Goal: Task Accomplishment & Management: Manage account settings

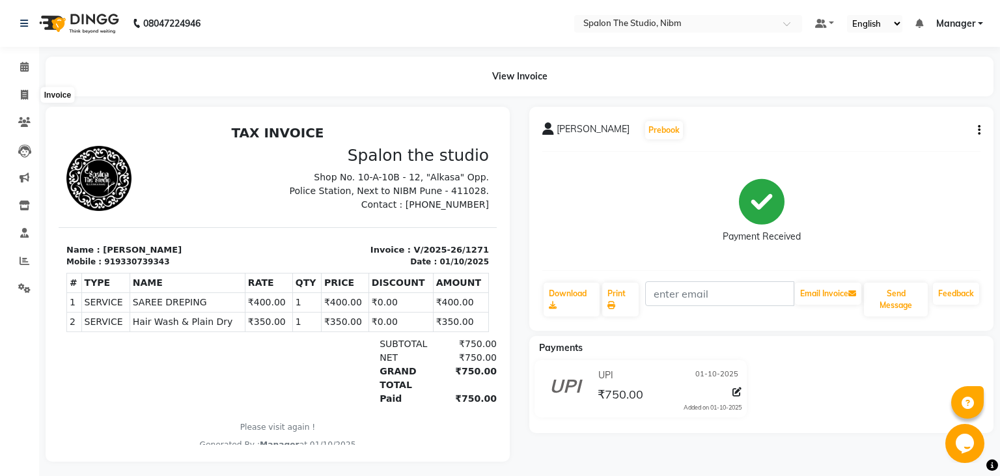
click at [27, 97] on icon at bounding box center [24, 95] width 7 height 10
select select "6119"
select select "service"
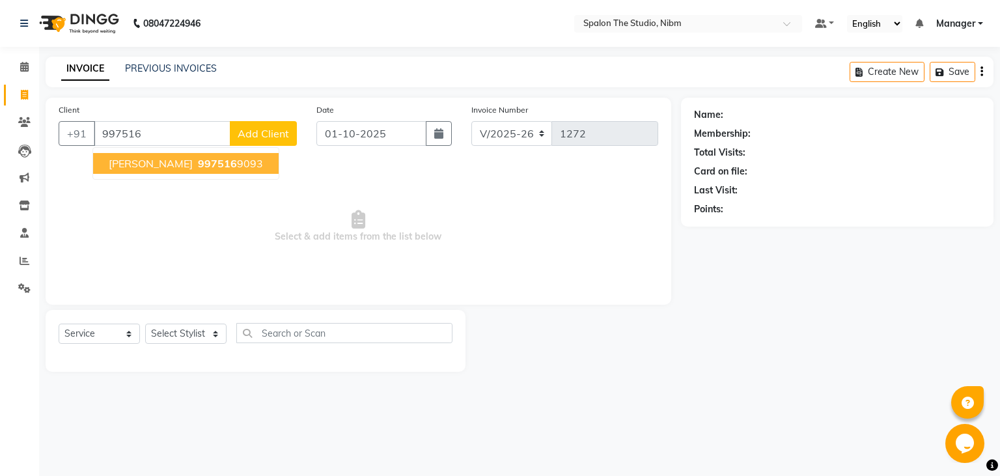
click at [160, 163] on span "[PERSON_NAME]" at bounding box center [151, 163] width 84 height 13
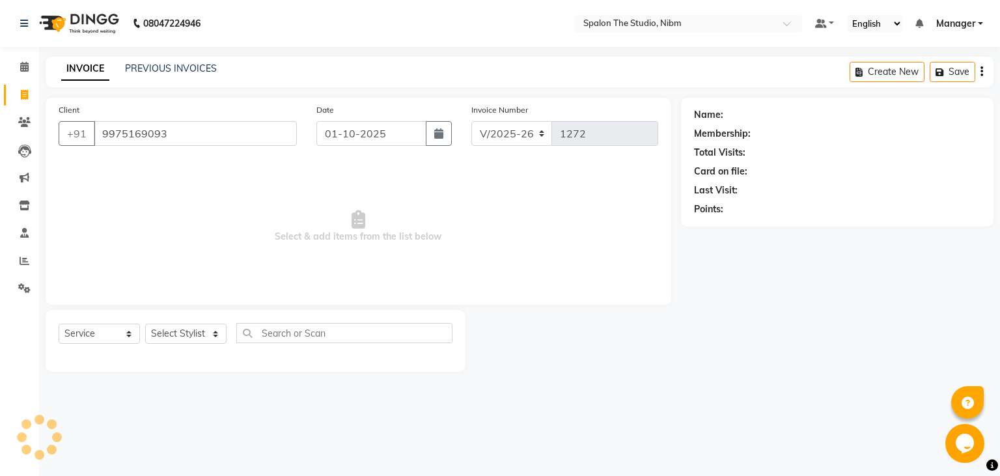
type input "9975169093"
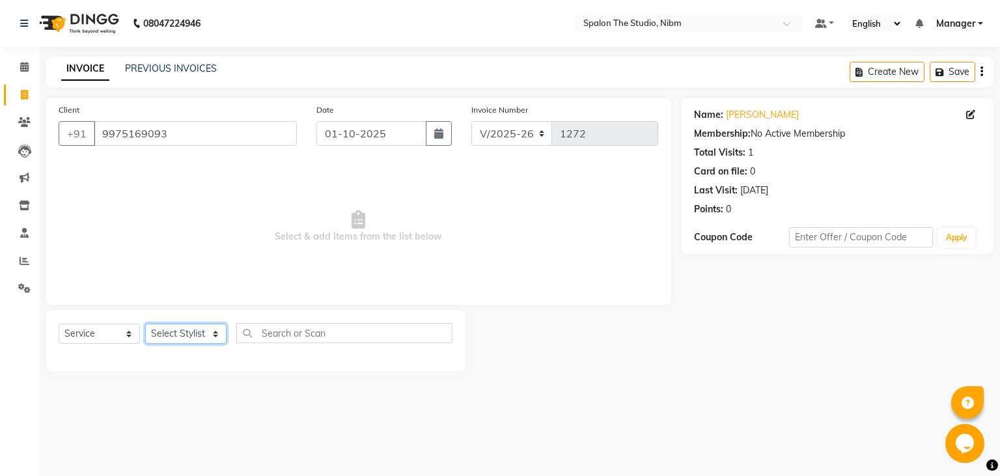
click at [145, 324] on select "Select Stylist AAYAT ARMAN [PERSON_NAME] [PERSON_NAME] Manager [PERSON_NAME] SU…" at bounding box center [185, 334] width 81 height 20
select select "79871"
click option "[PERSON_NAME]" at bounding box center [0, 0] width 0 height 0
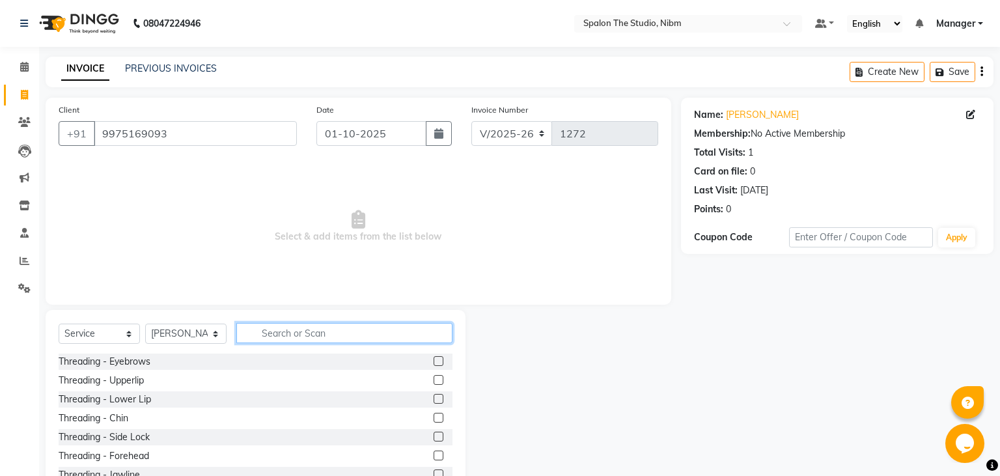
click at [290, 335] on input "text" at bounding box center [344, 333] width 216 height 20
type input "HAIR"
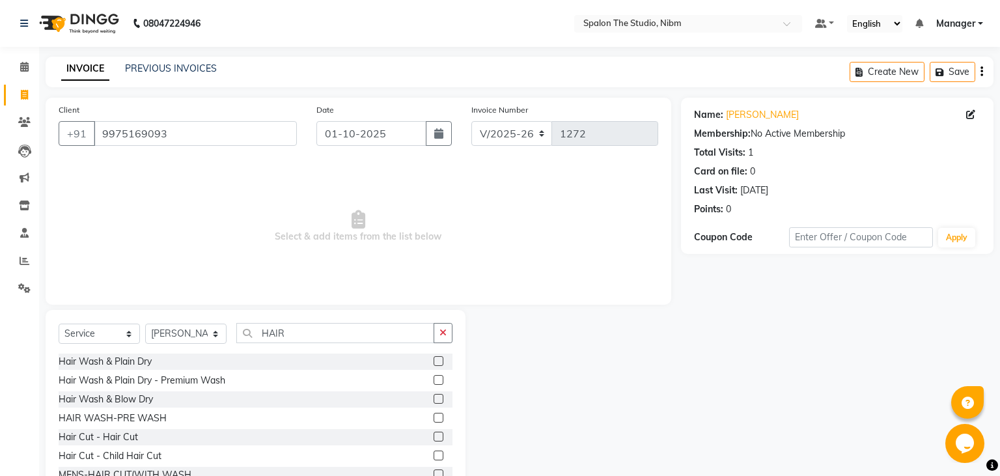
click at [439, 437] on label at bounding box center [439, 437] width 10 height 10
click at [439, 437] on input "checkbox" at bounding box center [438, 437] width 8 height 8
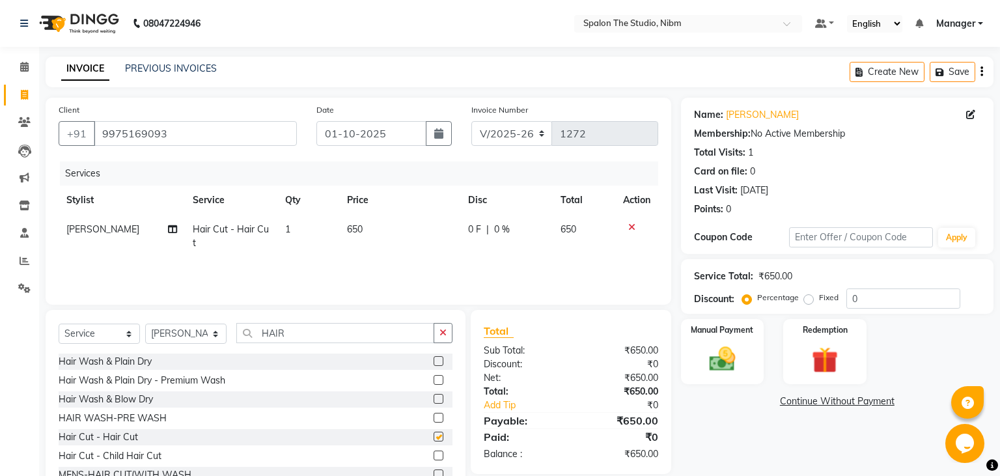
checkbox input "false"
click at [367, 219] on td "650" at bounding box center [399, 236] width 121 height 43
select select "79871"
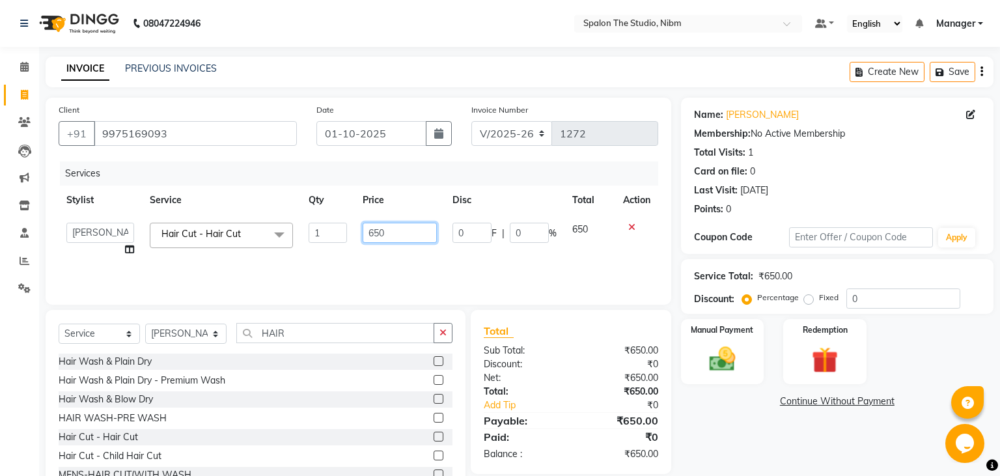
click at [395, 233] on input "650" at bounding box center [400, 233] width 74 height 20
type input "6"
type input "750"
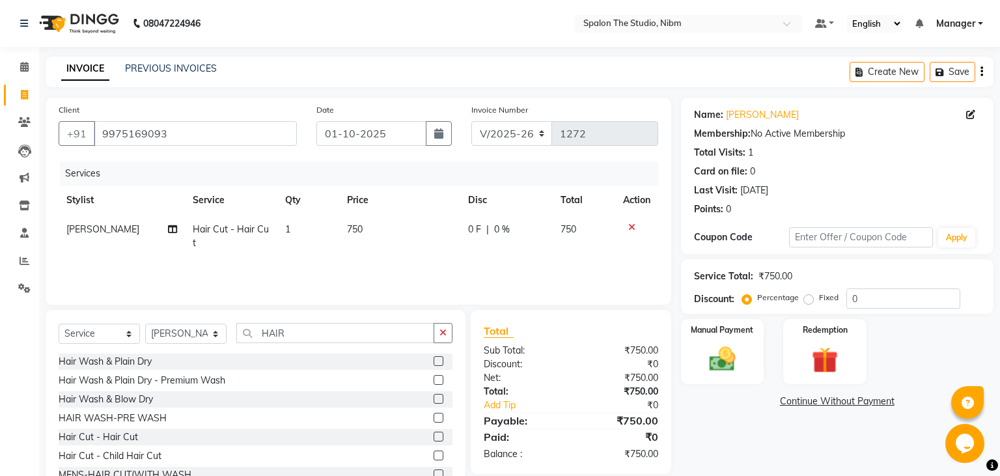
click at [429, 260] on div "Services Stylist Service Qty Price Disc Total Action [PERSON_NAME] Hair Cut - H…" at bounding box center [359, 227] width 600 height 130
click at [718, 360] on img at bounding box center [722, 359] width 44 height 31
click at [822, 400] on span "UPI" at bounding box center [818, 402] width 20 height 15
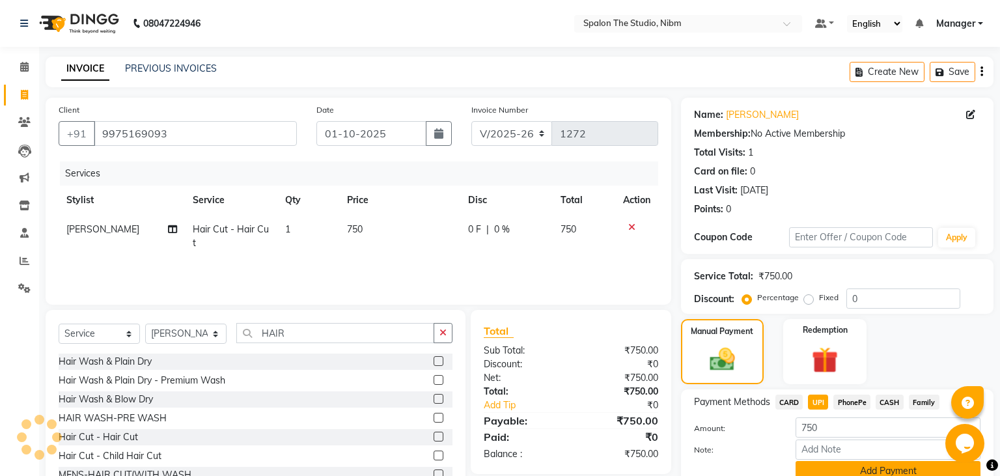
click at [857, 472] on button "Add Payment" at bounding box center [888, 471] width 185 height 20
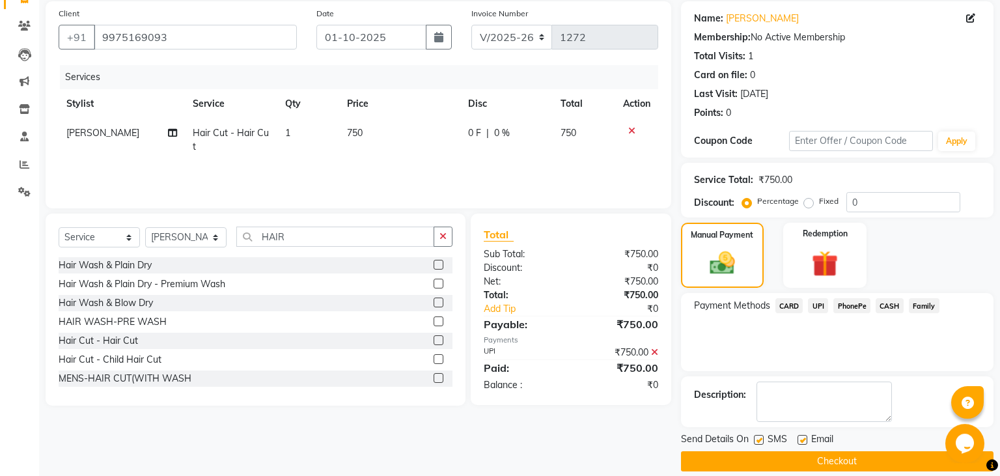
scroll to position [110, 0]
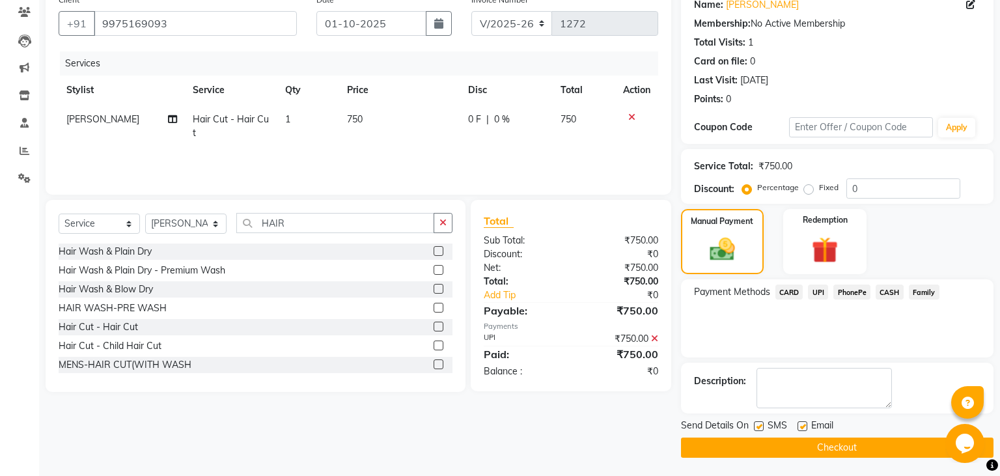
click at [811, 445] on button "Checkout" at bounding box center [837, 448] width 313 height 20
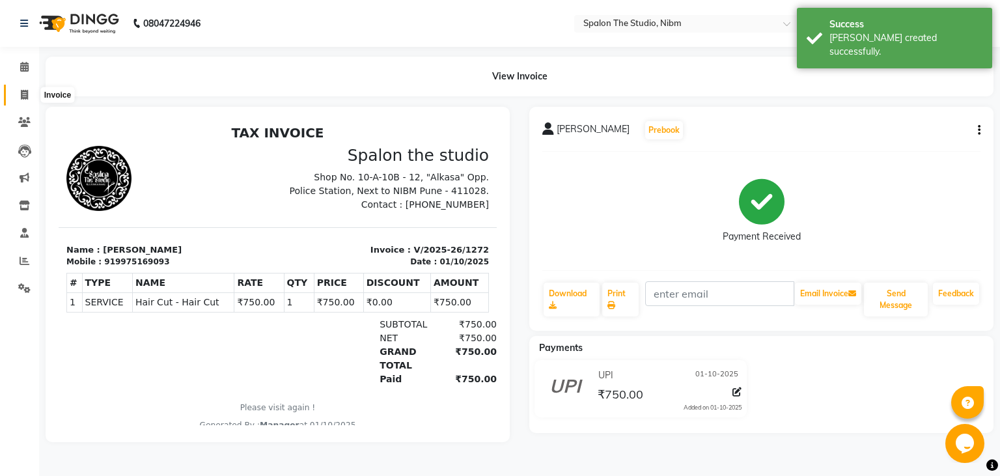
click at [22, 92] on icon at bounding box center [24, 95] width 7 height 10
select select "service"
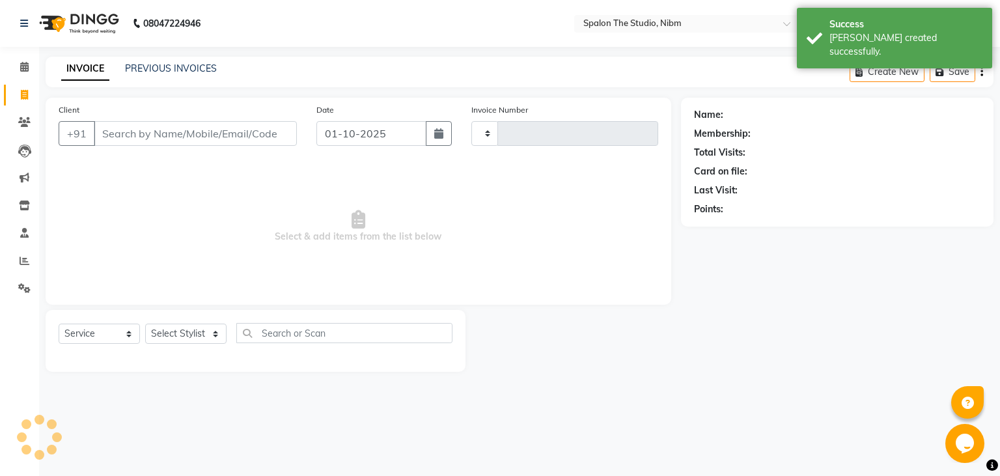
type input "1273"
select select "6119"
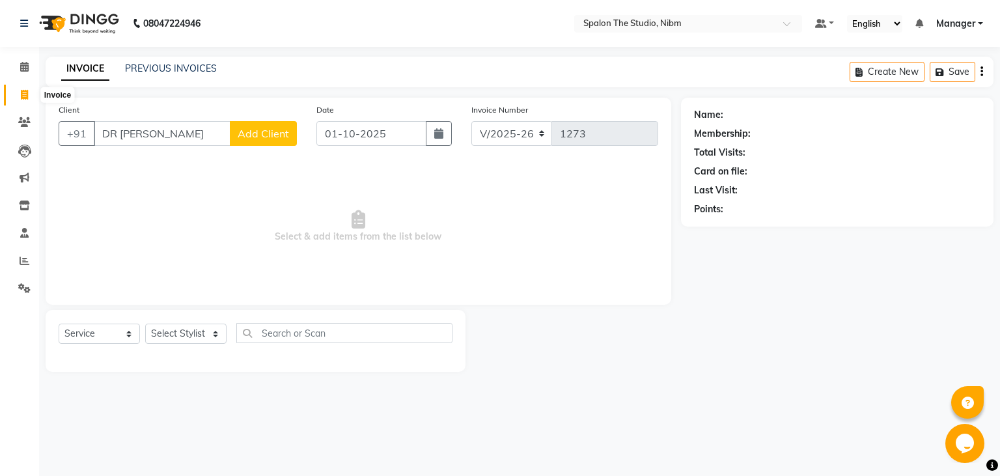
type input "DR [PERSON_NAME]"
click at [28, 94] on span at bounding box center [24, 95] width 23 height 15
select select "6119"
select select "service"
click at [119, 132] on input "Client" at bounding box center [195, 133] width 203 height 25
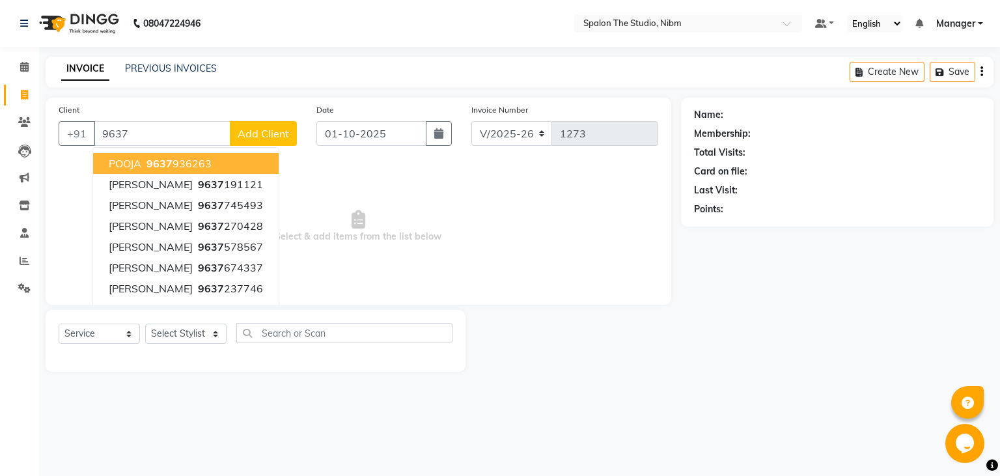
click at [202, 163] on ngb-highlight "9637 936263" at bounding box center [178, 163] width 68 height 13
type input "9637936263"
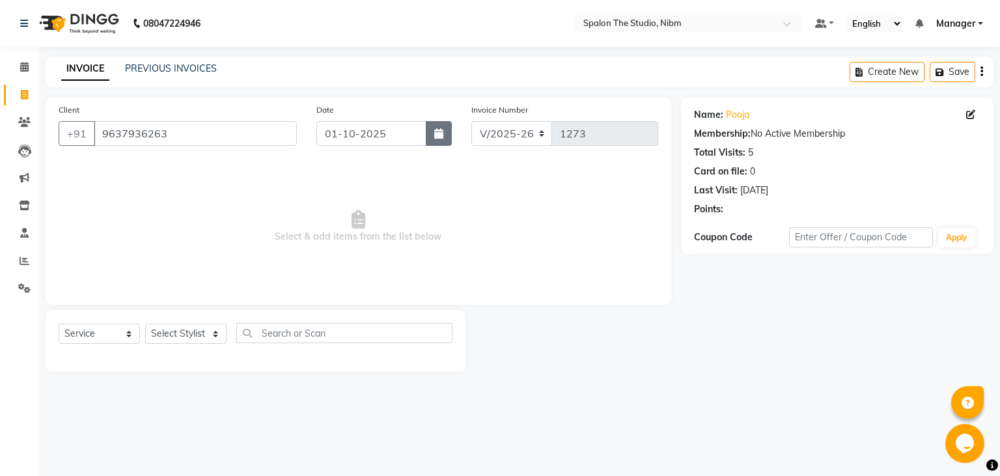
click at [447, 135] on button "button" at bounding box center [439, 133] width 26 height 25
select select "10"
select select "2025"
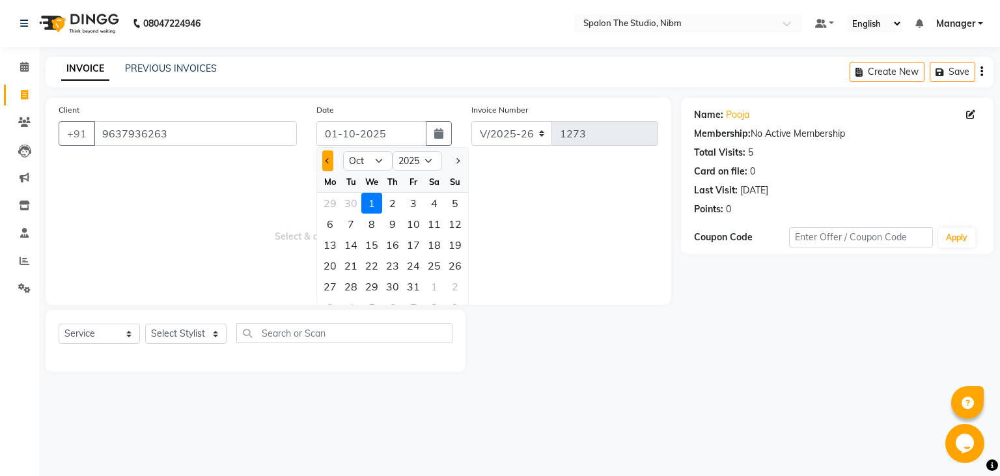
click at [330, 163] on button "Previous month" at bounding box center [327, 160] width 11 height 21
select select "9"
click at [331, 204] on div "1" at bounding box center [330, 203] width 21 height 21
type input "01-09-2025"
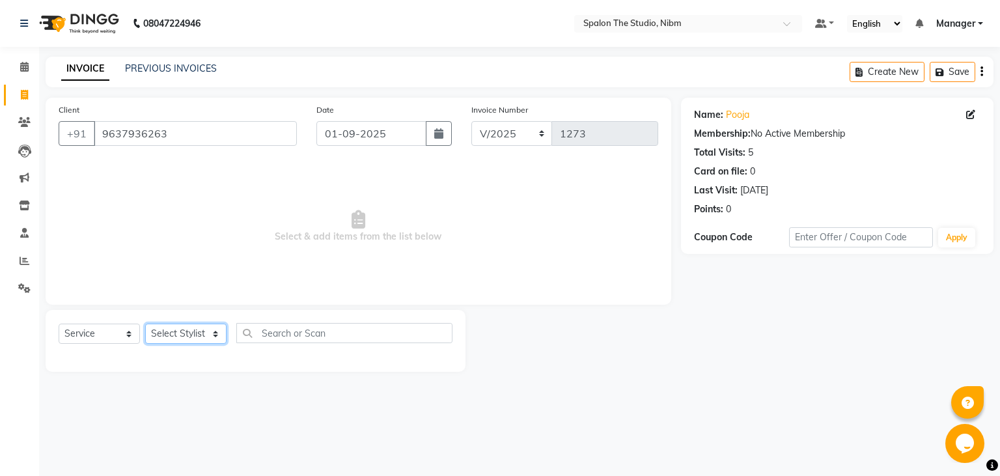
click at [145, 324] on select "Select Stylist AAYAT ARMAN [PERSON_NAME] [PERSON_NAME] Manager [PERSON_NAME] SU…" at bounding box center [185, 334] width 81 height 20
select select "79871"
click option "[PERSON_NAME]" at bounding box center [0, 0] width 0 height 0
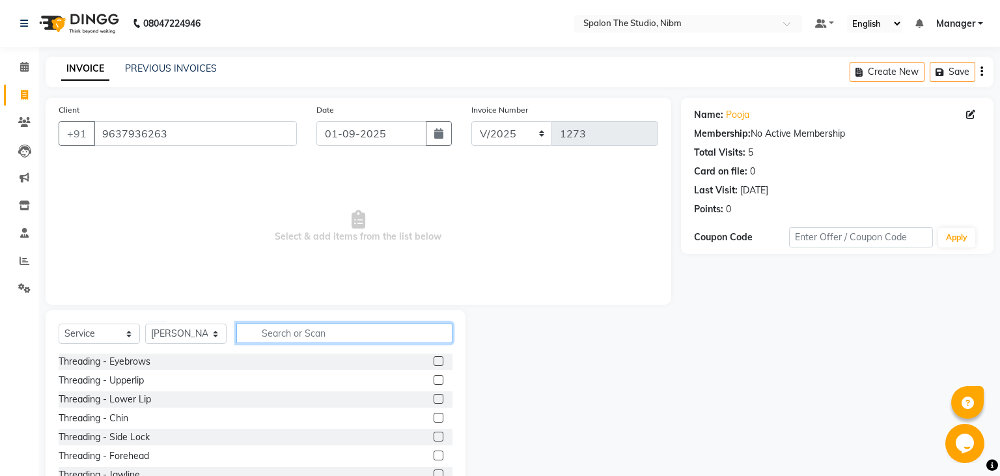
click at [262, 334] on input "text" at bounding box center [344, 333] width 216 height 20
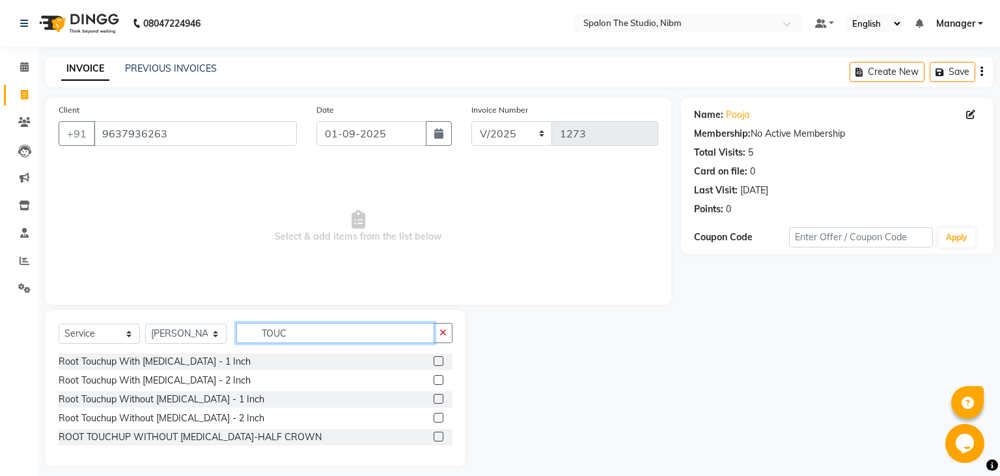
type input "TOUC"
click at [438, 380] on label at bounding box center [439, 380] width 10 height 10
click at [438, 380] on input "checkbox" at bounding box center [438, 380] width 8 height 8
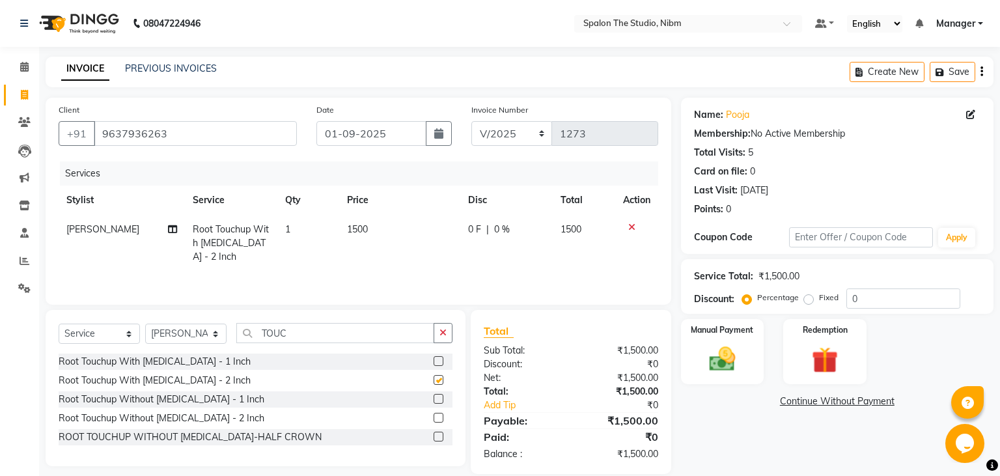
checkbox input "false"
click at [145, 324] on select "Select Stylist AAYAT ARMAN [PERSON_NAME] [PERSON_NAME] Manager [PERSON_NAME] SU…" at bounding box center [185, 334] width 81 height 20
select select "44585"
click option "SANDHYA" at bounding box center [0, 0] width 0 height 0
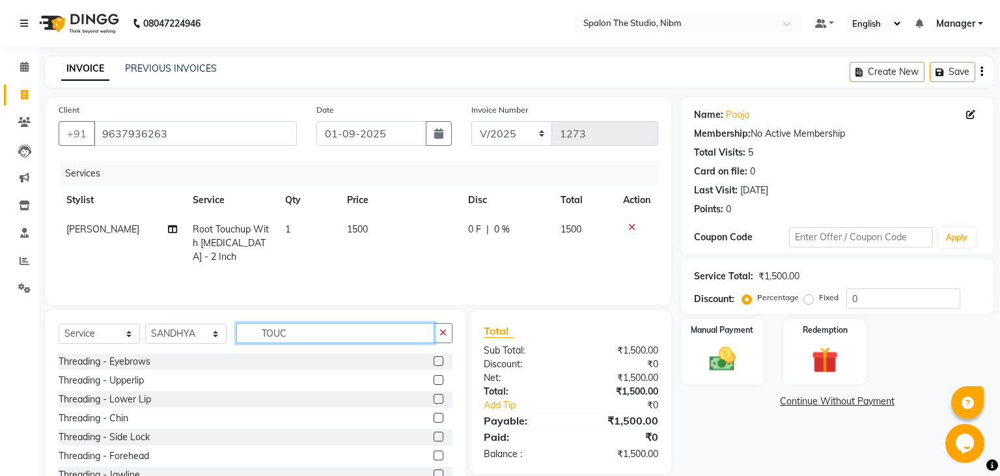
click at [317, 333] on input "TOUC" at bounding box center [335, 333] width 198 height 20
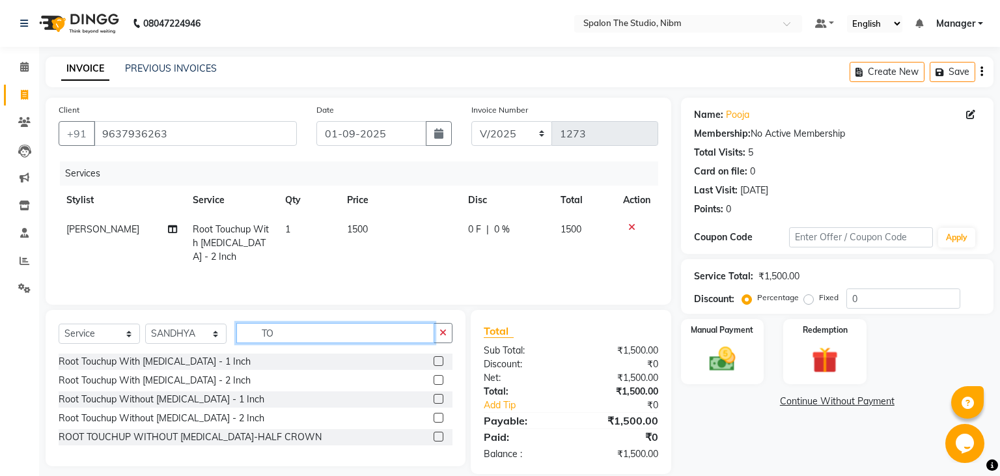
type input "T"
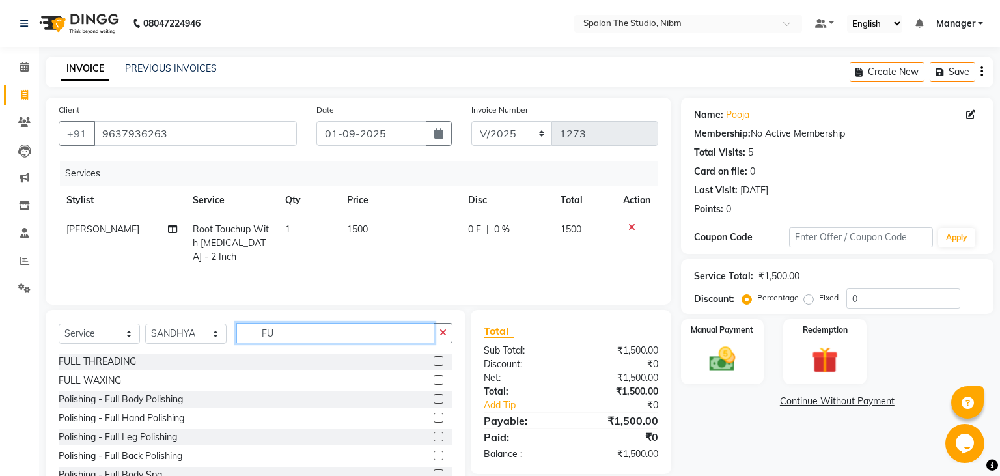
type input "FU"
click at [438, 383] on label at bounding box center [439, 380] width 10 height 10
click at [438, 383] on input "checkbox" at bounding box center [438, 380] width 8 height 8
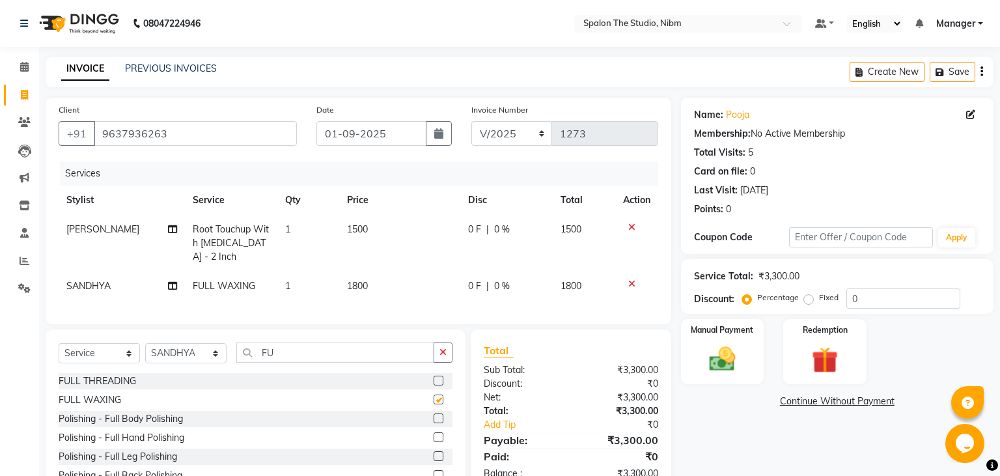
checkbox input "false"
click at [376, 219] on td "1500" at bounding box center [399, 243] width 121 height 57
select select "79871"
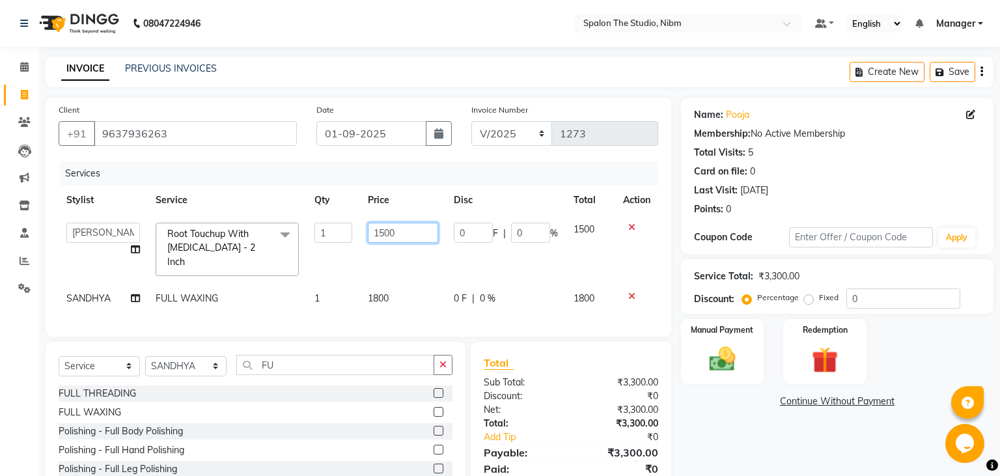
click at [401, 234] on input "1500" at bounding box center [403, 233] width 70 height 20
type input "1770"
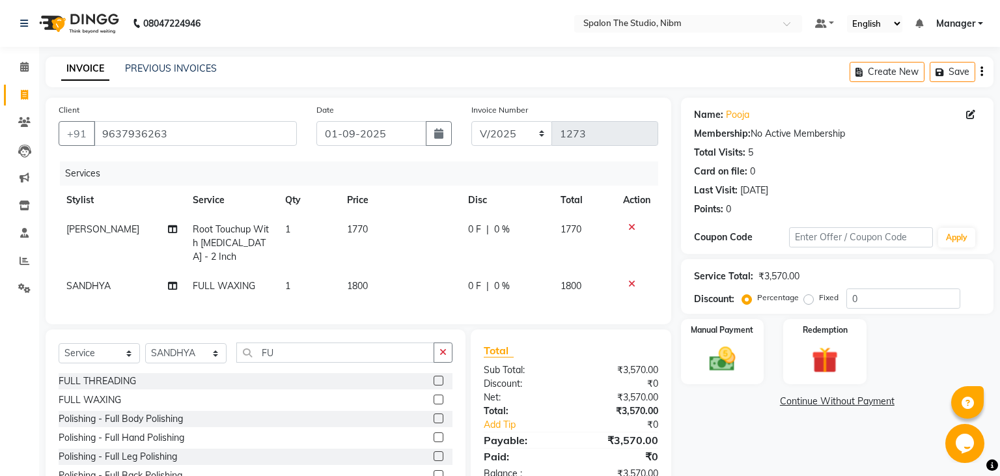
click at [403, 281] on td "1800" at bounding box center [399, 286] width 121 height 29
select select "44585"
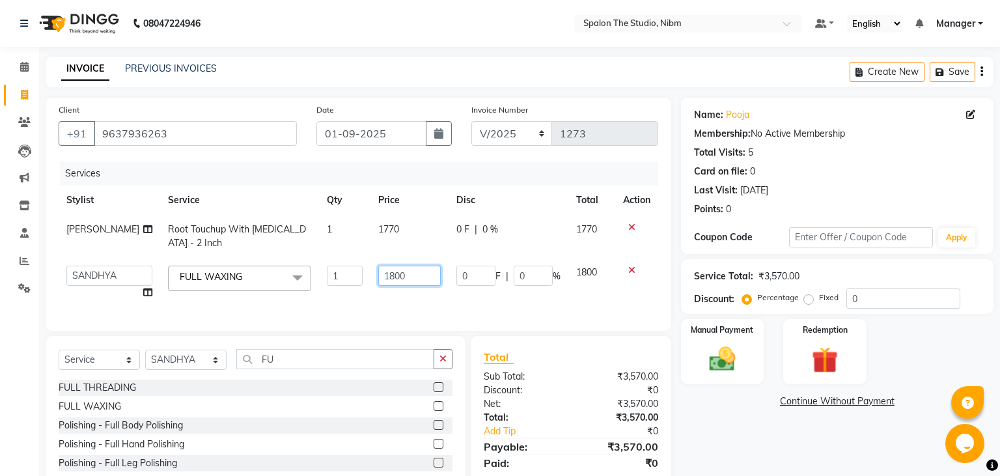
click at [403, 281] on input "1800" at bounding box center [409, 276] width 63 height 20
type input "1550"
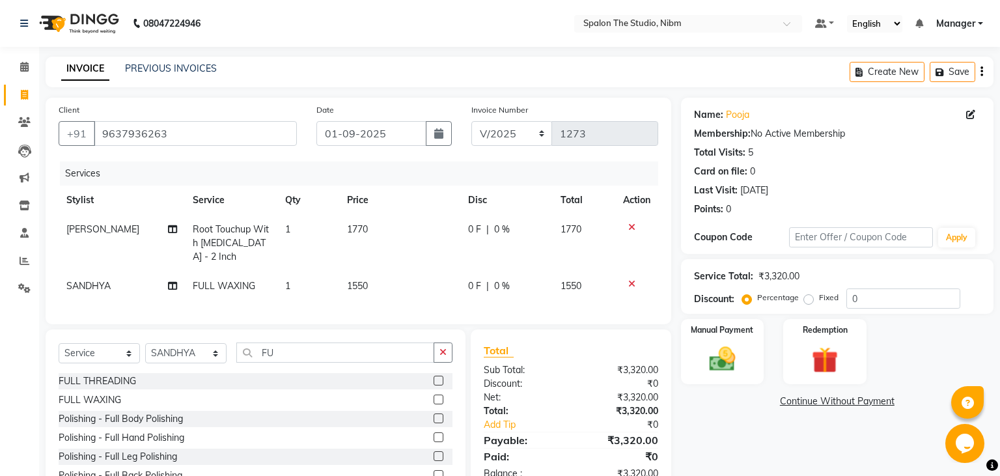
click at [417, 298] on td "1550" at bounding box center [399, 286] width 121 height 29
select select "44585"
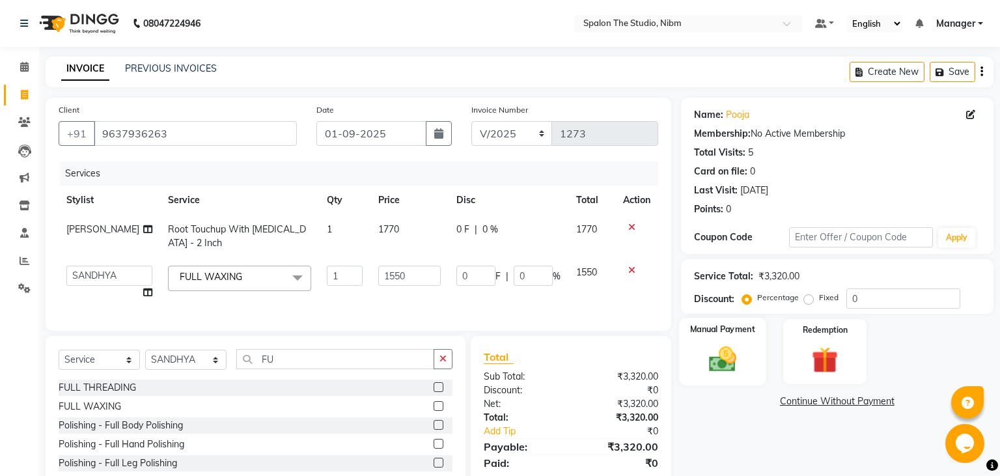
click at [723, 367] on img at bounding box center [722, 359] width 44 height 31
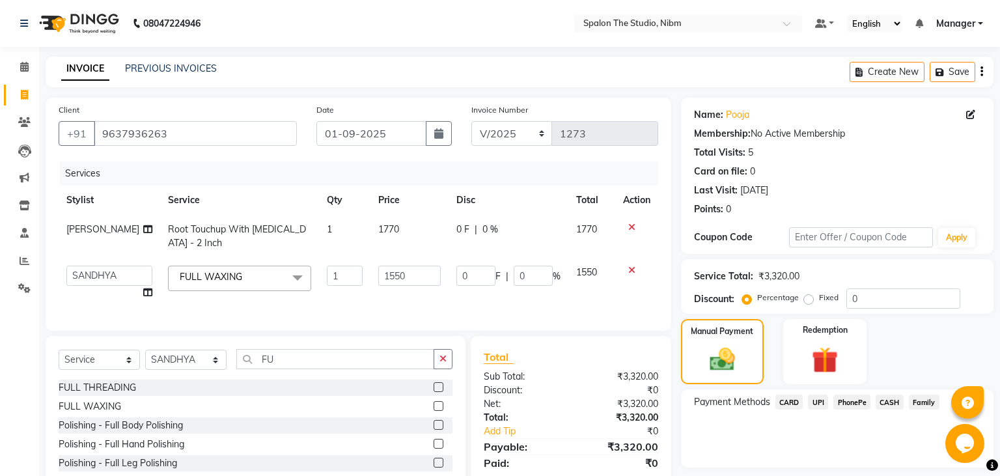
click at [817, 397] on span "UPI" at bounding box center [818, 402] width 20 height 15
click at [855, 470] on button "Add Payment" at bounding box center [888, 471] width 185 height 20
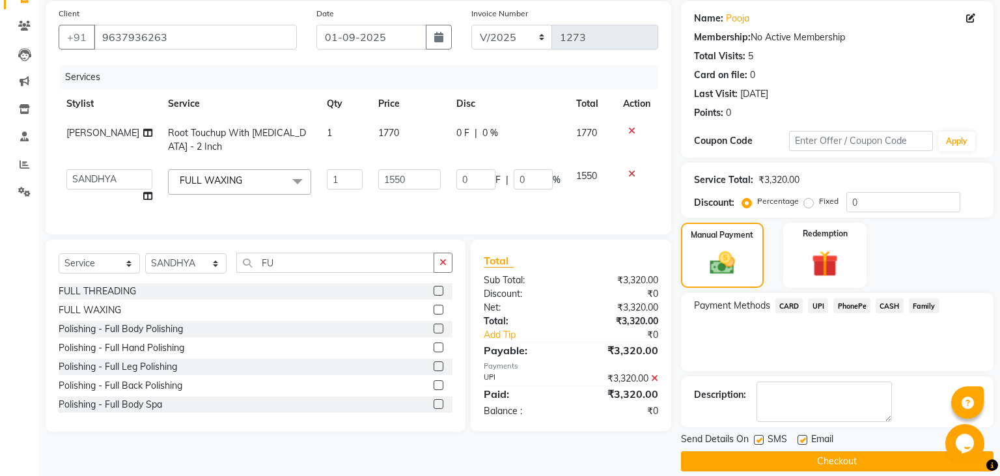
scroll to position [110, 0]
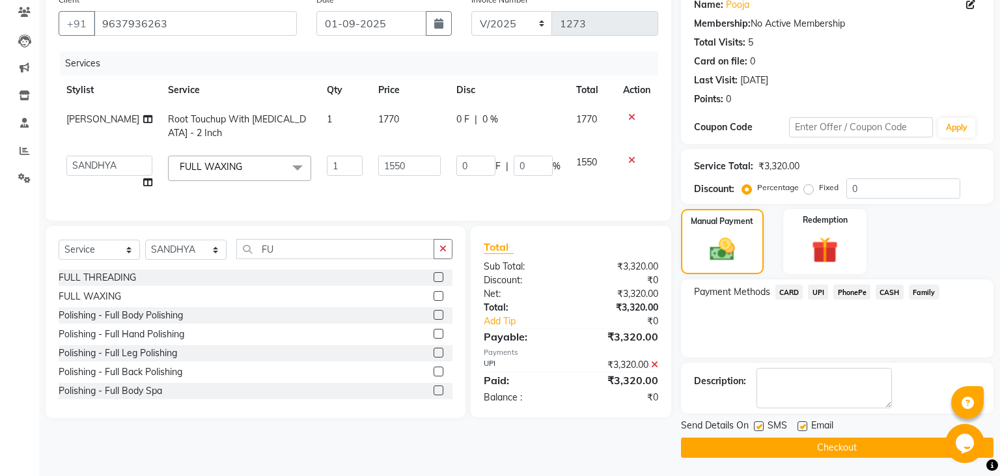
click at [758, 425] on label at bounding box center [759, 426] width 10 height 10
click at [758, 425] on input "checkbox" at bounding box center [758, 427] width 8 height 8
checkbox input "false"
click at [767, 444] on button "Checkout" at bounding box center [837, 448] width 313 height 20
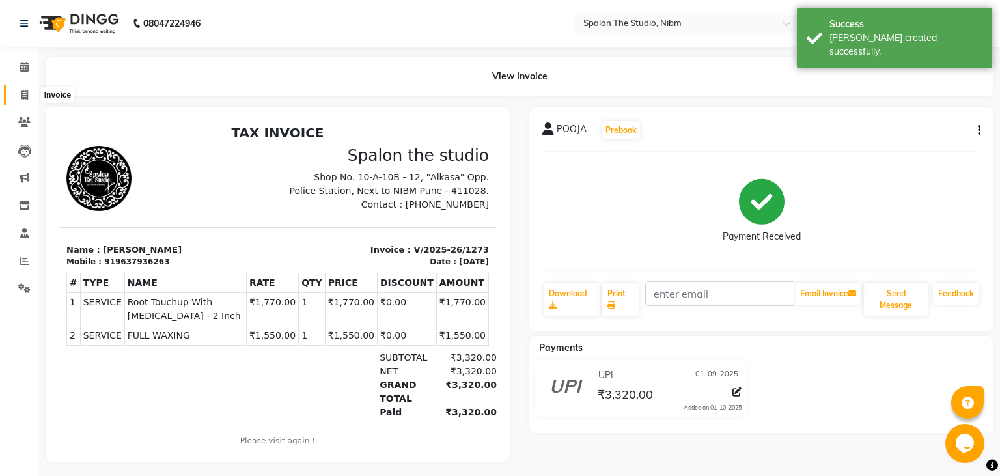
click at [29, 90] on span at bounding box center [24, 95] width 23 height 15
select select "6119"
select select "service"
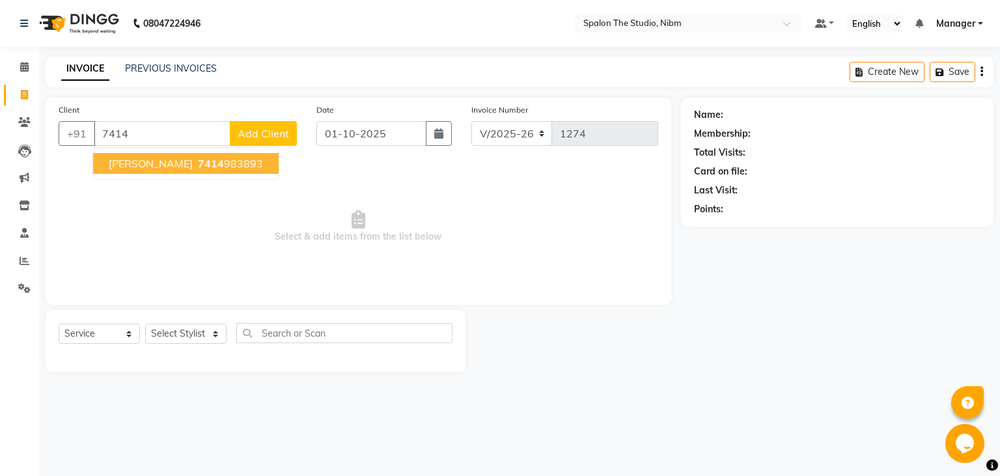
click at [137, 169] on span "[PERSON_NAME]" at bounding box center [151, 163] width 84 height 13
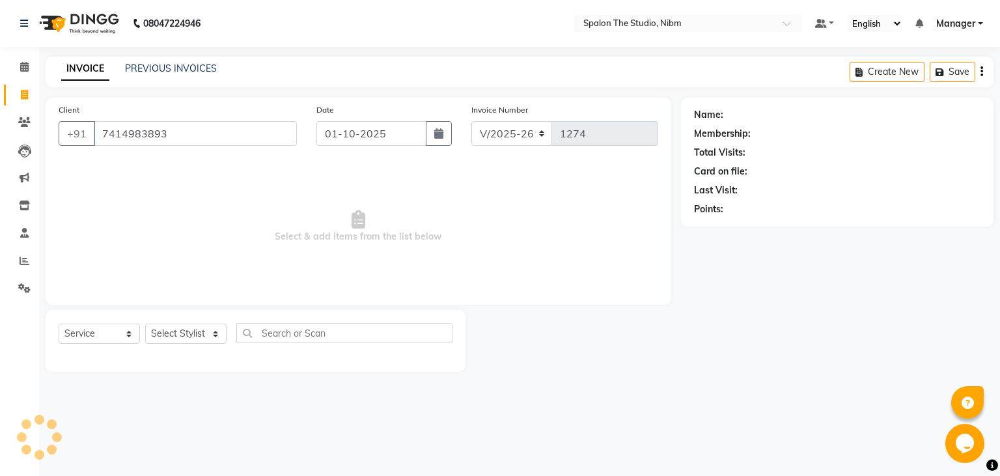
type input "7414983893"
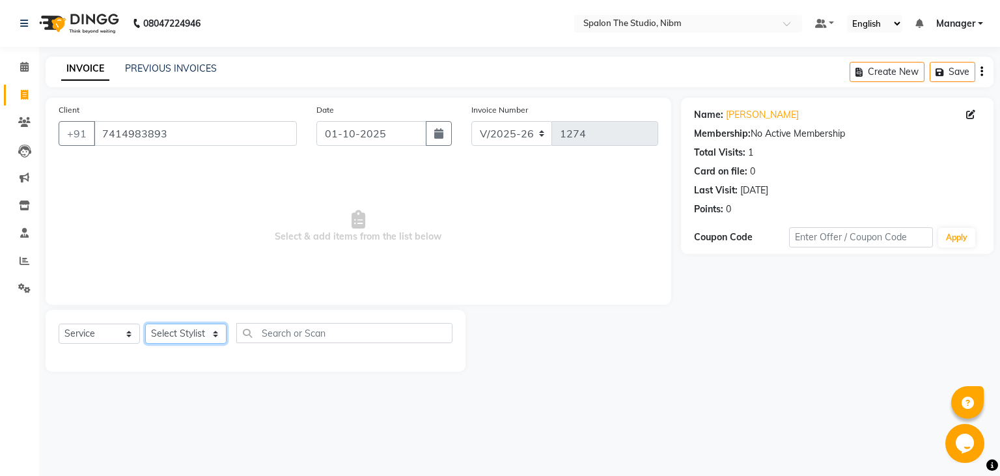
click at [145, 324] on select "Select Stylist AAYAT ARMAN [PERSON_NAME] [PERSON_NAME] Manager [PERSON_NAME] SU…" at bounding box center [185, 334] width 81 height 20
select select "75742"
click option "AAYAT" at bounding box center [0, 0] width 0 height 0
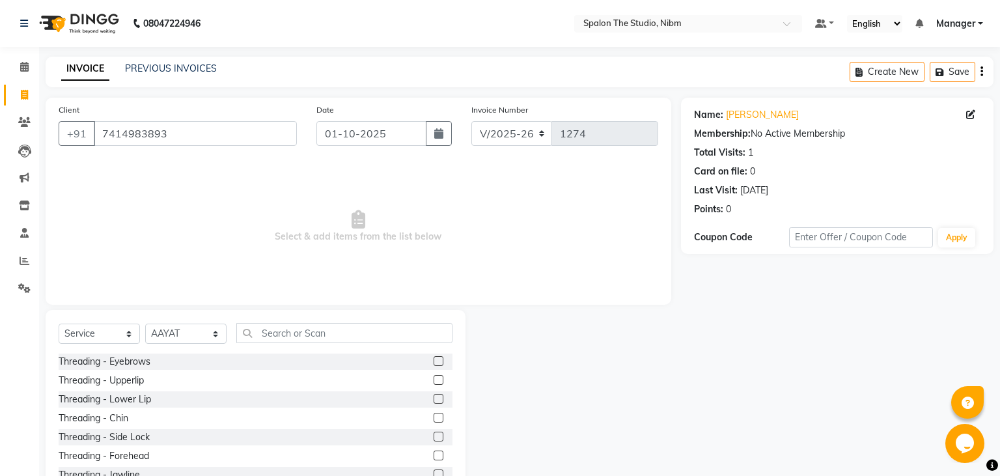
click at [439, 361] on label at bounding box center [439, 361] width 10 height 10
click at [439, 361] on input "checkbox" at bounding box center [438, 362] width 8 height 8
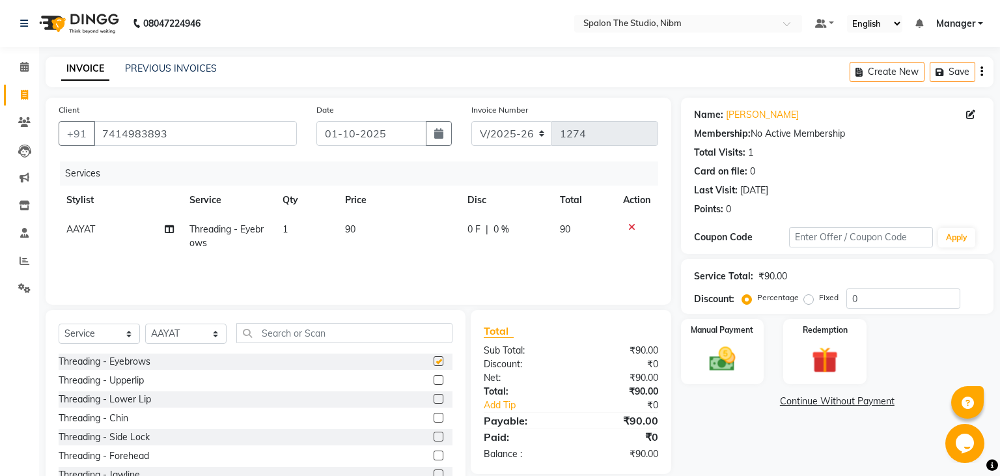
checkbox input "false"
click at [444, 135] on button "button" at bounding box center [439, 133] width 26 height 25
select select "10"
select select "2025"
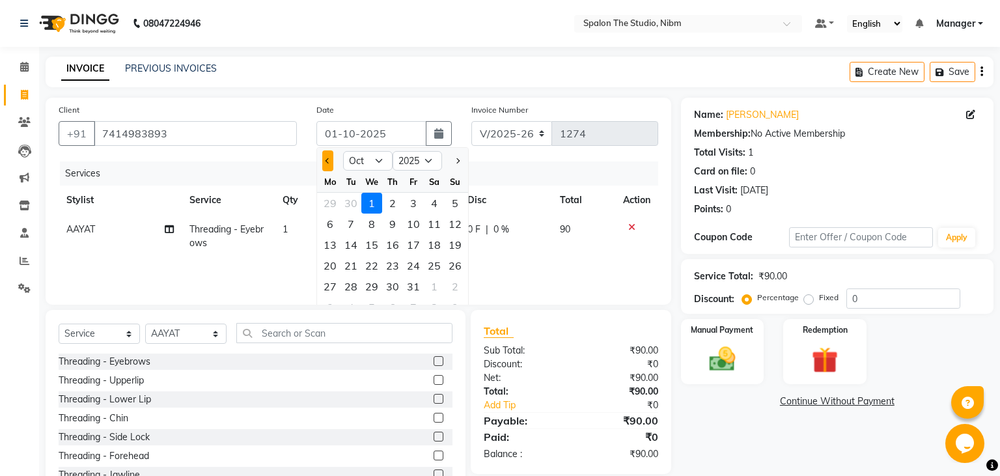
click at [324, 158] on button "Previous month" at bounding box center [327, 160] width 11 height 21
select select "9"
click at [328, 197] on div "1" at bounding box center [330, 203] width 21 height 21
type input "01-09-2025"
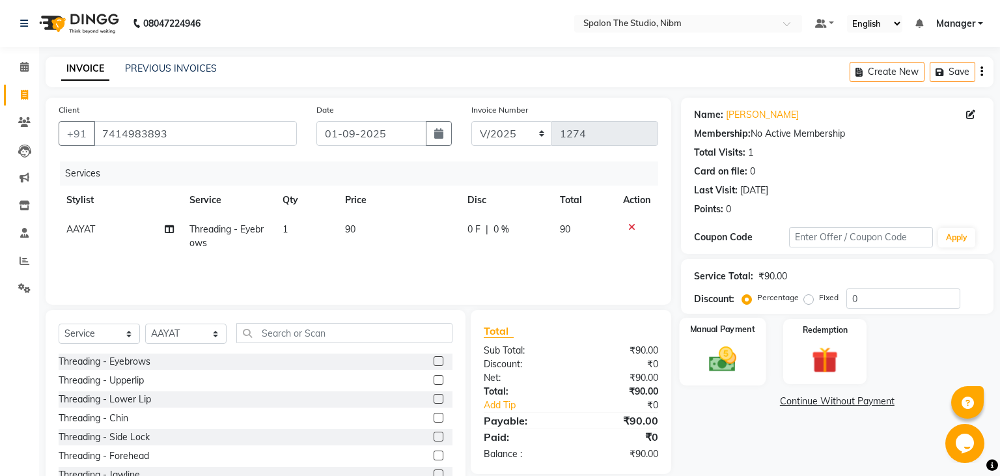
click at [721, 365] on img at bounding box center [722, 359] width 44 height 31
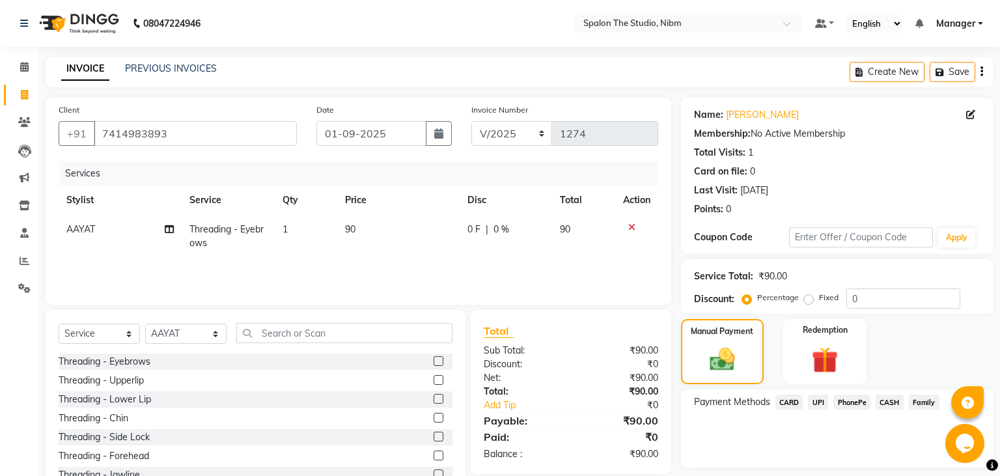
click at [815, 403] on span "UPI" at bounding box center [818, 402] width 20 height 15
click at [828, 467] on button "Add Payment" at bounding box center [888, 471] width 185 height 20
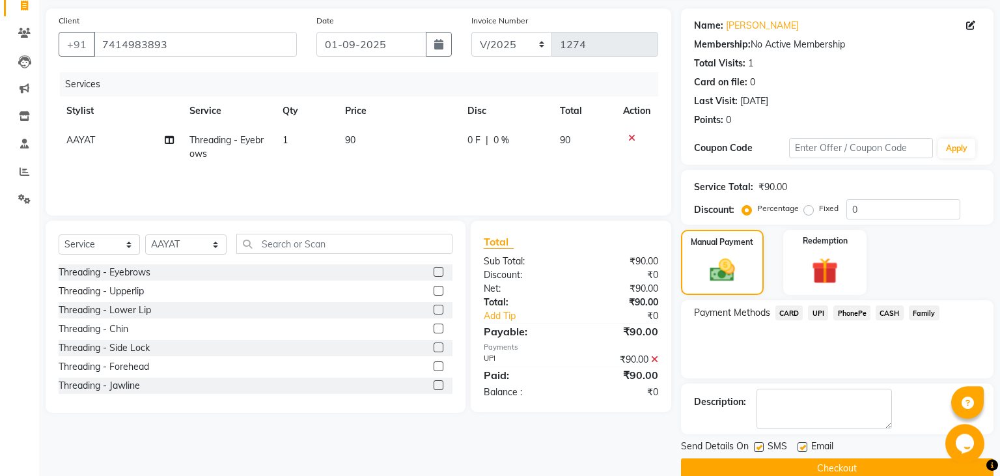
scroll to position [110, 0]
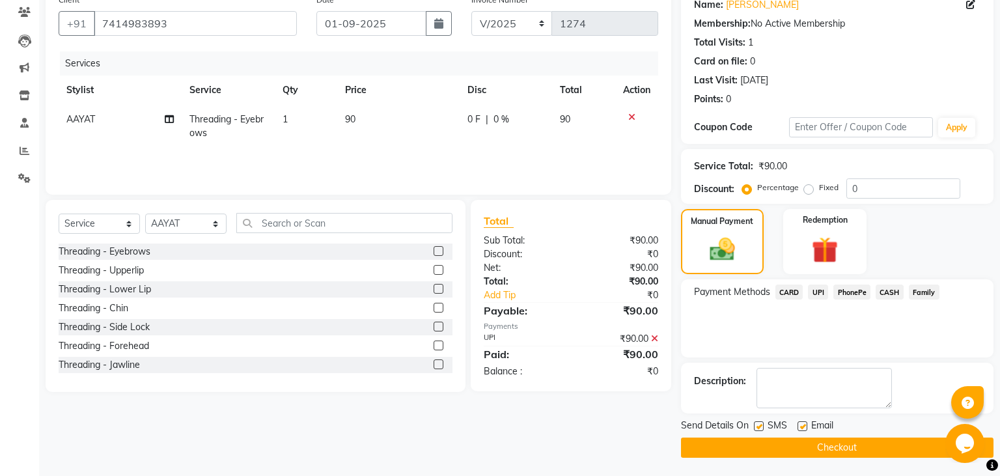
click at [760, 424] on label at bounding box center [759, 426] width 10 height 10
click at [760, 424] on input "checkbox" at bounding box center [758, 427] width 8 height 8
checkbox input "false"
click at [769, 449] on button "Checkout" at bounding box center [837, 448] width 313 height 20
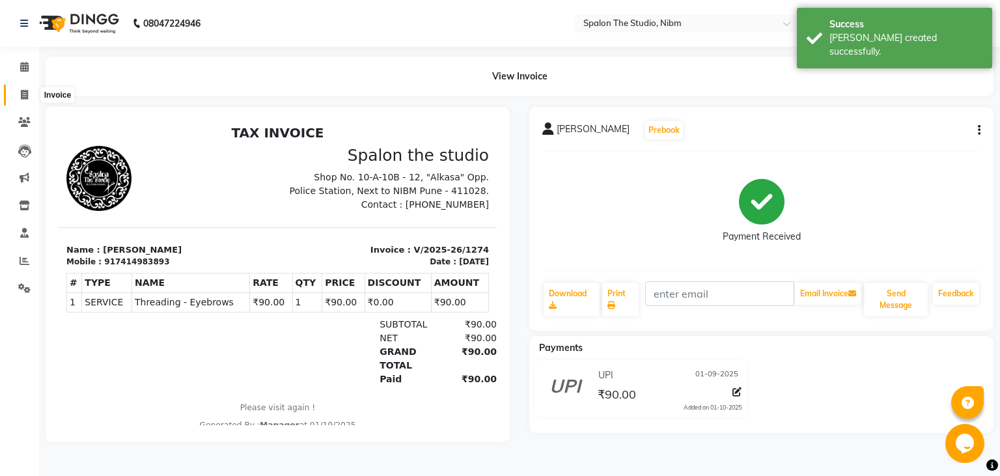
click at [24, 94] on icon at bounding box center [24, 95] width 7 height 10
select select "6119"
select select "service"
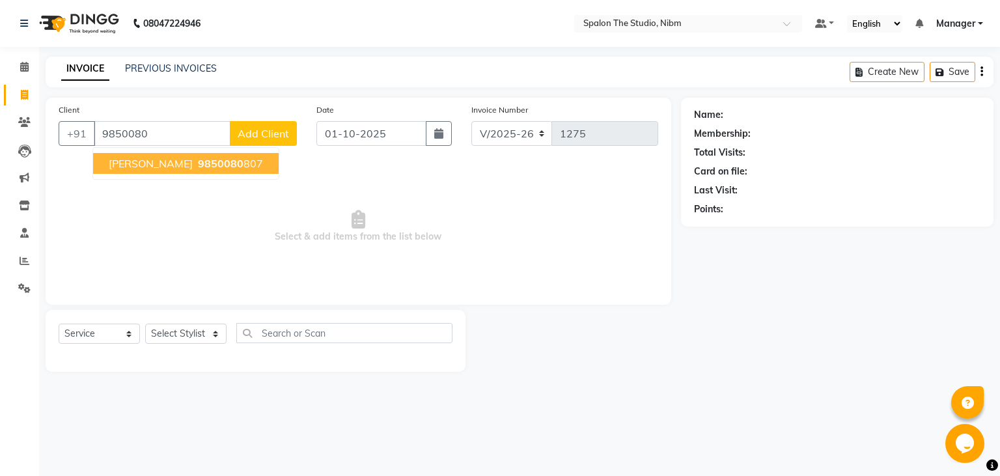
click at [167, 163] on span "[PERSON_NAME]" at bounding box center [151, 163] width 84 height 13
type input "9850080807"
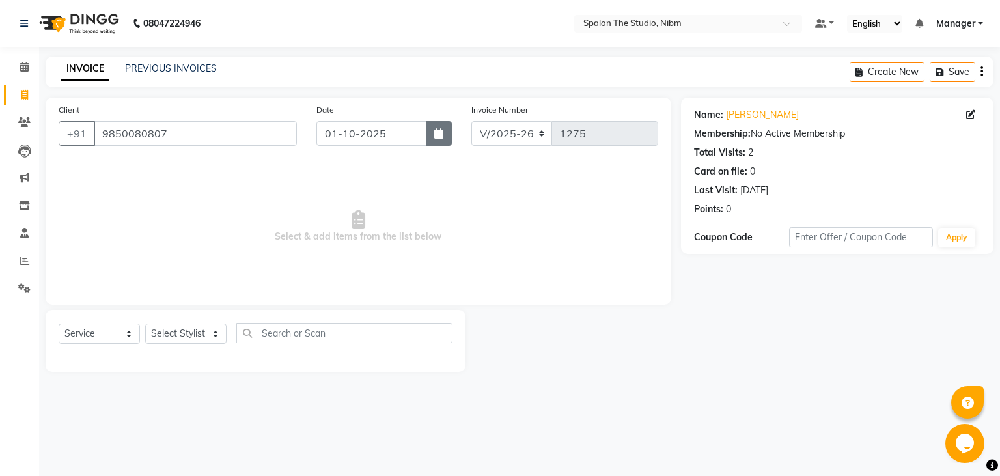
click at [436, 139] on button "button" at bounding box center [439, 133] width 26 height 25
select select "10"
select select "2025"
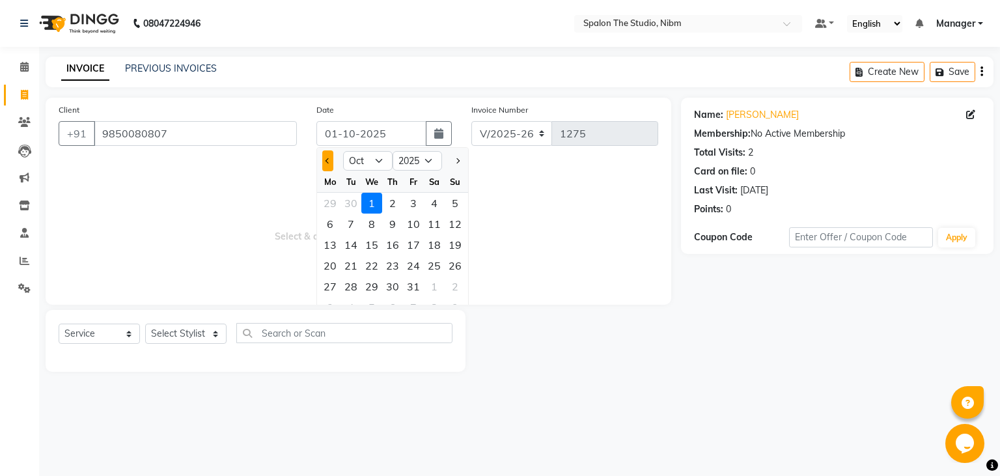
click at [330, 162] on span "Previous month" at bounding box center [328, 160] width 5 height 5
select select "9"
click at [331, 198] on div "1" at bounding box center [330, 203] width 21 height 21
type input "01-09-2025"
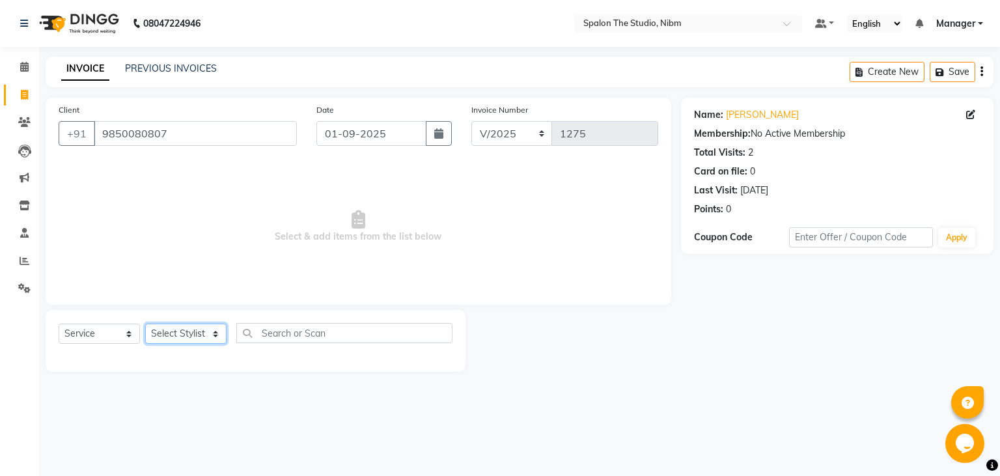
click at [145, 324] on select "Select Stylist AAYAT ARMAN [PERSON_NAME] [PERSON_NAME] Manager [PERSON_NAME] SU…" at bounding box center [185, 334] width 81 height 20
select select "75742"
click option "AAYAT" at bounding box center [0, 0] width 0 height 0
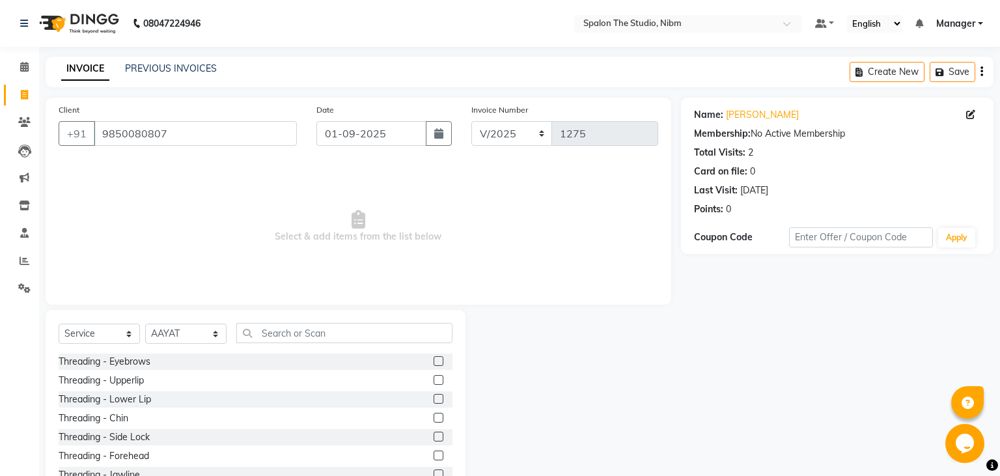
click at [434, 358] on label at bounding box center [439, 361] width 10 height 10
click at [434, 358] on input "checkbox" at bounding box center [438, 362] width 8 height 8
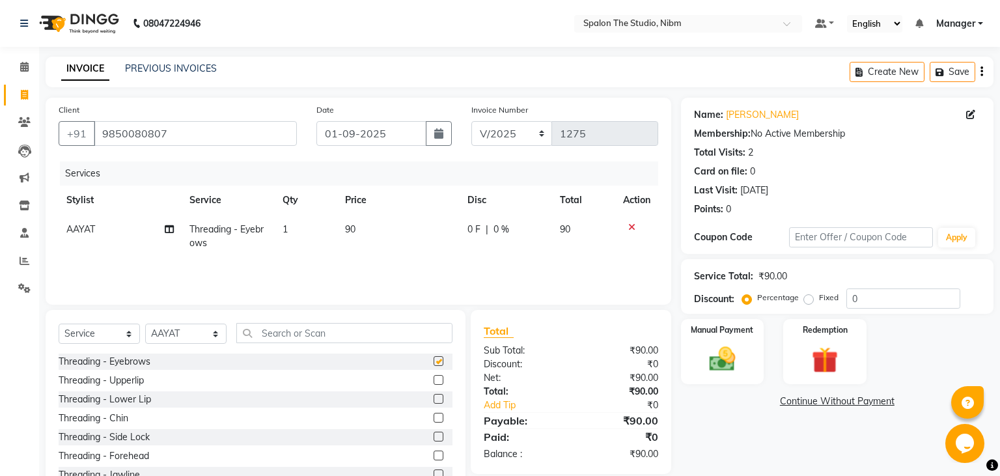
checkbox input "false"
click at [440, 381] on label at bounding box center [439, 380] width 10 height 10
click at [440, 381] on input "checkbox" at bounding box center [438, 380] width 8 height 8
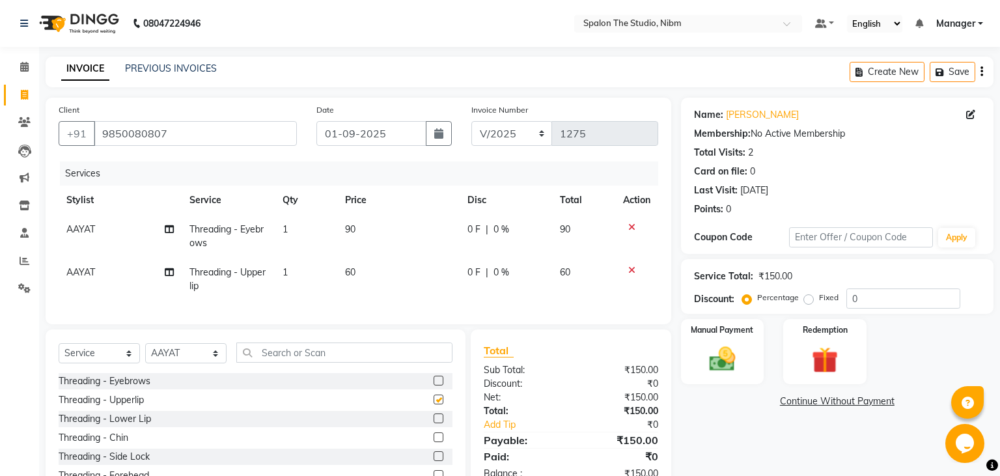
checkbox input "false"
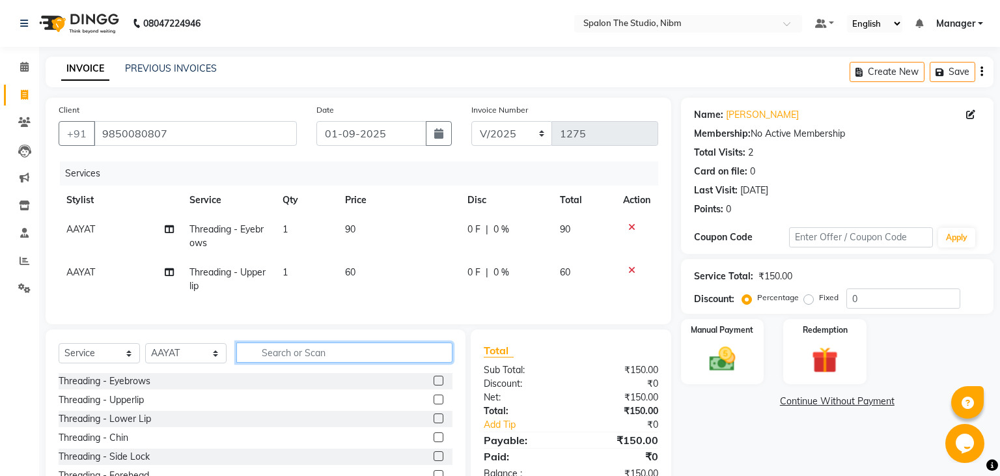
click at [270, 353] on input "text" at bounding box center [344, 353] width 216 height 20
type input "FU"
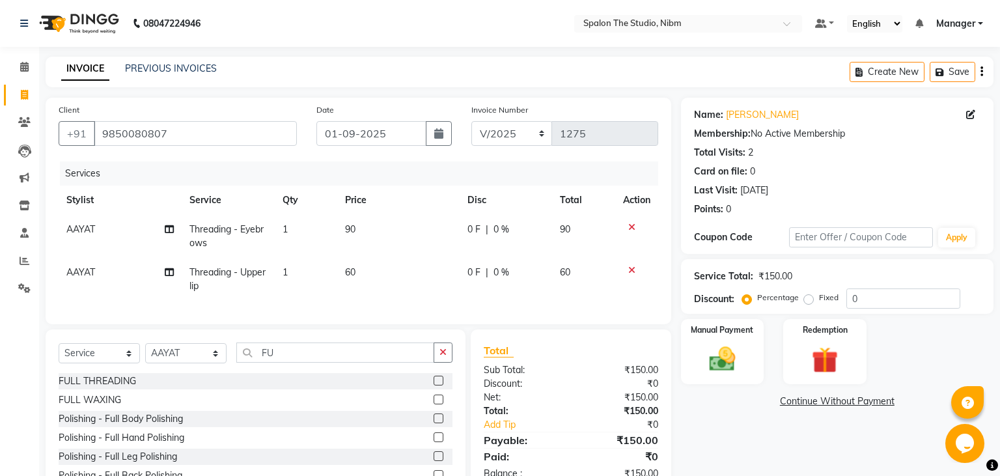
click at [439, 401] on label at bounding box center [439, 400] width 10 height 10
click at [439, 401] on input "checkbox" at bounding box center [438, 400] width 8 height 8
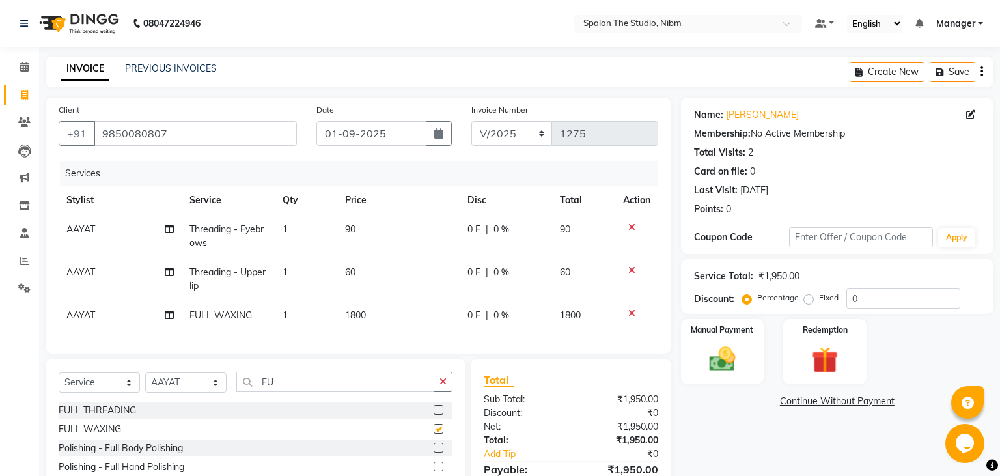
checkbox input "false"
click at [396, 311] on td "1800" at bounding box center [398, 315] width 122 height 29
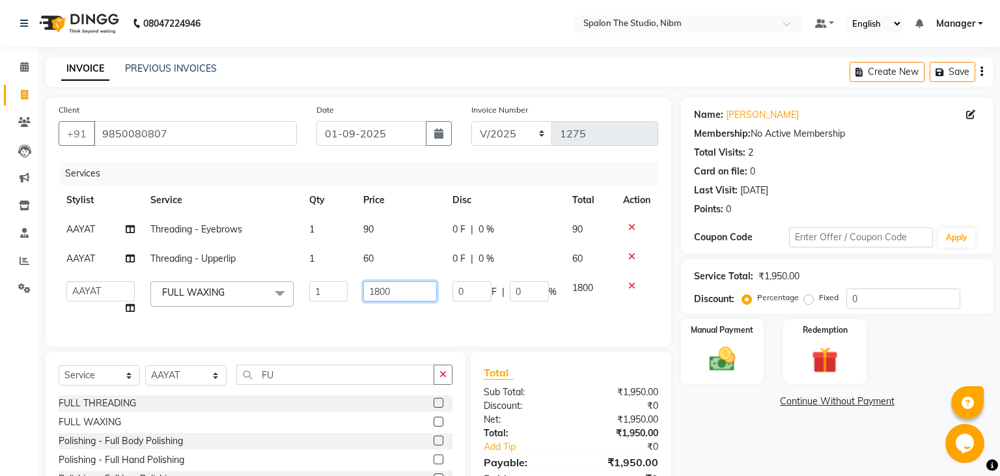
click at [405, 287] on input "1800" at bounding box center [400, 291] width 74 height 20
type input "1"
type input "850"
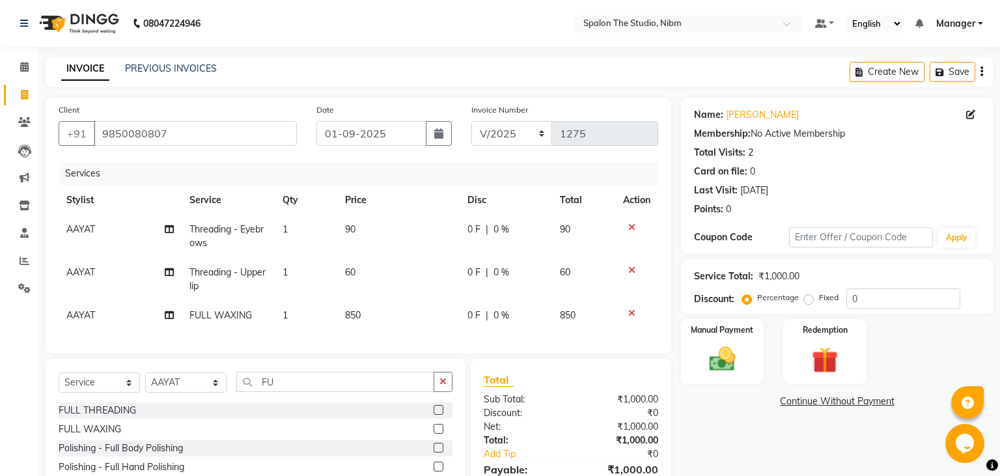
click at [431, 312] on td "850" at bounding box center [398, 315] width 122 height 29
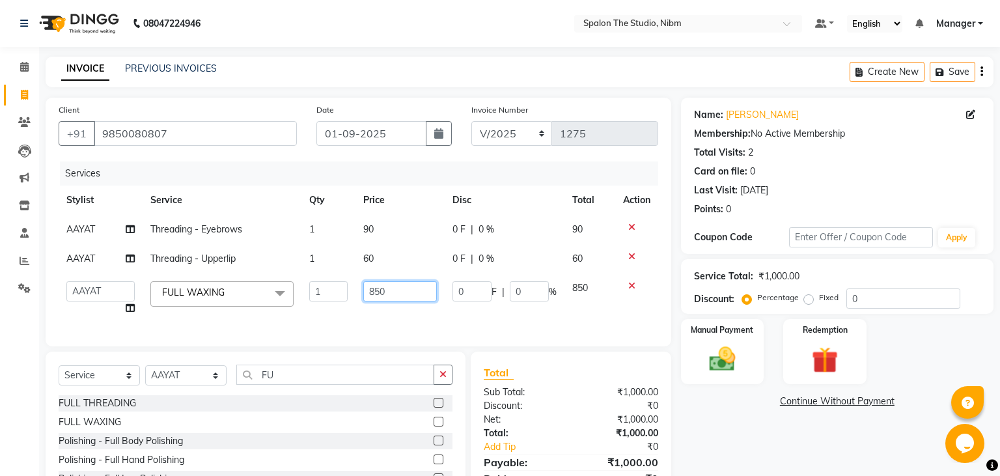
click at [401, 290] on input "850" at bounding box center [400, 291] width 74 height 20
type input "8"
type input "950"
click at [413, 319] on td "950" at bounding box center [400, 298] width 89 height 49
click at [399, 291] on input "950" at bounding box center [400, 291] width 74 height 20
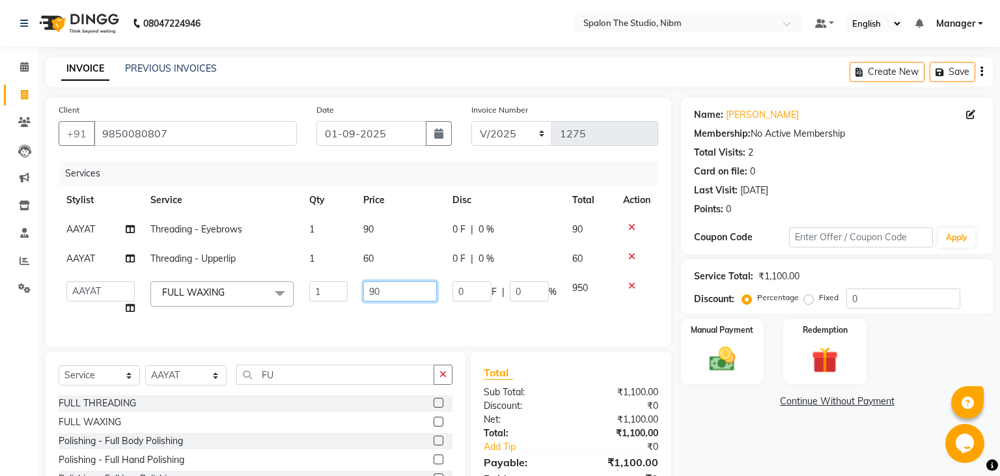
type input "900"
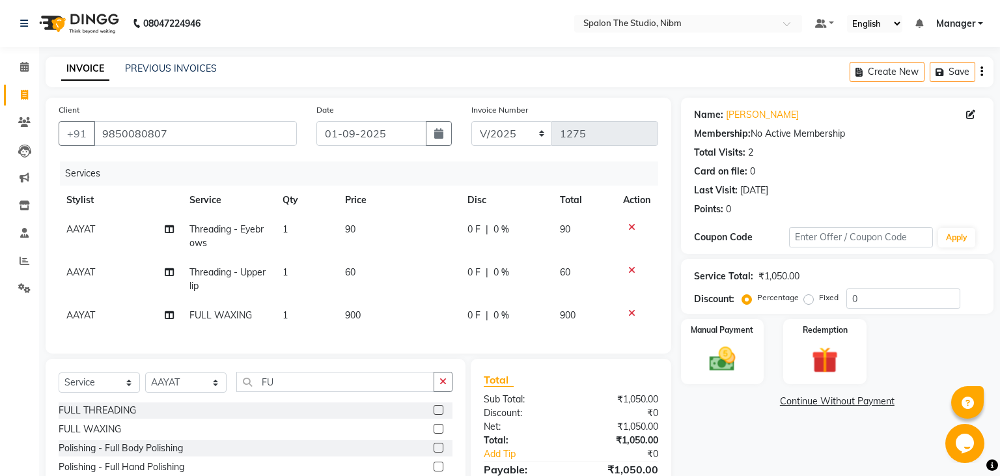
click at [414, 321] on td "900" at bounding box center [398, 315] width 122 height 29
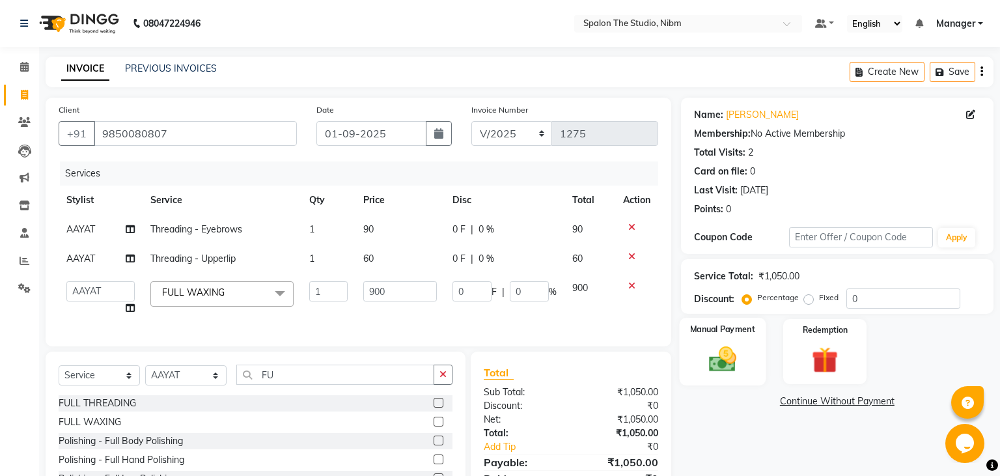
click at [718, 351] on img at bounding box center [722, 359] width 44 height 31
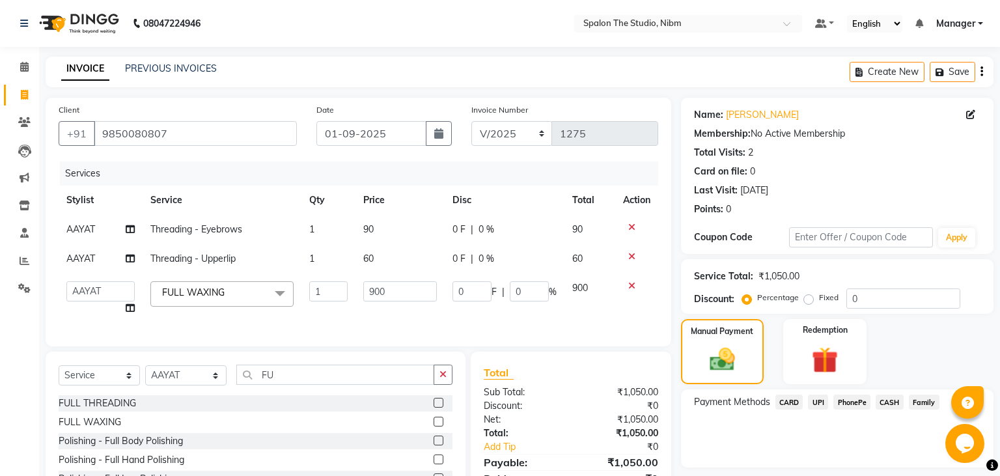
click at [813, 400] on span "UPI" at bounding box center [818, 402] width 20 height 15
click at [925, 462] on button "Add Payment" at bounding box center [888, 471] width 185 height 20
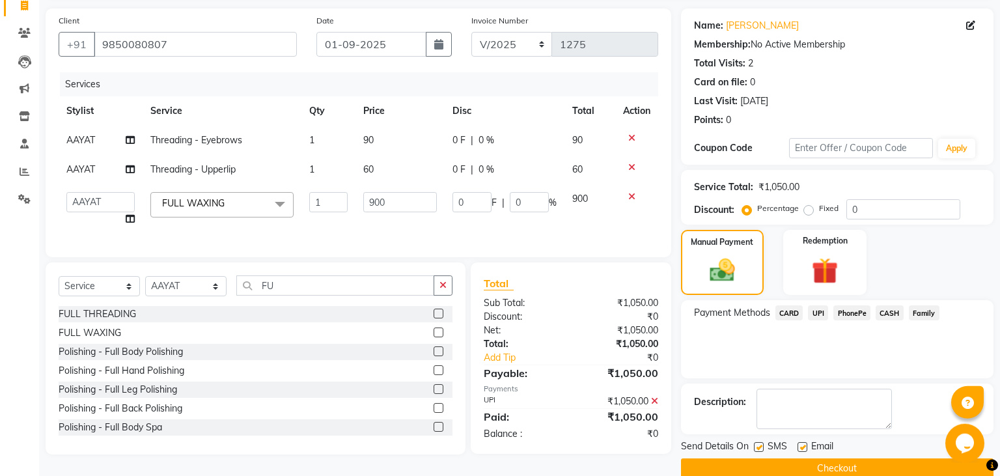
scroll to position [110, 0]
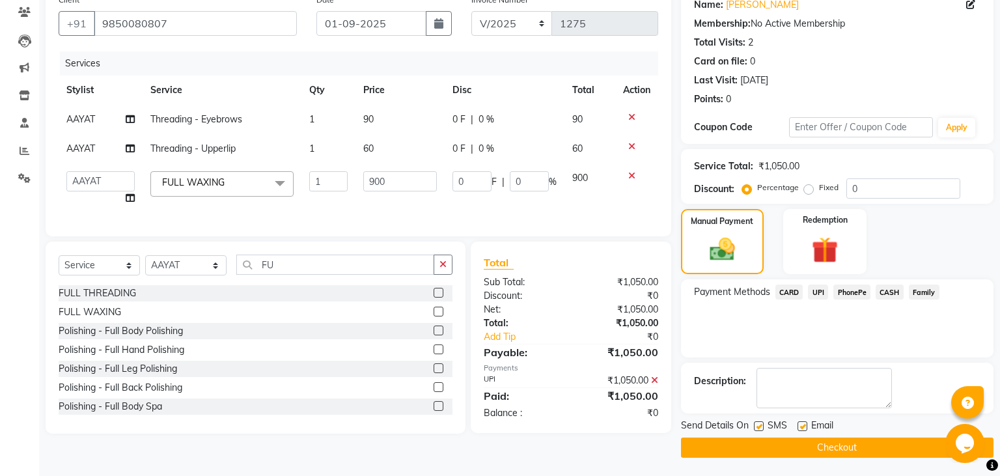
click at [760, 423] on label at bounding box center [759, 426] width 10 height 10
click at [760, 423] on input "checkbox" at bounding box center [758, 427] width 8 height 8
checkbox input "false"
click at [765, 444] on button "Checkout" at bounding box center [837, 448] width 313 height 20
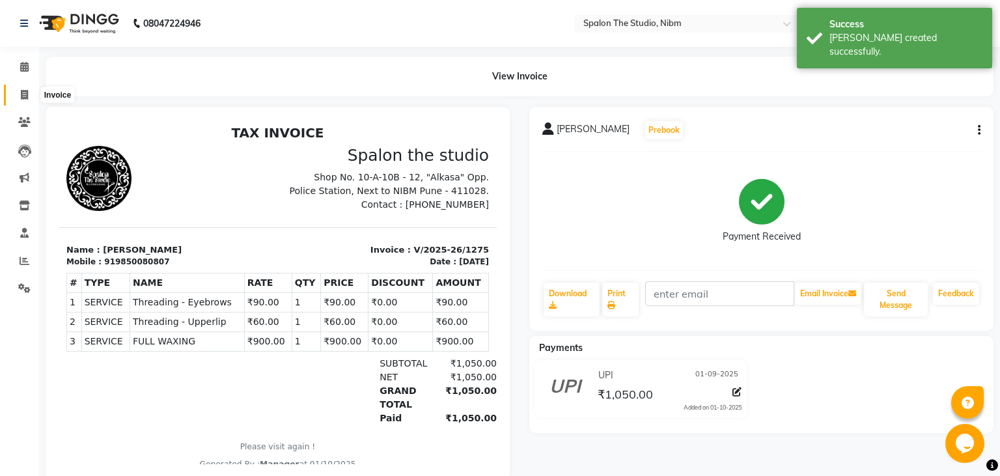
click at [23, 92] on icon at bounding box center [24, 95] width 7 height 10
select select "6119"
select select "service"
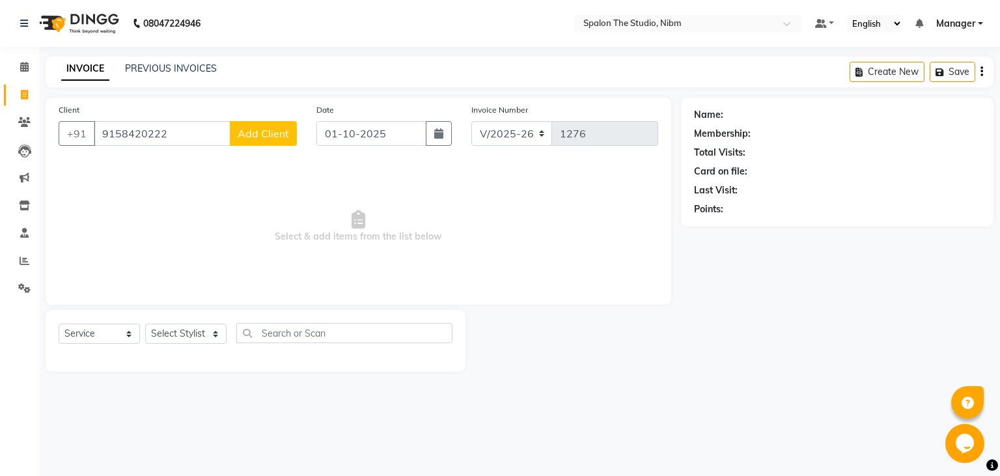
type input "9158420222"
click at [255, 140] on span "Add Client" at bounding box center [263, 133] width 51 height 13
select select "22"
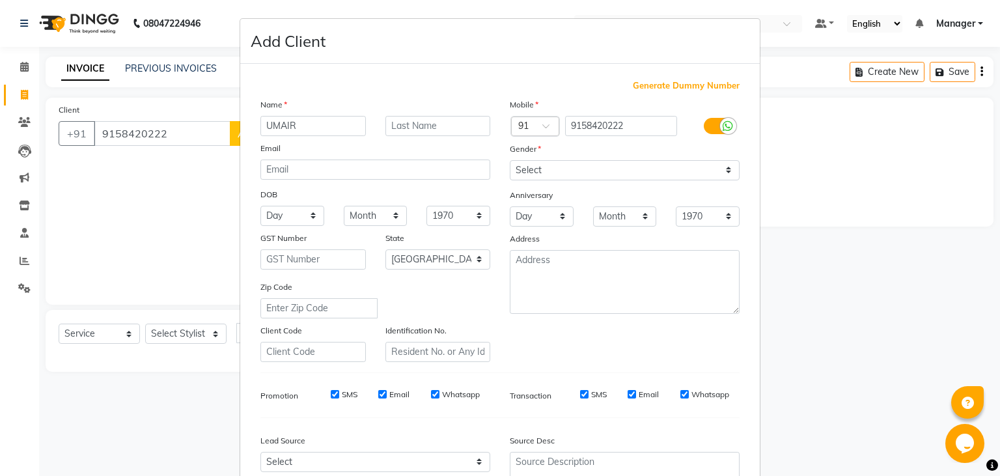
type input "UMAIR"
type input "."
click at [510, 160] on select "Select [DEMOGRAPHIC_DATA] [DEMOGRAPHIC_DATA] Other Prefer Not To Say" at bounding box center [625, 170] width 230 height 20
select select "[DEMOGRAPHIC_DATA]"
click option "[DEMOGRAPHIC_DATA]" at bounding box center [0, 0] width 0 height 0
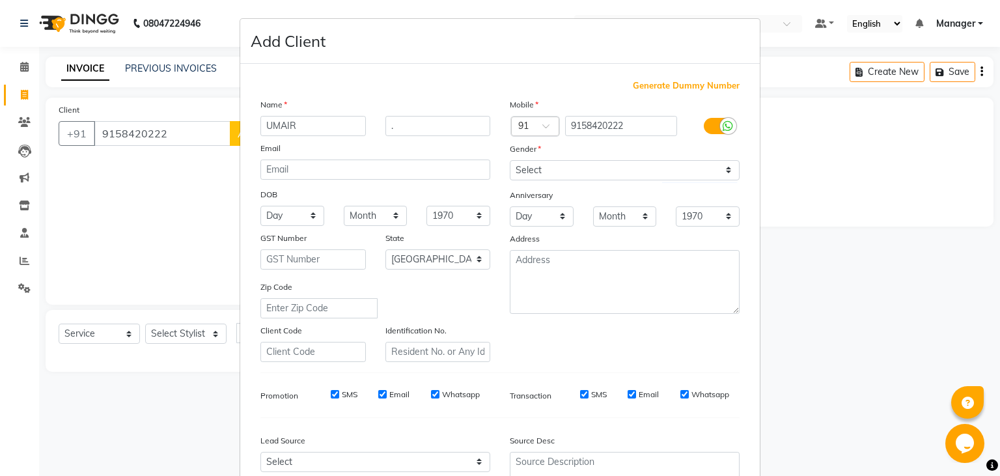
scroll to position [128, 0]
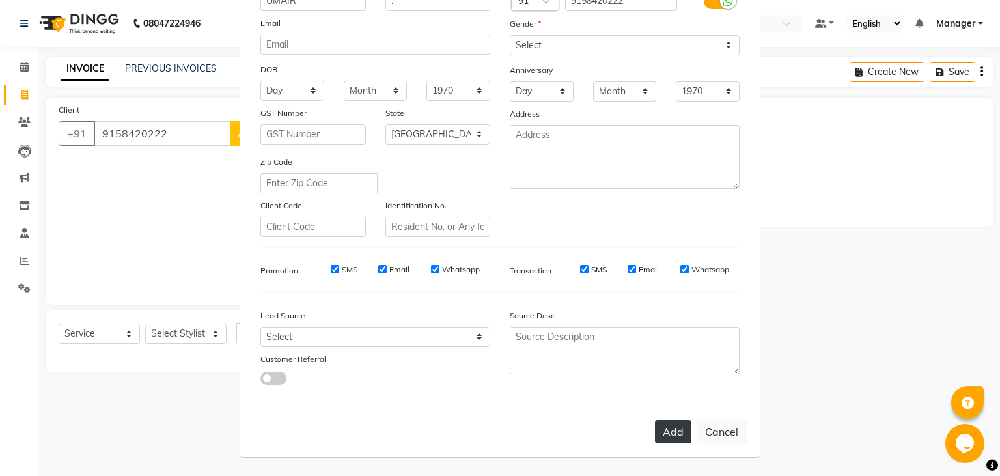
click at [676, 430] on button "Add" at bounding box center [673, 431] width 36 height 23
select select
select select "null"
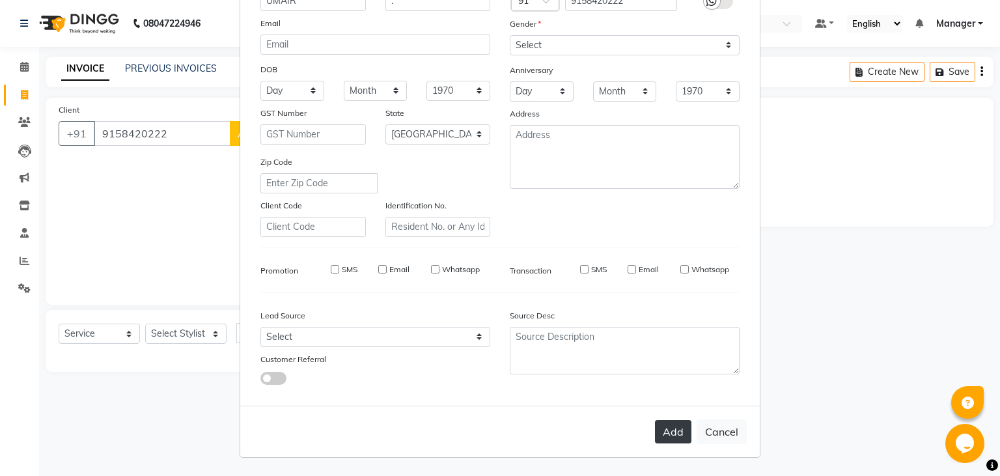
select select
checkbox input "false"
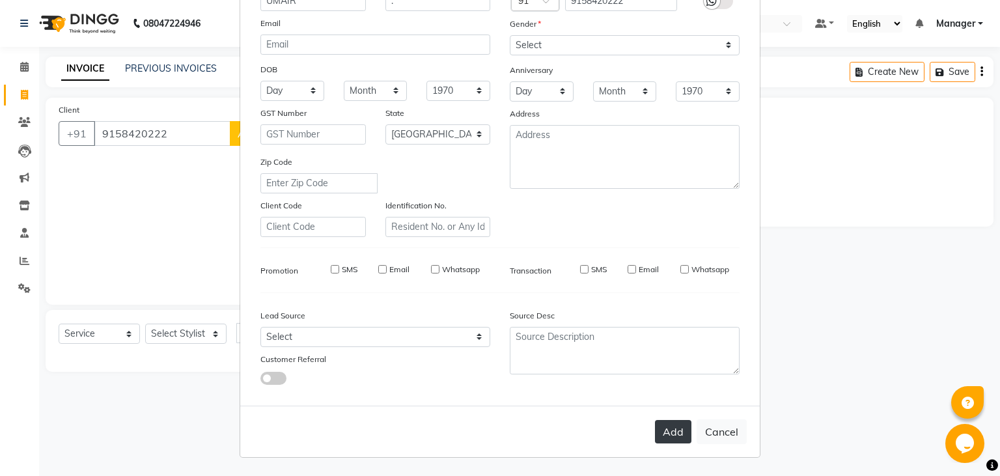
checkbox input "false"
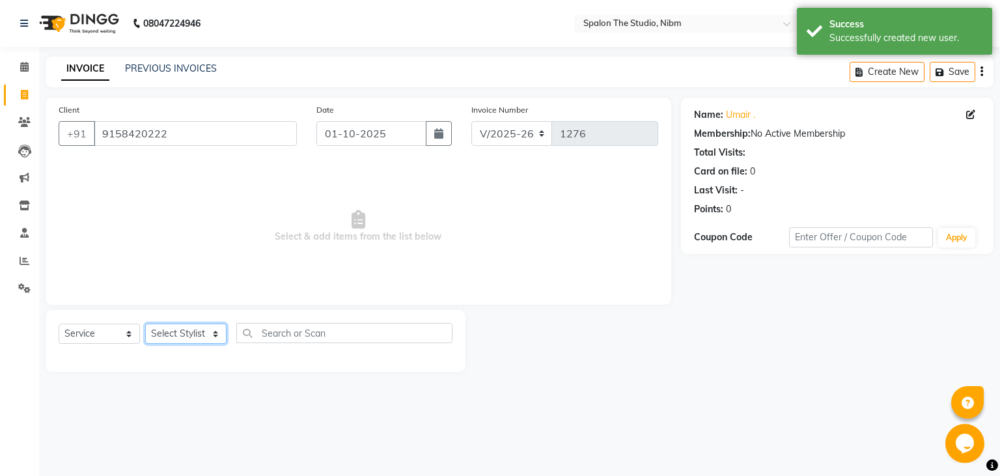
click at [145, 324] on select "Select Stylist AAYAT ARMAN [PERSON_NAME] [PERSON_NAME] Manager [PERSON_NAME] SU…" at bounding box center [185, 334] width 81 height 20
select select "79871"
click option "[PERSON_NAME]" at bounding box center [0, 0] width 0 height 0
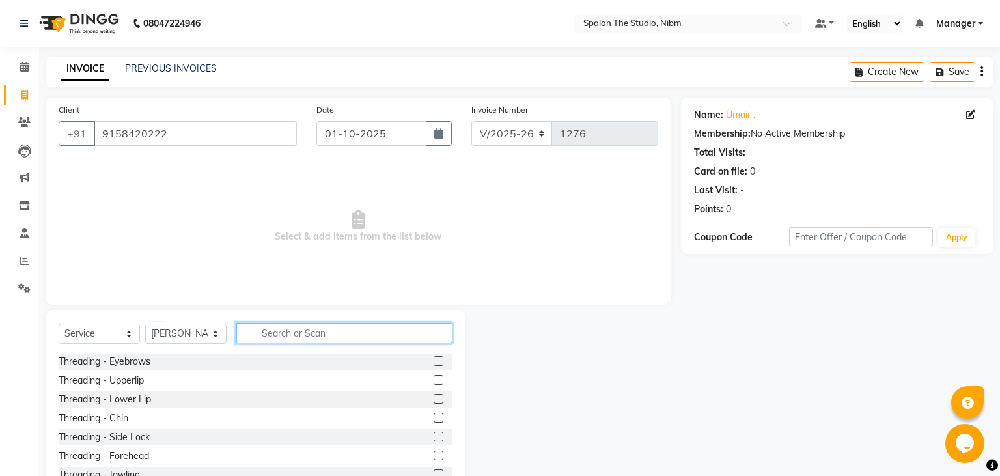
click at [319, 332] on input "text" at bounding box center [344, 333] width 216 height 20
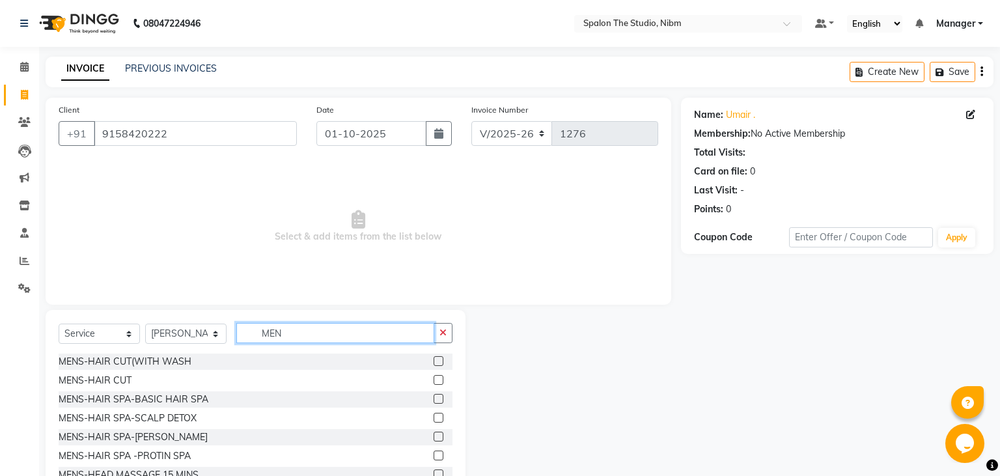
type input "MEN"
click at [441, 382] on label at bounding box center [439, 380] width 10 height 10
click at [441, 382] on input "checkbox" at bounding box center [438, 380] width 8 height 8
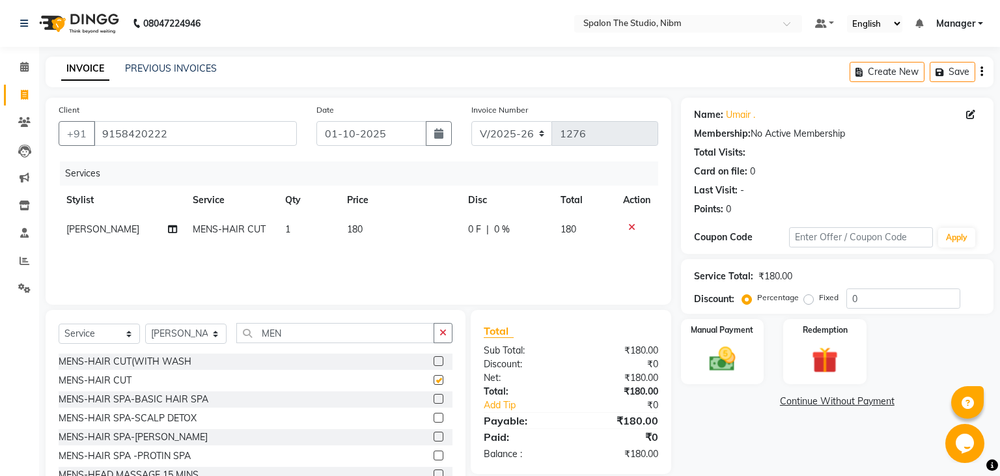
checkbox input "false"
click at [384, 231] on td "180" at bounding box center [399, 229] width 121 height 29
select select "79871"
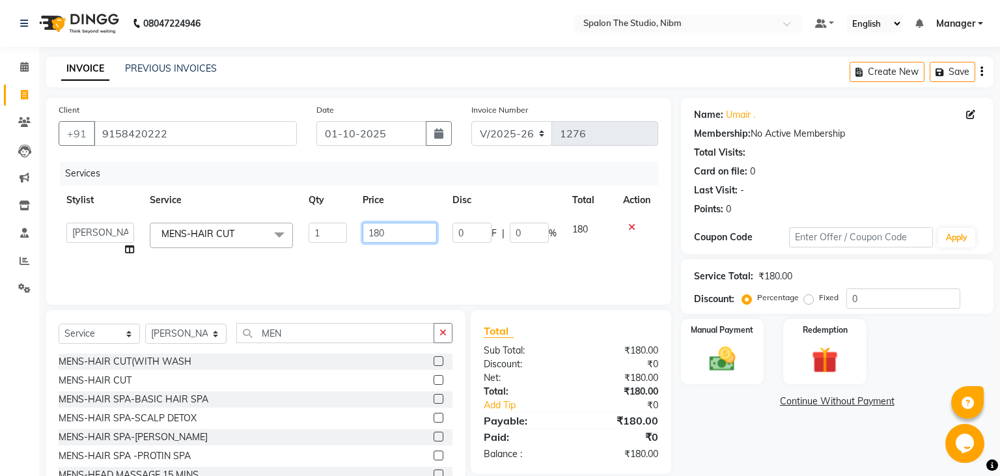
click at [394, 232] on input "180" at bounding box center [400, 233] width 74 height 20
type input "1"
type input "200"
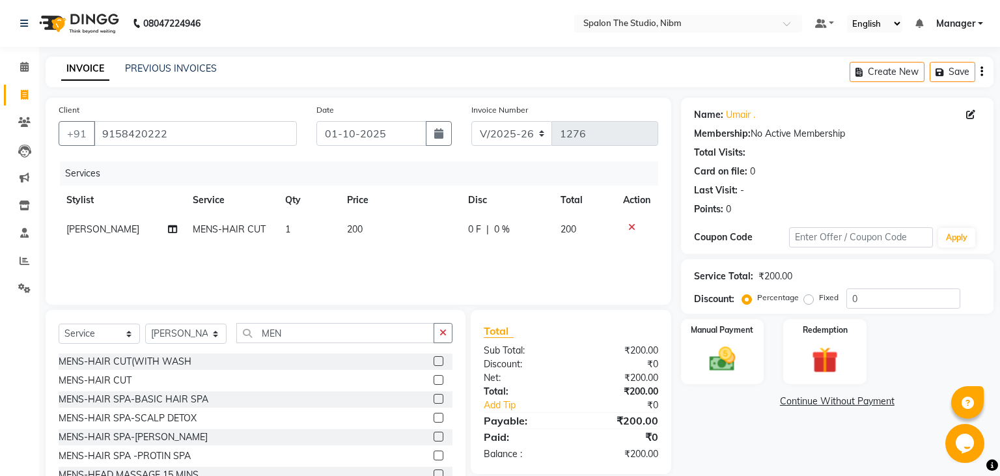
click at [433, 264] on div "Services Stylist Service Qty Price Disc Total Action [PERSON_NAME] MENS-HAIR CU…" at bounding box center [359, 227] width 600 height 130
click at [439, 140] on button "button" at bounding box center [439, 133] width 26 height 25
select select "10"
select select "2025"
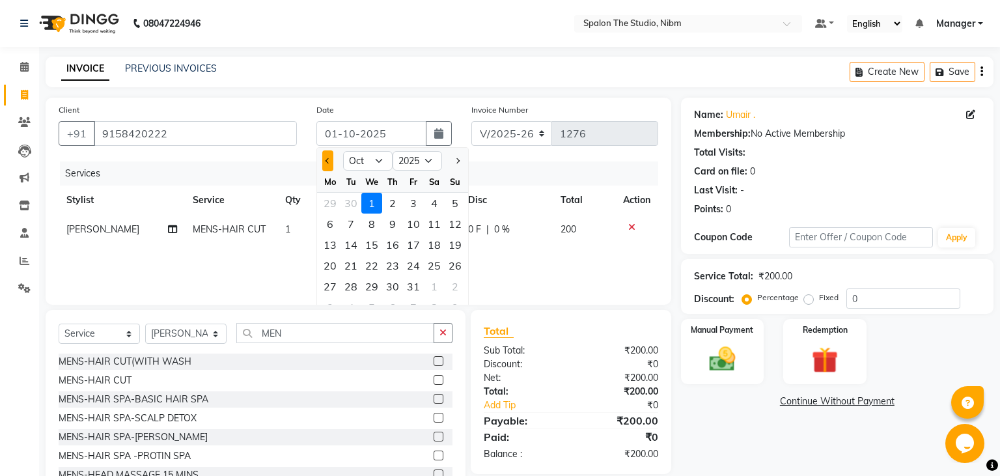
click at [326, 159] on button "Previous month" at bounding box center [327, 160] width 11 height 21
select select "9"
click at [334, 203] on div "1" at bounding box center [330, 203] width 21 height 21
type input "01-09-2025"
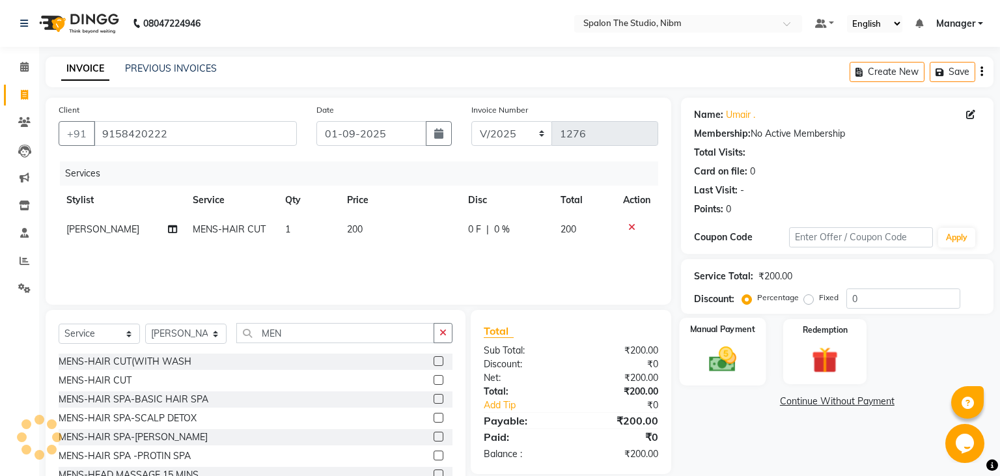
click at [728, 356] on img at bounding box center [722, 359] width 44 height 31
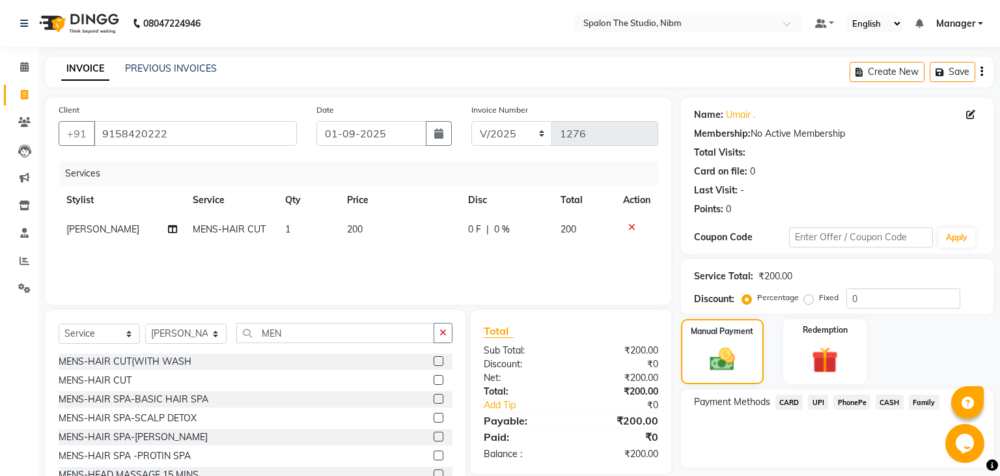
click at [816, 401] on span "UPI" at bounding box center [818, 402] width 20 height 15
click at [882, 470] on button "Add Payment" at bounding box center [888, 471] width 185 height 20
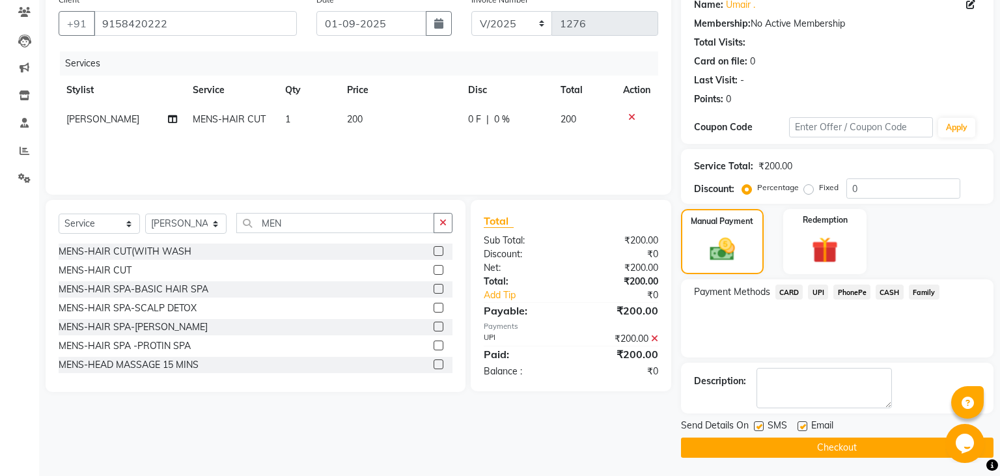
click at [760, 429] on label at bounding box center [759, 426] width 10 height 10
click at [760, 429] on input "checkbox" at bounding box center [758, 427] width 8 height 8
checkbox input "false"
click at [440, 23] on icon "button" at bounding box center [438, 23] width 9 height 10
select select "9"
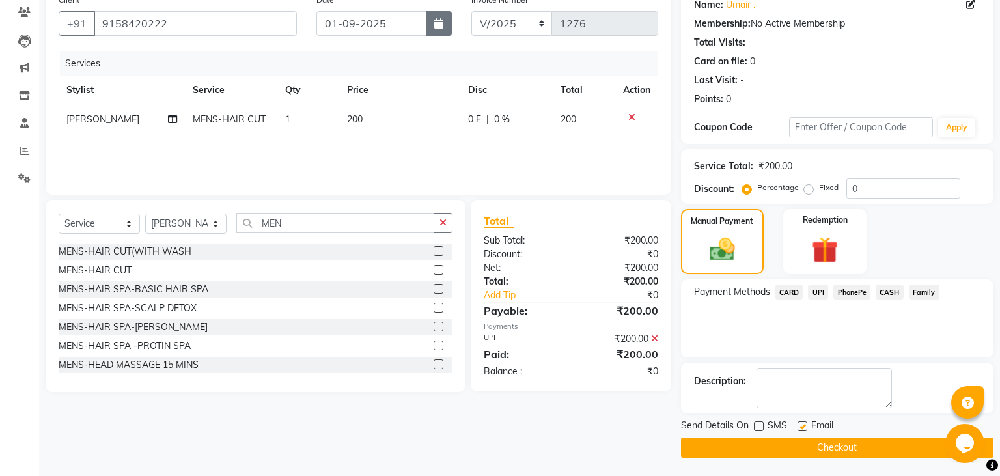
select select "2025"
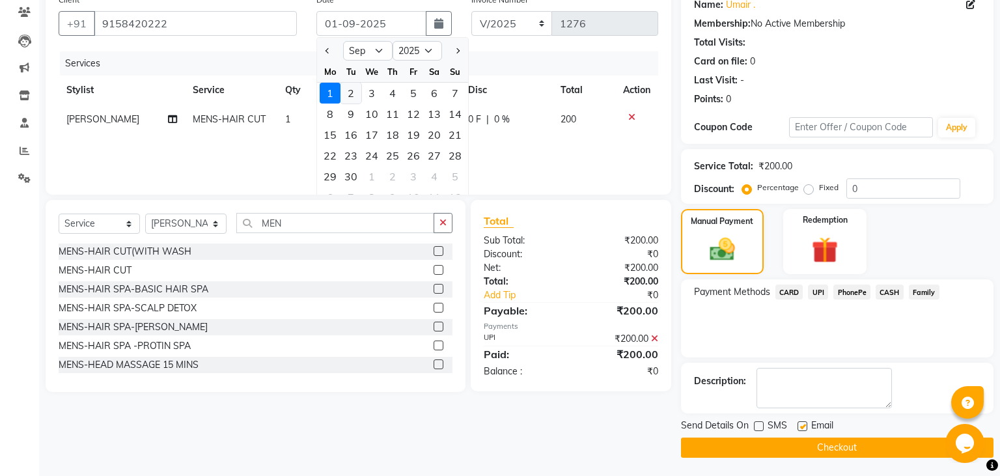
click at [353, 90] on div "2" at bounding box center [351, 93] width 21 height 21
type input "[DATE]"
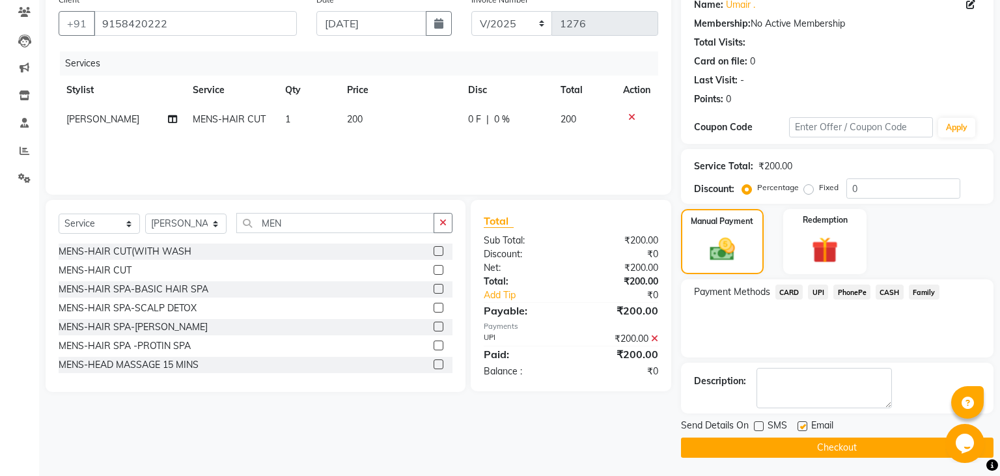
click at [774, 449] on button "Checkout" at bounding box center [837, 448] width 313 height 20
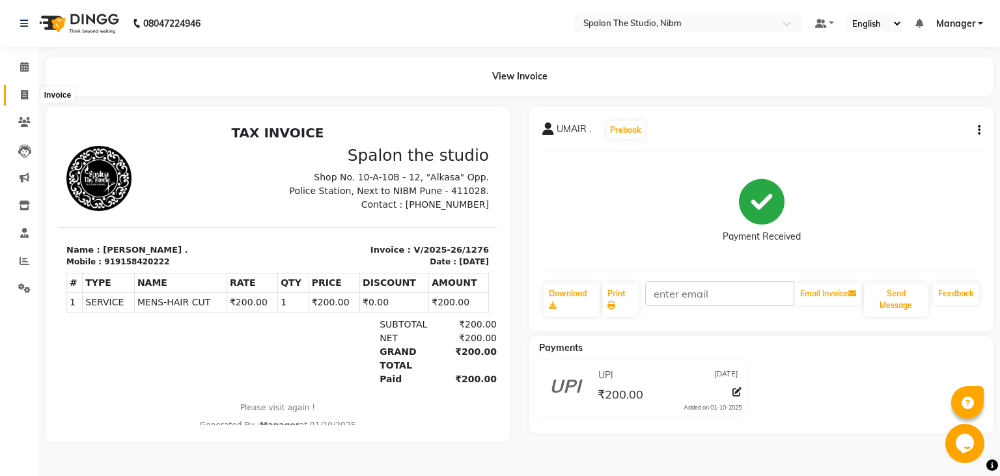
click at [21, 92] on icon at bounding box center [24, 95] width 7 height 10
select select "service"
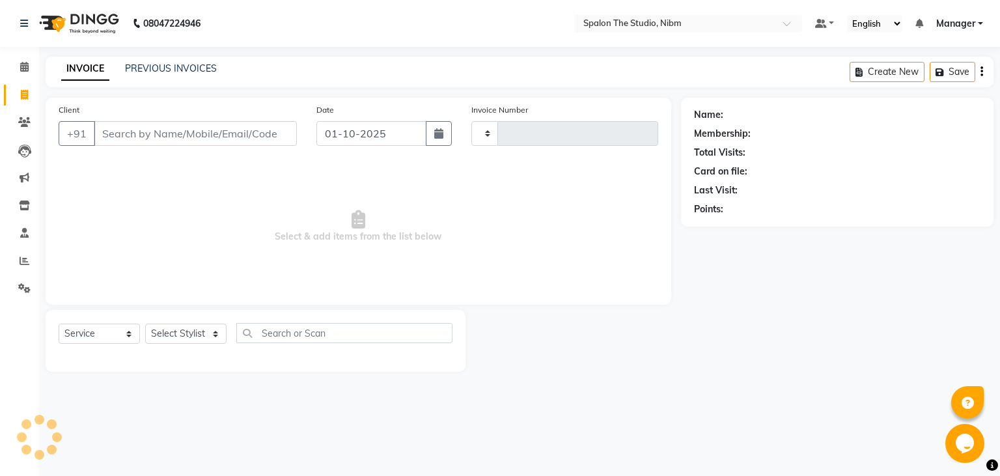
type input "1277"
select select "6119"
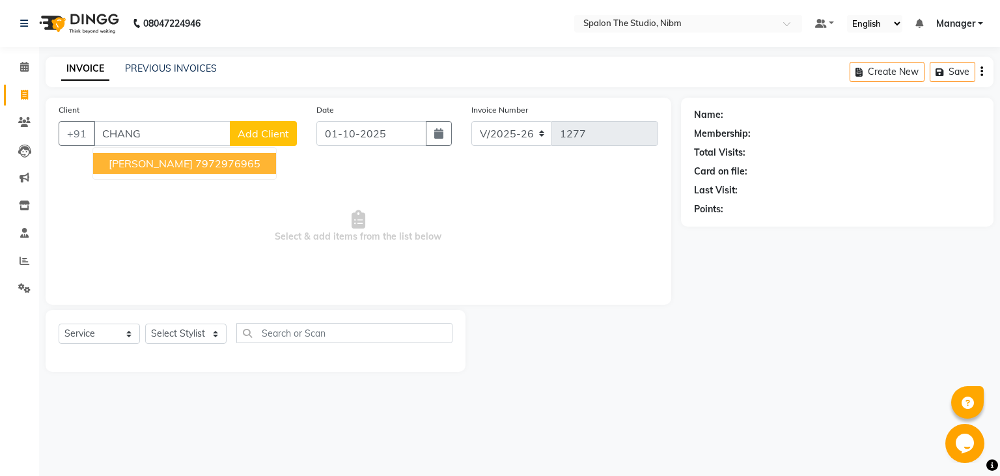
click at [176, 171] on button "CHANGO PILLAY 7972976965" at bounding box center [184, 163] width 183 height 21
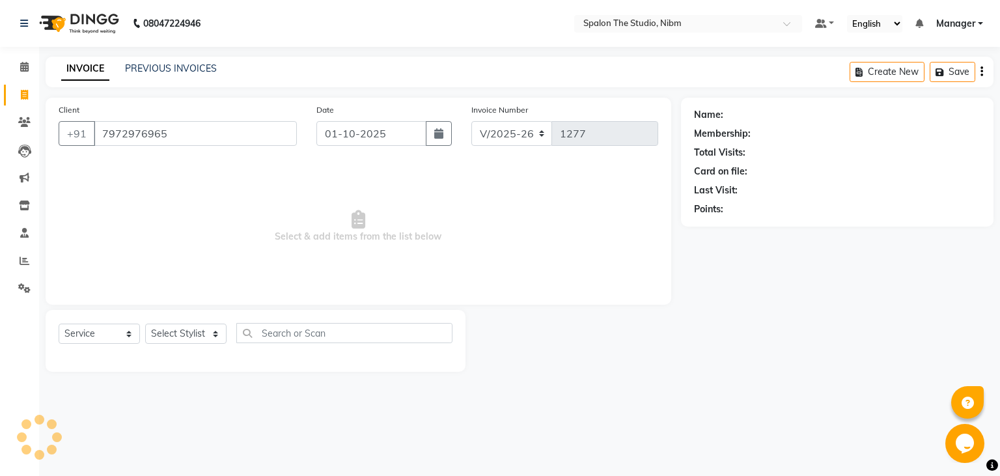
type input "7972976965"
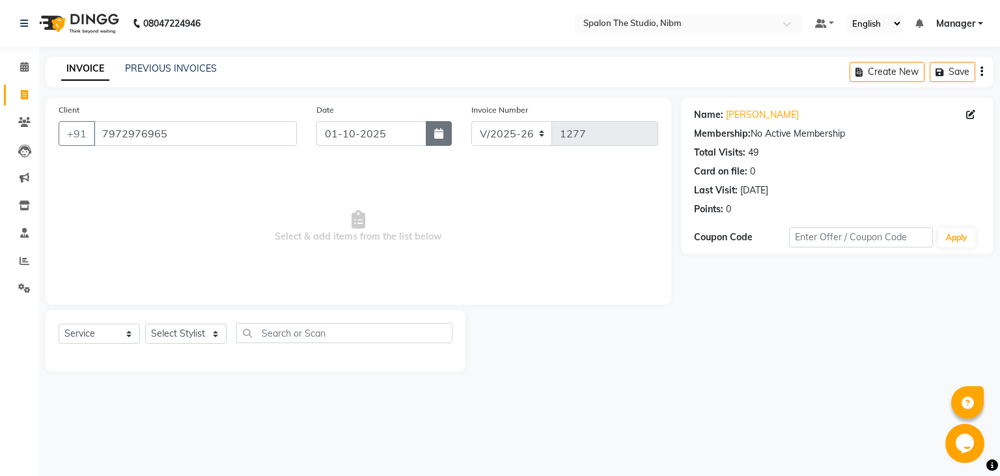
click at [440, 141] on button "button" at bounding box center [439, 133] width 26 height 25
select select "10"
select select "2025"
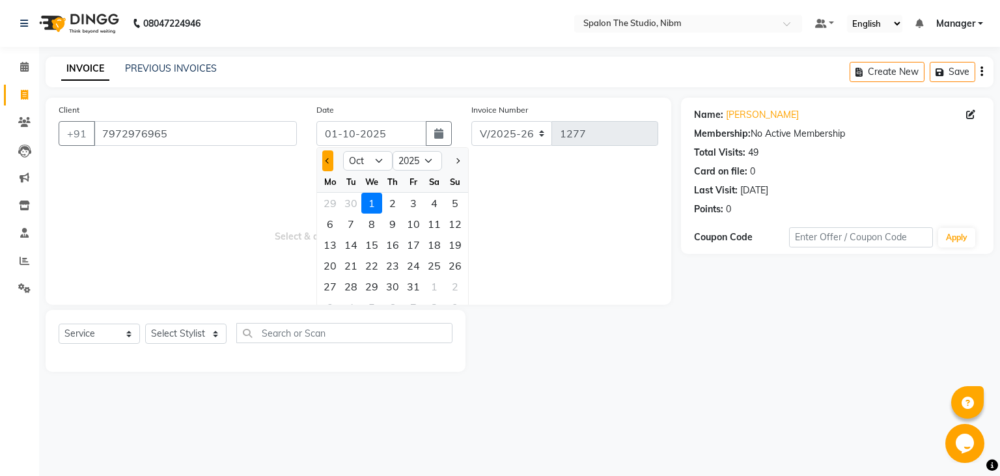
click at [326, 158] on button "Previous month" at bounding box center [327, 160] width 11 height 21
select select "9"
click at [353, 200] on div "2" at bounding box center [351, 203] width 21 height 21
type input "[DATE]"
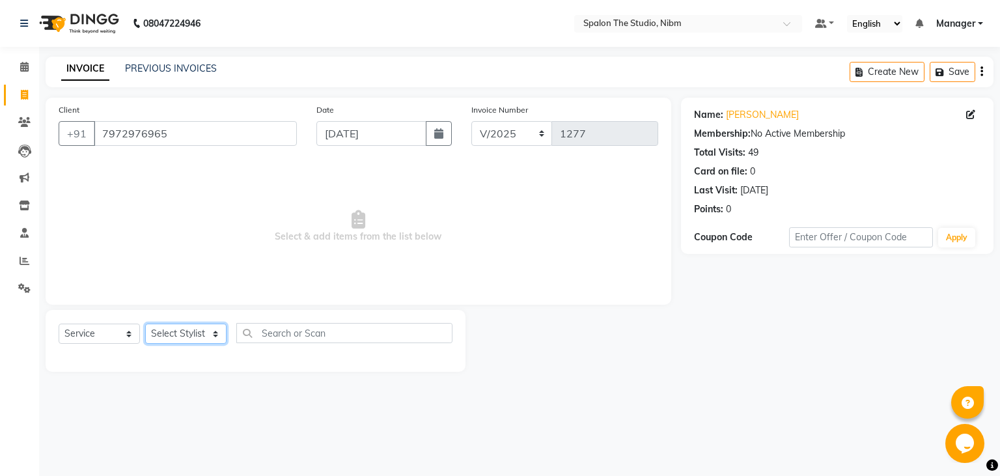
click at [145, 324] on select "Select Stylist AAYAT ARMAN [PERSON_NAME] [PERSON_NAME] Manager [PERSON_NAME] SU…" at bounding box center [185, 334] width 81 height 20
select select "62109"
click option "[PERSON_NAME]" at bounding box center [0, 0] width 0 height 0
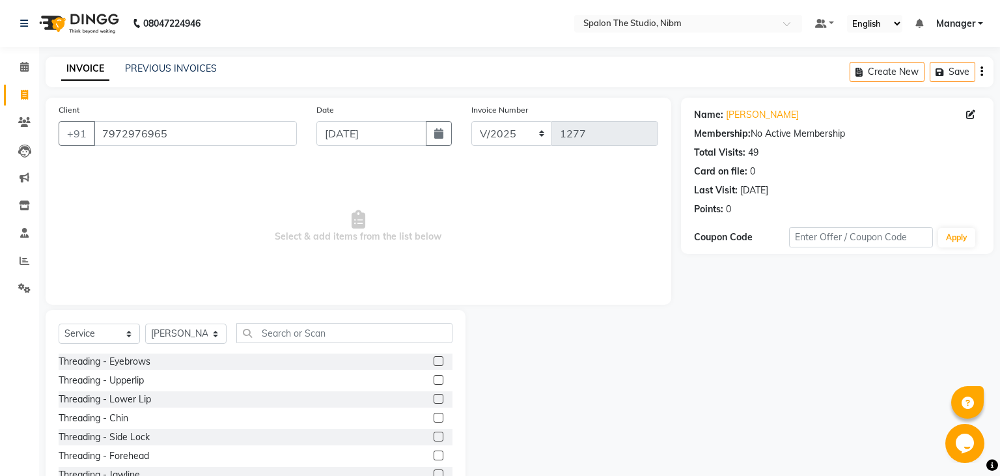
click at [178, 293] on div "Client [PHONE_NUMBER] Date [DATE] Invoice Number V/2025 V/[PHONE_NUMBER] Select…" at bounding box center [359, 201] width 626 height 207
click at [262, 332] on input "text" at bounding box center [344, 333] width 216 height 20
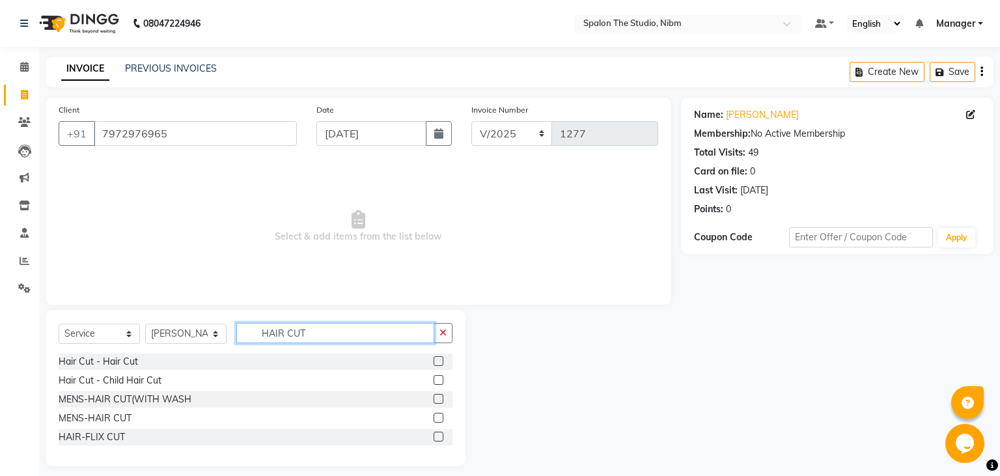
type input "HAIR CUT"
click at [437, 359] on label at bounding box center [439, 361] width 10 height 10
click at [437, 359] on input "checkbox" at bounding box center [438, 362] width 8 height 8
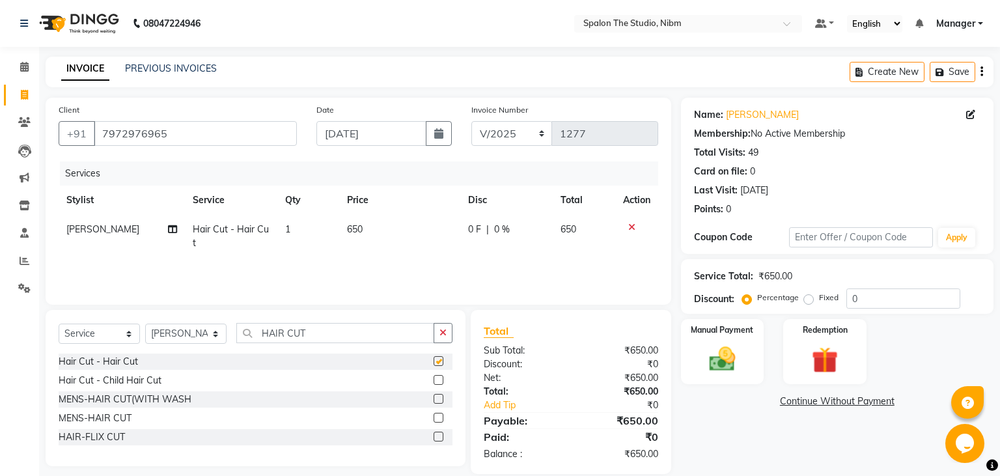
checkbox input "false"
click at [378, 234] on td "650" at bounding box center [399, 236] width 121 height 43
select select "62109"
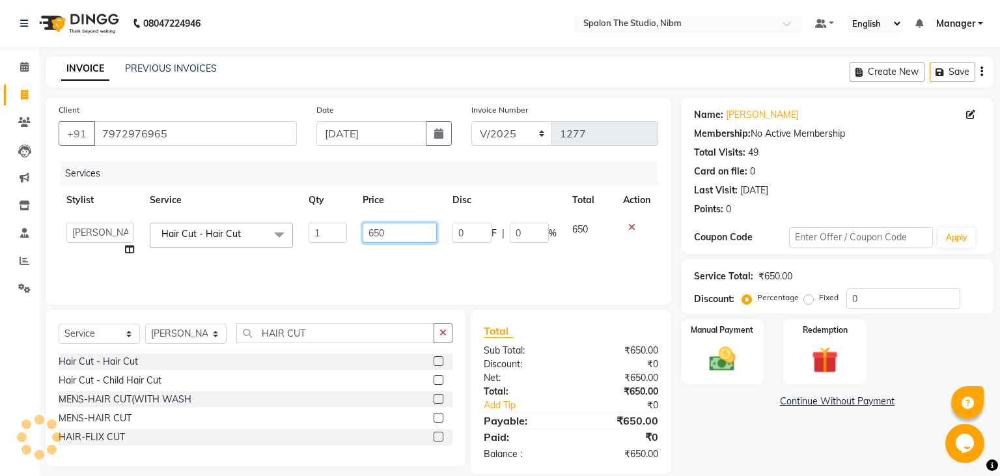
click at [389, 235] on input "650" at bounding box center [400, 233] width 74 height 20
type input "450"
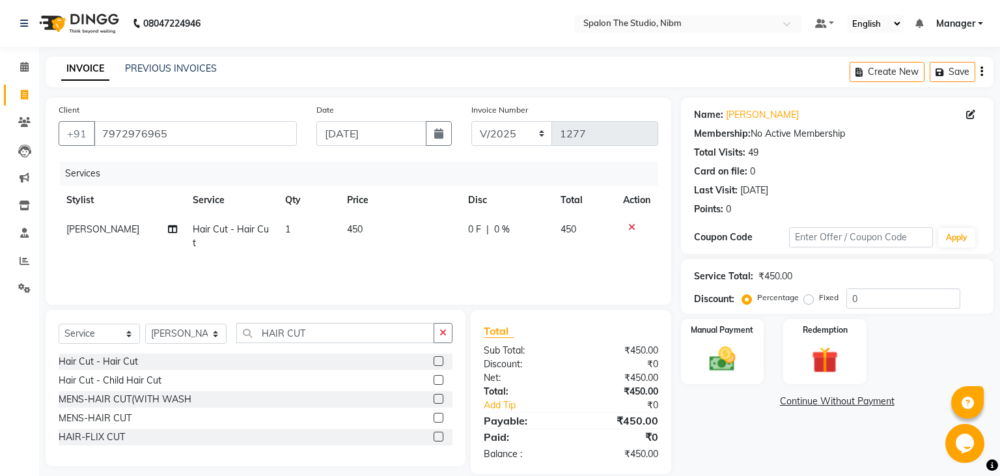
click at [395, 261] on div "Services Stylist Service Qty Price Disc Total Action [PERSON_NAME] Hair Cut - H…" at bounding box center [359, 227] width 600 height 130
click at [731, 358] on img at bounding box center [722, 359] width 44 height 31
click at [815, 403] on span "UPI" at bounding box center [818, 402] width 20 height 15
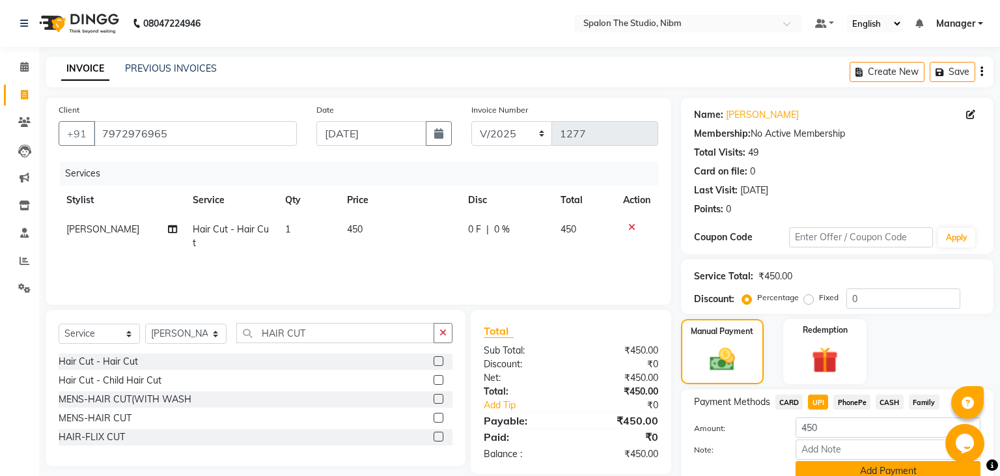
click at [827, 468] on button "Add Payment" at bounding box center [888, 471] width 185 height 20
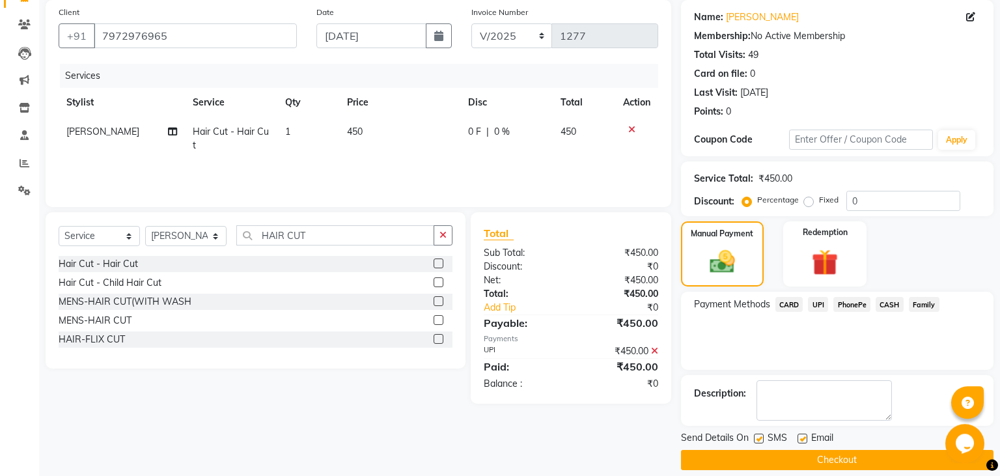
scroll to position [110, 0]
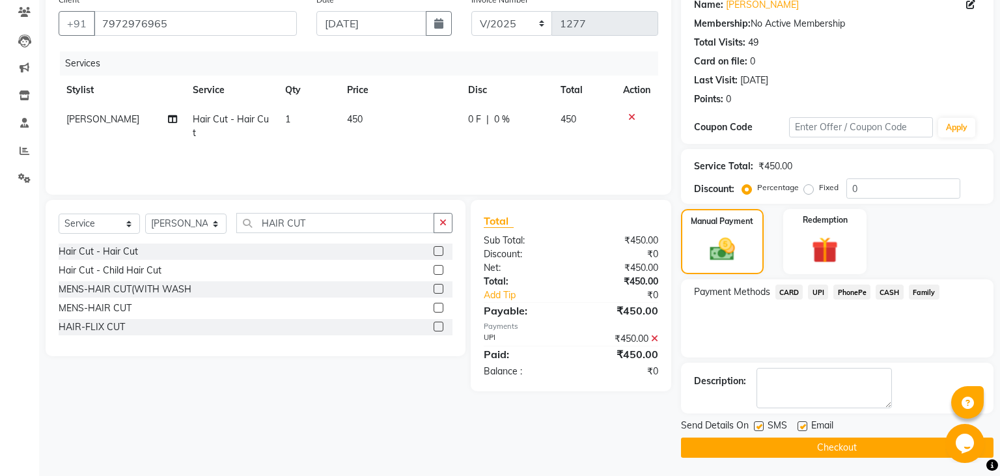
click at [756, 423] on label at bounding box center [759, 426] width 10 height 10
click at [756, 423] on input "checkbox" at bounding box center [758, 427] width 8 height 8
checkbox input "false"
click at [766, 445] on button "Checkout" at bounding box center [837, 448] width 313 height 20
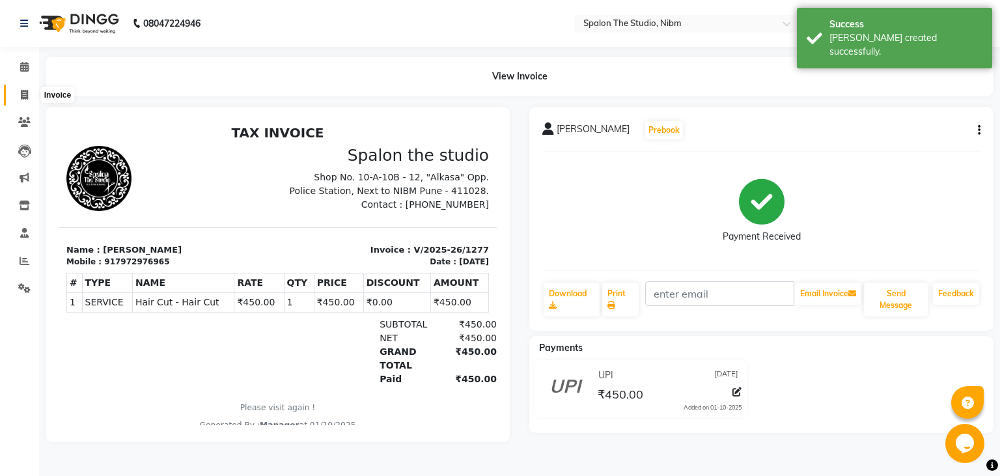
click at [24, 94] on icon at bounding box center [24, 95] width 7 height 10
select select "6119"
select select "service"
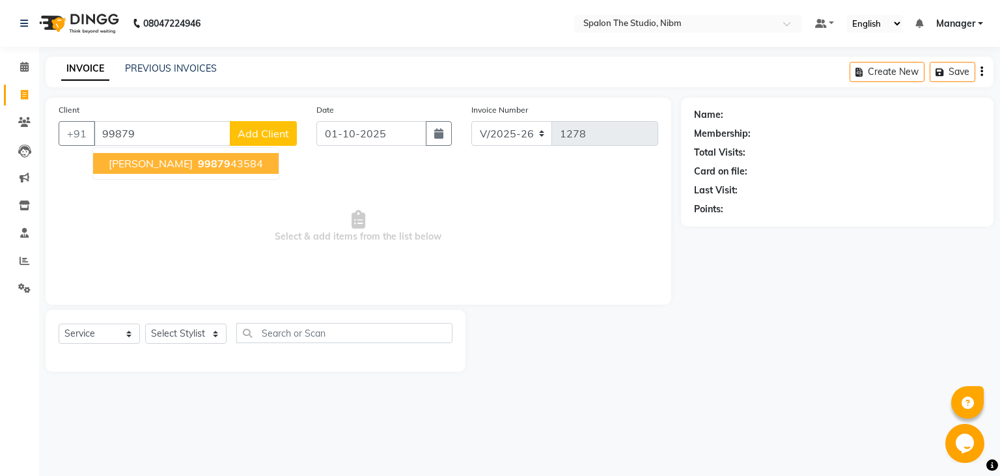
click at [205, 163] on span "99879" at bounding box center [214, 163] width 33 height 13
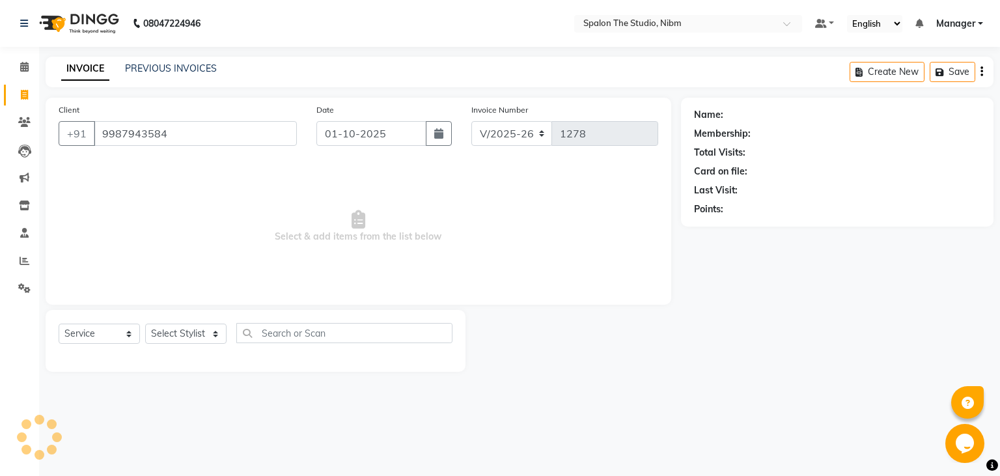
type input "9987943584"
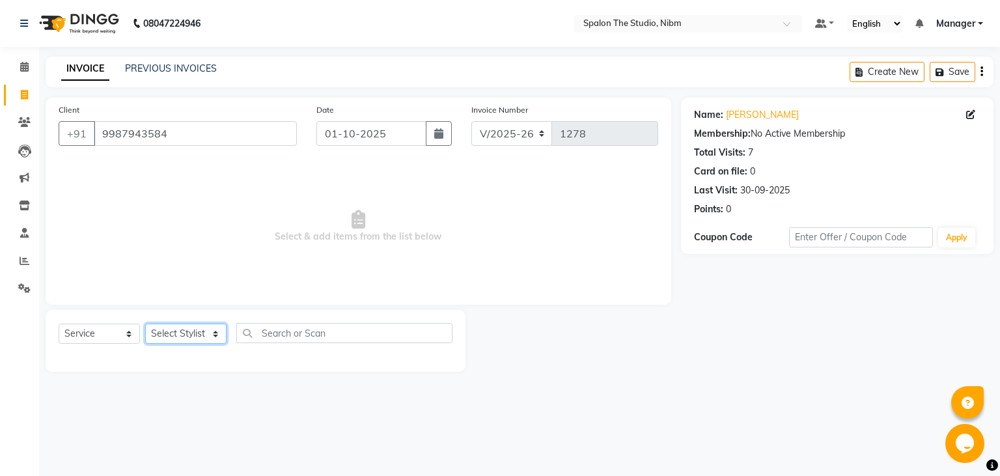
click at [145, 324] on select "Select Stylist AAYAT ARMAN [PERSON_NAME] [PERSON_NAME] Manager [PERSON_NAME] SU…" at bounding box center [185, 334] width 81 height 20
select select "79871"
click option "[PERSON_NAME]" at bounding box center [0, 0] width 0 height 0
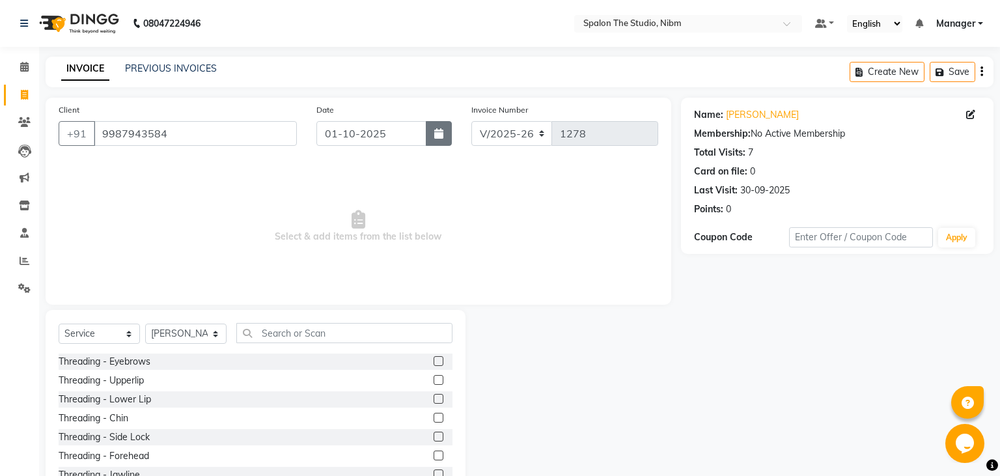
click at [447, 137] on button "button" at bounding box center [439, 133] width 26 height 25
select select "10"
select select "2025"
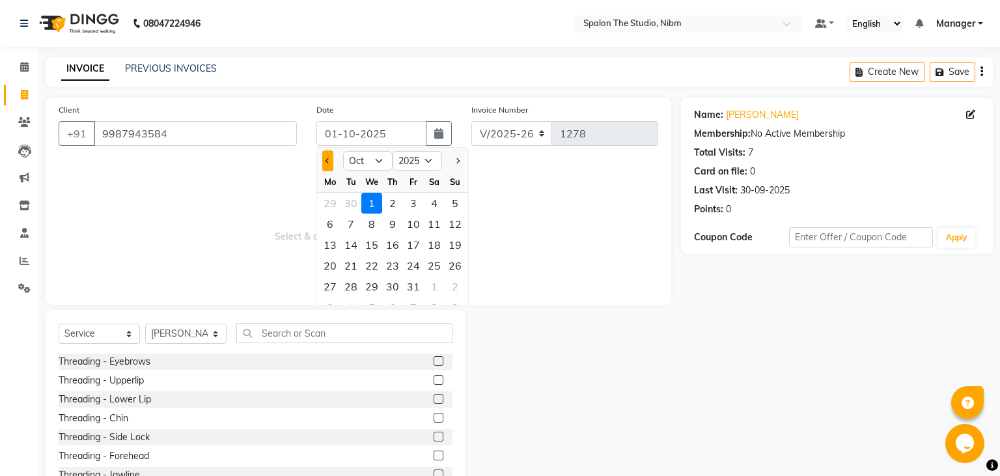
click at [326, 160] on button "Previous month" at bounding box center [327, 160] width 11 height 21
select select "9"
click at [353, 203] on div "2" at bounding box center [351, 203] width 21 height 21
type input "[DATE]"
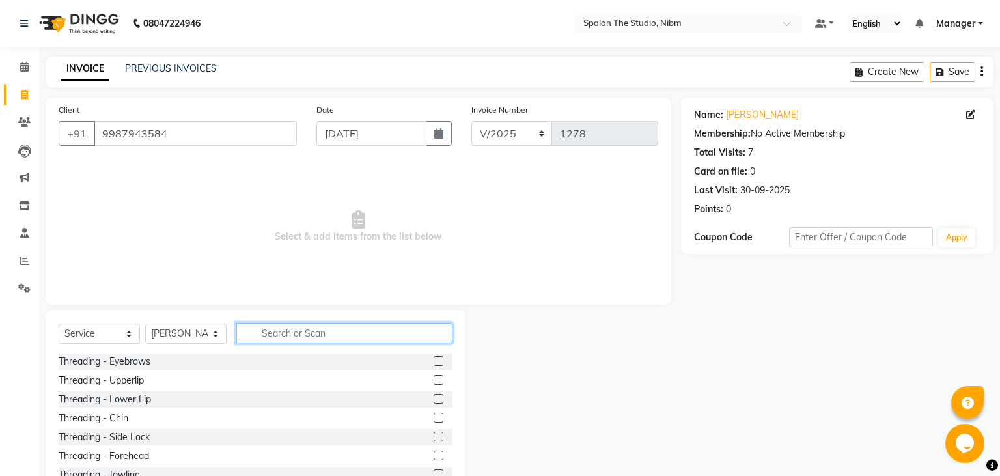
click at [360, 331] on input "text" at bounding box center [344, 333] width 216 height 20
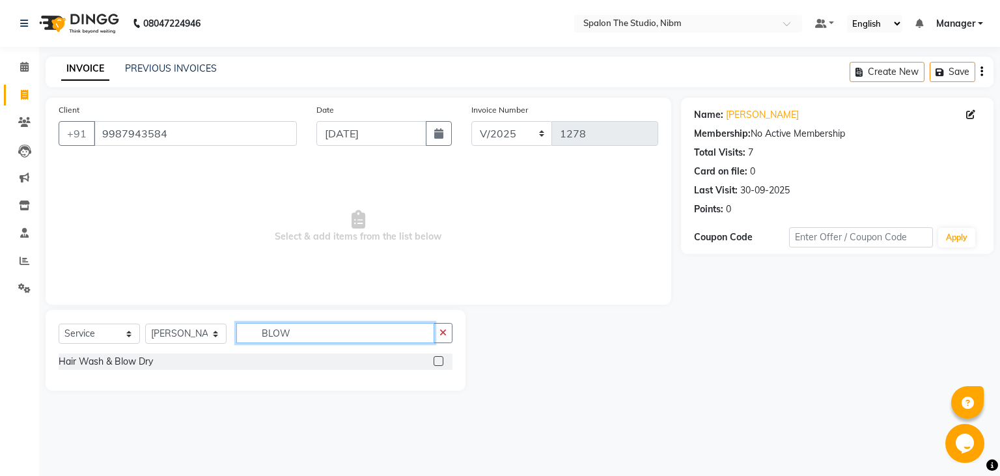
type input "BLOW"
click at [436, 361] on label at bounding box center [439, 361] width 10 height 10
click at [436, 361] on input "checkbox" at bounding box center [438, 362] width 8 height 8
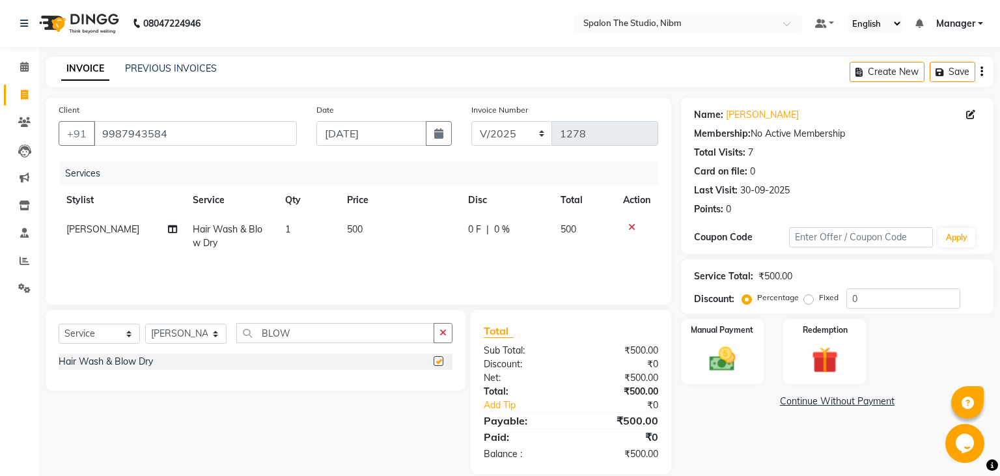
checkbox input "false"
click at [389, 231] on td "500" at bounding box center [399, 236] width 121 height 43
select select "79871"
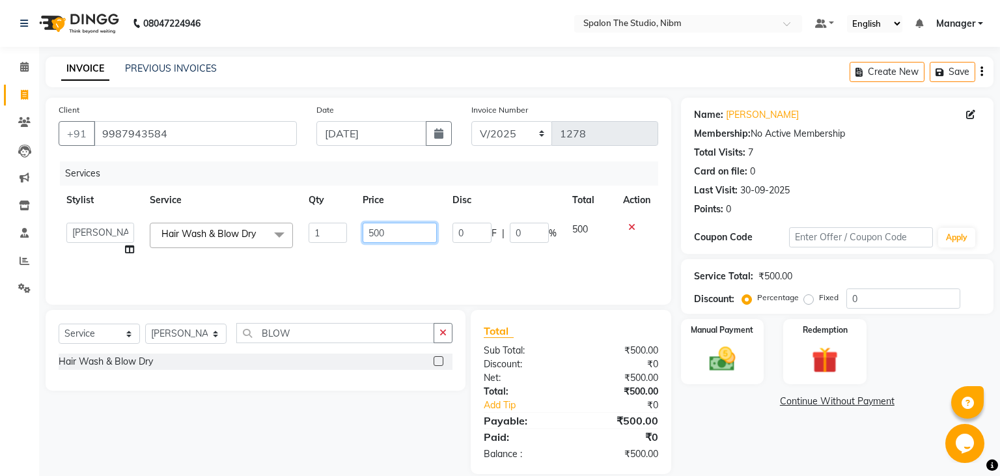
click at [389, 231] on input "500" at bounding box center [400, 233] width 74 height 20
type input "600"
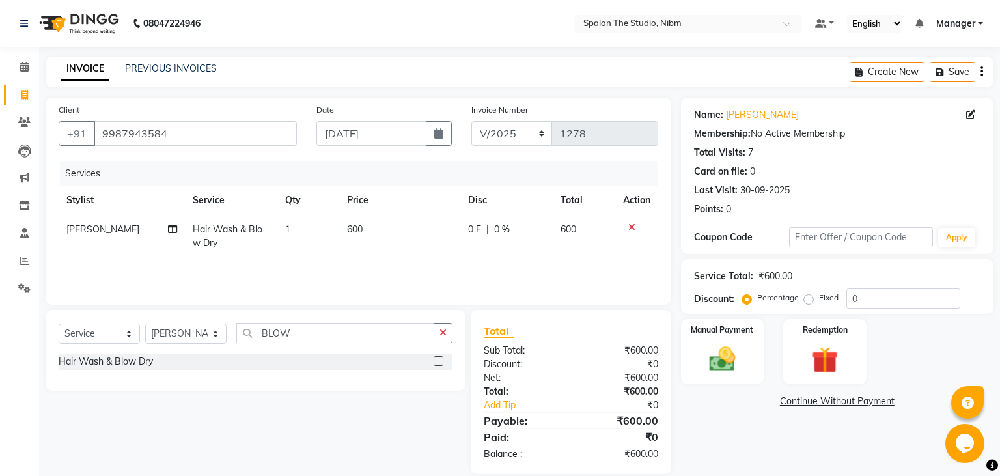
click at [570, 259] on div "Services Stylist Service Qty Price Disc Total Action [PERSON_NAME] Hair Wash & …" at bounding box center [359, 227] width 600 height 130
click at [726, 361] on img at bounding box center [722, 359] width 44 height 31
click at [817, 403] on span "UPI" at bounding box center [818, 402] width 20 height 15
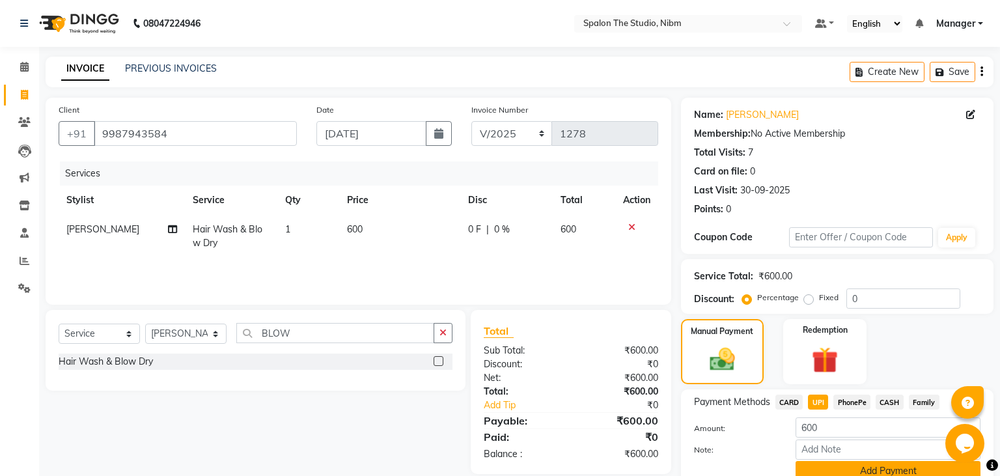
click at [832, 464] on button "Add Payment" at bounding box center [888, 471] width 185 height 20
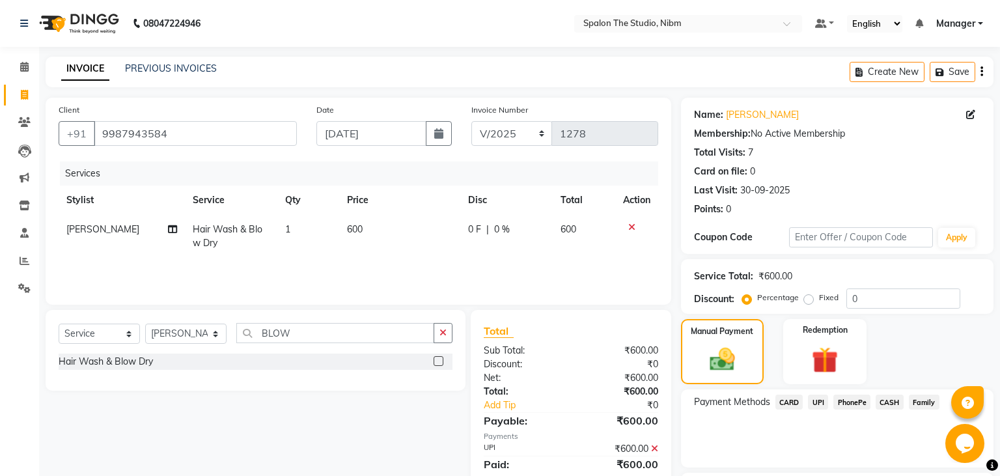
scroll to position [110, 0]
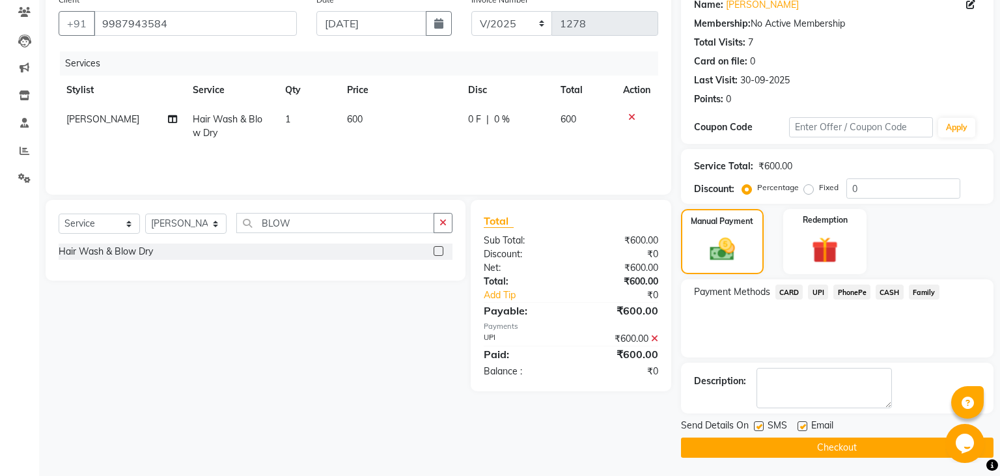
click at [756, 429] on label at bounding box center [759, 426] width 10 height 10
click at [756, 429] on input "checkbox" at bounding box center [758, 427] width 8 height 8
checkbox input "false"
click at [780, 455] on button "Checkout" at bounding box center [837, 448] width 313 height 20
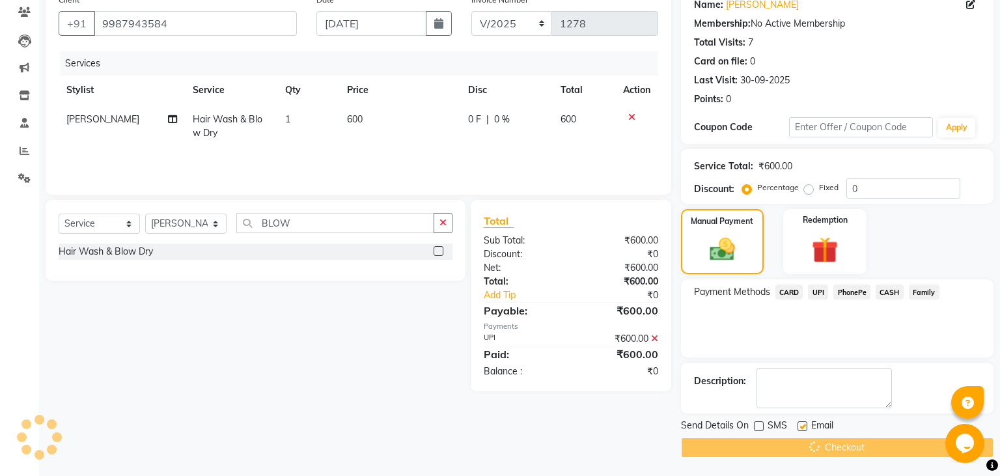
click at [780, 455] on div "Checkout" at bounding box center [837, 448] width 313 height 20
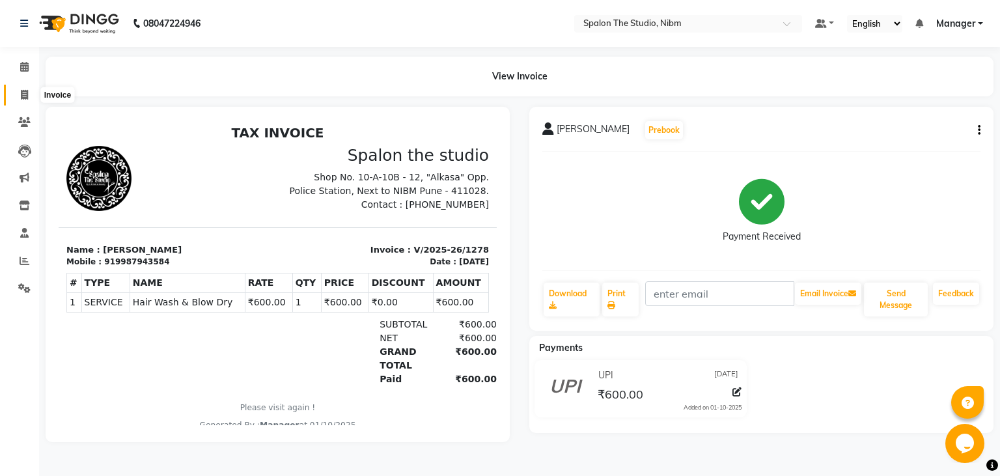
click at [27, 92] on icon at bounding box center [24, 95] width 7 height 10
select select "6119"
select select "service"
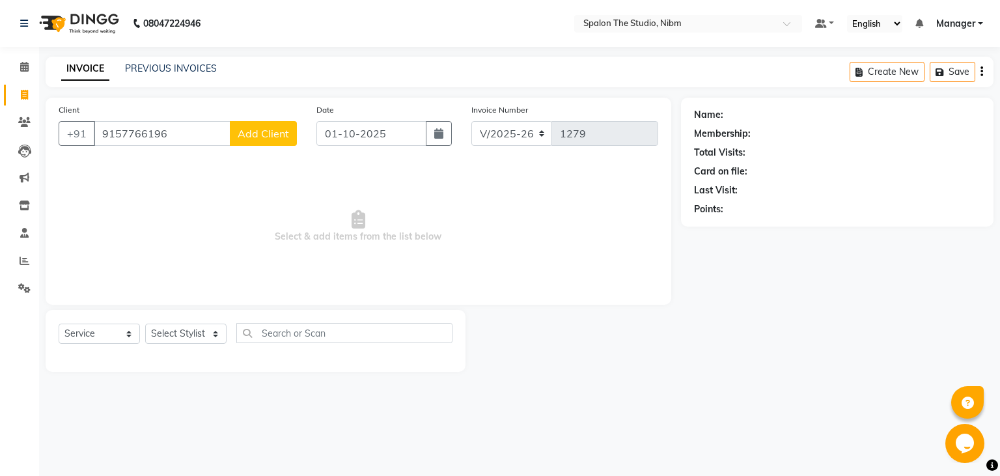
type input "9157766196"
click at [267, 134] on span "Add Client" at bounding box center [263, 133] width 51 height 13
select select "22"
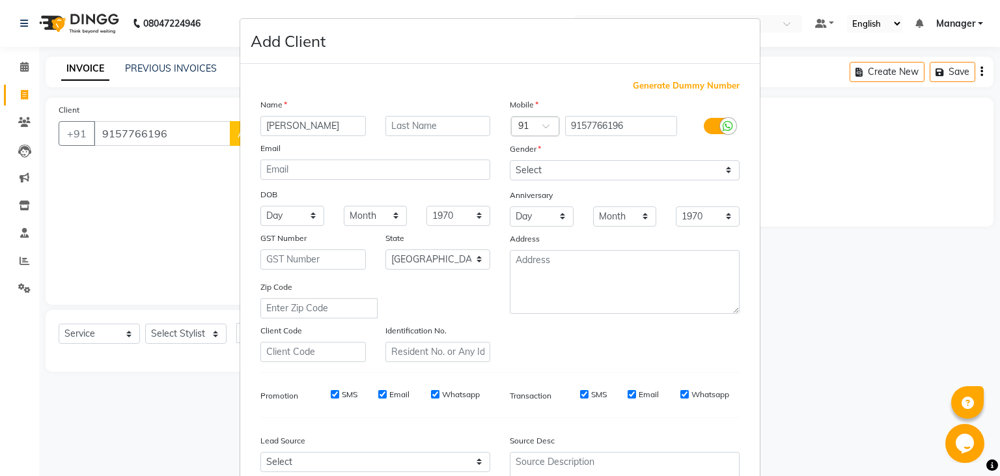
type input "[PERSON_NAME]"
type input "."
click at [510, 160] on select "Select [DEMOGRAPHIC_DATA] [DEMOGRAPHIC_DATA] Other Prefer Not To Say" at bounding box center [625, 170] width 230 height 20
select select "[DEMOGRAPHIC_DATA]"
click option "[DEMOGRAPHIC_DATA]" at bounding box center [0, 0] width 0 height 0
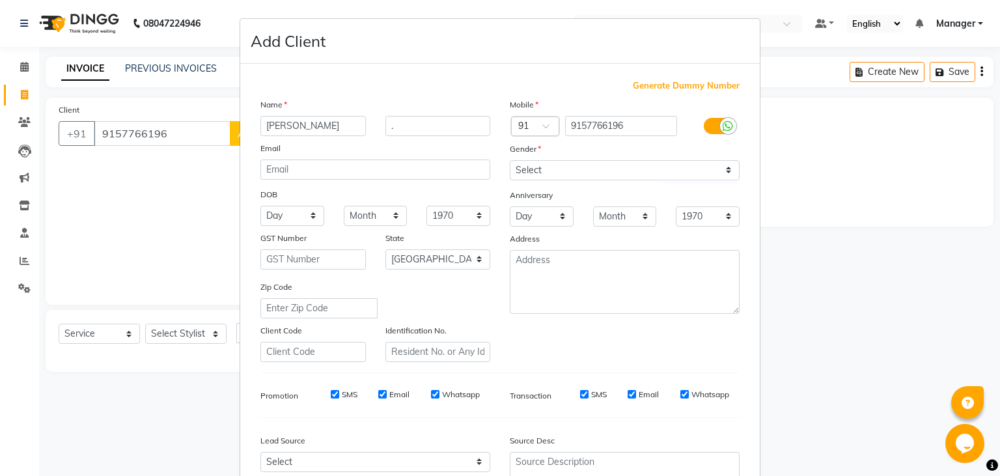
scroll to position [128, 0]
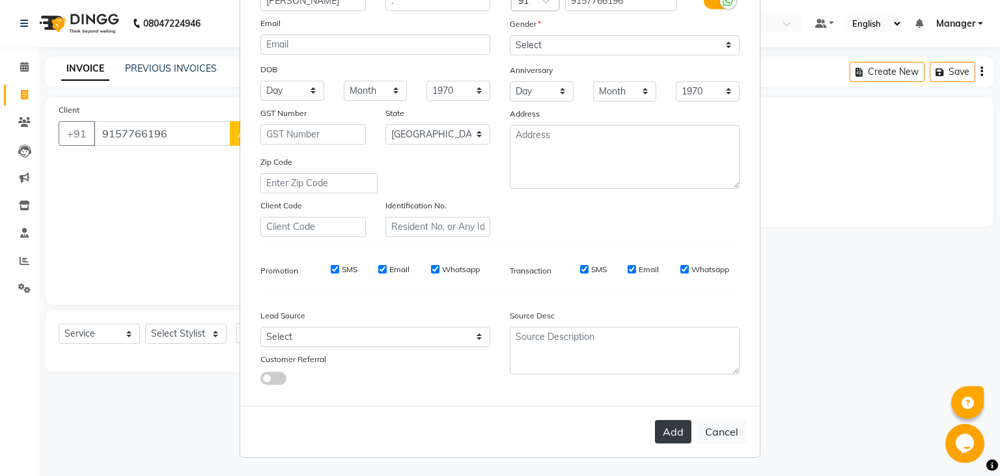
click at [676, 429] on button "Add" at bounding box center [673, 431] width 36 height 23
select select
select select "null"
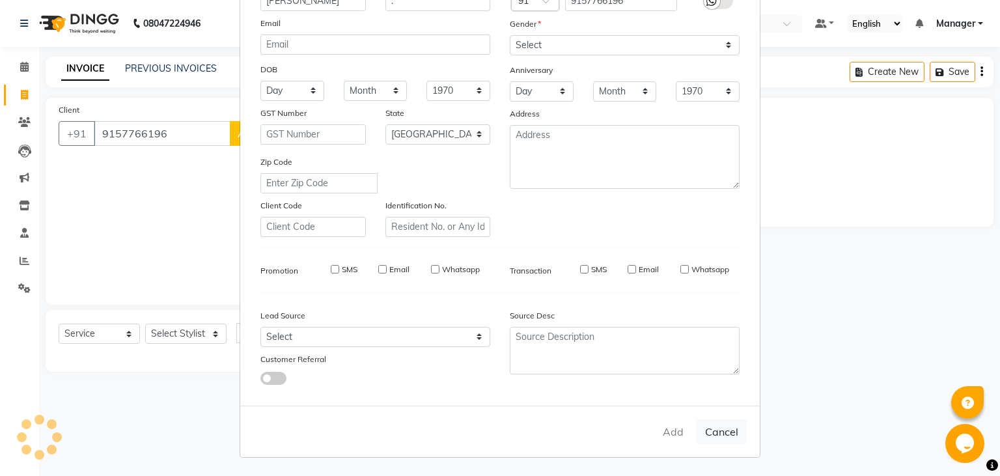
select select
checkbox input "false"
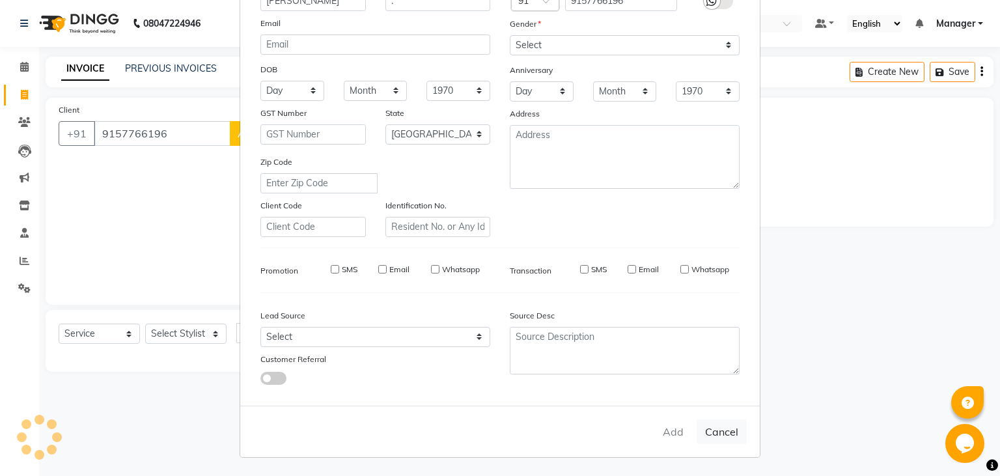
checkbox input "false"
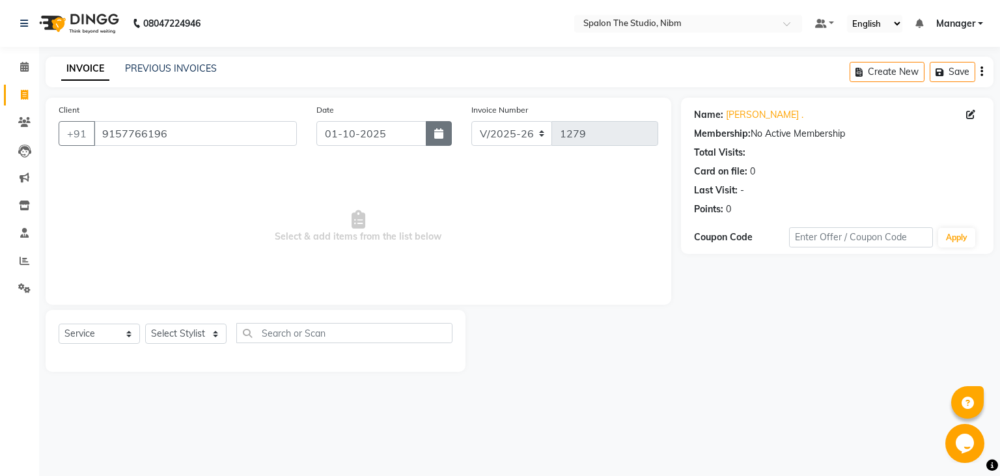
click at [433, 134] on button "button" at bounding box center [439, 133] width 26 height 25
select select "10"
select select "2025"
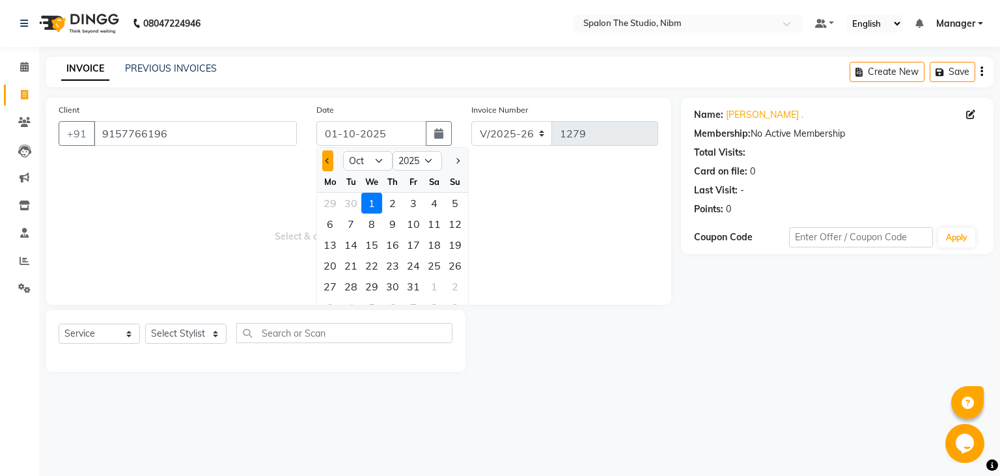
click at [327, 161] on span "Previous month" at bounding box center [328, 160] width 5 height 5
select select "9"
click at [370, 201] on div "3" at bounding box center [371, 203] width 21 height 21
type input "[DATE]"
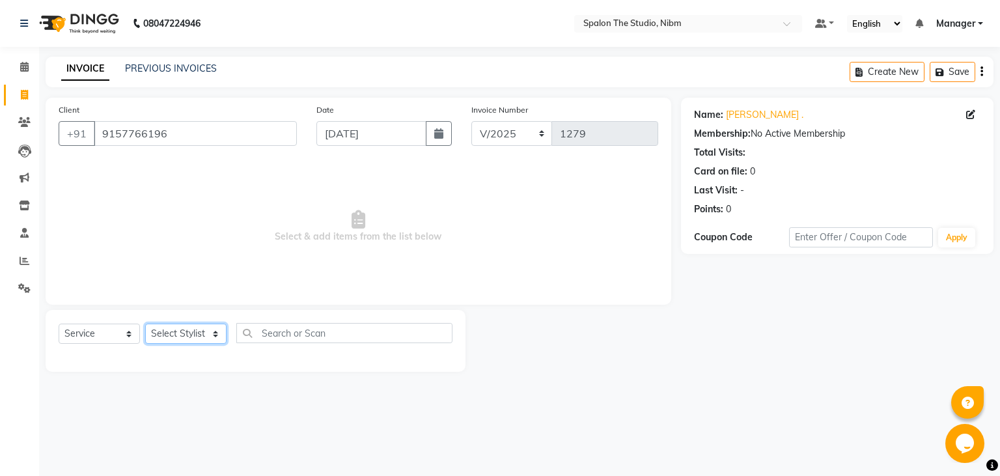
click at [145, 324] on select "Select Stylist AAYAT ARMAN [PERSON_NAME] [PERSON_NAME] Manager [PERSON_NAME] SU…" at bounding box center [185, 334] width 81 height 20
select select "44585"
click option "SANDHYA" at bounding box center [0, 0] width 0 height 0
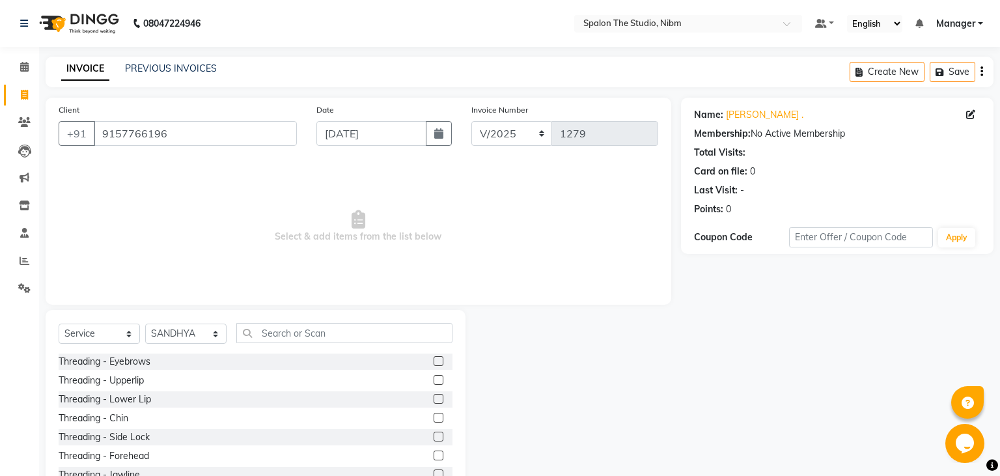
click at [436, 366] on label at bounding box center [439, 361] width 10 height 10
click at [436, 366] on input "checkbox" at bounding box center [438, 362] width 8 height 8
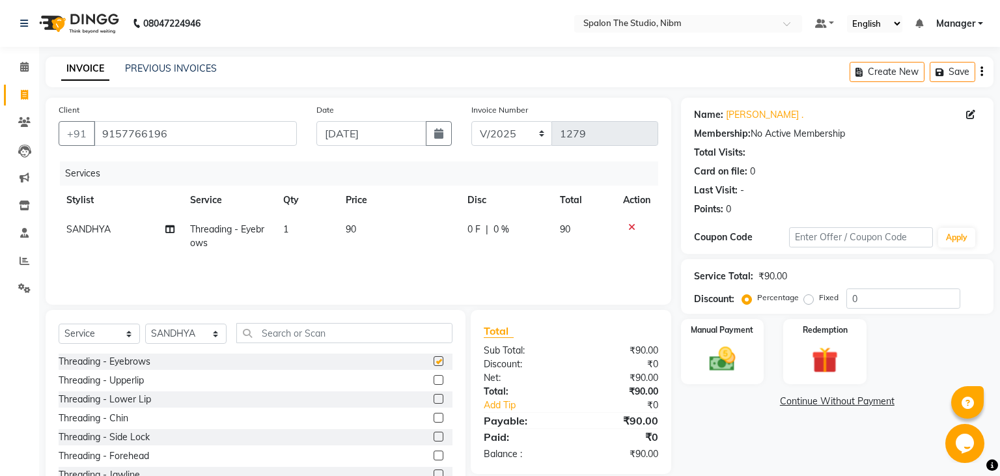
checkbox input "false"
click at [736, 362] on img at bounding box center [722, 359] width 44 height 31
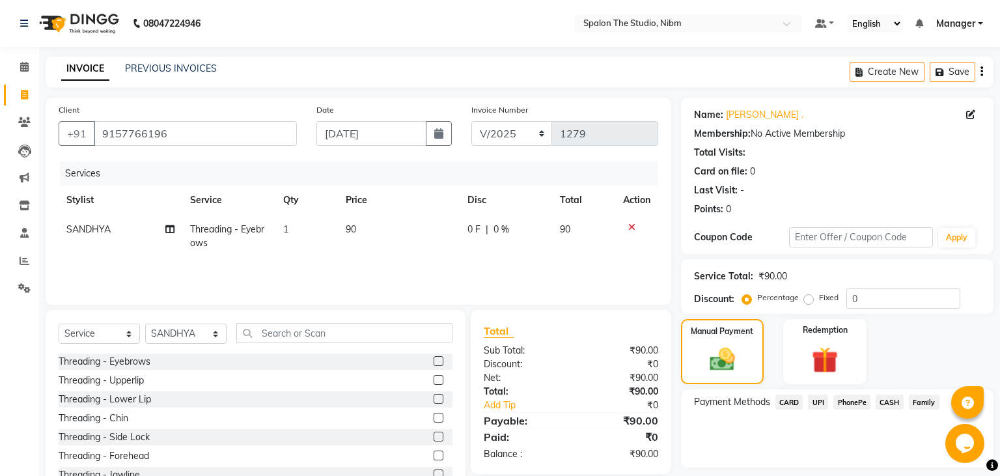
click at [817, 404] on span "UPI" at bounding box center [818, 402] width 20 height 15
click at [827, 471] on button "Add Payment" at bounding box center [888, 471] width 185 height 20
click at [991, 428] on div "Payment Methods CARD UPI PhonePe CASH Family" at bounding box center [837, 428] width 313 height 78
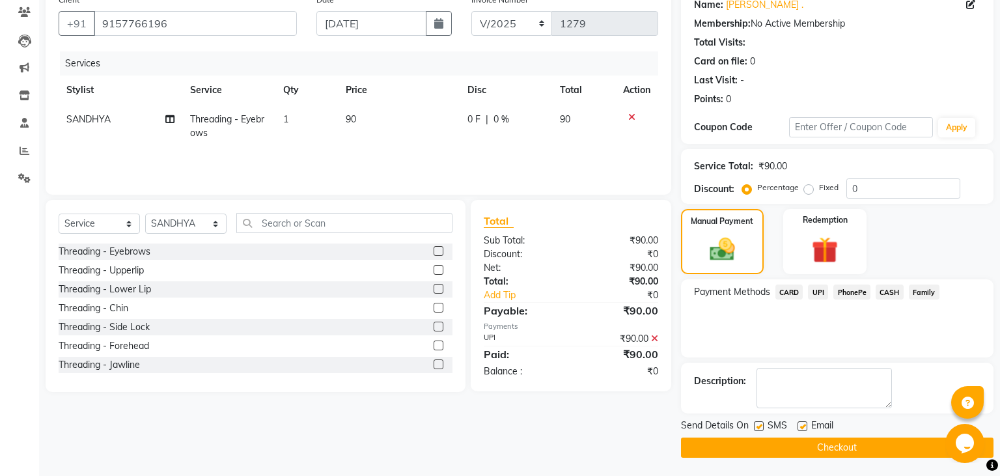
click at [760, 426] on label at bounding box center [759, 426] width 10 height 10
click at [760, 426] on input "checkbox" at bounding box center [758, 427] width 8 height 8
checkbox input "false"
click at [777, 445] on button "Checkout" at bounding box center [837, 448] width 313 height 20
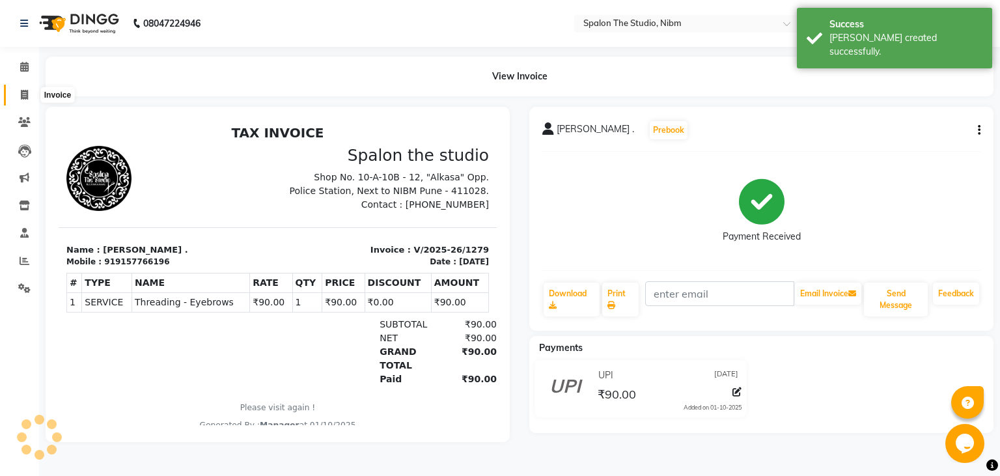
click at [23, 95] on icon at bounding box center [24, 95] width 7 height 10
select select "service"
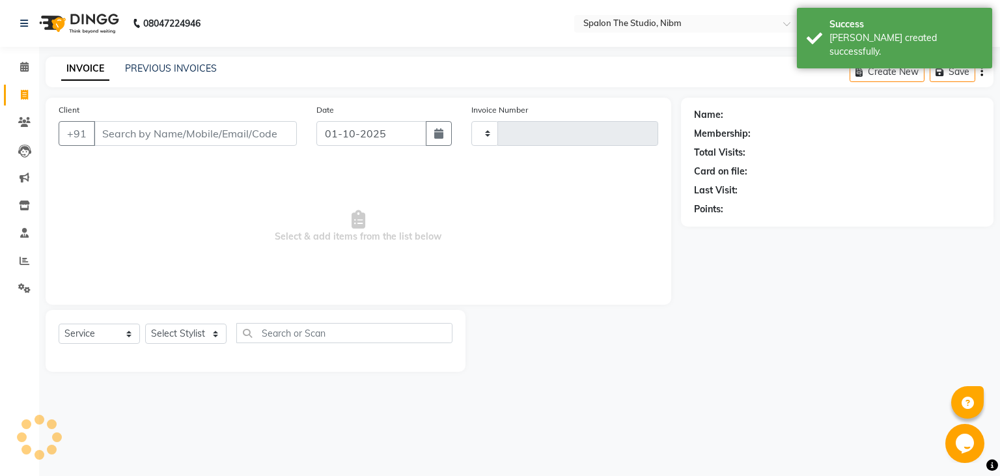
type input "1280"
select select "6119"
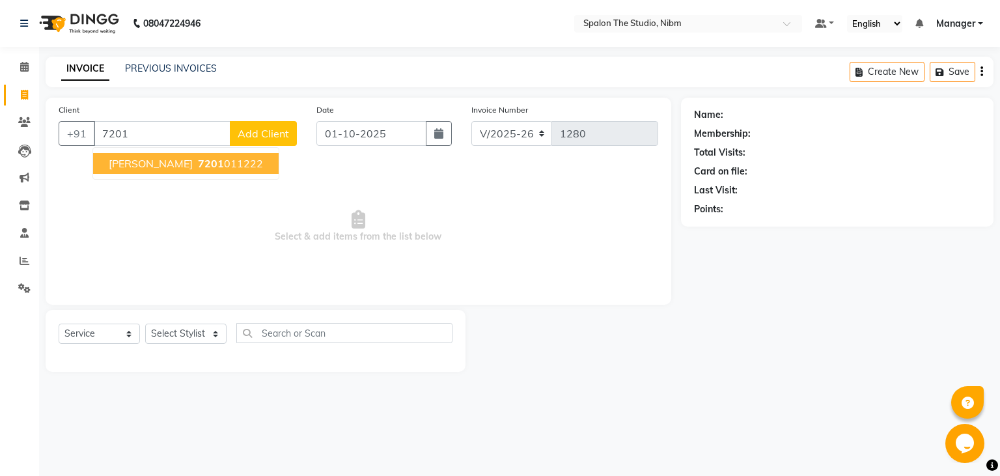
click at [225, 165] on button "[PERSON_NAME] 7201 011222" at bounding box center [186, 163] width 186 height 21
type input "7201011222"
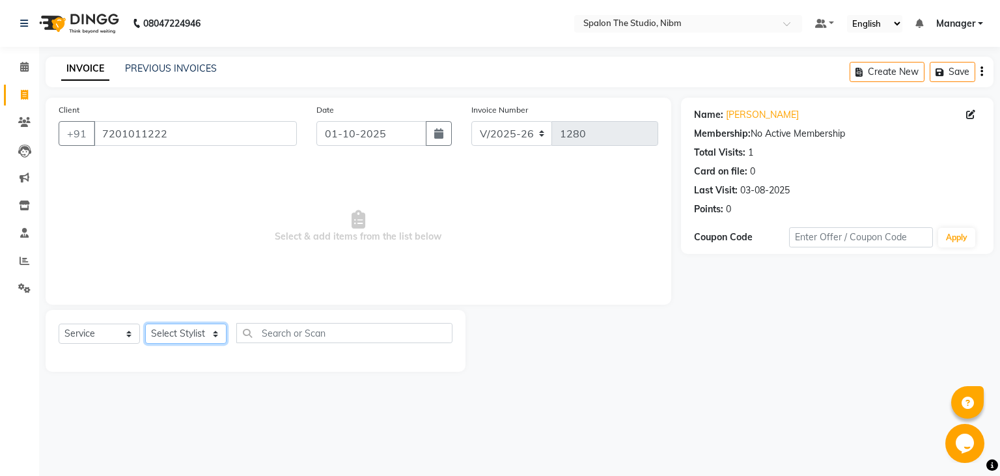
click at [145, 324] on select "Select Stylist AAYAT ARMAN [PERSON_NAME] [PERSON_NAME] Manager [PERSON_NAME] SU…" at bounding box center [185, 334] width 81 height 20
select select "44711"
click option "[PERSON_NAME]" at bounding box center [0, 0] width 0 height 0
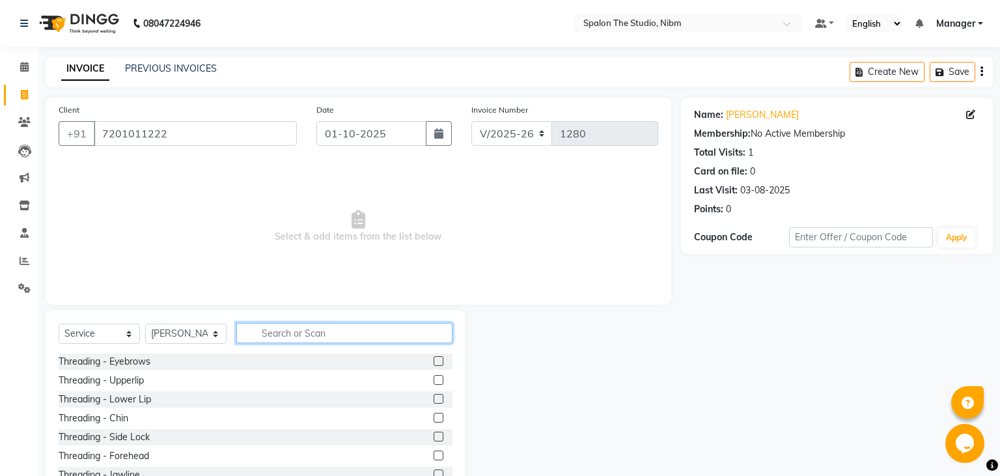
click at [288, 332] on input "text" at bounding box center [344, 333] width 216 height 20
click at [288, 332] on input "FUL" at bounding box center [335, 333] width 198 height 20
type input "FUL"
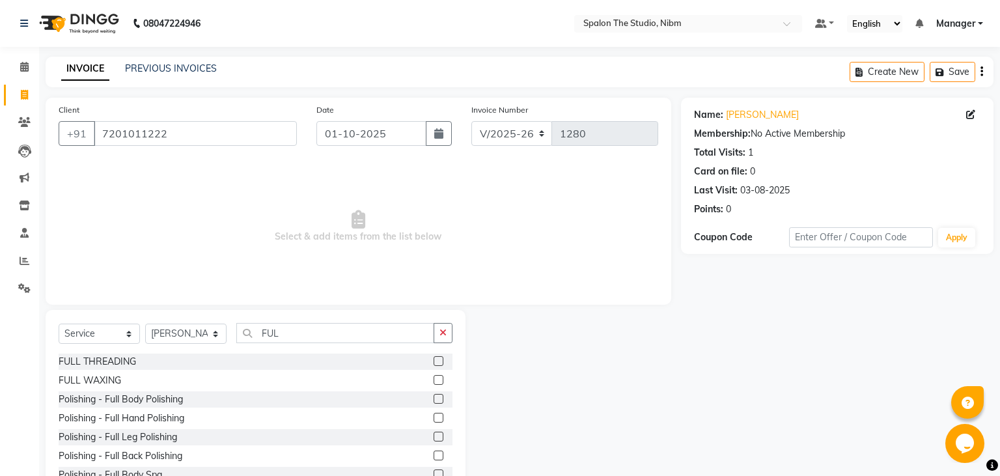
click at [439, 380] on label at bounding box center [439, 380] width 10 height 10
click at [439, 380] on input "checkbox" at bounding box center [438, 380] width 8 height 8
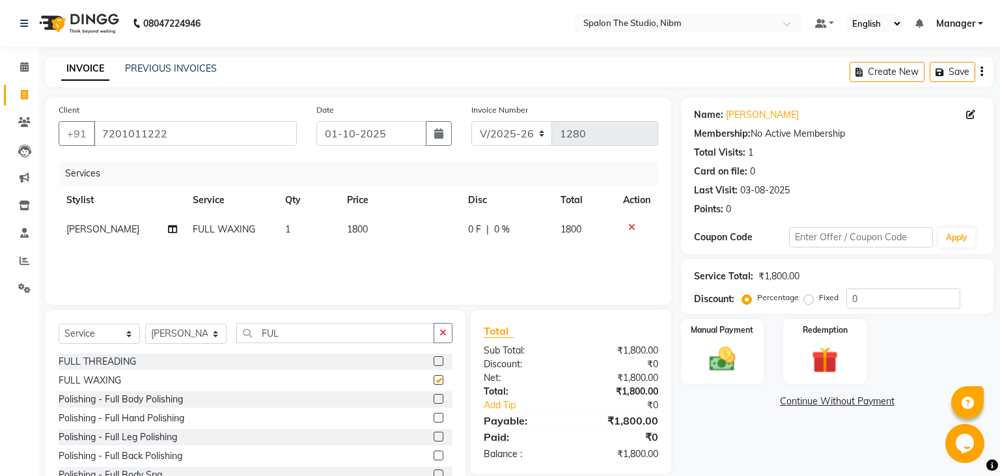
checkbox input "false"
click at [376, 227] on td "1800" at bounding box center [399, 229] width 121 height 29
select select "44711"
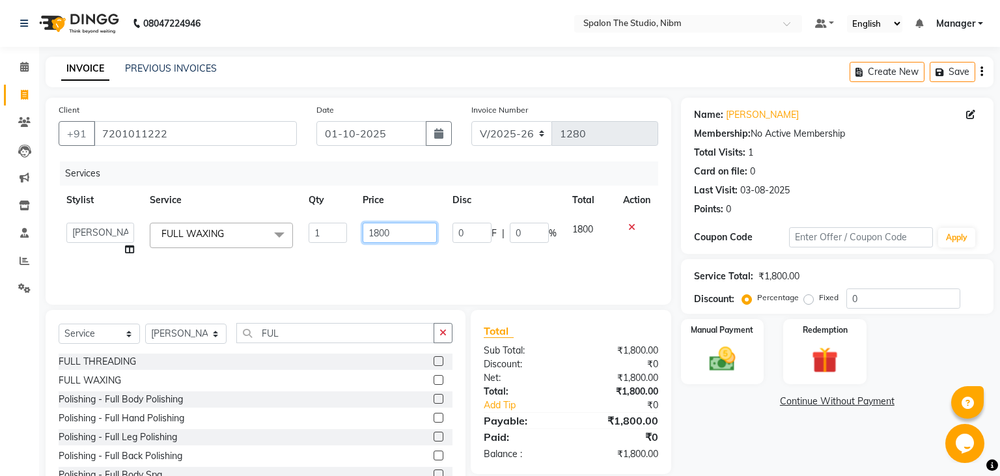
drag, startPoint x: 376, startPoint y: 227, endPoint x: 396, endPoint y: 235, distance: 21.0
click at [396, 235] on input "1800" at bounding box center [400, 233] width 74 height 20
type input "1500"
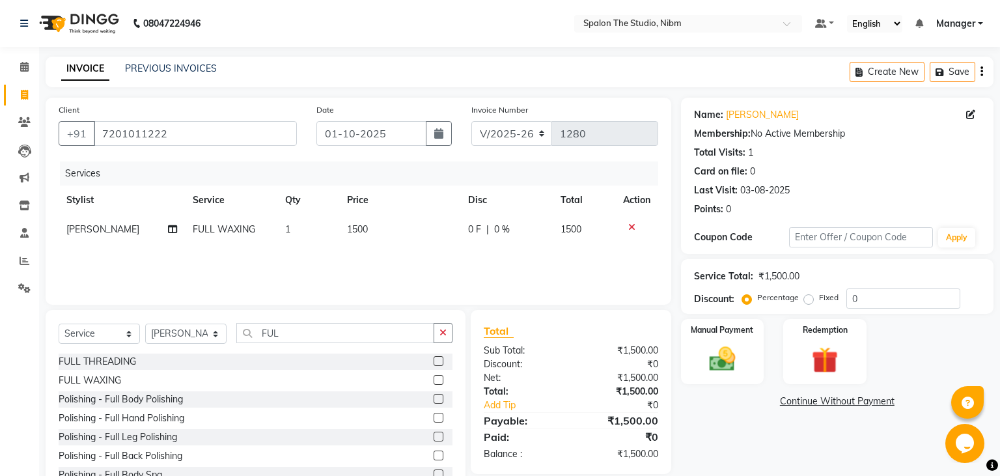
click at [393, 272] on div "Services Stylist Service Qty Price Disc Total Action [PERSON_NAME] FULL WAXING …" at bounding box center [359, 227] width 600 height 130
click at [436, 135] on icon "button" at bounding box center [438, 133] width 9 height 10
select select "10"
select select "2025"
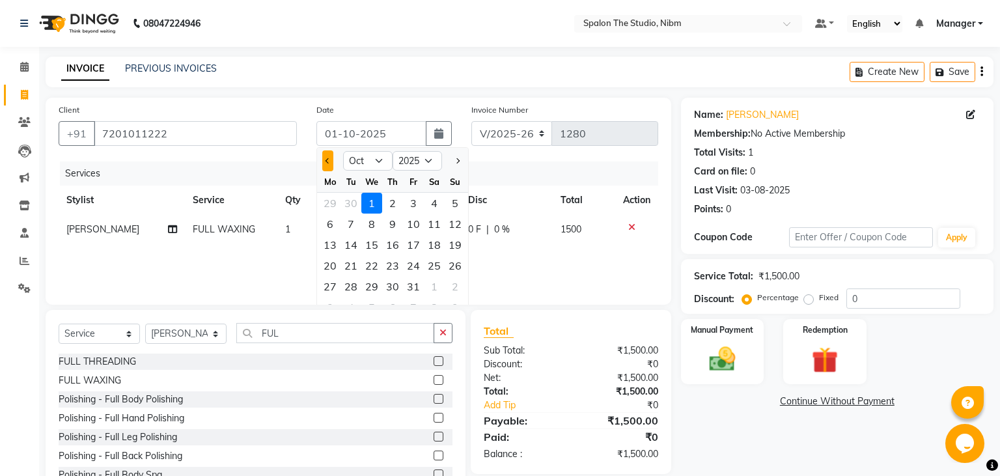
click at [328, 163] on button "Previous month" at bounding box center [327, 160] width 11 height 21
select select "9"
click at [370, 203] on div "3" at bounding box center [371, 203] width 21 height 21
type input "[DATE]"
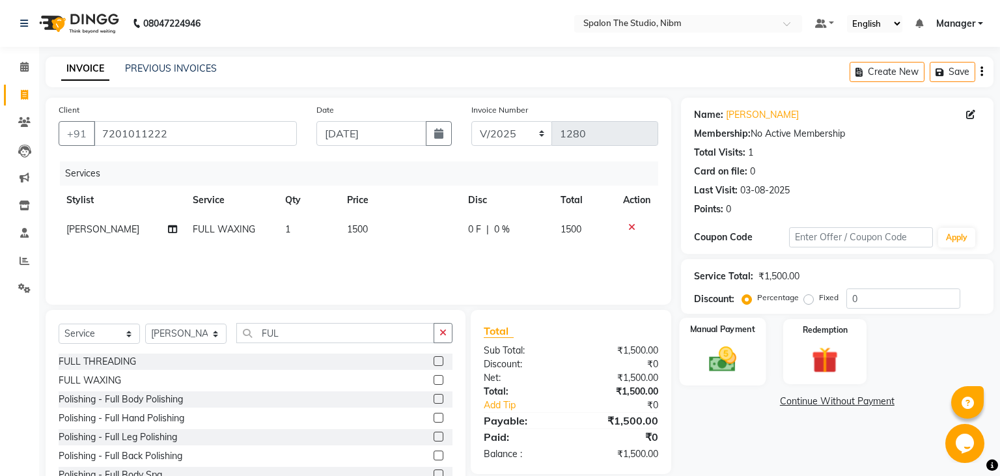
click at [726, 362] on img at bounding box center [722, 359] width 44 height 31
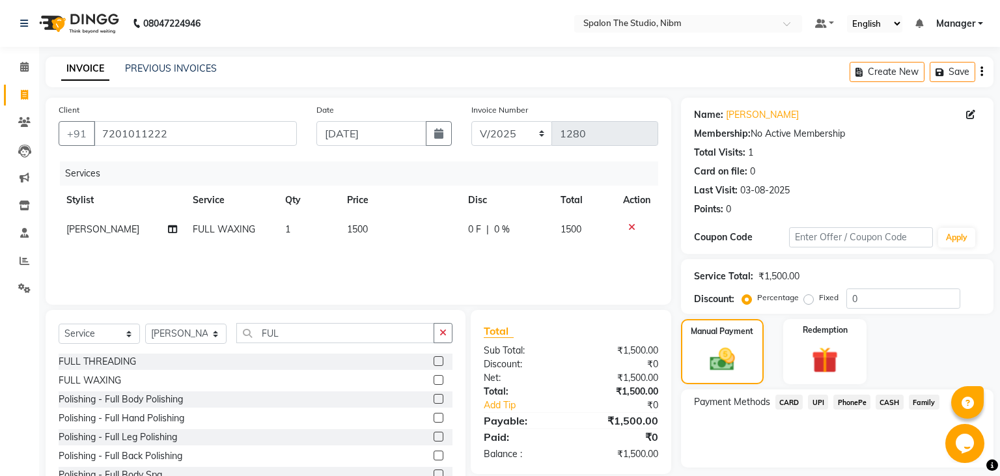
click at [892, 401] on span "CASH" at bounding box center [890, 402] width 28 height 15
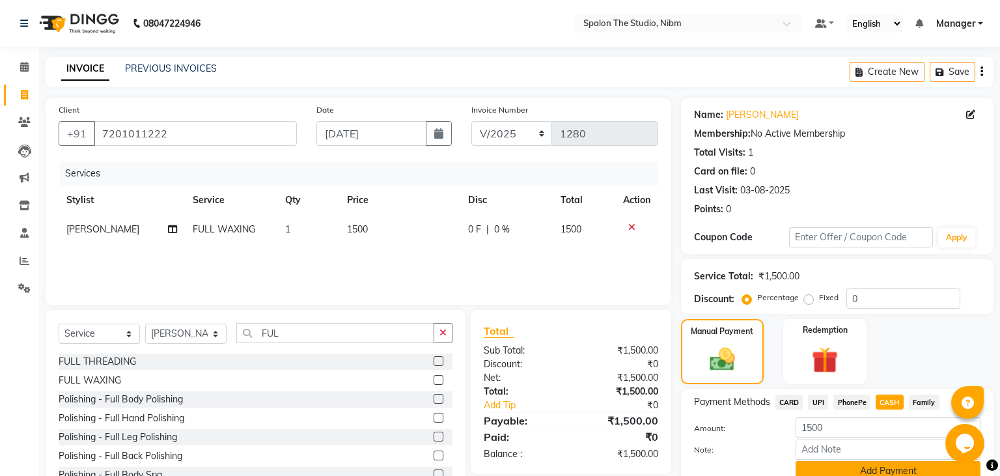
click at [845, 473] on button "Add Payment" at bounding box center [888, 471] width 185 height 20
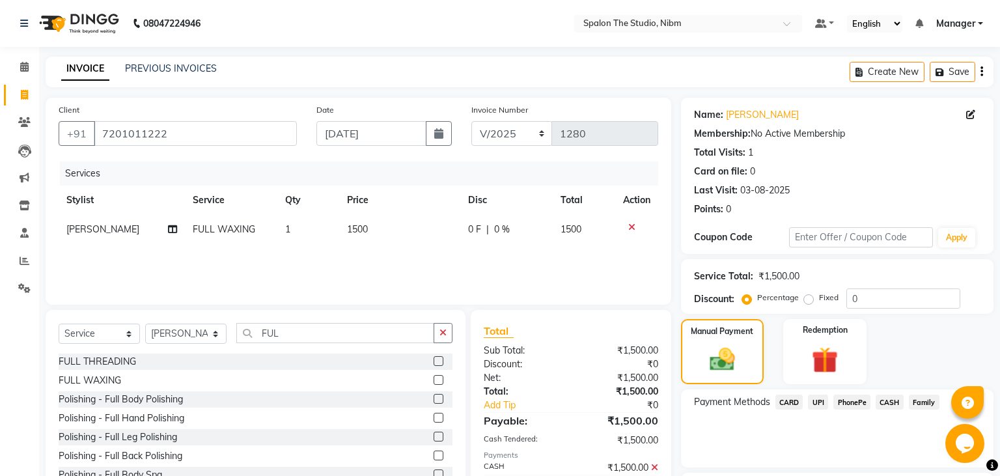
scroll to position [110, 0]
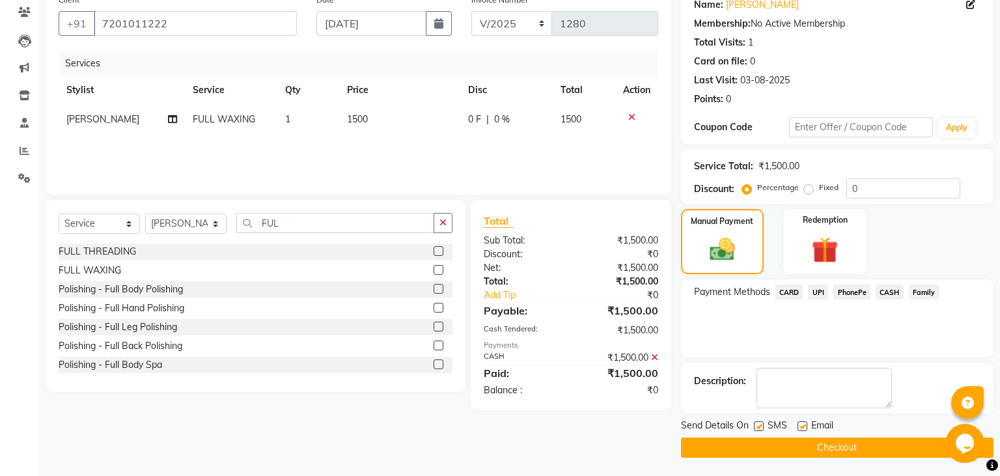
click at [762, 427] on label at bounding box center [759, 426] width 10 height 10
click at [762, 427] on input "checkbox" at bounding box center [758, 427] width 8 height 8
checkbox input "false"
click at [806, 450] on button "Checkout" at bounding box center [837, 448] width 313 height 20
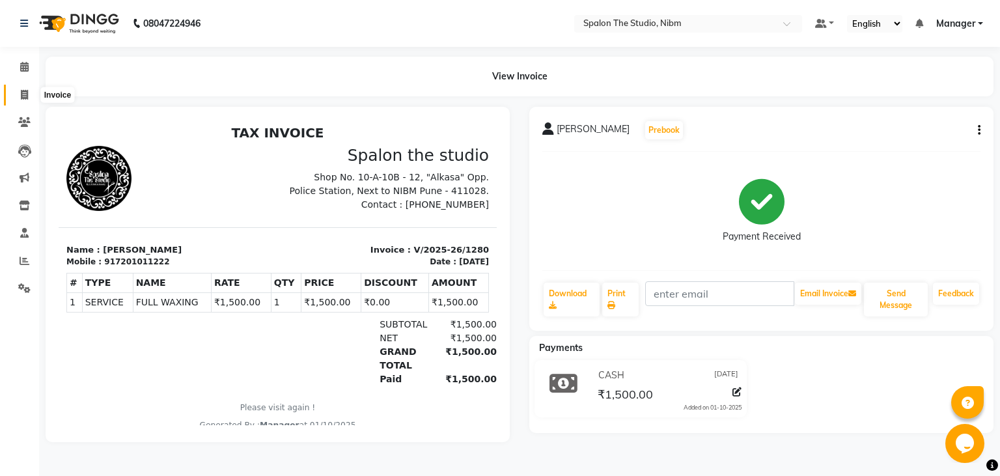
click at [25, 93] on icon at bounding box center [24, 95] width 7 height 10
select select "6119"
select select "service"
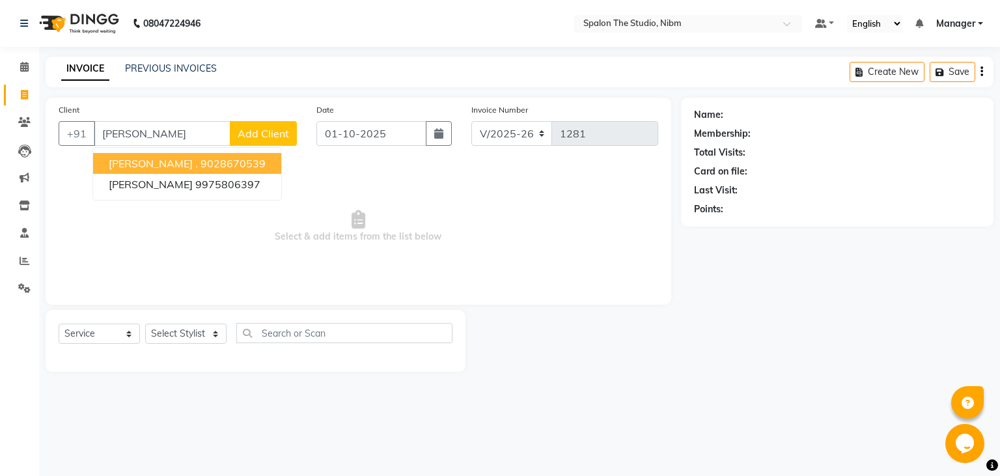
click at [201, 165] on ngb-highlight "9028670539" at bounding box center [233, 163] width 65 height 13
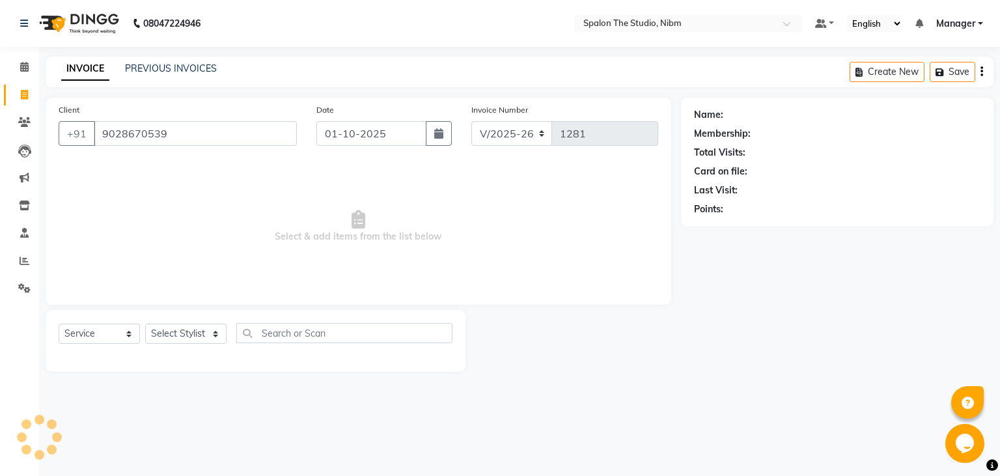
type input "9028670539"
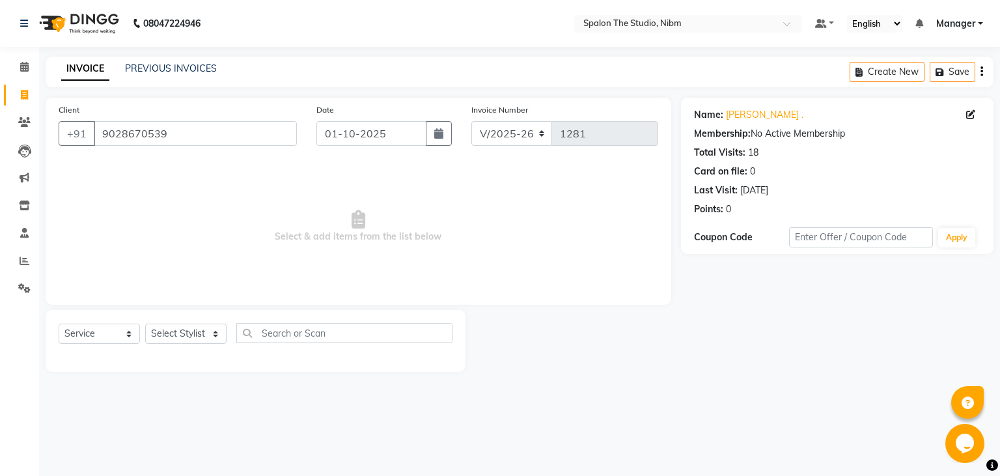
drag, startPoint x: 165, startPoint y: 165, endPoint x: 444, endPoint y: 132, distance: 280.2
click at [444, 162] on div "Select & add items from the list below" at bounding box center [359, 227] width 600 height 130
click at [444, 132] on icon "button" at bounding box center [438, 133] width 9 height 10
select select "10"
select select "2025"
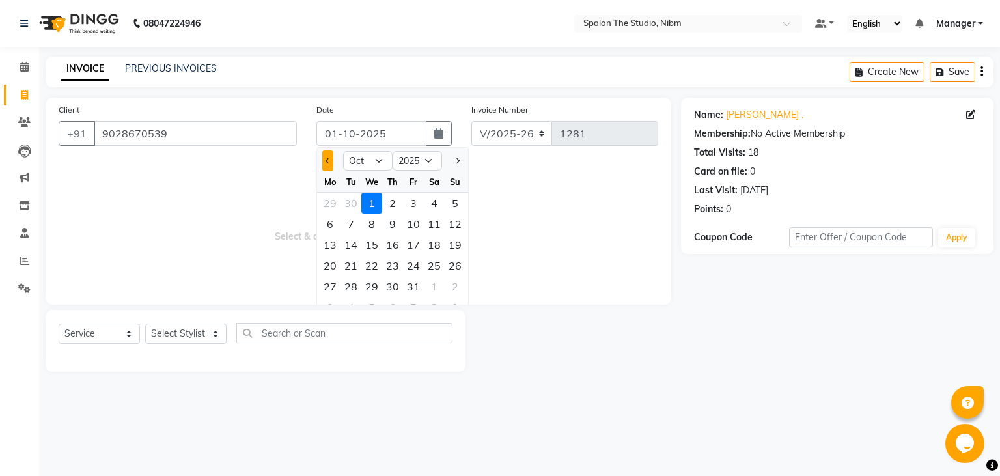
click at [328, 159] on button "Previous month" at bounding box center [327, 160] width 11 height 21
select select "9"
click at [373, 202] on div "3" at bounding box center [371, 203] width 21 height 21
type input "[DATE]"
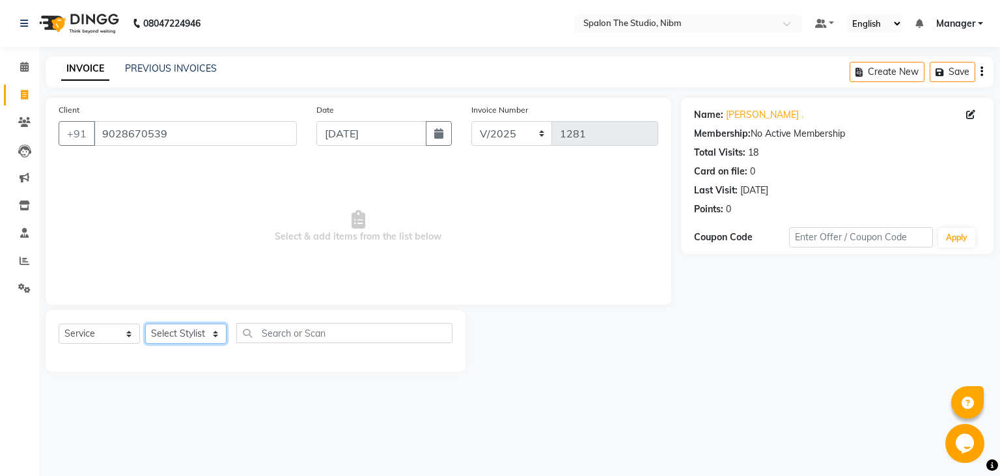
click at [145, 324] on select "Select Stylist AAYAT ARMAN [PERSON_NAME] [PERSON_NAME] Manager [PERSON_NAME] SU…" at bounding box center [185, 334] width 81 height 20
select select "44711"
click option "[PERSON_NAME]" at bounding box center [0, 0] width 0 height 0
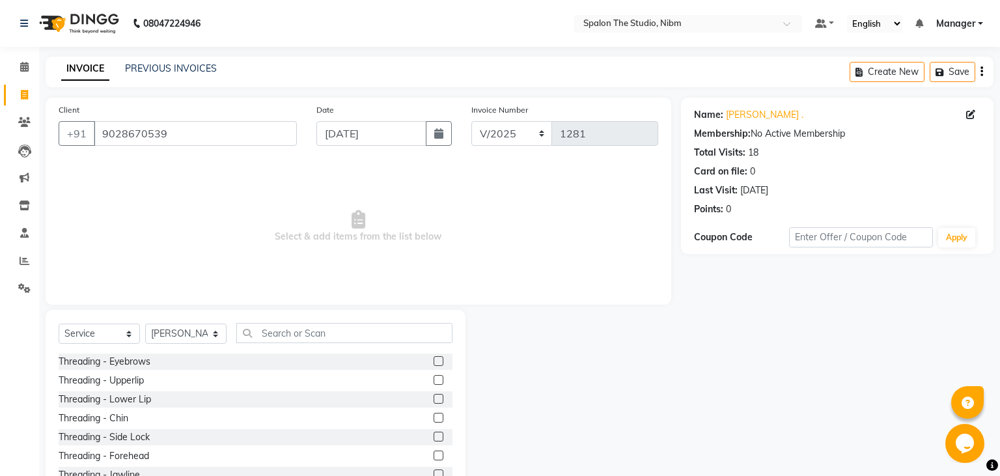
click at [439, 363] on label at bounding box center [439, 361] width 10 height 10
click at [439, 363] on input "checkbox" at bounding box center [438, 362] width 8 height 8
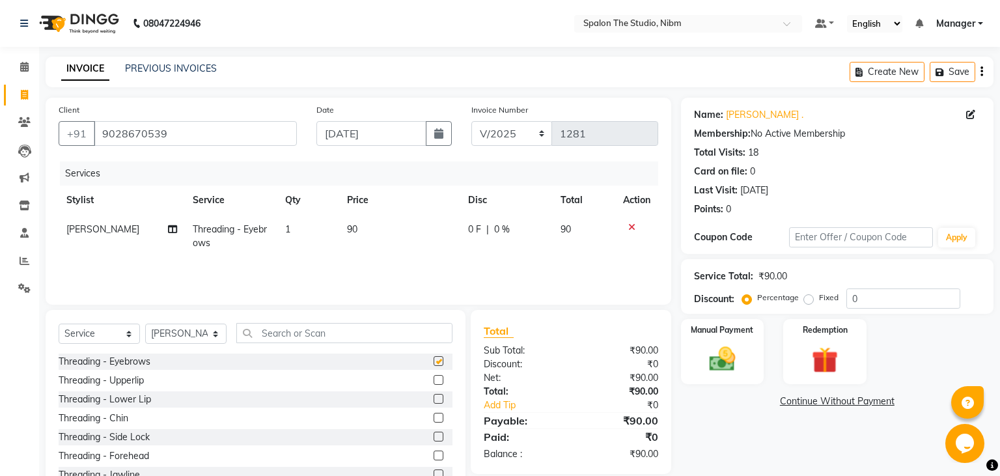
checkbox input "false"
click at [721, 361] on img at bounding box center [722, 359] width 44 height 31
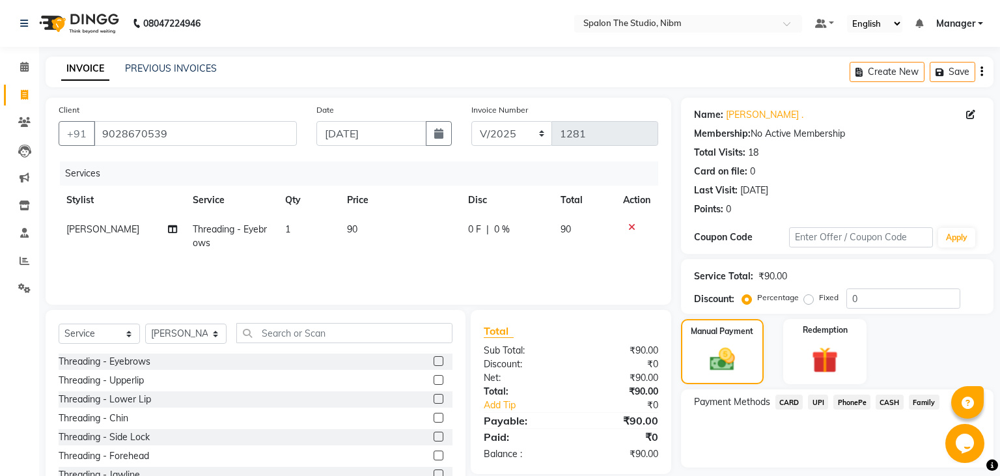
click at [819, 401] on span "UPI" at bounding box center [818, 402] width 20 height 15
click at [845, 470] on button "Add Payment" at bounding box center [888, 471] width 185 height 20
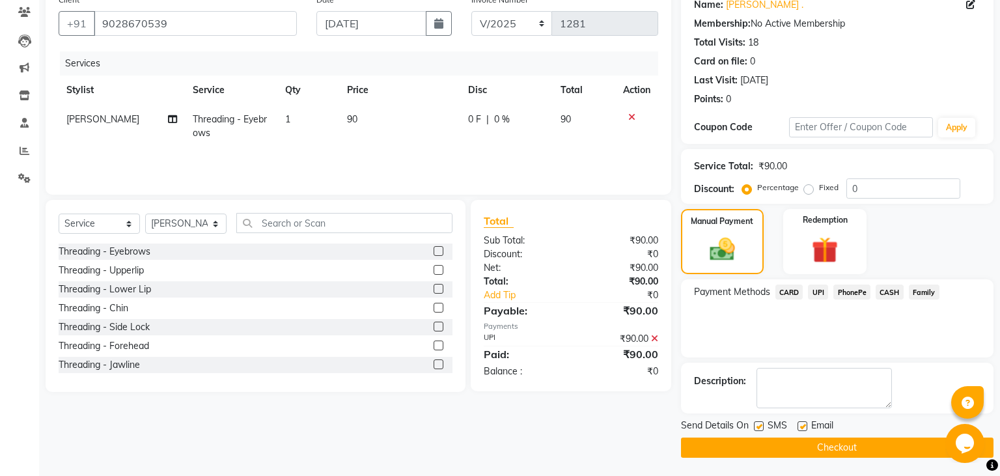
click at [757, 424] on label at bounding box center [759, 426] width 10 height 10
click at [757, 424] on input "checkbox" at bounding box center [758, 427] width 8 height 8
checkbox input "false"
click at [760, 445] on button "Checkout" at bounding box center [837, 448] width 313 height 20
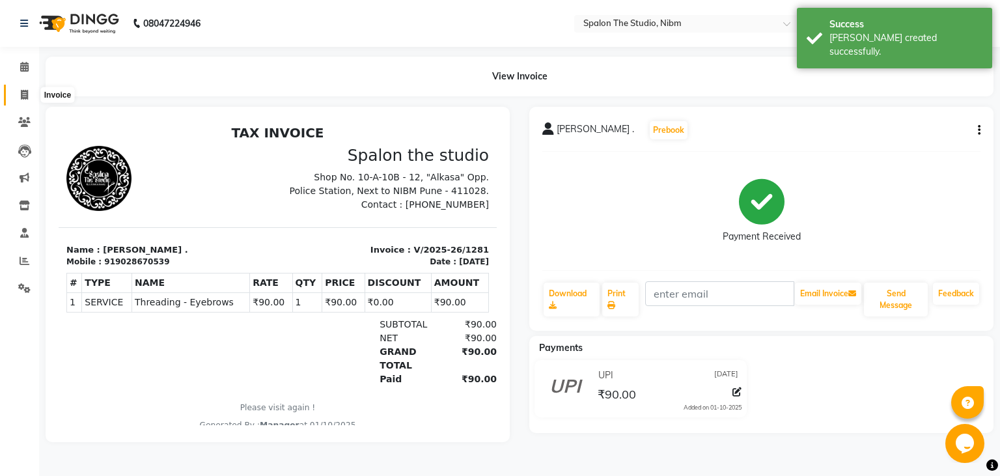
click at [25, 95] on icon at bounding box center [24, 95] width 7 height 10
select select "6119"
select select "service"
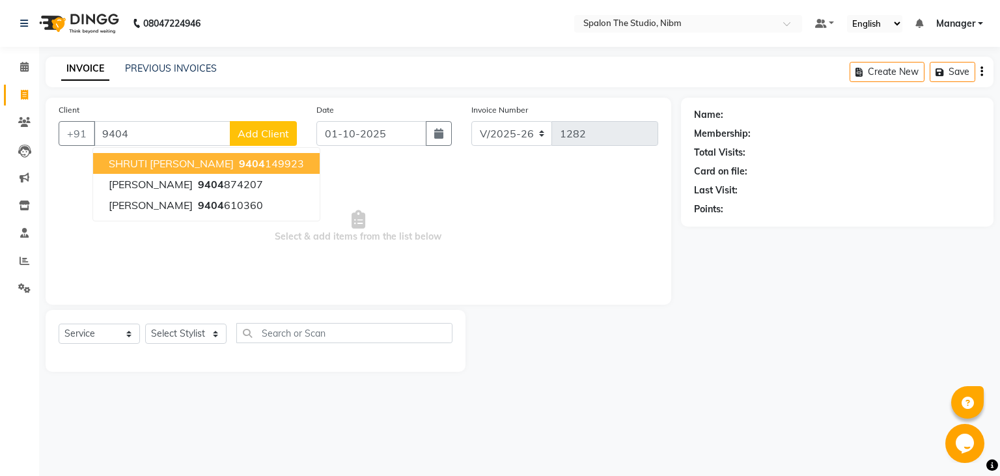
click at [175, 168] on span "SHRUTI [PERSON_NAME]" at bounding box center [171, 163] width 125 height 13
type input "9404149923"
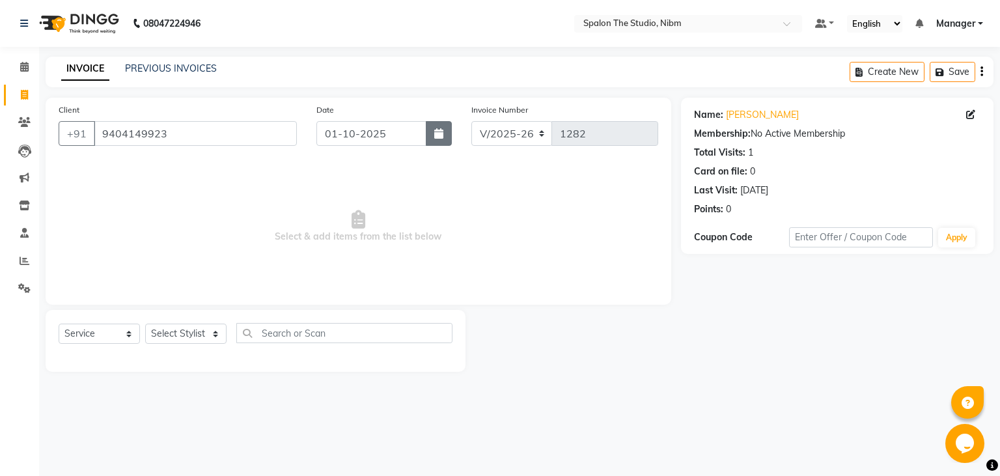
click at [442, 136] on icon "button" at bounding box center [438, 133] width 9 height 10
select select "10"
select select "2025"
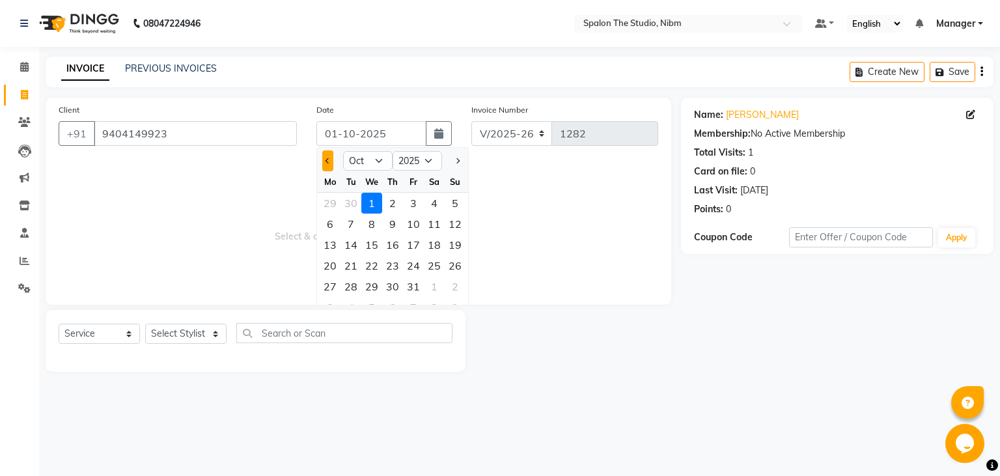
click at [325, 160] on button "Previous month" at bounding box center [327, 160] width 11 height 21
select select "9"
click at [374, 203] on div "3" at bounding box center [371, 203] width 21 height 21
type input "[DATE]"
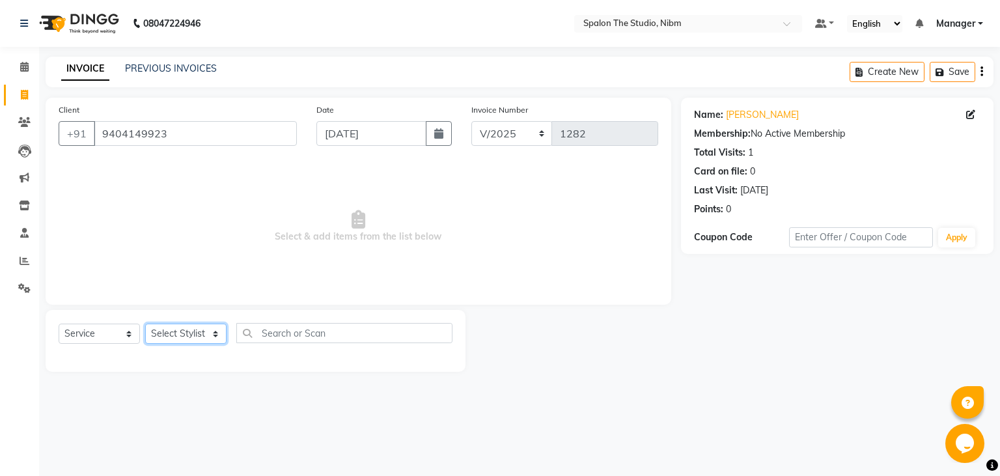
click at [145, 324] on select "Select Stylist AAYAT ARMAN [PERSON_NAME] [PERSON_NAME] Manager [PERSON_NAME] SU…" at bounding box center [185, 334] width 81 height 20
select select "44585"
click option "SANDHYA" at bounding box center [0, 0] width 0 height 0
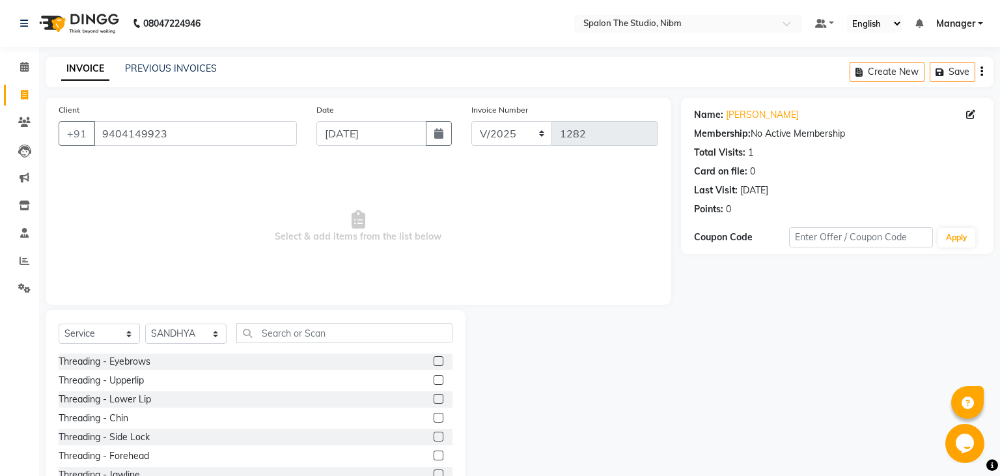
click at [442, 361] on label at bounding box center [439, 361] width 10 height 10
click at [442, 361] on input "checkbox" at bounding box center [438, 362] width 8 height 8
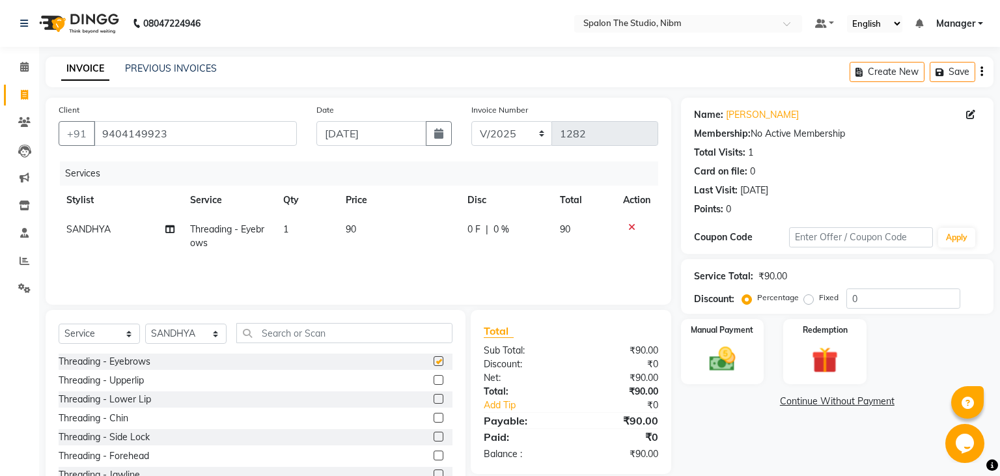
checkbox input "false"
click at [441, 382] on label at bounding box center [439, 380] width 10 height 10
click at [441, 382] on input "checkbox" at bounding box center [438, 380] width 8 height 8
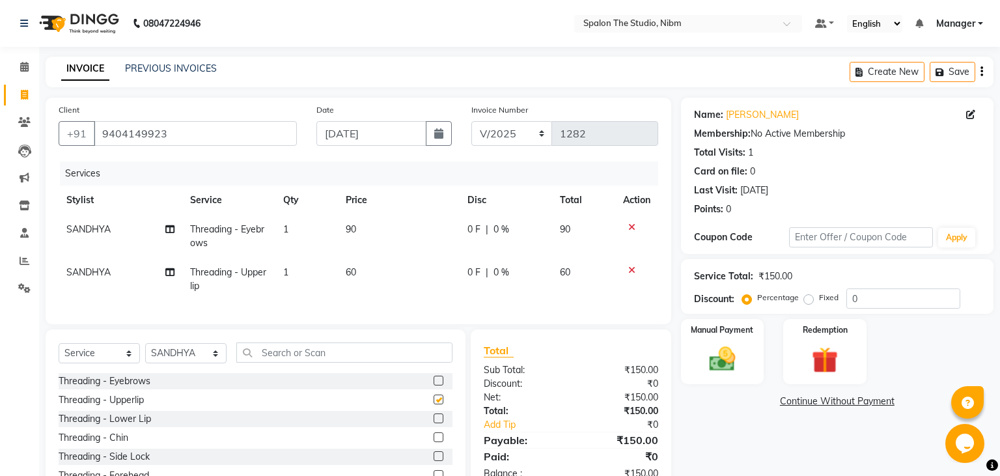
checkbox input "false"
click at [731, 361] on img at bounding box center [722, 359] width 44 height 31
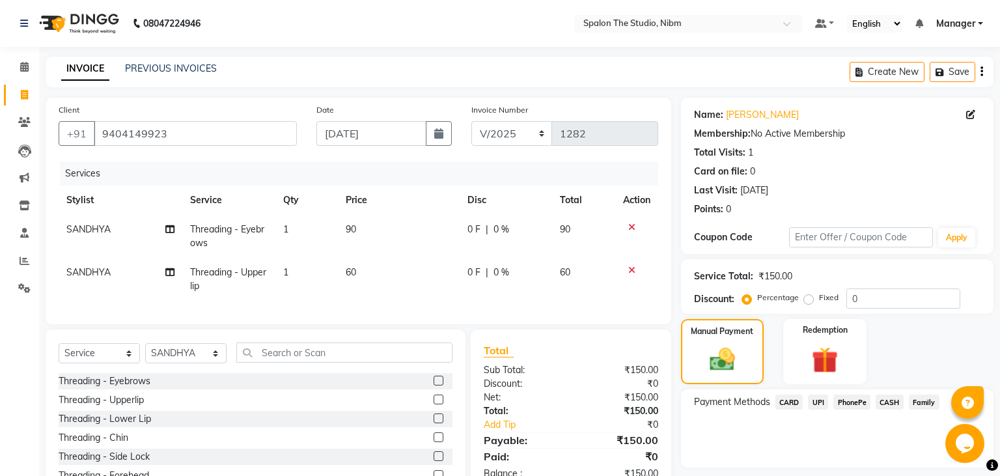
click at [819, 403] on span "UPI" at bounding box center [818, 402] width 20 height 15
click at [827, 466] on button "Add Payment" at bounding box center [888, 471] width 185 height 20
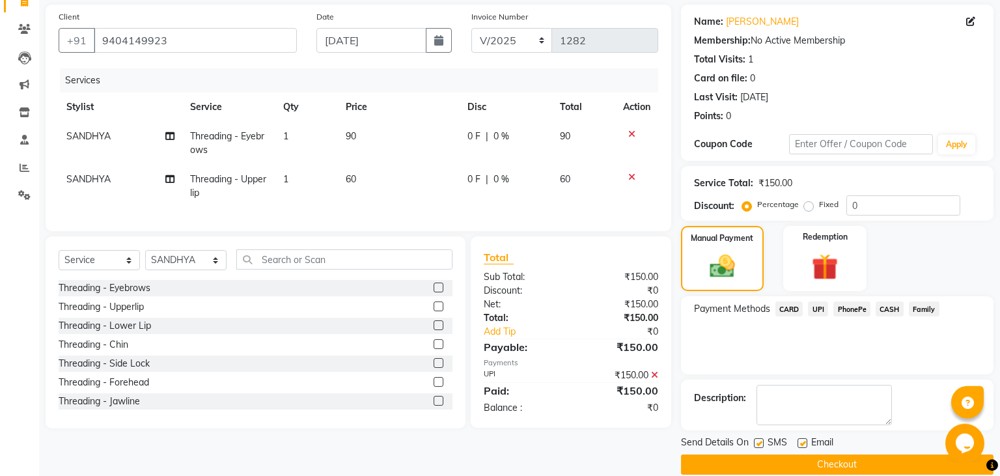
scroll to position [110, 0]
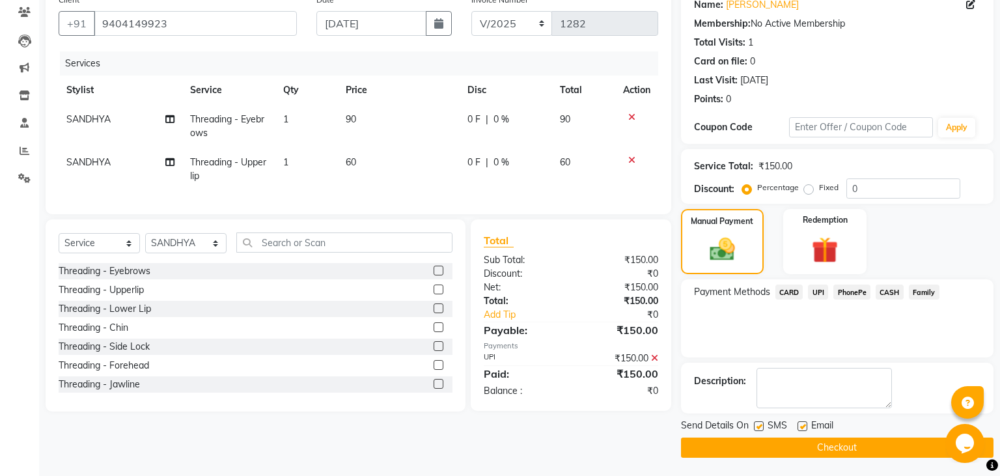
click at [759, 425] on label at bounding box center [759, 426] width 10 height 10
click at [759, 425] on input "checkbox" at bounding box center [758, 427] width 8 height 8
checkbox input "false"
click at [772, 449] on button "Checkout" at bounding box center [837, 448] width 313 height 20
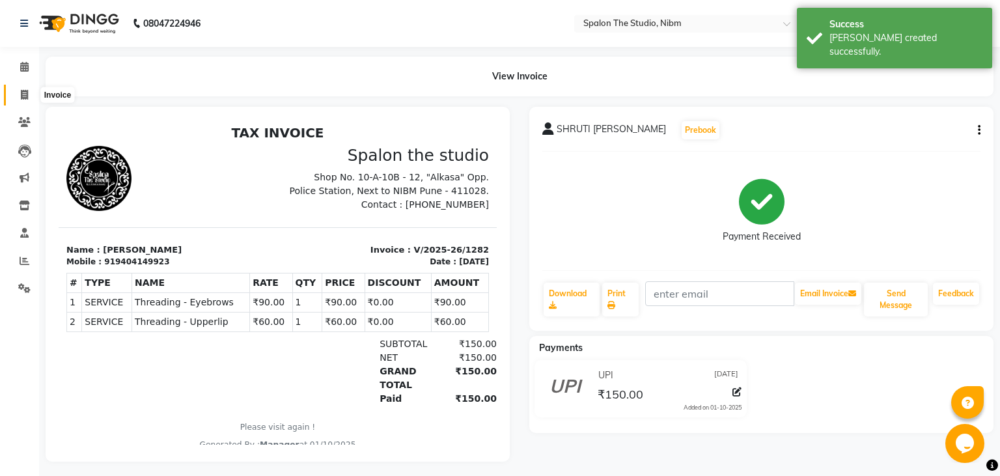
click at [23, 93] on icon at bounding box center [24, 95] width 7 height 10
select select "service"
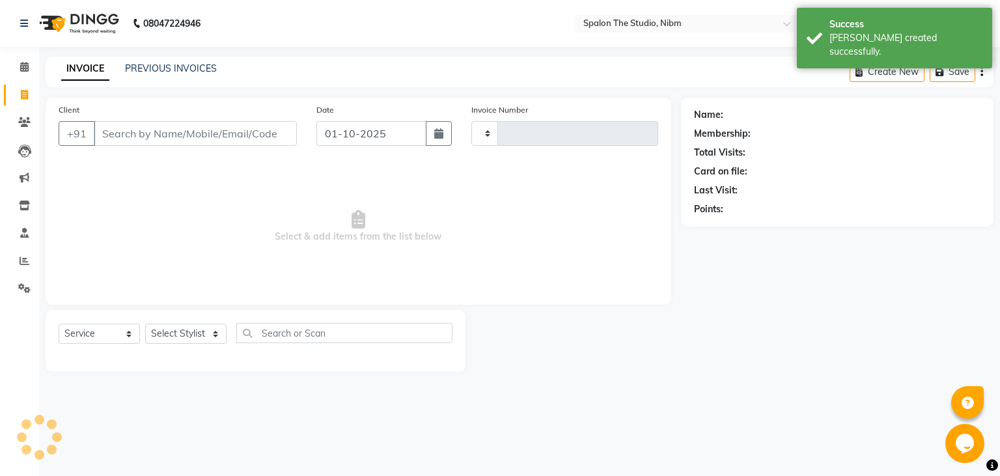
type input "1283"
select select "6119"
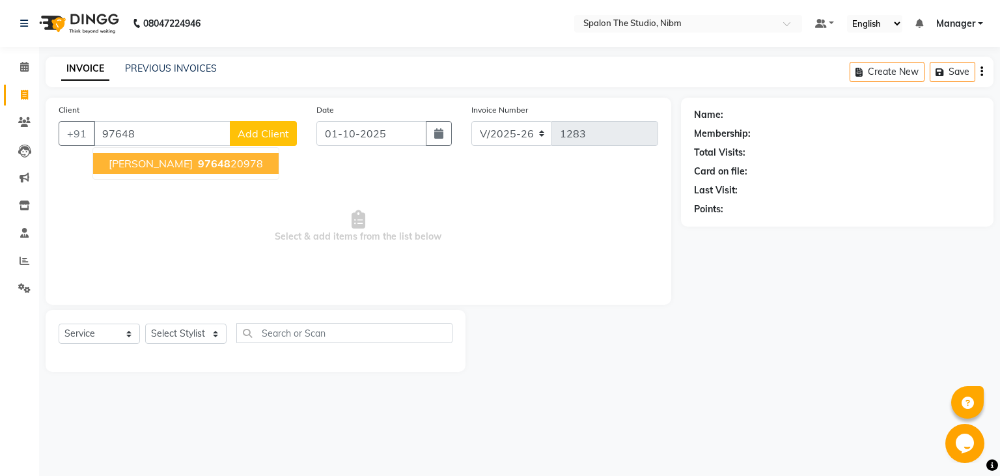
click at [210, 163] on ngb-highlight "97648 20978" at bounding box center [229, 163] width 68 height 13
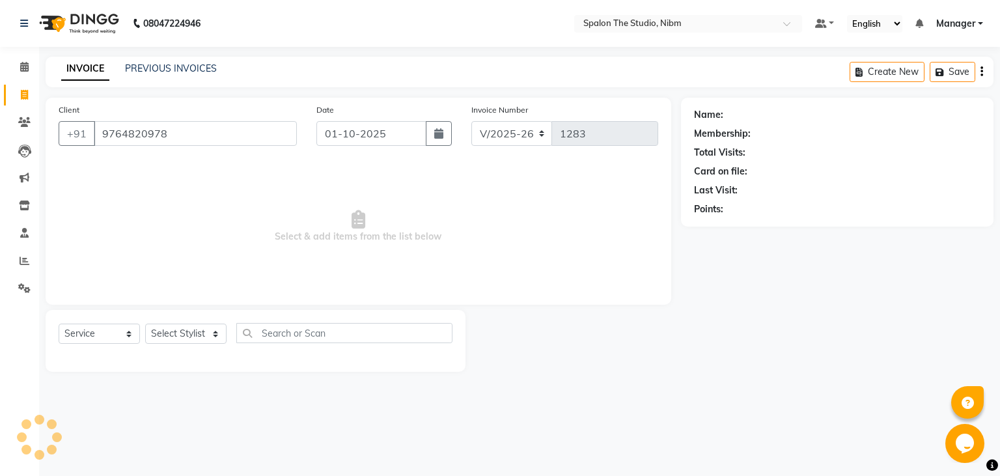
type input "9764820978"
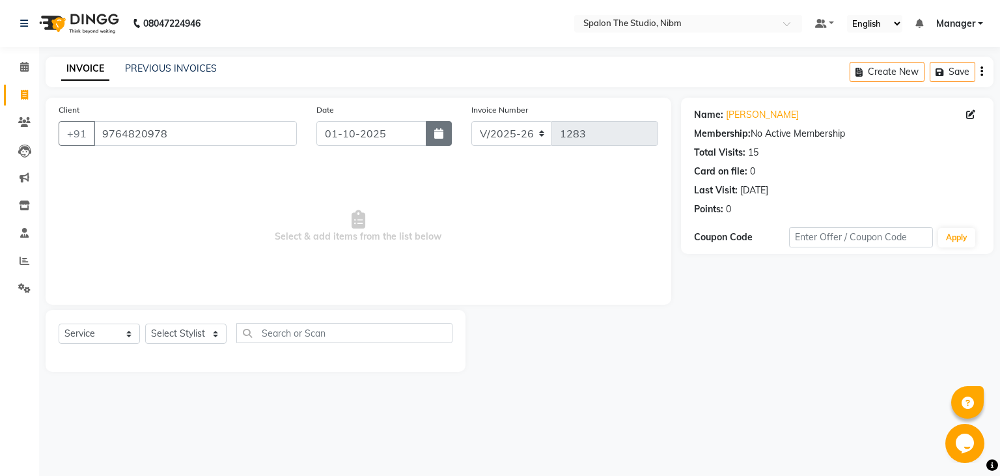
click at [444, 136] on button "button" at bounding box center [439, 133] width 26 height 25
select select "10"
select select "2025"
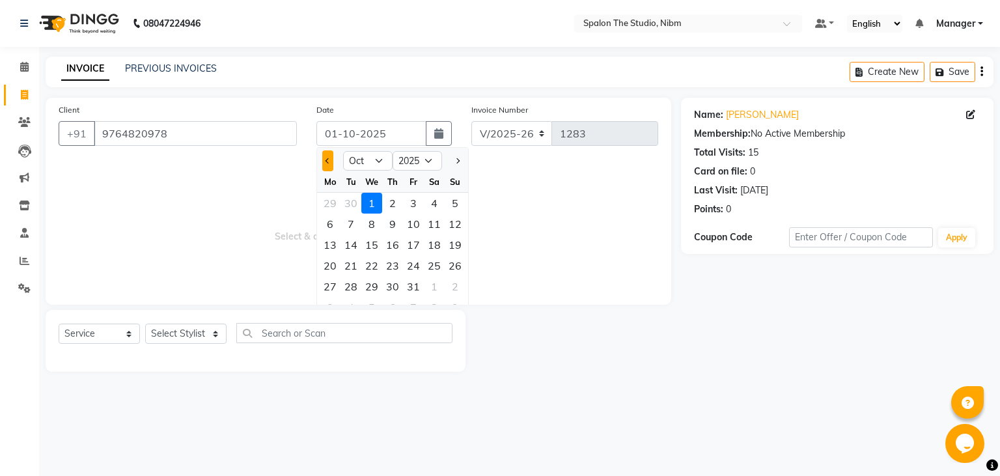
click at [325, 163] on button "Previous month" at bounding box center [327, 160] width 11 height 21
select select "9"
click at [371, 201] on div "3" at bounding box center [371, 203] width 21 height 21
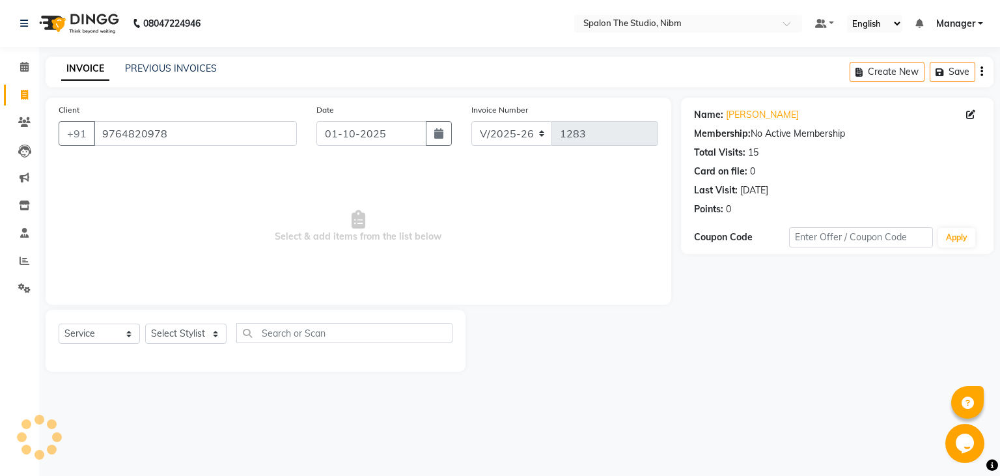
type input "[DATE]"
click at [145, 324] on select "Select Stylist AAYAT ARMAN [PERSON_NAME] [PERSON_NAME] Manager [PERSON_NAME] SU…" at bounding box center [185, 334] width 81 height 20
select select "75742"
click option "AAYAT" at bounding box center [0, 0] width 0 height 0
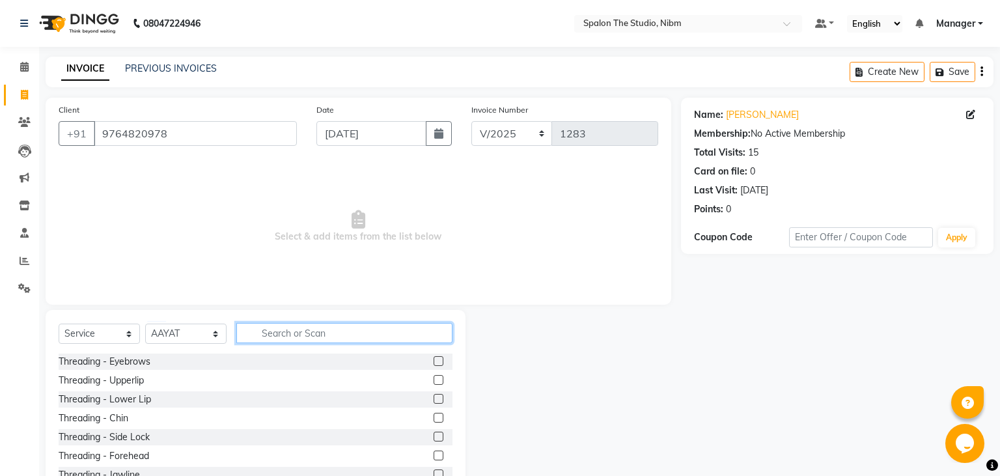
click at [279, 336] on input "text" at bounding box center [344, 333] width 216 height 20
click at [279, 336] on input "FAC" at bounding box center [335, 333] width 198 height 20
type input "FAC"
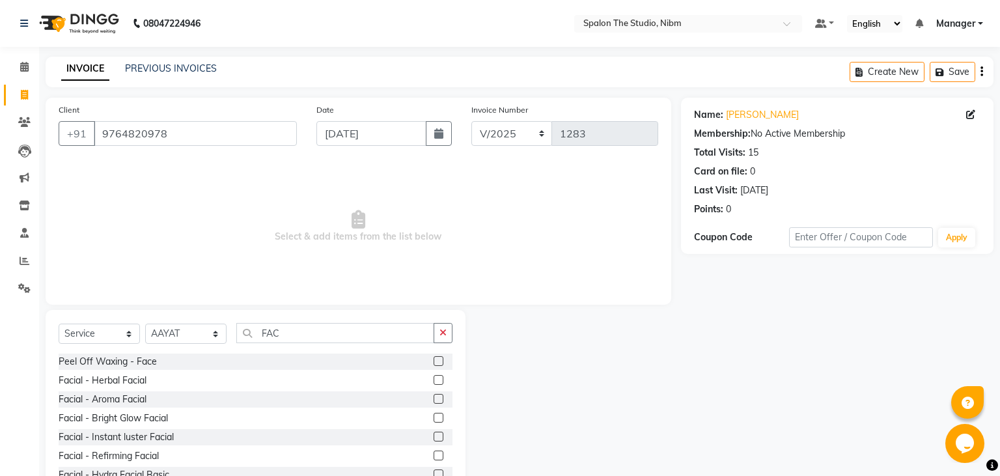
click at [436, 397] on label at bounding box center [439, 399] width 10 height 10
click at [436, 397] on input "checkbox" at bounding box center [438, 399] width 8 height 8
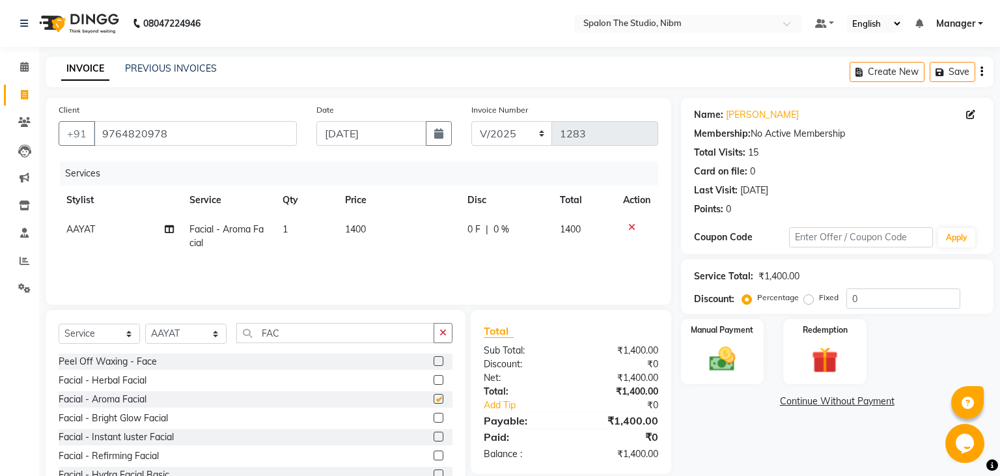
checkbox input "false"
click at [145, 324] on select "Select Stylist AAYAT ARMAN [PERSON_NAME] [PERSON_NAME] Manager [PERSON_NAME] SU…" at bounding box center [185, 334] width 81 height 20
select select "79871"
click option "[PERSON_NAME]" at bounding box center [0, 0] width 0 height 0
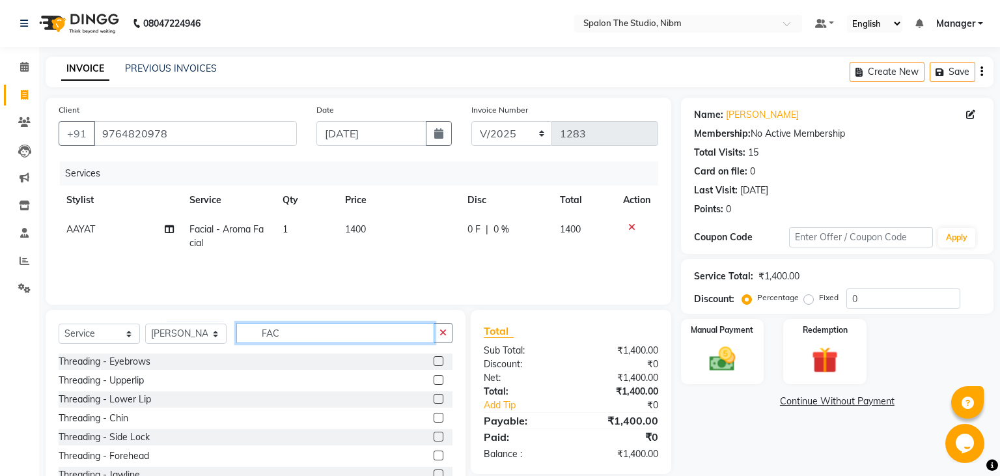
click at [281, 330] on input "FAC" at bounding box center [335, 333] width 198 height 20
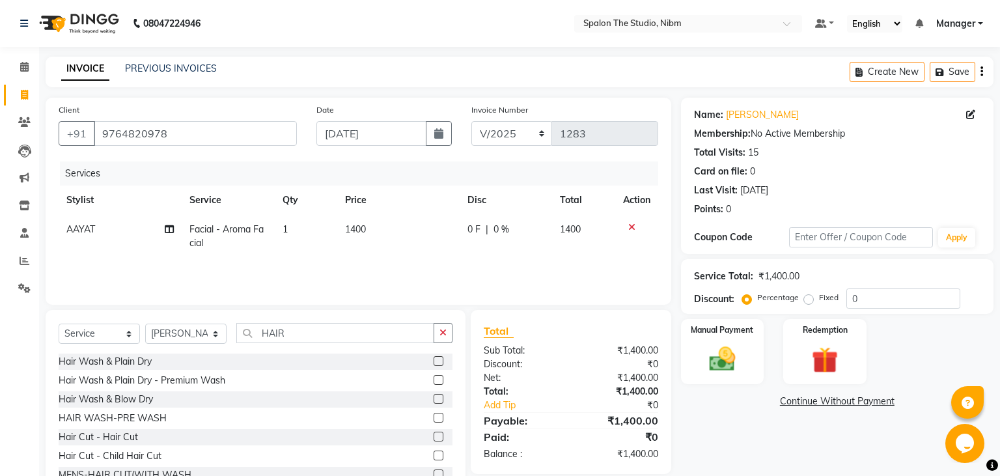
click at [439, 438] on label at bounding box center [439, 437] width 10 height 10
click at [439, 438] on input "checkbox" at bounding box center [438, 437] width 8 height 8
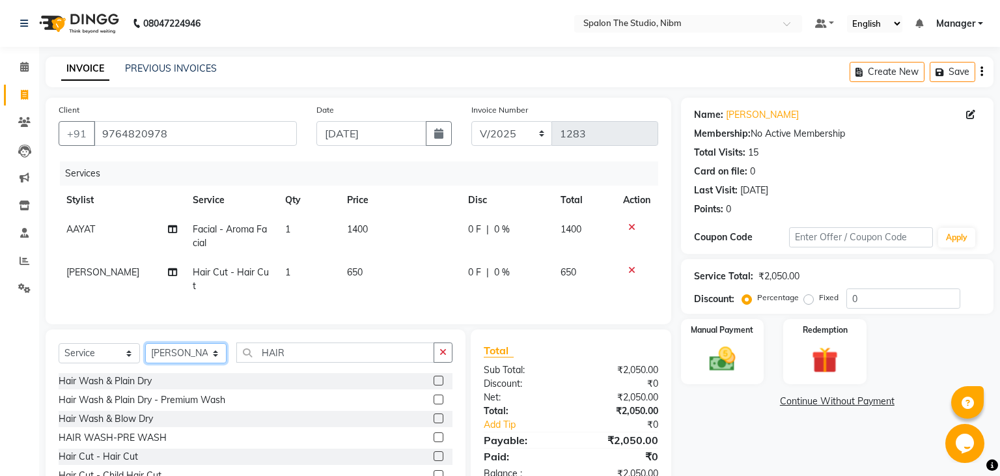
click at [145, 343] on select "Select Stylist AAYAT ARMAN [PERSON_NAME] [PERSON_NAME] Manager [PERSON_NAME] SU…" at bounding box center [185, 353] width 81 height 20
click option "[PERSON_NAME]" at bounding box center [0, 0] width 0 height 0
click at [436, 382] on label at bounding box center [439, 381] width 10 height 10
click at [436, 382] on input "checkbox" at bounding box center [438, 381] width 8 height 8
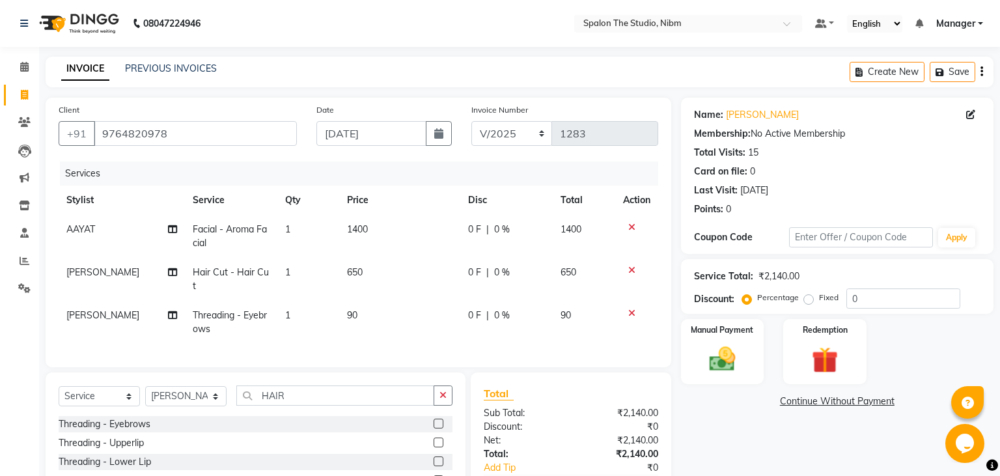
click at [380, 280] on td "650" at bounding box center [399, 279] width 121 height 43
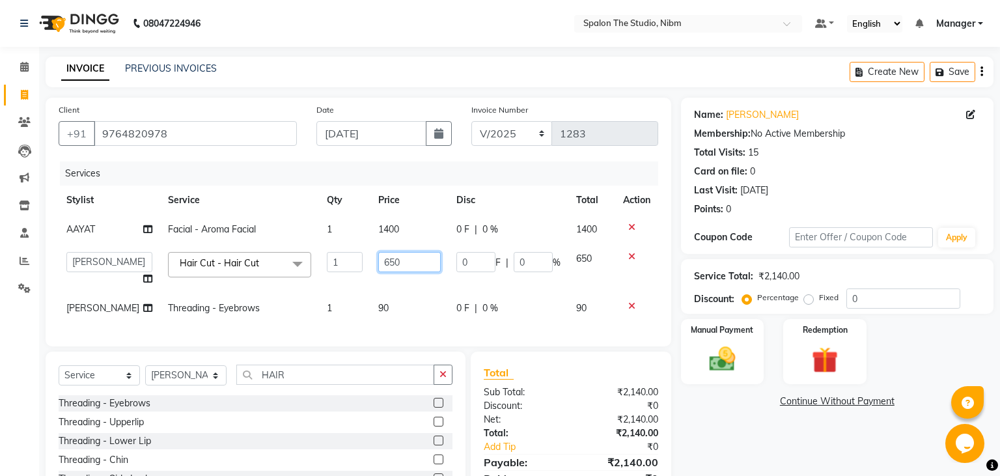
click at [414, 267] on input "650" at bounding box center [409, 262] width 63 height 20
click at [414, 267] on input "750" at bounding box center [409, 262] width 63 height 20
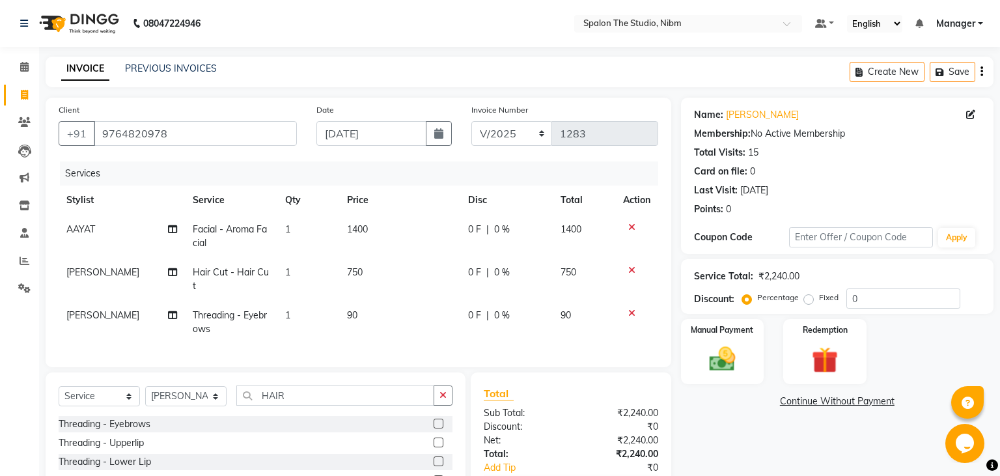
click at [408, 232] on td "1400" at bounding box center [399, 236] width 121 height 43
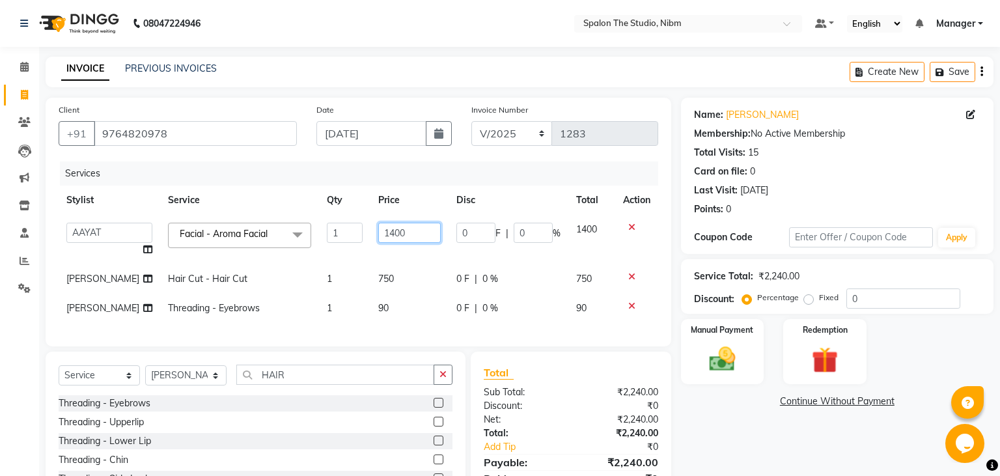
click at [408, 232] on input "1400" at bounding box center [409, 233] width 63 height 20
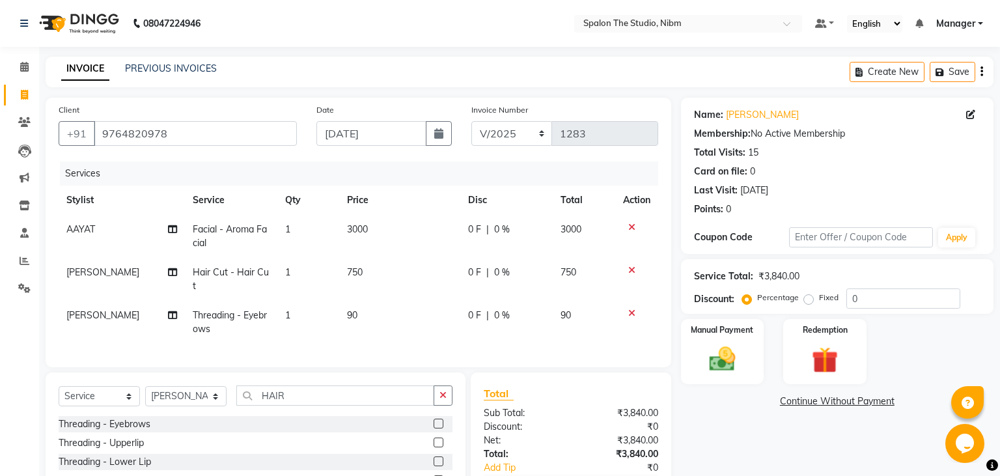
click at [429, 334] on td "90" at bounding box center [399, 322] width 121 height 43
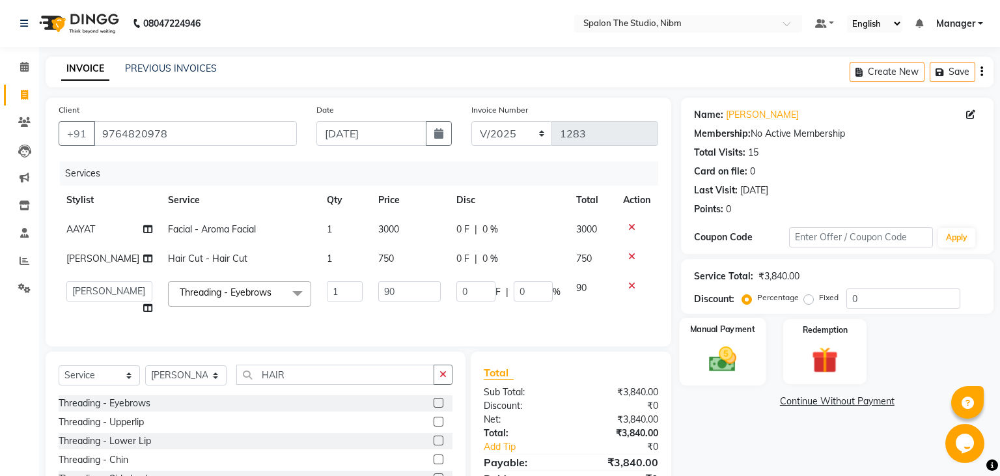
click at [720, 339] on div "Manual Payment" at bounding box center [722, 352] width 87 height 68
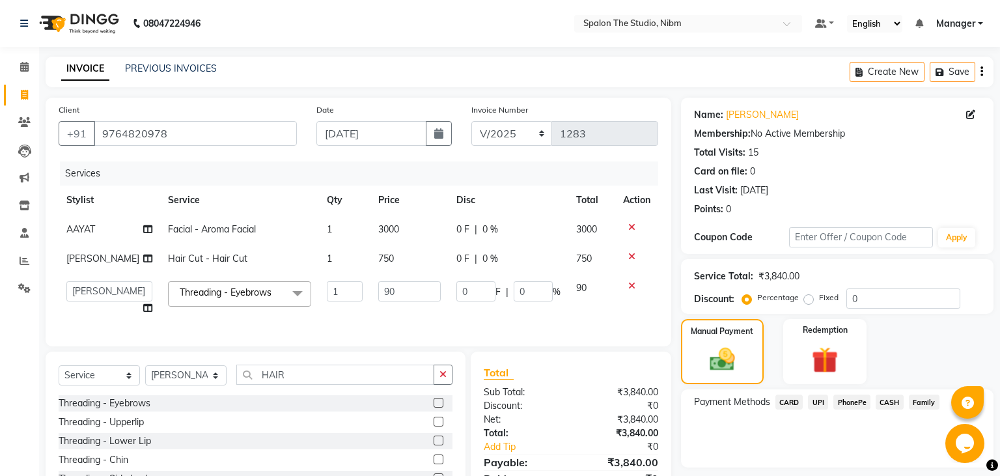
click at [817, 401] on span "UPI" at bounding box center [818, 402] width 20 height 15
click at [825, 473] on button "Add Payment" at bounding box center [888, 471] width 185 height 20
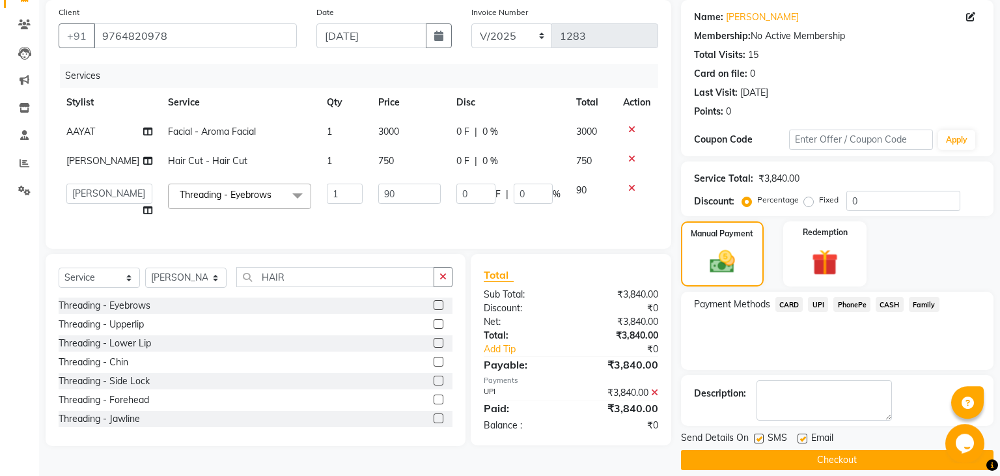
scroll to position [110, 0]
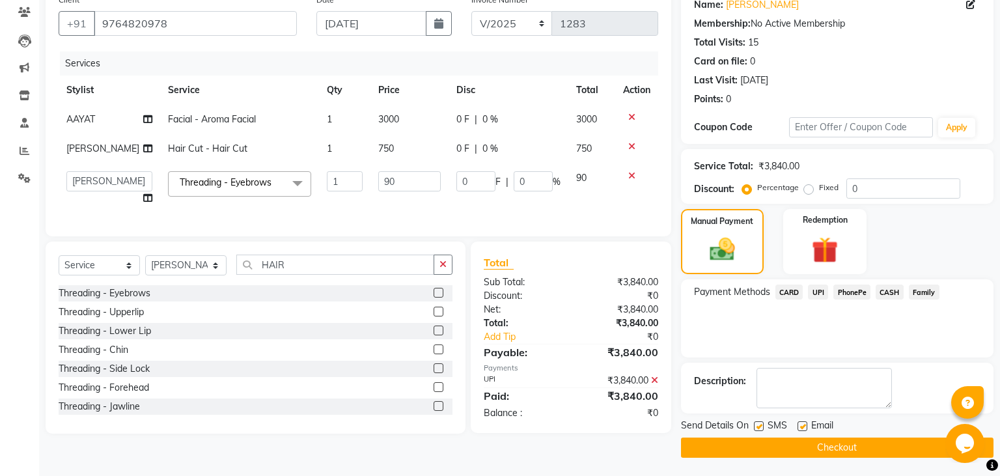
click at [759, 429] on label at bounding box center [759, 426] width 10 height 10
click at [759, 429] on input "checkbox" at bounding box center [758, 427] width 8 height 8
click at [771, 447] on button "Checkout" at bounding box center [837, 448] width 313 height 20
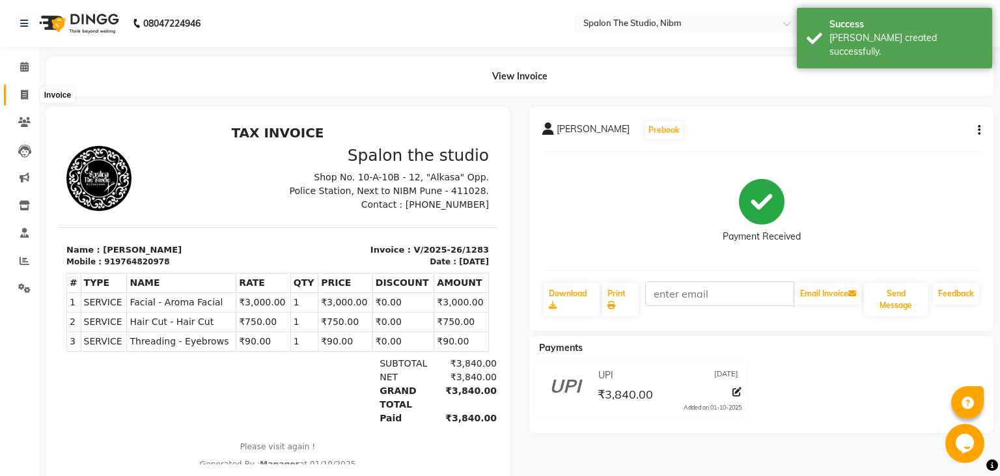
click at [27, 91] on icon at bounding box center [24, 95] width 7 height 10
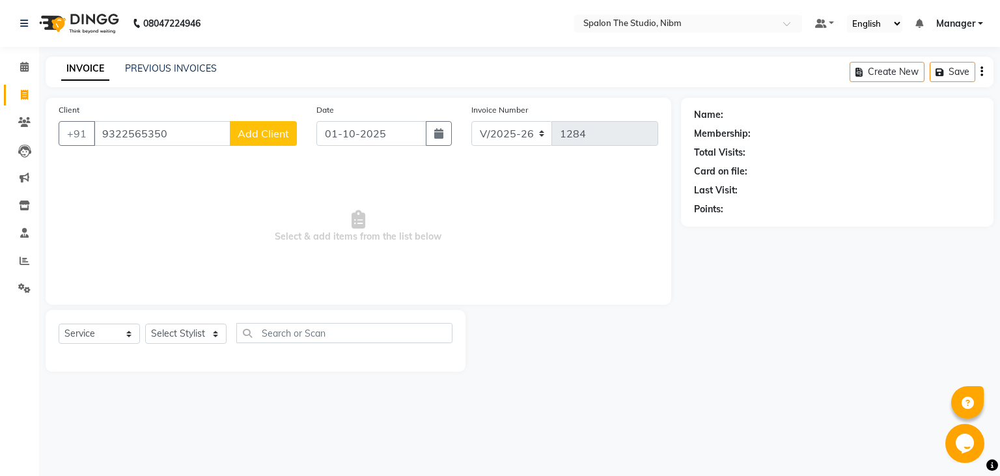
click at [261, 130] on span "Add Client" at bounding box center [263, 133] width 51 height 13
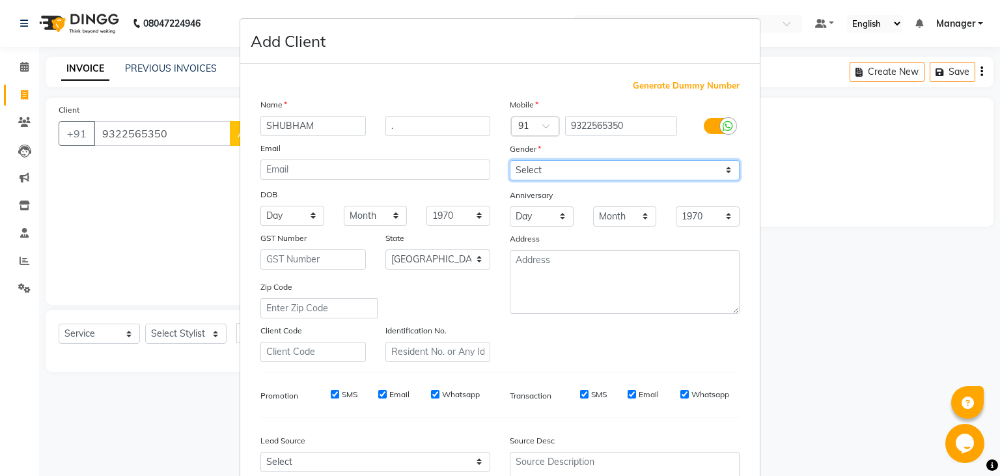
click at [510, 160] on select "Select [DEMOGRAPHIC_DATA] [DEMOGRAPHIC_DATA] Other Prefer Not To Say" at bounding box center [625, 170] width 230 height 20
click option "[DEMOGRAPHIC_DATA]" at bounding box center [0, 0] width 0 height 0
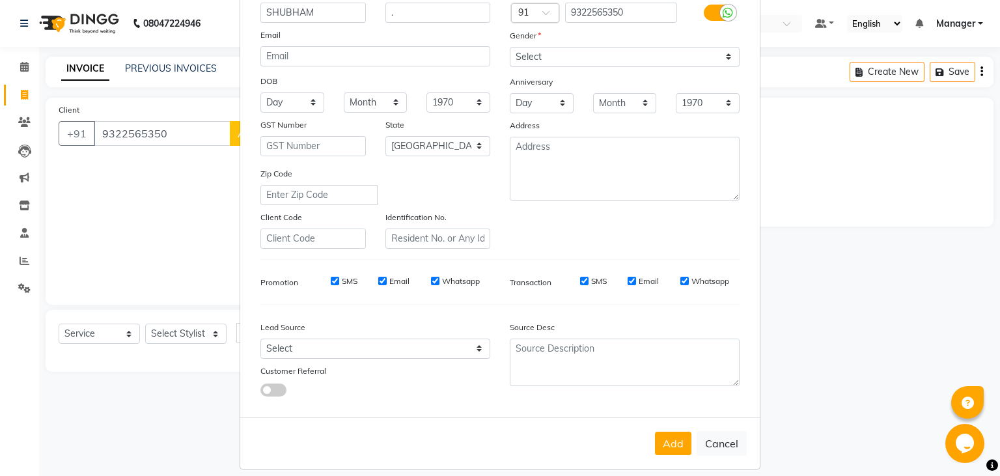
scroll to position [128, 0]
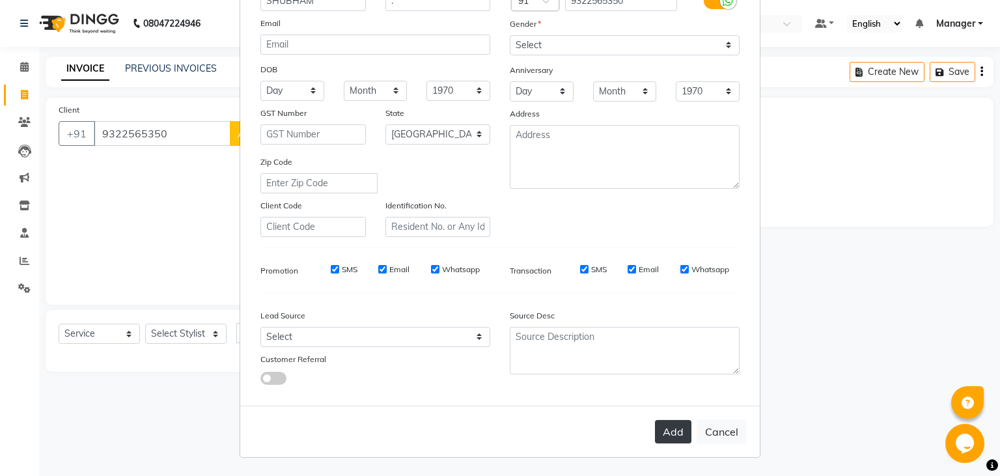
click at [666, 436] on button "Add" at bounding box center [673, 431] width 36 height 23
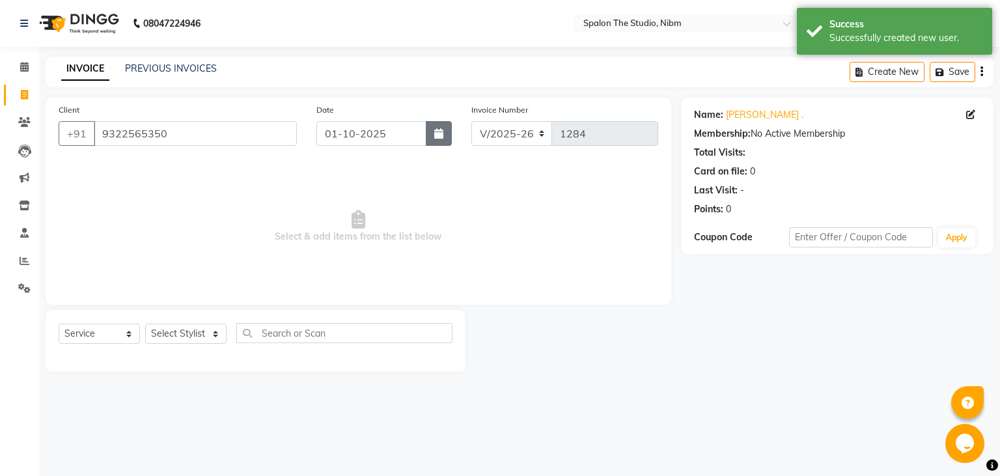
click at [444, 131] on button "button" at bounding box center [439, 133] width 26 height 25
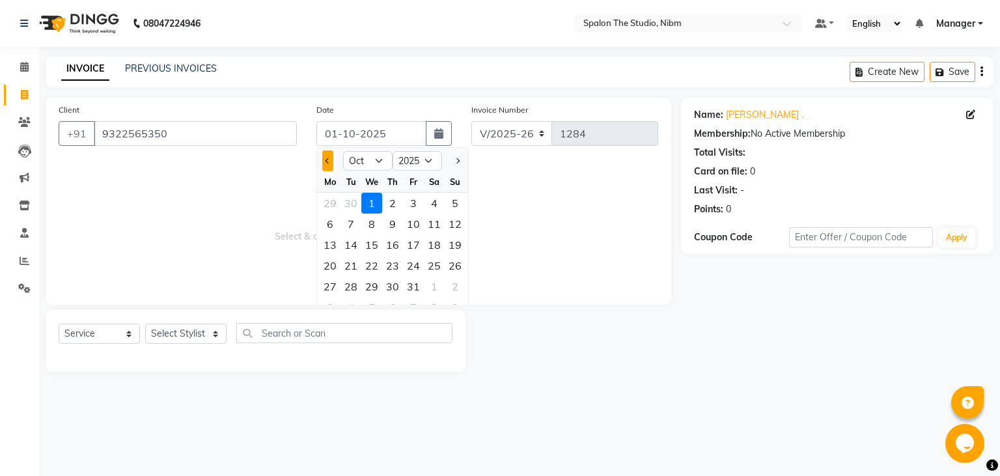
click at [327, 160] on button "Previous month" at bounding box center [327, 160] width 11 height 21
click at [370, 199] on div "3" at bounding box center [371, 203] width 21 height 21
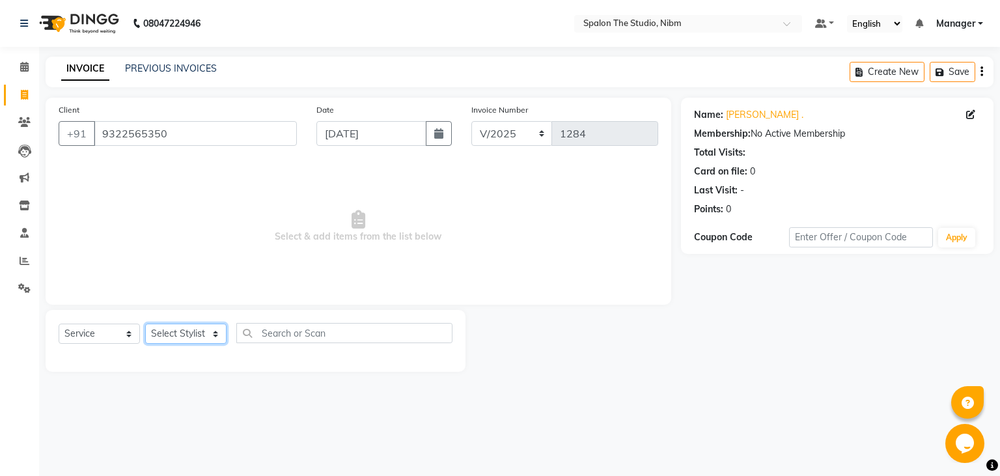
click at [145, 324] on select "Select Stylist AAYAT ARMAN [PERSON_NAME] [PERSON_NAME] Manager [PERSON_NAME] SU…" at bounding box center [185, 334] width 81 height 20
click option "[PERSON_NAME]" at bounding box center [0, 0] width 0 height 0
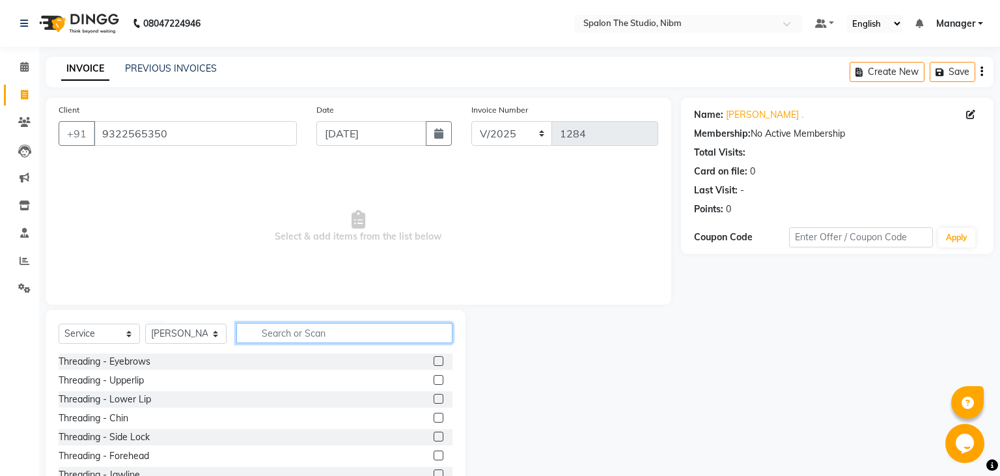
click at [301, 336] on input "text" at bounding box center [344, 333] width 216 height 20
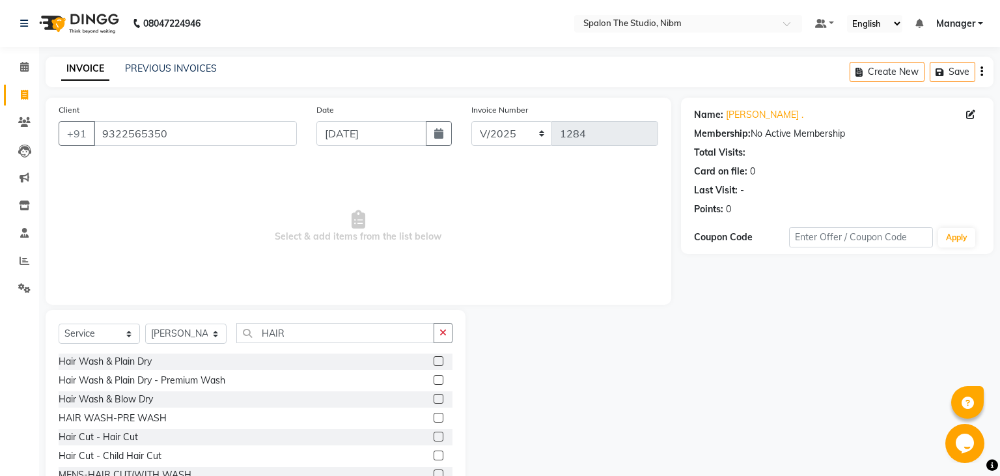
click at [437, 436] on label at bounding box center [439, 437] width 10 height 10
click at [437, 436] on input "checkbox" at bounding box center [438, 437] width 8 height 8
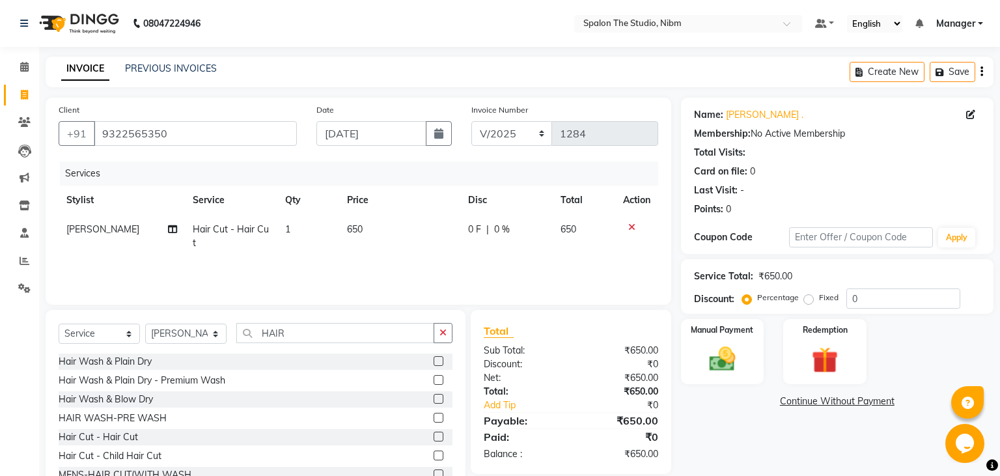
click at [385, 225] on td "650" at bounding box center [399, 236] width 121 height 43
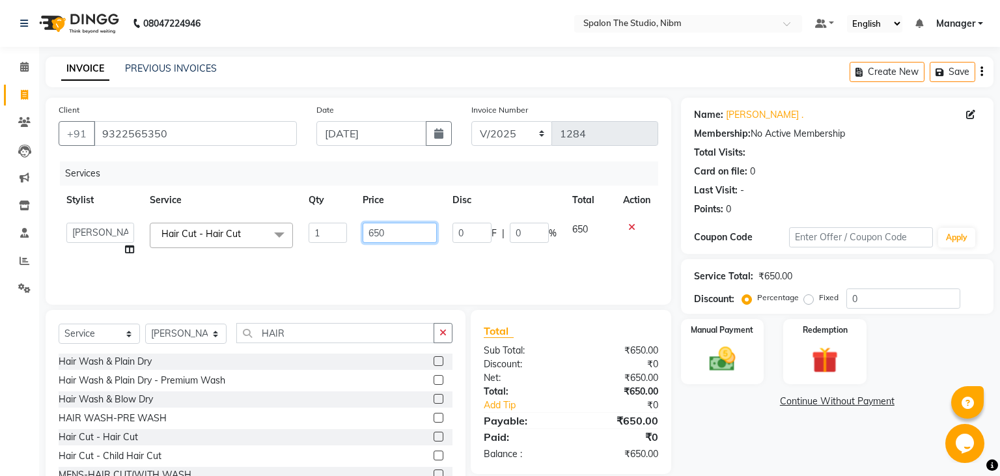
click at [395, 240] on input "650" at bounding box center [400, 233] width 74 height 20
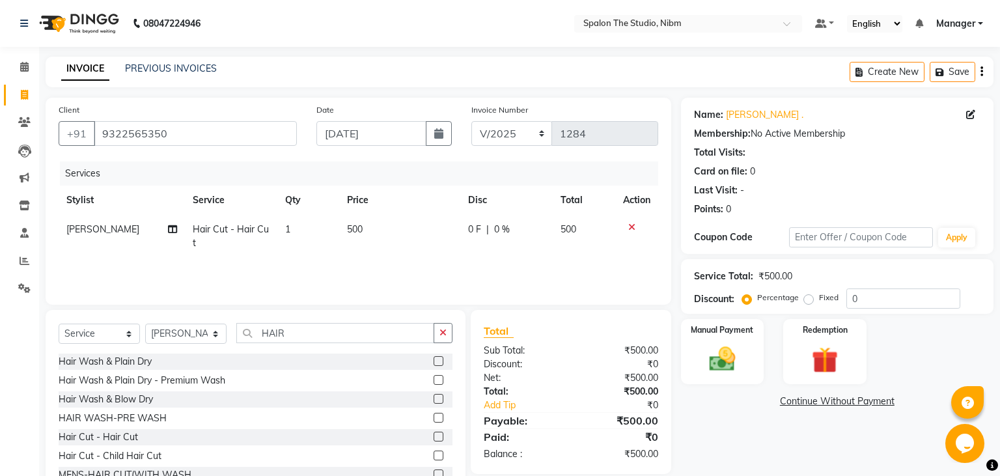
click at [399, 270] on div "Services Stylist Service Qty Price Disc Total Action [PERSON_NAME] Hair Cut - H…" at bounding box center [359, 227] width 600 height 130
click at [721, 358] on img at bounding box center [722, 359] width 44 height 31
click at [821, 401] on span "UPI" at bounding box center [818, 402] width 20 height 15
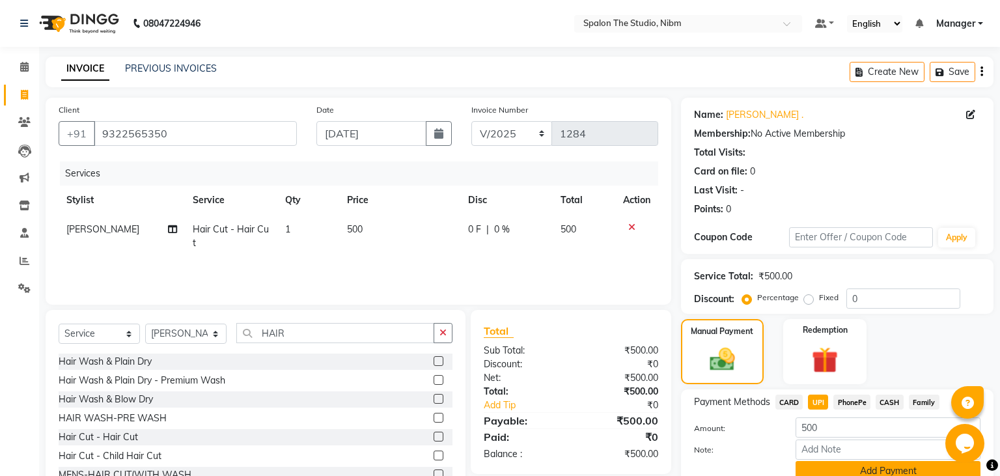
click at [866, 473] on button "Add Payment" at bounding box center [888, 471] width 185 height 20
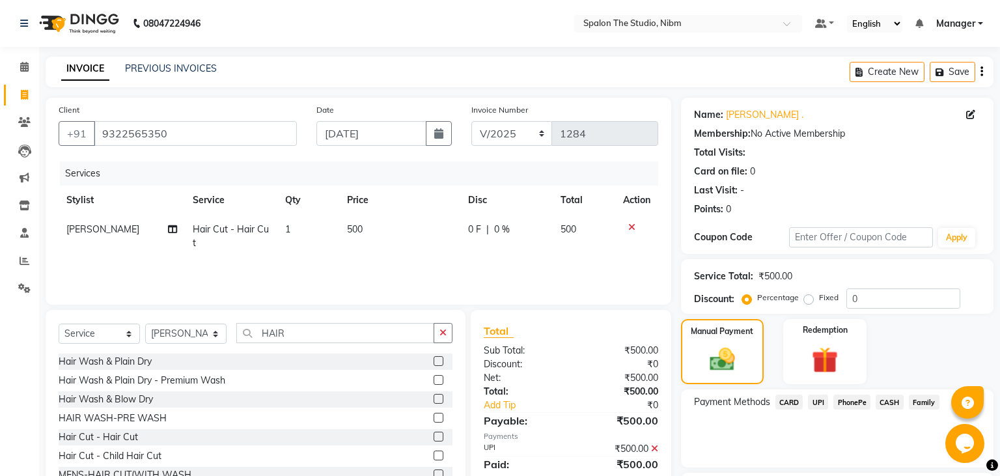
scroll to position [110, 0]
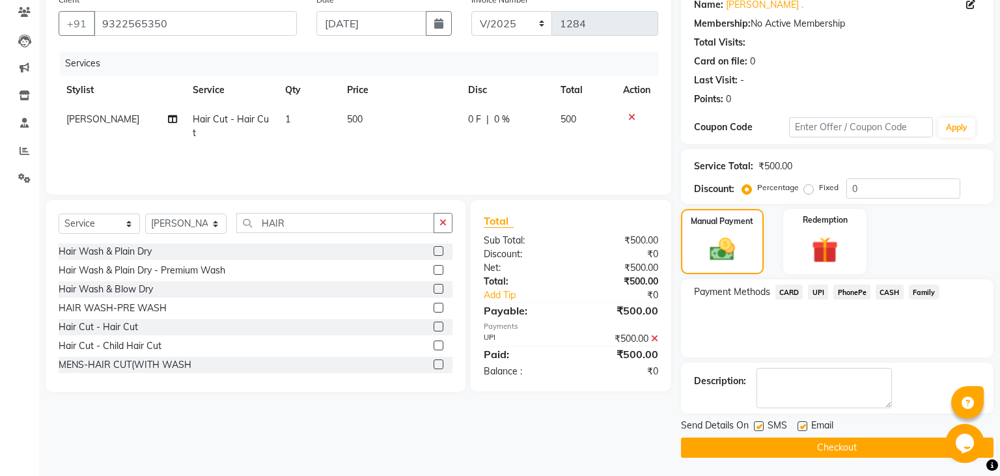
click at [759, 429] on label at bounding box center [759, 426] width 10 height 10
click at [759, 429] on input "checkbox" at bounding box center [758, 427] width 8 height 8
click at [773, 447] on button "Checkout" at bounding box center [837, 448] width 313 height 20
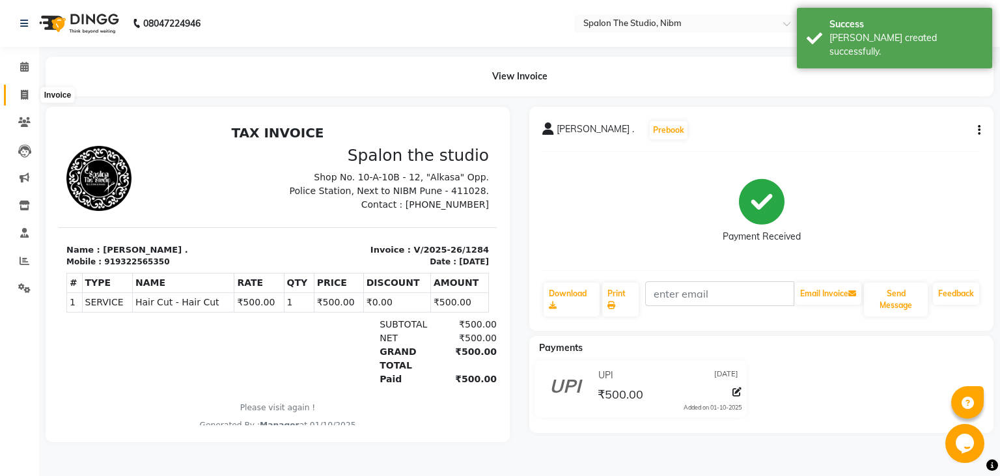
click at [23, 95] on icon at bounding box center [24, 95] width 7 height 10
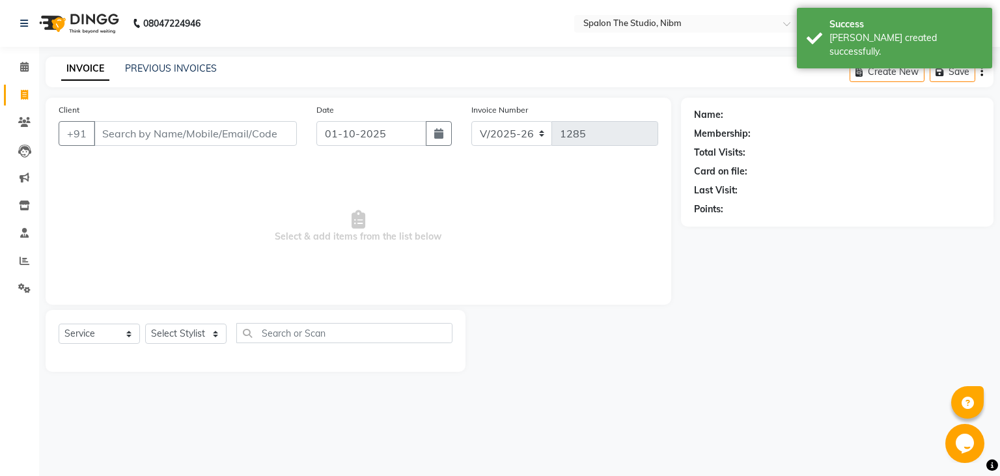
click at [115, 133] on input "Client" at bounding box center [195, 133] width 203 height 25
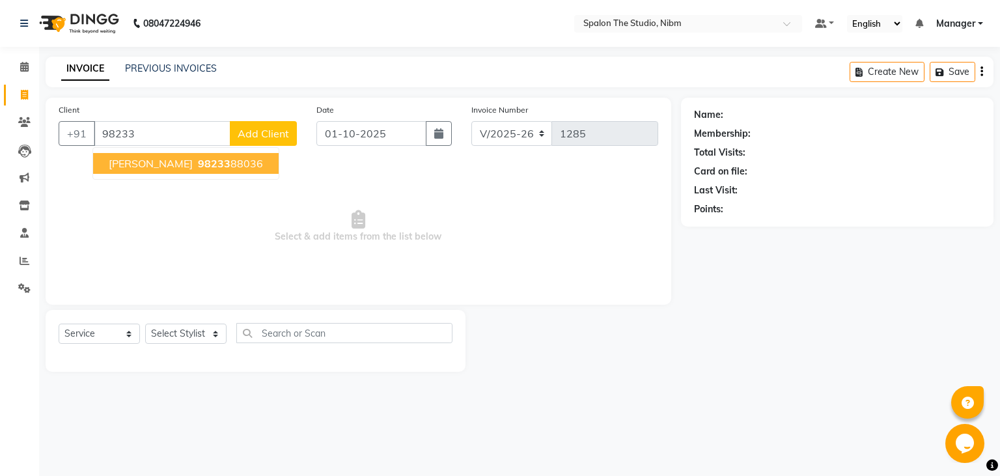
click at [198, 165] on span "98233" at bounding box center [214, 163] width 33 height 13
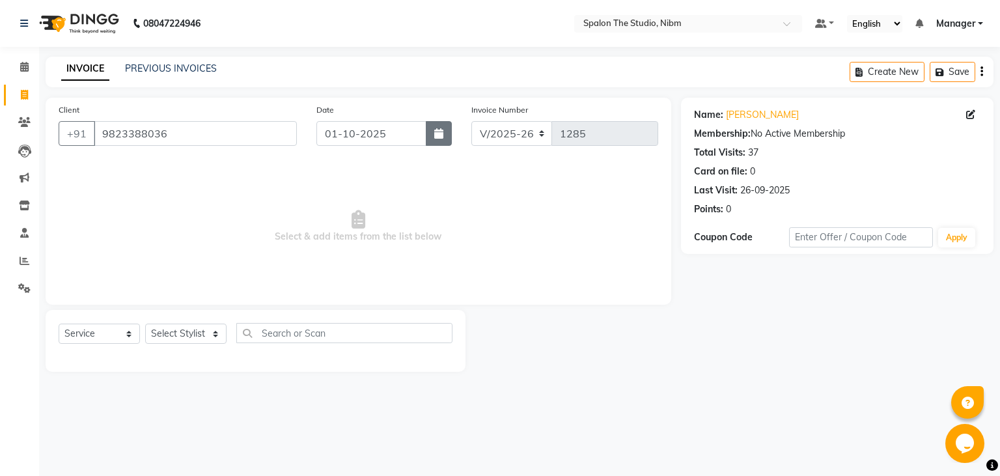
click at [441, 136] on icon "button" at bounding box center [438, 133] width 9 height 10
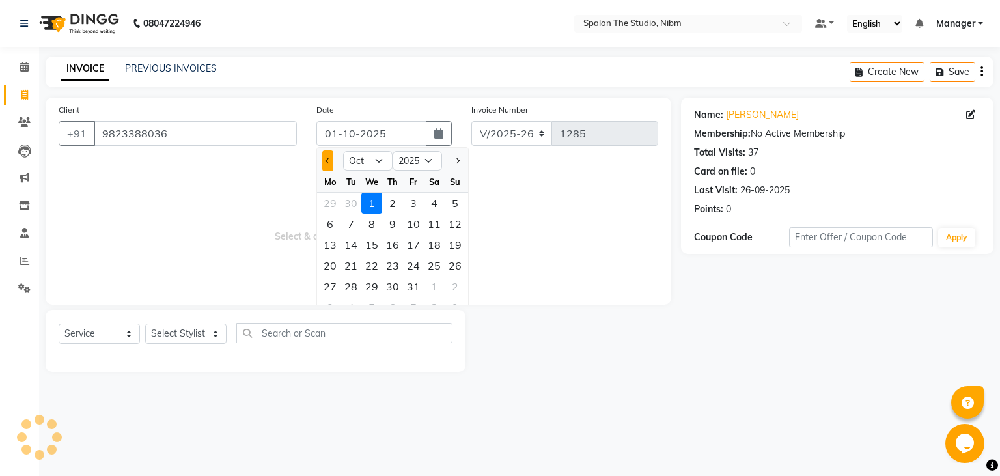
click at [326, 159] on button "Previous month" at bounding box center [327, 160] width 11 height 21
click at [369, 202] on div "3" at bounding box center [371, 203] width 21 height 21
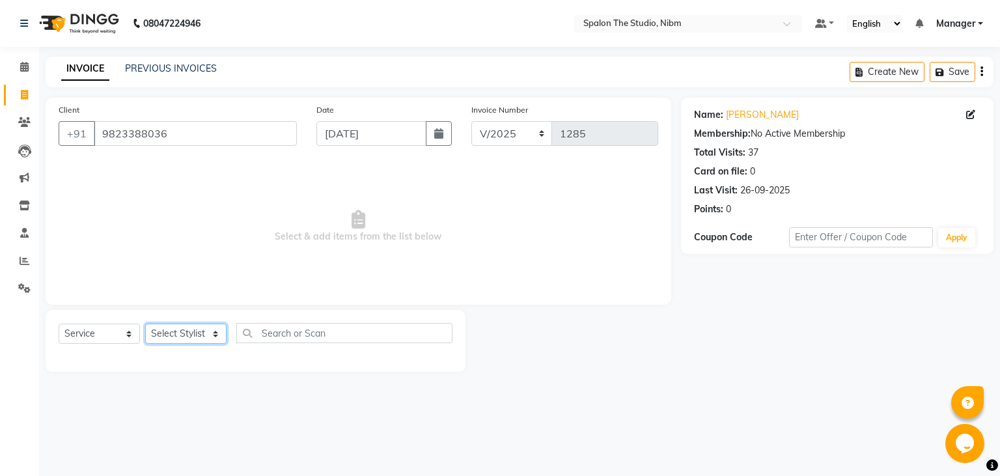
click at [145, 324] on select "Select Stylist AAYAT ARMAN [PERSON_NAME] [PERSON_NAME] Manager [PERSON_NAME] SU…" at bounding box center [185, 334] width 81 height 20
click option "[PERSON_NAME]" at bounding box center [0, 0] width 0 height 0
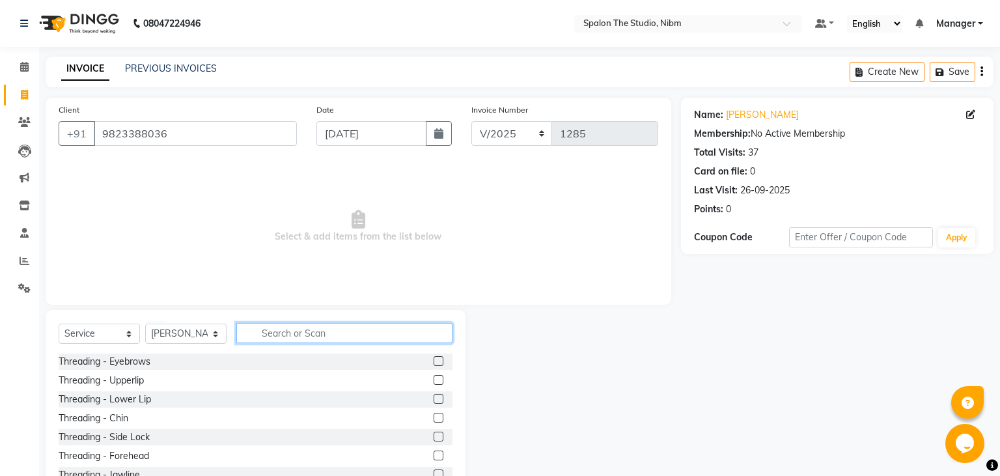
click at [319, 336] on input "text" at bounding box center [344, 333] width 216 height 20
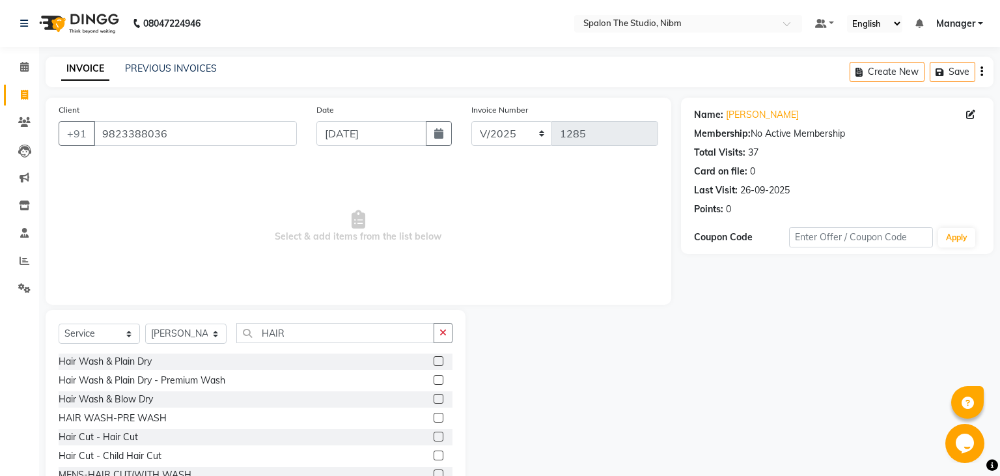
click at [441, 361] on label at bounding box center [439, 361] width 10 height 10
click at [441, 361] on input "checkbox" at bounding box center [438, 362] width 8 height 8
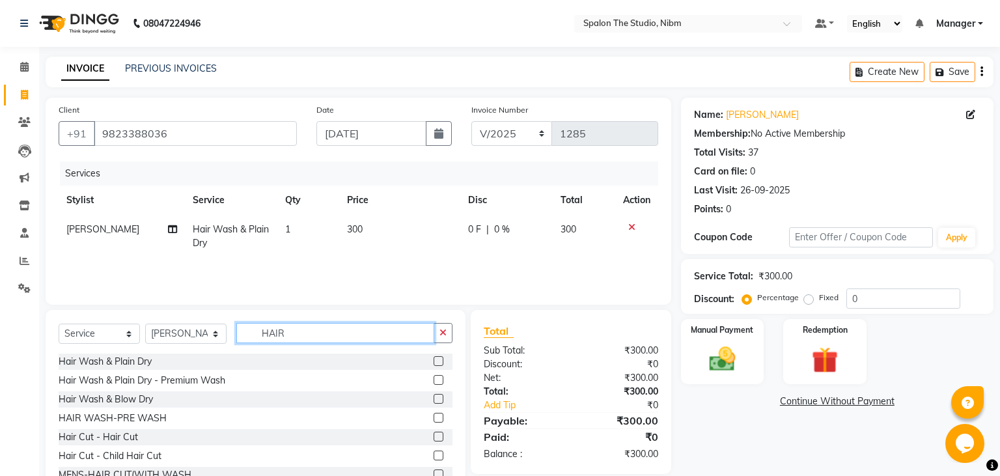
click at [301, 332] on input "HAIR" at bounding box center [335, 333] width 198 height 20
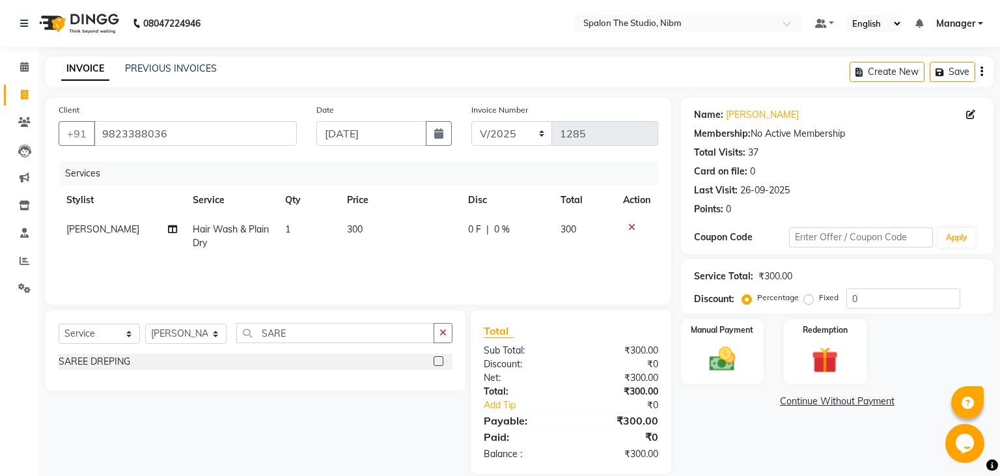
click at [436, 363] on label at bounding box center [439, 361] width 10 height 10
click at [436, 363] on input "checkbox" at bounding box center [438, 362] width 8 height 8
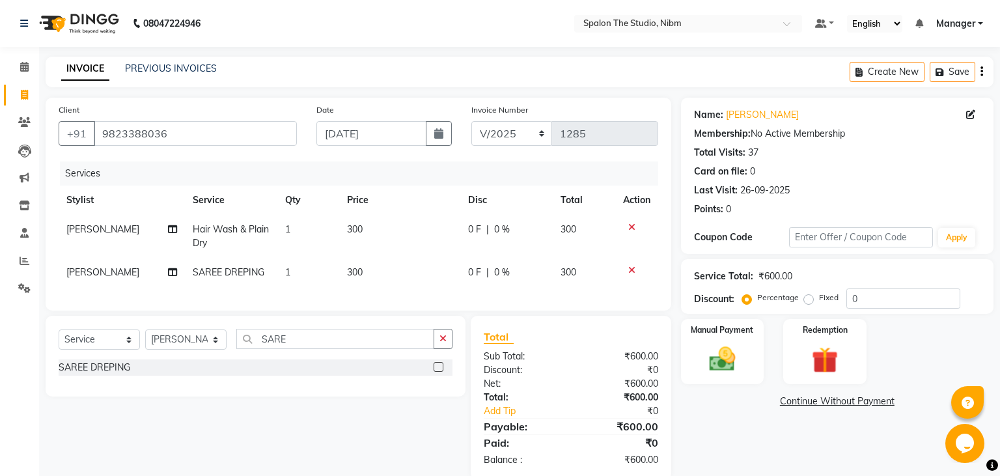
click at [373, 231] on td "300" at bounding box center [399, 236] width 121 height 43
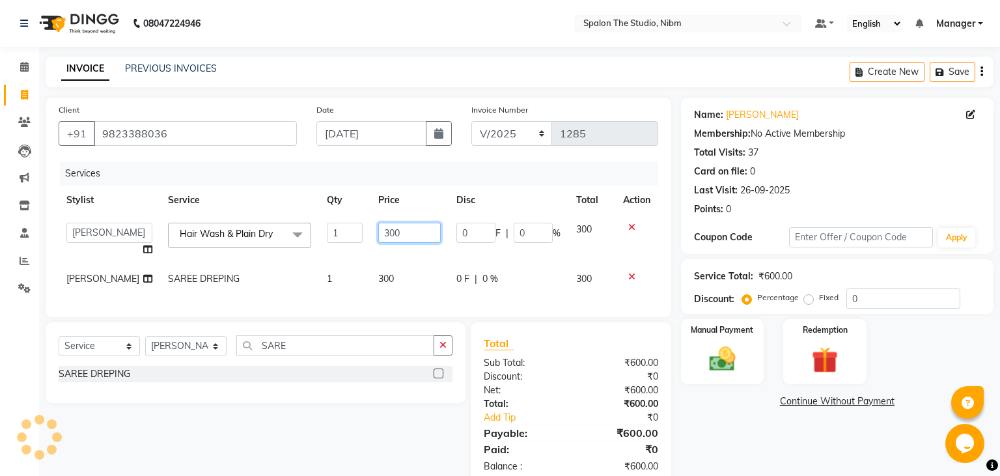
click at [397, 233] on input "300" at bounding box center [409, 233] width 63 height 20
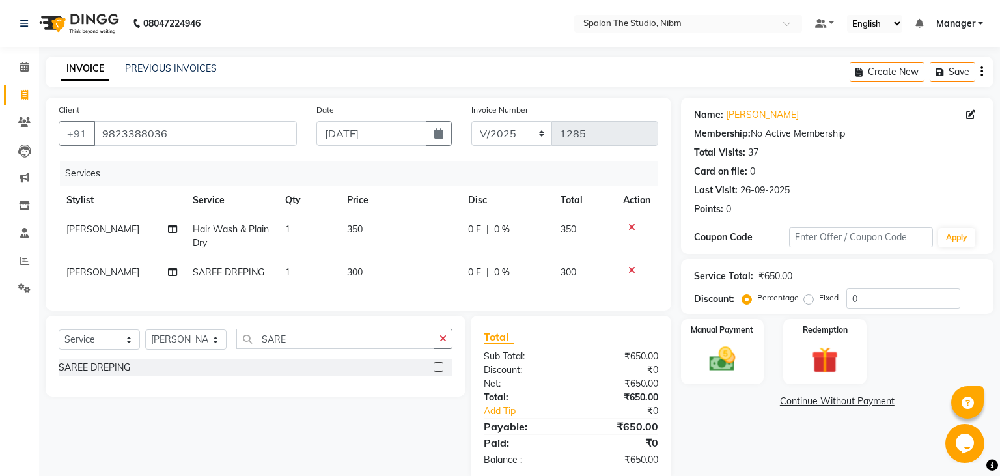
click at [403, 279] on td "300" at bounding box center [399, 272] width 121 height 29
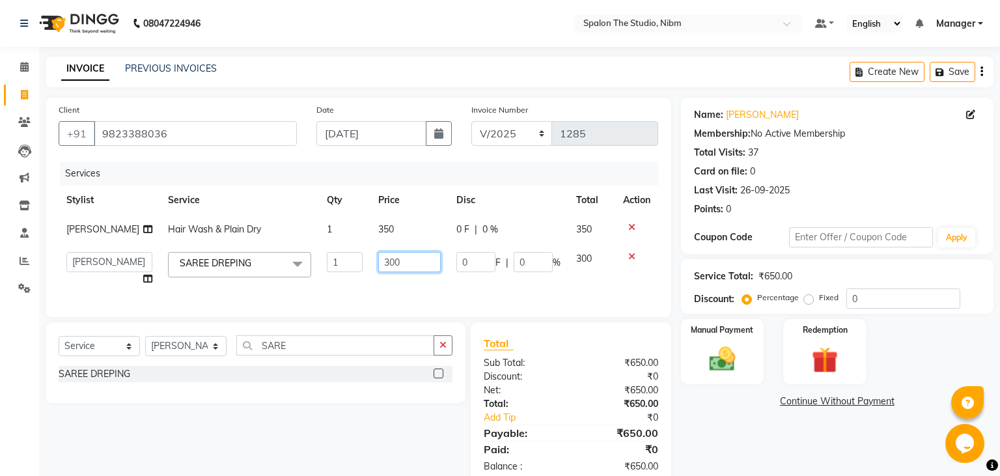
click at [403, 272] on input "300" at bounding box center [409, 262] width 63 height 20
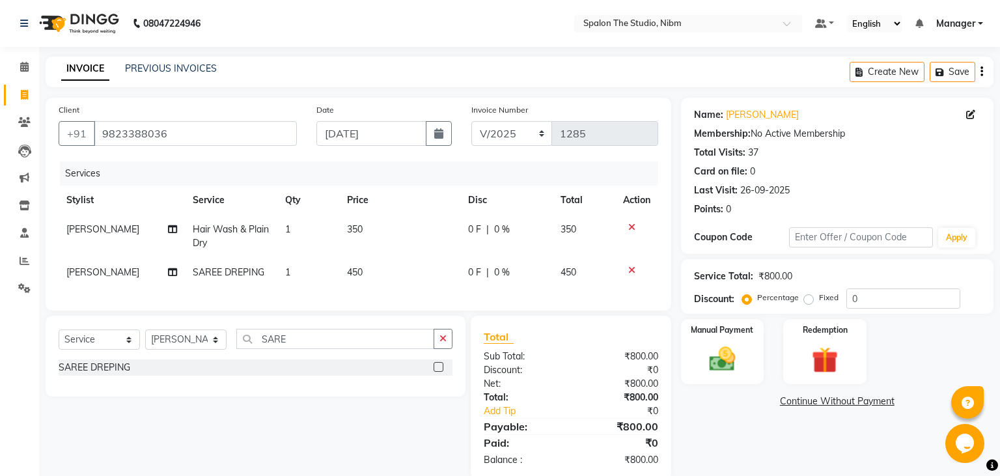
click at [414, 298] on div "Services Stylist Service Qty Price Disc Total Action [PERSON_NAME] Hair Wash & …" at bounding box center [359, 230] width 600 height 136
click at [729, 366] on img at bounding box center [722, 359] width 44 height 31
click at [817, 399] on span "UPI" at bounding box center [818, 402] width 20 height 15
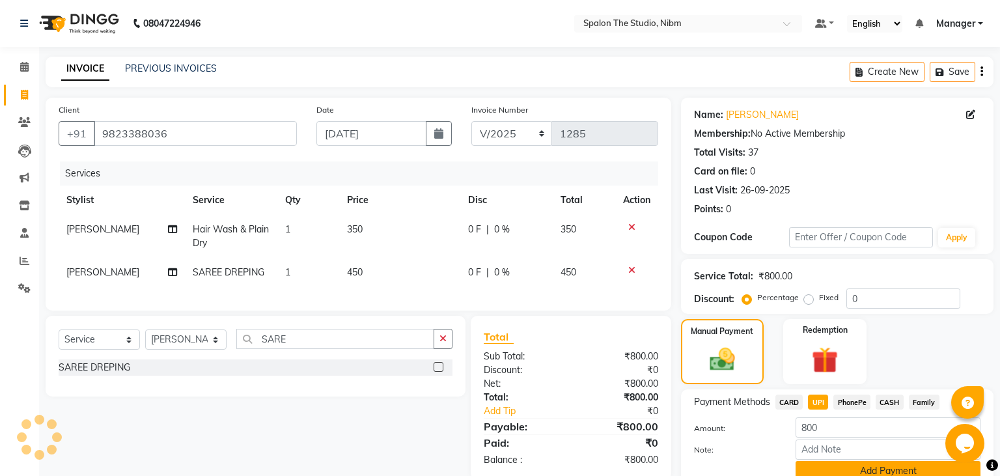
click at [825, 470] on button "Add Payment" at bounding box center [888, 471] width 185 height 20
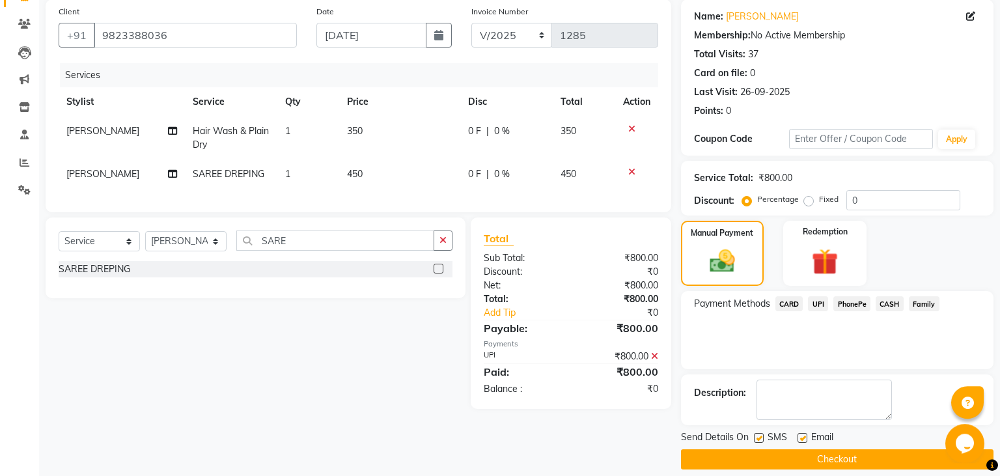
scroll to position [110, 0]
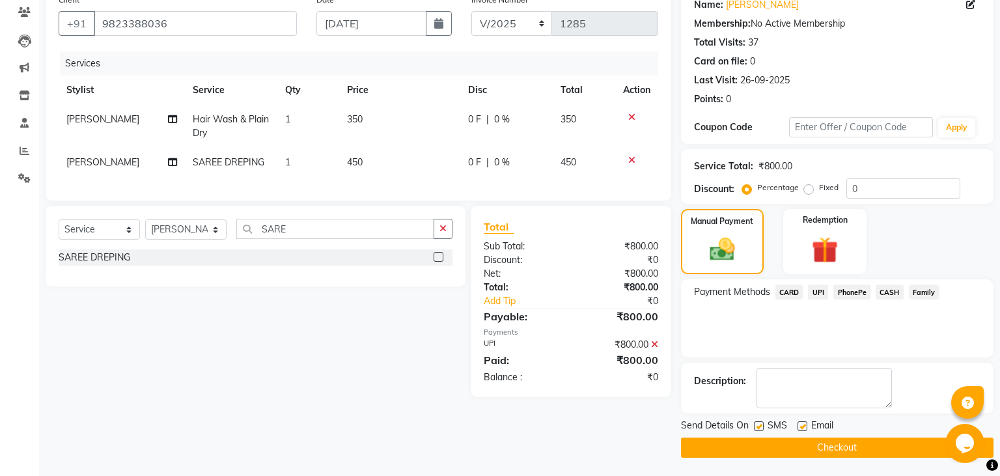
click at [762, 426] on label at bounding box center [759, 426] width 10 height 10
click at [762, 426] on input "checkbox" at bounding box center [758, 427] width 8 height 8
click at [774, 450] on button "Checkout" at bounding box center [837, 448] width 313 height 20
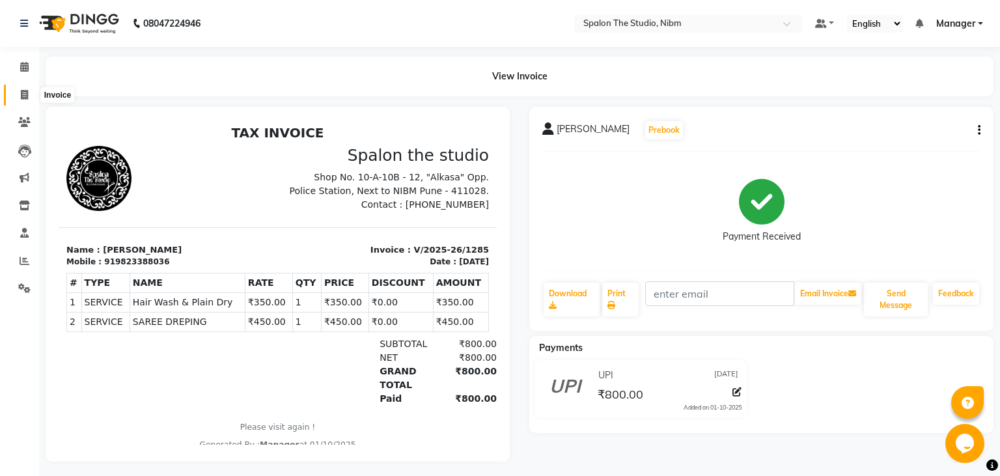
click at [22, 94] on icon at bounding box center [24, 95] width 7 height 10
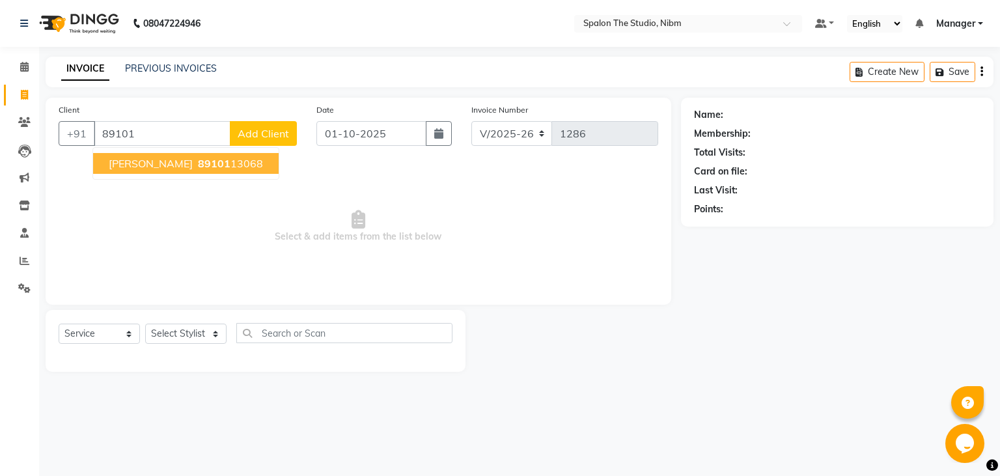
click at [216, 165] on span "89101" at bounding box center [214, 163] width 33 height 13
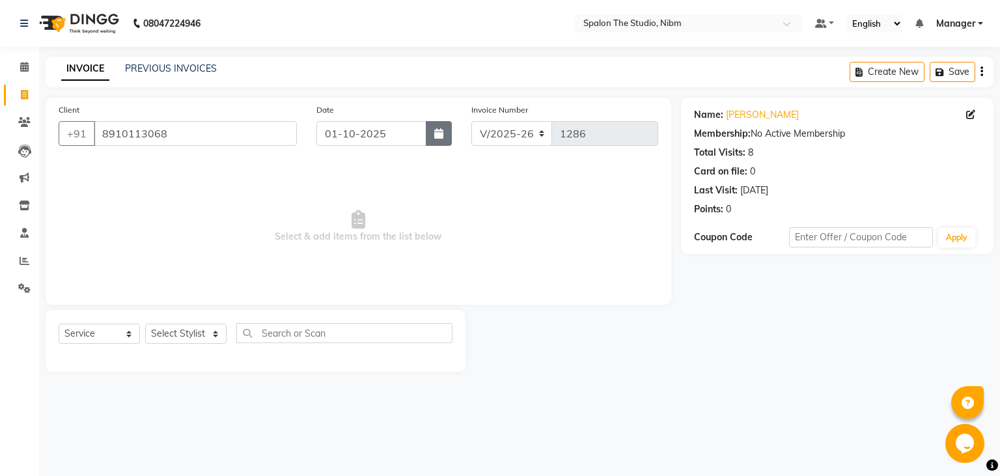
click at [439, 136] on icon "button" at bounding box center [438, 133] width 9 height 10
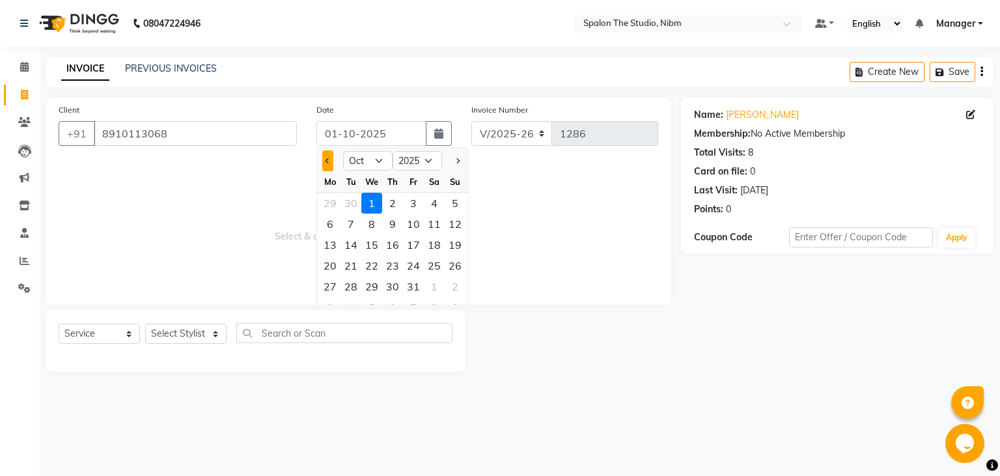
click at [328, 158] on button "Previous month" at bounding box center [327, 160] width 11 height 21
click at [373, 203] on div "3" at bounding box center [371, 203] width 21 height 21
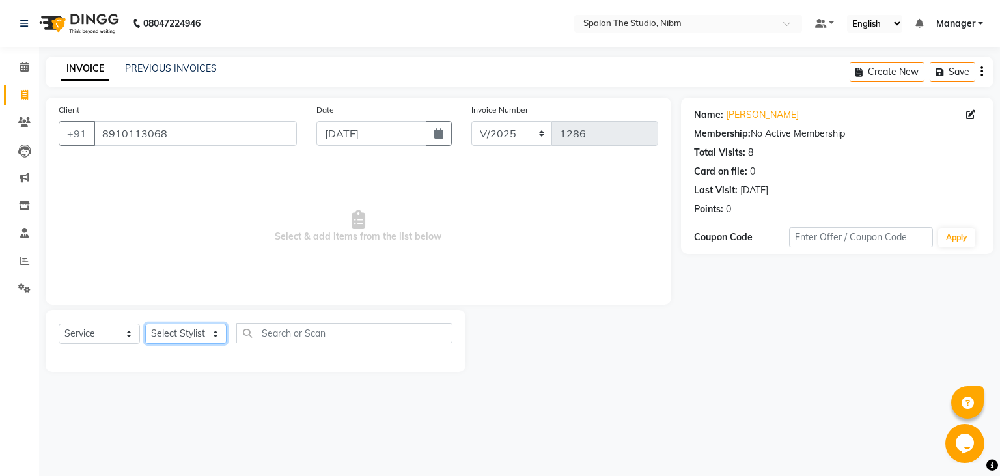
click at [145, 324] on select "Select Stylist AAYAT ARMAN [PERSON_NAME] [PERSON_NAME] Manager [PERSON_NAME] SU…" at bounding box center [185, 334] width 81 height 20
click option "AAYAT" at bounding box center [0, 0] width 0 height 0
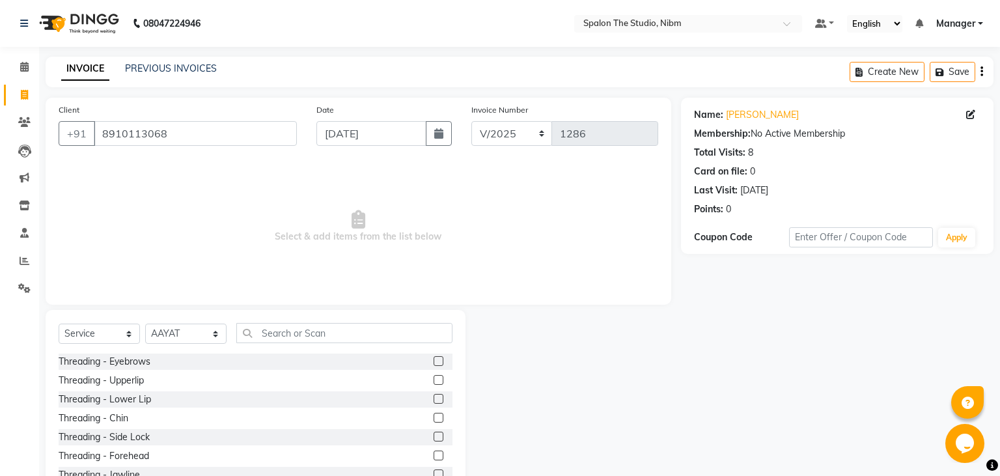
click at [439, 361] on label at bounding box center [439, 361] width 10 height 10
click at [439, 361] on input "checkbox" at bounding box center [438, 362] width 8 height 8
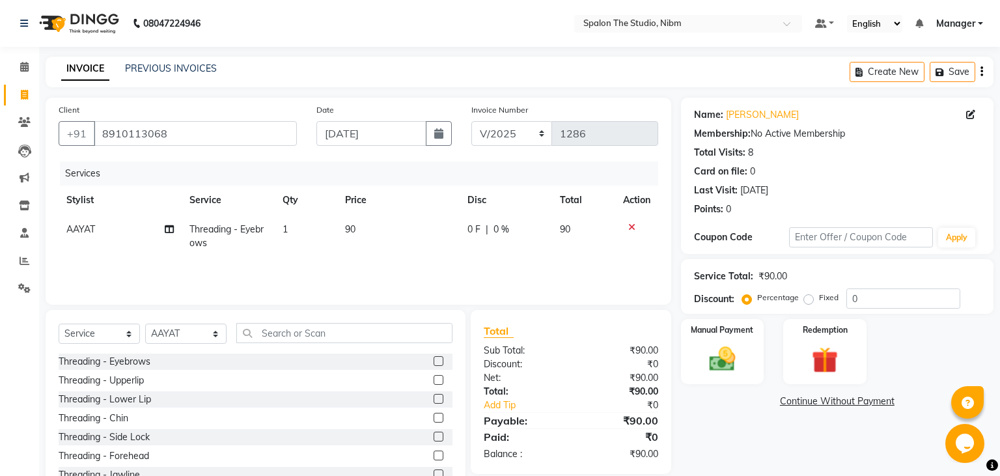
click at [438, 382] on label at bounding box center [439, 380] width 10 height 10
click at [438, 382] on input "checkbox" at bounding box center [438, 380] width 8 height 8
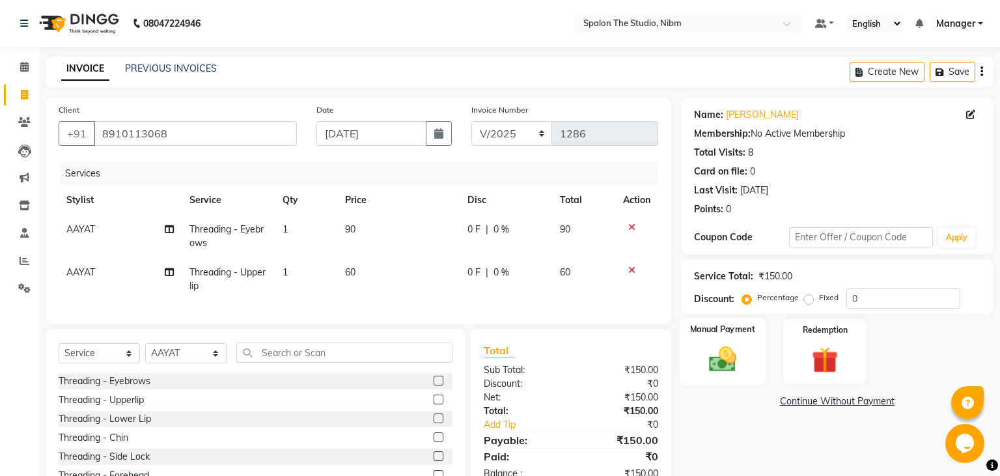
click at [731, 361] on img at bounding box center [722, 359] width 44 height 31
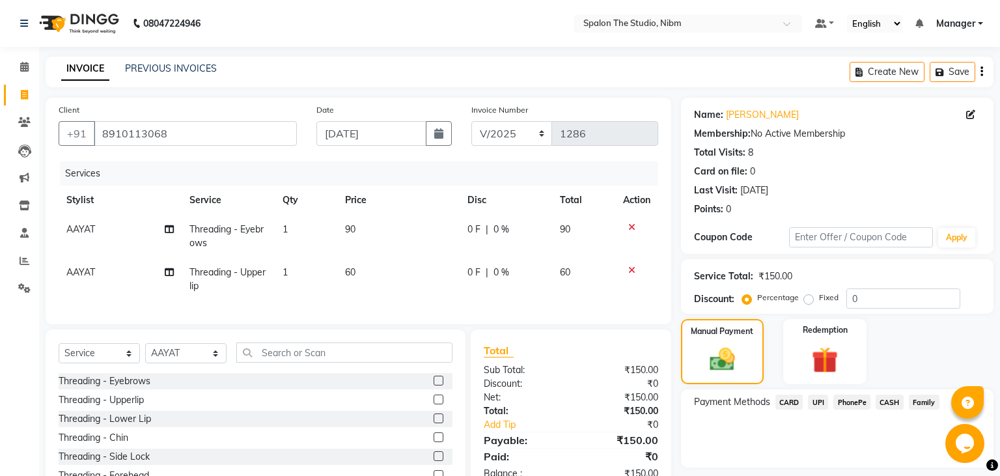
click at [818, 399] on span "UPI" at bounding box center [818, 402] width 20 height 15
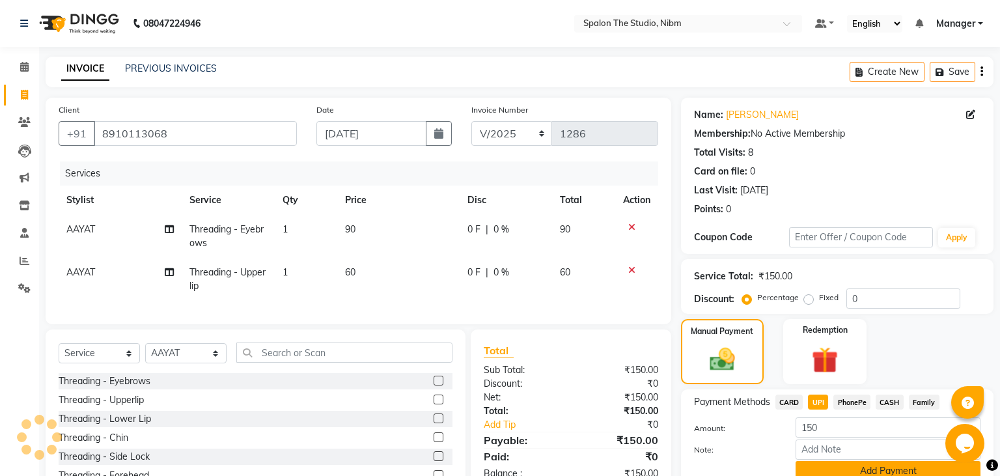
click at [868, 468] on button "Add Payment" at bounding box center [888, 471] width 185 height 20
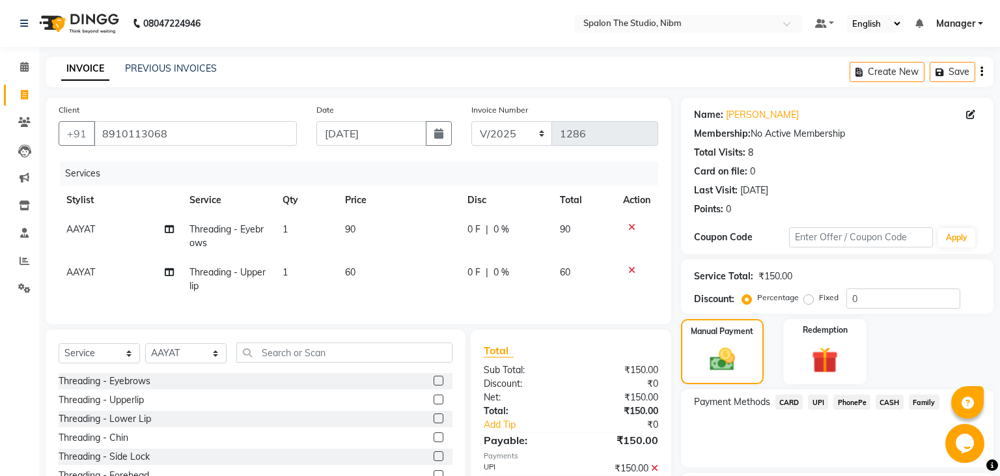
scroll to position [110, 0]
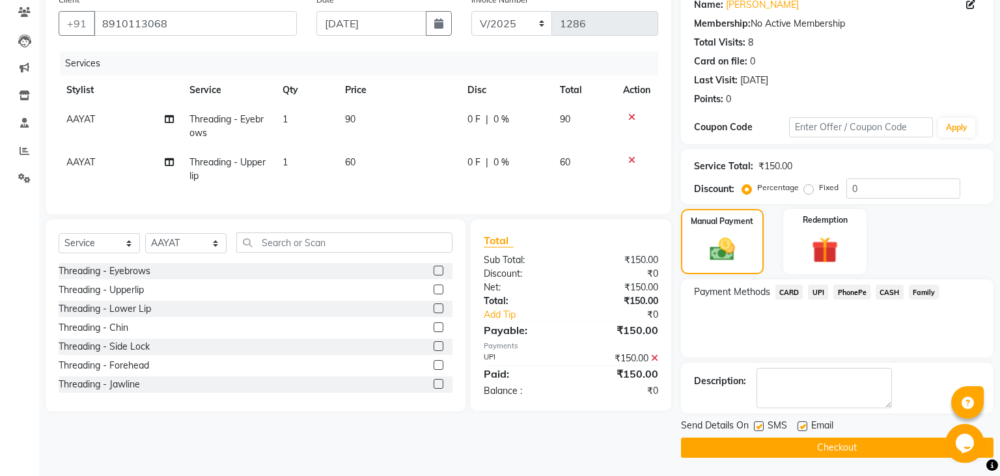
click at [761, 427] on label at bounding box center [759, 426] width 10 height 10
click at [761, 427] on input "checkbox" at bounding box center [758, 427] width 8 height 8
click at [778, 447] on button "Checkout" at bounding box center [837, 448] width 313 height 20
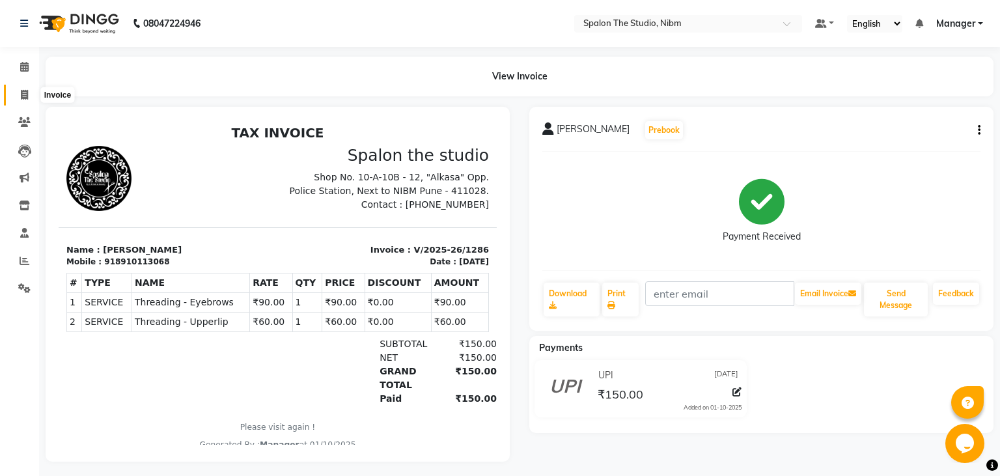
click at [30, 94] on span at bounding box center [24, 95] width 23 height 15
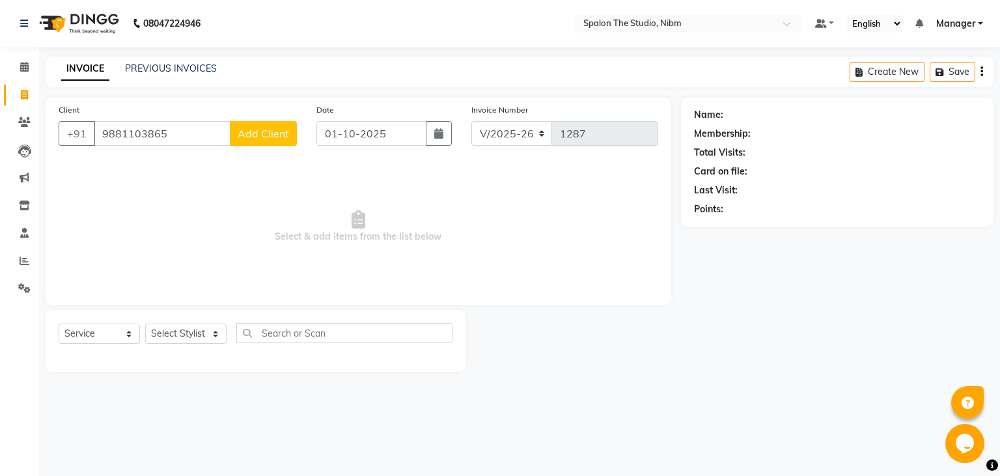
click at [270, 133] on span "Add Client" at bounding box center [263, 133] width 51 height 13
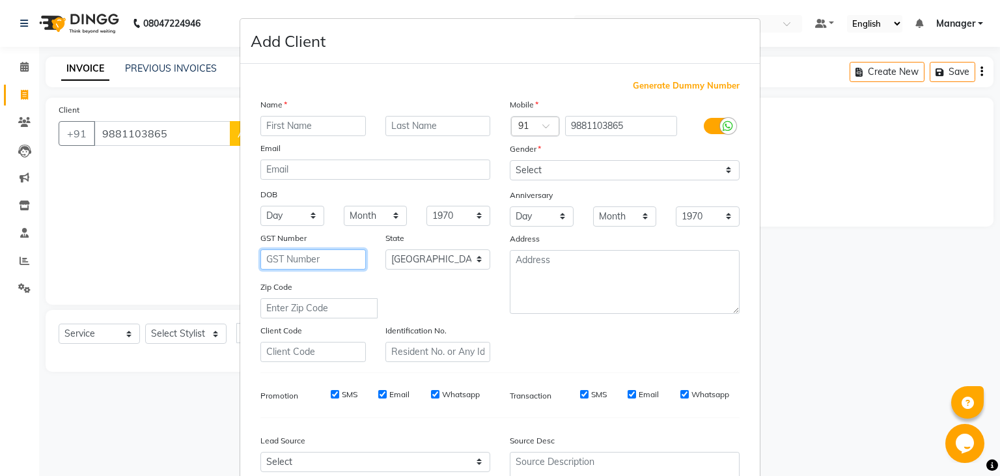
click at [321, 252] on input "text" at bounding box center [314, 259] width 106 height 20
click at [278, 128] on input "text" at bounding box center [314, 126] width 106 height 20
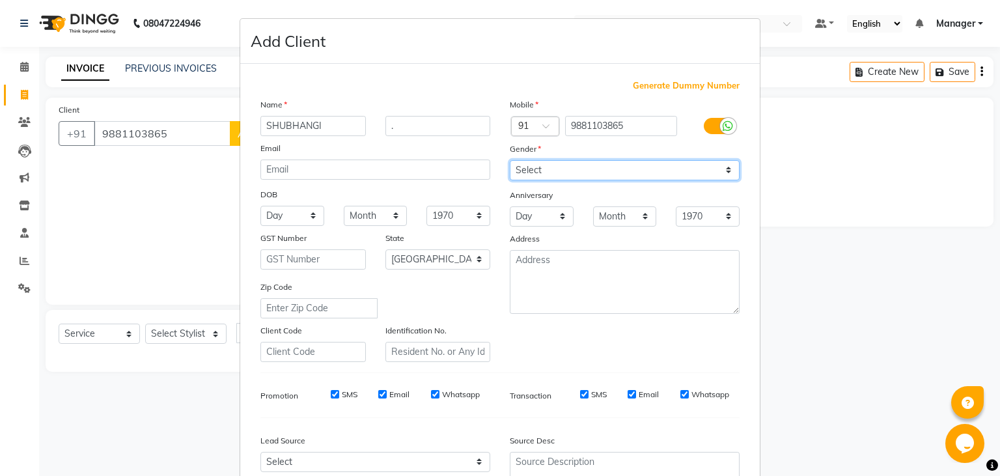
click at [510, 160] on select "Select [DEMOGRAPHIC_DATA] [DEMOGRAPHIC_DATA] Other Prefer Not To Say" at bounding box center [625, 170] width 230 height 20
click option "[DEMOGRAPHIC_DATA]" at bounding box center [0, 0] width 0 height 0
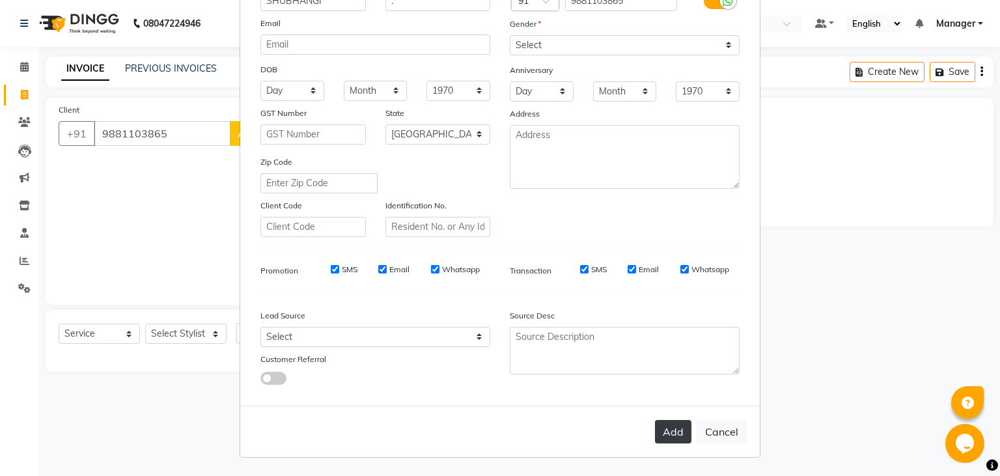
click at [673, 434] on button "Add" at bounding box center [673, 431] width 36 height 23
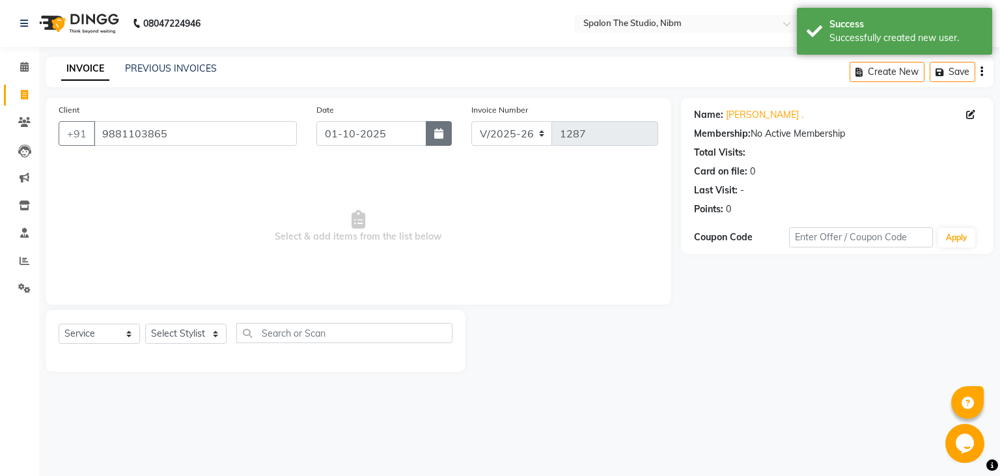
click at [440, 139] on icon "button" at bounding box center [438, 133] width 9 height 10
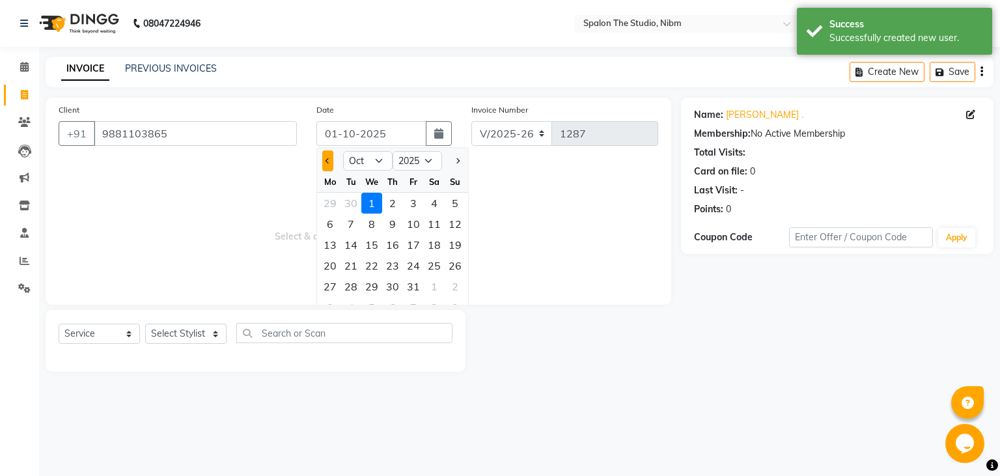
click at [328, 163] on span "Previous month" at bounding box center [328, 160] width 5 height 5
click at [395, 202] on div "4" at bounding box center [392, 203] width 21 height 21
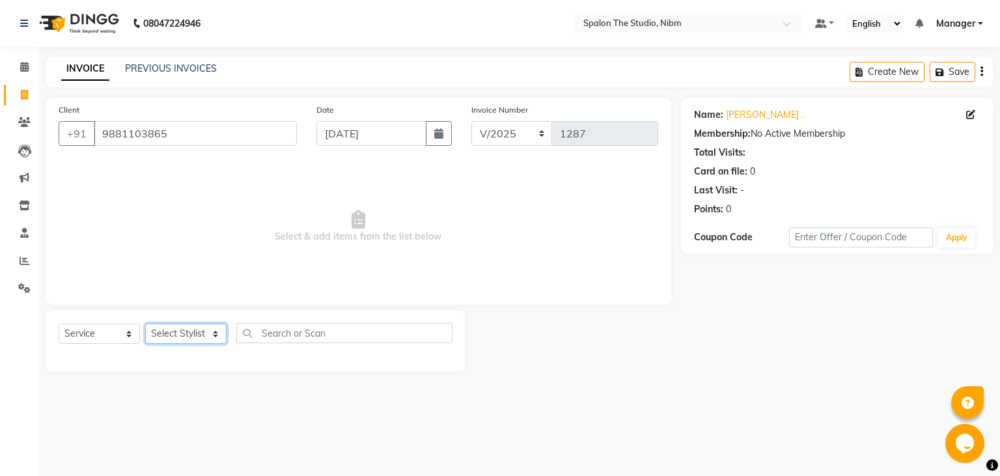
click at [145, 324] on select "Select Stylist AAYAT ARMAN [PERSON_NAME] [PERSON_NAME] Manager [PERSON_NAME] SU…" at bounding box center [185, 334] width 81 height 20
click option "AAYAT" at bounding box center [0, 0] width 0 height 0
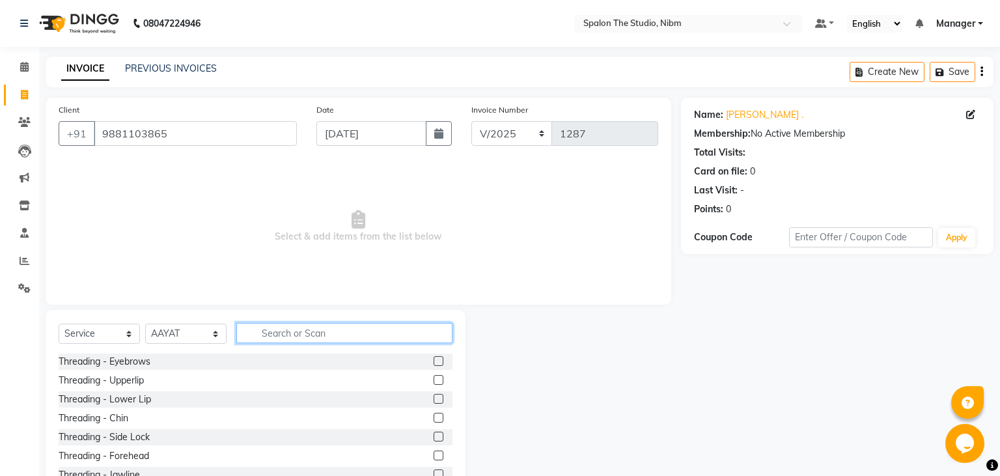
click at [288, 327] on input "text" at bounding box center [344, 333] width 216 height 20
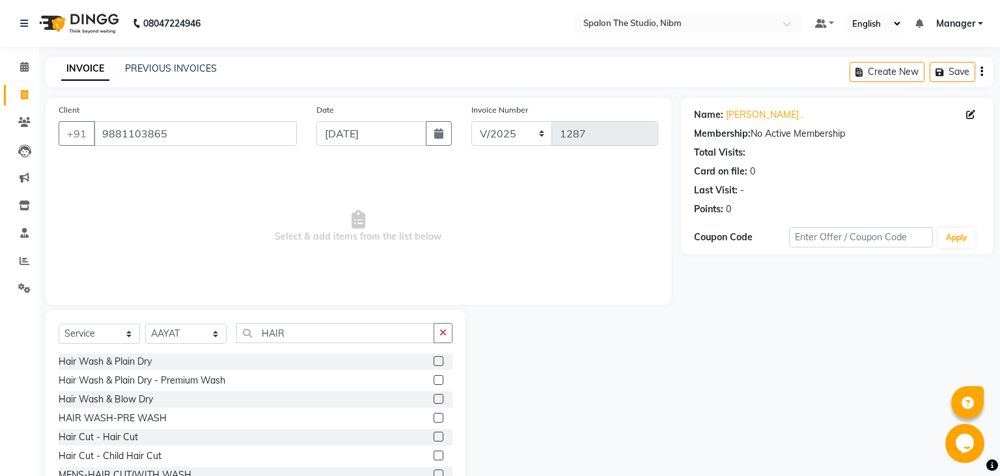
click at [439, 361] on label at bounding box center [439, 361] width 10 height 10
click at [439, 361] on input "checkbox" at bounding box center [438, 362] width 8 height 8
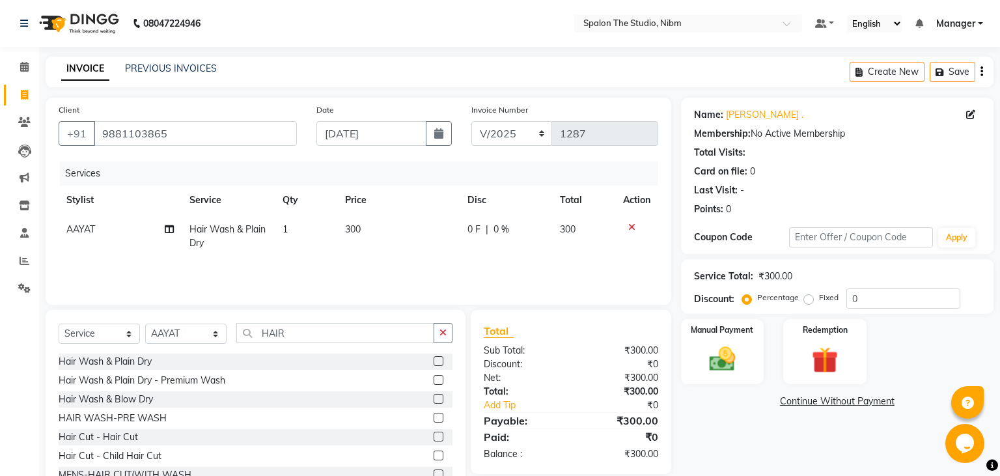
click at [378, 233] on td "300" at bounding box center [398, 236] width 122 height 43
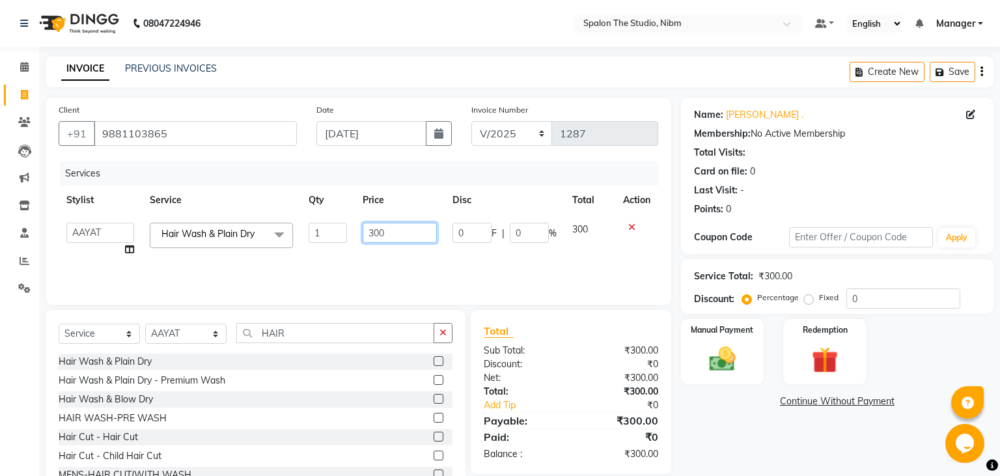
click at [407, 236] on input "300" at bounding box center [400, 233] width 74 height 20
click at [475, 267] on div "Services Stylist Service Qty Price Disc Total Action AAYAT ARMAN [PERSON_NAME] …" at bounding box center [359, 227] width 600 height 130
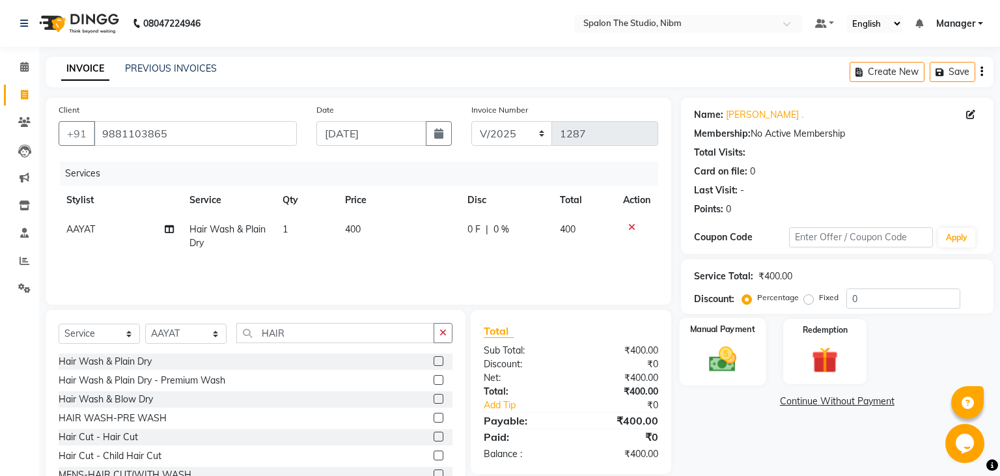
click at [722, 358] on img at bounding box center [722, 359] width 44 height 31
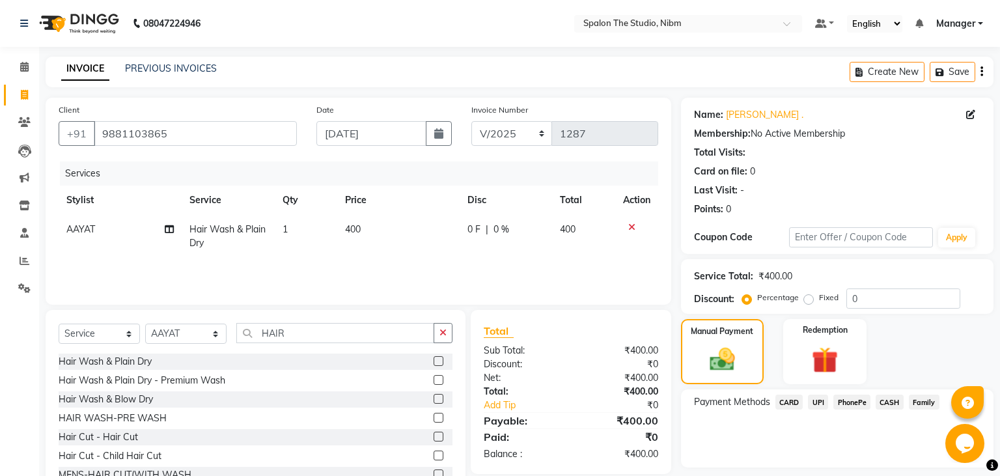
click at [888, 403] on span "CASH" at bounding box center [890, 402] width 28 height 15
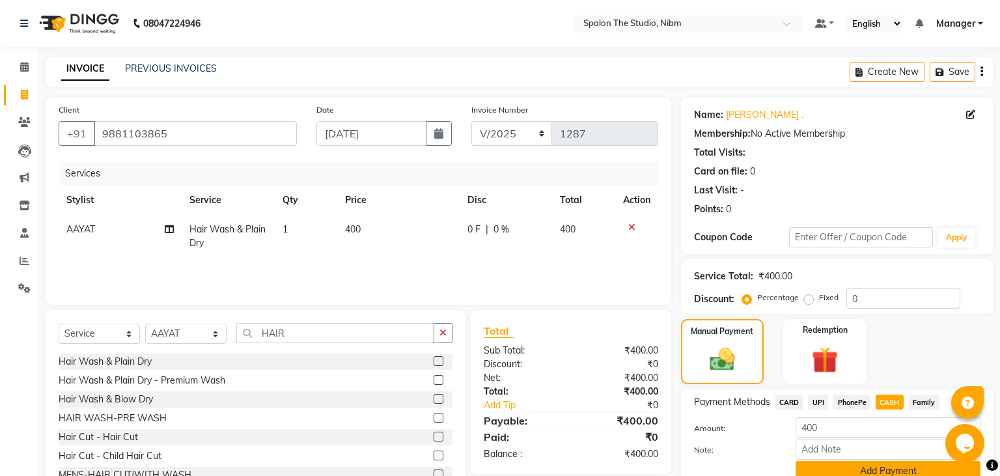
click at [923, 468] on button "Add Payment" at bounding box center [888, 471] width 185 height 20
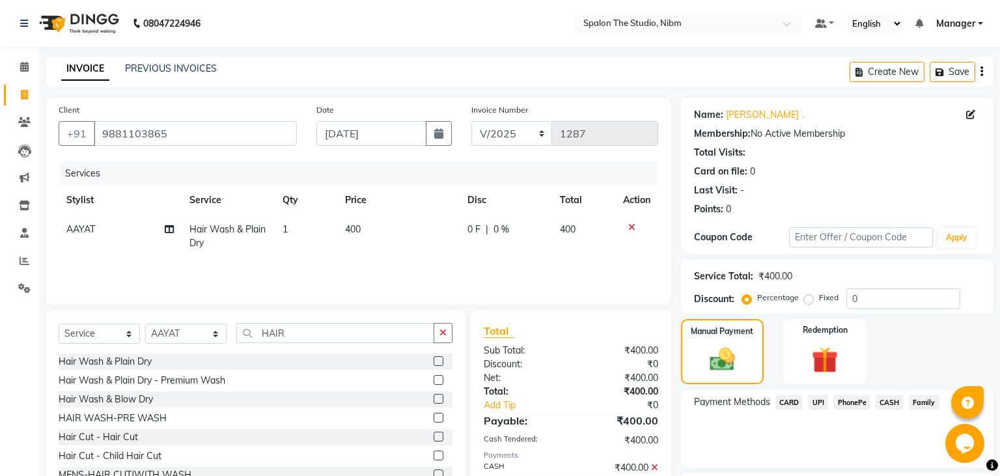
scroll to position [110, 0]
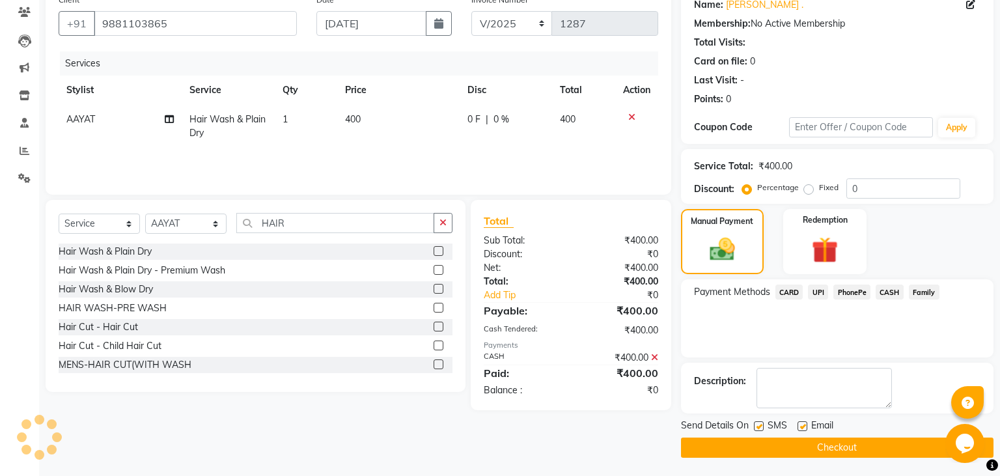
click at [759, 427] on label at bounding box center [759, 426] width 10 height 10
click at [759, 427] on input "checkbox" at bounding box center [758, 427] width 8 height 8
click at [790, 451] on button "Checkout" at bounding box center [837, 448] width 313 height 20
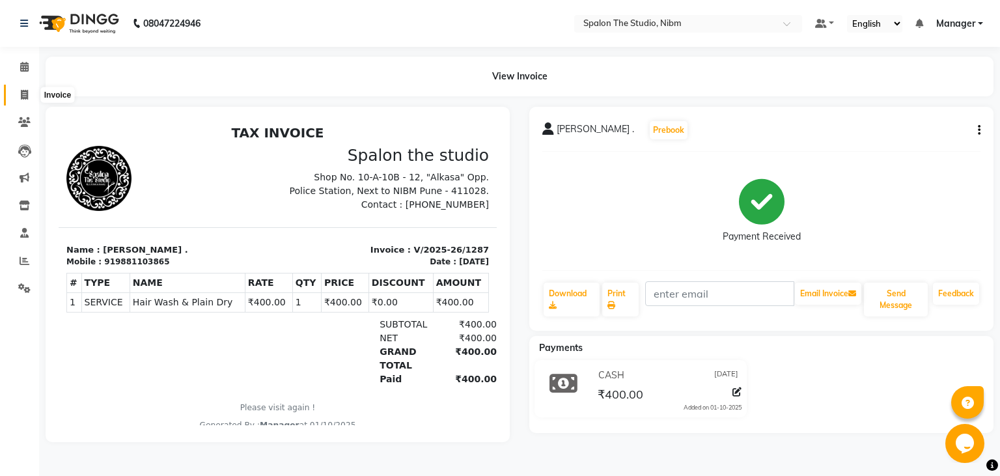
click at [23, 92] on icon at bounding box center [24, 95] width 7 height 10
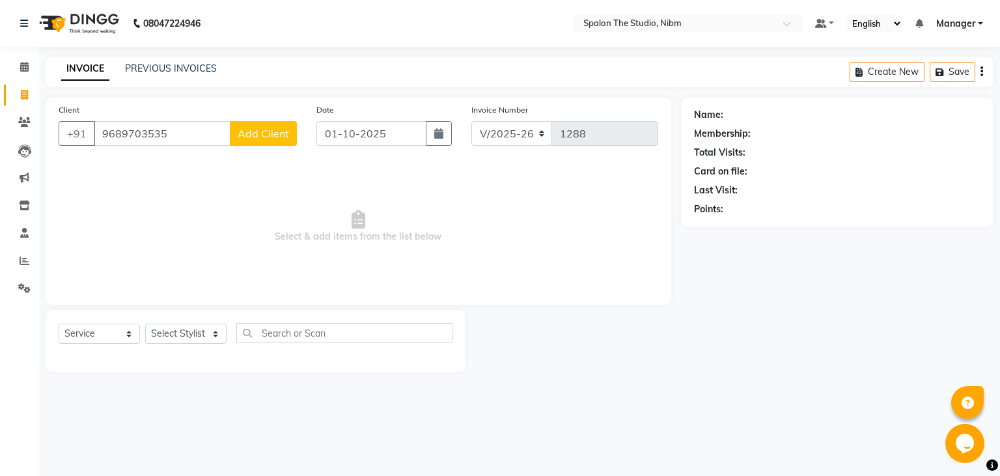
click at [271, 134] on span "Add Client" at bounding box center [263, 133] width 51 height 13
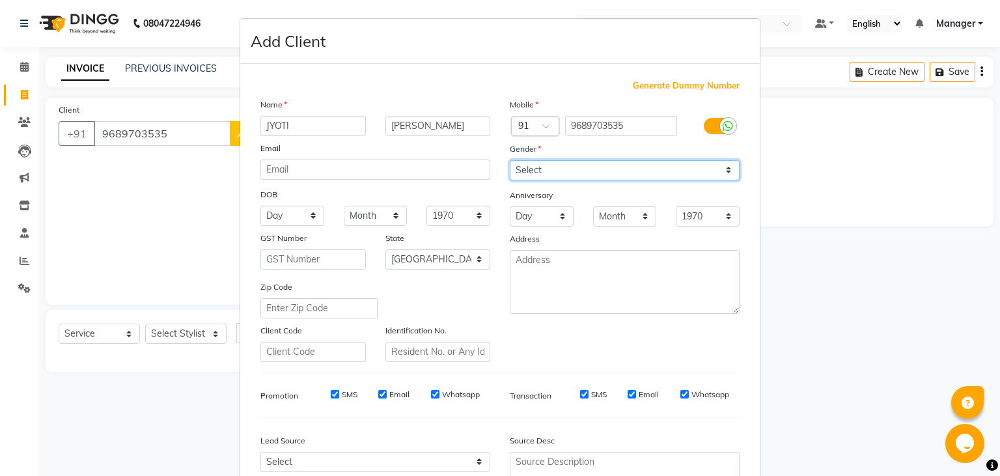
click at [510, 160] on select "Select [DEMOGRAPHIC_DATA] [DEMOGRAPHIC_DATA] Other Prefer Not To Say" at bounding box center [625, 170] width 230 height 20
click option "[DEMOGRAPHIC_DATA]" at bounding box center [0, 0] width 0 height 0
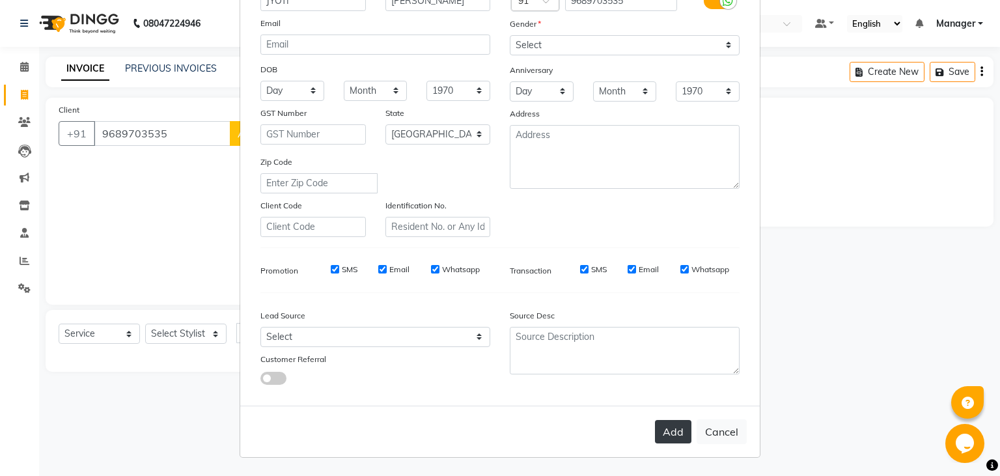
click at [675, 429] on button "Add" at bounding box center [673, 431] width 36 height 23
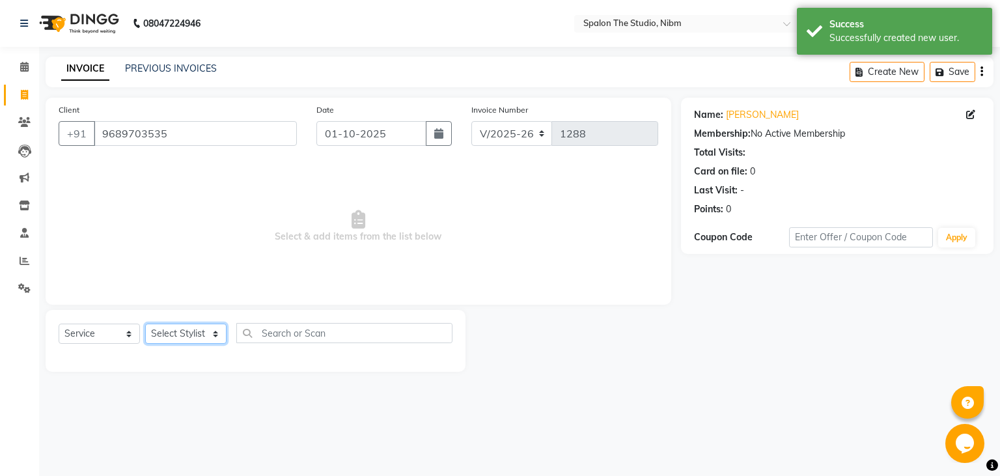
click at [145, 324] on select "Select Stylist AAYAT ARMAN [PERSON_NAME] [PERSON_NAME] Manager [PERSON_NAME] SU…" at bounding box center [185, 334] width 81 height 20
click option "[PERSON_NAME]" at bounding box center [0, 0] width 0 height 0
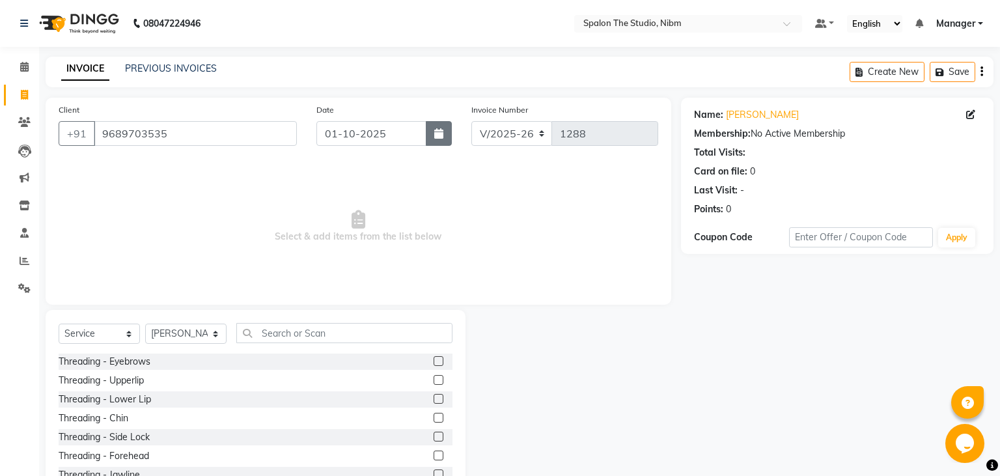
click at [438, 141] on button "button" at bounding box center [439, 133] width 26 height 25
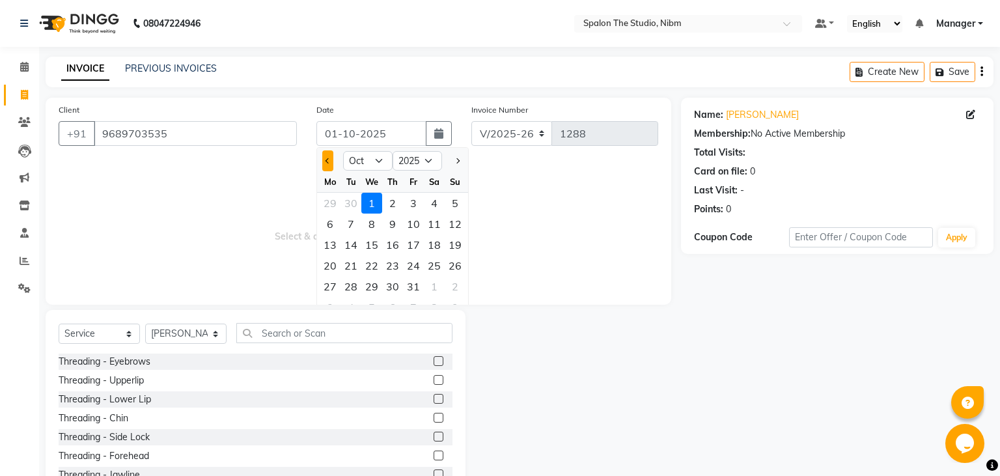
click at [329, 158] on span "Previous month" at bounding box center [328, 160] width 5 height 5
click at [395, 199] on div "4" at bounding box center [392, 203] width 21 height 21
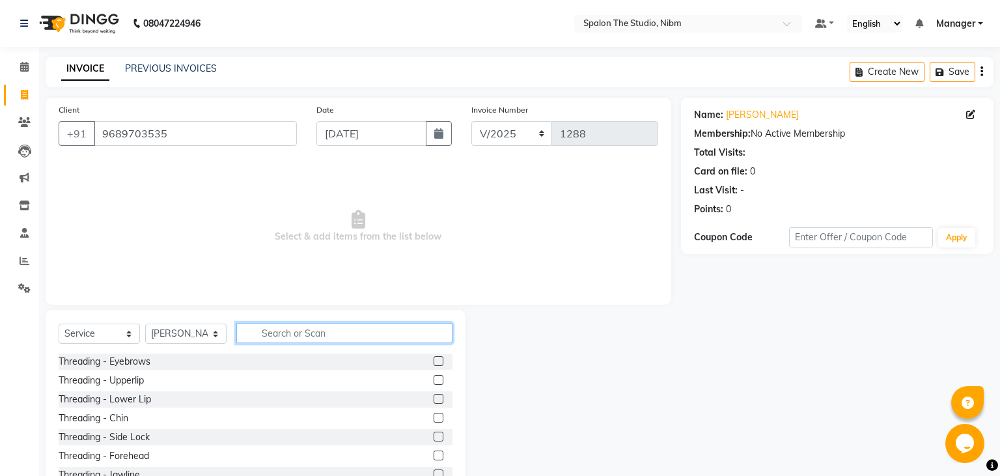
click at [303, 332] on input "text" at bounding box center [344, 333] width 216 height 20
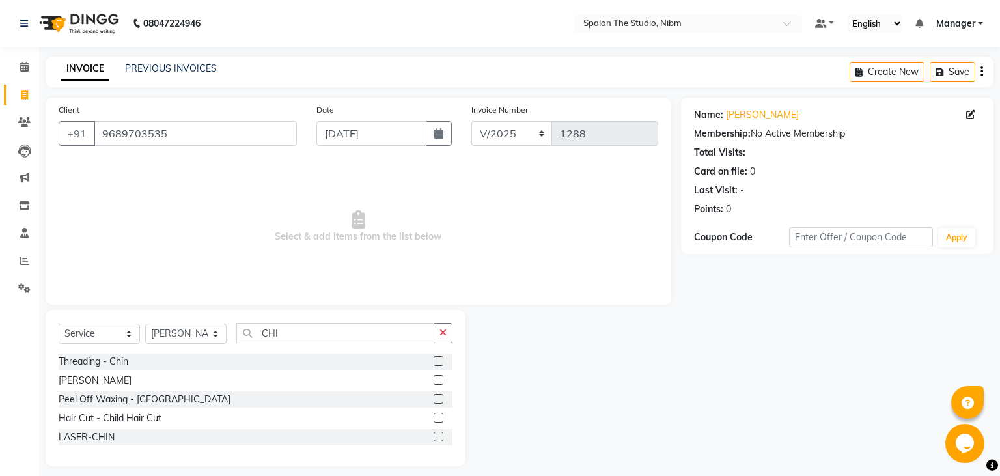
click at [439, 420] on label at bounding box center [439, 418] width 10 height 10
click at [439, 420] on input "checkbox" at bounding box center [438, 418] width 8 height 8
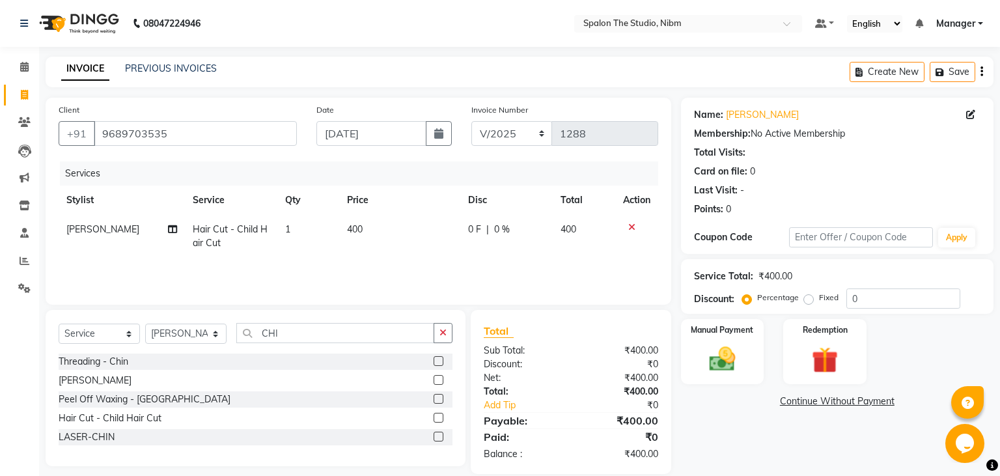
click at [374, 229] on td "400" at bounding box center [399, 236] width 121 height 43
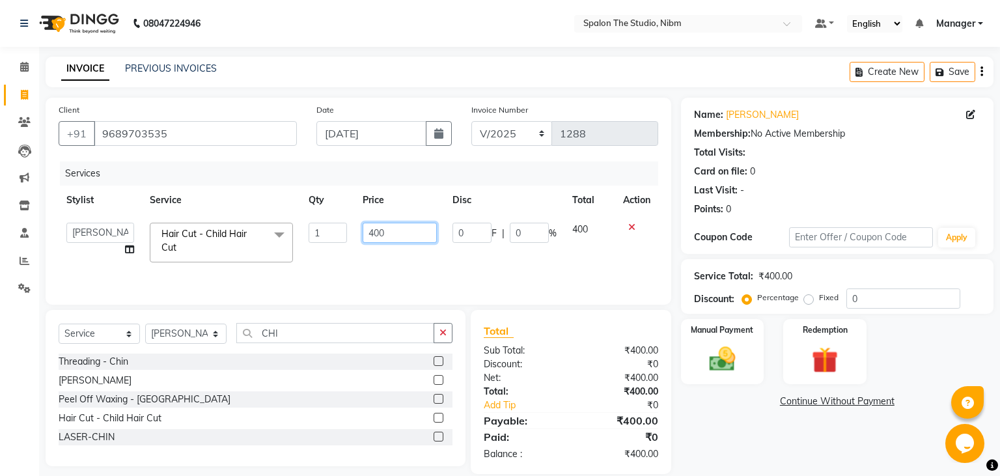
click at [397, 234] on input "400" at bounding box center [400, 233] width 74 height 20
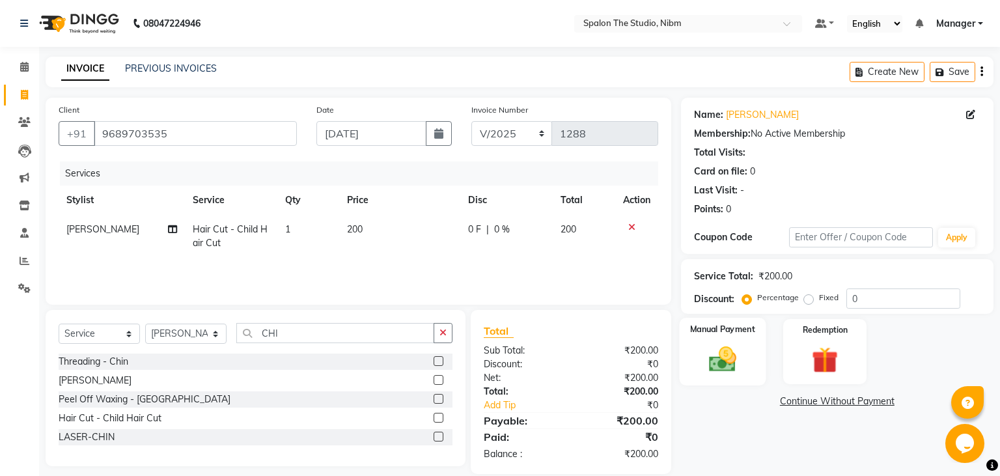
click at [726, 361] on img at bounding box center [722, 359] width 44 height 31
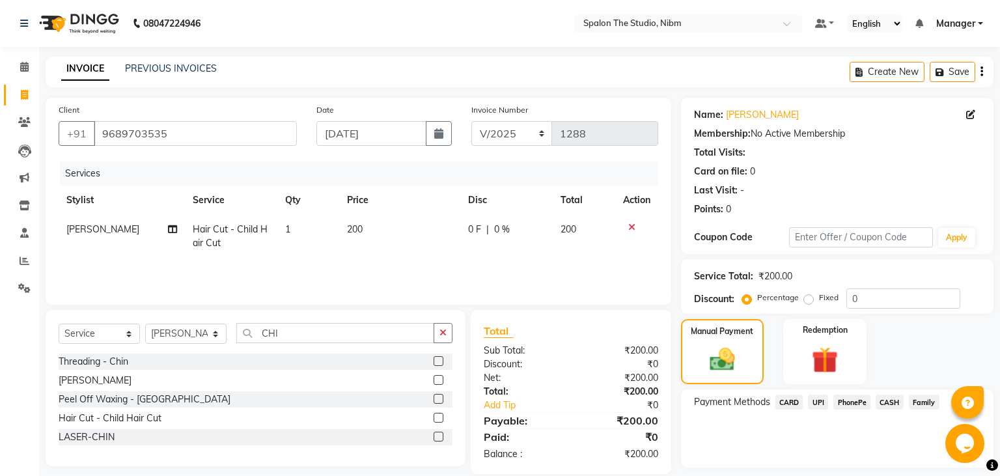
click at [827, 398] on span "UPI" at bounding box center [818, 402] width 20 height 15
click at [853, 465] on button "Add Payment" at bounding box center [888, 471] width 185 height 20
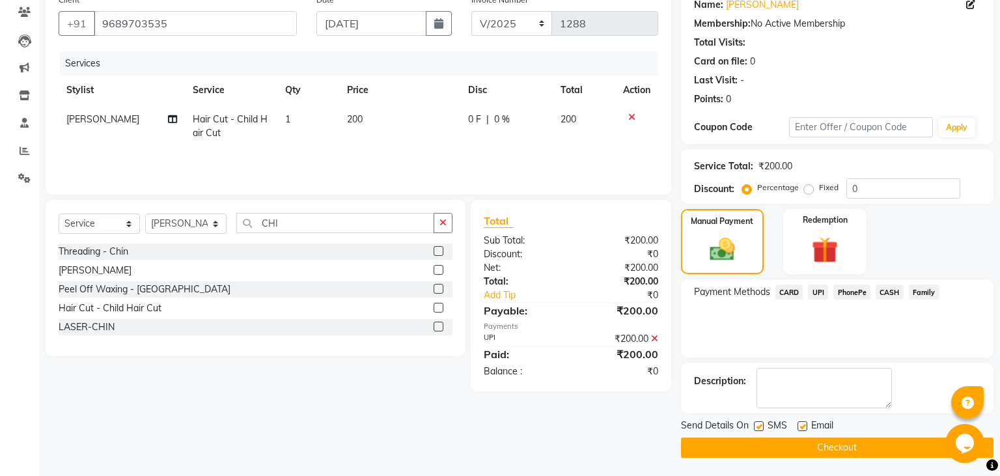
click at [760, 424] on label at bounding box center [759, 426] width 10 height 10
click at [760, 424] on input "checkbox" at bounding box center [758, 427] width 8 height 8
click at [780, 443] on button "Checkout" at bounding box center [837, 448] width 313 height 20
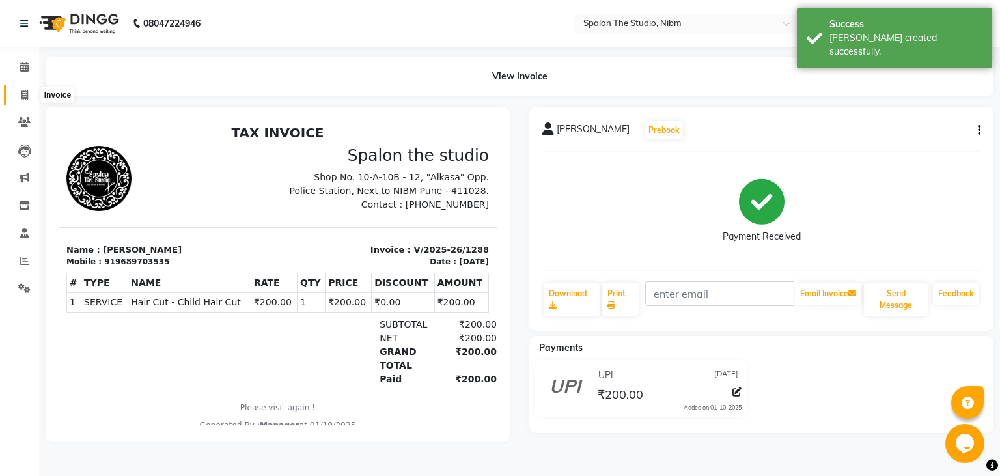
click at [21, 88] on span at bounding box center [24, 95] width 23 height 15
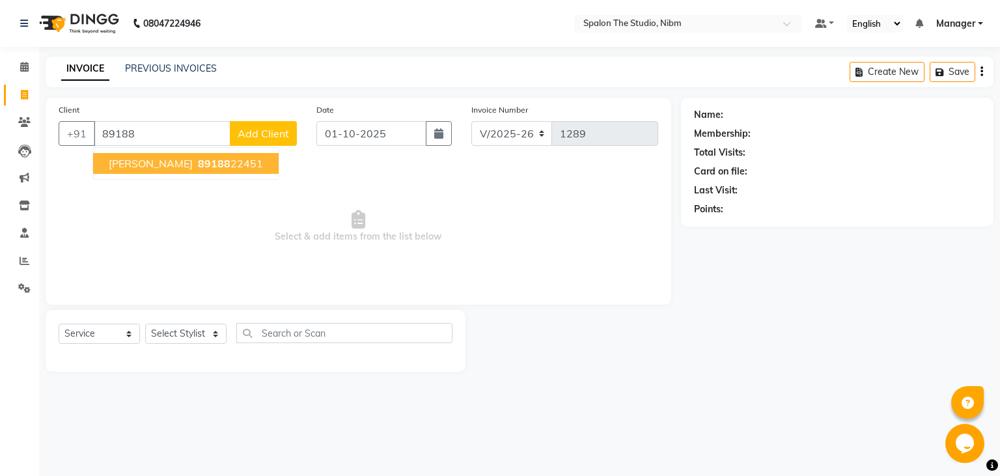
click at [198, 160] on span "89188" at bounding box center [214, 163] width 33 height 13
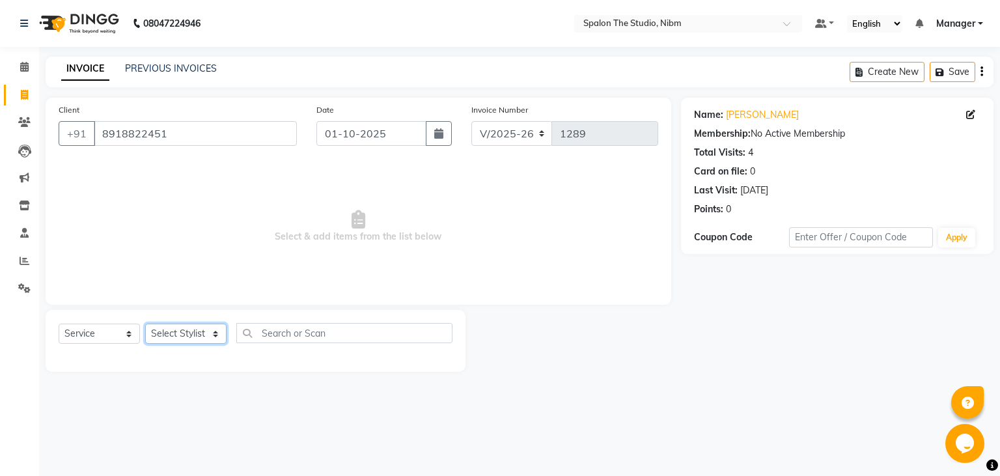
click at [145, 324] on select "Select Stylist AAYAT ARMAN [PERSON_NAME] [PERSON_NAME] Manager [PERSON_NAME] SU…" at bounding box center [185, 334] width 81 height 20
click option "[PERSON_NAME]" at bounding box center [0, 0] width 0 height 0
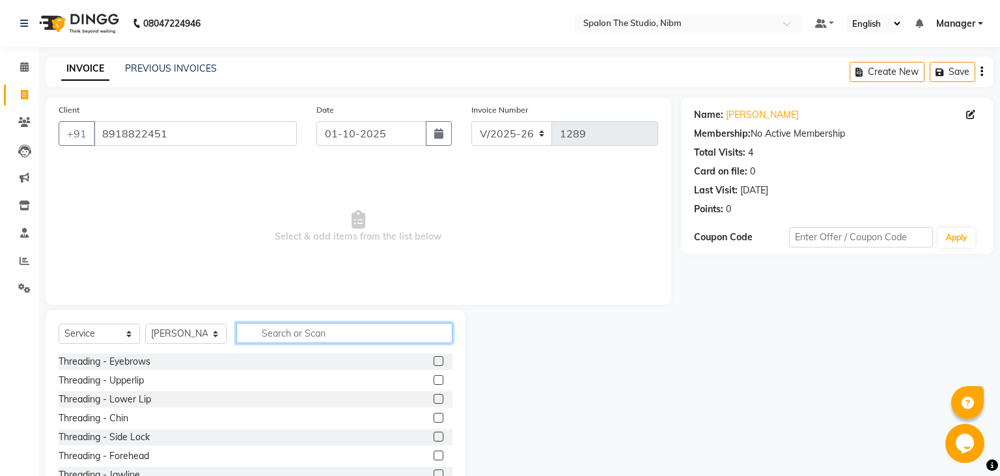
click at [287, 337] on input "text" at bounding box center [344, 333] width 216 height 20
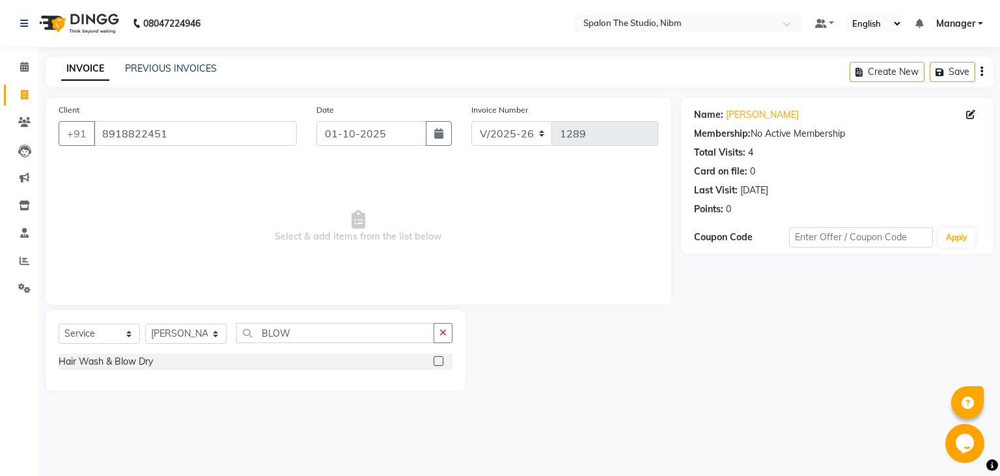
click at [436, 359] on label at bounding box center [439, 361] width 10 height 10
click at [436, 359] on input "checkbox" at bounding box center [438, 362] width 8 height 8
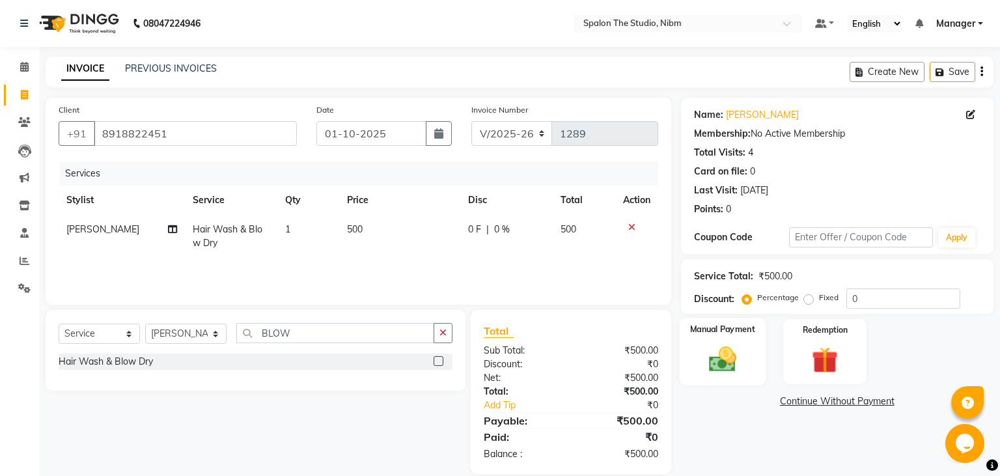
click at [729, 361] on img at bounding box center [722, 359] width 44 height 31
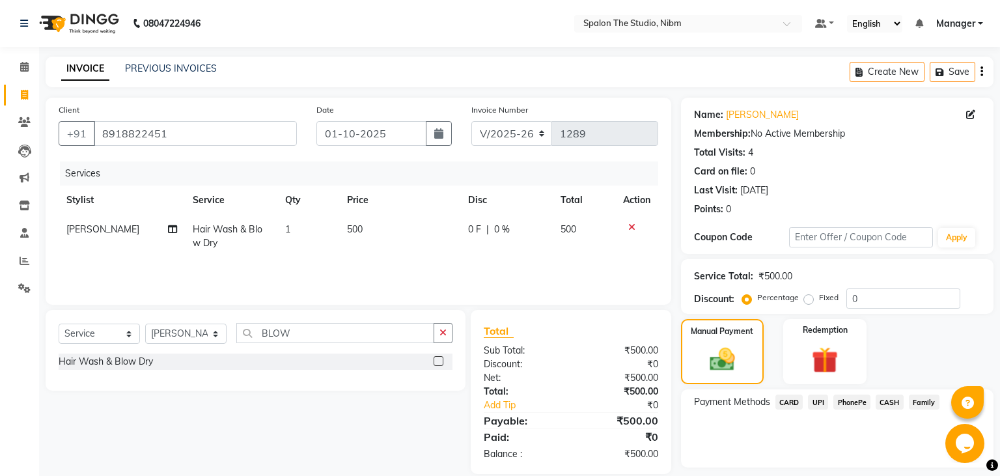
click at [887, 403] on span "CASH" at bounding box center [890, 402] width 28 height 15
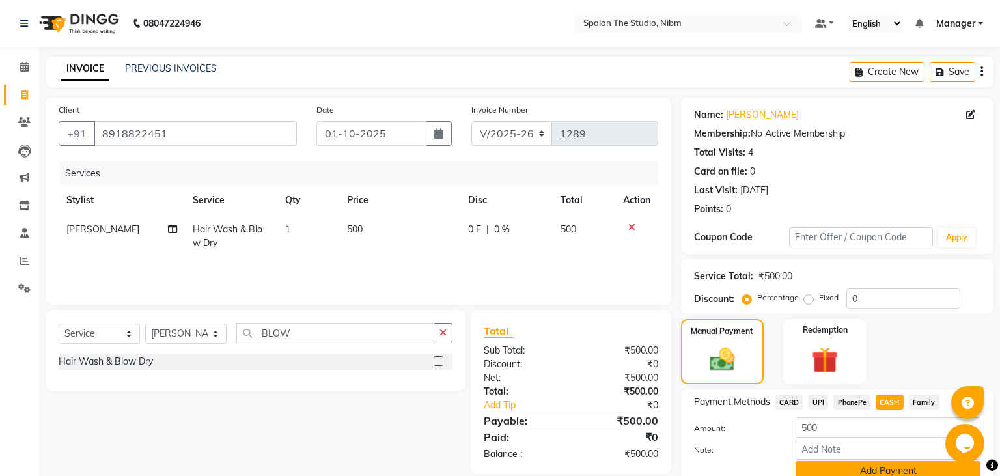
click at [880, 475] on button "Add Payment" at bounding box center [888, 471] width 185 height 20
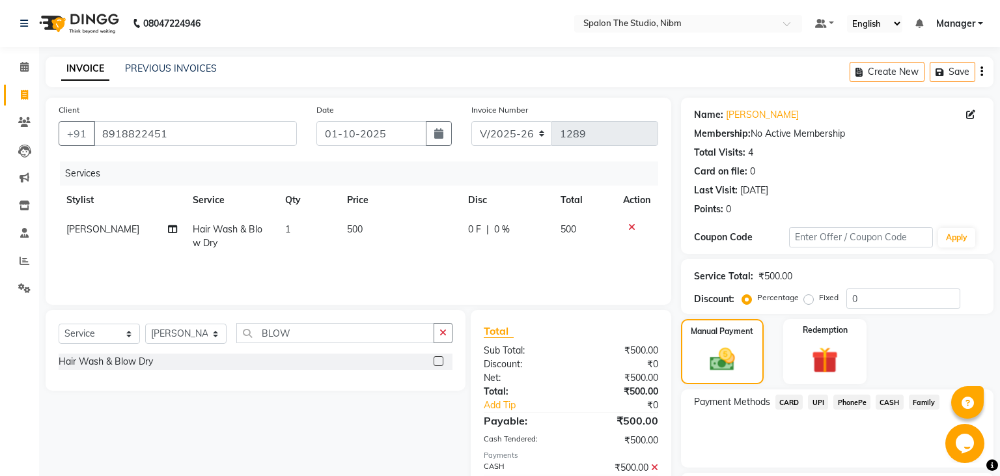
scroll to position [110, 0]
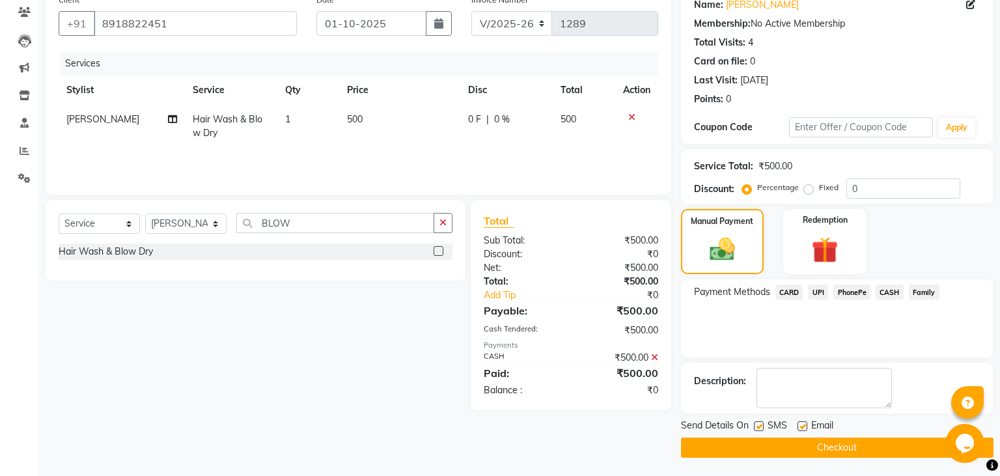
click at [801, 440] on button "Checkout" at bounding box center [837, 448] width 313 height 20
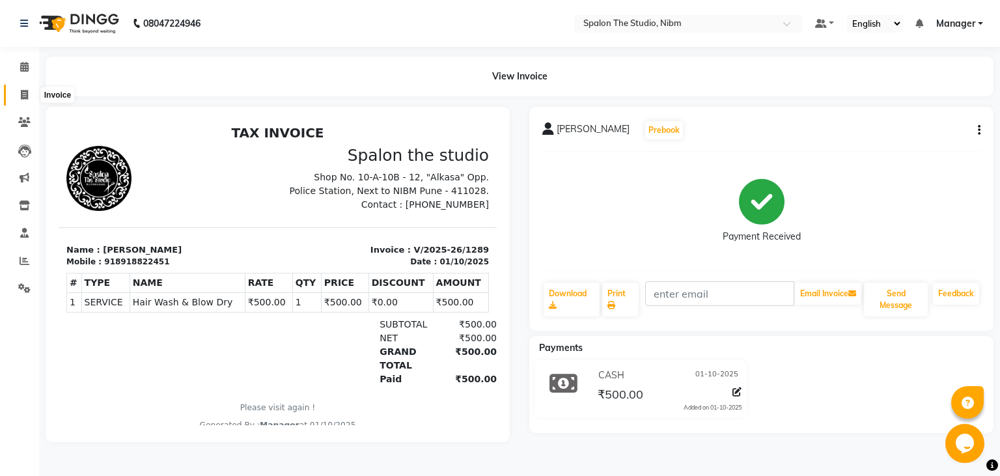
click at [27, 92] on icon at bounding box center [24, 95] width 7 height 10
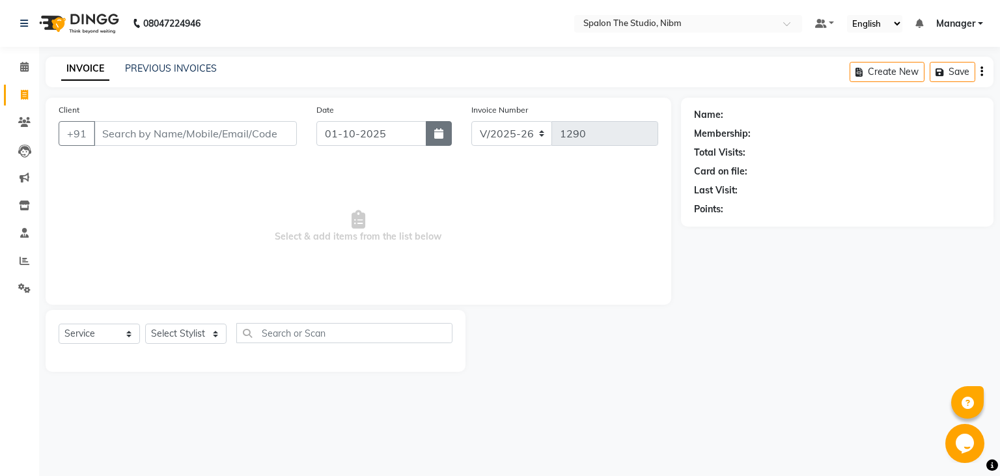
click at [436, 137] on icon "button" at bounding box center [438, 133] width 9 height 10
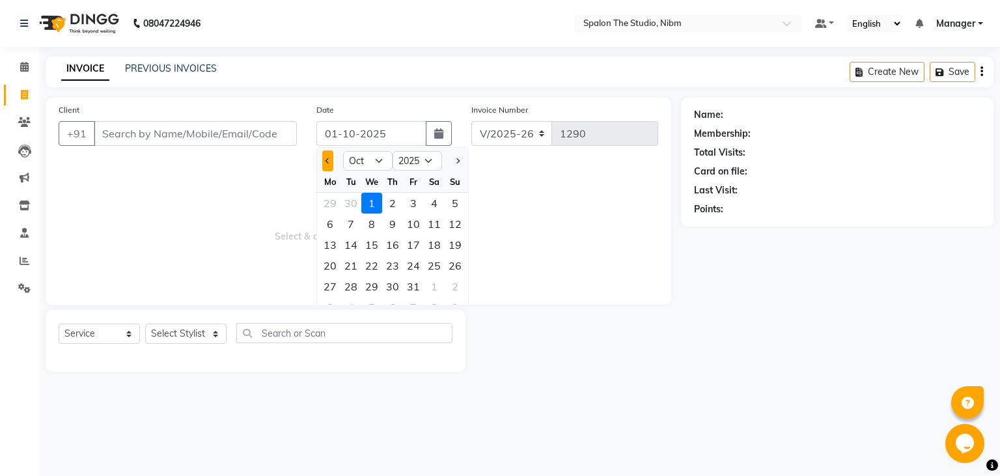
click at [327, 160] on span "Previous month" at bounding box center [328, 160] width 5 height 5
click at [391, 202] on div "4" at bounding box center [392, 203] width 21 height 21
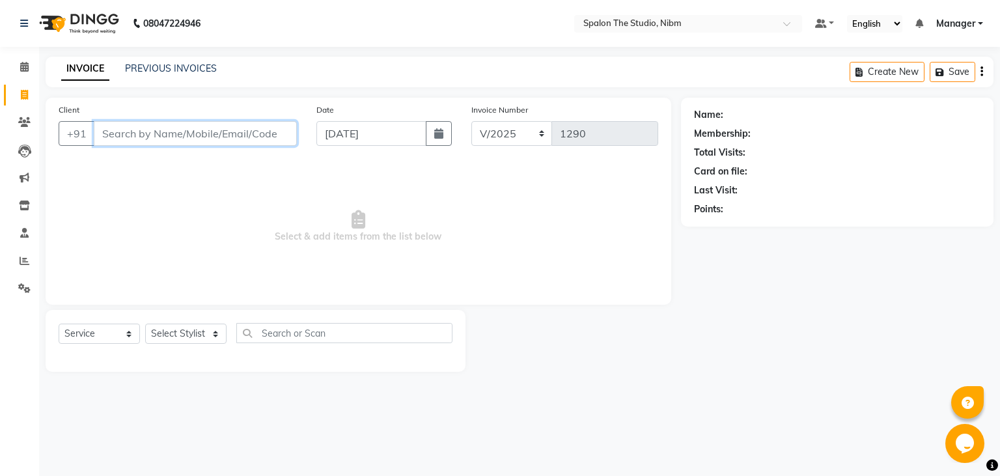
click at [229, 130] on input "Client" at bounding box center [195, 133] width 203 height 25
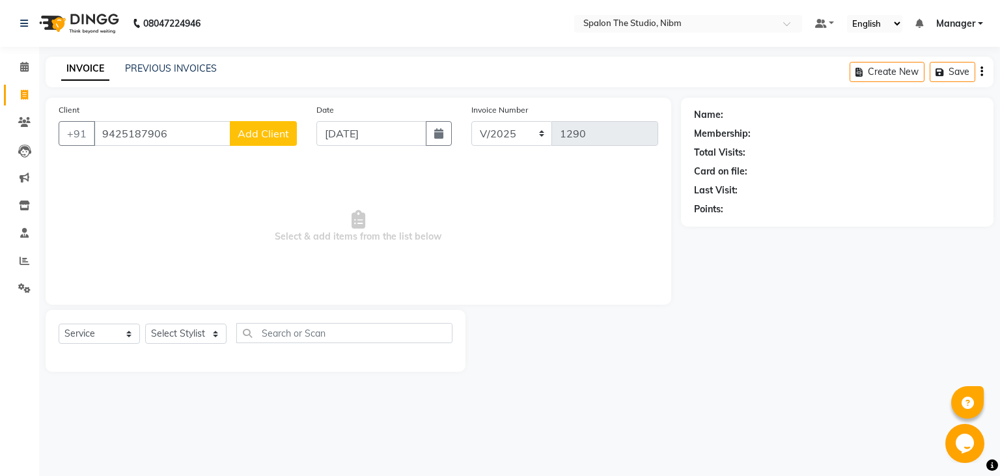
click at [283, 134] on span "Add Client" at bounding box center [263, 133] width 51 height 13
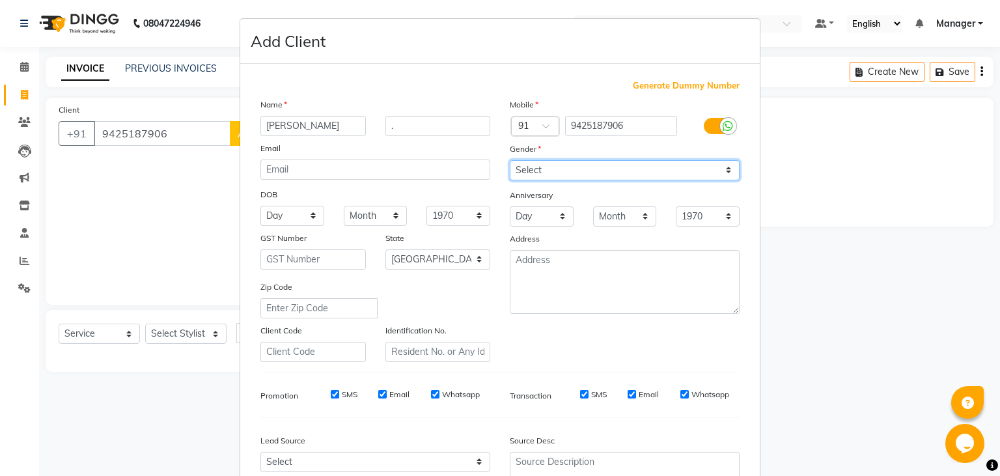
click at [510, 160] on select "Select [DEMOGRAPHIC_DATA] [DEMOGRAPHIC_DATA] Other Prefer Not To Say" at bounding box center [625, 170] width 230 height 20
click option "[DEMOGRAPHIC_DATA]" at bounding box center [0, 0] width 0 height 0
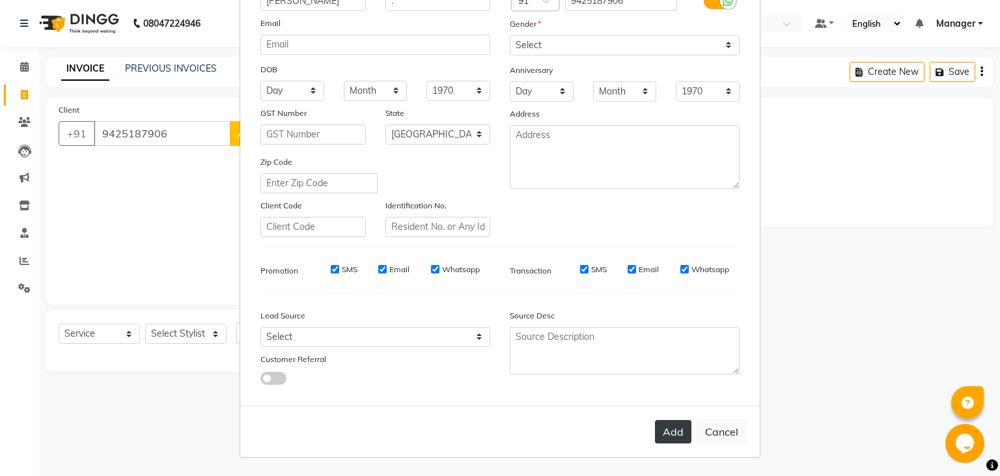
click at [672, 435] on button "Add" at bounding box center [673, 431] width 36 height 23
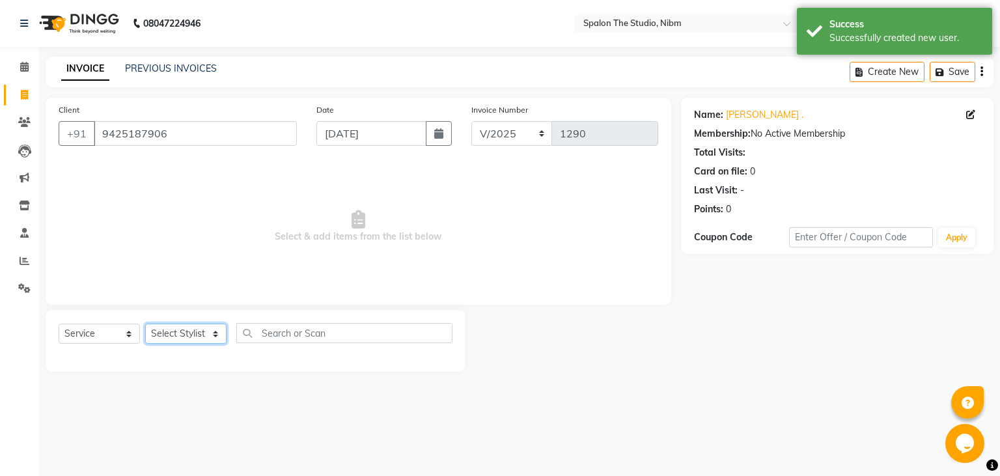
click at [145, 324] on select "Select Stylist AAYAT ARMAN [PERSON_NAME] [PERSON_NAME] Manager [PERSON_NAME] SU…" at bounding box center [185, 334] width 81 height 20
click option "[PERSON_NAME]" at bounding box center [0, 0] width 0 height 0
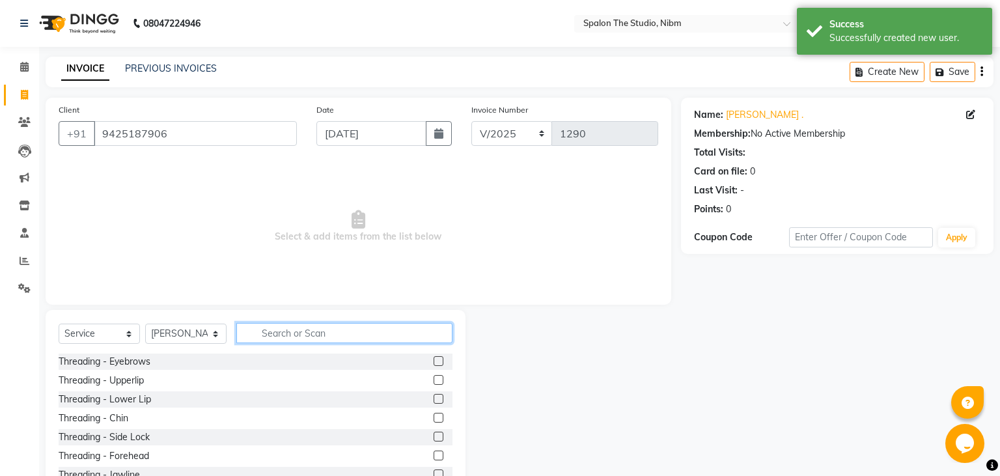
click at [277, 335] on input "text" at bounding box center [344, 333] width 216 height 20
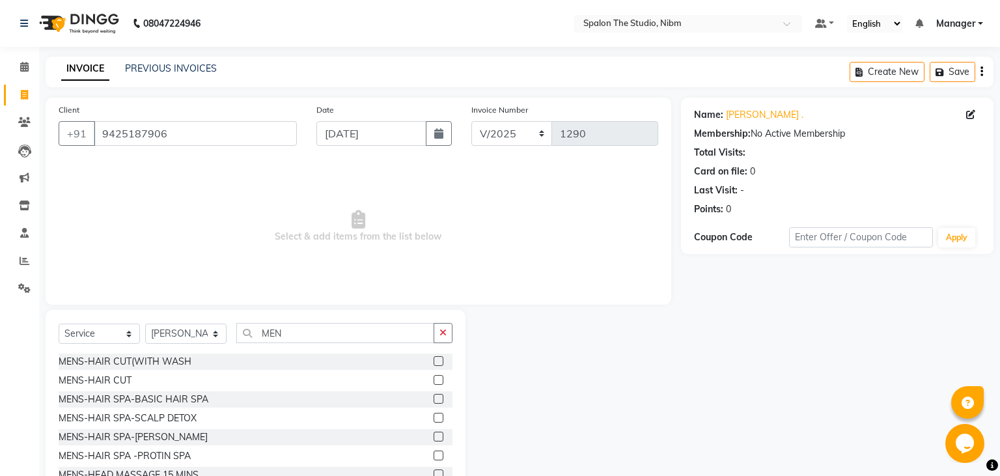
click at [440, 383] on label at bounding box center [439, 380] width 10 height 10
click at [440, 383] on input "checkbox" at bounding box center [438, 380] width 8 height 8
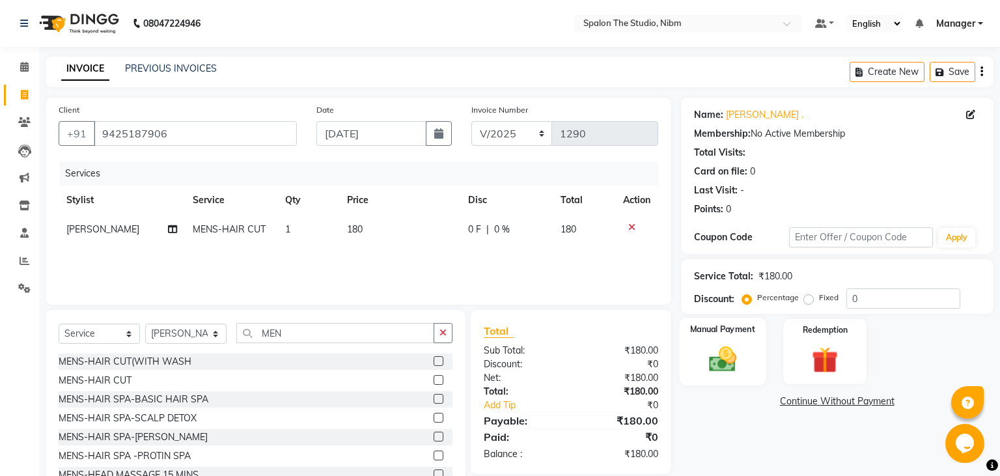
click at [726, 360] on img at bounding box center [722, 359] width 44 height 31
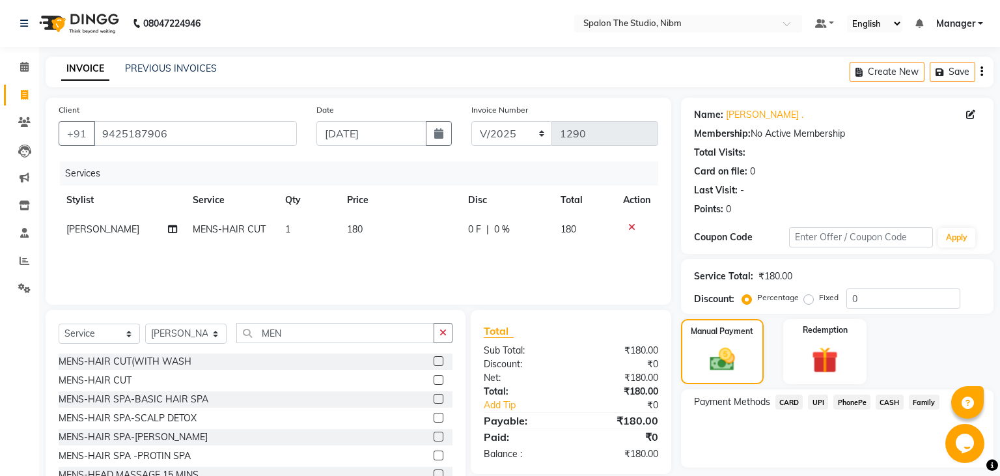
click at [817, 403] on span "UPI" at bounding box center [818, 402] width 20 height 15
click at [390, 228] on td "180" at bounding box center [399, 229] width 121 height 29
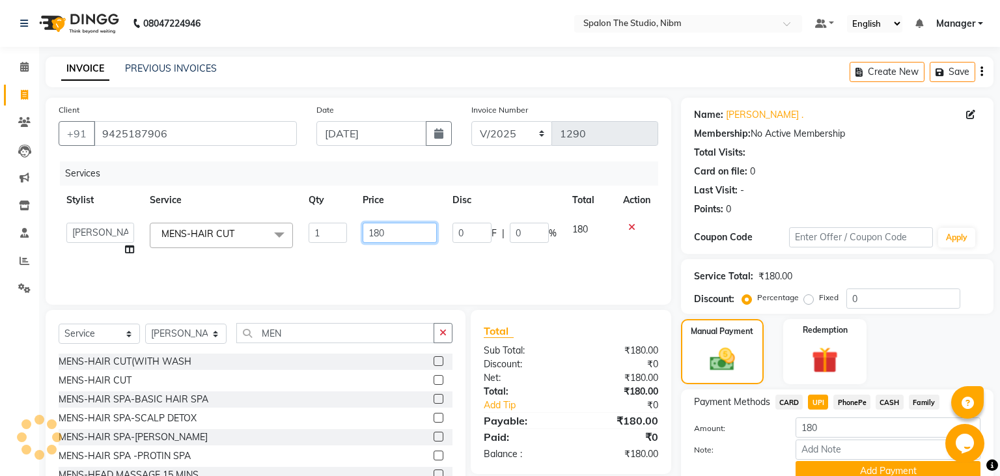
click at [390, 228] on input "180" at bounding box center [400, 233] width 74 height 20
click at [825, 470] on button "Add Payment" at bounding box center [888, 471] width 185 height 20
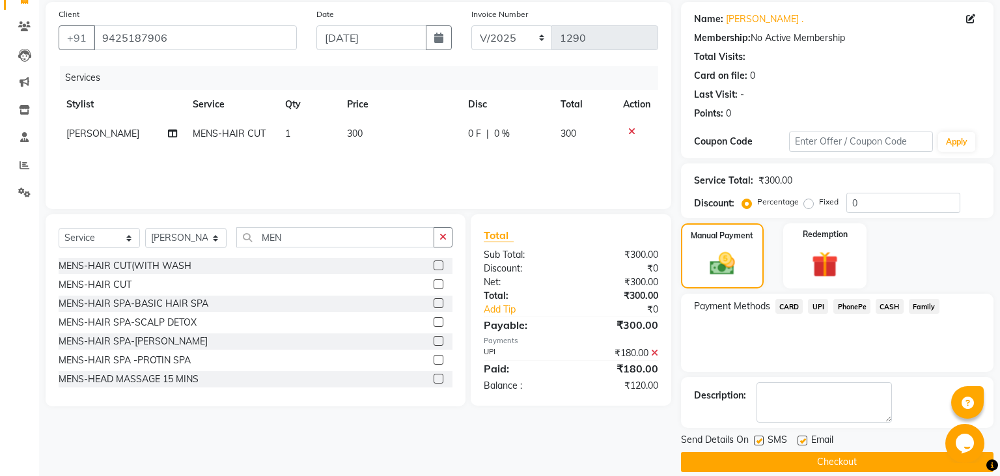
scroll to position [110, 0]
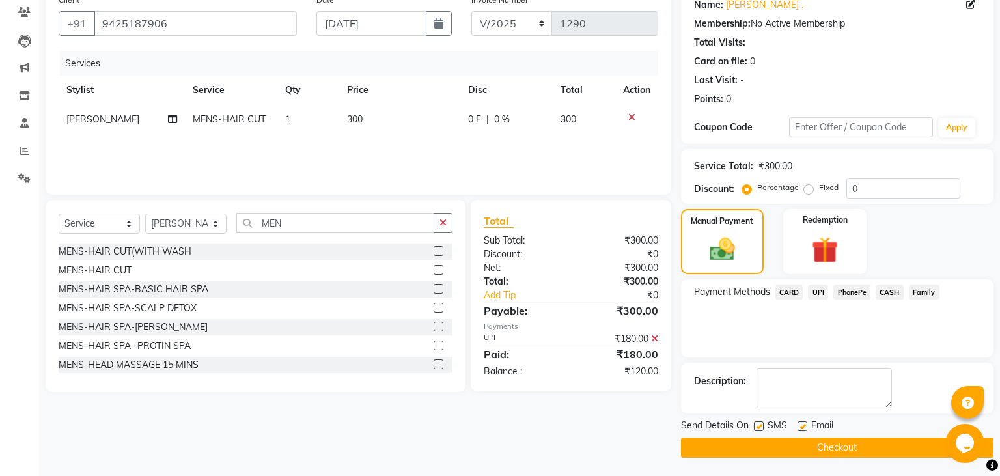
click at [761, 427] on label at bounding box center [759, 426] width 10 height 10
click at [761, 427] on input "checkbox" at bounding box center [758, 427] width 8 height 8
click at [773, 449] on button "Checkout" at bounding box center [837, 448] width 313 height 20
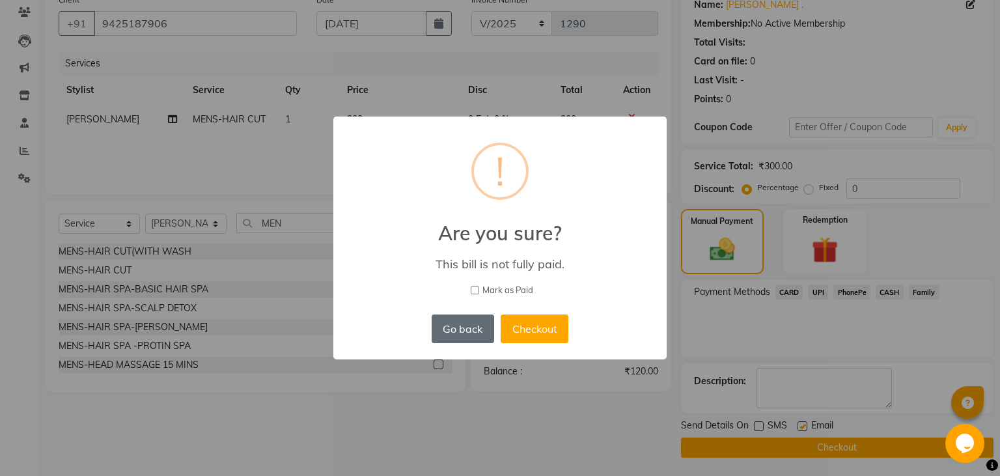
click at [452, 332] on button "Go back" at bounding box center [463, 329] width 63 height 29
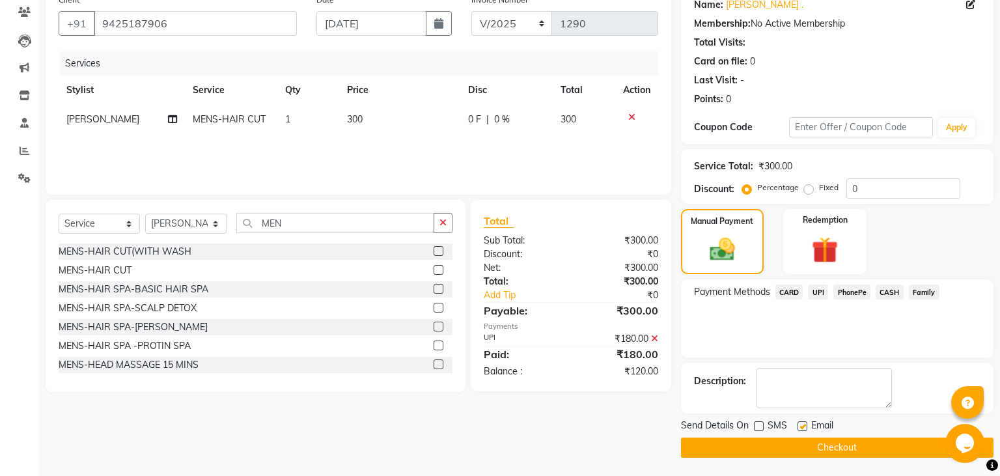
click at [817, 289] on span "UPI" at bounding box center [818, 292] width 20 height 15
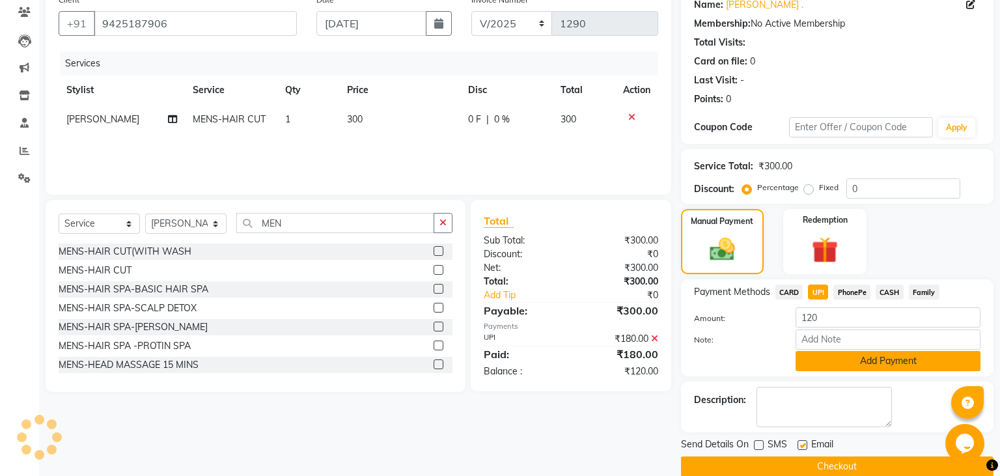
click at [842, 361] on button "Add Payment" at bounding box center [888, 361] width 185 height 20
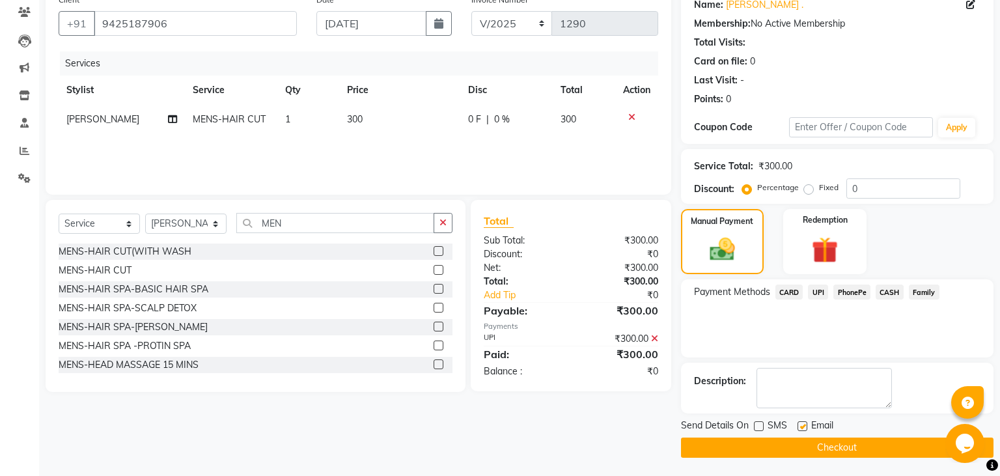
click at [772, 442] on button "Checkout" at bounding box center [837, 448] width 313 height 20
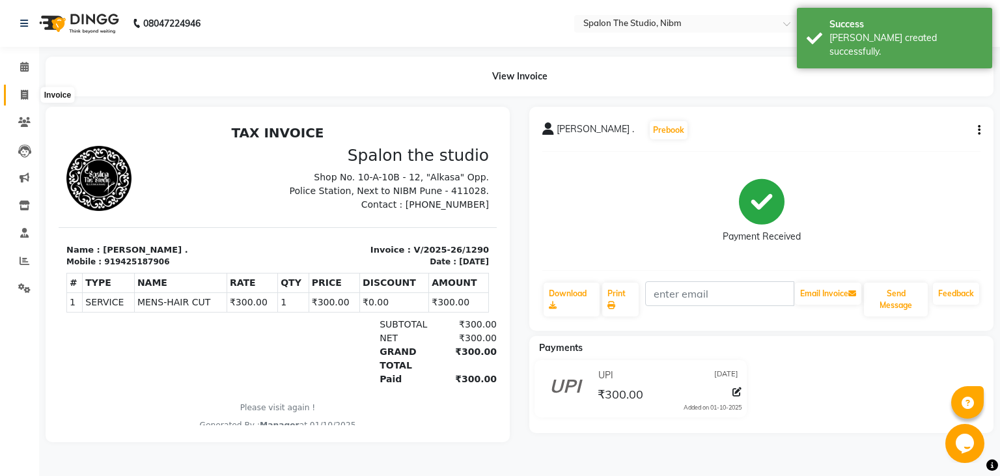
click at [23, 89] on span at bounding box center [24, 95] width 23 height 15
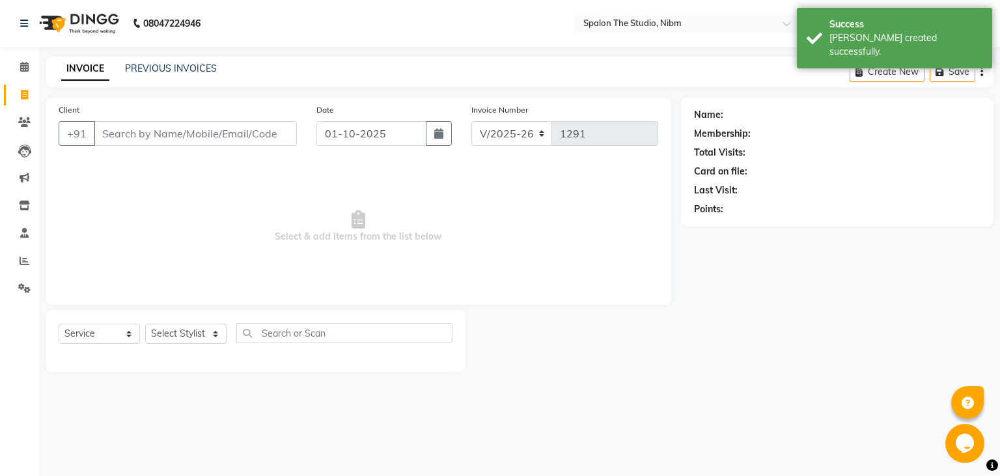
click at [160, 134] on input "Client" at bounding box center [195, 133] width 203 height 25
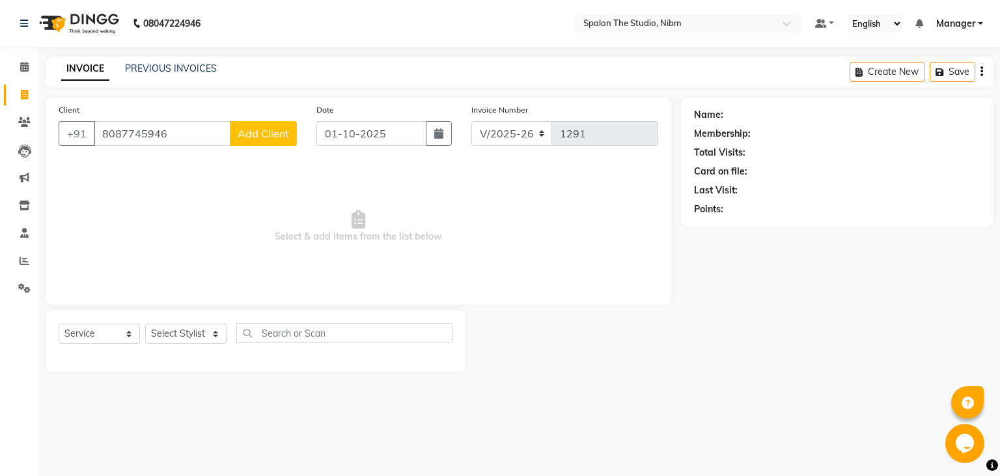
click at [272, 128] on span "Add Client" at bounding box center [263, 133] width 51 height 13
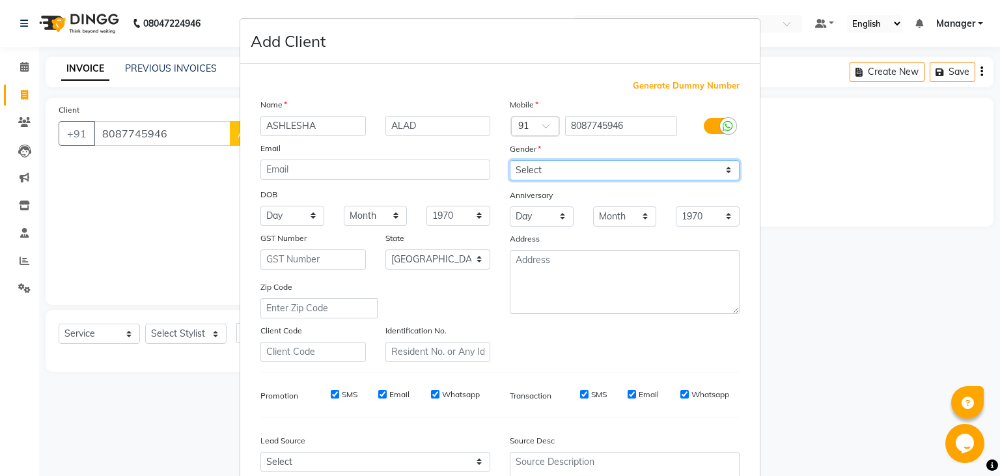
click at [510, 160] on select "Select [DEMOGRAPHIC_DATA] [DEMOGRAPHIC_DATA] Other Prefer Not To Say" at bounding box center [625, 170] width 230 height 20
click option "[DEMOGRAPHIC_DATA]" at bounding box center [0, 0] width 0 height 0
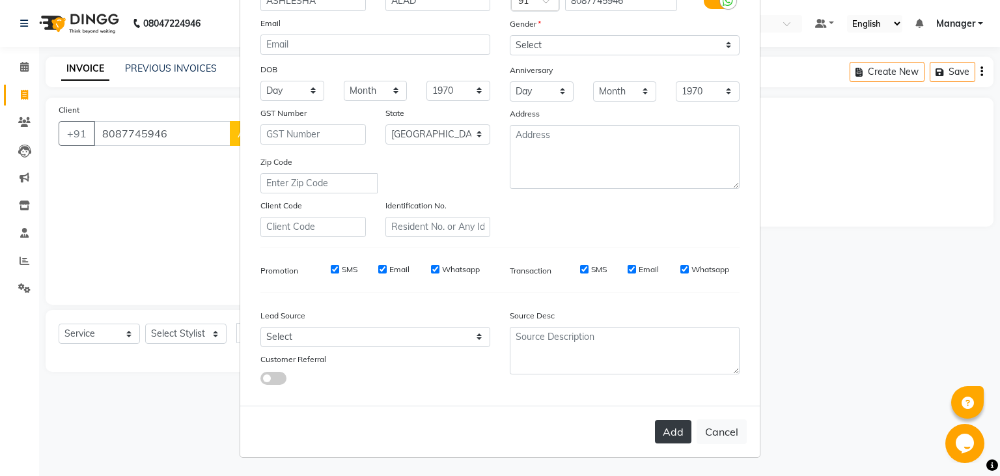
click at [672, 430] on button "Add" at bounding box center [673, 431] width 36 height 23
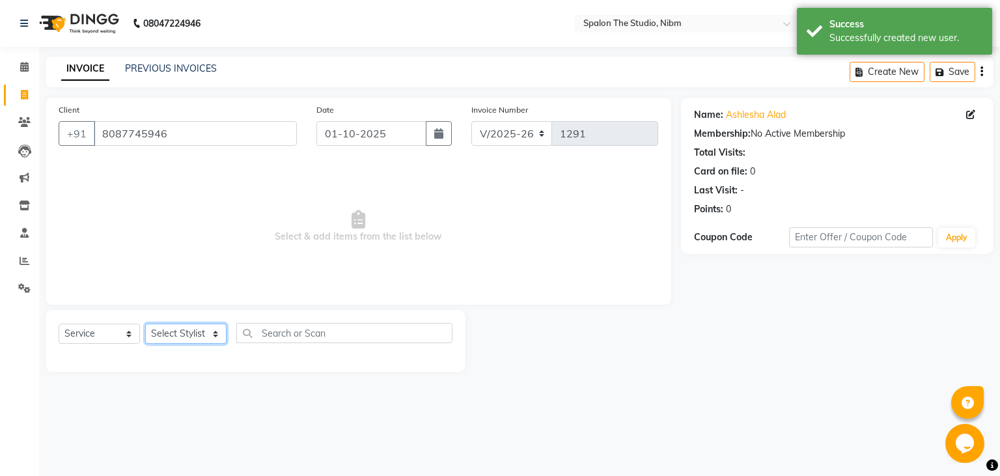
click at [145, 324] on select "Select Stylist AAYAT ARMAN [PERSON_NAME] [PERSON_NAME] Manager [PERSON_NAME] SU…" at bounding box center [185, 334] width 81 height 20
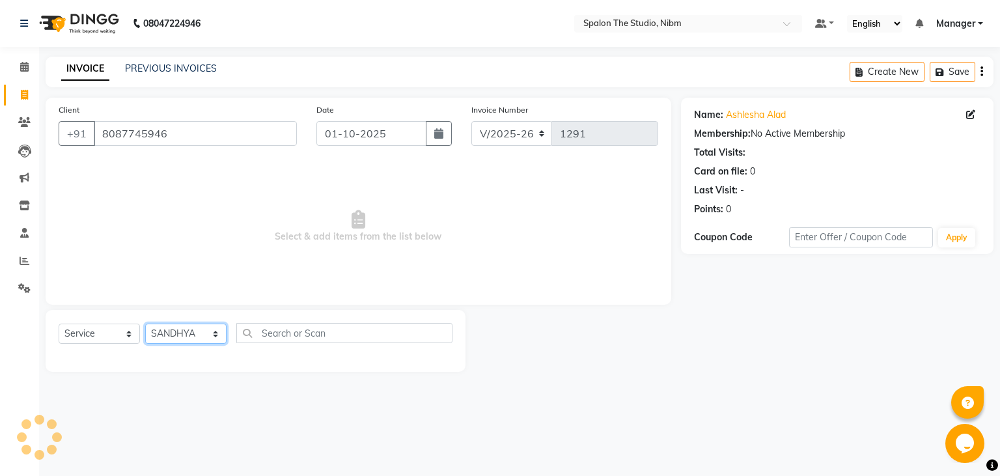
click option "SANDHYA" at bounding box center [0, 0] width 0 height 0
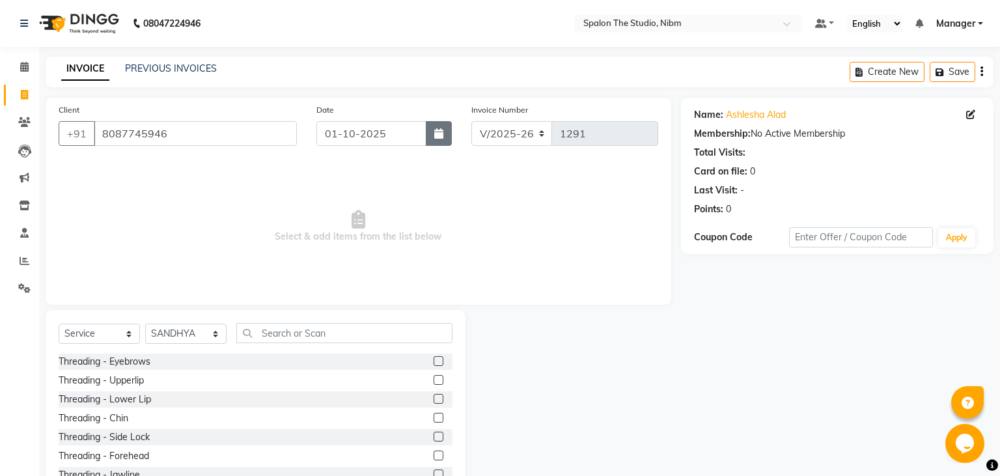
click at [434, 132] on icon "button" at bounding box center [438, 133] width 9 height 10
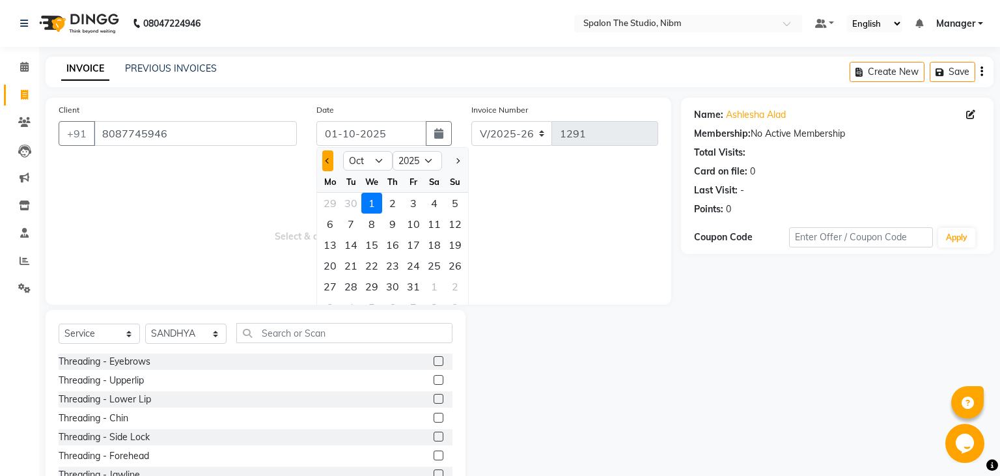
click at [326, 168] on button "Previous month" at bounding box center [327, 160] width 11 height 21
click at [395, 204] on div "4" at bounding box center [392, 203] width 21 height 21
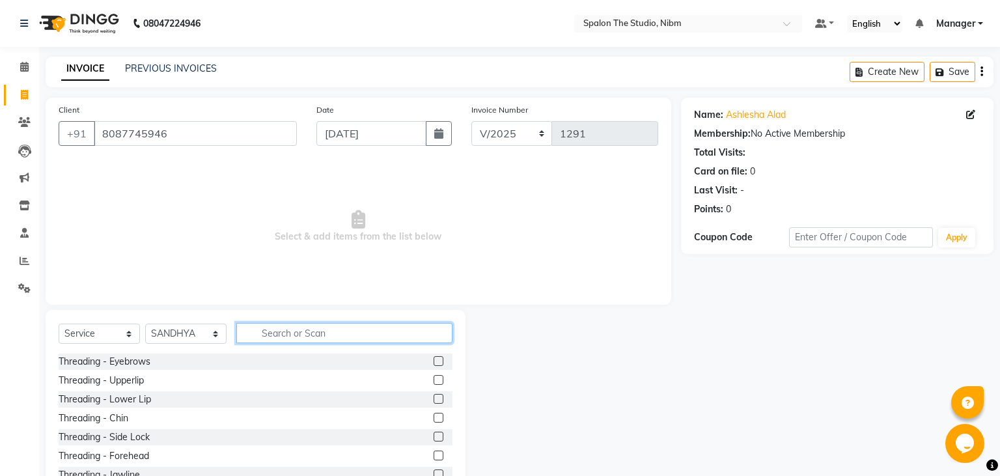
click at [356, 337] on input "text" at bounding box center [344, 333] width 216 height 20
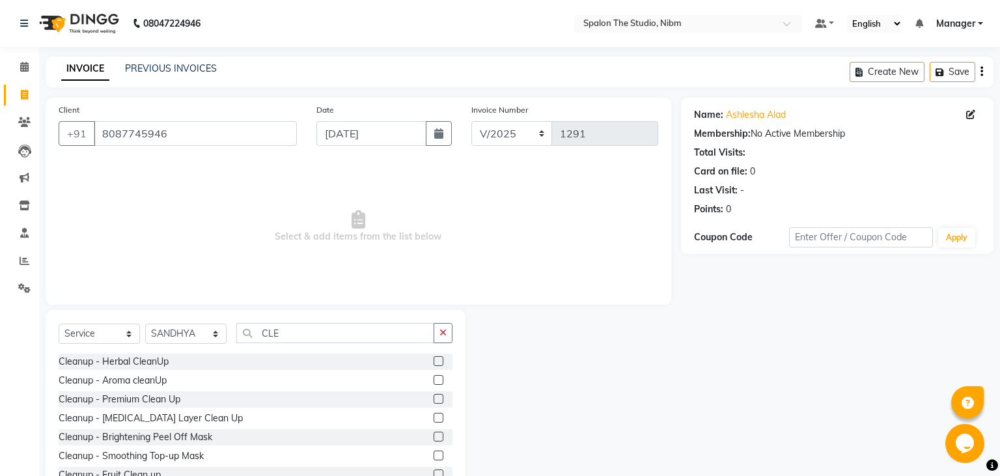
click at [434, 358] on label at bounding box center [439, 361] width 10 height 10
click at [434, 358] on input "checkbox" at bounding box center [438, 362] width 8 height 8
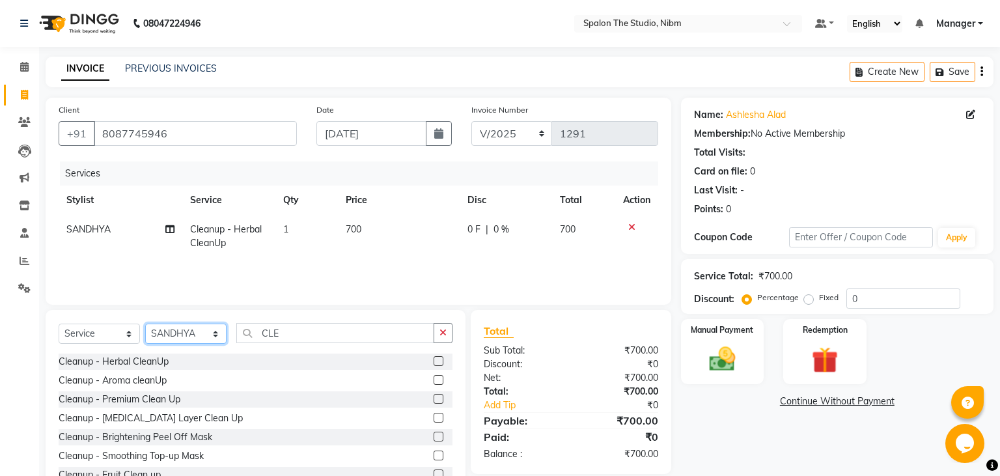
click at [145, 324] on select "Select Stylist AAYAT ARMAN [PERSON_NAME] [PERSON_NAME] Manager [PERSON_NAME] SU…" at bounding box center [185, 334] width 81 height 20
click option "[PERSON_NAME]" at bounding box center [0, 0] width 0 height 0
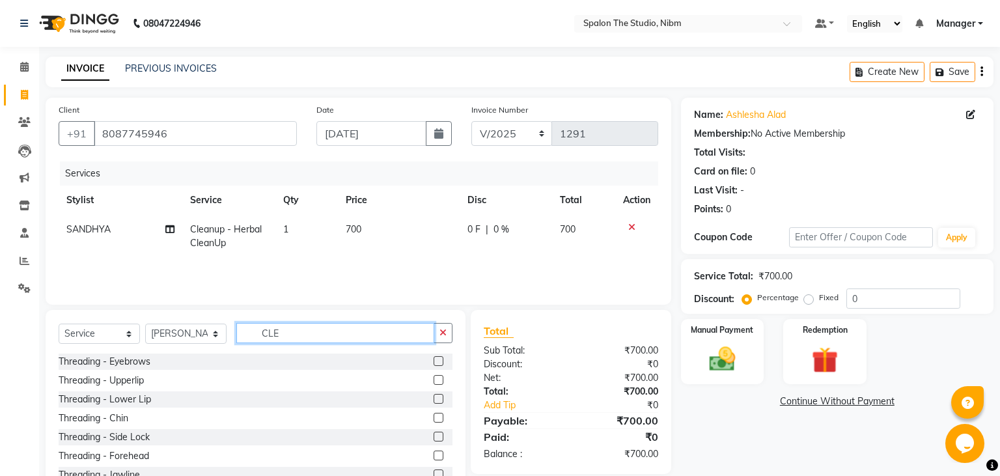
click at [289, 324] on input "CLE" at bounding box center [335, 333] width 198 height 20
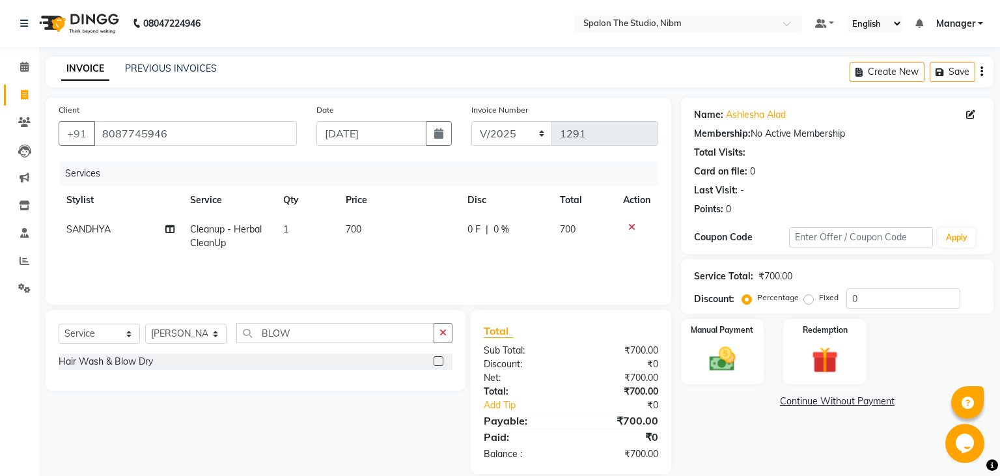
click at [436, 363] on label at bounding box center [439, 361] width 10 height 10
click at [436, 363] on input "checkbox" at bounding box center [438, 362] width 8 height 8
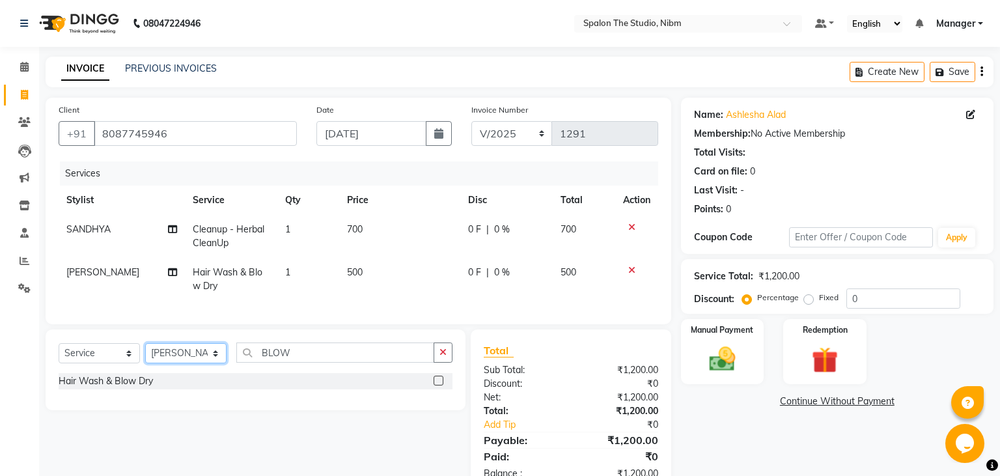
click at [145, 343] on select "Select Stylist AAYAT ARMAN [PERSON_NAME] [PERSON_NAME] Manager [PERSON_NAME] SU…" at bounding box center [185, 353] width 81 height 20
click option "[PERSON_NAME]" at bounding box center [0, 0] width 0 height 0
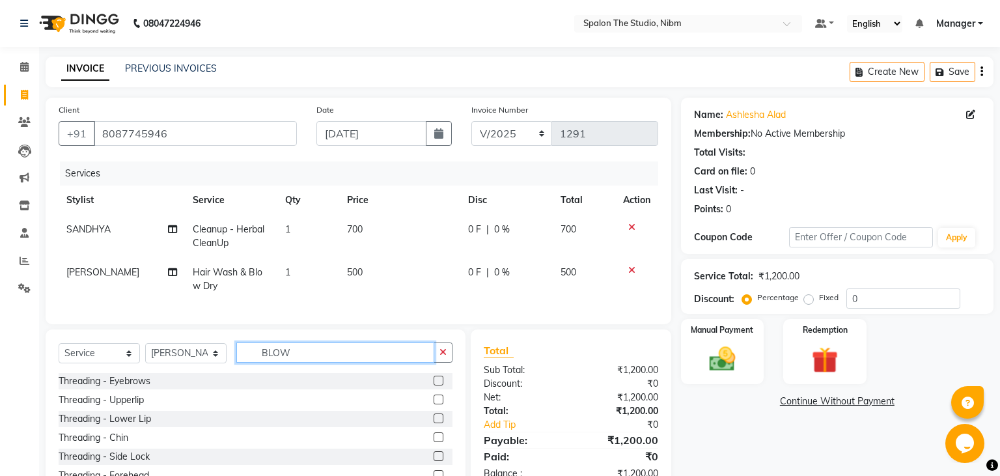
click at [313, 350] on input "BLOW" at bounding box center [335, 353] width 198 height 20
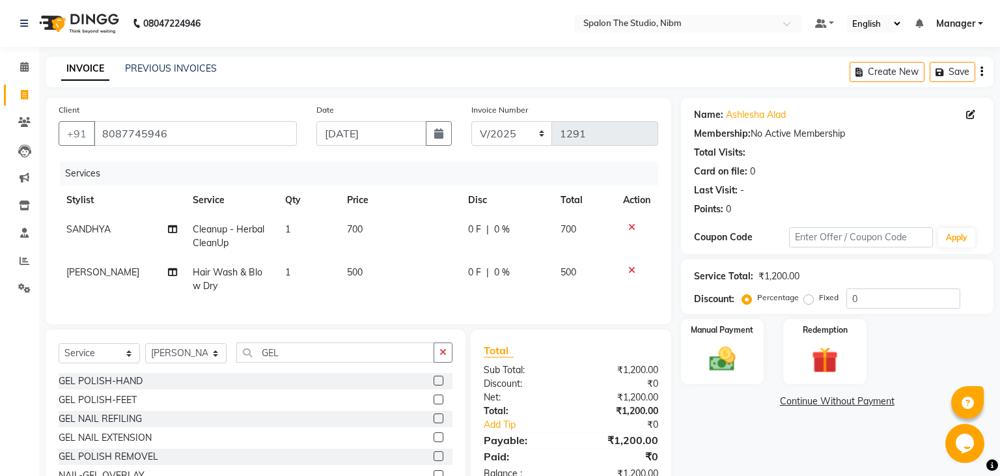
click at [437, 381] on label at bounding box center [439, 381] width 10 height 10
click at [437, 381] on input "checkbox" at bounding box center [438, 381] width 8 height 8
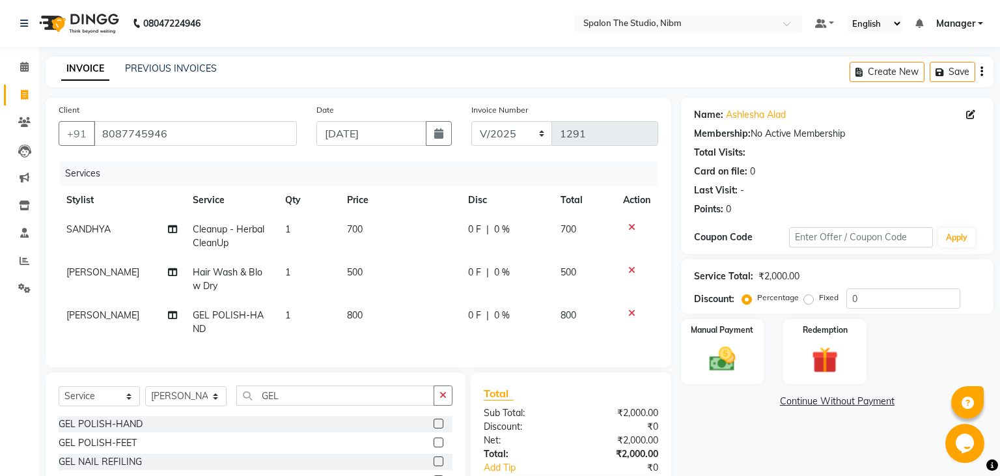
click at [396, 225] on td "700" at bounding box center [399, 236] width 121 height 43
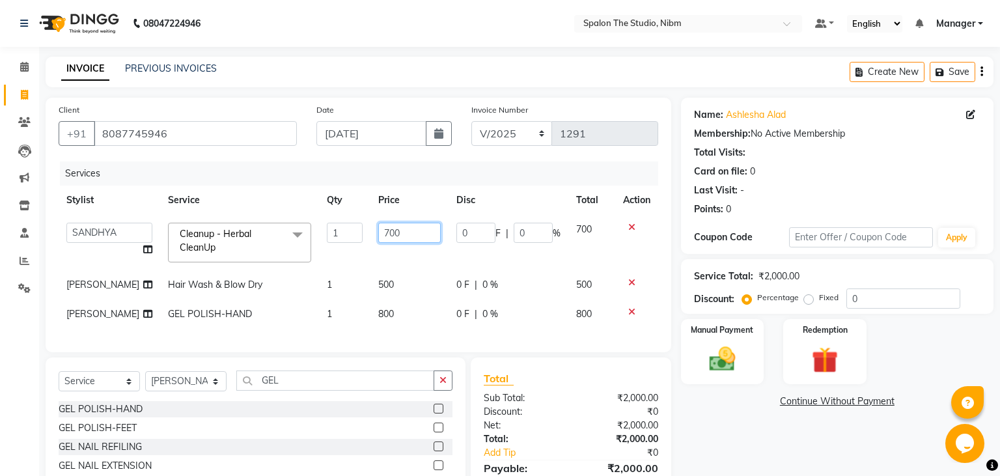
click at [396, 225] on input "700" at bounding box center [409, 233] width 63 height 20
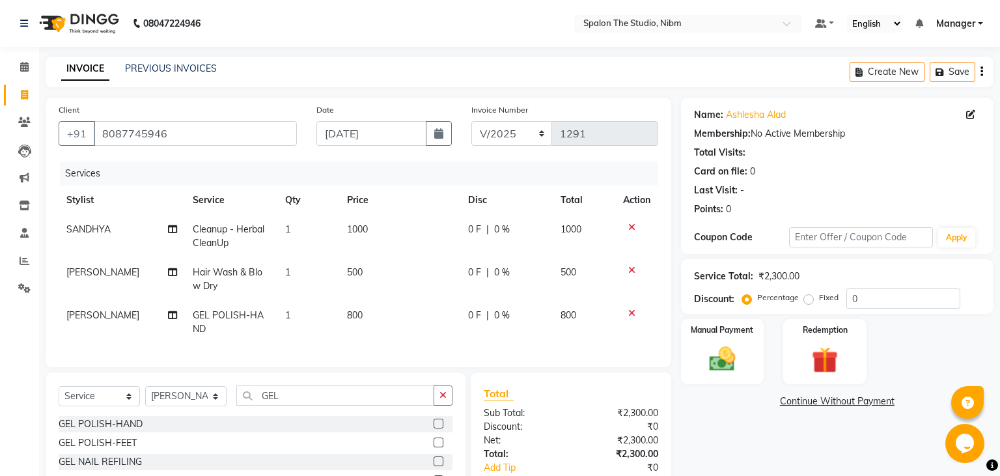
click at [403, 282] on td "500" at bounding box center [399, 279] width 121 height 43
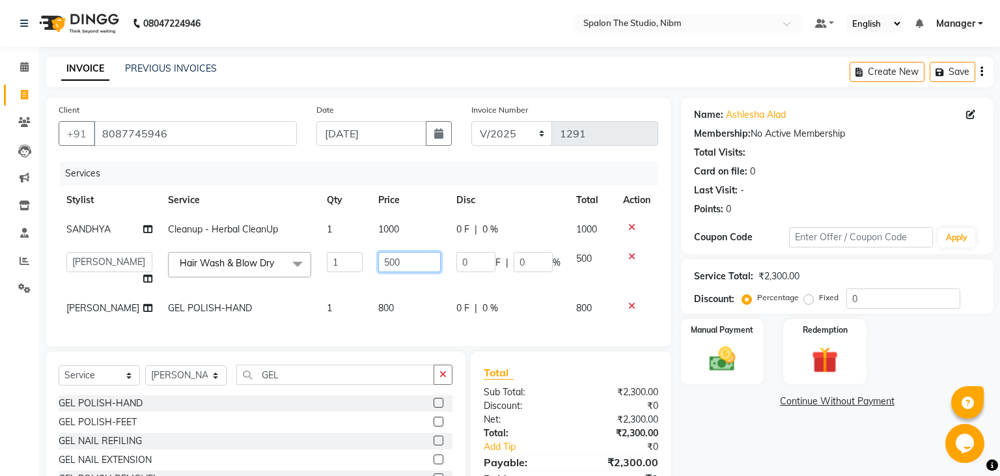
click at [403, 259] on input "500" at bounding box center [409, 262] width 63 height 20
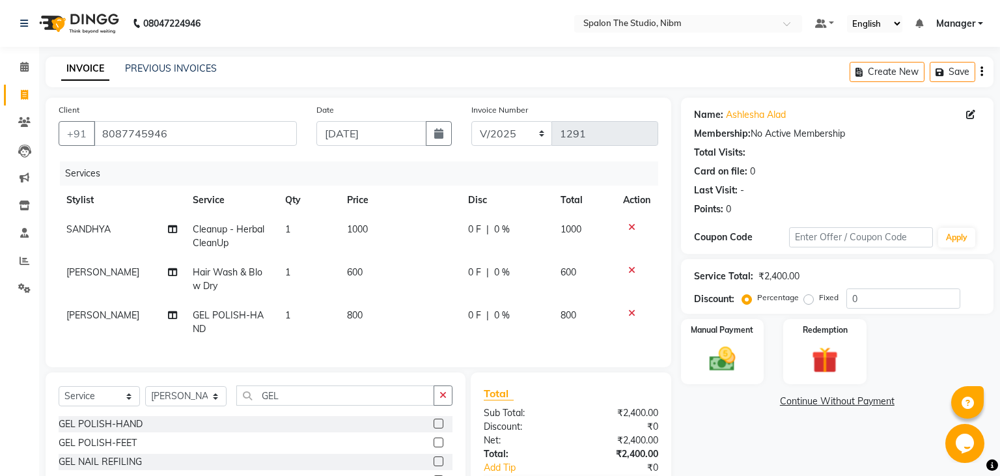
click at [389, 311] on td "800" at bounding box center [399, 322] width 121 height 43
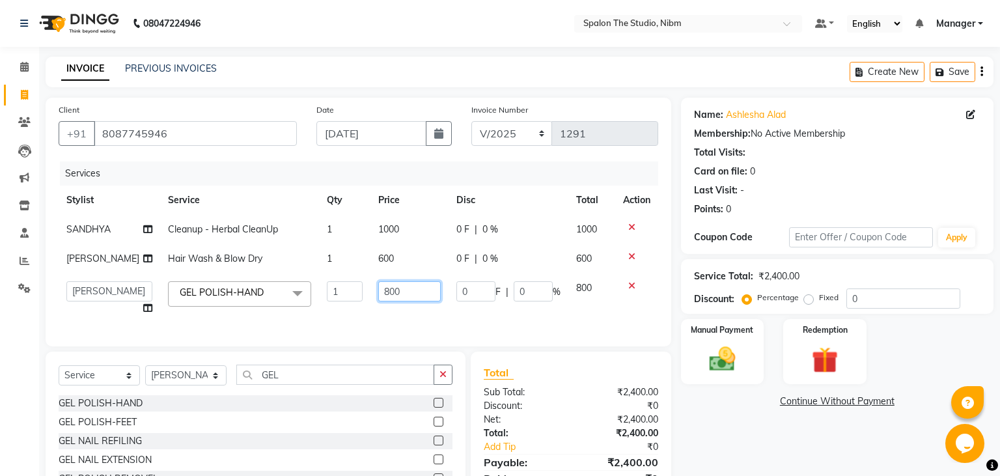
click at [389, 302] on input "800" at bounding box center [409, 291] width 63 height 20
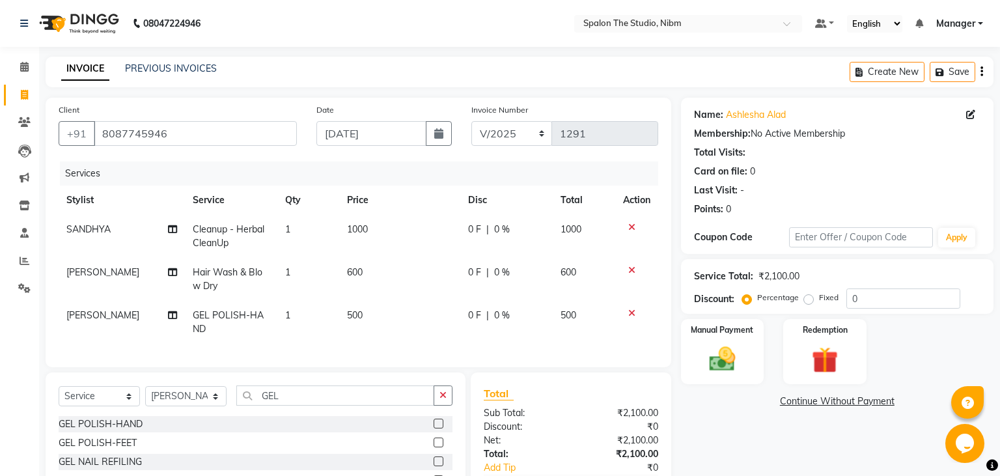
click at [401, 331] on td "500" at bounding box center [399, 322] width 121 height 43
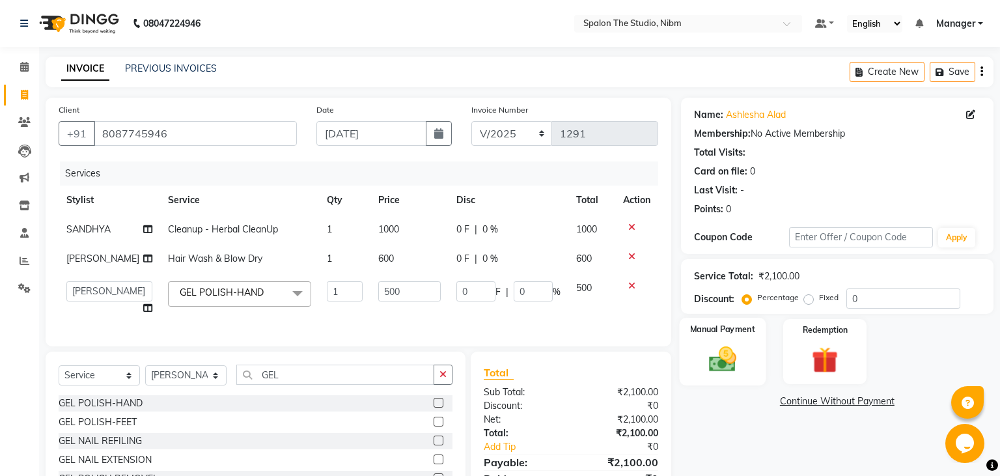
click at [729, 363] on img at bounding box center [722, 359] width 44 height 31
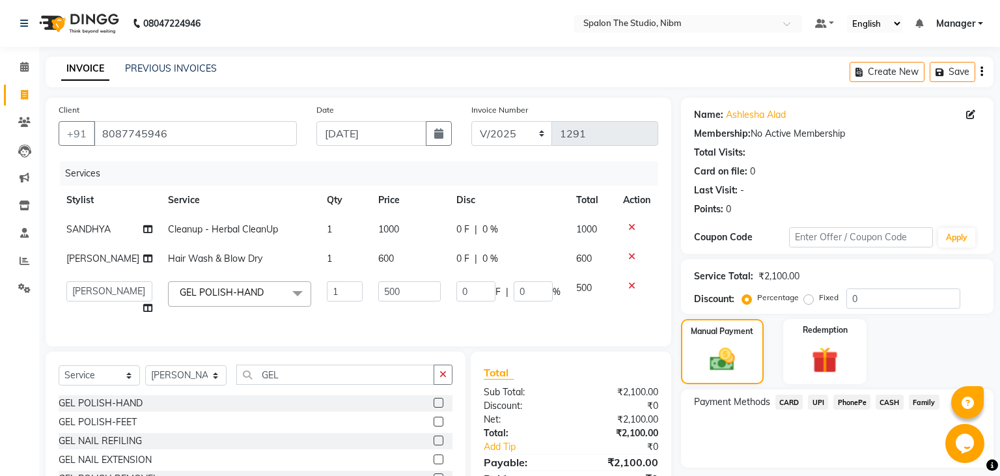
click at [891, 400] on span "CASH" at bounding box center [890, 402] width 28 height 15
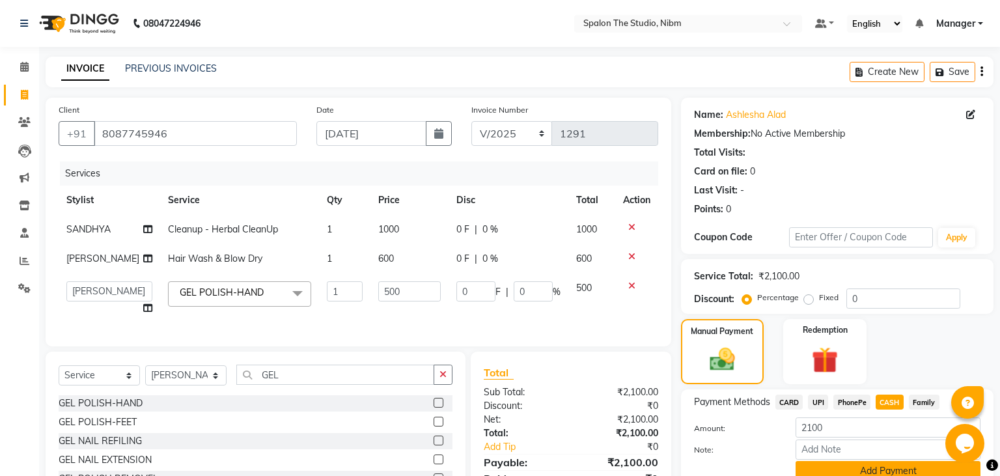
click at [888, 472] on button "Add Payment" at bounding box center [888, 471] width 185 height 20
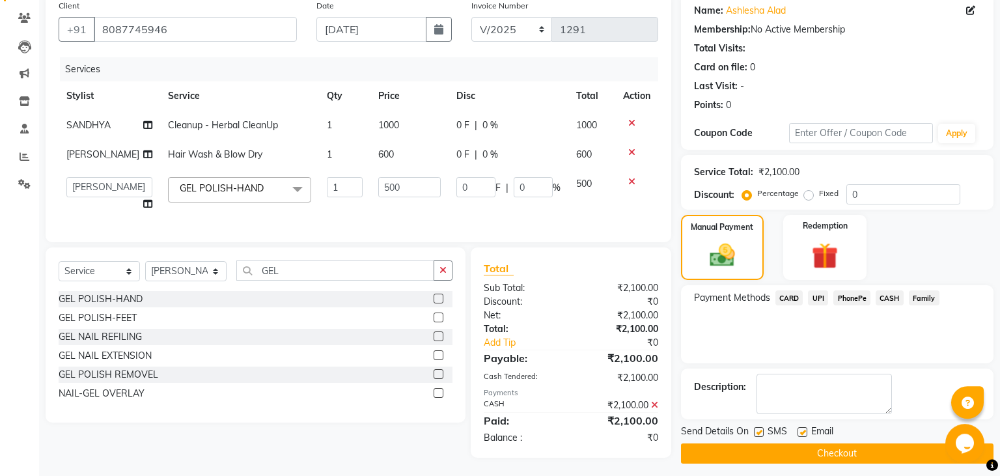
scroll to position [119, 0]
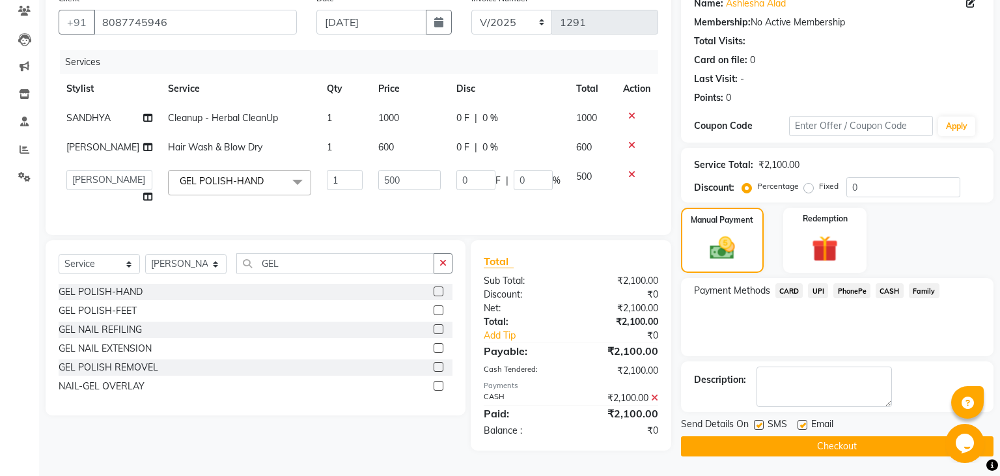
click at [756, 420] on label at bounding box center [759, 425] width 10 height 10
click at [756, 421] on input "checkbox" at bounding box center [758, 425] width 8 height 8
click at [805, 444] on button "Checkout" at bounding box center [837, 446] width 313 height 20
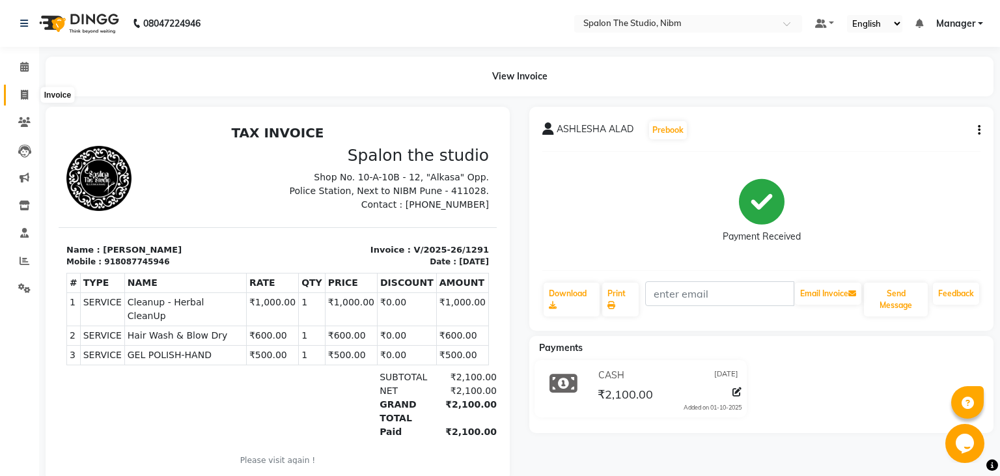
click at [27, 94] on icon at bounding box center [24, 95] width 7 height 10
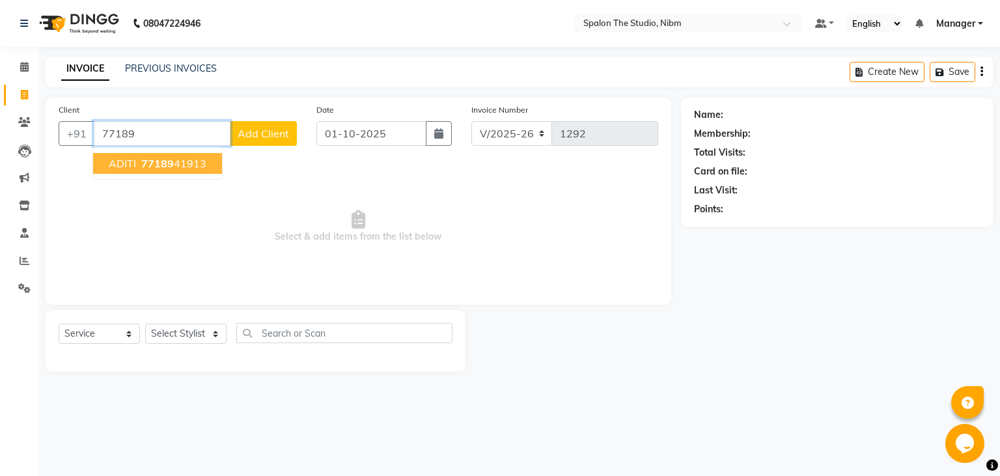
click at [160, 161] on span "77189" at bounding box center [157, 163] width 33 height 13
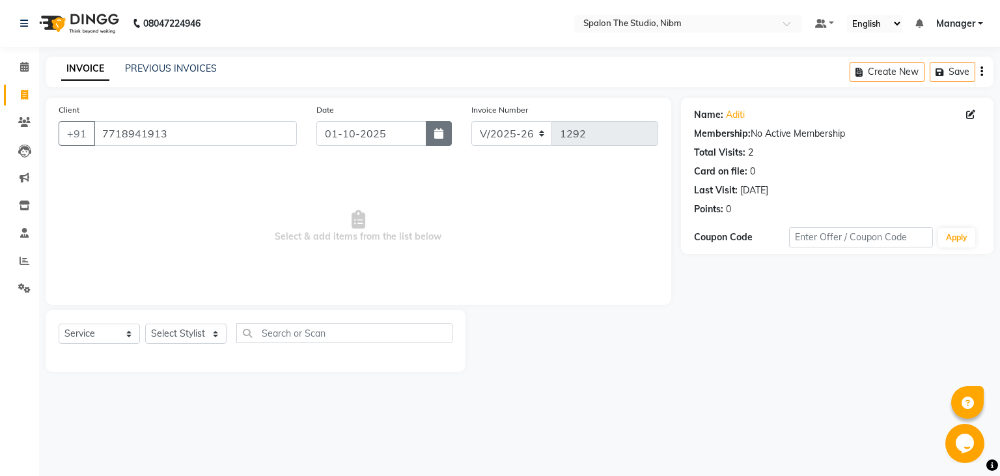
click at [442, 130] on icon "button" at bounding box center [438, 133] width 9 height 10
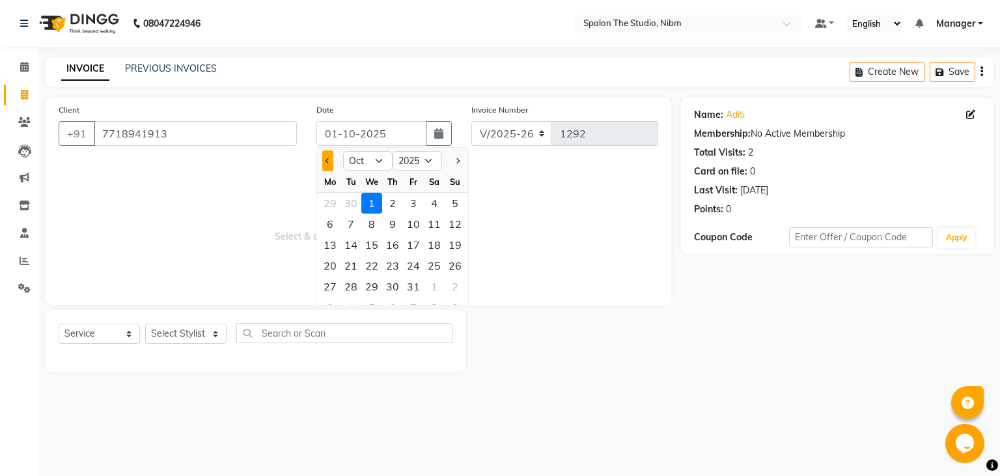
click at [324, 163] on button "Previous month" at bounding box center [327, 160] width 11 height 21
click at [415, 201] on div "5" at bounding box center [413, 203] width 21 height 21
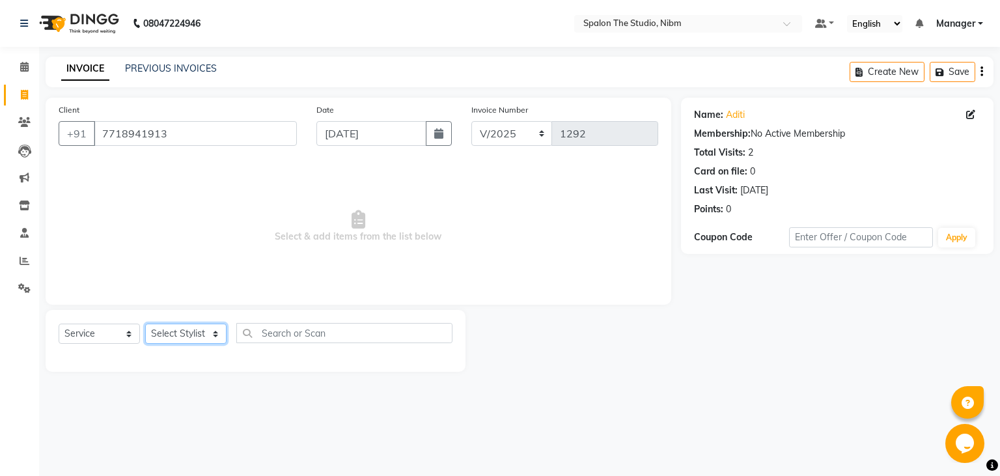
click at [145, 324] on select "Select Stylist AAYAT ARMAN [PERSON_NAME] [PERSON_NAME] Manager [PERSON_NAME] SU…" at bounding box center [185, 334] width 81 height 20
click option "SANDHYA" at bounding box center [0, 0] width 0 height 0
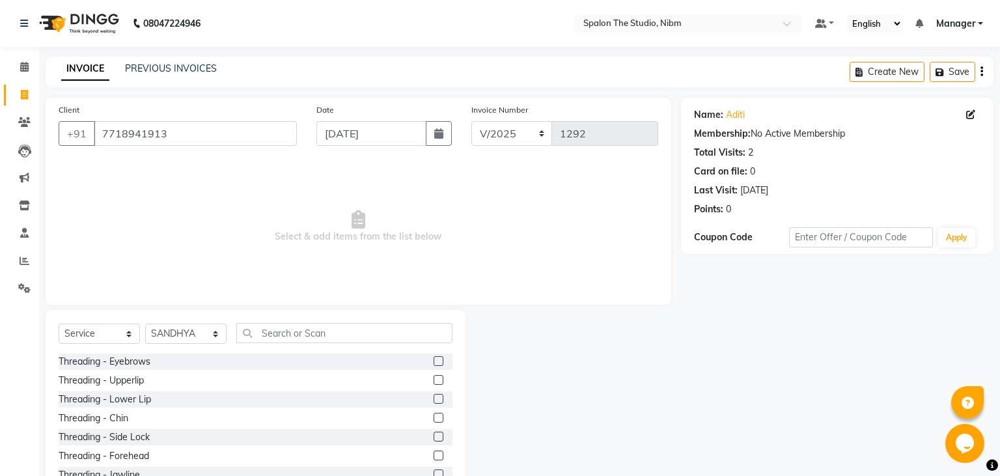
click at [436, 360] on label at bounding box center [439, 361] width 10 height 10
click at [436, 360] on input "checkbox" at bounding box center [438, 362] width 8 height 8
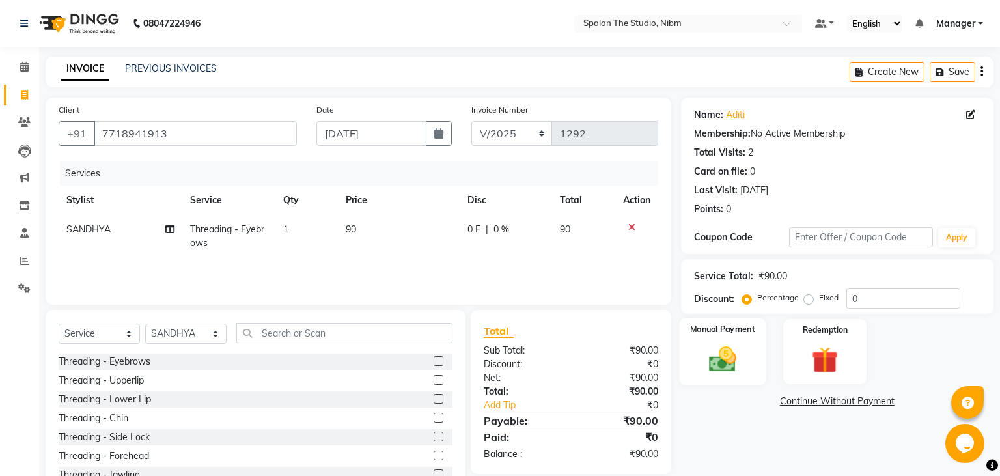
click at [716, 361] on img at bounding box center [722, 359] width 44 height 31
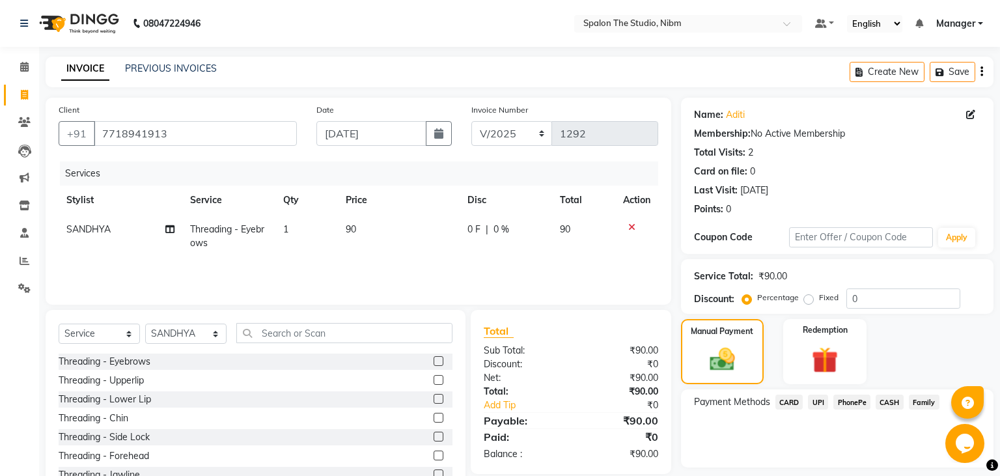
click at [817, 399] on span "UPI" at bounding box center [818, 402] width 20 height 15
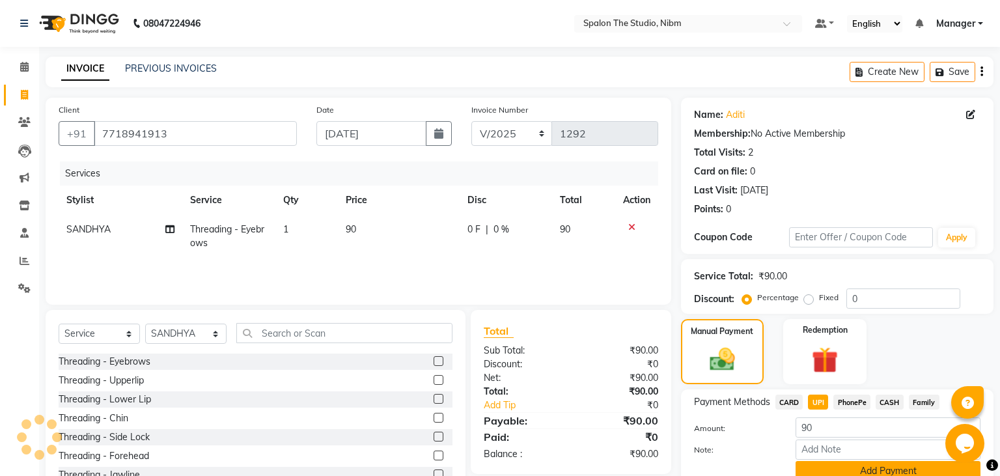
click at [846, 474] on button "Add Payment" at bounding box center [888, 471] width 185 height 20
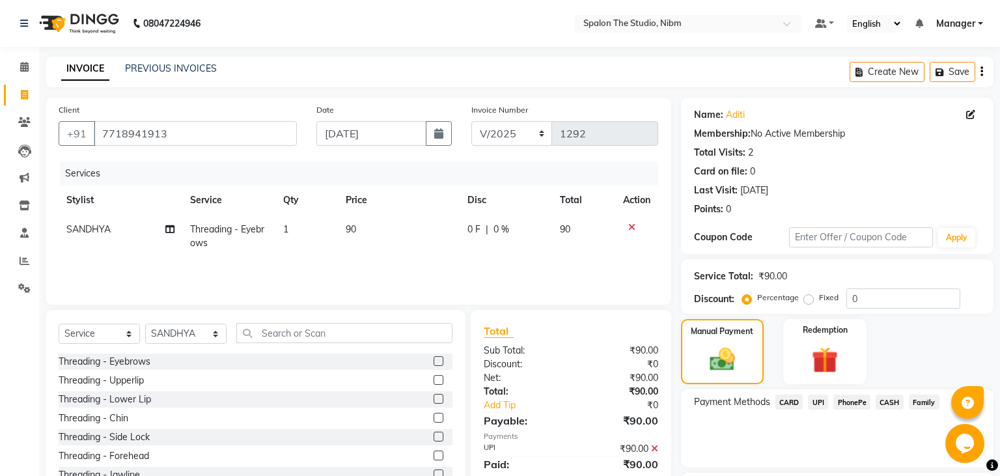
scroll to position [110, 0]
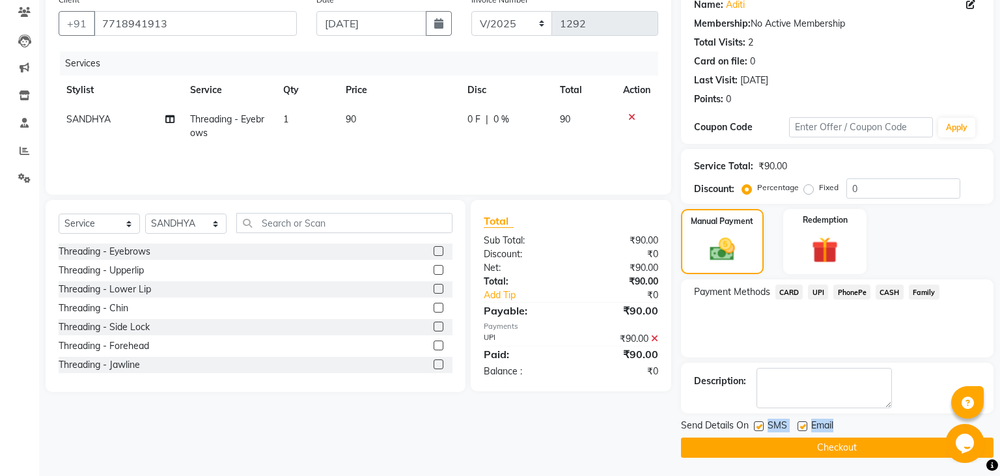
drag, startPoint x: 759, startPoint y: 423, endPoint x: 791, endPoint y: 457, distance: 46.5
click at [791, 457] on div "Send Details On SMS Email Checkout" at bounding box center [837, 438] width 313 height 39
click at [758, 423] on label at bounding box center [759, 426] width 10 height 10
click at [758, 423] on input "checkbox" at bounding box center [758, 427] width 8 height 8
click at [772, 452] on button "Checkout" at bounding box center [837, 448] width 313 height 20
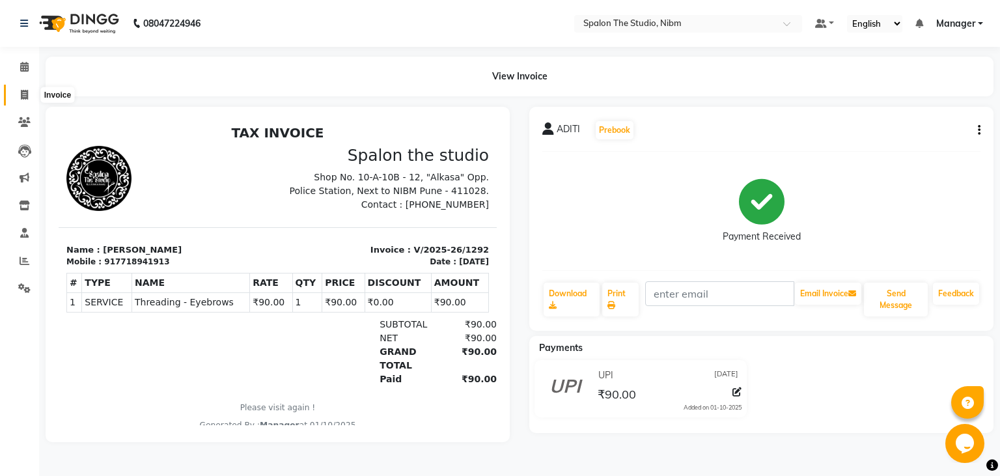
click at [20, 90] on span at bounding box center [24, 95] width 23 height 15
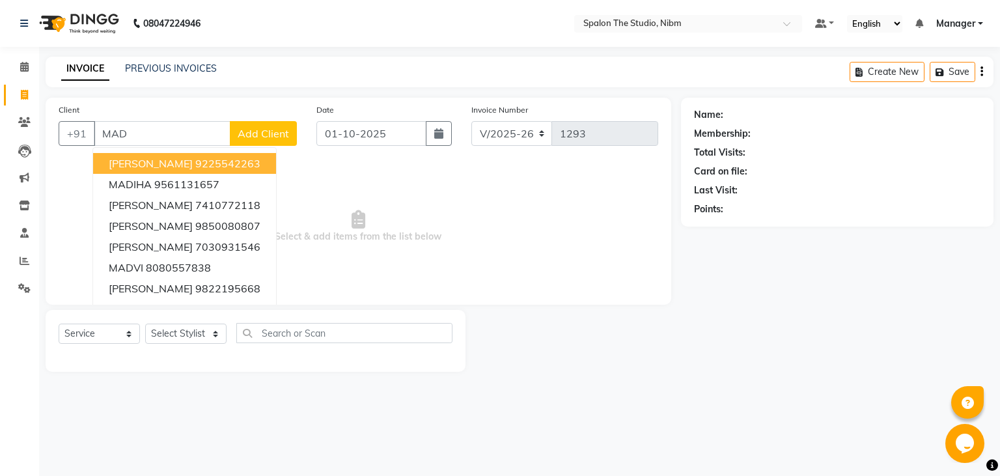
click at [173, 161] on span "[PERSON_NAME]" at bounding box center [151, 163] width 84 height 13
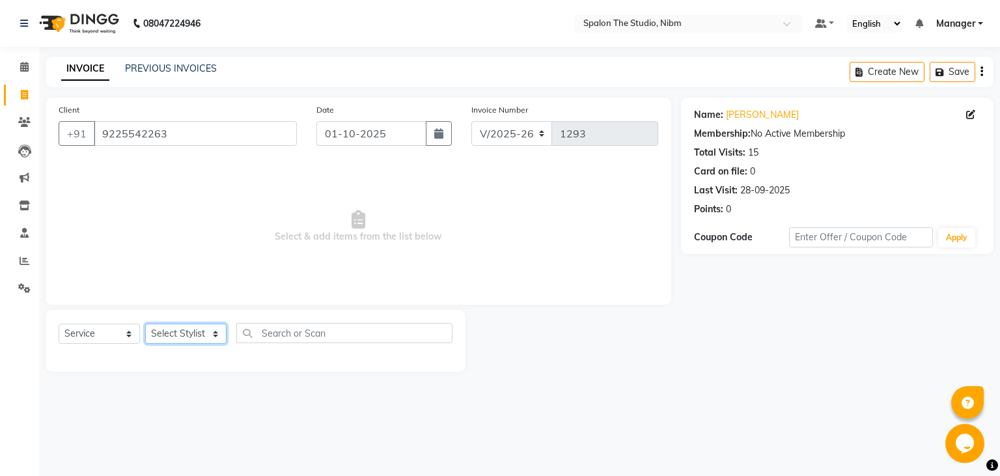
click at [145, 324] on select "Select Stylist AAYAT ARMAN [PERSON_NAME] [PERSON_NAME] Manager [PERSON_NAME] SU…" at bounding box center [185, 334] width 81 height 20
click option "[PERSON_NAME]" at bounding box center [0, 0] width 0 height 0
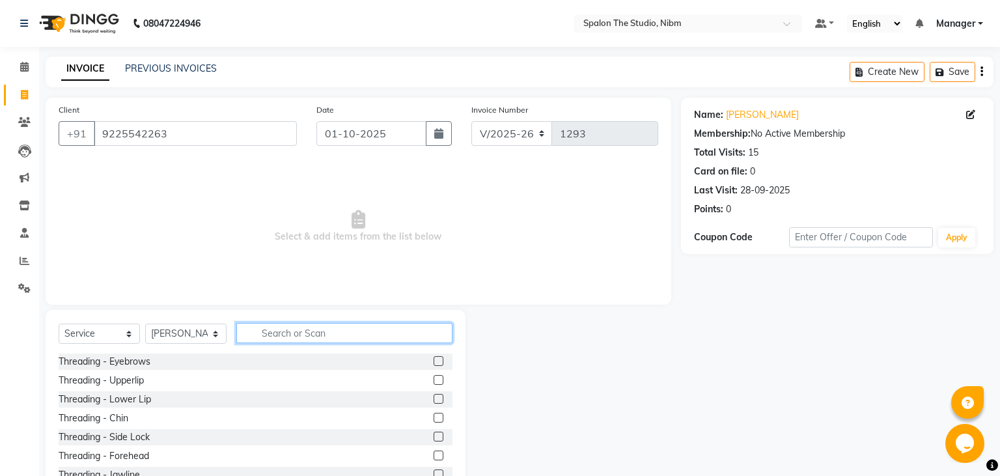
click at [277, 335] on input "text" at bounding box center [344, 333] width 216 height 20
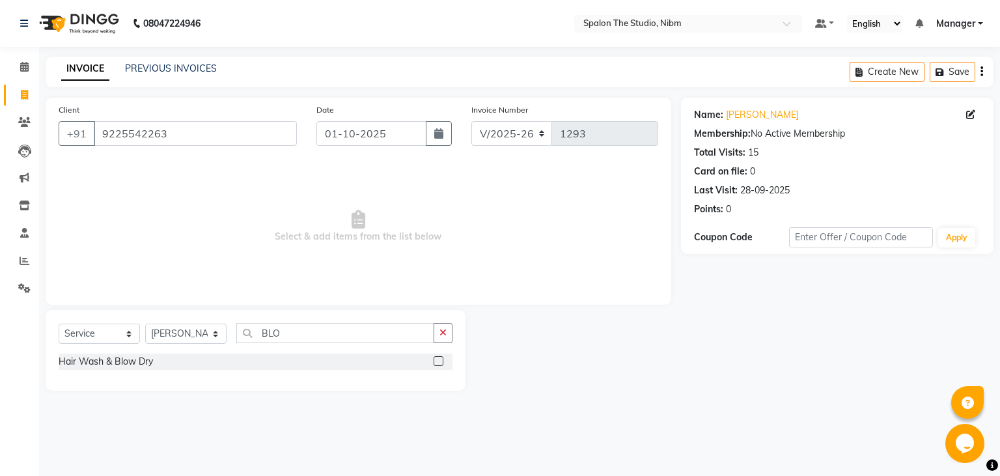
click at [436, 361] on label at bounding box center [439, 361] width 10 height 10
click at [436, 361] on input "checkbox" at bounding box center [438, 362] width 8 height 8
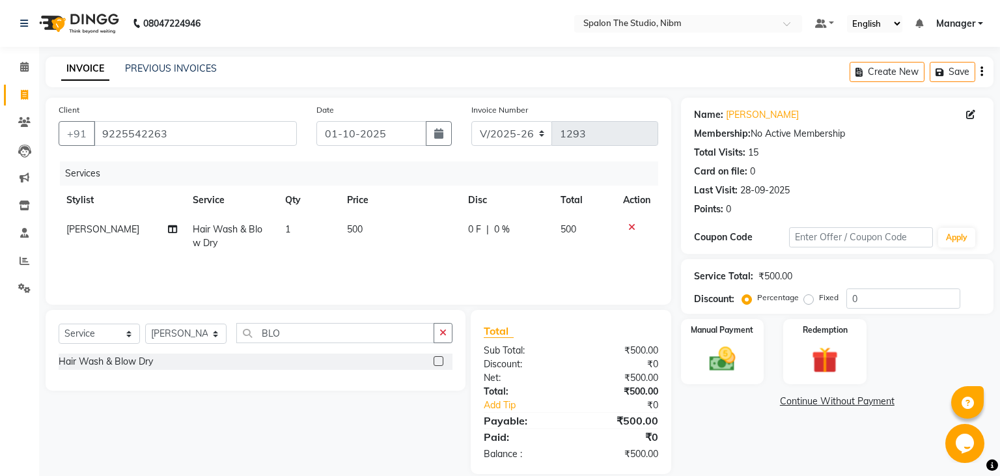
click at [391, 225] on td "500" at bounding box center [399, 236] width 121 height 43
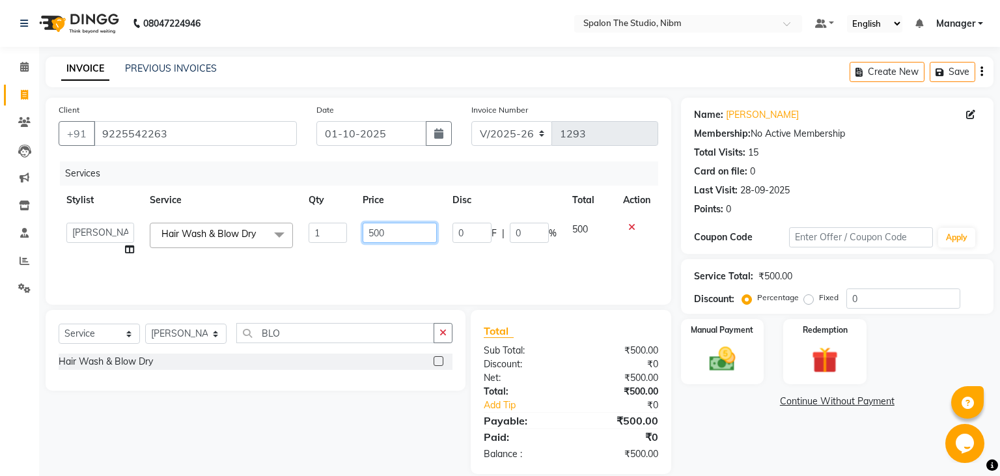
click at [391, 225] on input "500" at bounding box center [400, 233] width 74 height 20
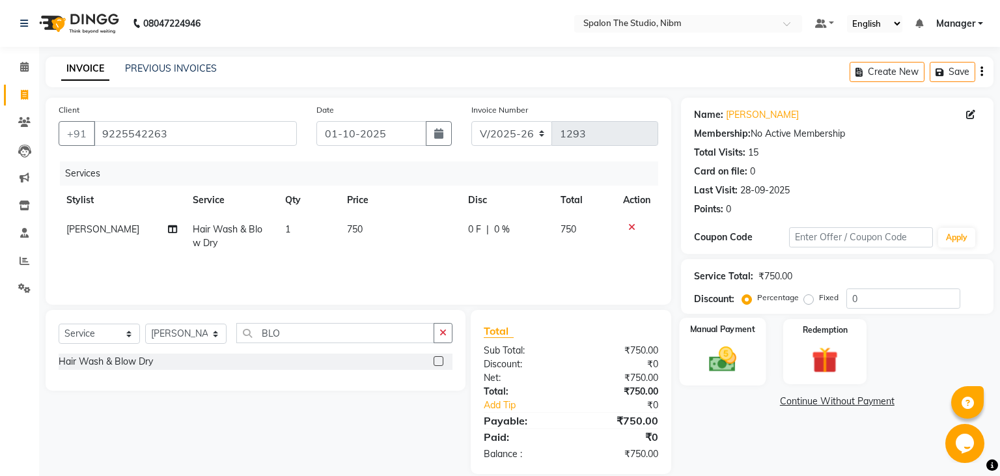
click at [715, 358] on img at bounding box center [722, 359] width 44 height 31
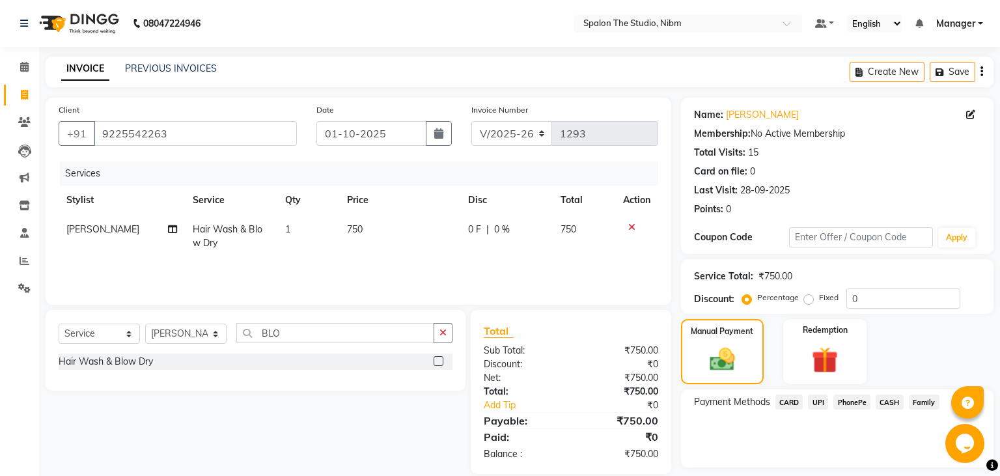
click at [817, 403] on span "UPI" at bounding box center [818, 402] width 20 height 15
click at [843, 471] on button "Add Payment" at bounding box center [888, 471] width 185 height 20
click at [991, 418] on div "Payment Methods CARD UPI PhonePe CASH Family" at bounding box center [837, 428] width 313 height 78
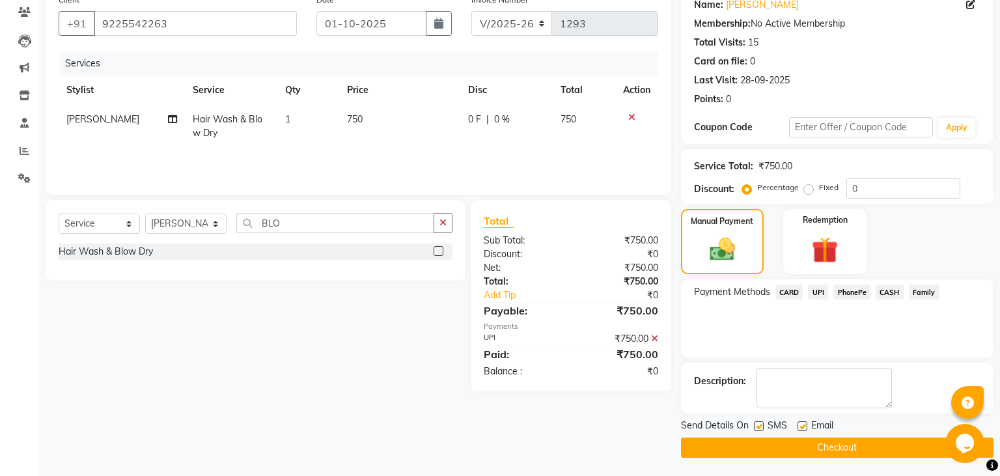
click at [772, 449] on button "Checkout" at bounding box center [837, 448] width 313 height 20
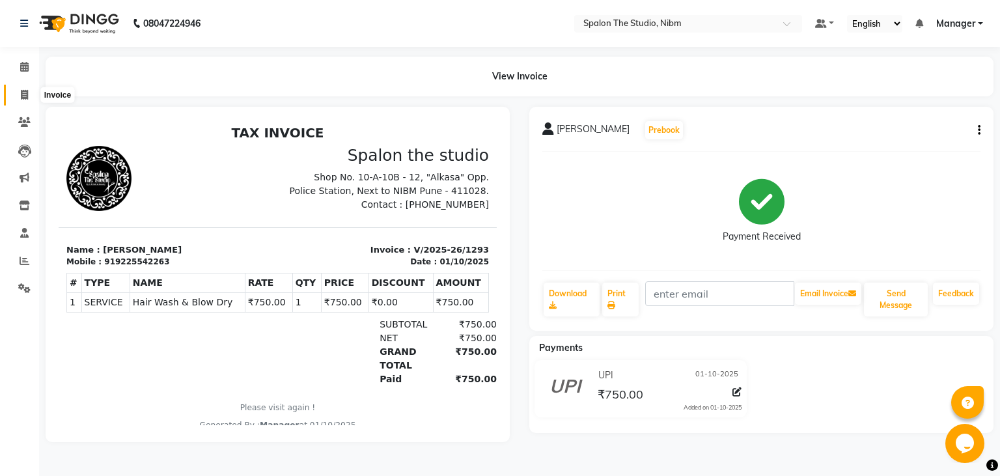
click at [25, 98] on icon at bounding box center [24, 95] width 7 height 10
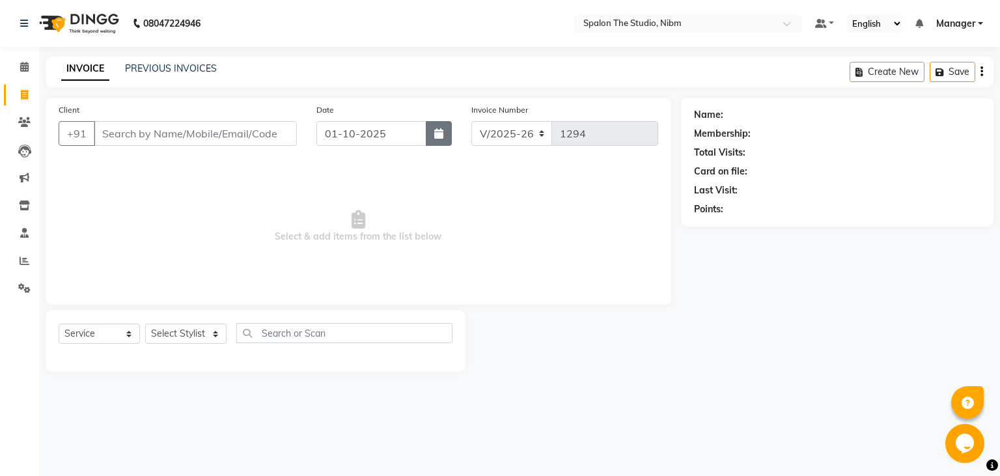
click at [442, 139] on button "button" at bounding box center [439, 133] width 26 height 25
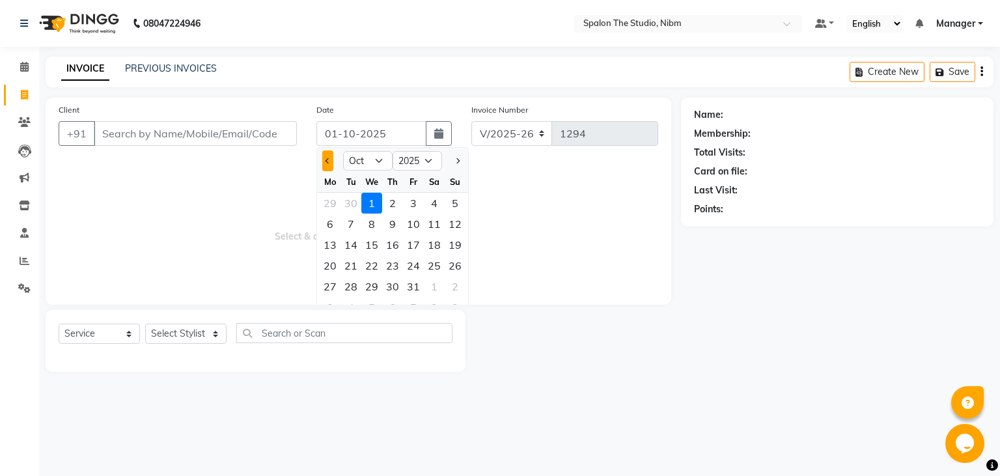
click at [329, 157] on button "Previous month" at bounding box center [327, 160] width 11 height 21
click at [413, 205] on div "5" at bounding box center [413, 203] width 21 height 21
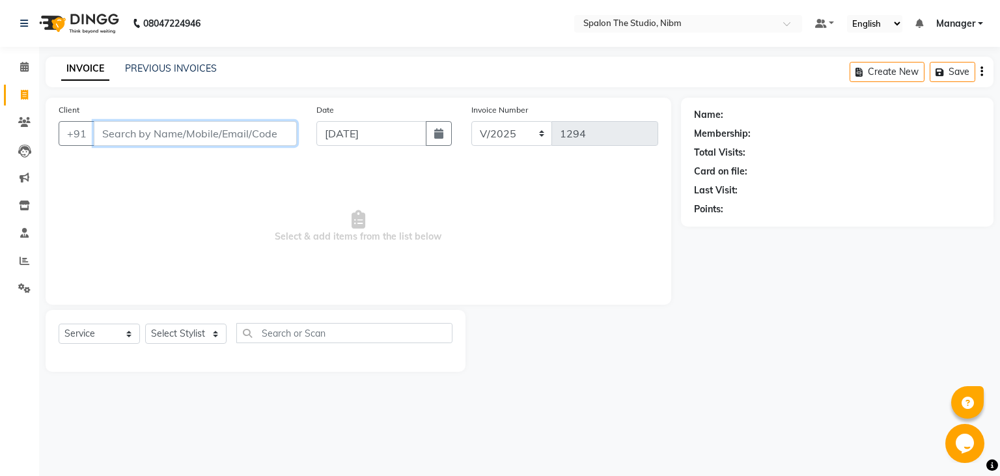
click at [158, 130] on input "Client" at bounding box center [195, 133] width 203 height 25
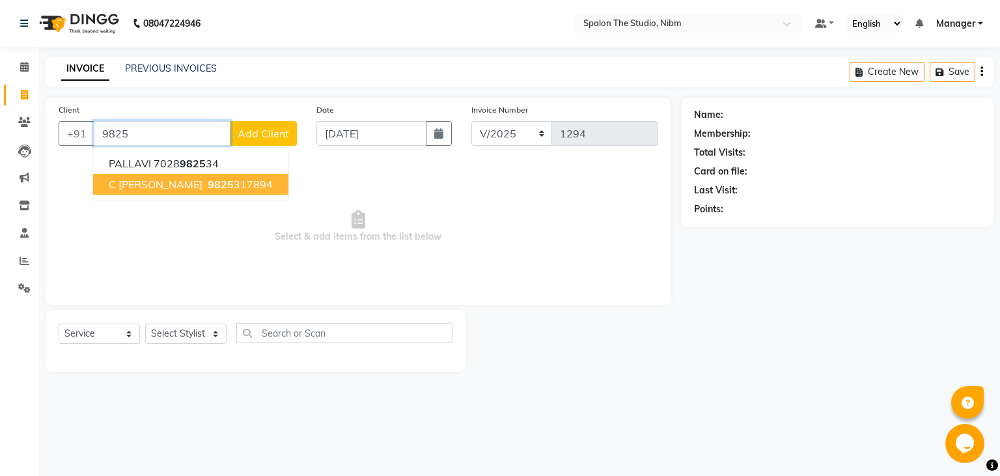
click at [197, 186] on span "C [PERSON_NAME]" at bounding box center [156, 184] width 94 height 13
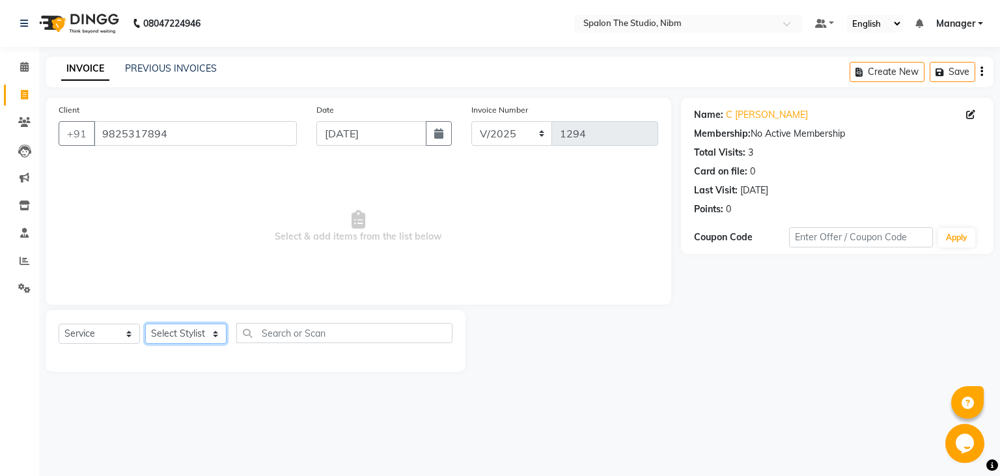
click at [145, 324] on select "Select Stylist AAYAT ARMAN [PERSON_NAME] [PERSON_NAME] Manager [PERSON_NAME] SU…" at bounding box center [185, 334] width 81 height 20
click option "AAYAT" at bounding box center [0, 0] width 0 height 0
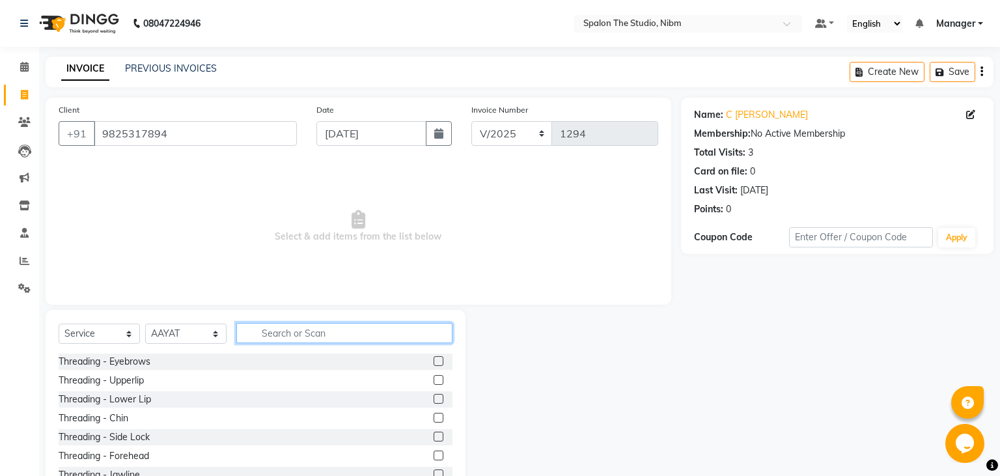
click at [300, 341] on input "text" at bounding box center [344, 333] width 216 height 20
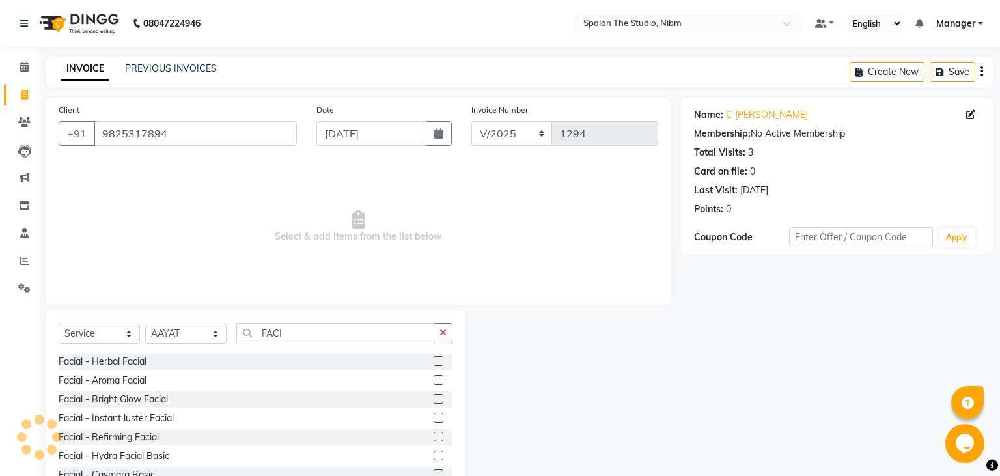
click at [439, 420] on label at bounding box center [439, 418] width 10 height 10
click at [439, 420] on input "checkbox" at bounding box center [438, 418] width 8 height 8
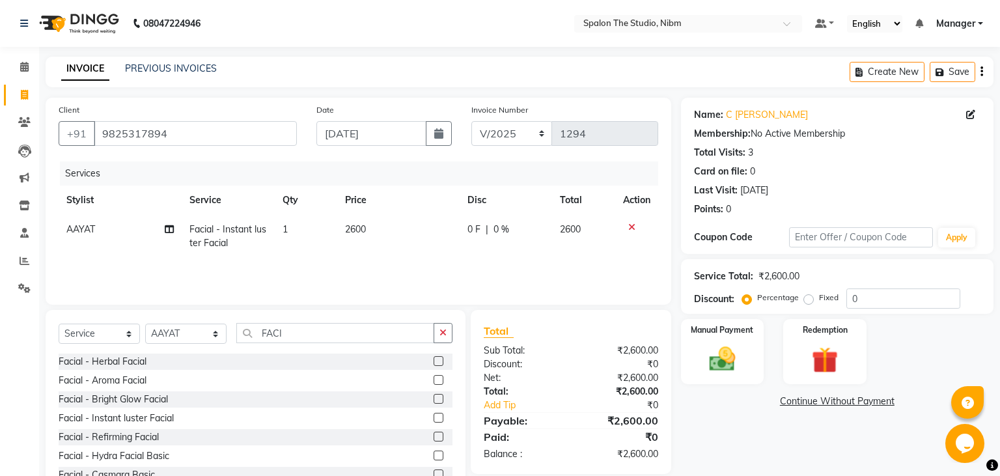
click at [386, 228] on td "2600" at bounding box center [398, 236] width 122 height 43
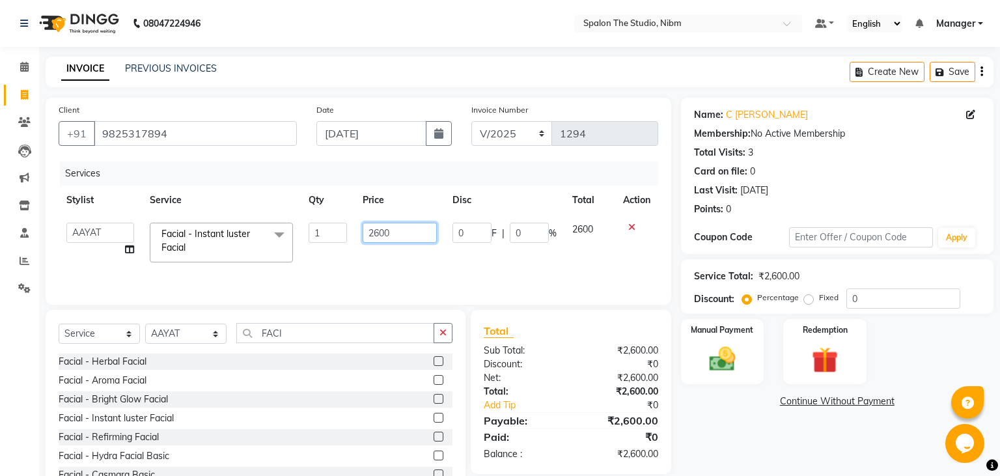
click at [404, 231] on input "2600" at bounding box center [400, 233] width 74 height 20
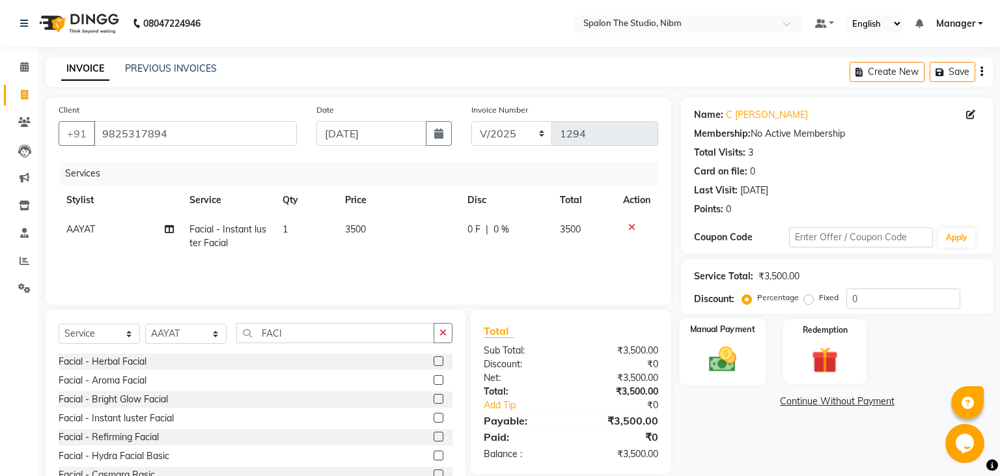
click at [718, 356] on img at bounding box center [722, 359] width 44 height 31
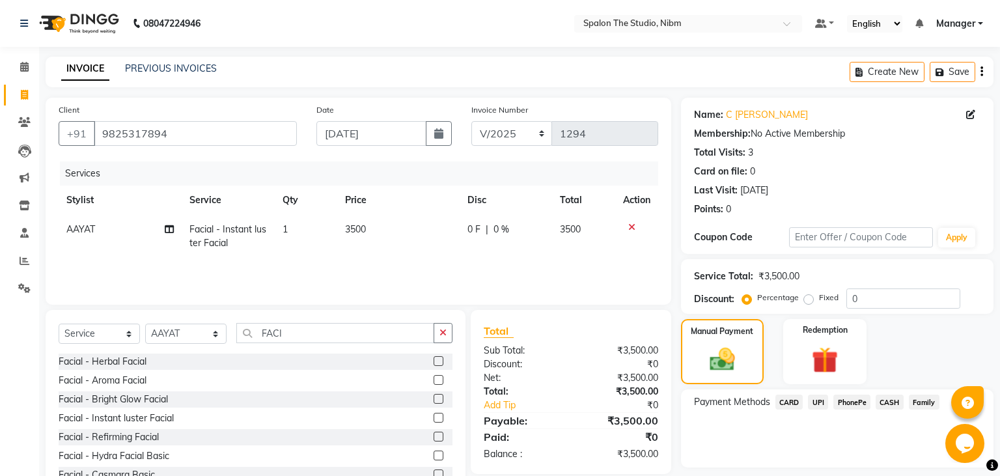
click at [887, 401] on span "CASH" at bounding box center [890, 402] width 28 height 15
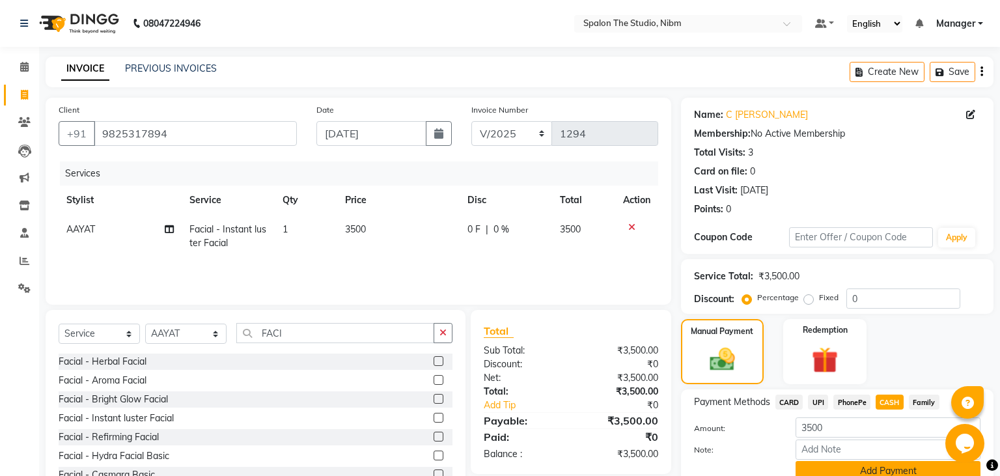
click at [903, 465] on button "Add Payment" at bounding box center [888, 471] width 185 height 20
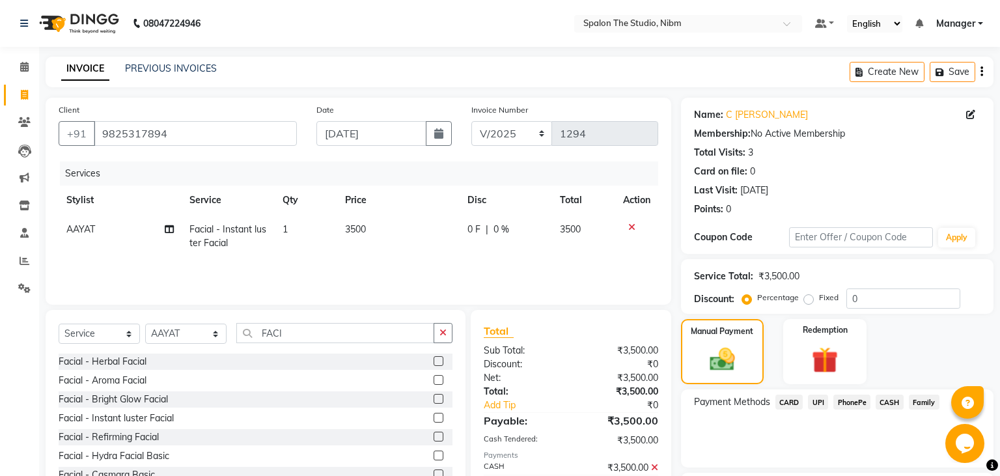
scroll to position [110, 0]
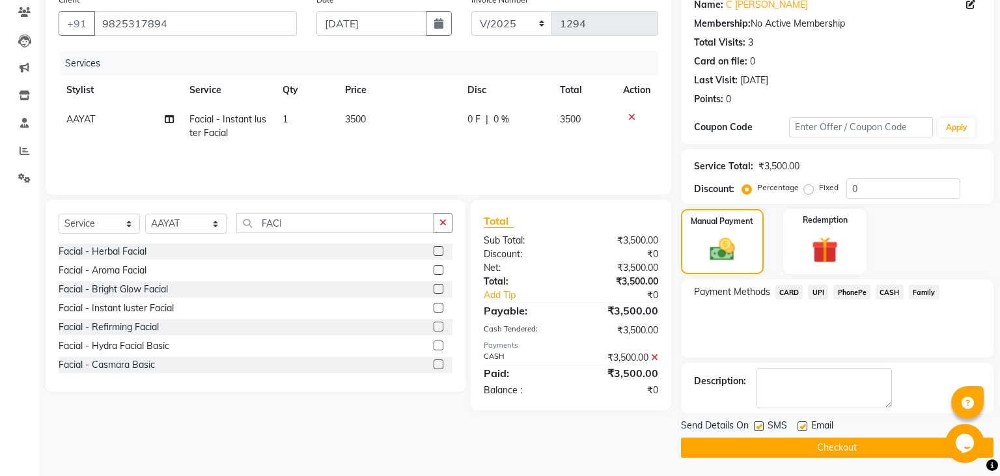
drag, startPoint x: 762, startPoint y: 423, endPoint x: 775, endPoint y: 447, distance: 27.4
click at [775, 447] on div "Send Details On SMS Email Checkout" at bounding box center [837, 438] width 313 height 39
click at [775, 447] on button "Checkout" at bounding box center [837, 448] width 313 height 20
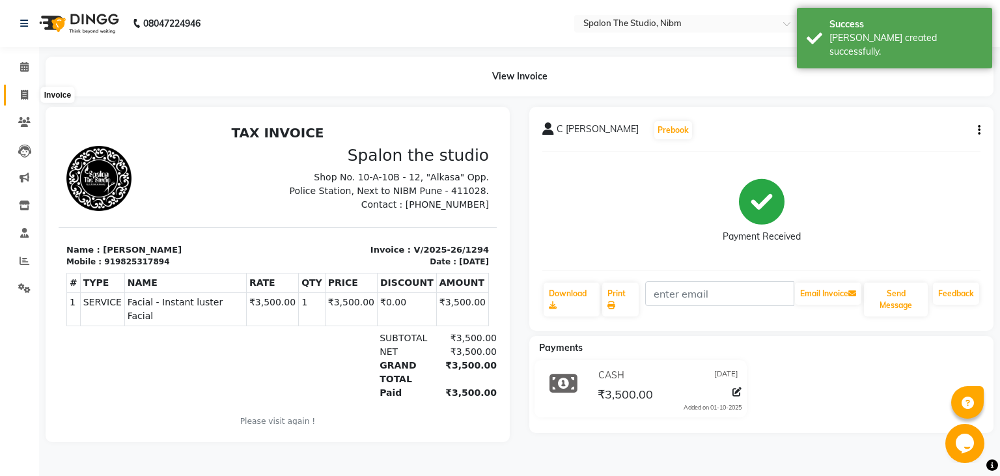
click at [27, 100] on icon at bounding box center [24, 95] width 7 height 10
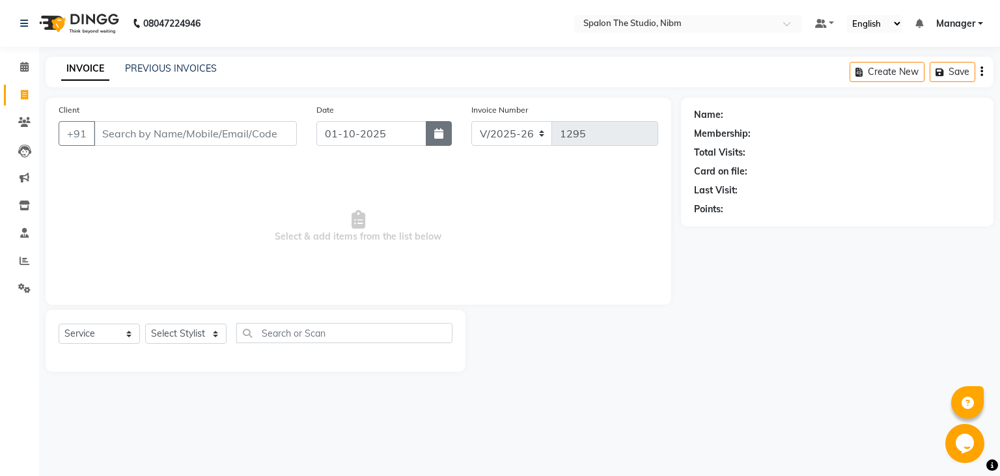
click at [442, 132] on icon "button" at bounding box center [438, 133] width 9 height 10
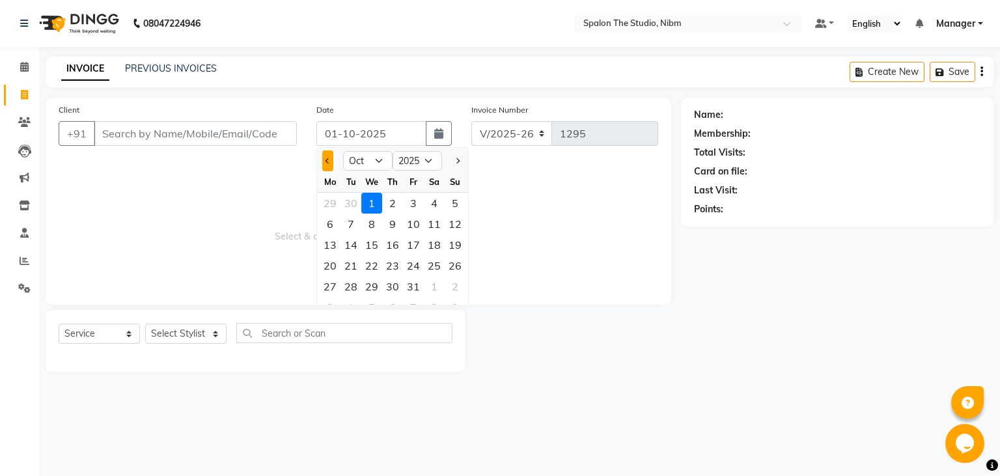
click at [333, 162] on button "Previous month" at bounding box center [327, 160] width 11 height 21
click at [413, 202] on div "5" at bounding box center [413, 203] width 21 height 21
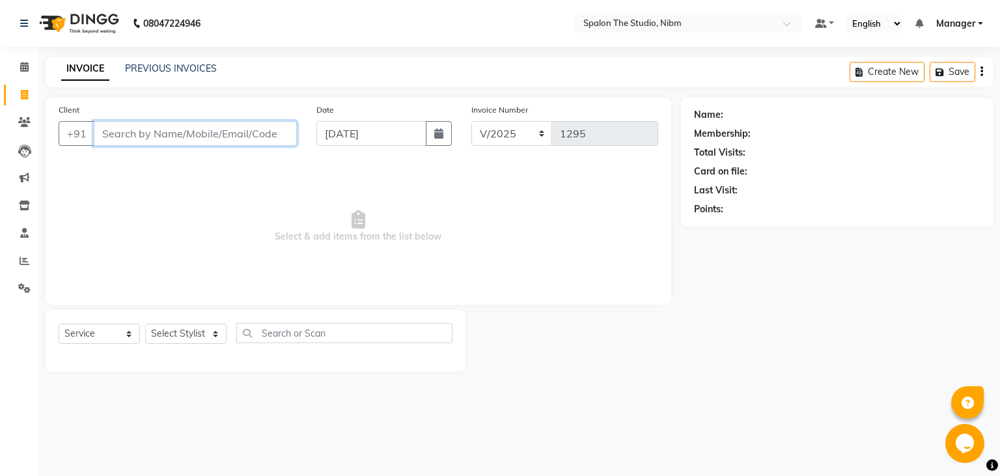
click at [121, 137] on input "Client" at bounding box center [195, 133] width 203 height 25
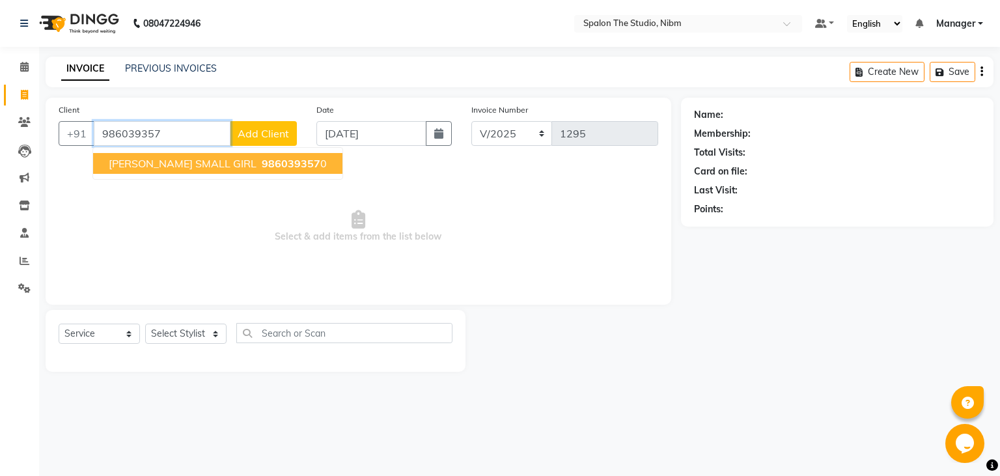
click at [163, 168] on span "[PERSON_NAME] SMALL GIRL" at bounding box center [183, 163] width 148 height 13
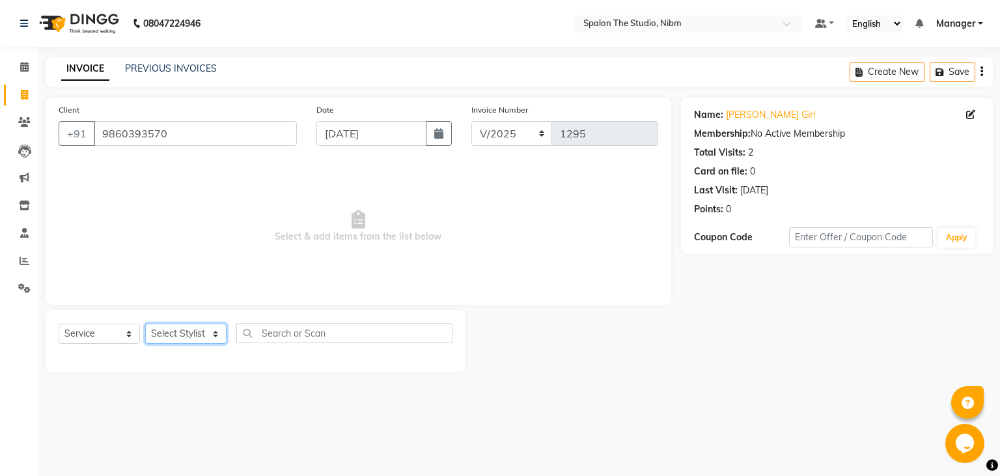
click at [145, 324] on select "Select Stylist AAYAT ARMAN [PERSON_NAME] [PERSON_NAME] Manager [PERSON_NAME] SU…" at bounding box center [185, 334] width 81 height 20
click option "SANDHYA" at bounding box center [0, 0] width 0 height 0
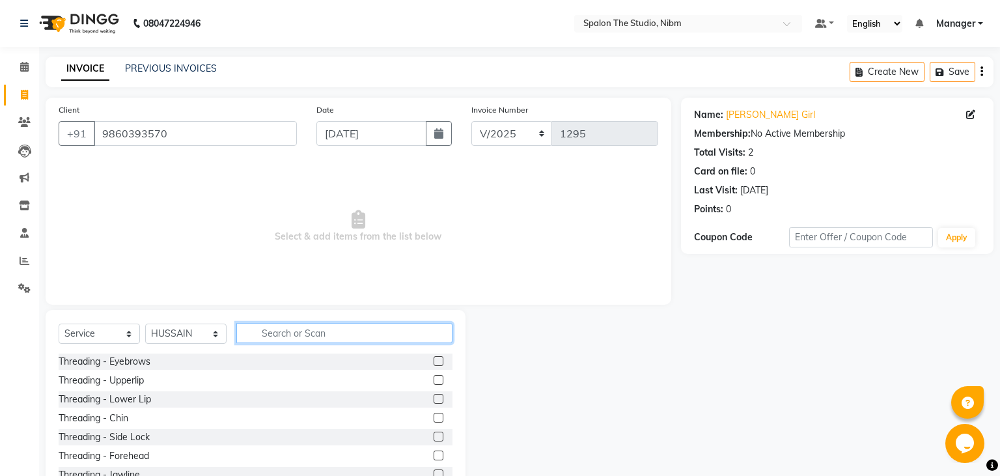
click at [290, 334] on input "text" at bounding box center [344, 333] width 216 height 20
click at [145, 324] on select "Select Stylist AAYAT ARMAN [PERSON_NAME] [PERSON_NAME] Manager [PERSON_NAME] SU…" at bounding box center [185, 334] width 81 height 20
click option "SANDHYA" at bounding box center [0, 0] width 0 height 0
click at [285, 329] on input "text" at bounding box center [344, 333] width 216 height 20
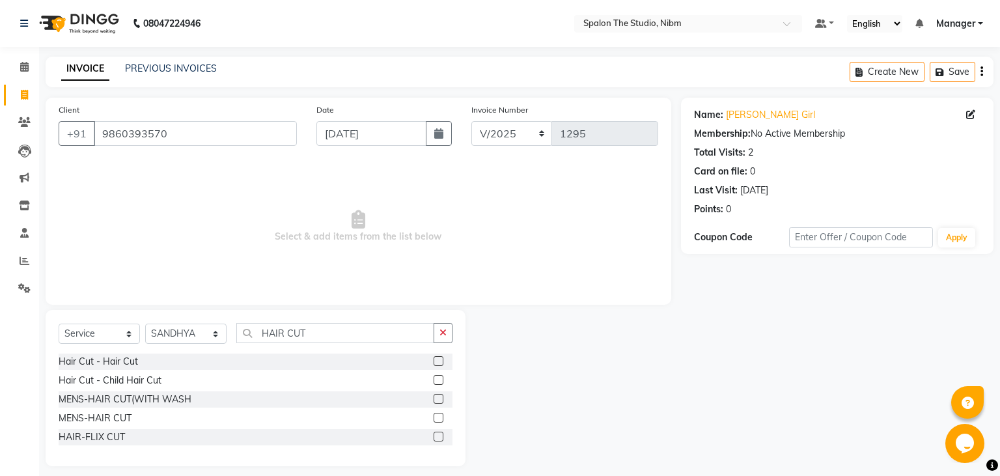
click at [437, 360] on label at bounding box center [439, 361] width 10 height 10
click at [437, 360] on input "checkbox" at bounding box center [438, 362] width 8 height 8
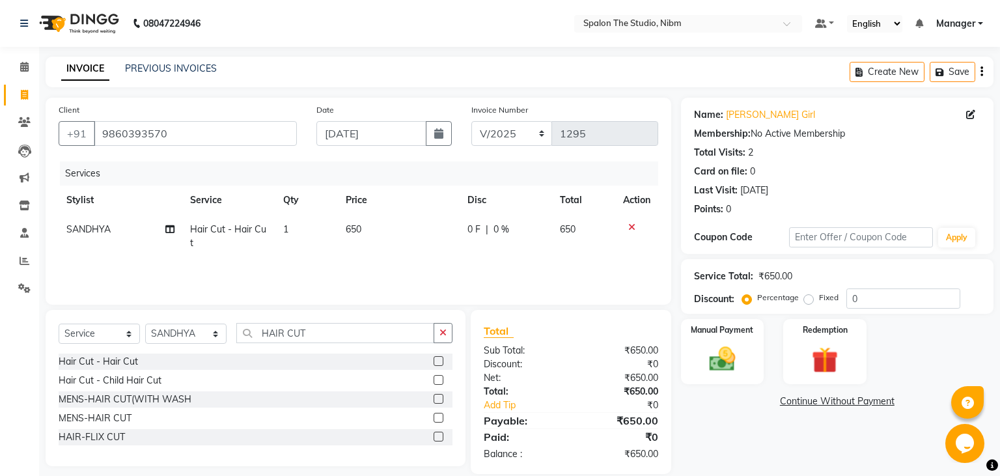
click at [438, 365] on label at bounding box center [439, 361] width 10 height 10
click at [438, 365] on input "checkbox" at bounding box center [438, 362] width 8 height 8
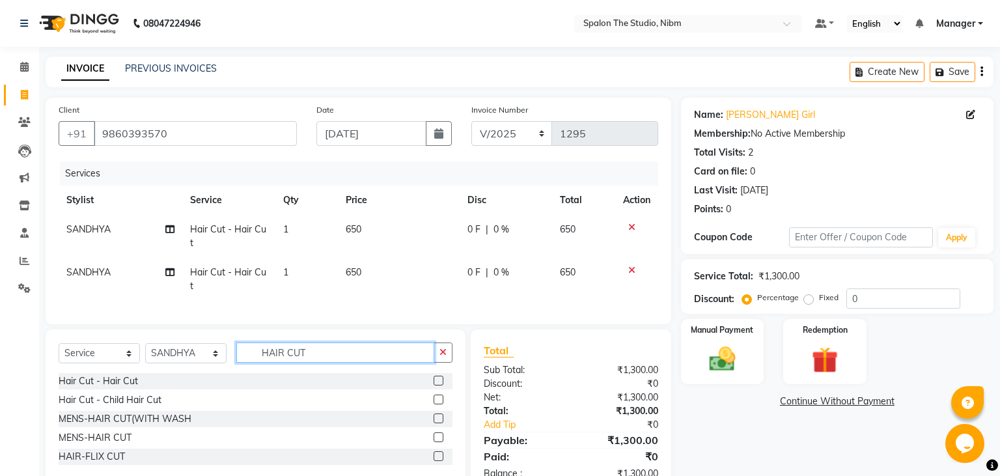
click at [322, 350] on input "HAIR CUT" at bounding box center [335, 353] width 198 height 20
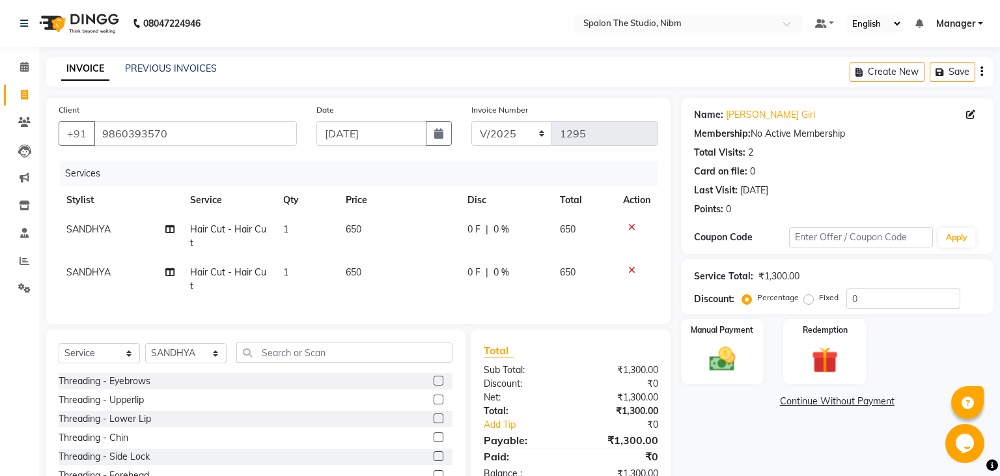
click at [434, 382] on label at bounding box center [439, 381] width 10 height 10
click at [434, 382] on input "checkbox" at bounding box center [438, 381] width 8 height 8
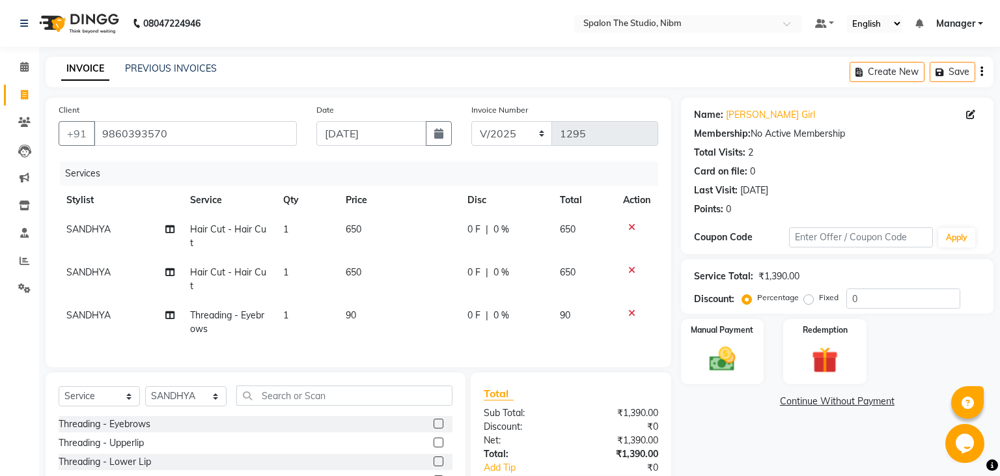
click at [100, 270] on span "SANDHYA" at bounding box center [88, 272] width 44 height 12
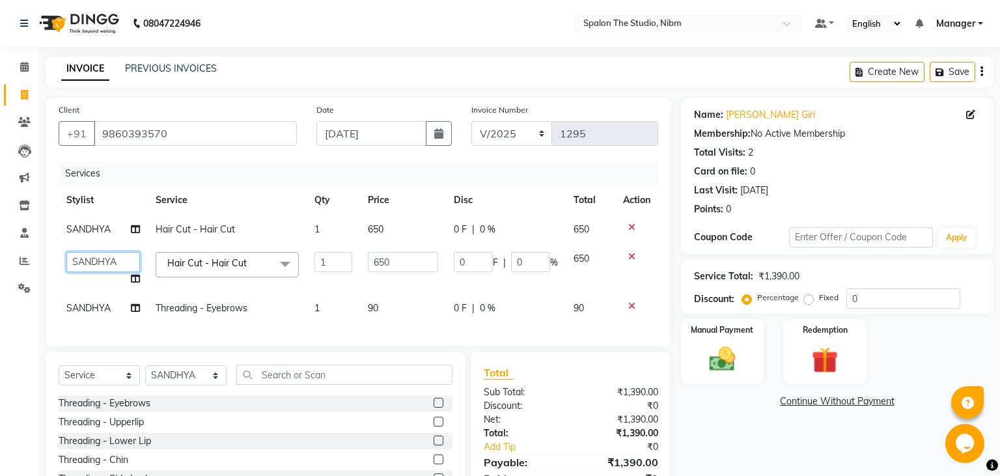
click at [66, 252] on select "AAYAT ARMAN [PERSON_NAME] [PERSON_NAME] ISHA Manager [PERSON_NAME] SANDHYA SUMI…" at bounding box center [103, 262] width 74 height 20
click at [399, 261] on input "650" at bounding box center [403, 262] width 70 height 20
click at [388, 221] on td "650" at bounding box center [403, 229] width 86 height 29
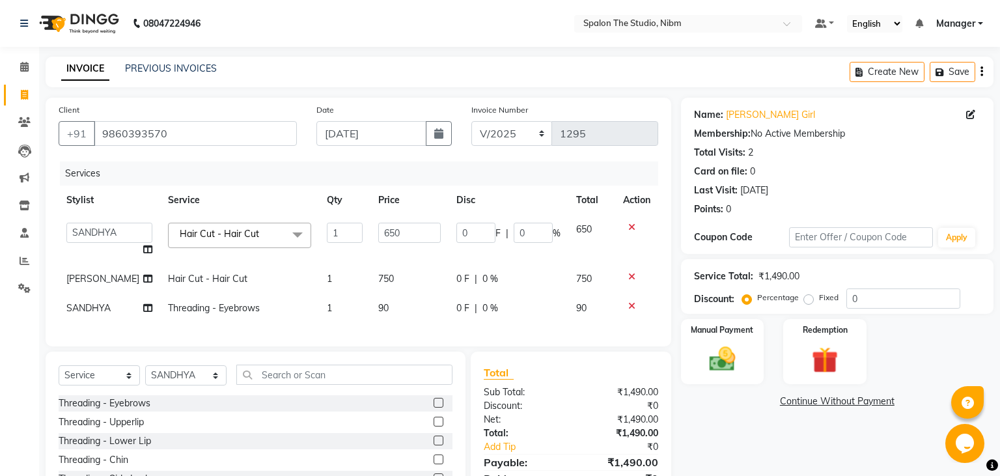
click at [388, 221] on td "650" at bounding box center [410, 239] width 79 height 49
click at [392, 229] on input "650" at bounding box center [409, 233] width 63 height 20
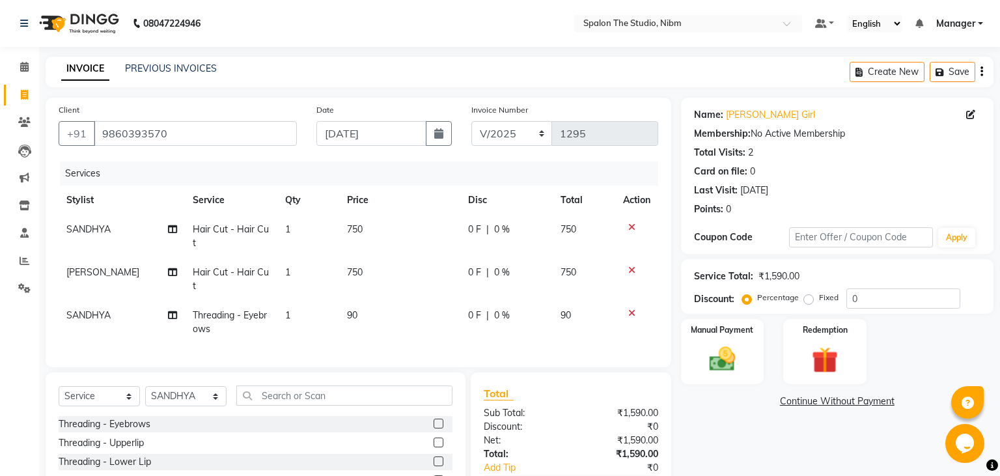
click at [410, 272] on td "750" at bounding box center [399, 279] width 121 height 43
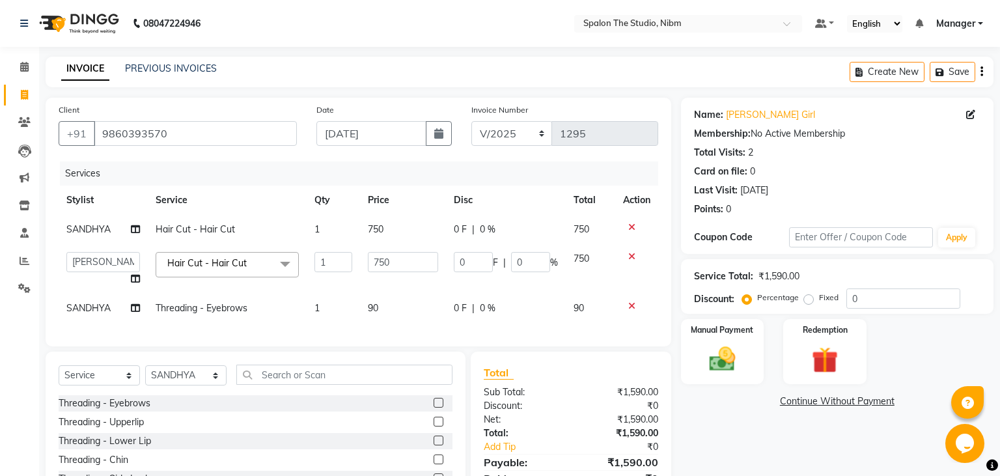
click at [551, 308] on div "0 F | 0 %" at bounding box center [506, 309] width 104 height 14
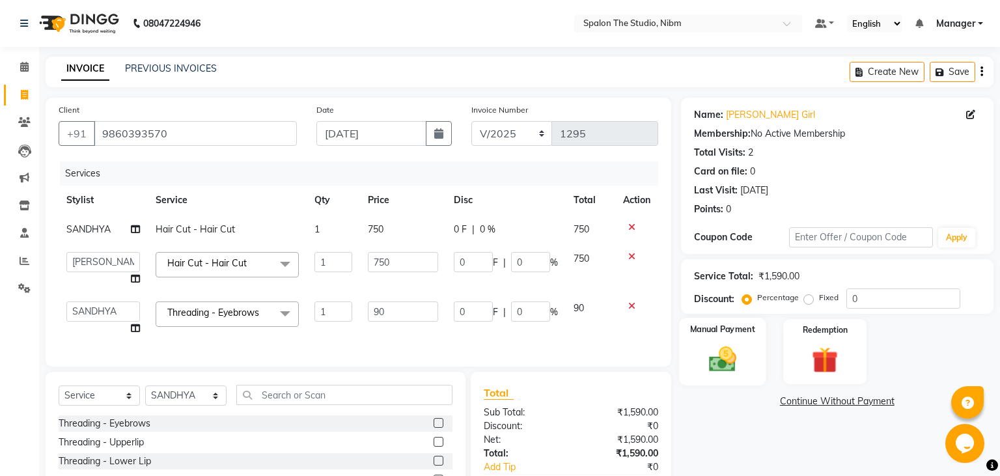
click at [727, 354] on img at bounding box center [722, 359] width 44 height 31
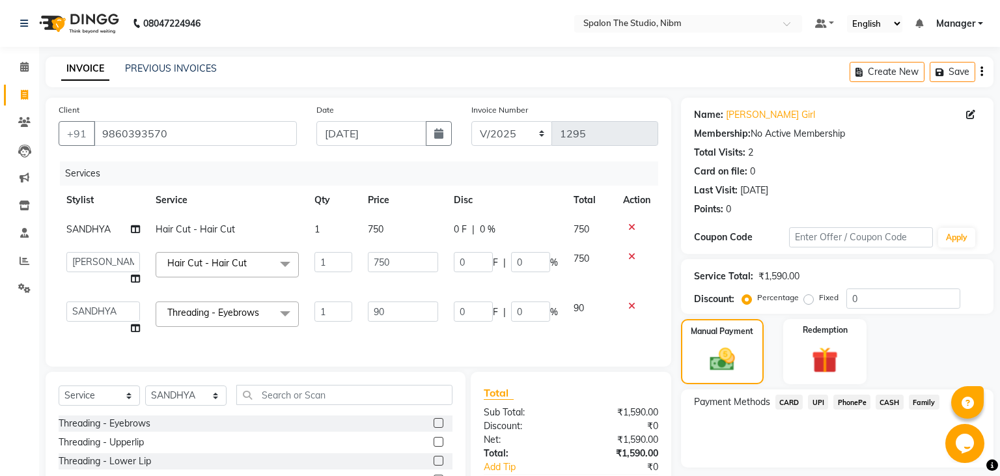
click at [892, 397] on span "CASH" at bounding box center [890, 402] width 28 height 15
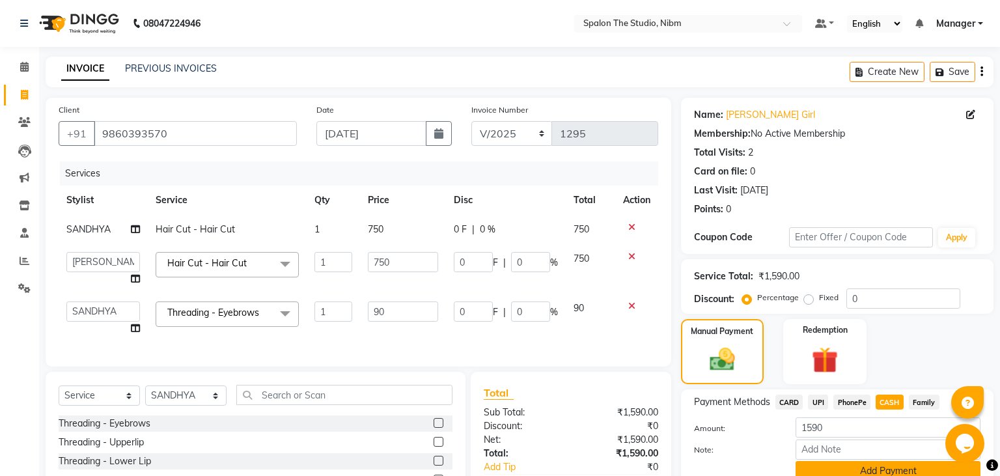
click at [883, 472] on button "Add Payment" at bounding box center [888, 471] width 185 height 20
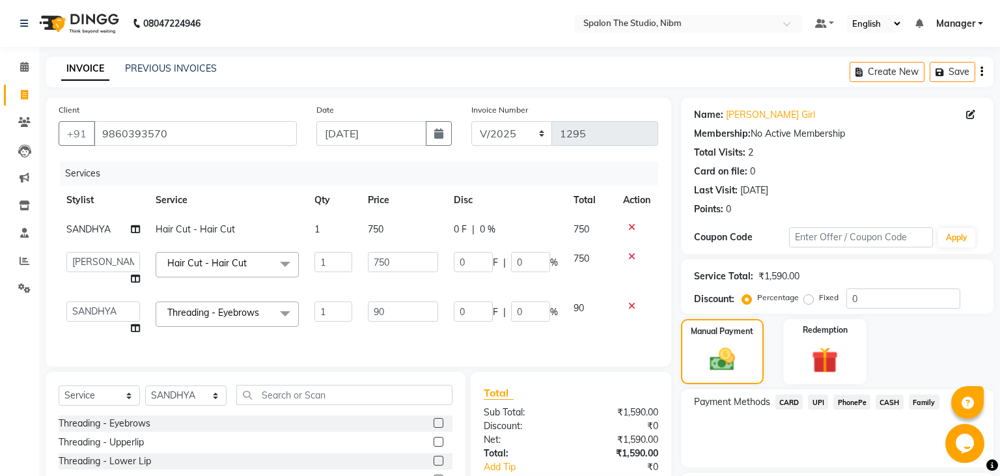
scroll to position [125, 0]
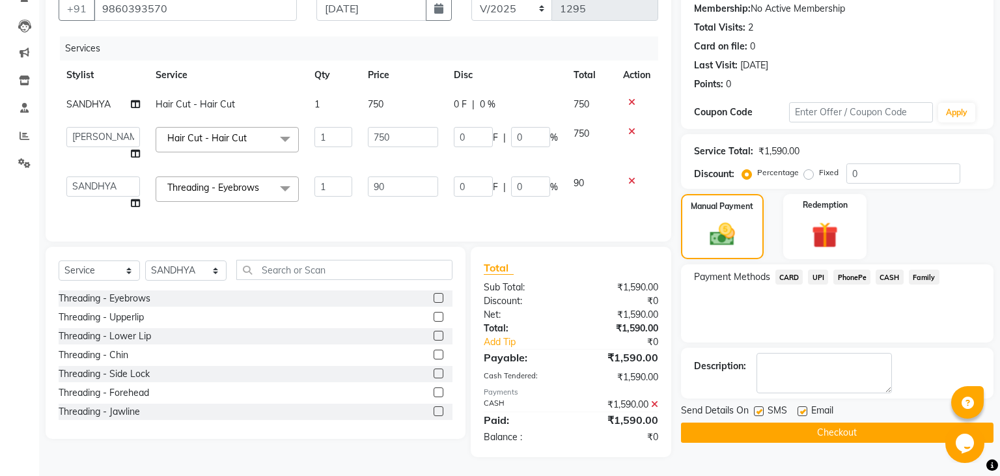
drag, startPoint x: 759, startPoint y: 409, endPoint x: 799, endPoint y: 436, distance: 47.7
click at [799, 436] on div "Send Details On SMS Email Checkout" at bounding box center [837, 423] width 313 height 39
click at [799, 436] on button "Checkout" at bounding box center [837, 433] width 313 height 20
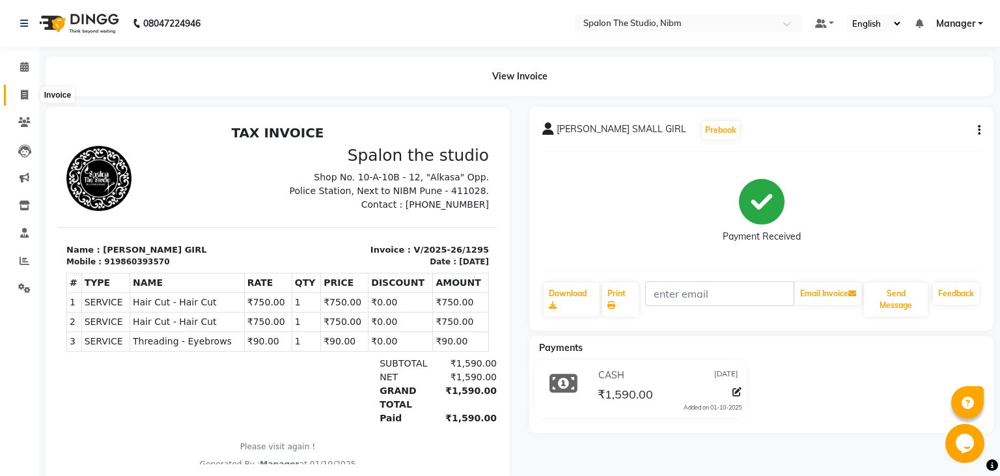
click at [27, 97] on icon at bounding box center [24, 95] width 7 height 10
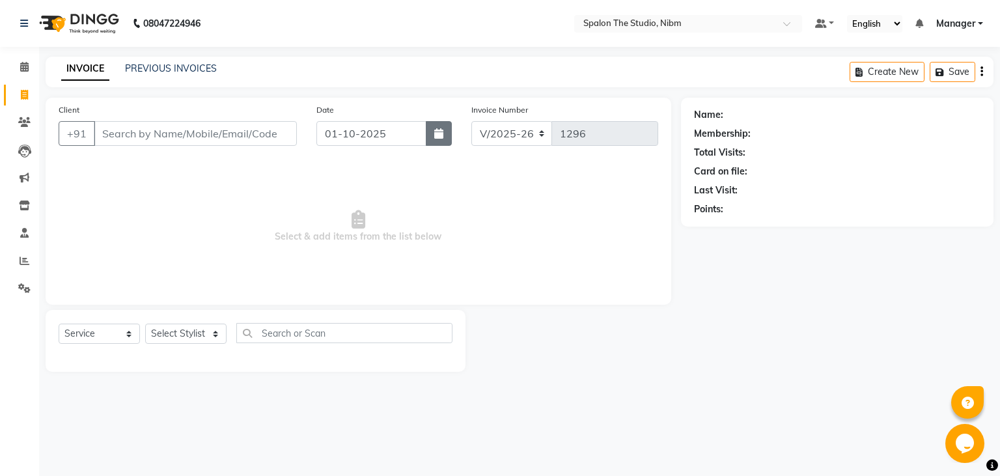
click at [439, 134] on icon "button" at bounding box center [438, 133] width 9 height 10
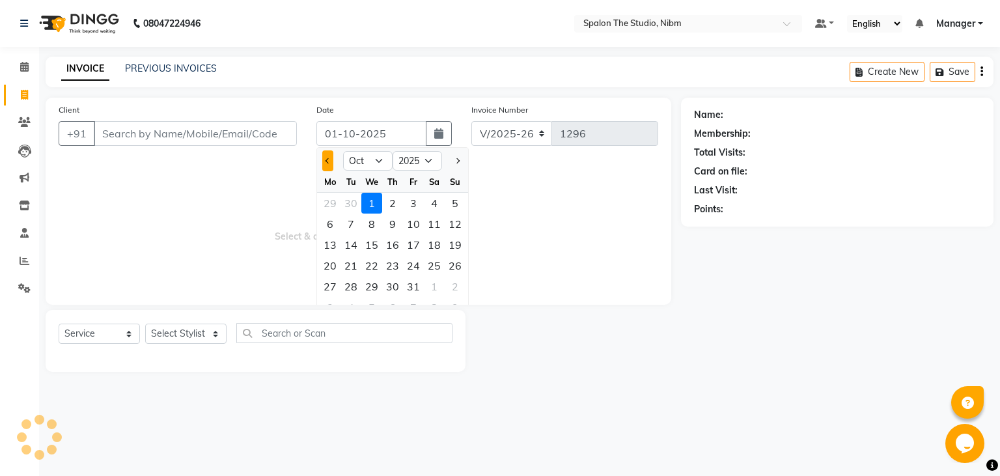
click at [327, 163] on button "Previous month" at bounding box center [327, 160] width 11 height 21
click at [417, 206] on div "5" at bounding box center [413, 203] width 21 height 21
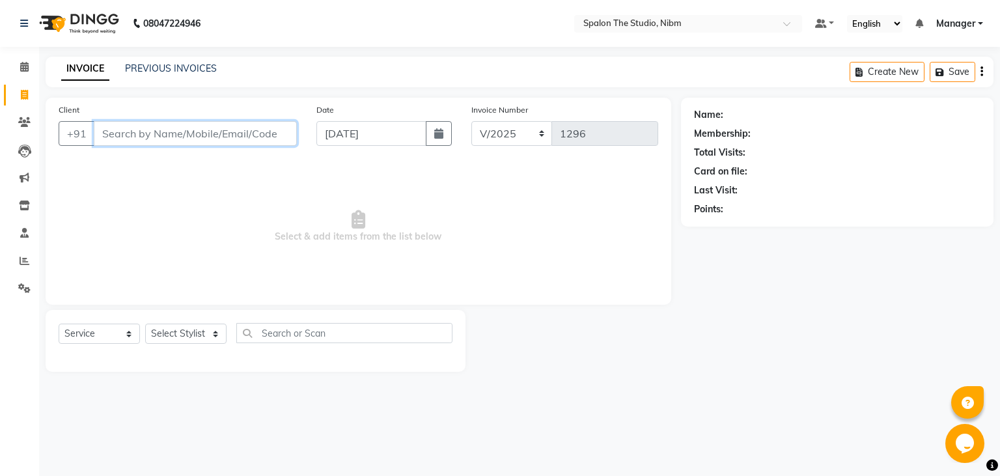
click at [219, 133] on input "Client" at bounding box center [195, 133] width 203 height 25
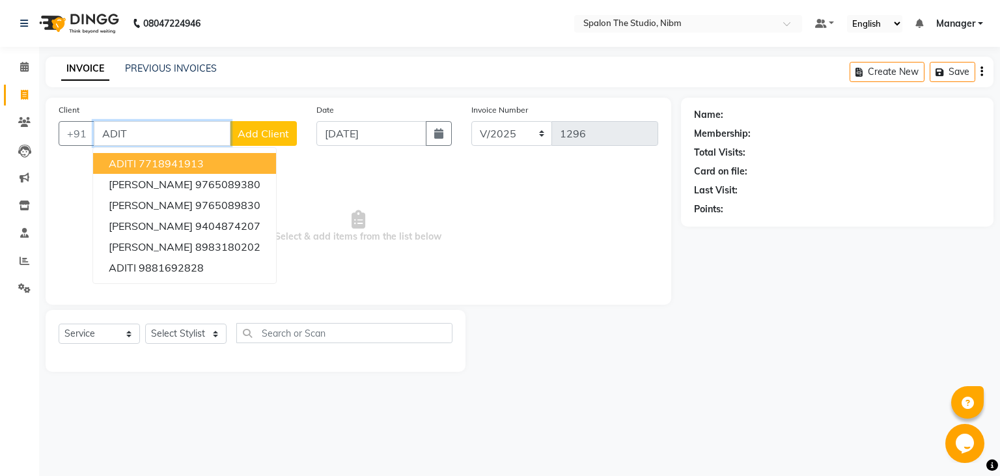
click at [225, 159] on button "ADITI 7718941913" at bounding box center [184, 163] width 183 height 21
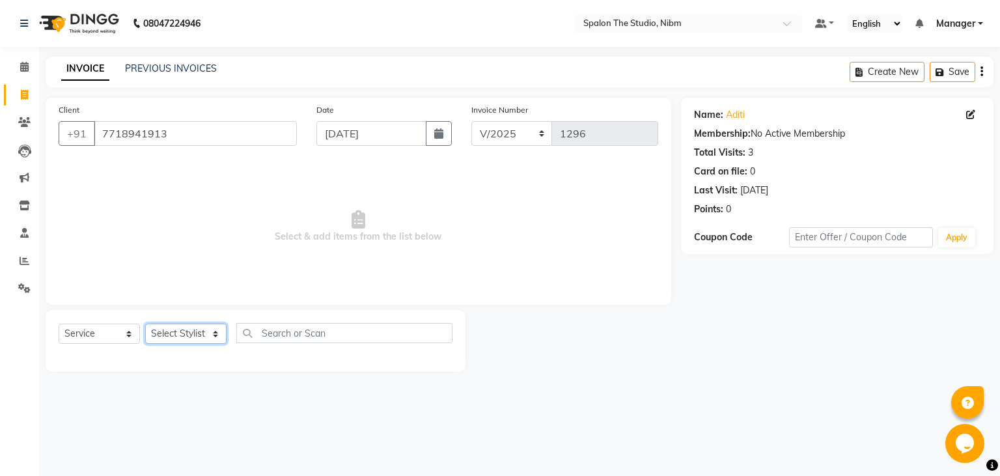
click at [145, 324] on select "Select Stylist AAYAT ARMAN [PERSON_NAME] [PERSON_NAME] Manager [PERSON_NAME] SU…" at bounding box center [185, 334] width 81 height 20
click option "[PERSON_NAME]" at bounding box center [0, 0] width 0 height 0
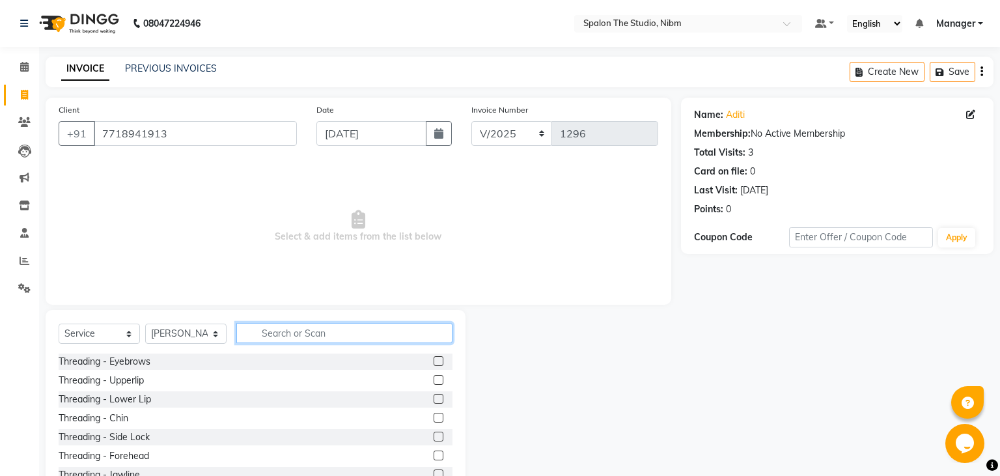
click at [281, 337] on input "text" at bounding box center [344, 333] width 216 height 20
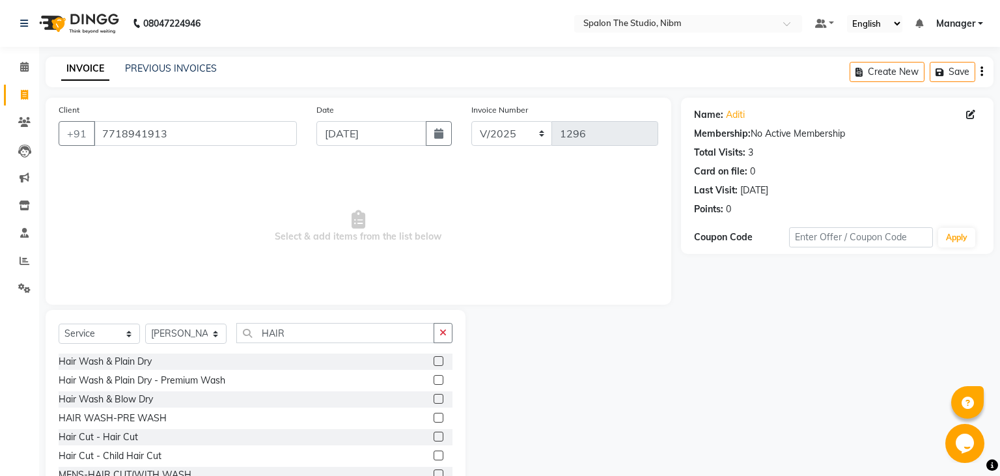
click at [438, 439] on label at bounding box center [439, 437] width 10 height 10
click at [438, 439] on input "checkbox" at bounding box center [438, 437] width 8 height 8
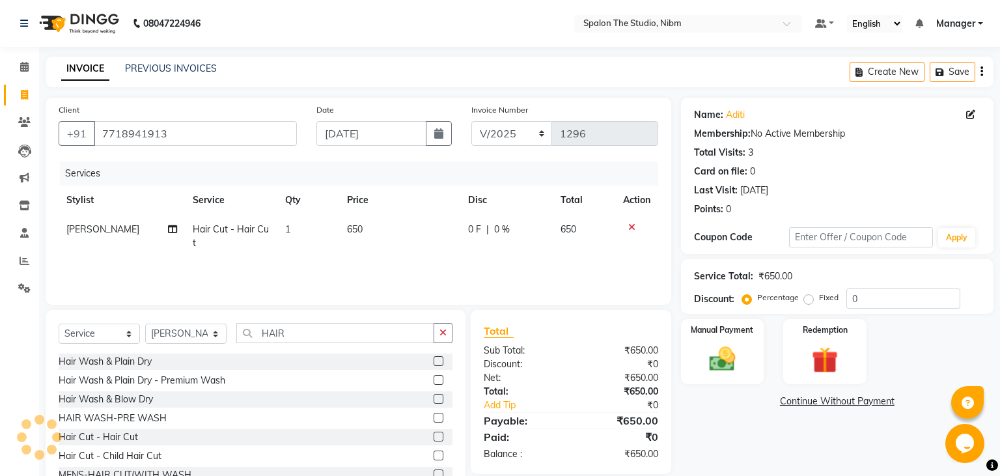
click at [410, 231] on td "650" at bounding box center [399, 236] width 121 height 43
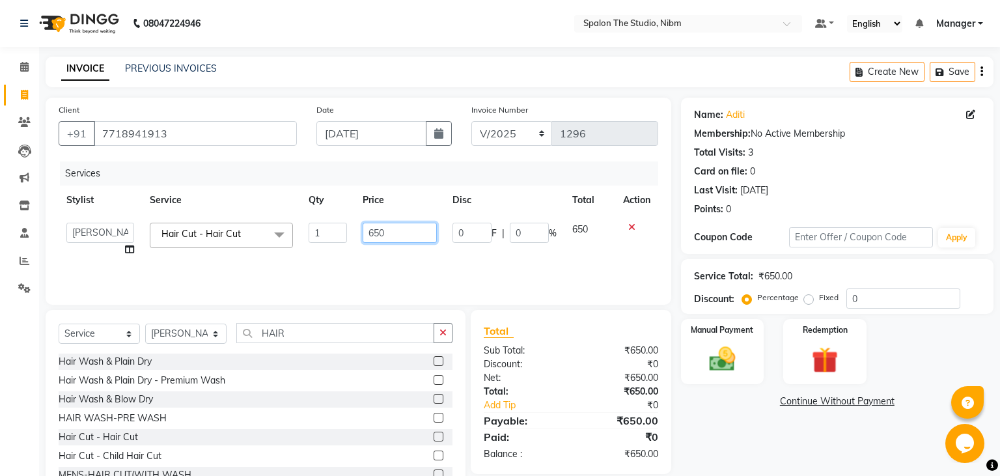
click at [410, 231] on input "650" at bounding box center [400, 233] width 74 height 20
click at [419, 270] on div "Services Stylist Service Qty Price Disc Total Action AAYAT ARMAN [PERSON_NAME] …" at bounding box center [359, 227] width 600 height 130
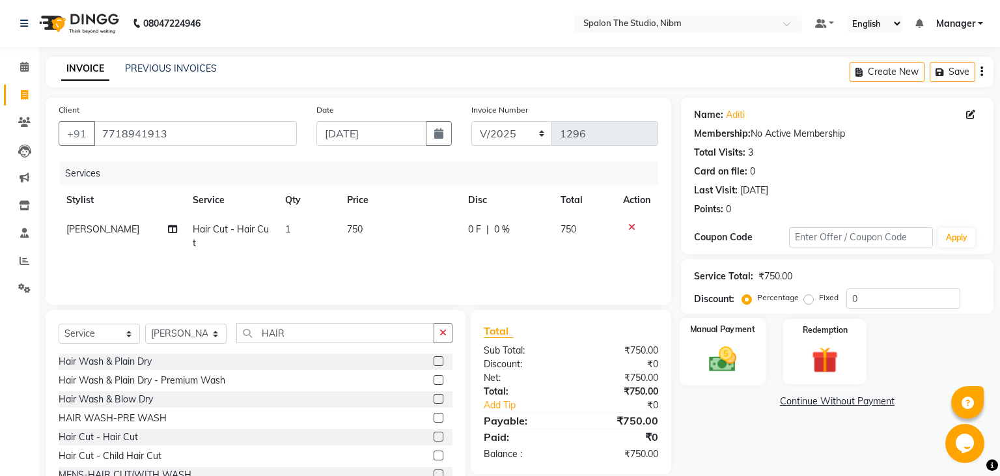
click at [718, 366] on img at bounding box center [722, 359] width 44 height 31
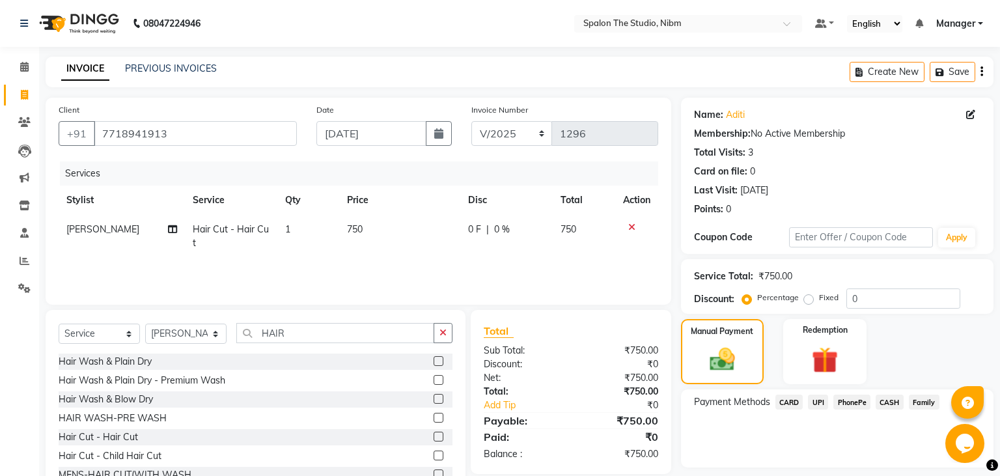
click at [817, 406] on span "UPI" at bounding box center [818, 402] width 20 height 15
click at [845, 473] on button "Add Payment" at bounding box center [888, 471] width 185 height 20
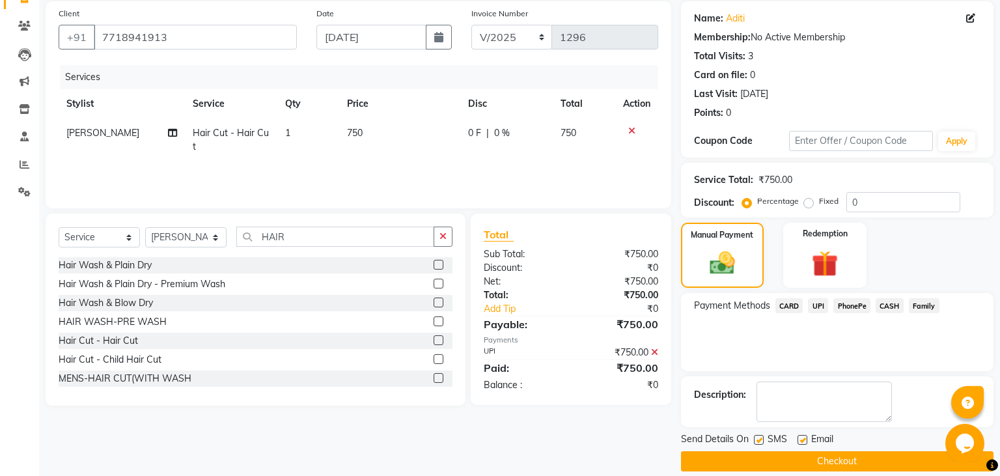
scroll to position [110, 0]
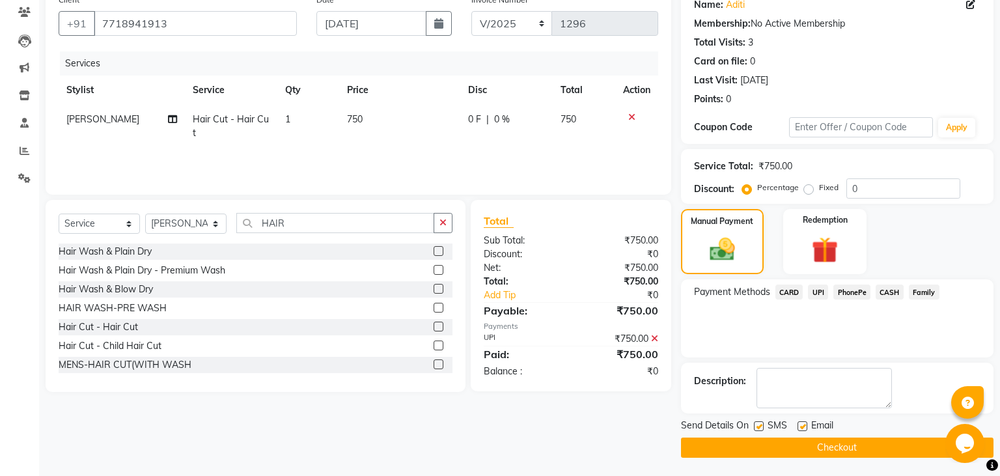
click at [760, 425] on label at bounding box center [759, 426] width 10 height 10
click at [760, 425] on input "checkbox" at bounding box center [758, 427] width 8 height 8
click at [796, 448] on button "Checkout" at bounding box center [837, 448] width 313 height 20
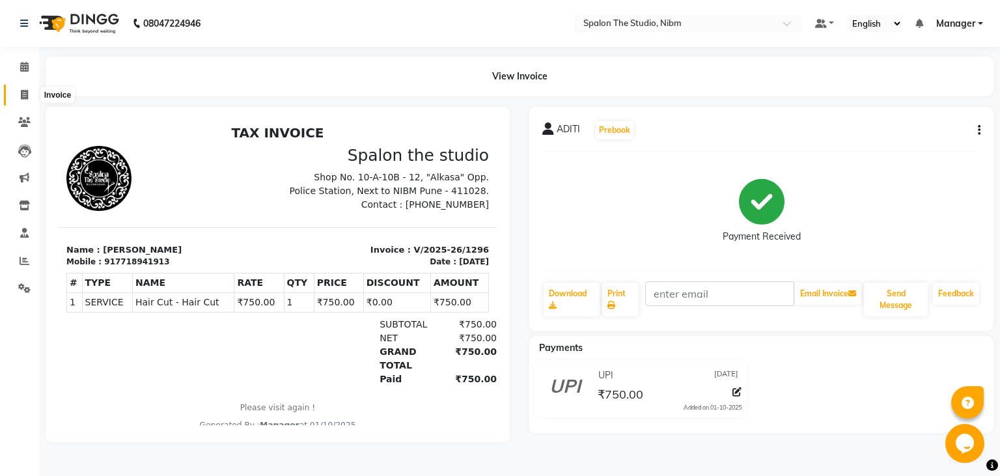
click at [20, 90] on span at bounding box center [24, 95] width 23 height 15
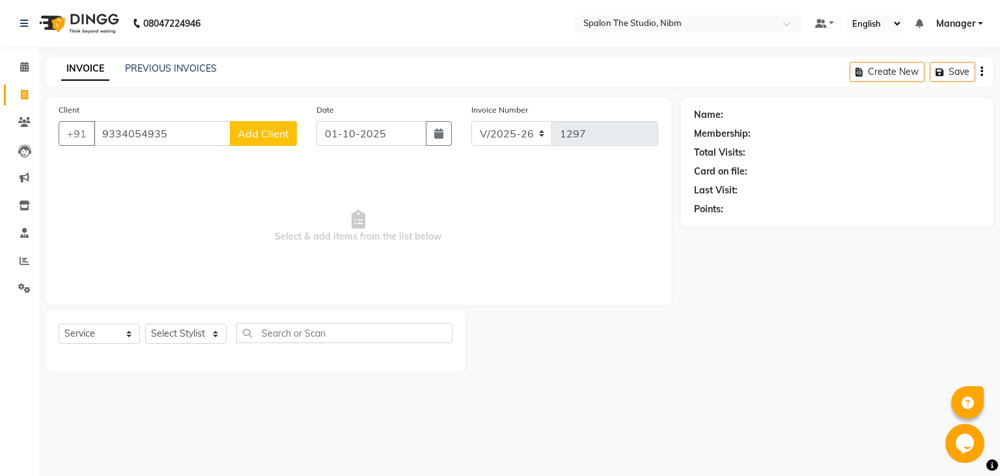
click at [274, 132] on span "Add Client" at bounding box center [263, 133] width 51 height 13
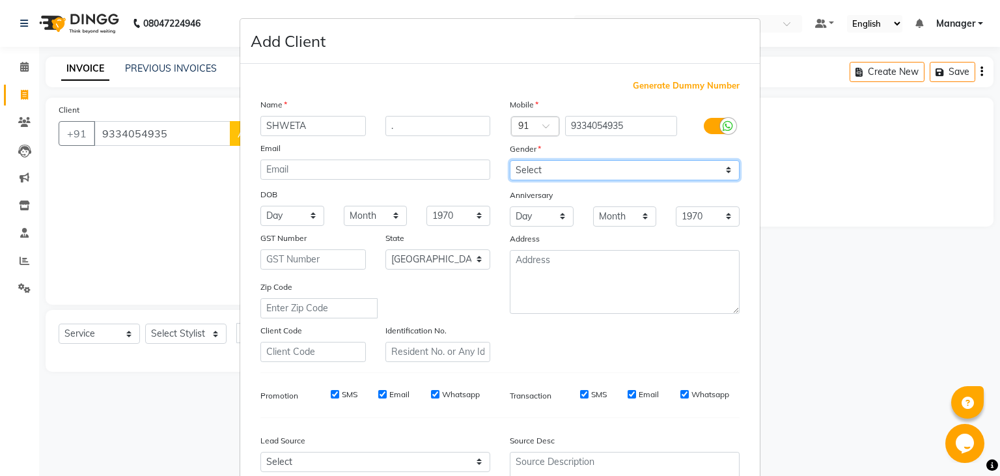
click at [510, 160] on select "Select [DEMOGRAPHIC_DATA] [DEMOGRAPHIC_DATA] Other Prefer Not To Say" at bounding box center [625, 170] width 230 height 20
click option "[DEMOGRAPHIC_DATA]" at bounding box center [0, 0] width 0 height 0
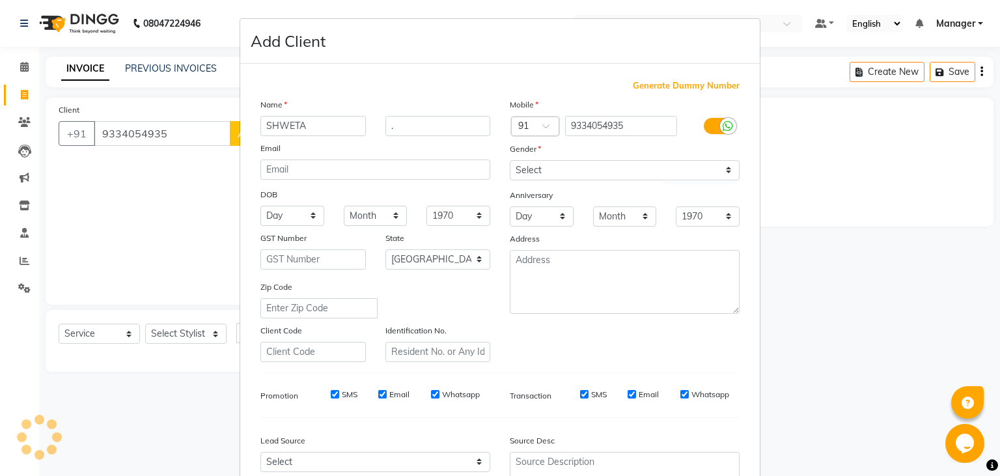
click at [991, 438] on ngb-modal-window "Add Client Generate Dummy Number Name SHWETA . Email DOB Day 01 02 03 04 05 06 …" at bounding box center [500, 238] width 1000 height 476
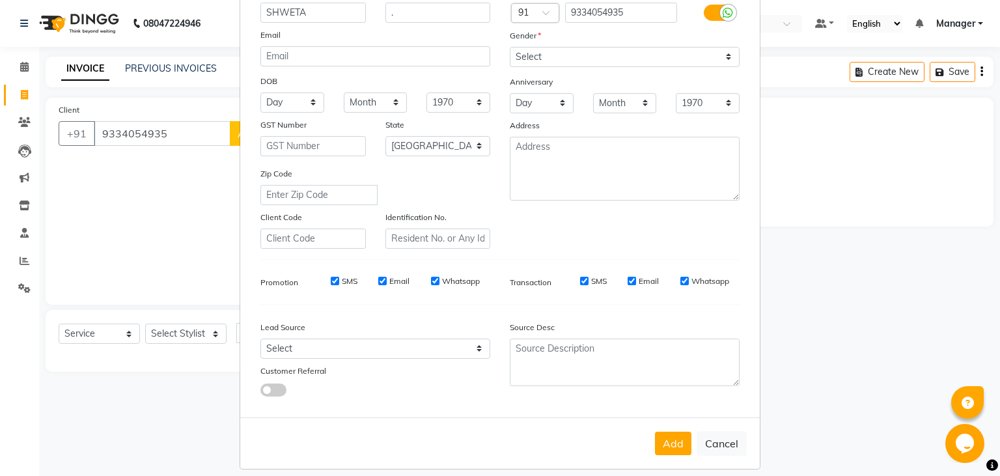
scroll to position [128, 0]
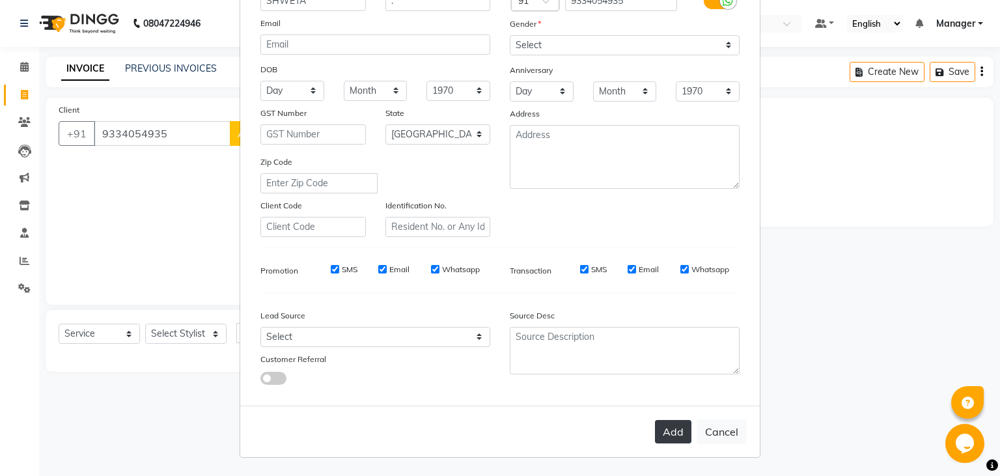
click at [675, 437] on button "Add" at bounding box center [673, 431] width 36 height 23
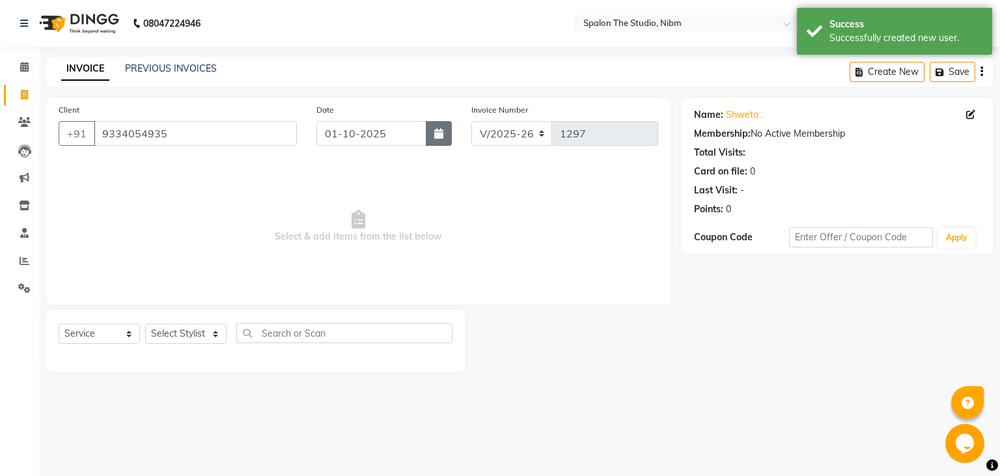
click at [434, 126] on button "button" at bounding box center [439, 133] width 26 height 25
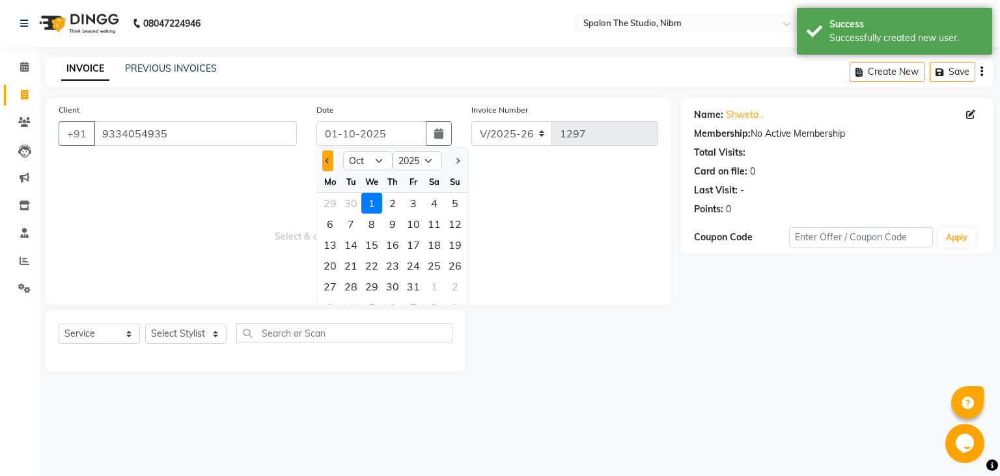
click at [328, 163] on button "Previous month" at bounding box center [327, 160] width 11 height 21
click at [415, 200] on div "5" at bounding box center [413, 203] width 21 height 21
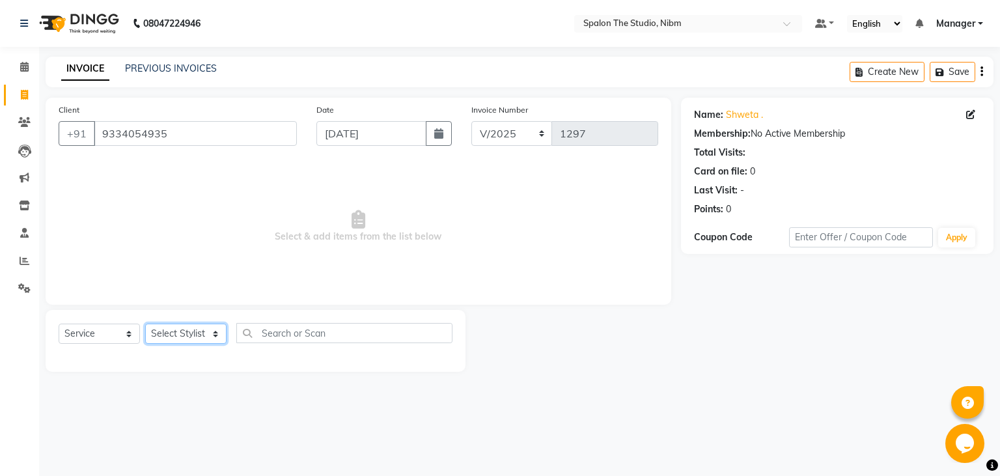
click at [145, 324] on select "Select Stylist AAYAT ARMAN [PERSON_NAME] [PERSON_NAME] Manager [PERSON_NAME] SU…" at bounding box center [185, 334] width 81 height 20
click option "[PERSON_NAME]" at bounding box center [0, 0] width 0 height 0
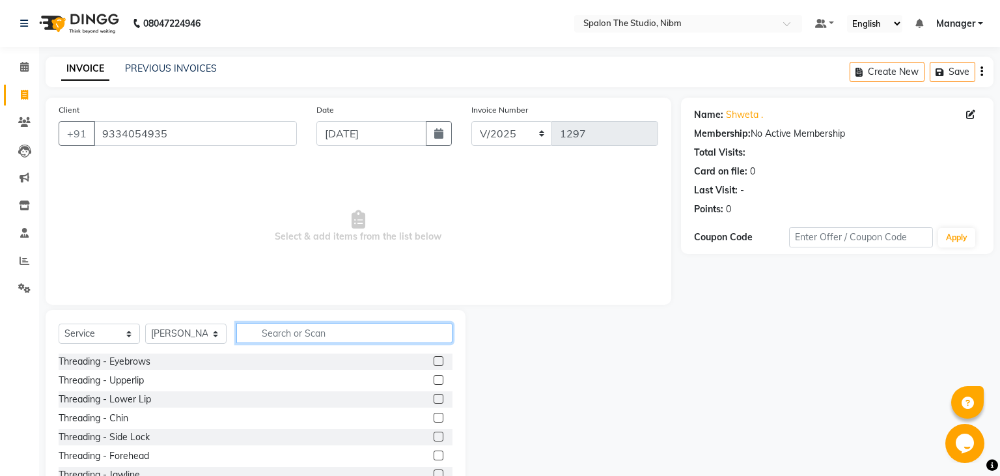
click at [293, 328] on input "text" at bounding box center [344, 333] width 216 height 20
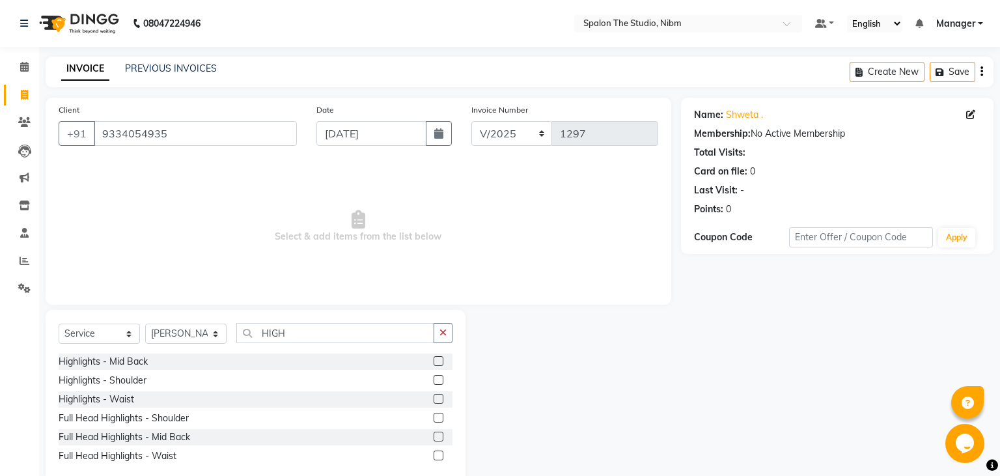
click at [440, 382] on label at bounding box center [439, 380] width 10 height 10
click at [440, 382] on input "checkbox" at bounding box center [438, 380] width 8 height 8
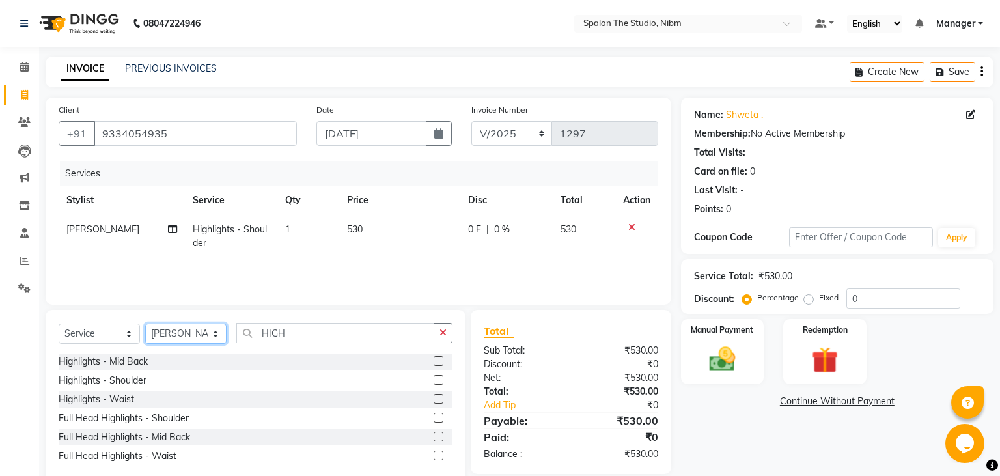
click at [145, 324] on select "Select Stylist AAYAT ARMAN [PERSON_NAME] [PERSON_NAME] Manager [PERSON_NAME] SU…" at bounding box center [185, 334] width 81 height 20
click option "[PERSON_NAME]" at bounding box center [0, 0] width 0 height 0
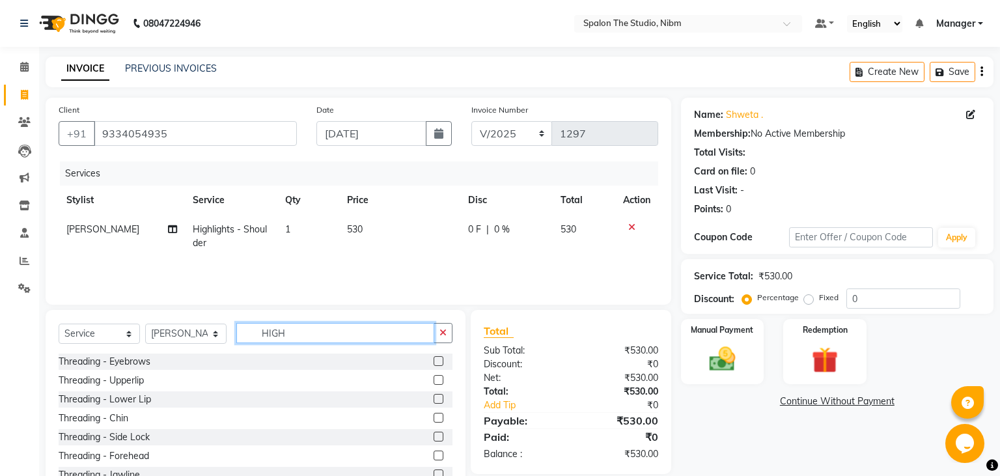
click at [314, 327] on input "HIGH" at bounding box center [335, 333] width 198 height 20
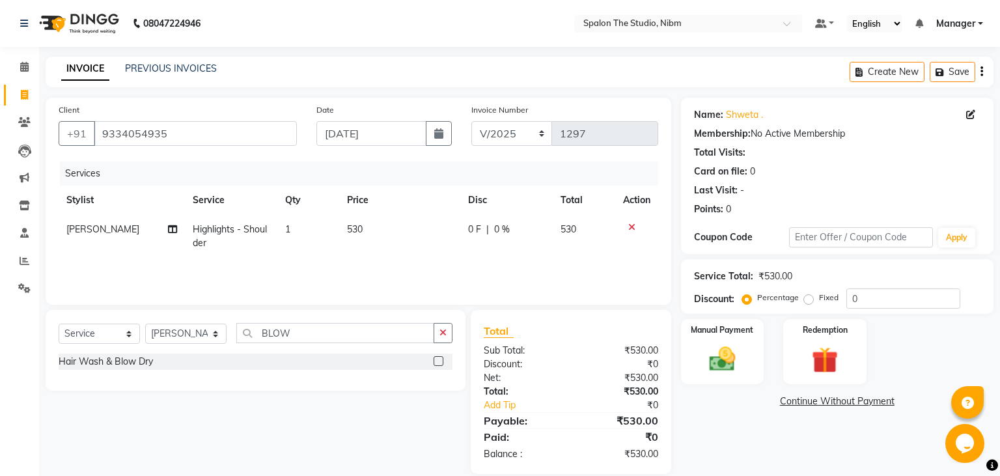
click at [440, 358] on label at bounding box center [439, 361] width 10 height 10
click at [440, 358] on input "checkbox" at bounding box center [438, 362] width 8 height 8
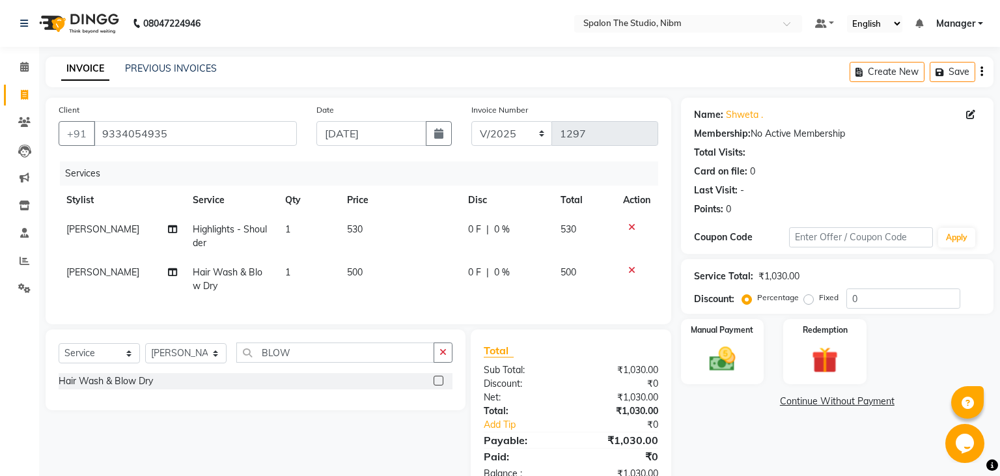
click at [375, 227] on td "530" at bounding box center [399, 236] width 121 height 43
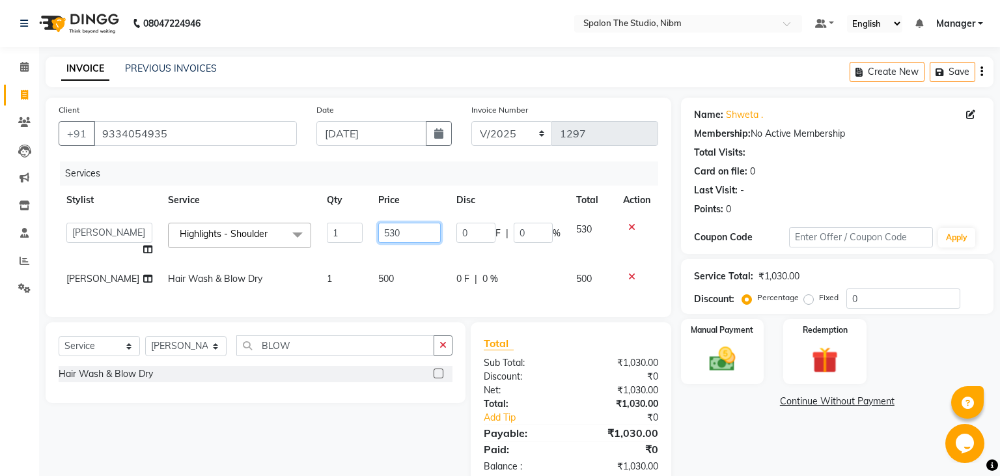
click at [378, 227] on input "530" at bounding box center [409, 233] width 63 height 20
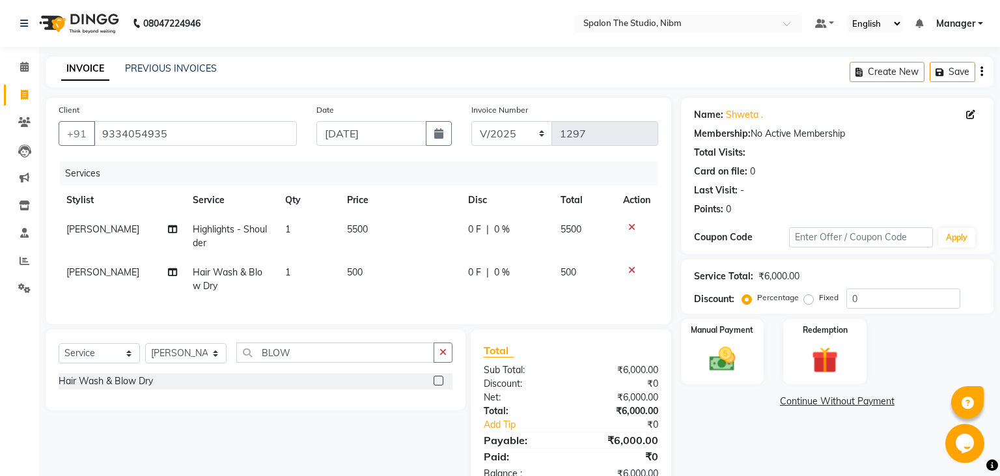
click at [391, 277] on td "500" at bounding box center [399, 279] width 121 height 43
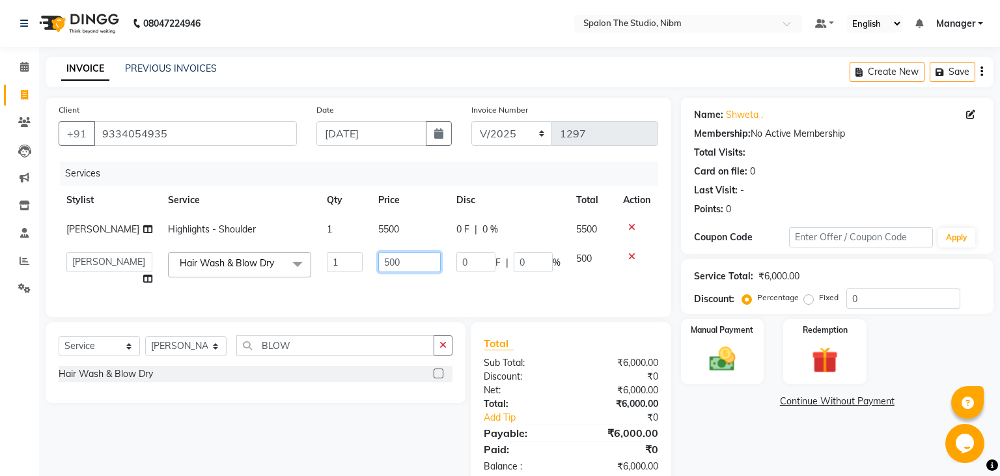
click at [391, 272] on input "500" at bounding box center [409, 262] width 63 height 20
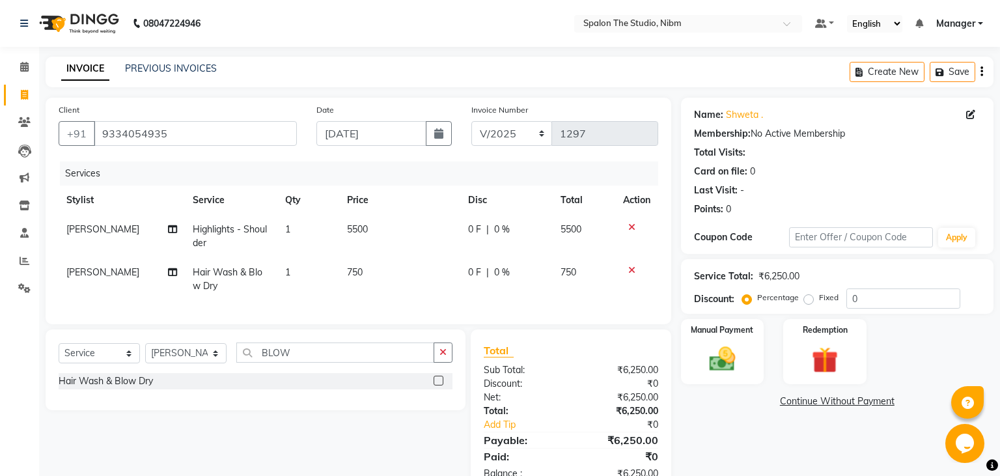
click at [405, 303] on div "Services Stylist Service Qty Price Disc Total Action [PERSON_NAME] Highlights -…" at bounding box center [359, 237] width 600 height 150
click at [720, 360] on img at bounding box center [722, 359] width 44 height 31
click at [815, 395] on span "UPI" at bounding box center [818, 402] width 20 height 15
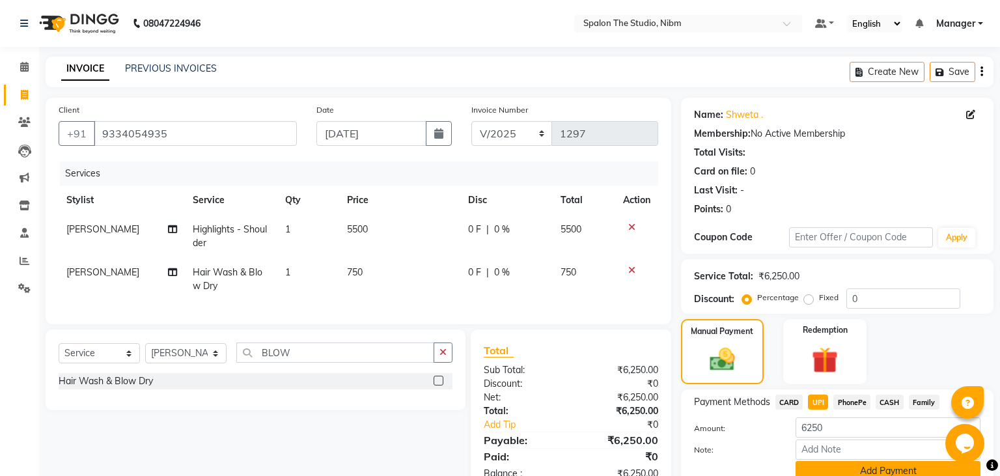
click at [860, 475] on button "Add Payment" at bounding box center [888, 471] width 185 height 20
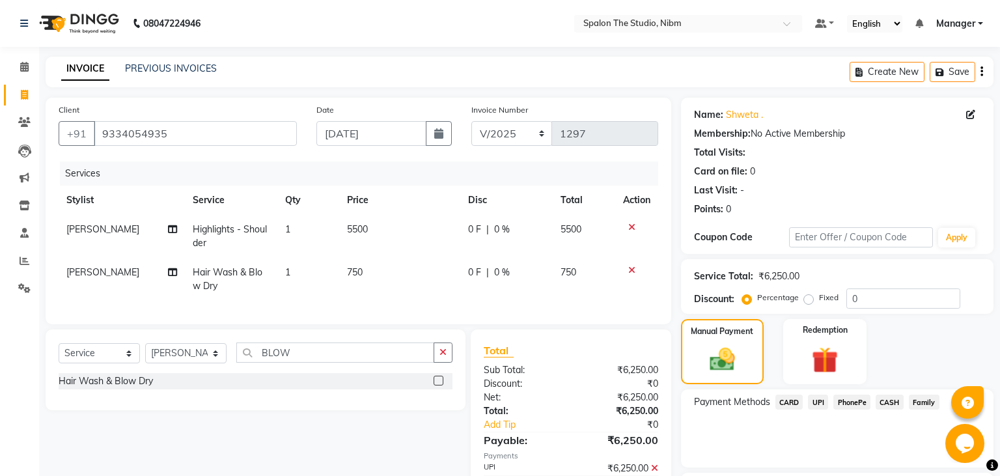
scroll to position [110, 0]
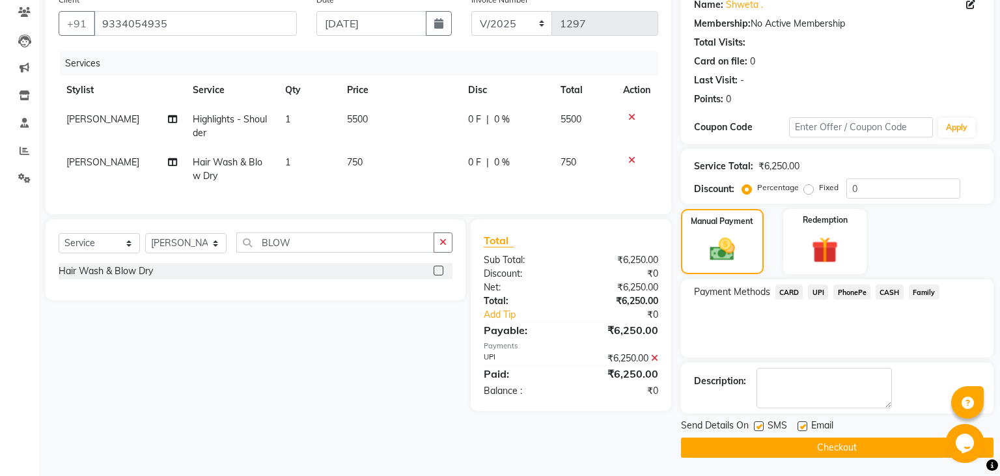
click at [759, 426] on label at bounding box center [759, 426] width 10 height 10
click at [759, 426] on input "checkbox" at bounding box center [758, 427] width 8 height 8
click at [780, 442] on button "Checkout" at bounding box center [837, 448] width 313 height 20
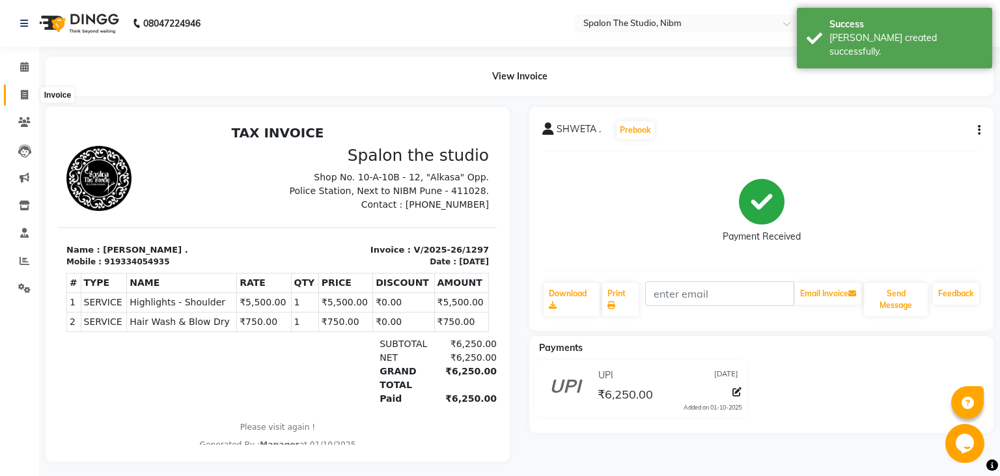
click at [29, 95] on span at bounding box center [24, 95] width 23 height 15
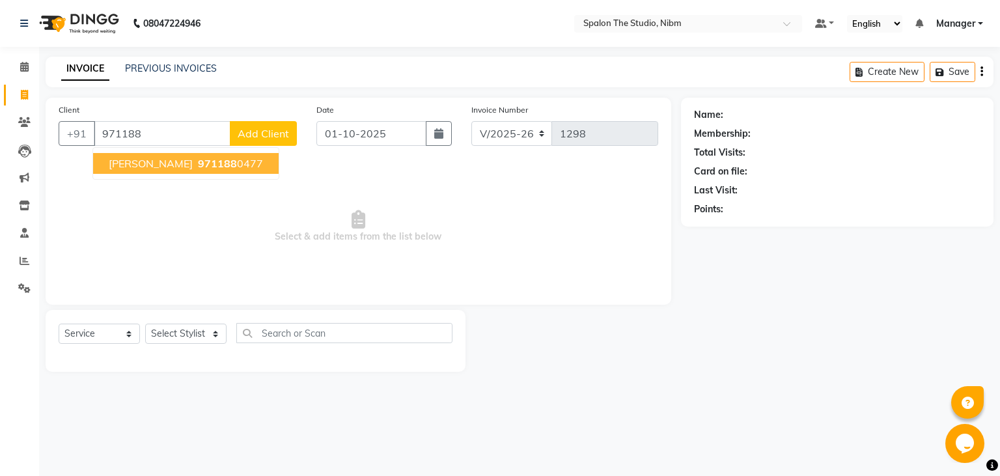
click at [173, 171] on button "[PERSON_NAME] 971188 0477" at bounding box center [186, 163] width 186 height 21
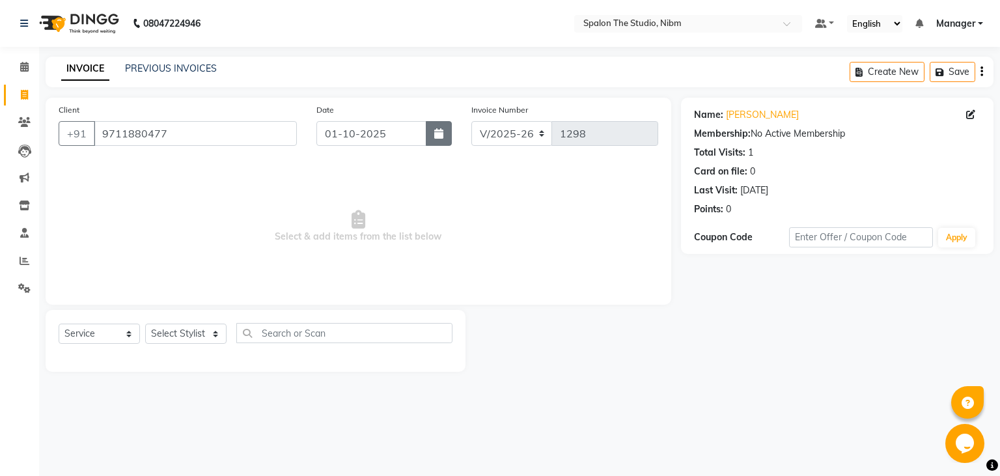
click at [442, 134] on icon "button" at bounding box center [438, 133] width 9 height 10
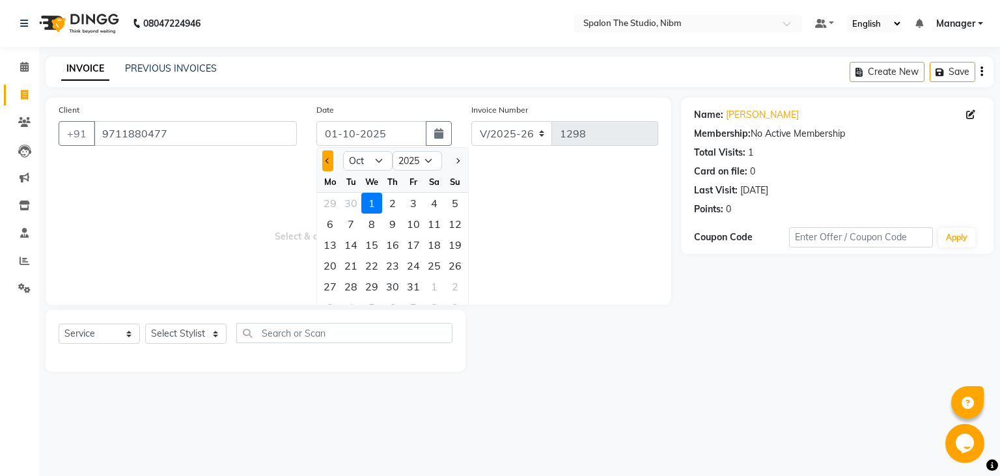
click at [324, 160] on button "Previous month" at bounding box center [327, 160] width 11 height 21
click at [414, 203] on div "5" at bounding box center [413, 203] width 21 height 21
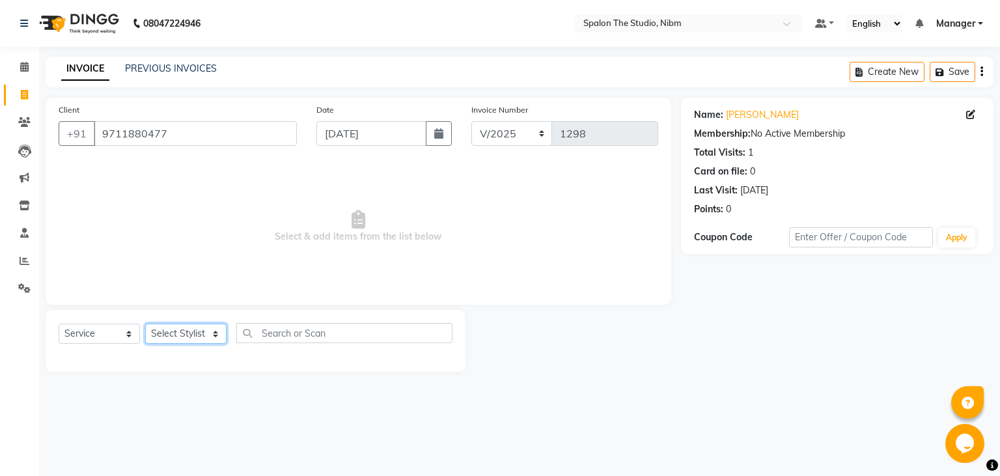
click at [145, 324] on select "Select Stylist AAYAT ARMAN [PERSON_NAME] [PERSON_NAME] Manager [PERSON_NAME] SU…" at bounding box center [185, 334] width 81 height 20
click option "AAYAT" at bounding box center [0, 0] width 0 height 0
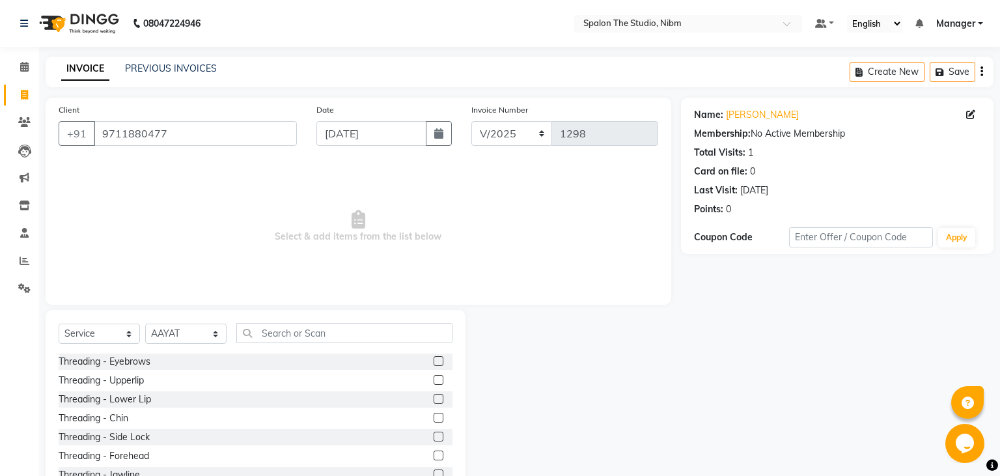
click at [442, 360] on label at bounding box center [439, 361] width 10 height 10
click at [442, 360] on input "checkbox" at bounding box center [438, 362] width 8 height 8
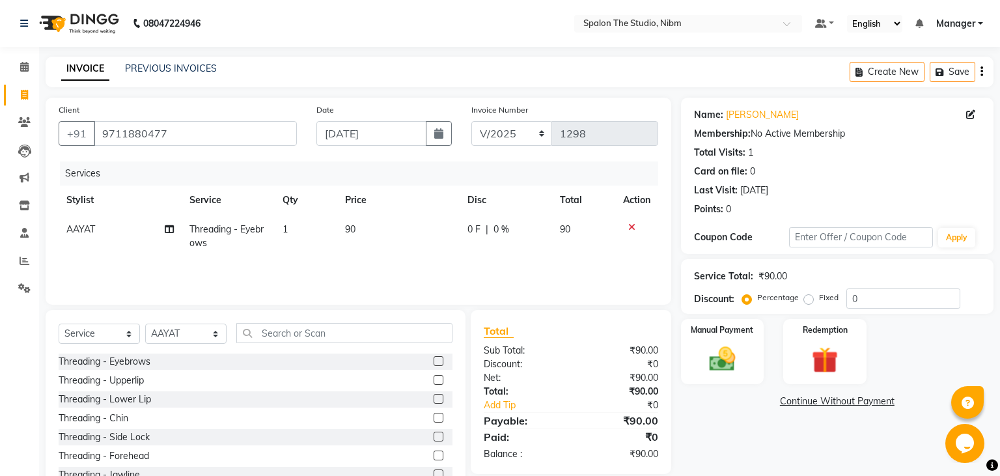
click at [437, 380] on label at bounding box center [439, 380] width 10 height 10
click at [437, 380] on input "checkbox" at bounding box center [438, 380] width 8 height 8
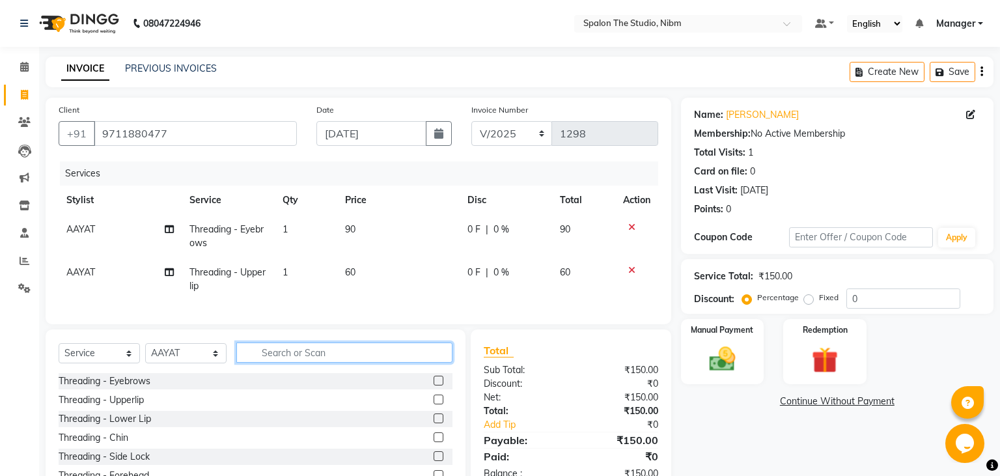
click at [356, 348] on input "text" at bounding box center [344, 353] width 216 height 20
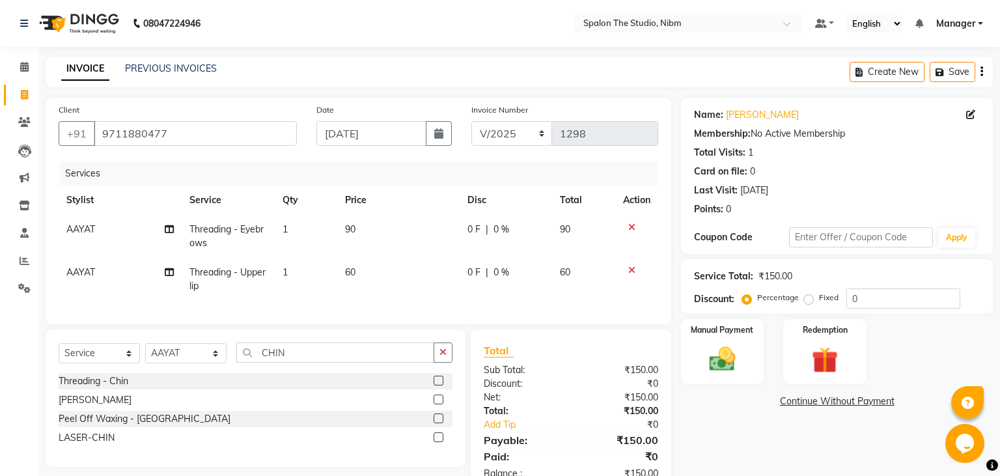
click at [438, 417] on label at bounding box center [439, 419] width 10 height 10
click at [438, 417] on input "checkbox" at bounding box center [438, 419] width 8 height 8
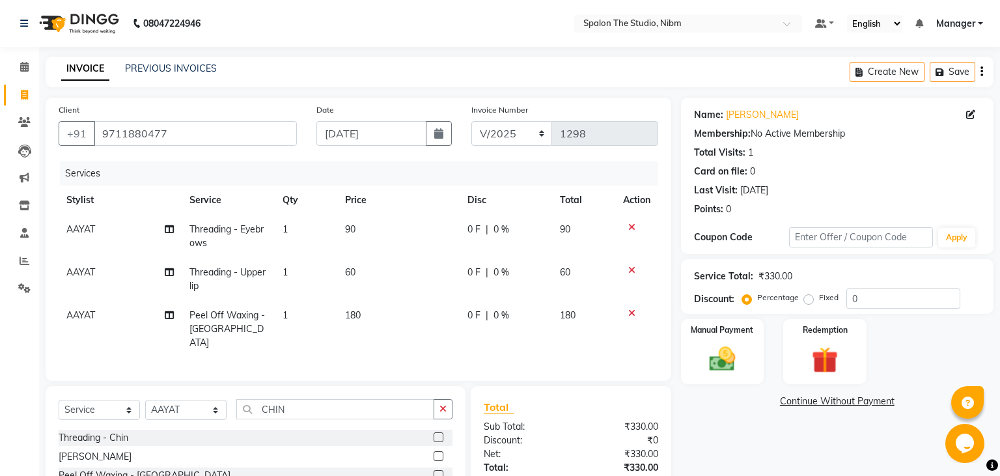
click at [376, 314] on td "180" at bounding box center [398, 329] width 122 height 57
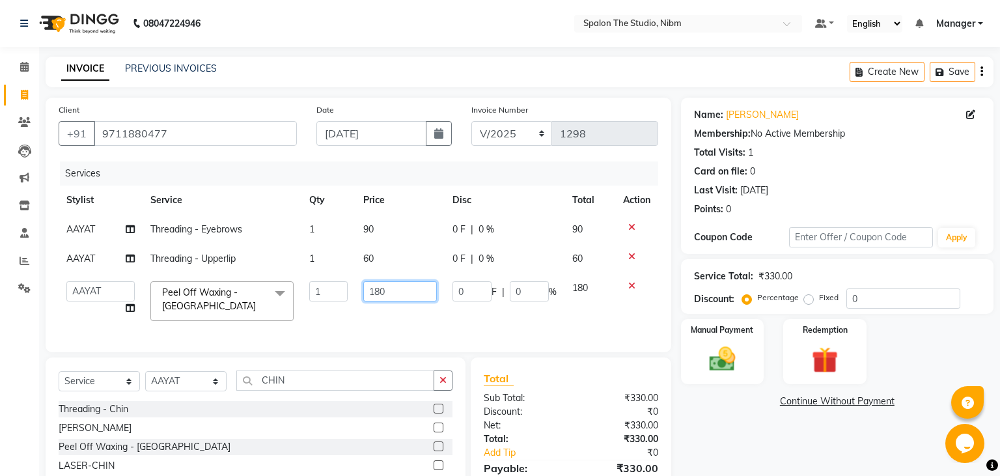
click at [400, 289] on input "180" at bounding box center [400, 291] width 74 height 20
click at [395, 264] on td "60" at bounding box center [400, 258] width 89 height 29
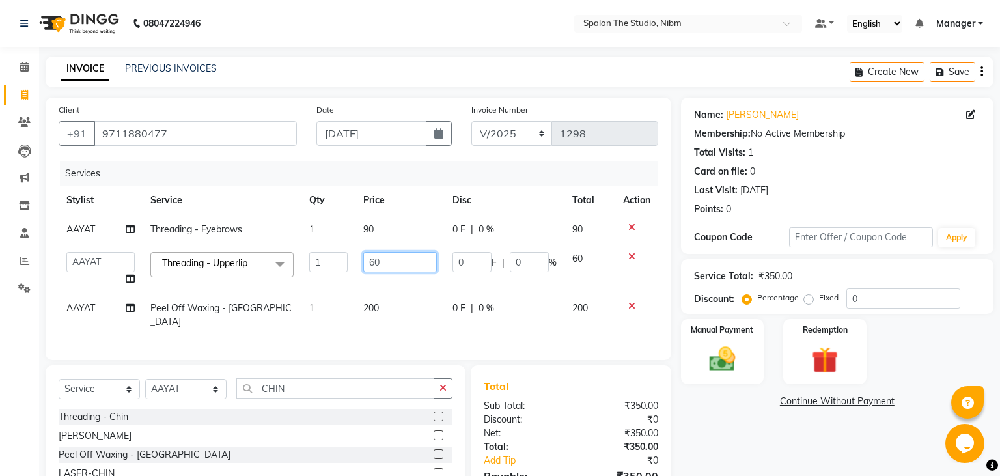
click at [395, 264] on input "60" at bounding box center [400, 262] width 74 height 20
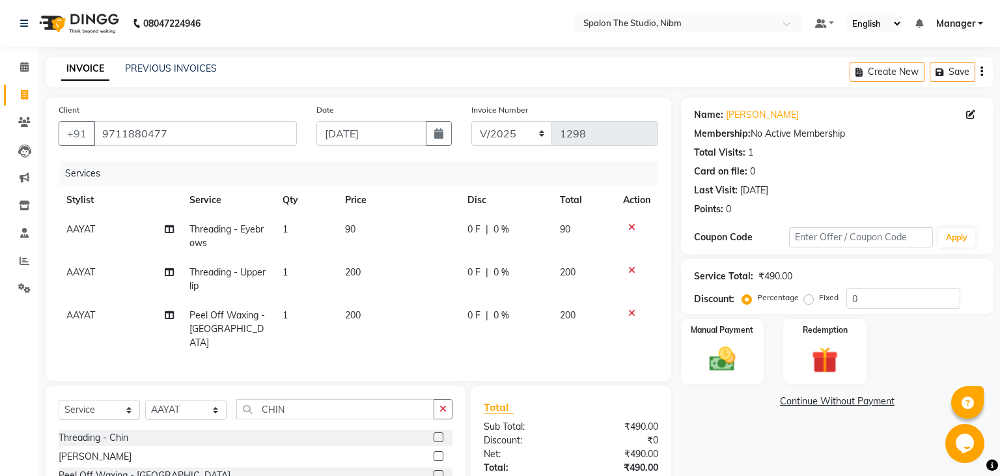
click at [395, 302] on td "200" at bounding box center [398, 329] width 122 height 57
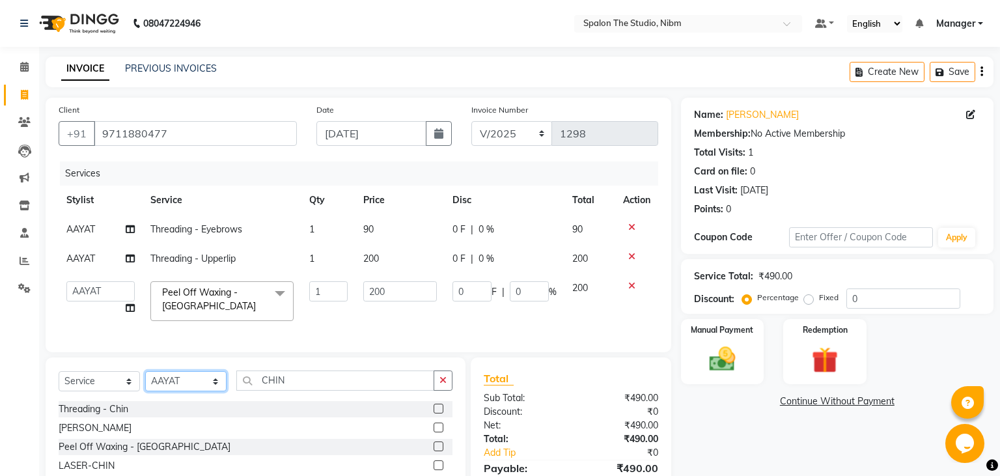
click at [145, 371] on select "Select Stylist AAYAT ARMAN [PERSON_NAME] [PERSON_NAME] Manager [PERSON_NAME] SU…" at bounding box center [185, 381] width 81 height 20
click option "[PERSON_NAME]" at bounding box center [0, 0] width 0 height 0
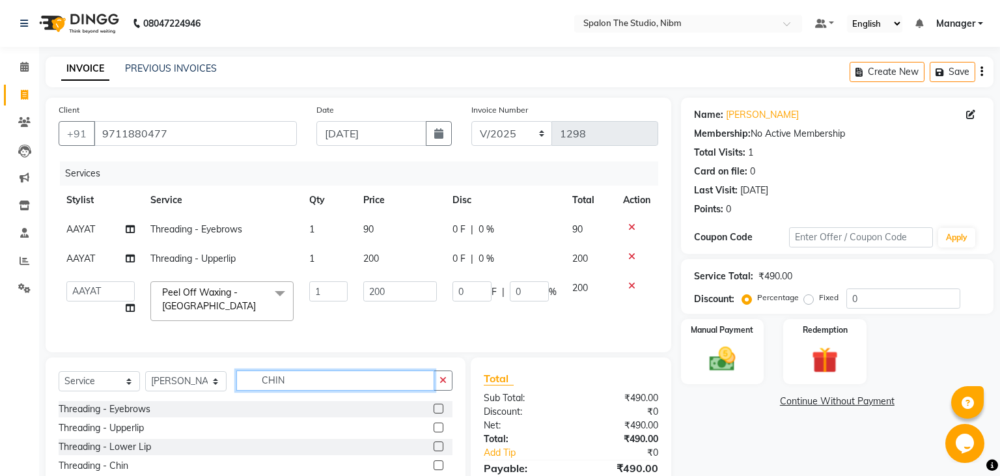
click at [305, 379] on input "CHIN" at bounding box center [335, 381] width 198 height 20
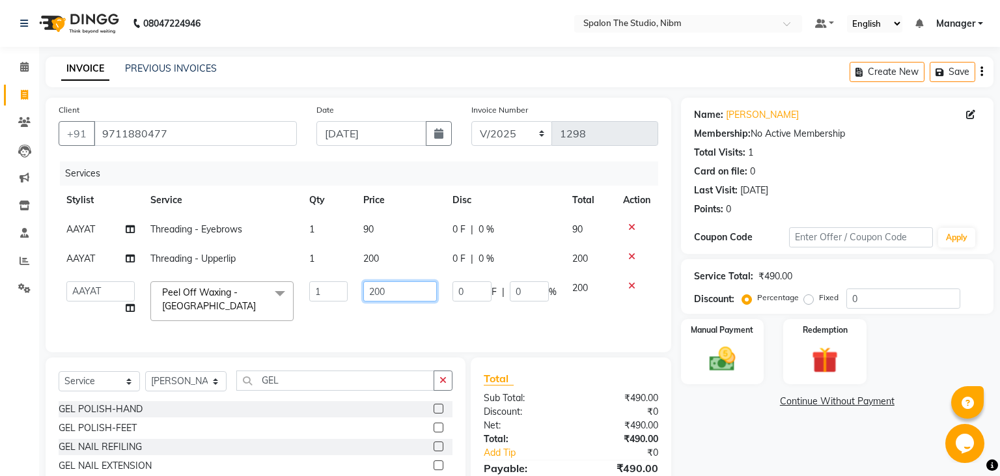
click at [397, 297] on input "200" at bounding box center [400, 291] width 74 height 20
click at [415, 314] on td "800" at bounding box center [400, 301] width 89 height 55
click at [393, 298] on input "800" at bounding box center [400, 291] width 74 height 20
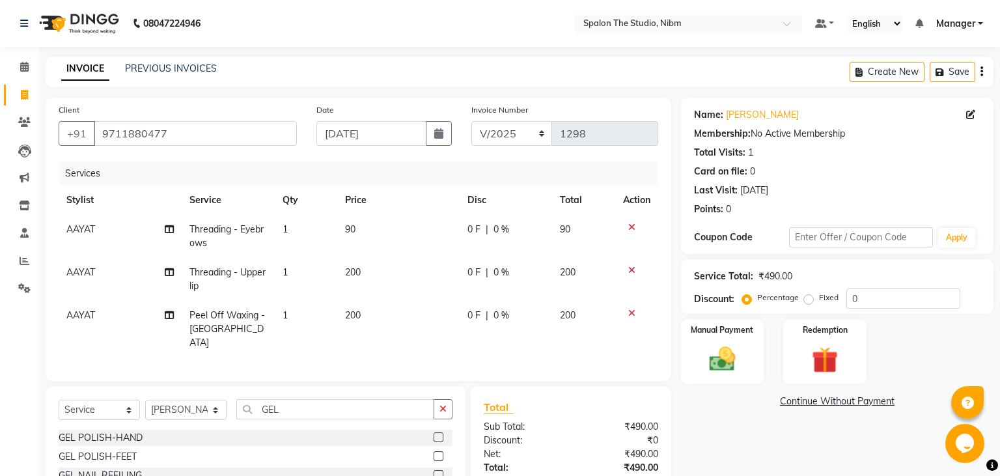
click at [436, 432] on label at bounding box center [439, 437] width 10 height 10
click at [436, 434] on input "checkbox" at bounding box center [438, 438] width 8 height 8
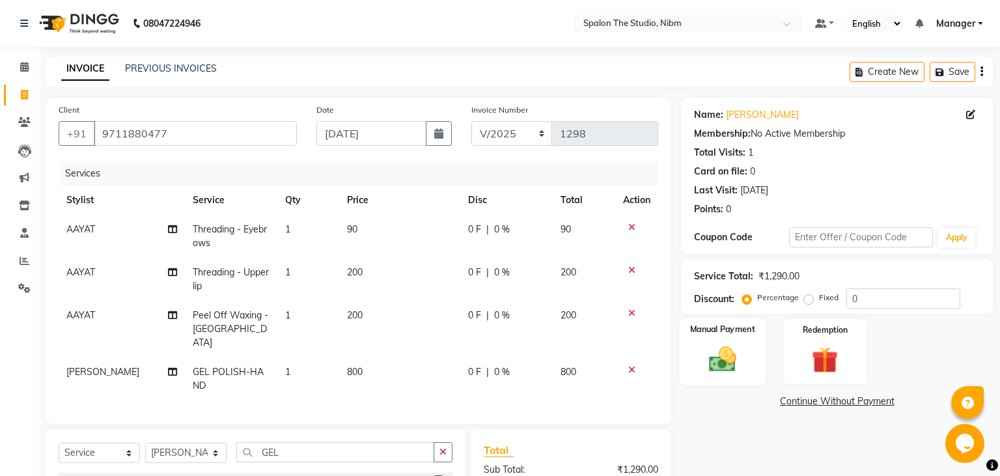
click at [716, 354] on img at bounding box center [722, 359] width 44 height 31
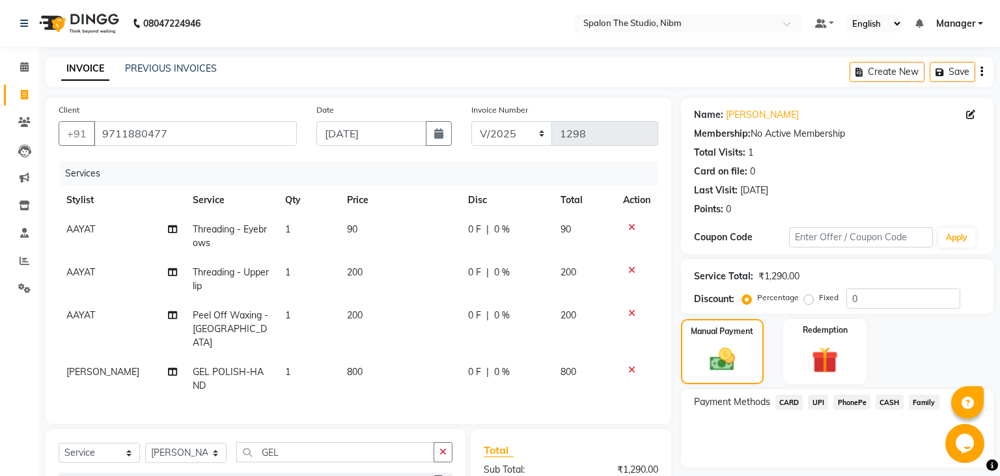
click at [821, 408] on span "UPI" at bounding box center [818, 402] width 20 height 15
click at [830, 469] on button "Add Payment" at bounding box center [888, 471] width 185 height 20
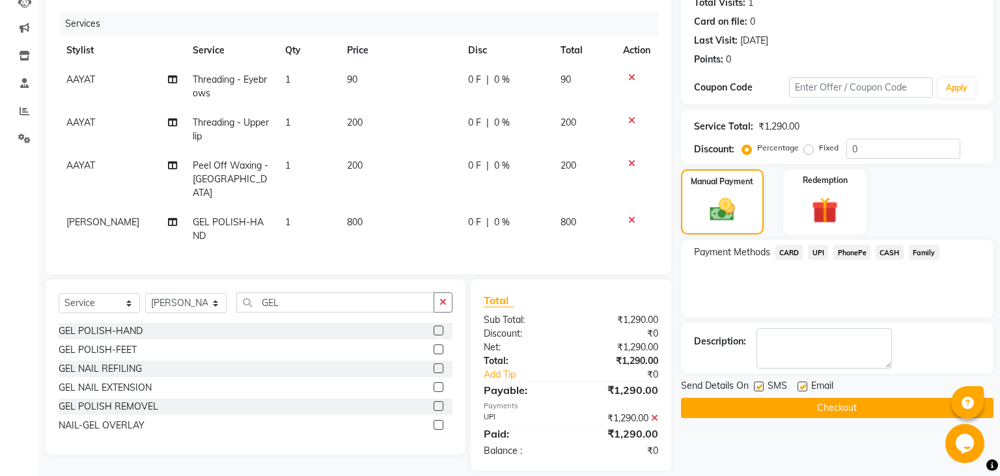
click at [758, 384] on label at bounding box center [759, 387] width 10 height 10
click at [758, 384] on input "checkbox" at bounding box center [758, 387] width 8 height 8
click at [785, 410] on button "Checkout" at bounding box center [837, 408] width 313 height 20
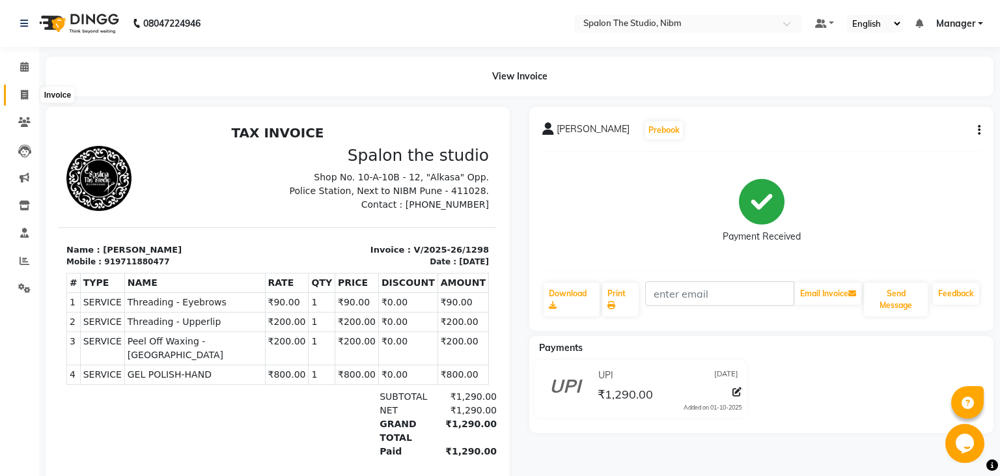
click at [25, 96] on icon at bounding box center [24, 95] width 7 height 10
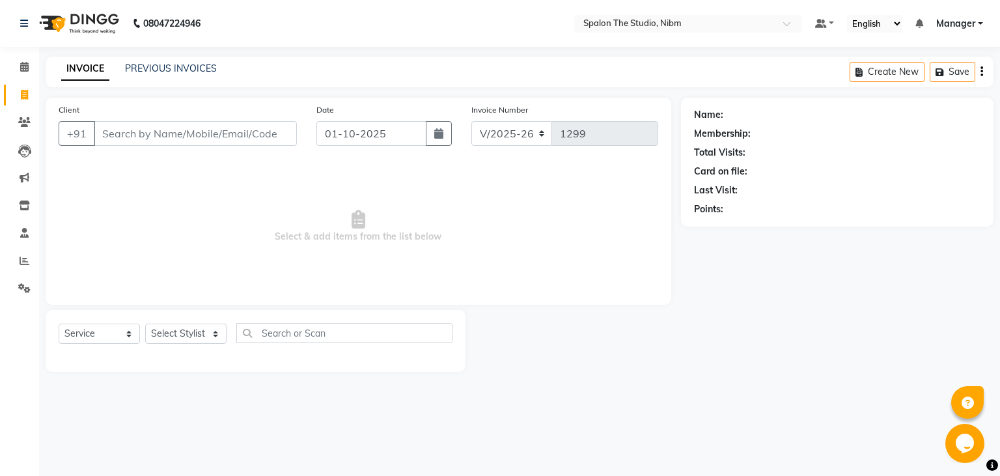
click at [25, 96] on icon at bounding box center [24, 95] width 7 height 10
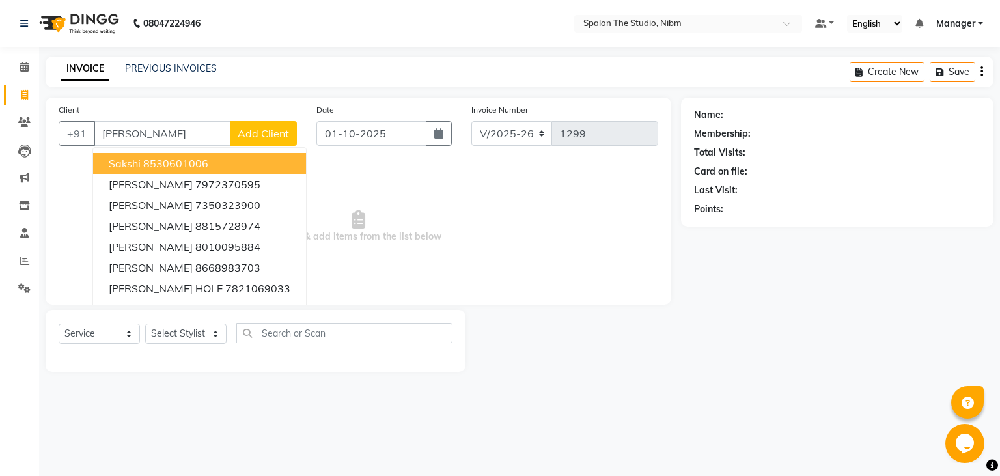
click at [181, 163] on ngb-highlight "8530601006" at bounding box center [175, 163] width 65 height 13
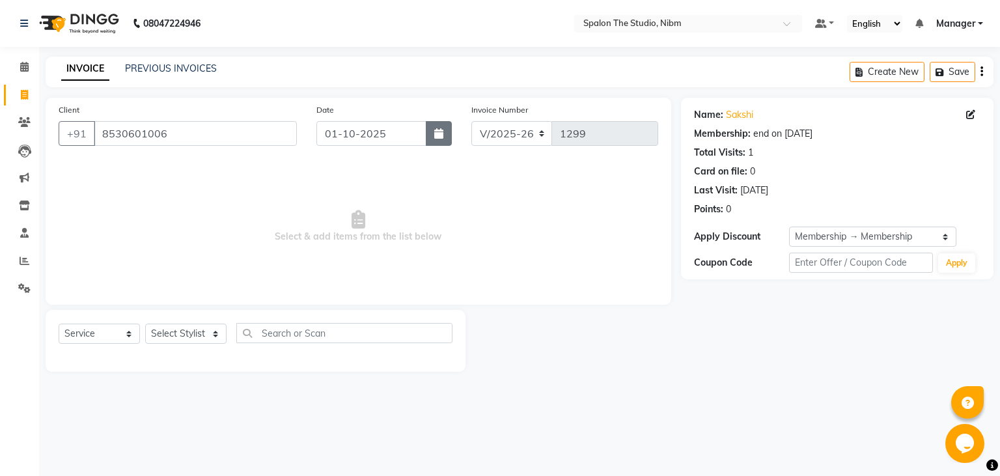
click at [444, 134] on button "button" at bounding box center [439, 133] width 26 height 25
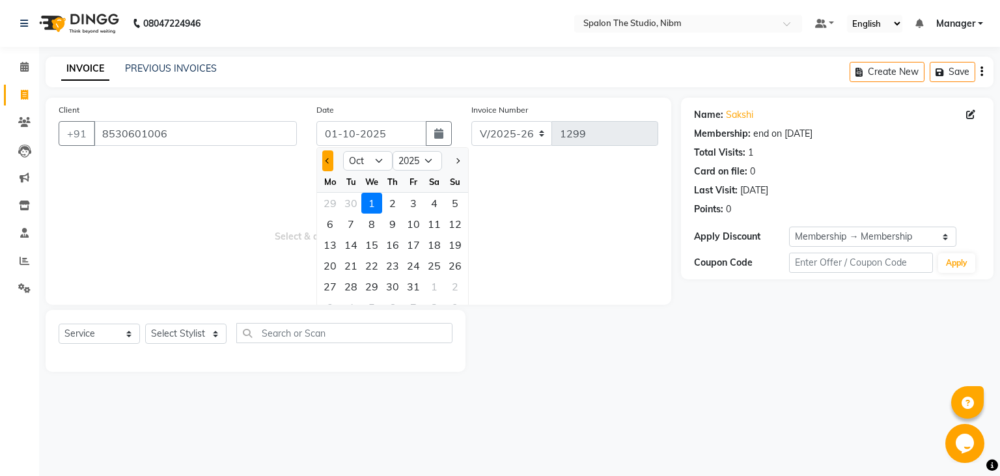
click at [329, 162] on span "Previous month" at bounding box center [328, 160] width 5 height 5
click at [460, 160] on button "Next month" at bounding box center [457, 160] width 11 height 21
click at [413, 203] on div "5" at bounding box center [413, 203] width 21 height 21
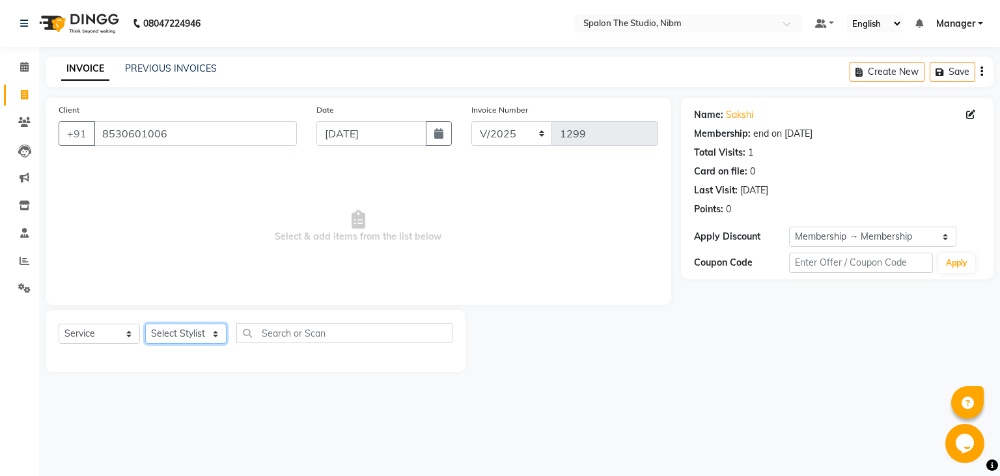
click at [145, 324] on select "Select Stylist AAYAT ARMAN [PERSON_NAME] [PERSON_NAME] Manager [PERSON_NAME] SU…" at bounding box center [185, 334] width 81 height 20
click option "SUMIT" at bounding box center [0, 0] width 0 height 0
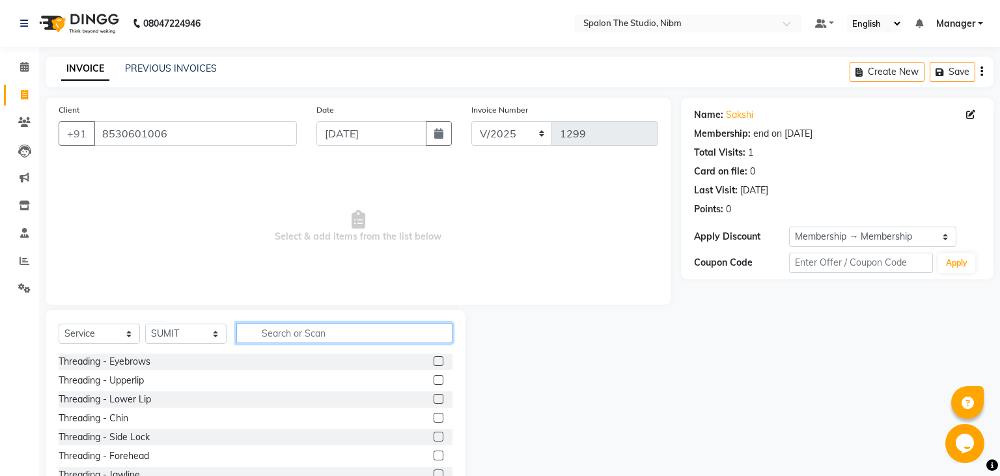
click at [279, 328] on input "text" at bounding box center [344, 333] width 216 height 20
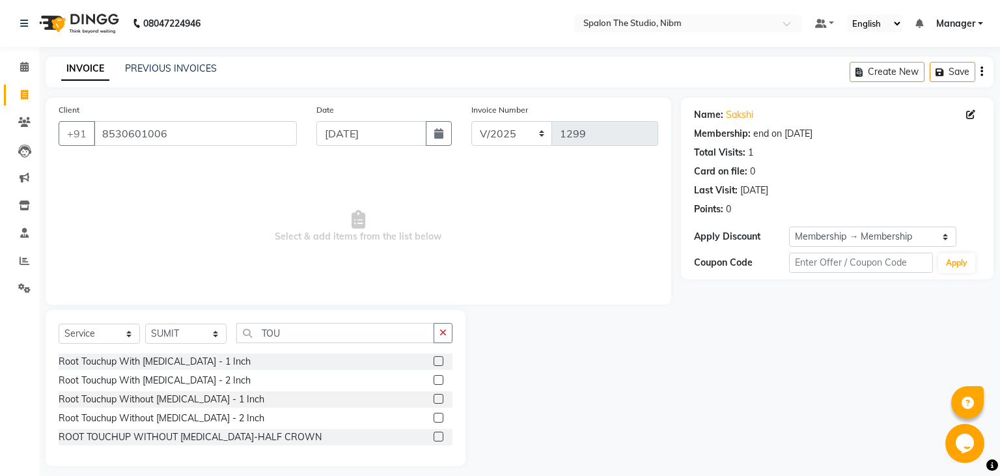
click at [438, 363] on label at bounding box center [439, 361] width 10 height 10
click at [438, 363] on input "checkbox" at bounding box center [438, 362] width 8 height 8
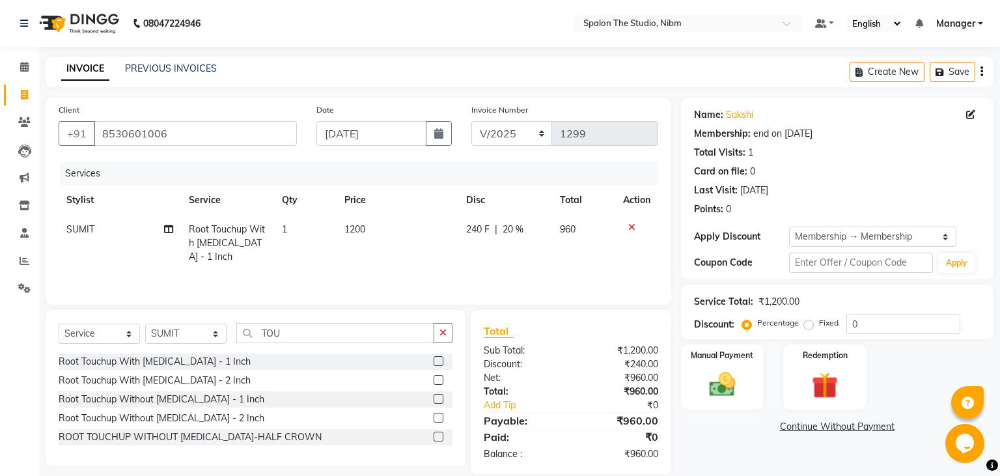
click at [384, 233] on td "1200" at bounding box center [398, 243] width 122 height 57
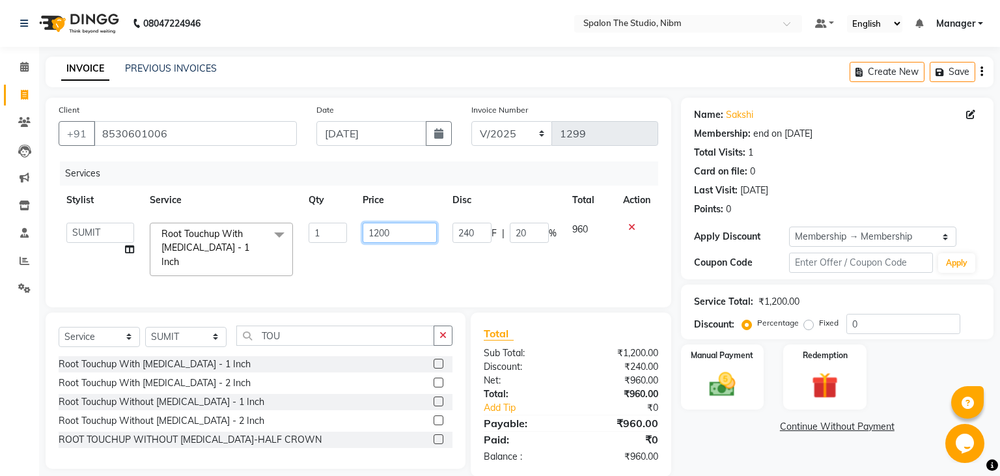
click at [384, 233] on input "1200" at bounding box center [400, 233] width 74 height 20
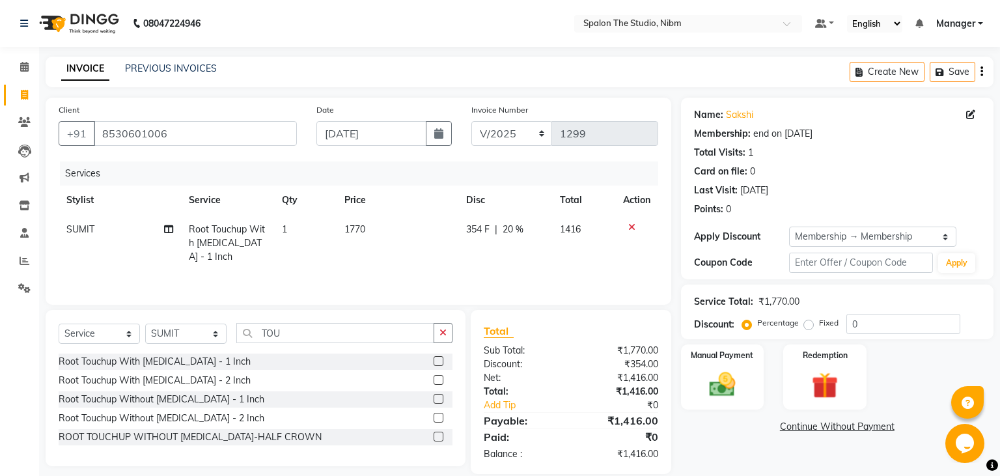
click at [393, 265] on td "1770" at bounding box center [398, 243] width 122 height 57
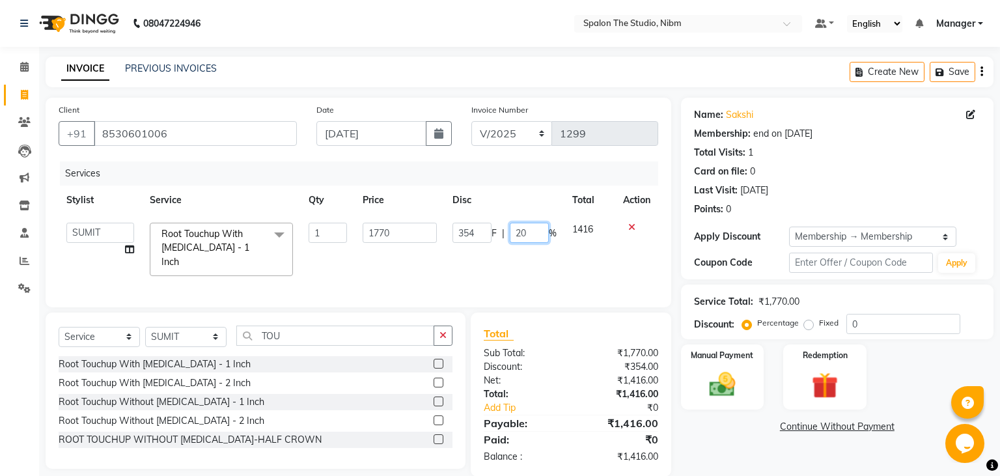
click at [527, 231] on input "20" at bounding box center [529, 233] width 39 height 20
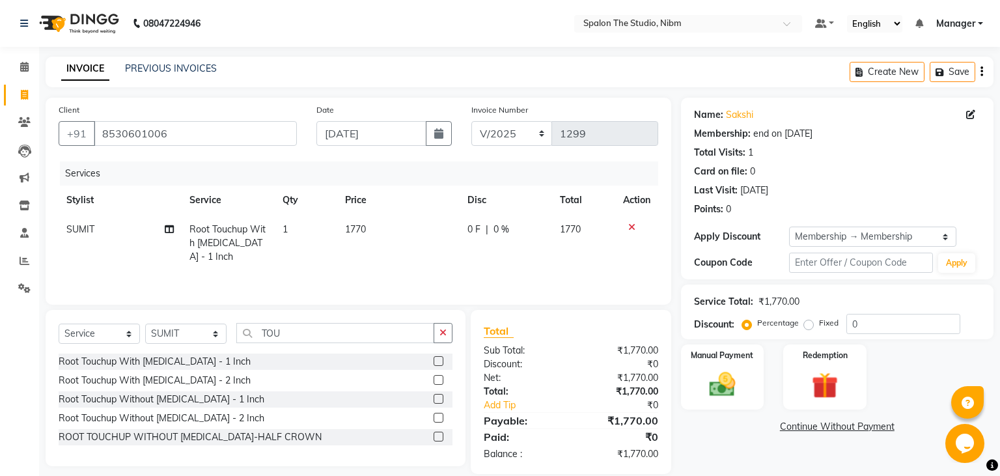
click at [517, 254] on td "0 F | 0 %" at bounding box center [506, 243] width 93 height 57
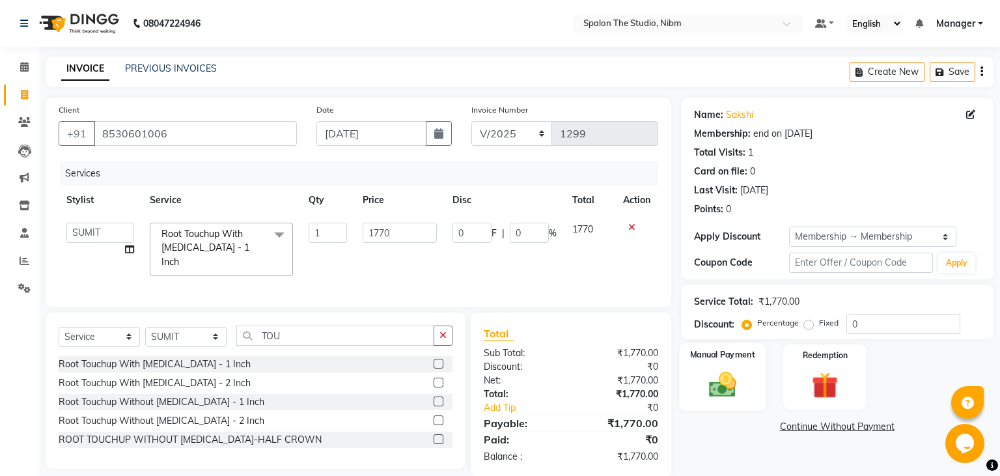
click at [728, 382] on img at bounding box center [722, 384] width 44 height 31
click at [817, 429] on span "UPI" at bounding box center [818, 427] width 20 height 15
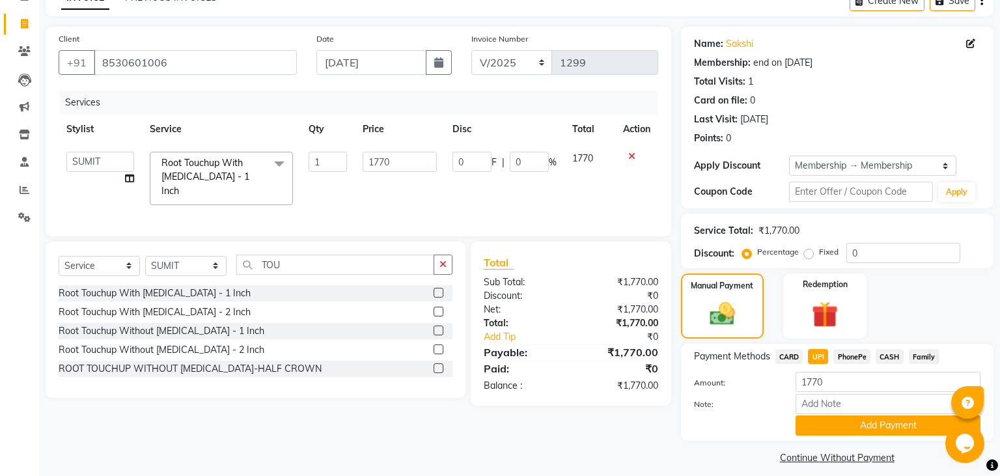
scroll to position [82, 0]
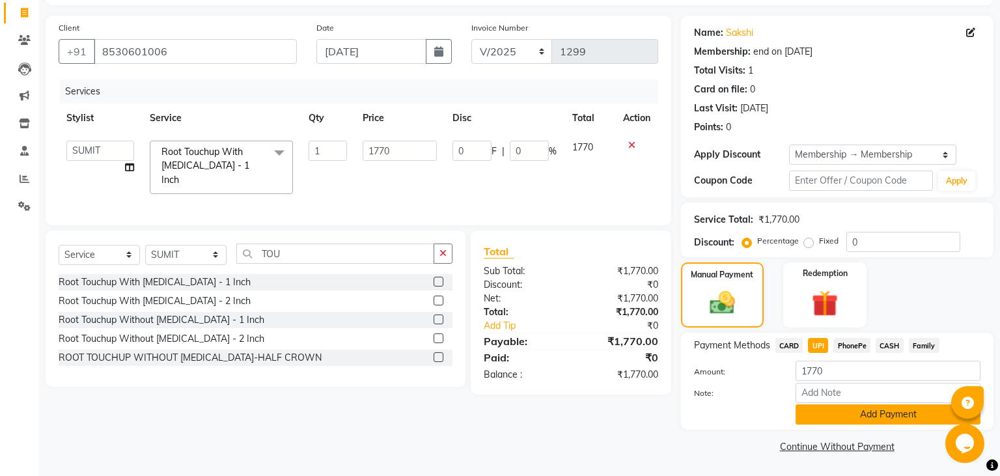
click at [827, 412] on button "Add Payment" at bounding box center [888, 414] width 185 height 20
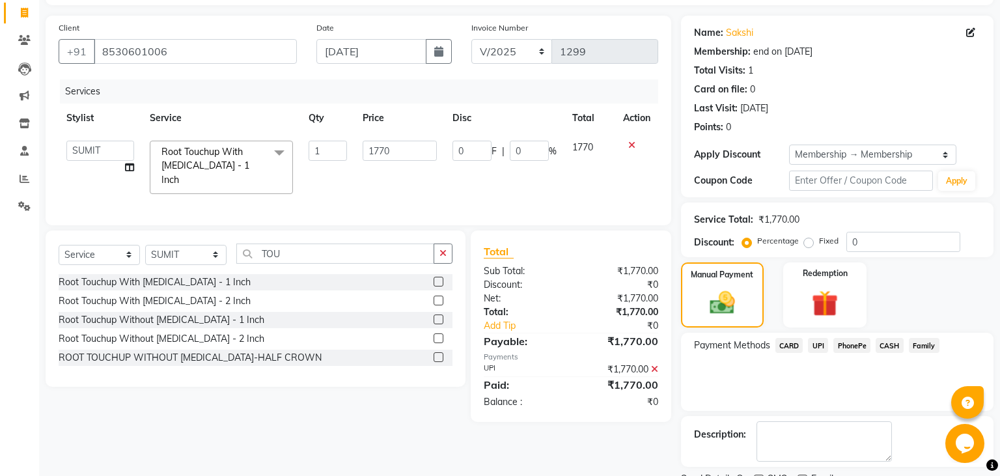
scroll to position [135, 0]
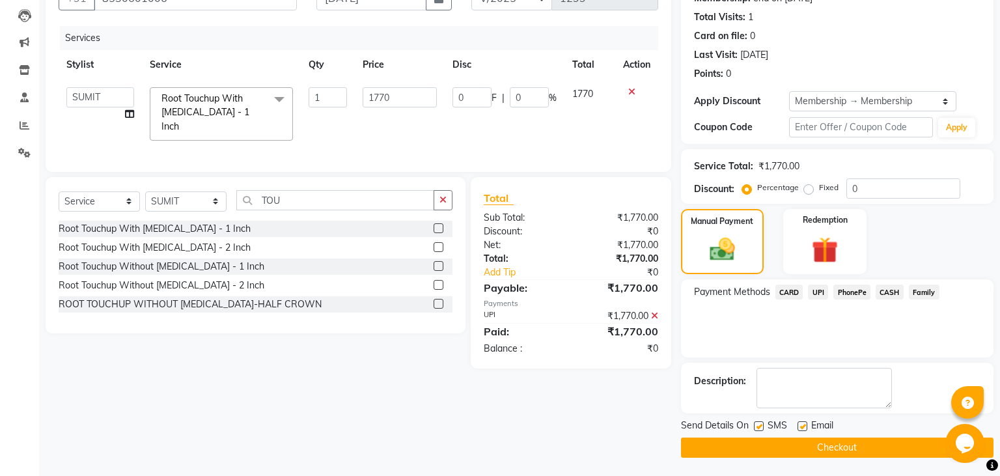
click at [762, 431] on div at bounding box center [758, 428] width 8 height 14
click at [760, 427] on label at bounding box center [759, 426] width 10 height 10
click at [760, 427] on input "checkbox" at bounding box center [758, 427] width 8 height 8
click at [792, 447] on button "Checkout" at bounding box center [837, 448] width 313 height 20
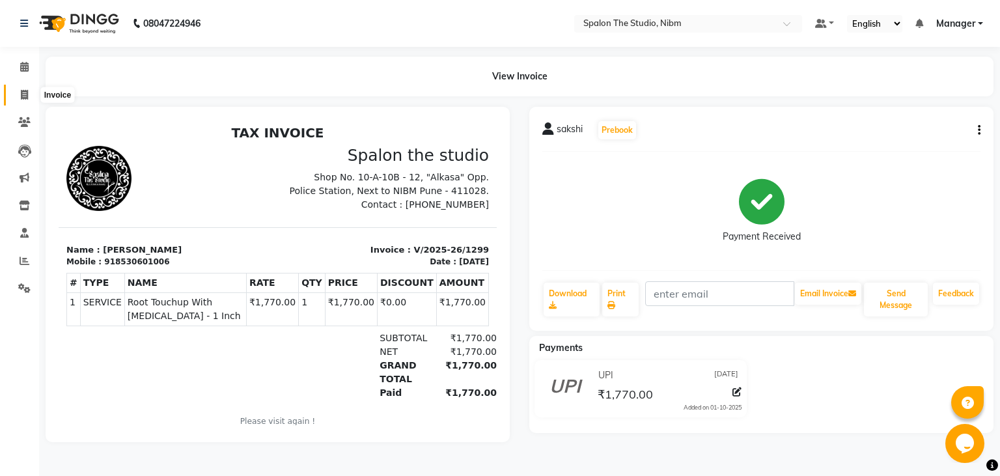
click at [26, 95] on icon at bounding box center [24, 95] width 7 height 10
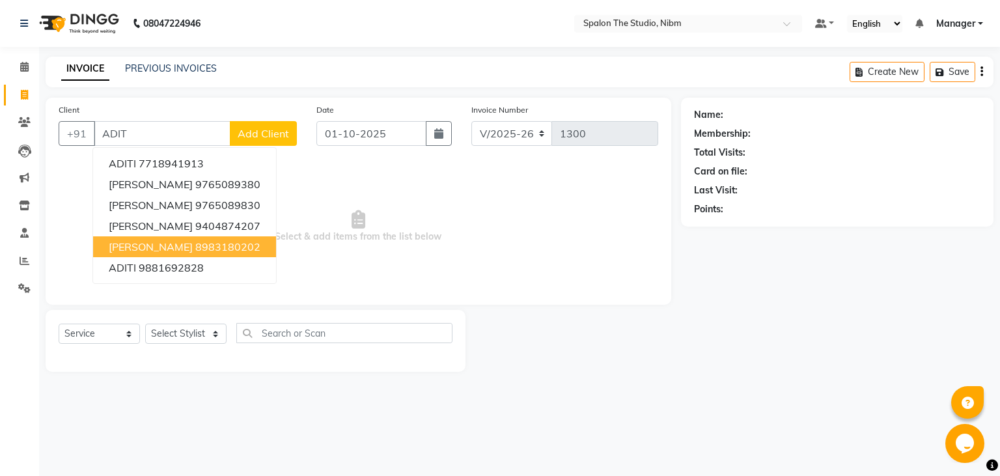
click at [219, 244] on ngb-highlight "8983180202" at bounding box center [227, 246] width 65 height 13
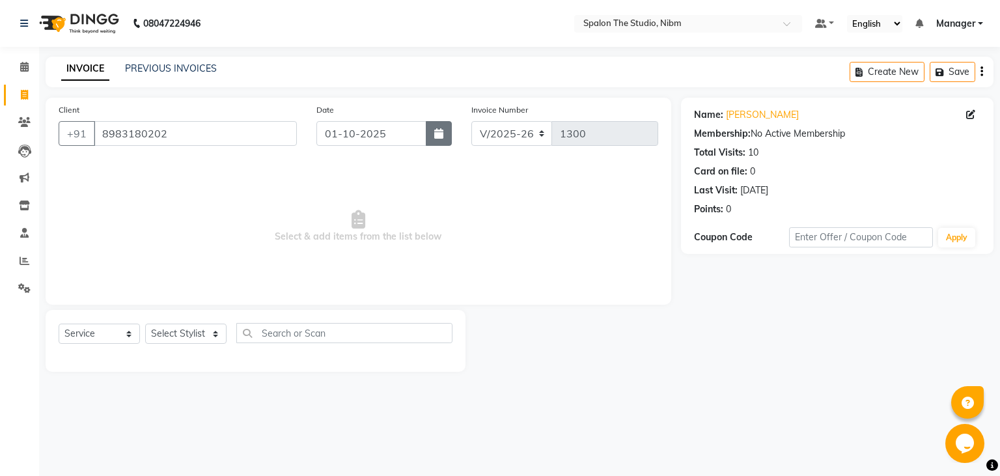
click at [444, 135] on button "button" at bounding box center [439, 133] width 26 height 25
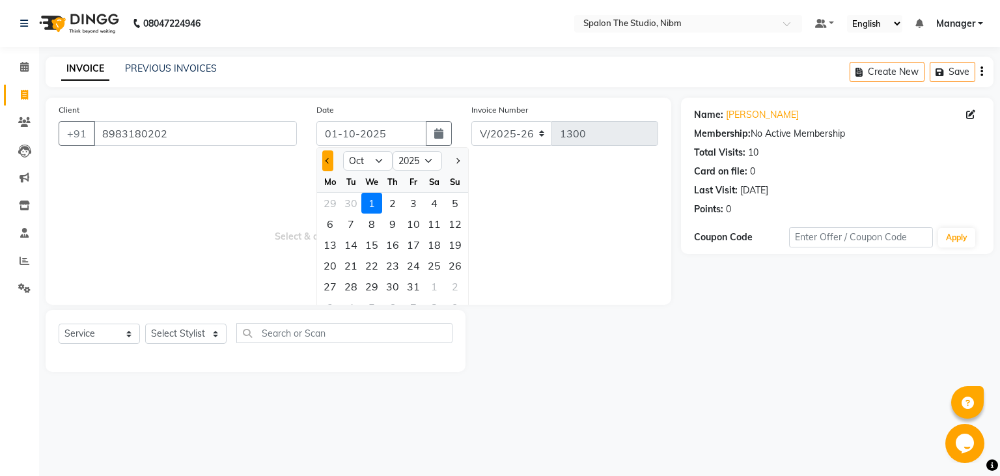
click at [328, 163] on button "Previous month" at bounding box center [327, 160] width 11 height 21
click at [413, 202] on div "5" at bounding box center [413, 203] width 21 height 21
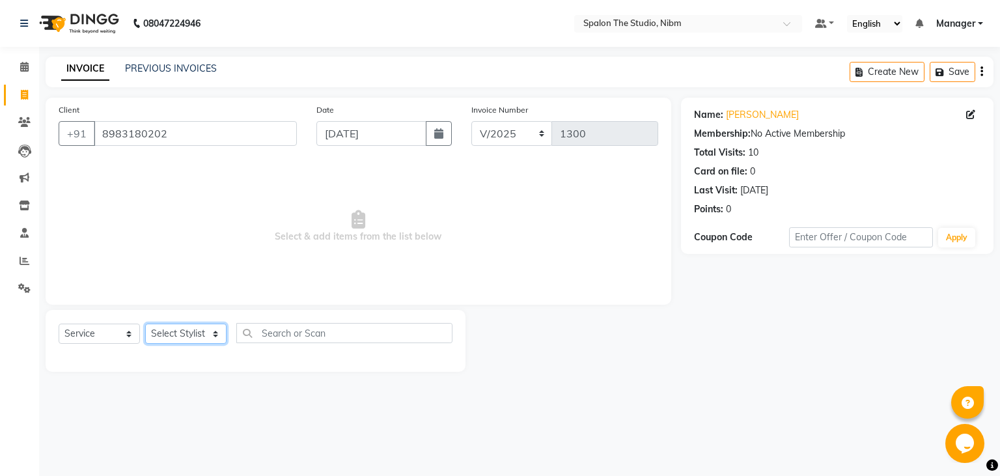
click at [145, 324] on select "Select Stylist AAYAT ARMAN [PERSON_NAME] [PERSON_NAME] Manager [PERSON_NAME] SU…" at bounding box center [185, 334] width 81 height 20
click option "SUMIT" at bounding box center [0, 0] width 0 height 0
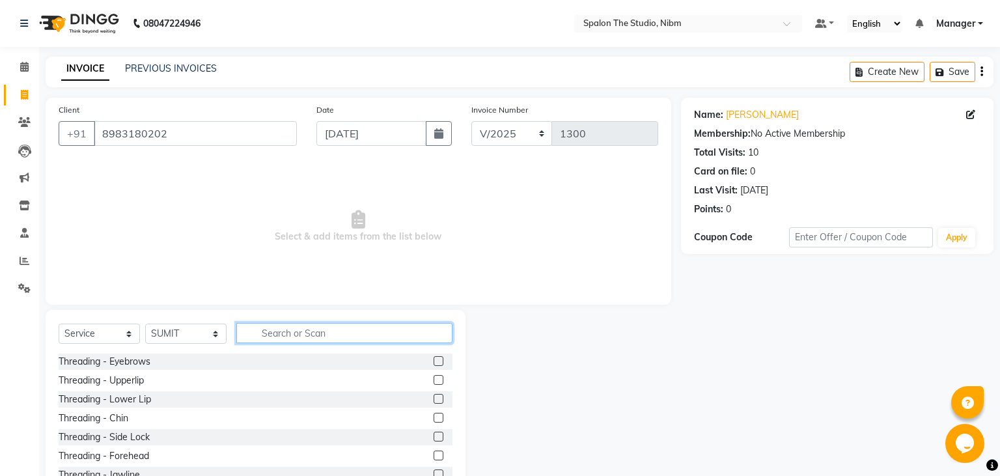
click at [289, 324] on input "text" at bounding box center [344, 333] width 216 height 20
click at [260, 335] on input "text" at bounding box center [344, 333] width 216 height 20
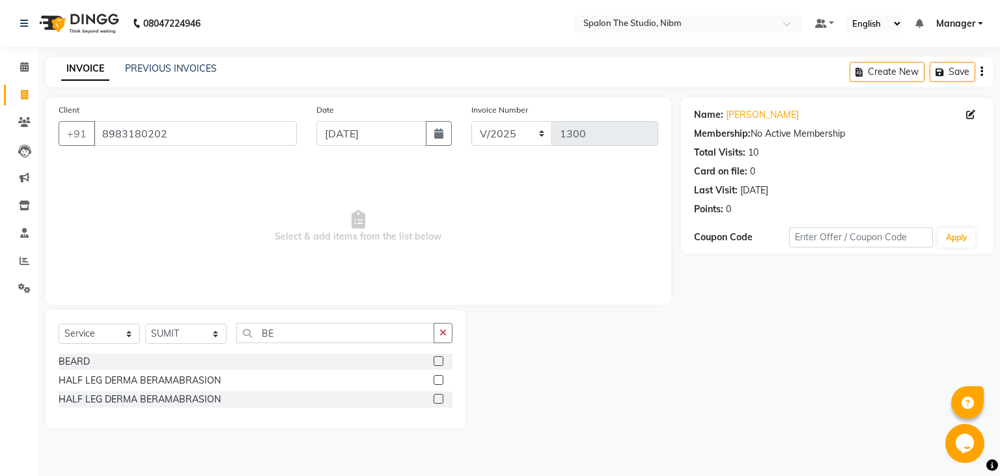
click at [440, 359] on label at bounding box center [439, 361] width 10 height 10
click at [440, 359] on input "checkbox" at bounding box center [438, 362] width 8 height 8
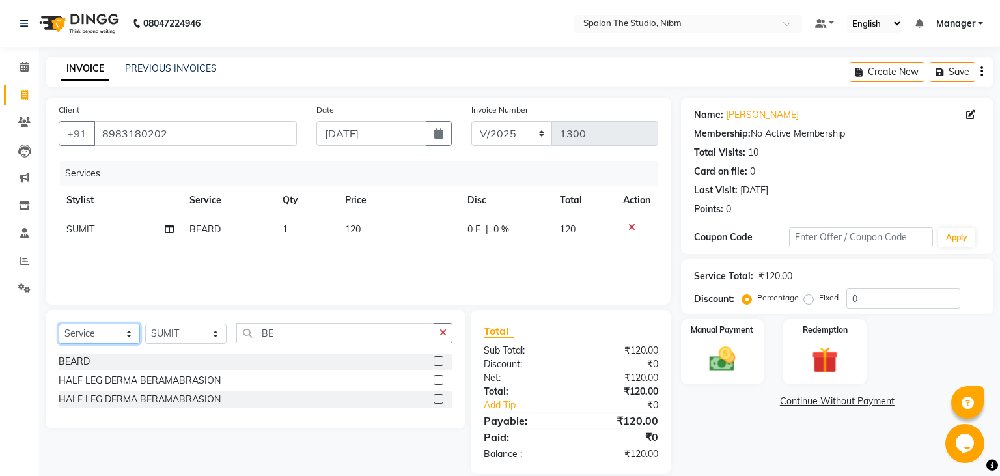
click at [59, 324] on select "Select Service Product Membership Package Voucher Prepaid Gift Card" at bounding box center [99, 334] width 81 height 20
click option "Product" at bounding box center [0, 0] width 0 height 0
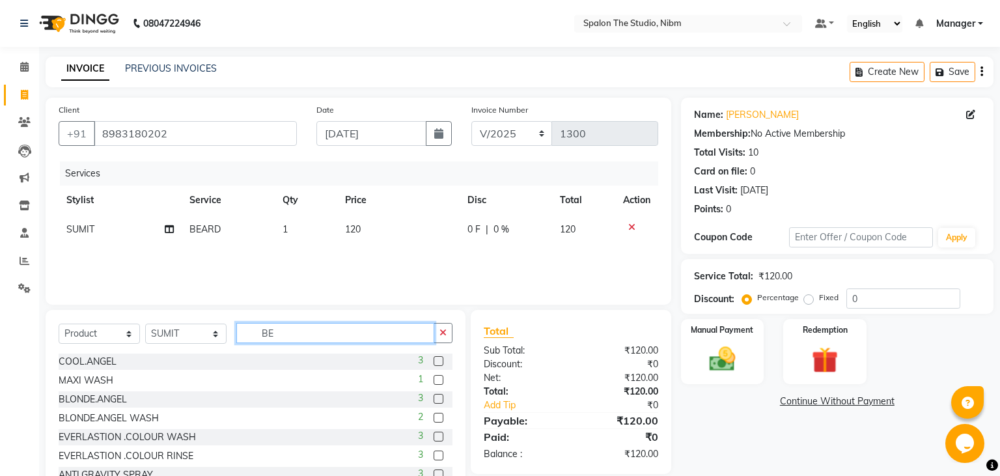
click at [316, 338] on input "BE" at bounding box center [335, 333] width 198 height 20
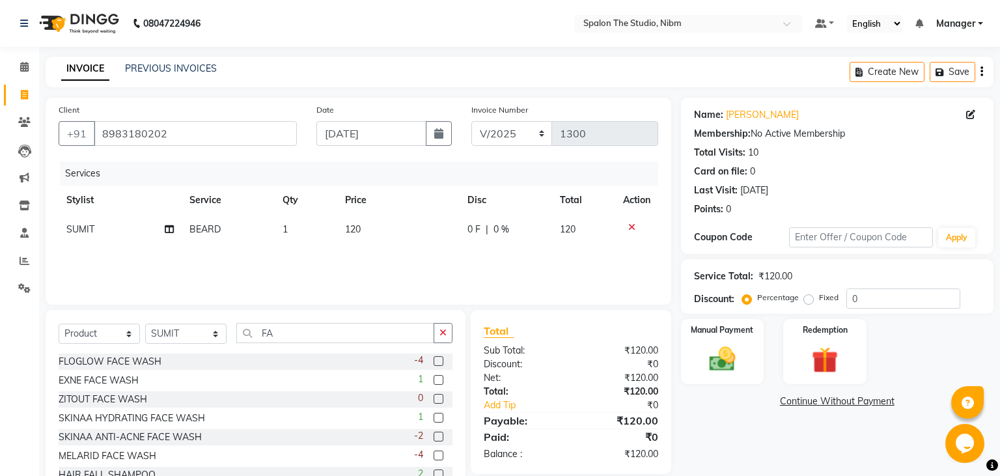
click at [441, 360] on label at bounding box center [439, 361] width 10 height 10
click at [441, 360] on input "checkbox" at bounding box center [438, 362] width 8 height 8
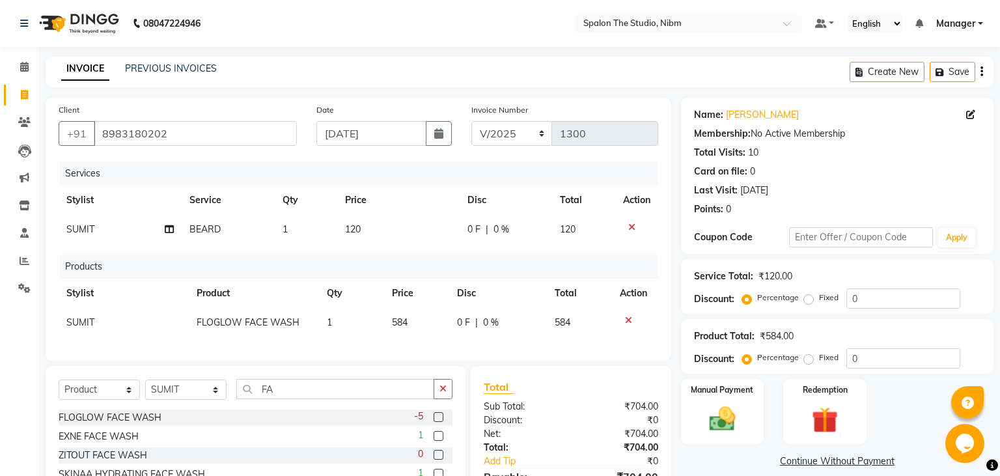
click at [426, 320] on td "584" at bounding box center [416, 322] width 65 height 29
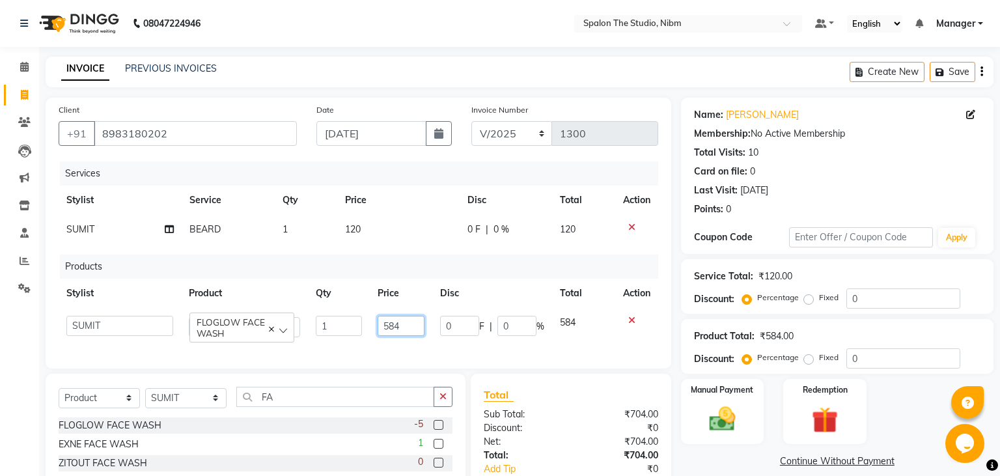
click at [406, 324] on input "584" at bounding box center [401, 326] width 47 height 20
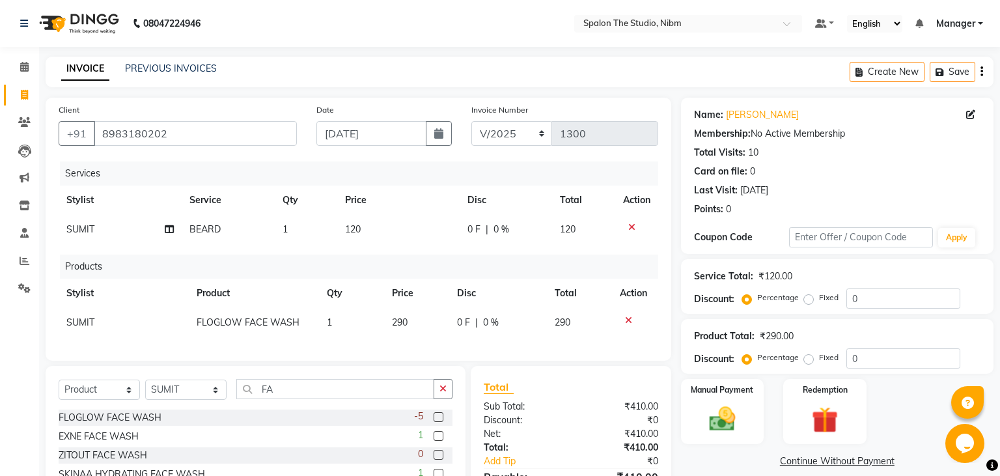
click at [391, 218] on td "120" at bounding box center [398, 229] width 122 height 29
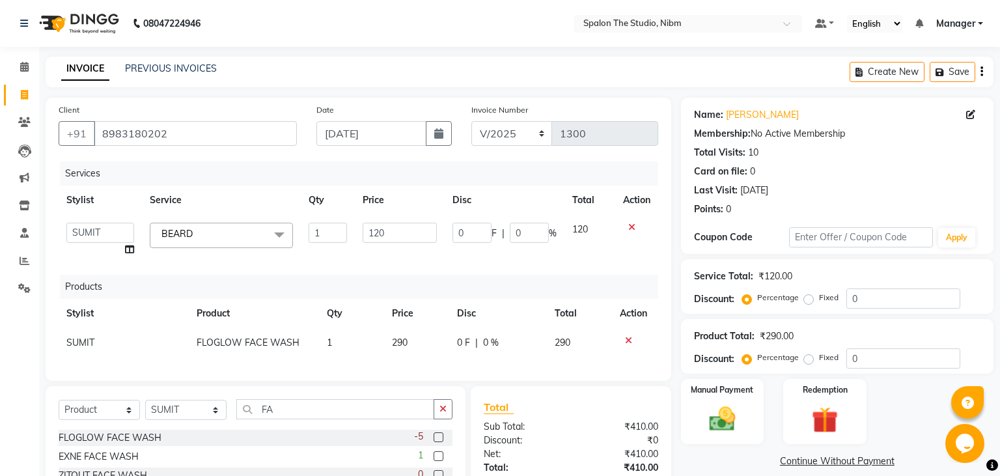
click at [391, 218] on td "120" at bounding box center [400, 239] width 90 height 49
click at [394, 231] on input "120" at bounding box center [400, 233] width 74 height 20
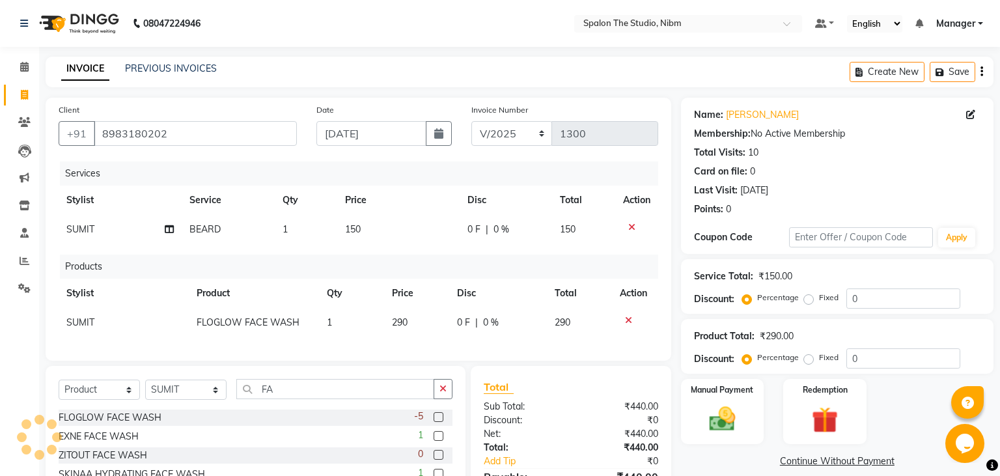
click at [397, 270] on div "Services Stylist Service Qty Price Disc Total Action [PERSON_NAME] 1 150 0 F | …" at bounding box center [359, 255] width 600 height 186
click at [728, 406] on img at bounding box center [722, 419] width 44 height 31
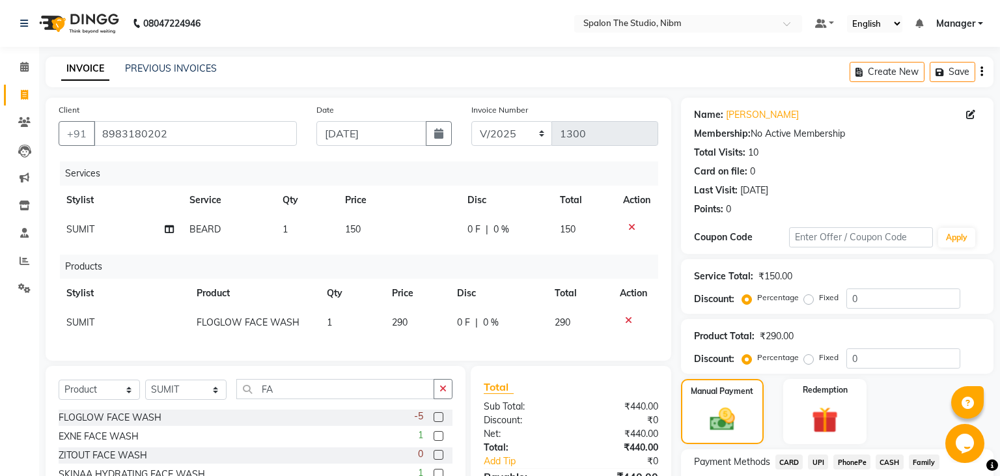
click at [892, 459] on span "CASH" at bounding box center [890, 462] width 28 height 15
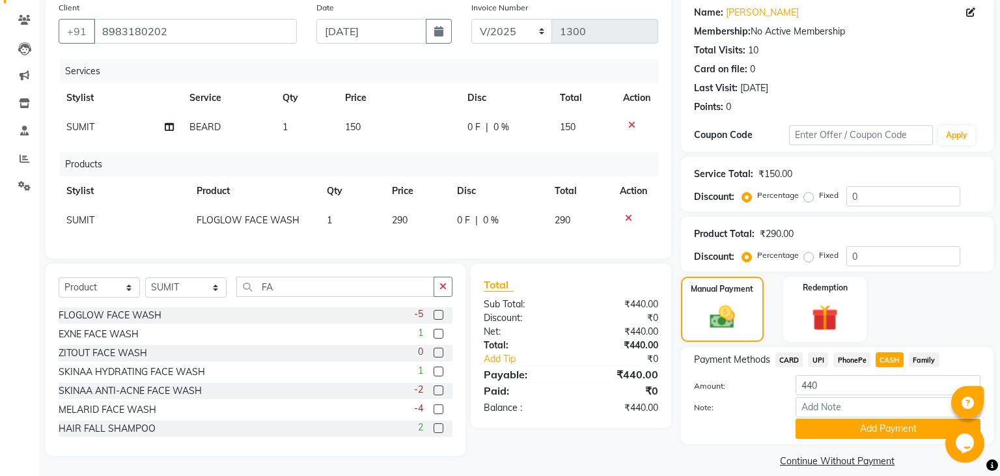
scroll to position [117, 0]
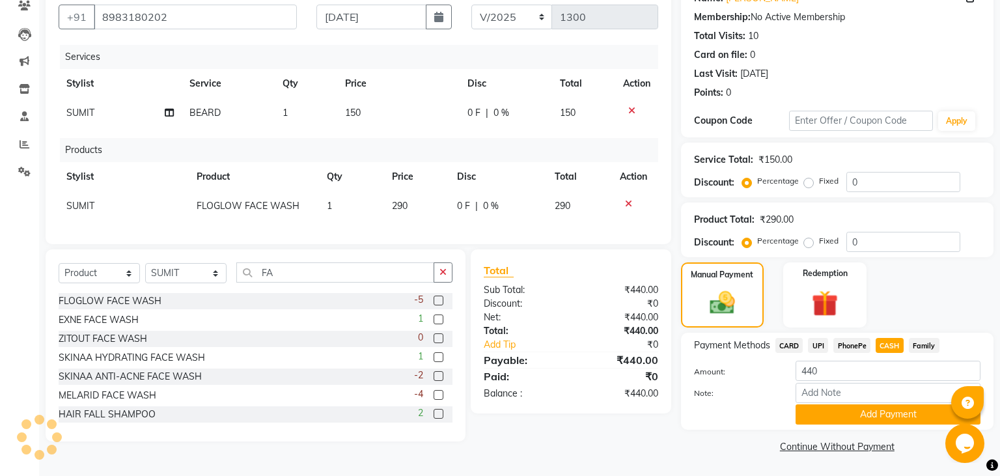
click at [825, 419] on button "Add Payment" at bounding box center [888, 414] width 185 height 20
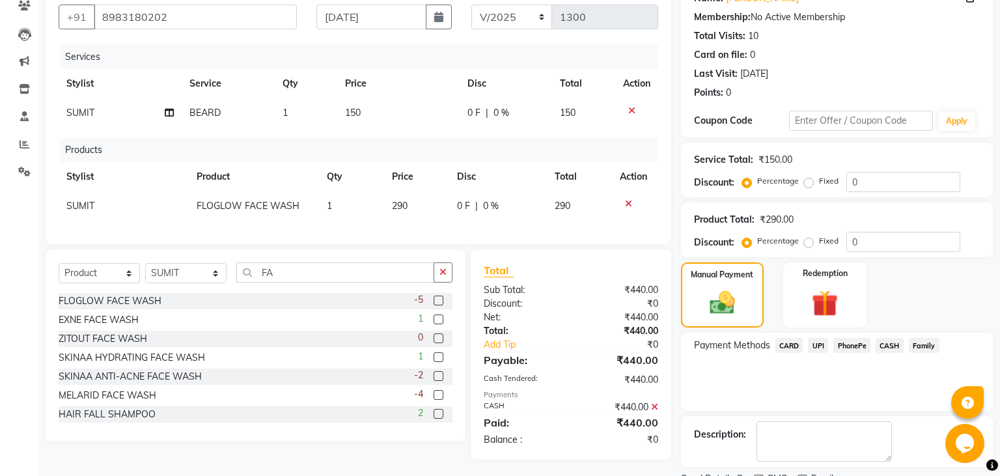
scroll to position [170, 0]
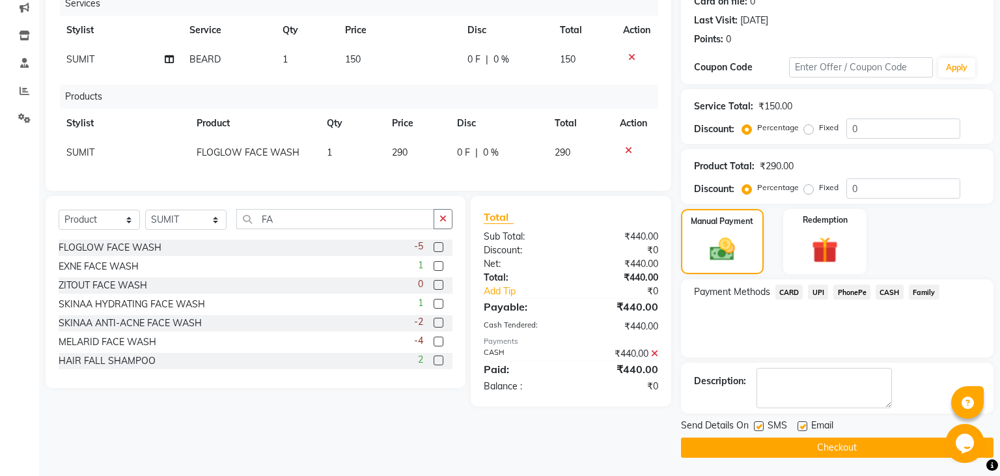
click at [761, 424] on label at bounding box center [759, 426] width 10 height 10
click at [761, 424] on input "checkbox" at bounding box center [758, 427] width 8 height 8
click at [774, 446] on button "Checkout" at bounding box center [837, 448] width 313 height 20
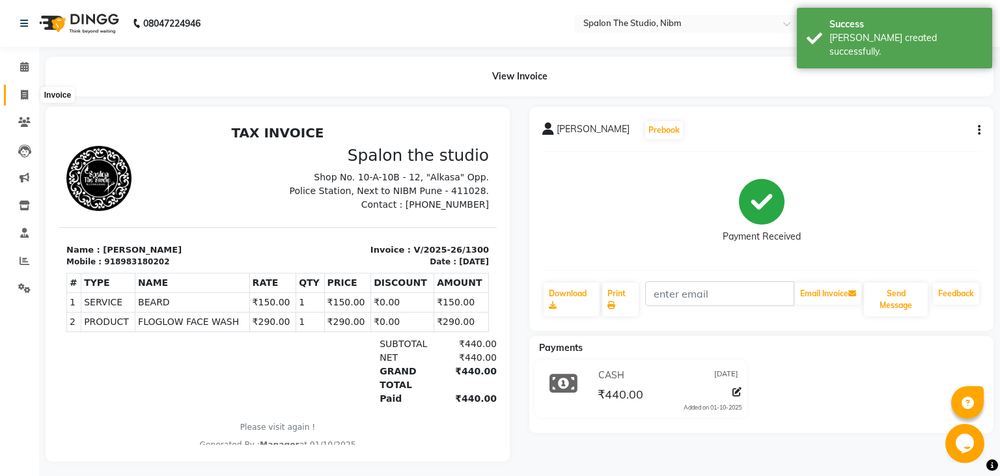
click at [25, 92] on icon at bounding box center [24, 95] width 7 height 10
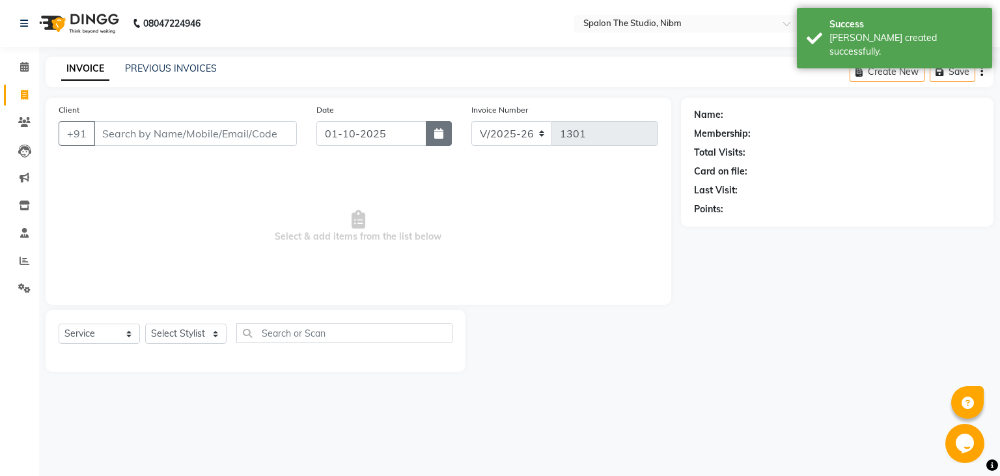
click at [443, 134] on icon "button" at bounding box center [438, 133] width 9 height 10
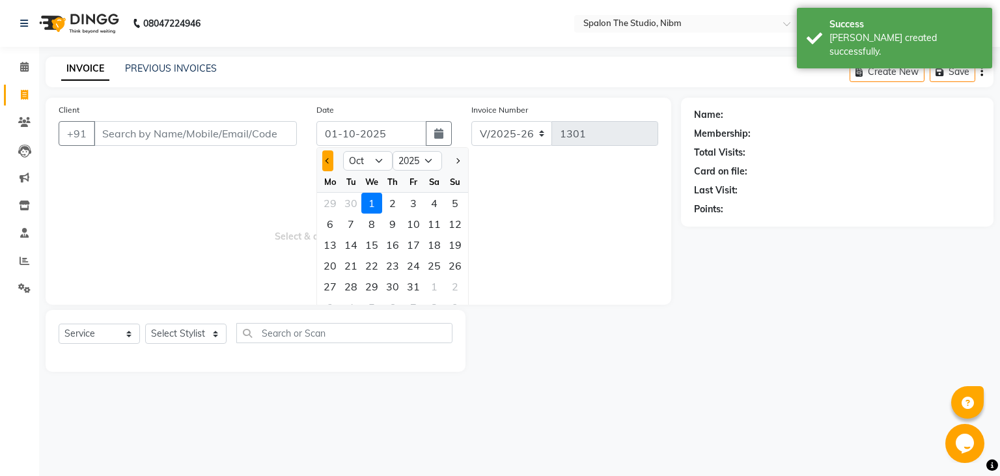
click at [327, 165] on button "Previous month" at bounding box center [327, 160] width 11 height 21
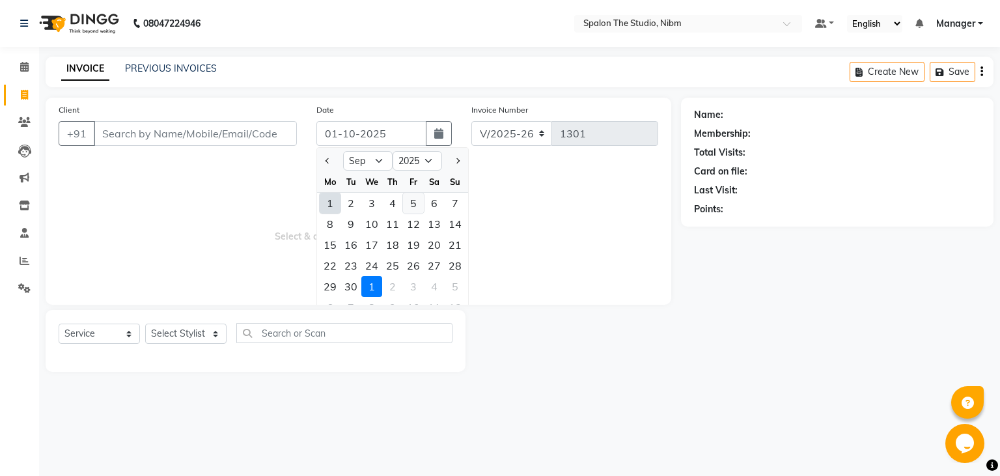
click at [418, 203] on div "5" at bounding box center [413, 203] width 21 height 21
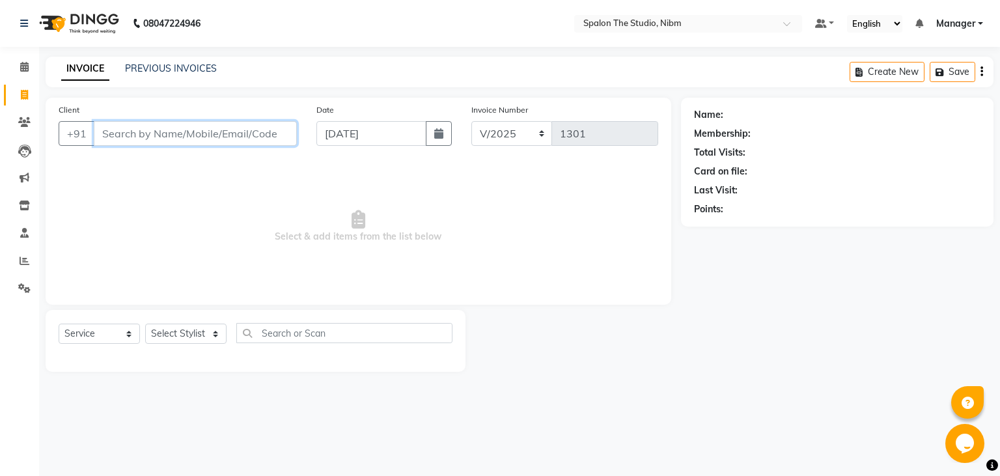
click at [132, 135] on input "Client" at bounding box center [195, 133] width 203 height 25
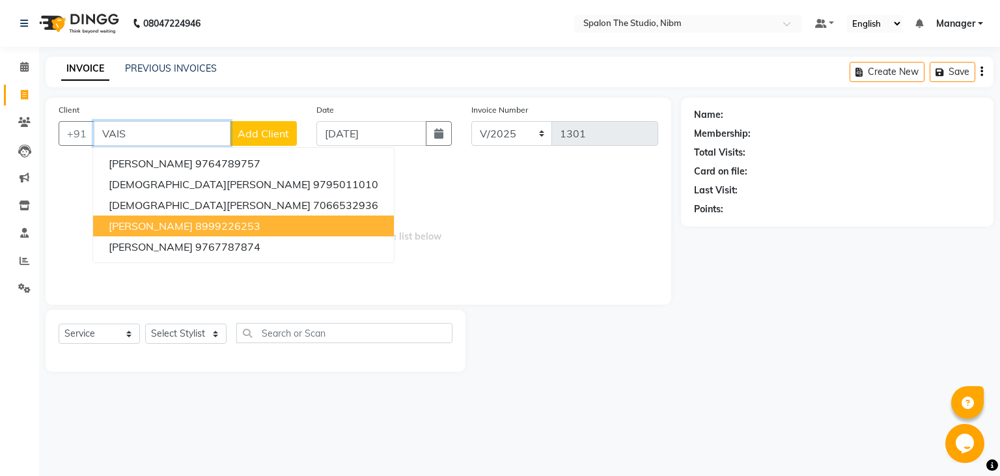
click at [195, 229] on ngb-highlight "8999226253" at bounding box center [227, 225] width 65 height 13
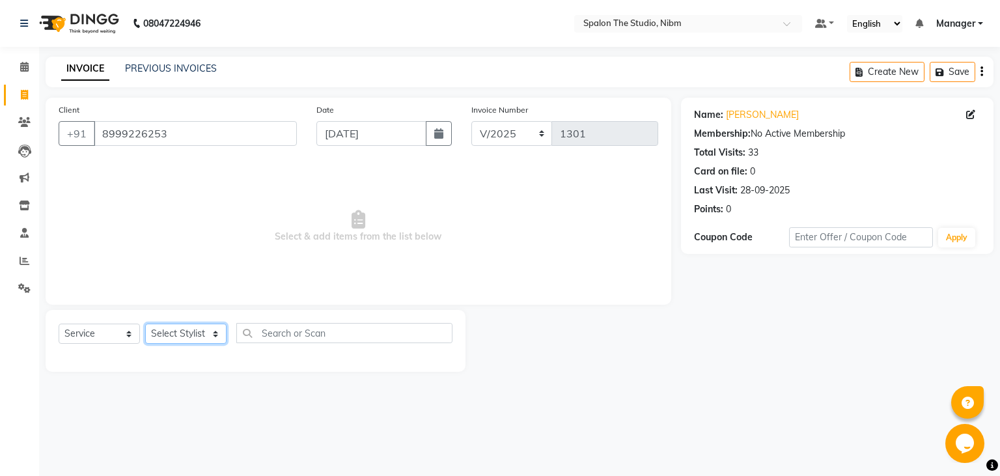
click at [145, 324] on select "Select Stylist AAYAT ARMAN [PERSON_NAME] [PERSON_NAME] Manager [PERSON_NAME] SU…" at bounding box center [185, 334] width 81 height 20
click option "[PERSON_NAME]" at bounding box center [0, 0] width 0 height 0
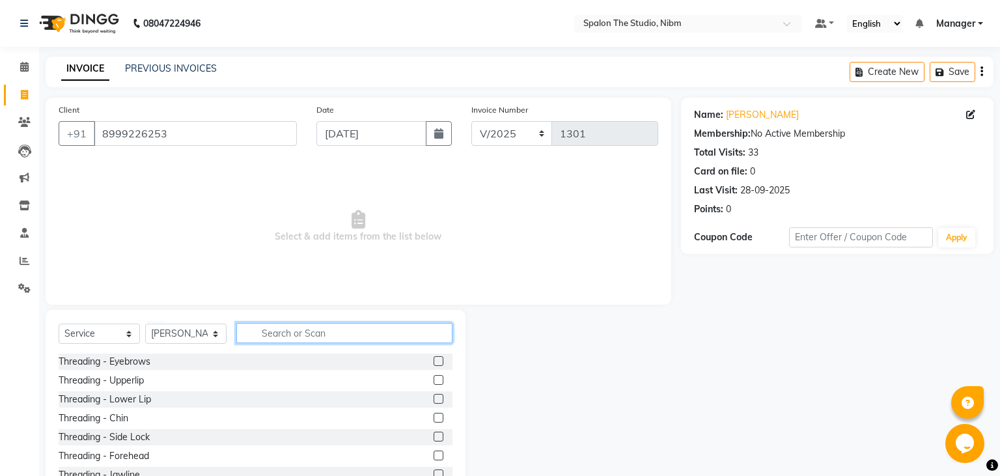
click at [292, 332] on input "text" at bounding box center [344, 333] width 216 height 20
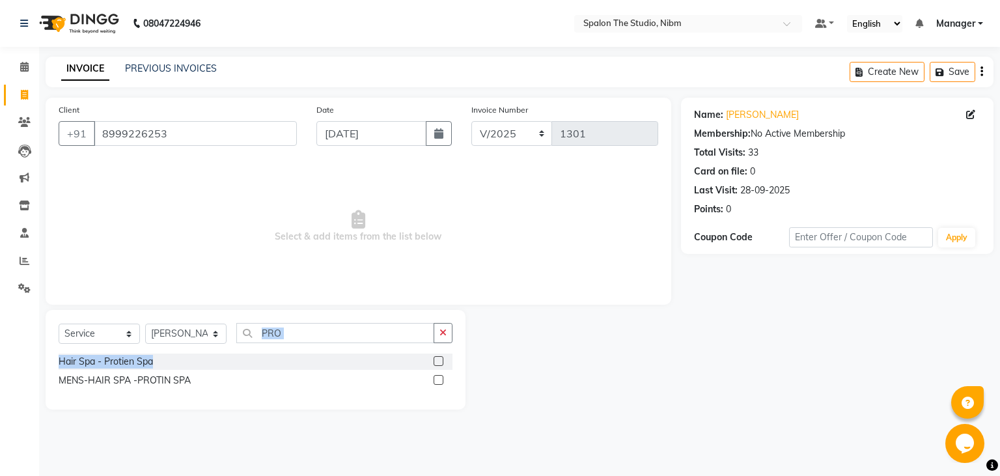
drag, startPoint x: 403, startPoint y: 352, endPoint x: 435, endPoint y: 361, distance: 33.0
click at [435, 361] on div "Select Service Product Membership Package Voucher Prepaid Gift Card Select Styl…" at bounding box center [256, 360] width 420 height 100
click at [435, 361] on label at bounding box center [439, 361] width 10 height 10
click at [435, 361] on input "checkbox" at bounding box center [438, 362] width 8 height 8
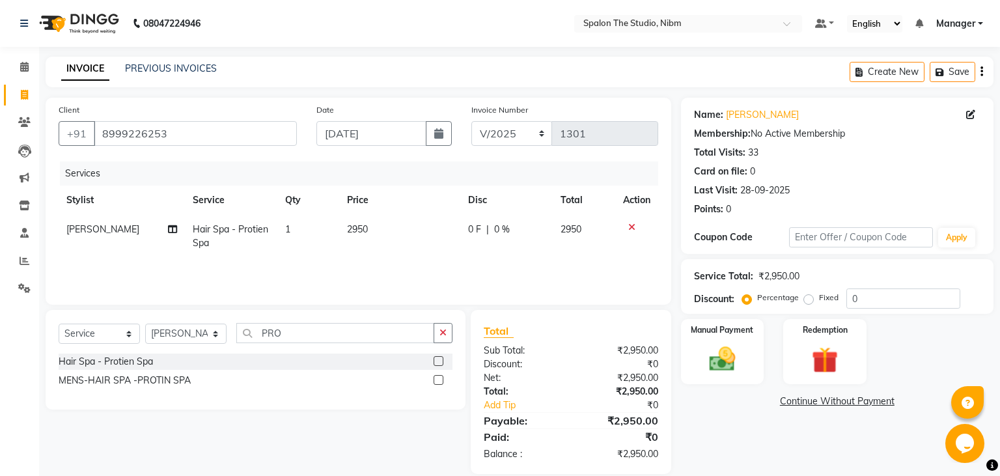
click at [397, 230] on td "2950" at bounding box center [399, 236] width 121 height 43
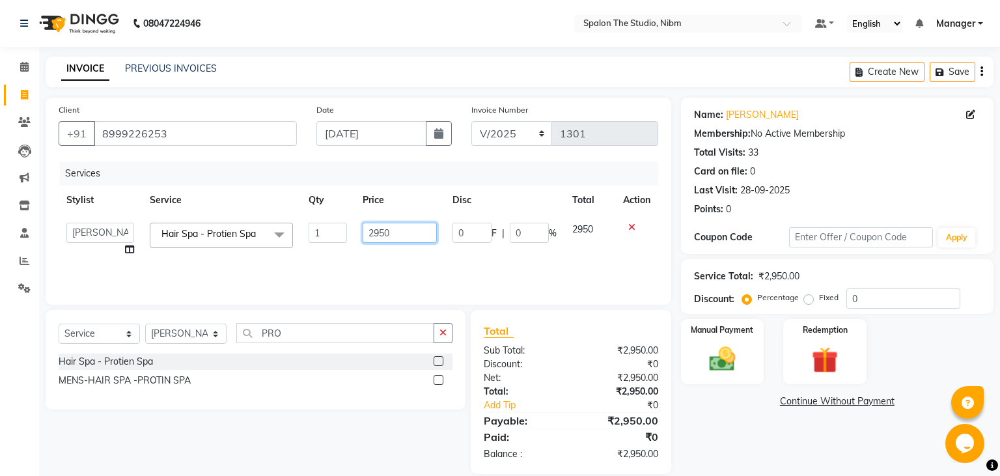
click at [397, 230] on input "2950" at bounding box center [400, 233] width 74 height 20
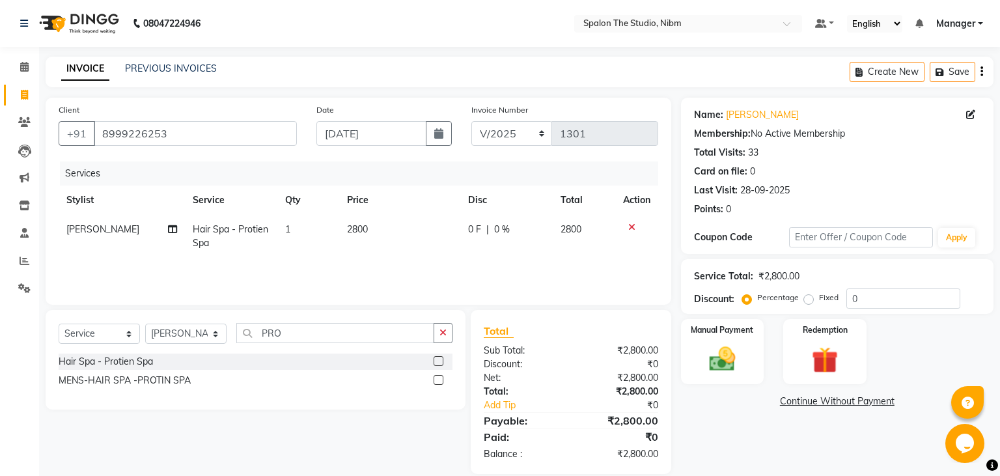
click at [377, 270] on div "Services Stylist Service Qty Price Disc Total Action [PERSON_NAME] Hair Spa - P…" at bounding box center [359, 227] width 600 height 130
click at [145, 324] on select "Select Stylist AAYAT ARMAN [PERSON_NAME] [PERSON_NAME] Manager [PERSON_NAME] SU…" at bounding box center [185, 334] width 81 height 20
click option "[PERSON_NAME]" at bounding box center [0, 0] width 0 height 0
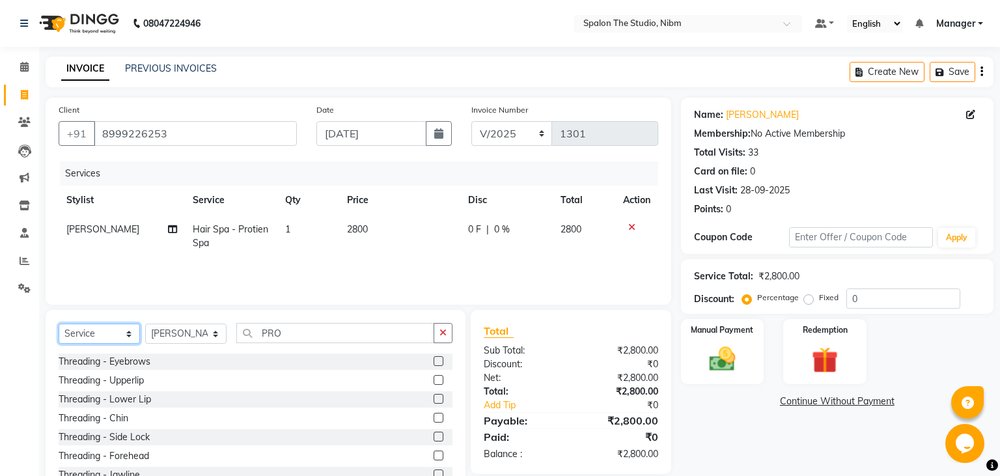
click at [59, 324] on select "Select Service Product Membership Package Voucher Prepaid Gift Card" at bounding box center [99, 334] width 81 height 20
click option "Product" at bounding box center [0, 0] width 0 height 0
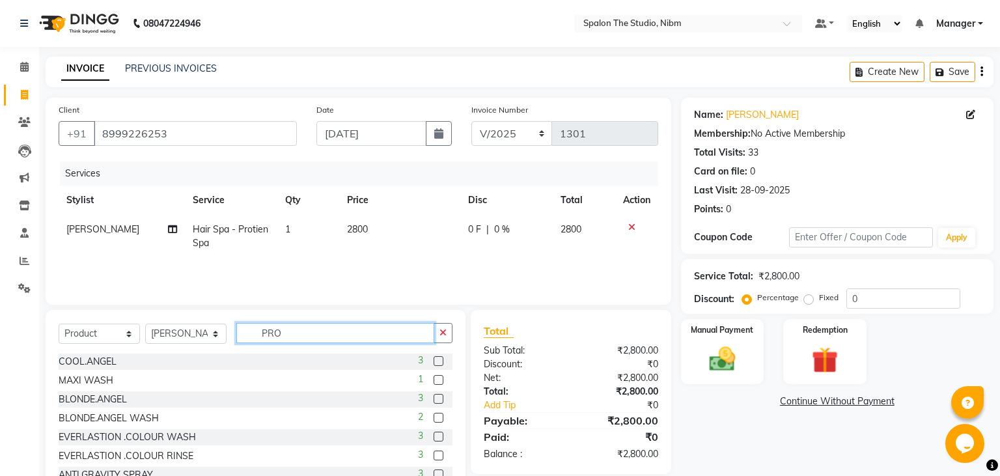
click at [300, 340] on input "PRO" at bounding box center [335, 333] width 198 height 20
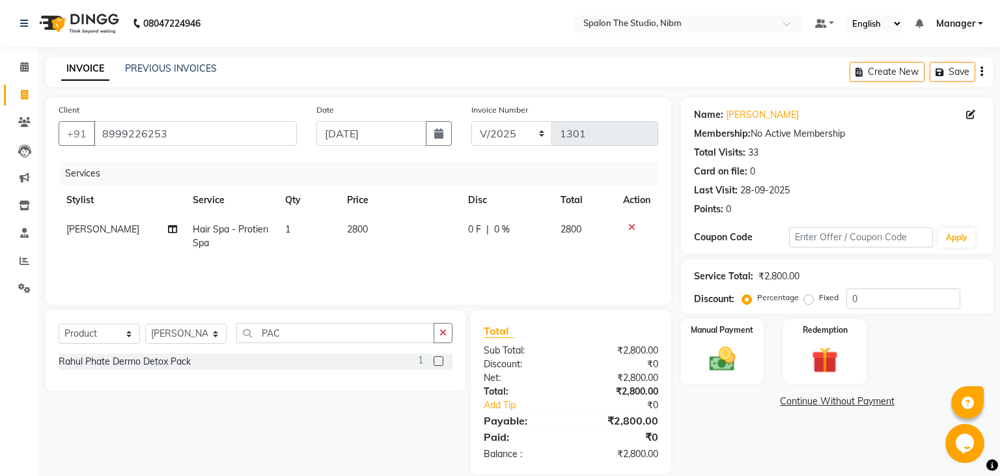
click at [442, 358] on label at bounding box center [439, 361] width 10 height 10
click at [442, 358] on input "checkbox" at bounding box center [438, 362] width 8 height 8
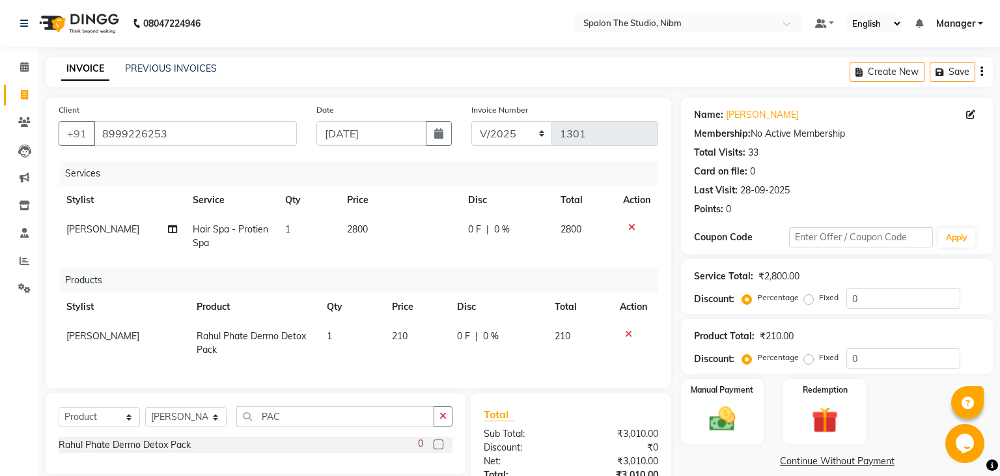
click at [432, 343] on td "210" at bounding box center [416, 343] width 65 height 43
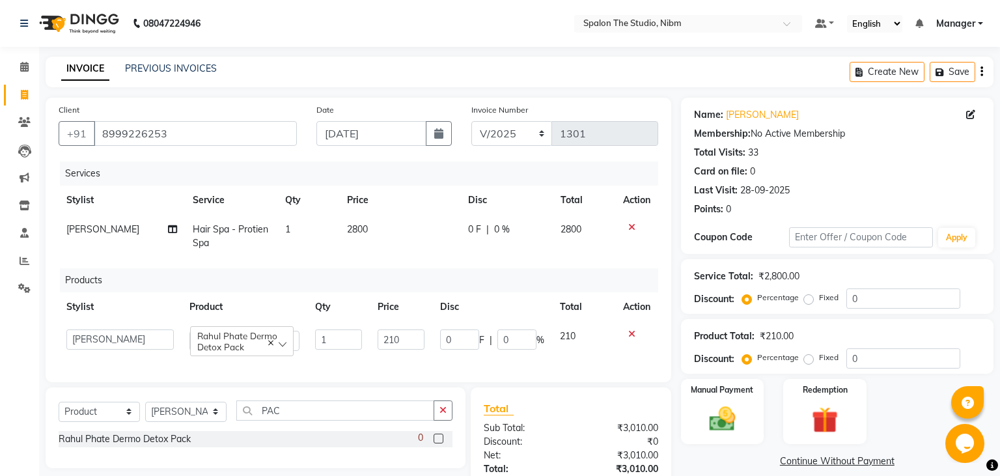
click at [432, 343] on td "0 F | 0 %" at bounding box center [492, 340] width 120 height 37
click at [398, 337] on input "210" at bounding box center [402, 340] width 48 height 20
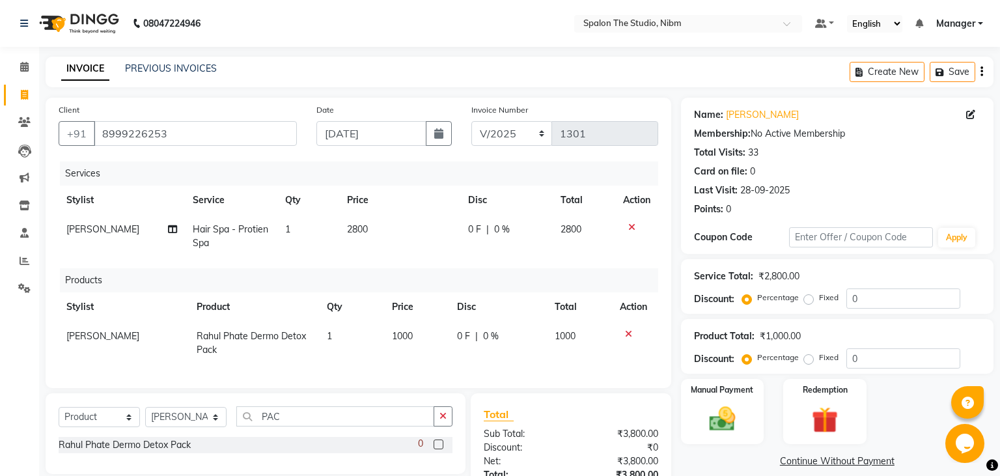
click at [394, 360] on td "1000" at bounding box center [416, 343] width 65 height 43
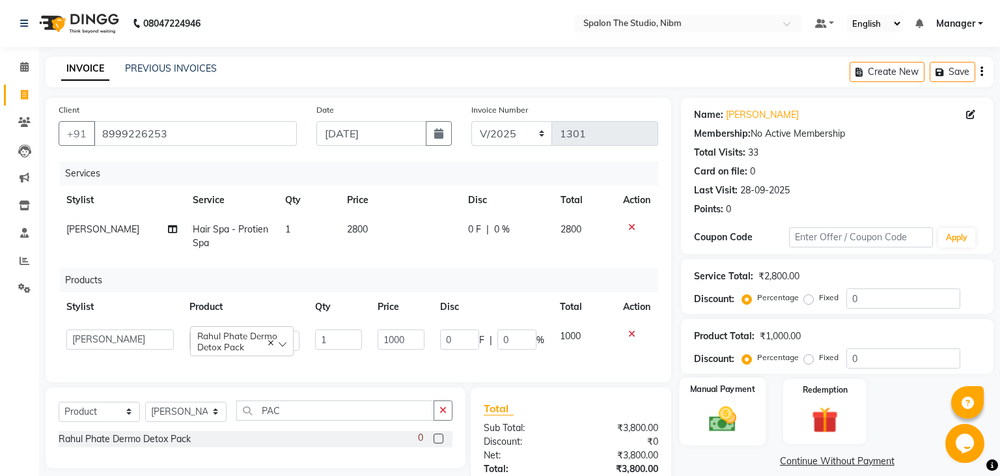
click at [721, 425] on img at bounding box center [722, 419] width 44 height 31
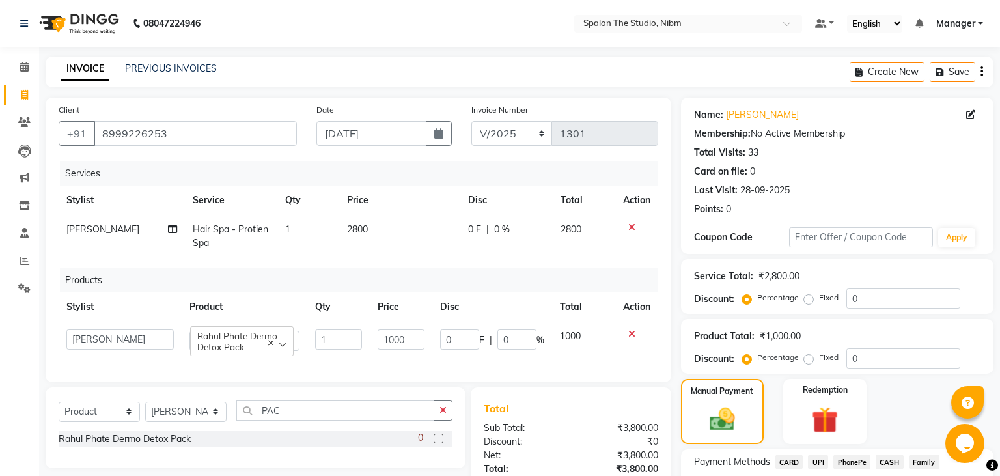
click at [821, 460] on span "UPI" at bounding box center [818, 462] width 20 height 15
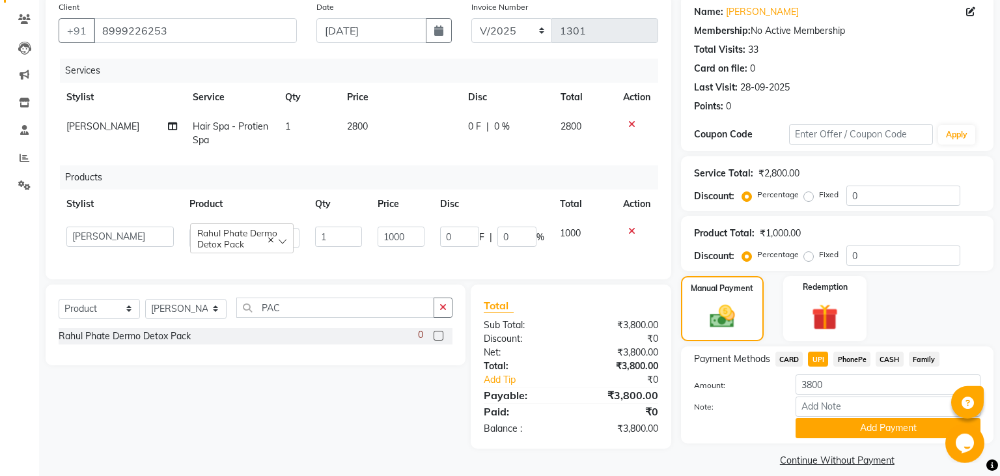
scroll to position [117, 0]
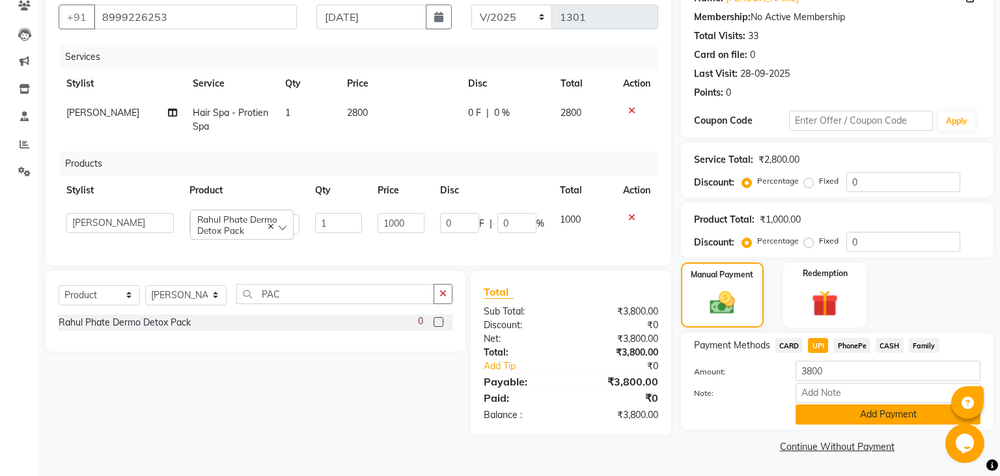
click at [841, 410] on button "Add Payment" at bounding box center [888, 414] width 185 height 20
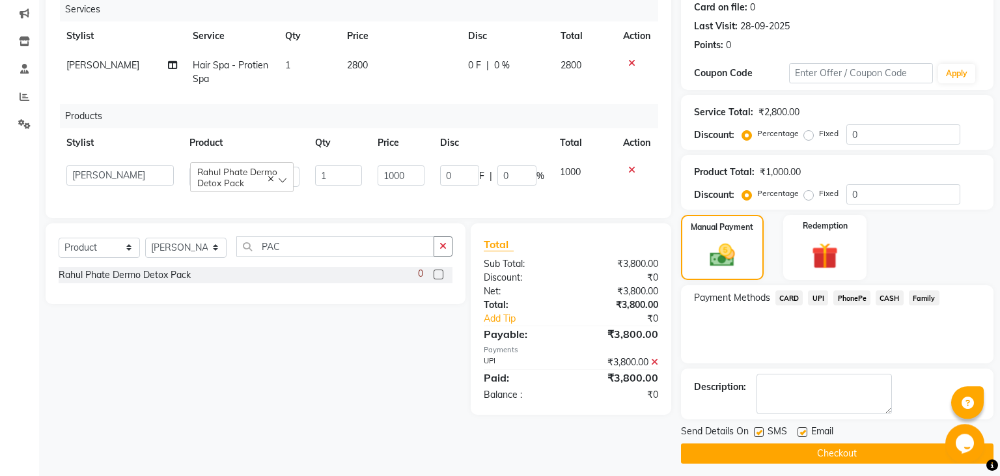
scroll to position [170, 0]
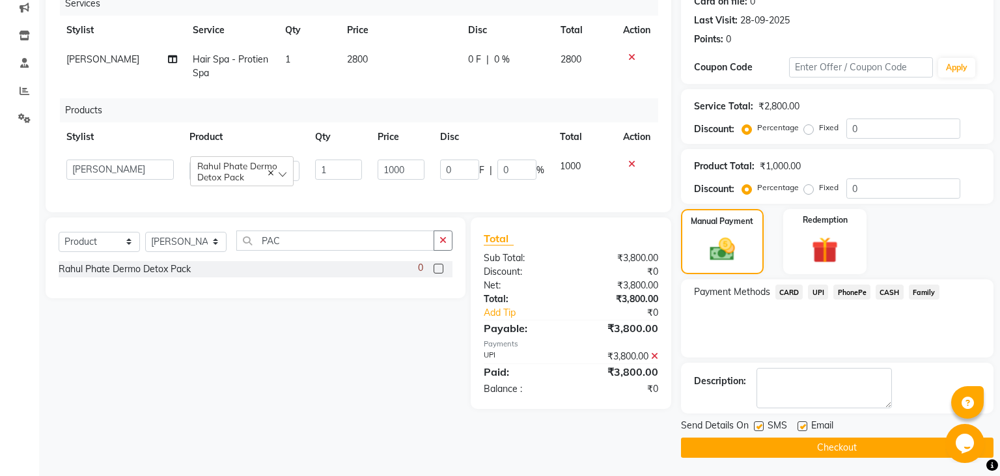
click at [760, 423] on label at bounding box center [759, 426] width 10 height 10
click at [760, 423] on input "checkbox" at bounding box center [758, 427] width 8 height 8
click at [770, 445] on button "Checkout" at bounding box center [837, 448] width 313 height 20
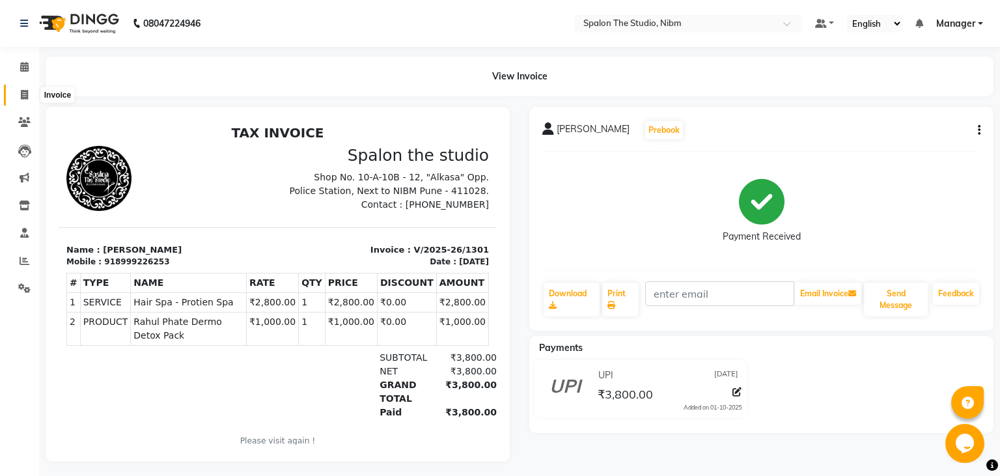
click at [25, 93] on icon at bounding box center [24, 95] width 7 height 10
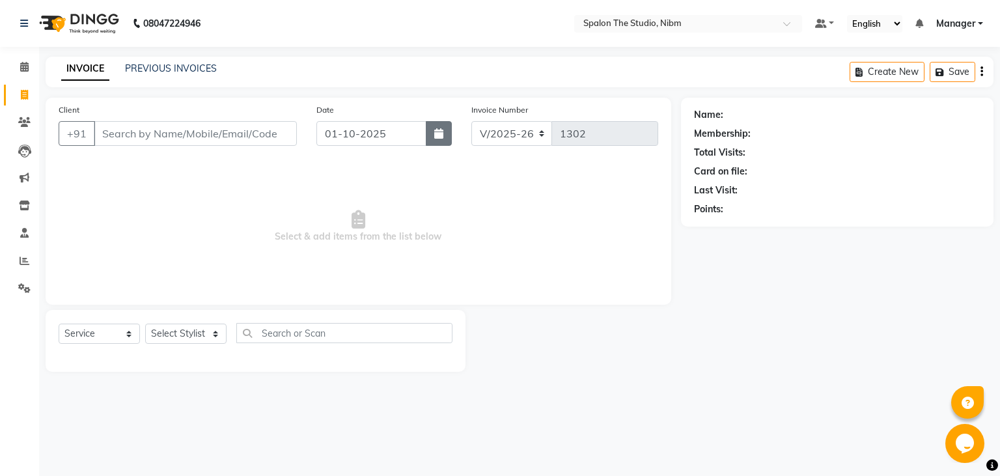
click at [441, 137] on icon "button" at bounding box center [438, 133] width 9 height 10
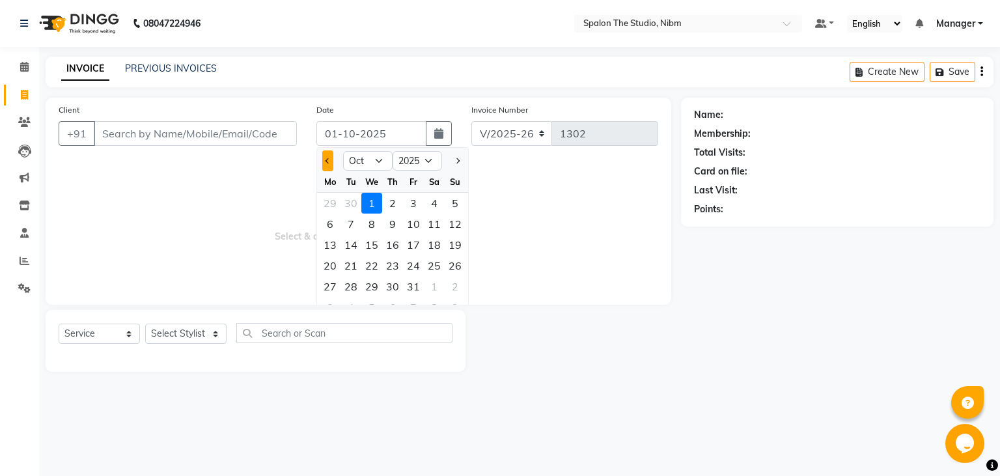
click at [327, 160] on span "Previous month" at bounding box center [328, 160] width 5 height 5
click at [351, 224] on div "9" at bounding box center [351, 224] width 21 height 21
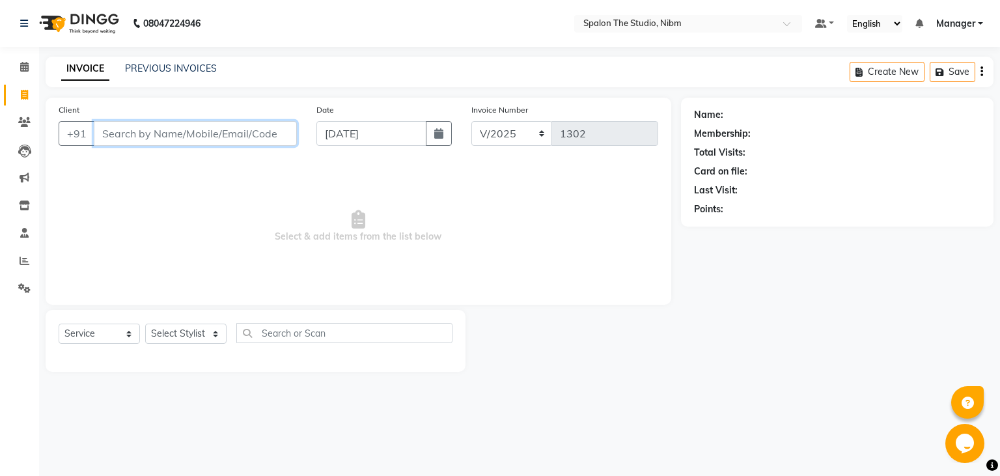
click at [144, 137] on input "Client" at bounding box center [195, 133] width 203 height 25
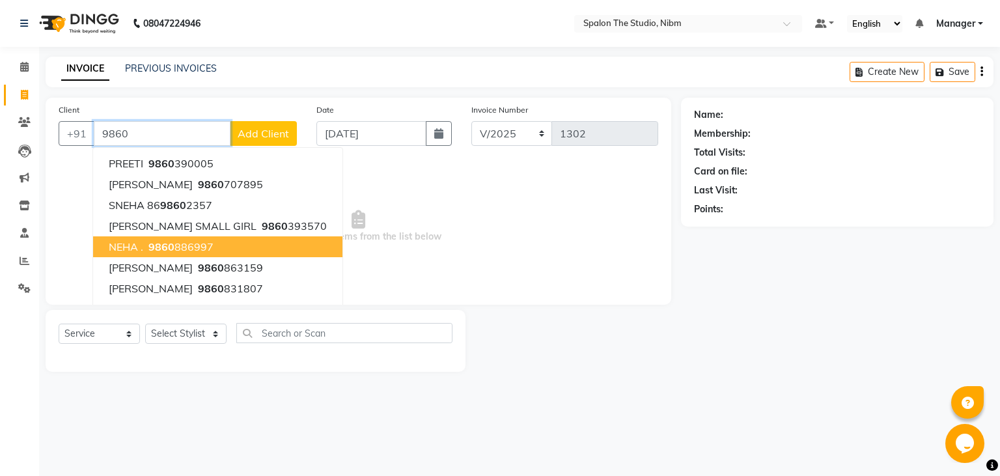
click at [196, 246] on ngb-highlight "9860 886997" at bounding box center [180, 246] width 68 height 13
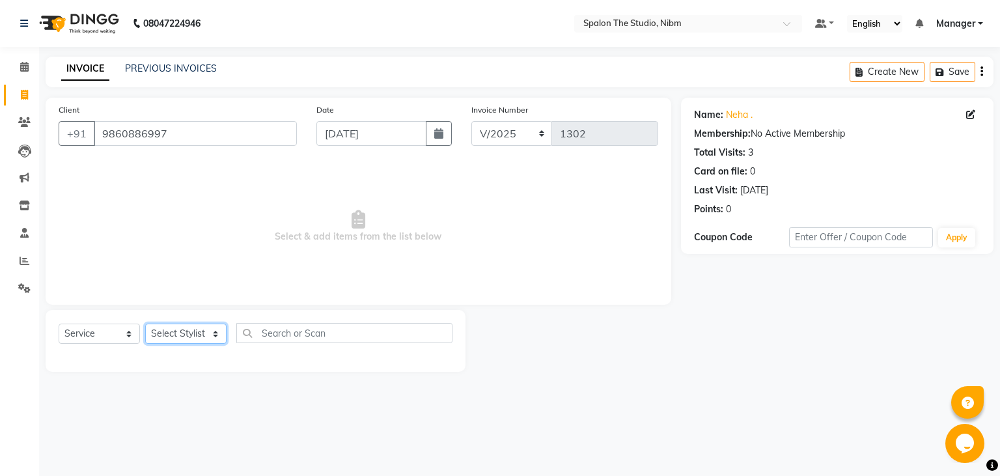
click at [145, 324] on select "Select Stylist AAYAT ARMAN [PERSON_NAME] [PERSON_NAME] Manager [PERSON_NAME] SU…" at bounding box center [185, 334] width 81 height 20
click option "AAYAT" at bounding box center [0, 0] width 0 height 0
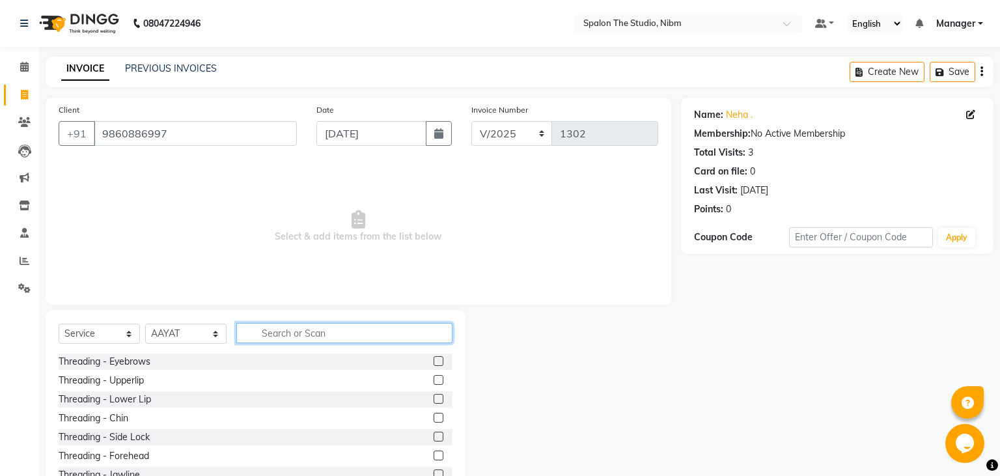
click at [315, 330] on input "text" at bounding box center [344, 333] width 216 height 20
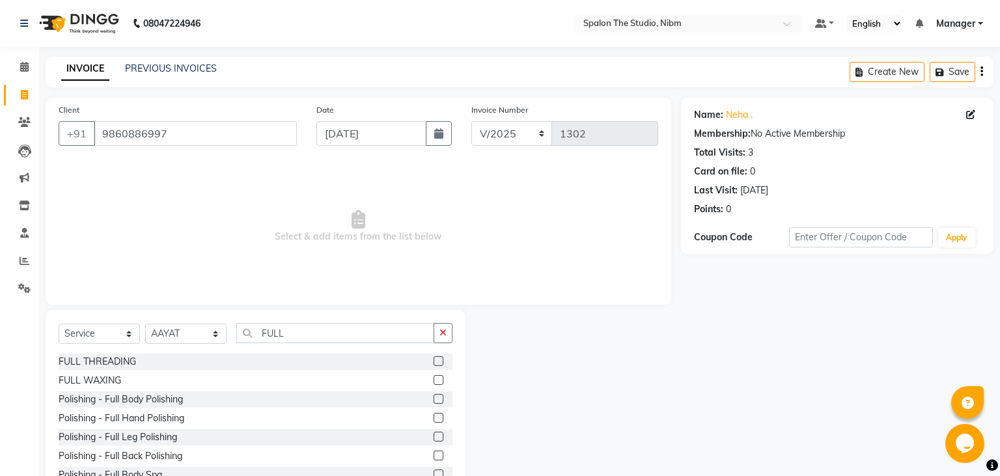
click at [439, 380] on label at bounding box center [439, 380] width 10 height 10
click at [439, 380] on input "checkbox" at bounding box center [438, 380] width 8 height 8
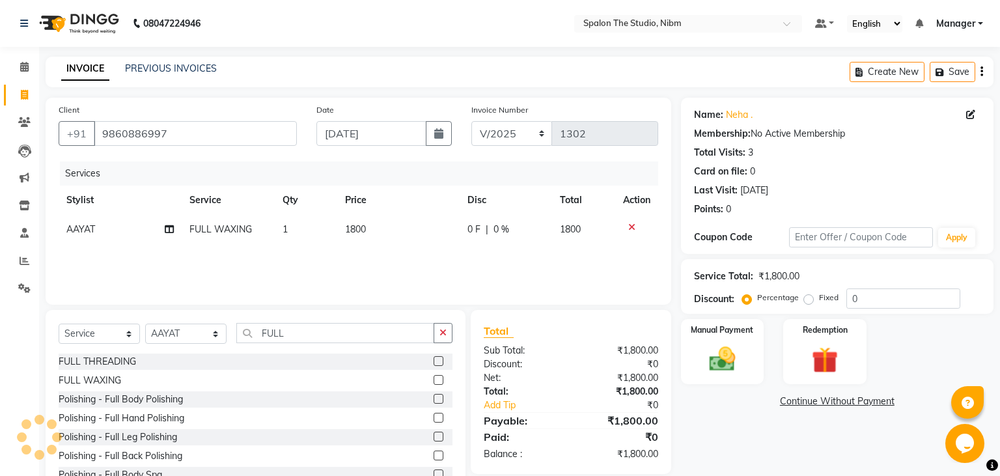
click at [384, 228] on td "1800" at bounding box center [398, 229] width 122 height 29
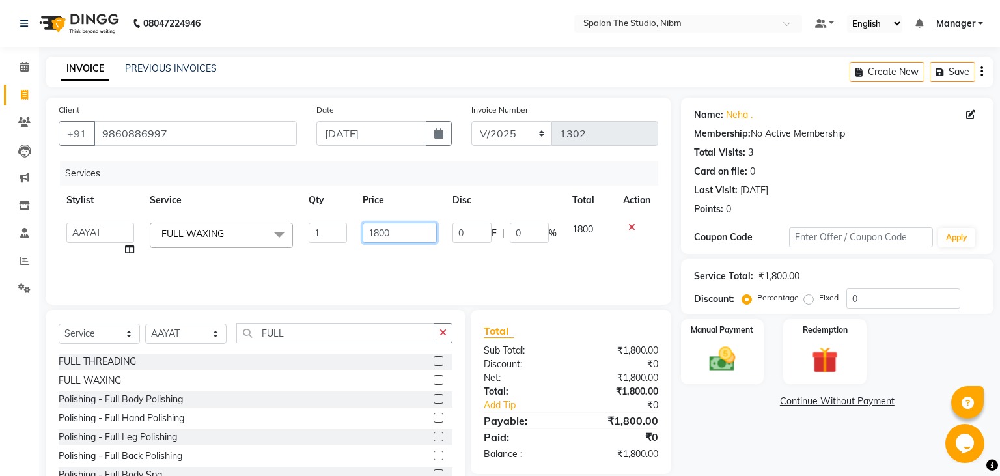
click at [396, 233] on input "1800" at bounding box center [400, 233] width 74 height 20
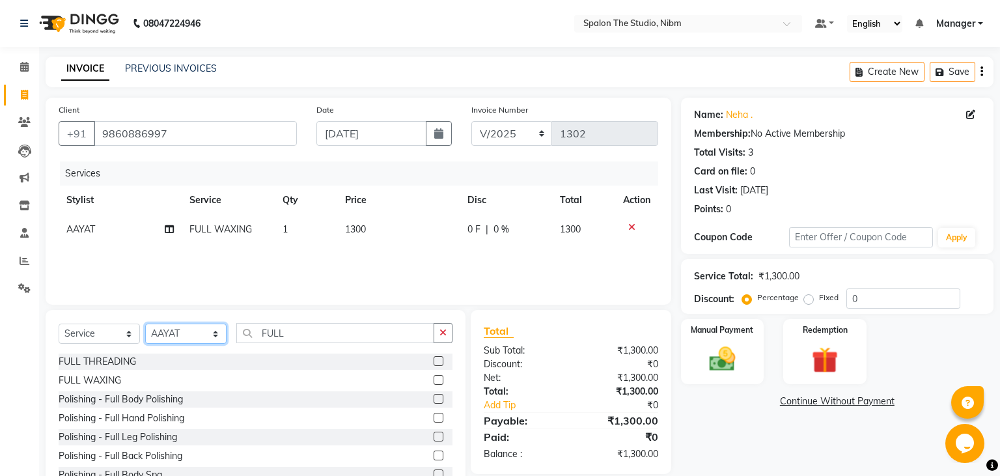
click at [145, 324] on select "Select Stylist AAYAT ARMAN [PERSON_NAME] [PERSON_NAME] Manager [PERSON_NAME] SU…" at bounding box center [185, 334] width 81 height 20
click option "[PERSON_NAME]" at bounding box center [0, 0] width 0 height 0
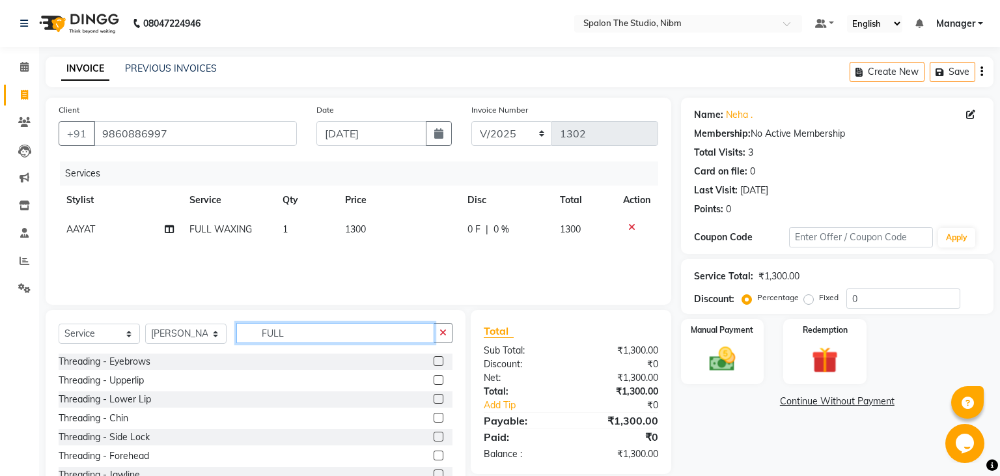
click at [300, 332] on input "FULL" at bounding box center [335, 333] width 198 height 20
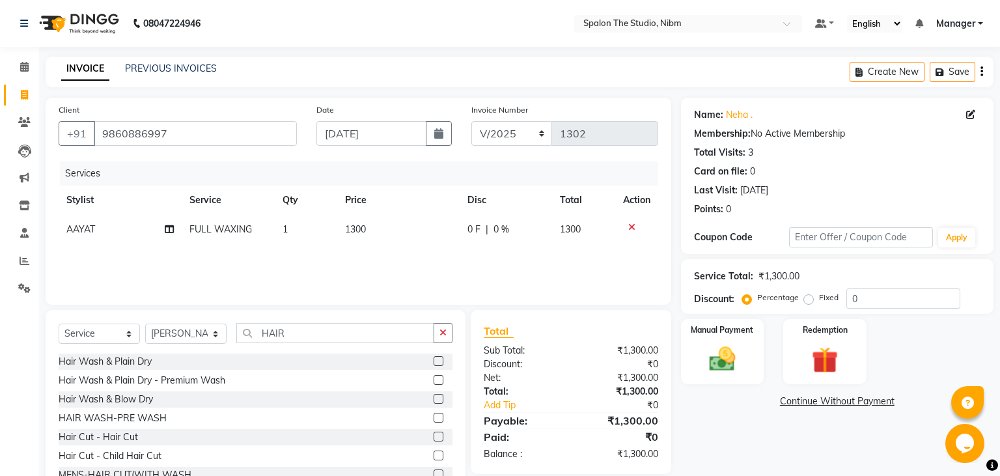
click at [440, 437] on label at bounding box center [439, 437] width 10 height 10
click at [440, 437] on input "checkbox" at bounding box center [438, 437] width 8 height 8
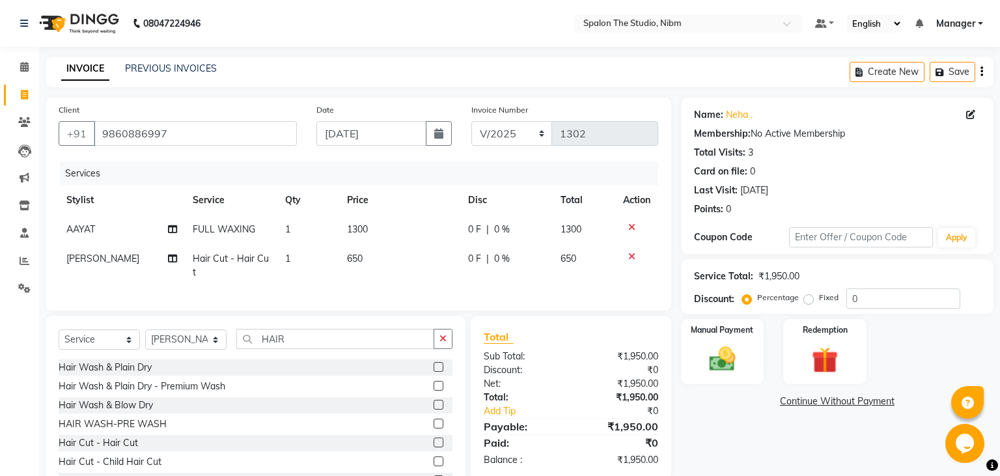
click at [380, 252] on td "650" at bounding box center [399, 265] width 121 height 43
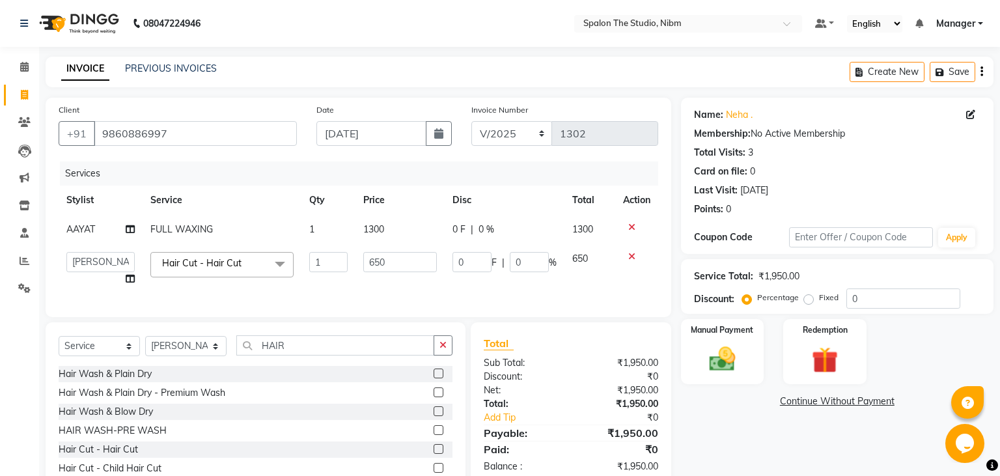
click at [380, 252] on td "650" at bounding box center [400, 268] width 89 height 49
click at [389, 262] on input "650" at bounding box center [400, 262] width 74 height 20
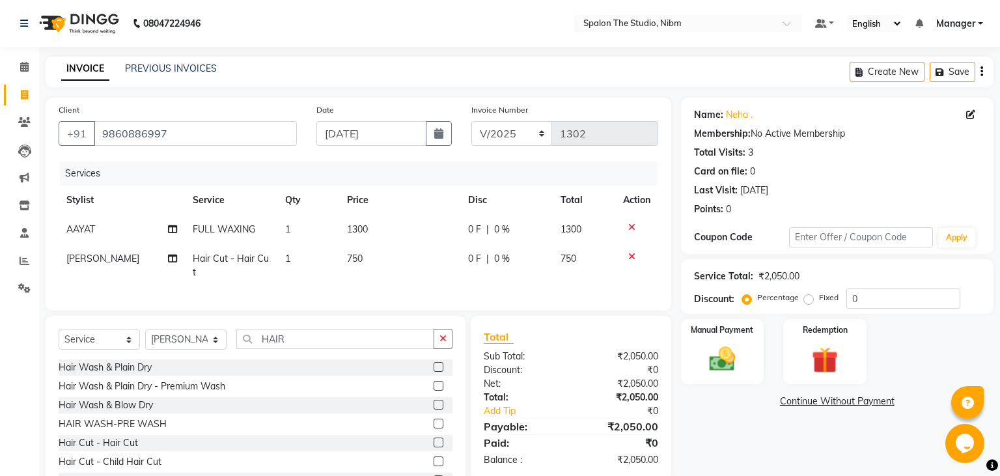
click at [397, 288] on div "Services Stylist Service Qty Price Disc Total Action AAYAT FULL WAXING 1 1300 0…" at bounding box center [359, 230] width 600 height 136
click at [383, 225] on td "1300" at bounding box center [399, 229] width 121 height 29
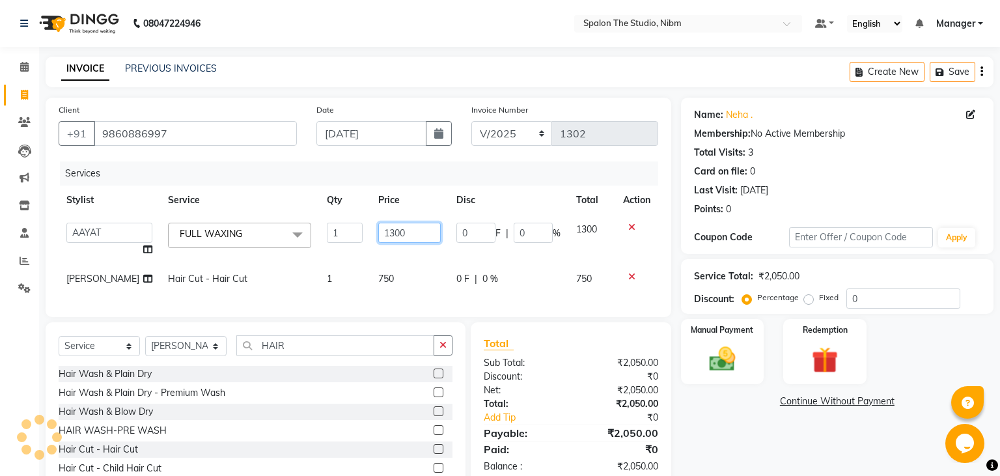
click at [408, 229] on input "1300" at bounding box center [409, 233] width 63 height 20
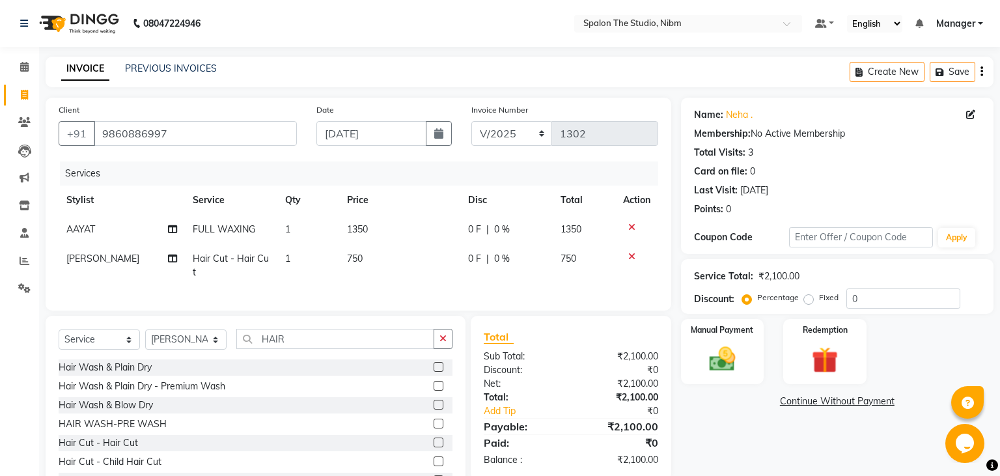
click at [406, 270] on td "750" at bounding box center [399, 265] width 121 height 43
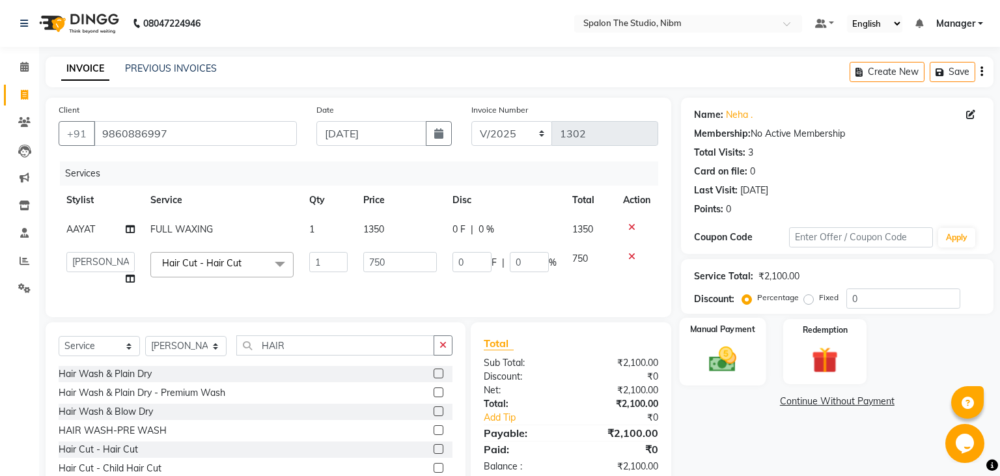
click at [723, 370] on img at bounding box center [722, 359] width 44 height 31
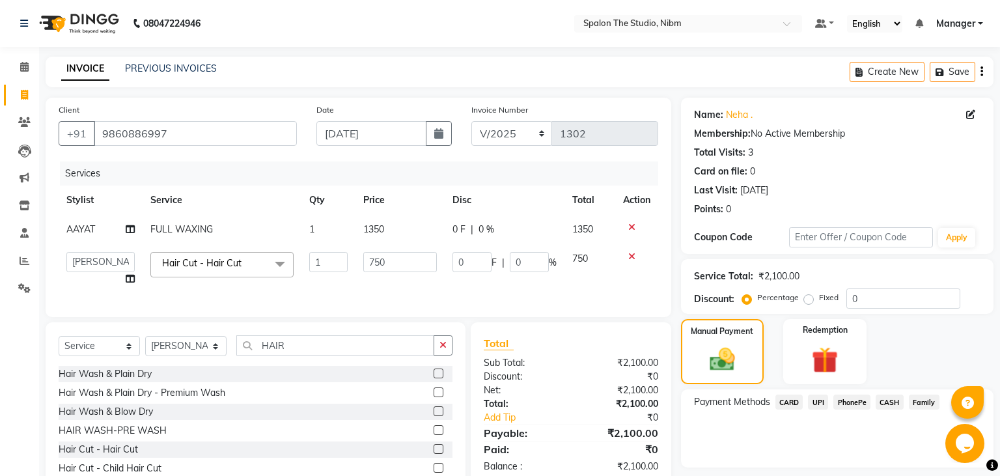
click at [819, 400] on span "UPI" at bounding box center [818, 402] width 20 height 15
click at [835, 469] on button "Add Payment" at bounding box center [888, 471] width 185 height 20
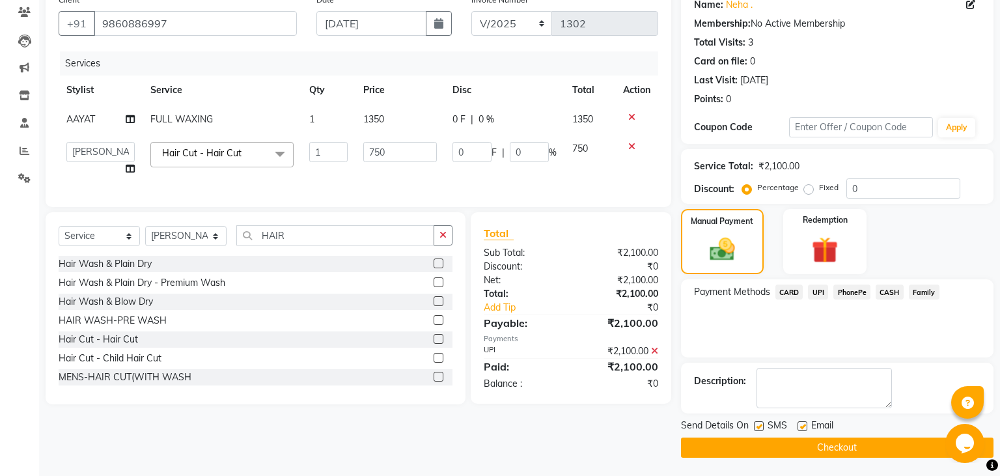
click at [759, 427] on label at bounding box center [759, 426] width 10 height 10
click at [759, 427] on input "checkbox" at bounding box center [758, 427] width 8 height 8
click at [770, 449] on button "Checkout" at bounding box center [837, 448] width 313 height 20
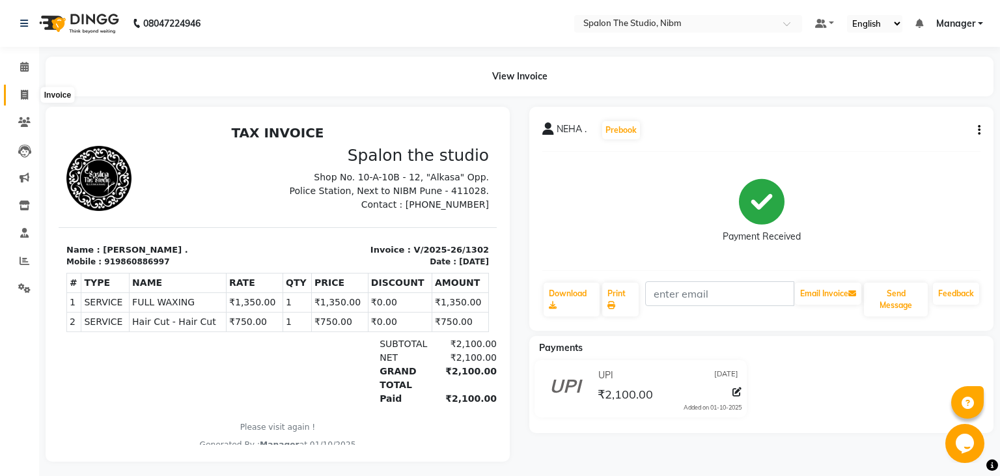
click at [25, 95] on icon at bounding box center [24, 95] width 7 height 10
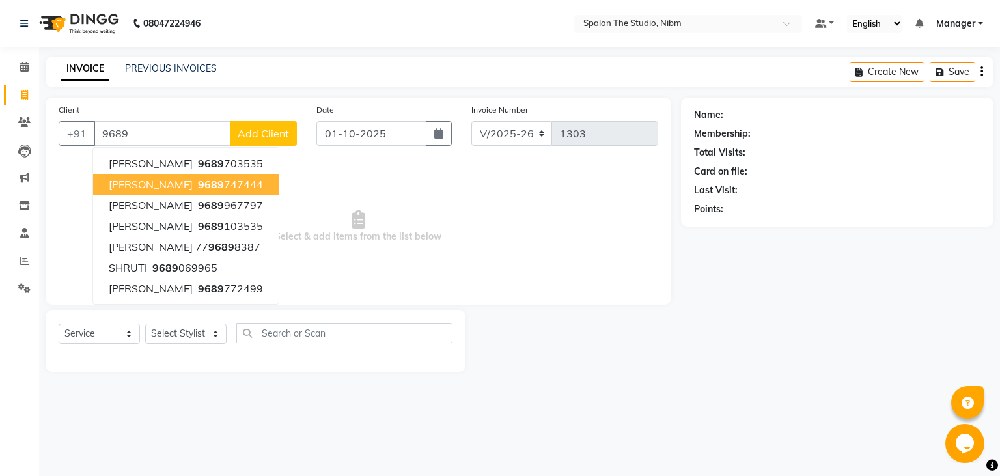
click at [147, 181] on span "[PERSON_NAME]" at bounding box center [151, 184] width 84 height 13
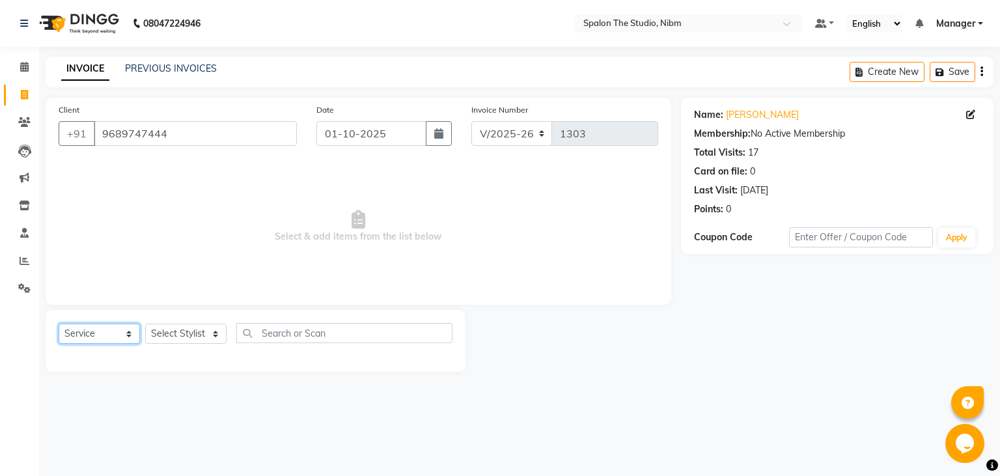
click at [59, 324] on select "Select Service Product Membership Package Voucher Prepaid Gift Card" at bounding box center [99, 334] width 81 height 20
click option "Product" at bounding box center [0, 0] width 0 height 0
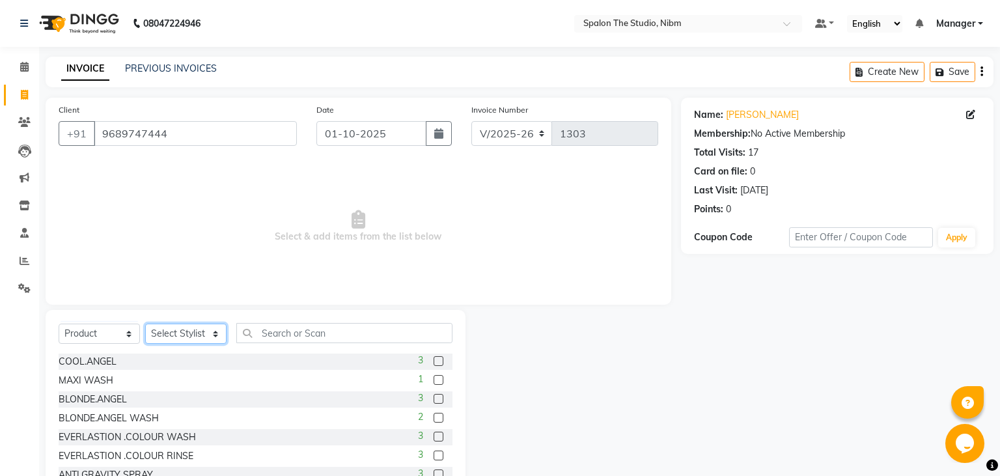
click at [145, 324] on select "Select Stylist AAYAT ARMAN [PERSON_NAME] [PERSON_NAME] Manager [PERSON_NAME] SU…" at bounding box center [185, 334] width 81 height 20
click option "[PERSON_NAME]" at bounding box center [0, 0] width 0 height 0
click at [289, 327] on input "text" at bounding box center [344, 333] width 216 height 20
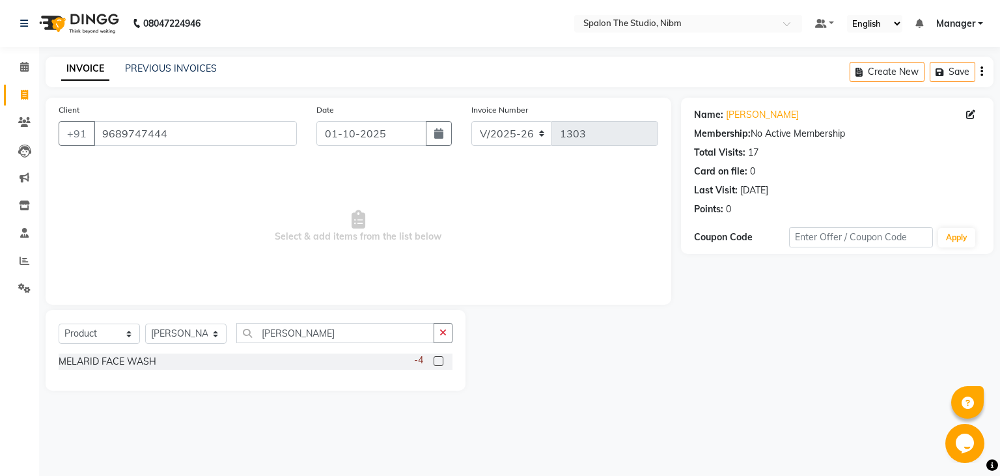
click at [442, 360] on label at bounding box center [439, 361] width 10 height 10
click at [442, 360] on input "checkbox" at bounding box center [438, 362] width 8 height 8
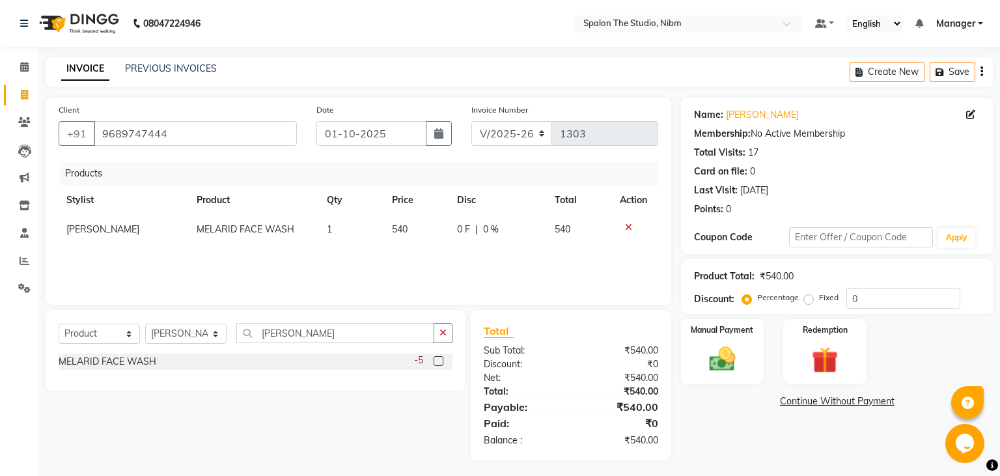
click at [421, 234] on td "540" at bounding box center [416, 229] width 65 height 29
click at [421, 234] on input "540" at bounding box center [401, 233] width 47 height 20
click at [402, 262] on div "Products Stylist Product Qty Price Disc Total Action AAYAT ARMAN [PERSON_NAME] …" at bounding box center [359, 227] width 600 height 130
click at [441, 138] on icon "button" at bounding box center [438, 133] width 9 height 10
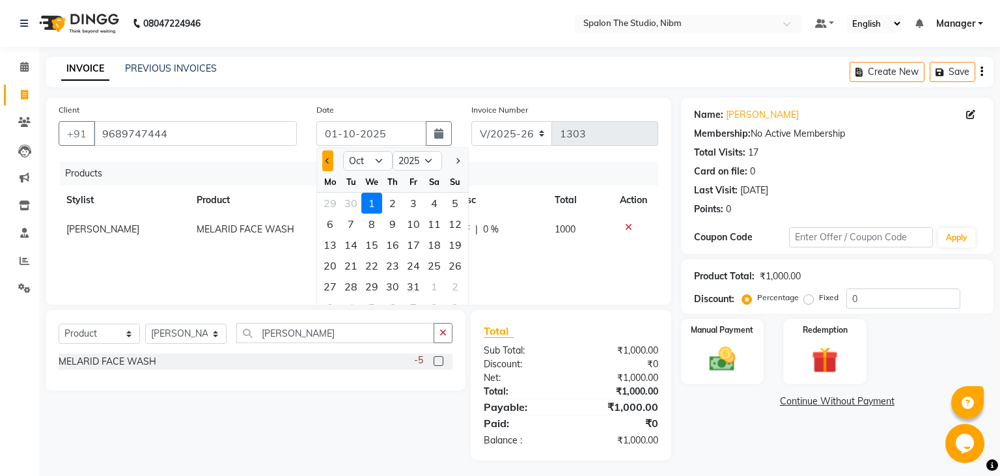
click at [329, 160] on span "Previous month" at bounding box center [328, 160] width 5 height 5
click at [353, 224] on div "9" at bounding box center [351, 224] width 21 height 21
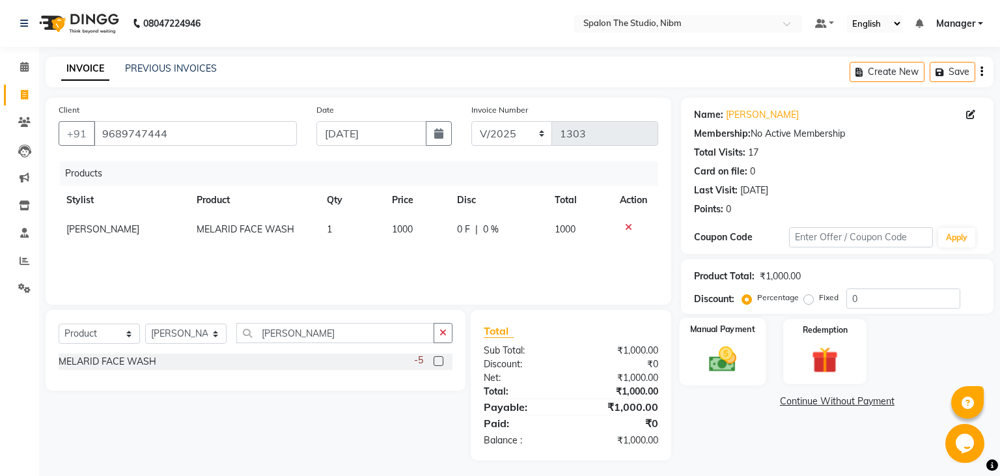
click at [721, 367] on img at bounding box center [722, 359] width 44 height 31
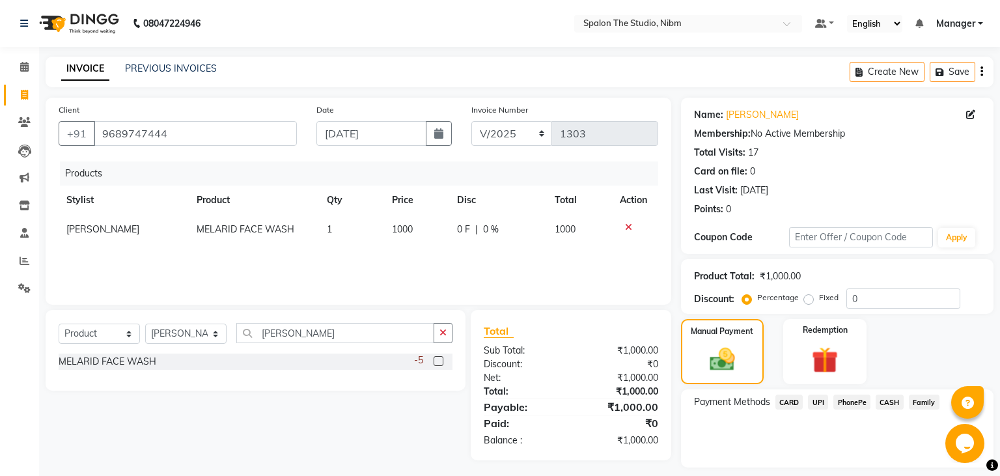
click at [887, 401] on span "CASH" at bounding box center [890, 402] width 28 height 15
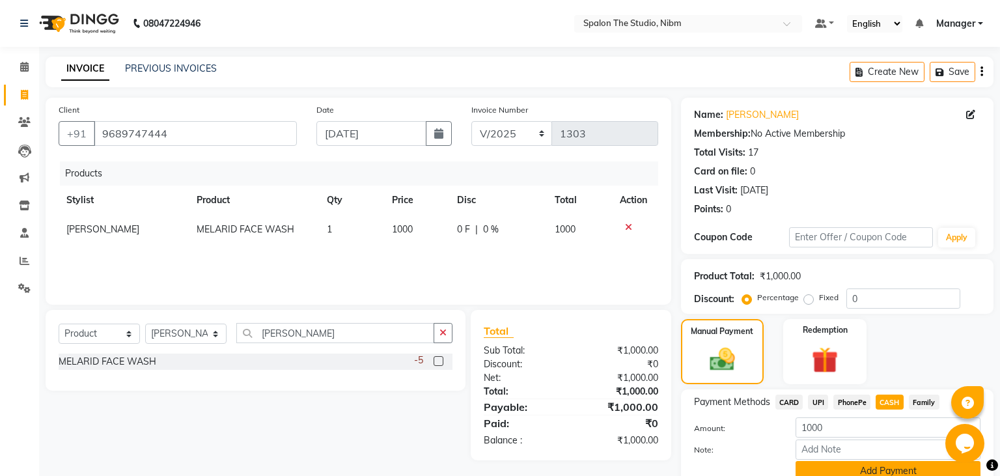
click at [848, 469] on button "Add Payment" at bounding box center [888, 471] width 185 height 20
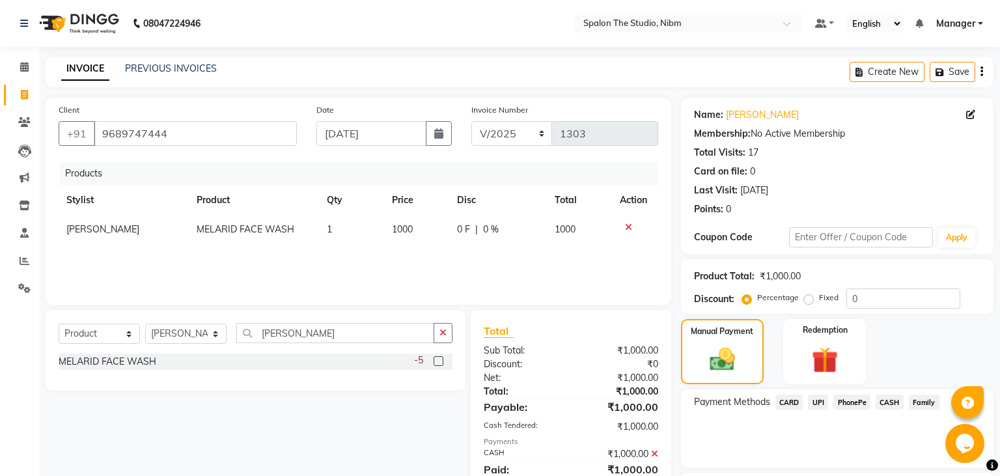
scroll to position [110, 0]
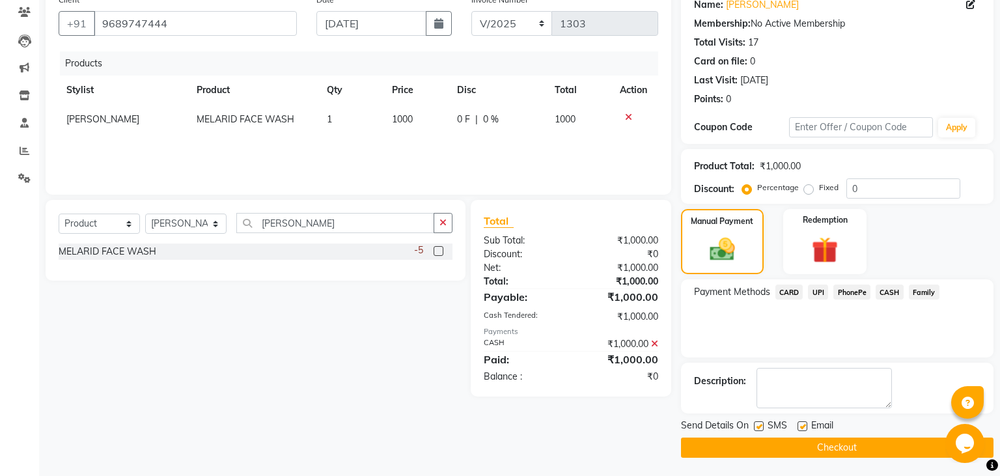
click at [758, 426] on label at bounding box center [759, 426] width 10 height 10
click at [758, 426] on input "checkbox" at bounding box center [758, 427] width 8 height 8
click at [785, 450] on button "Checkout" at bounding box center [837, 448] width 313 height 20
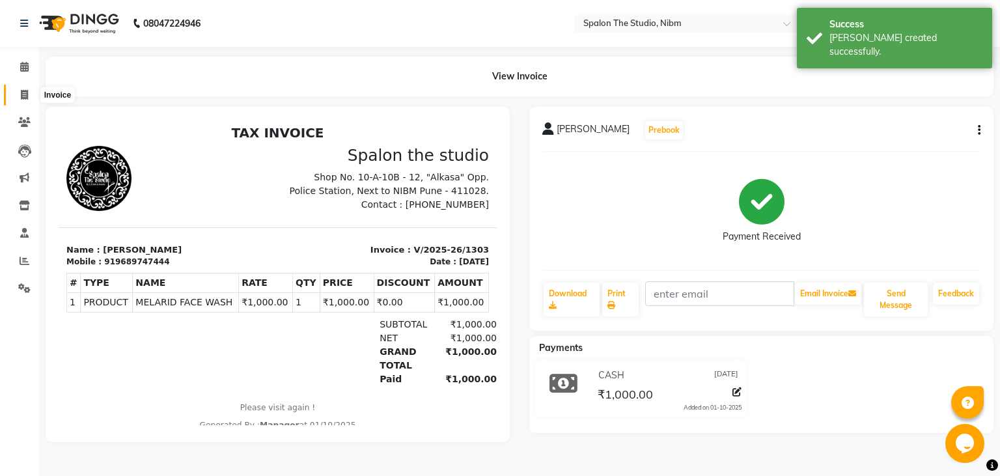
click at [22, 94] on icon at bounding box center [24, 95] width 7 height 10
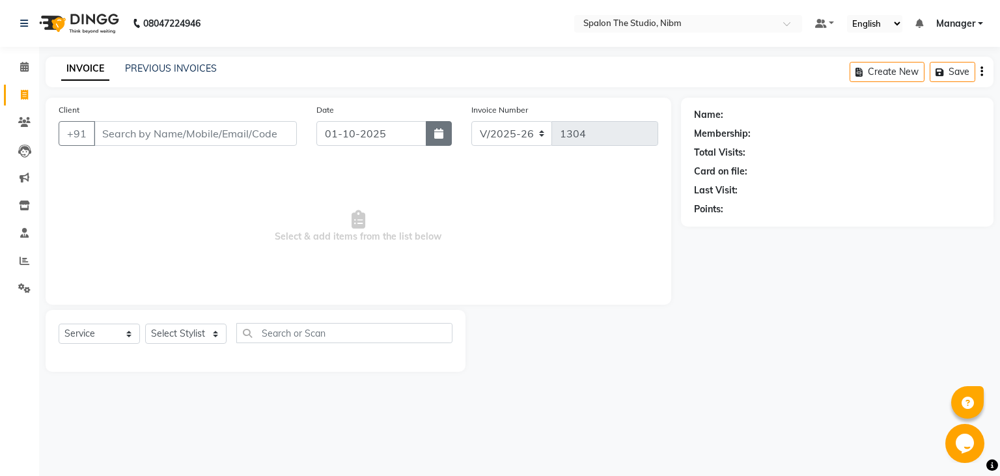
click at [438, 137] on icon "button" at bounding box center [438, 133] width 9 height 10
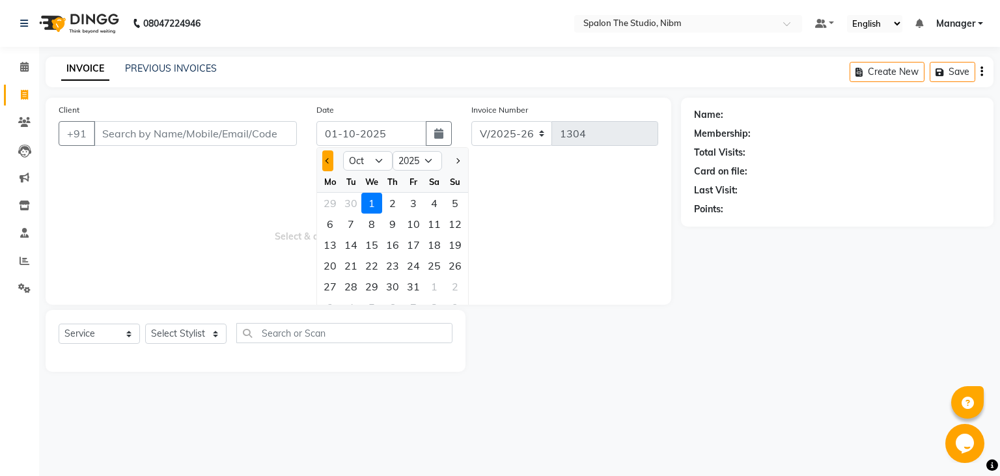
click at [324, 165] on button "Previous month" at bounding box center [327, 160] width 11 height 21
click at [353, 220] on div "9" at bounding box center [351, 224] width 21 height 21
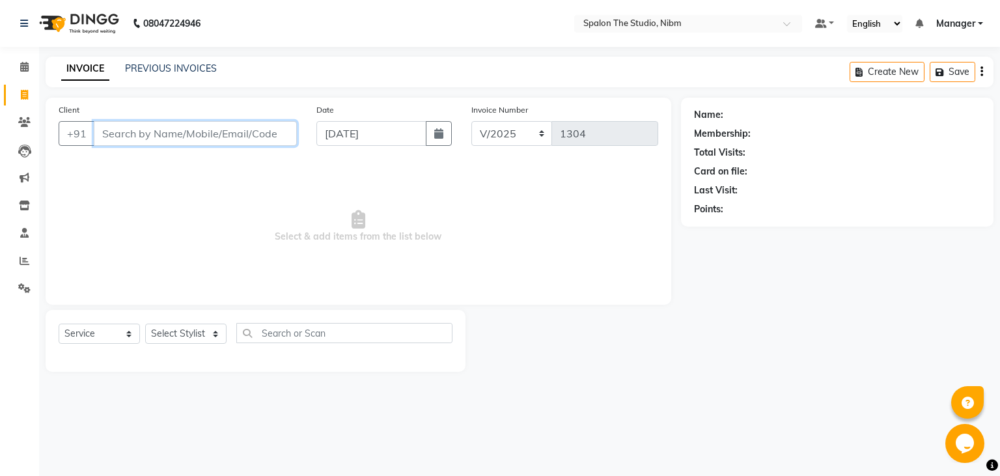
click at [148, 133] on input "Client" at bounding box center [195, 133] width 203 height 25
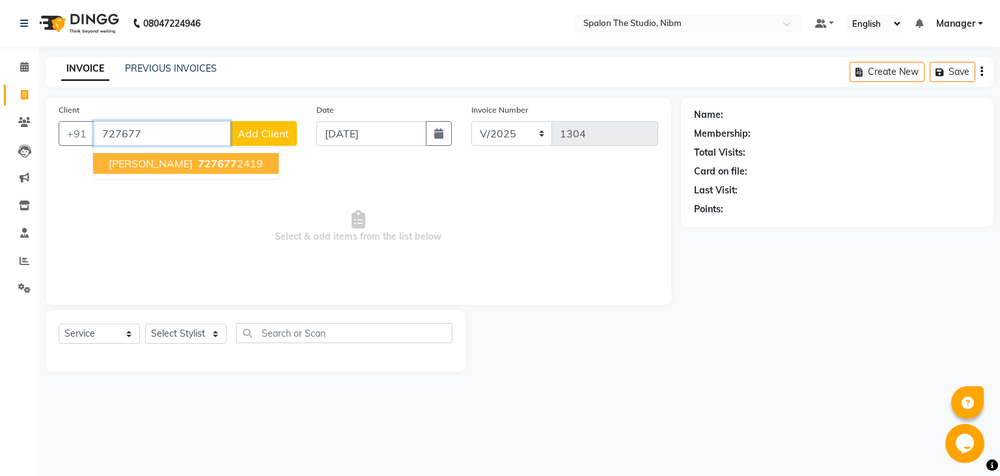
click at [198, 168] on span "727677" at bounding box center [217, 163] width 39 height 13
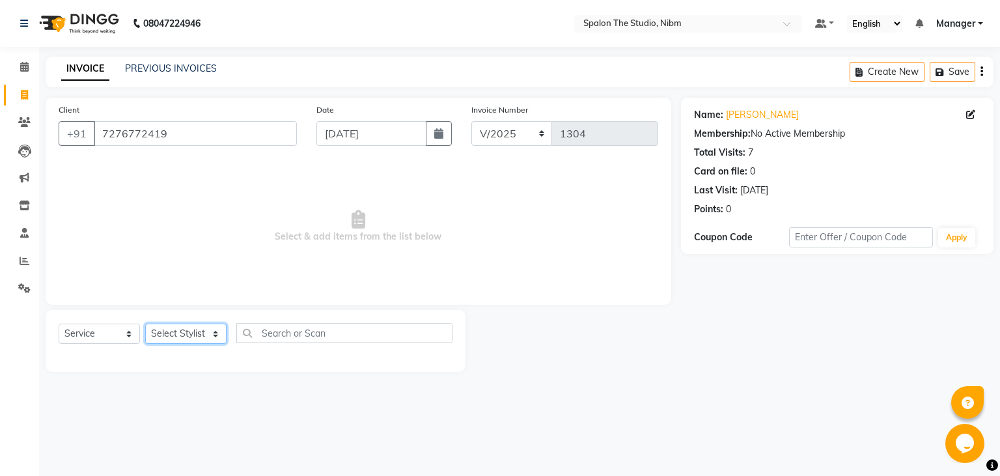
click at [145, 324] on select "Select Stylist AAYAT ARMAN [PERSON_NAME] [PERSON_NAME] Manager [PERSON_NAME] SU…" at bounding box center [185, 334] width 81 height 20
click option "[PERSON_NAME]" at bounding box center [0, 0] width 0 height 0
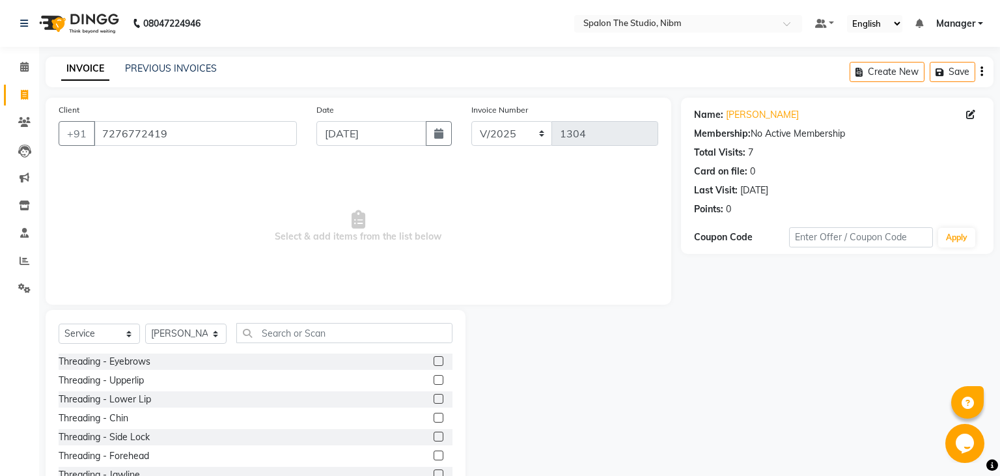
click at [442, 365] on label at bounding box center [439, 361] width 10 height 10
click at [442, 365] on input "checkbox" at bounding box center [438, 362] width 8 height 8
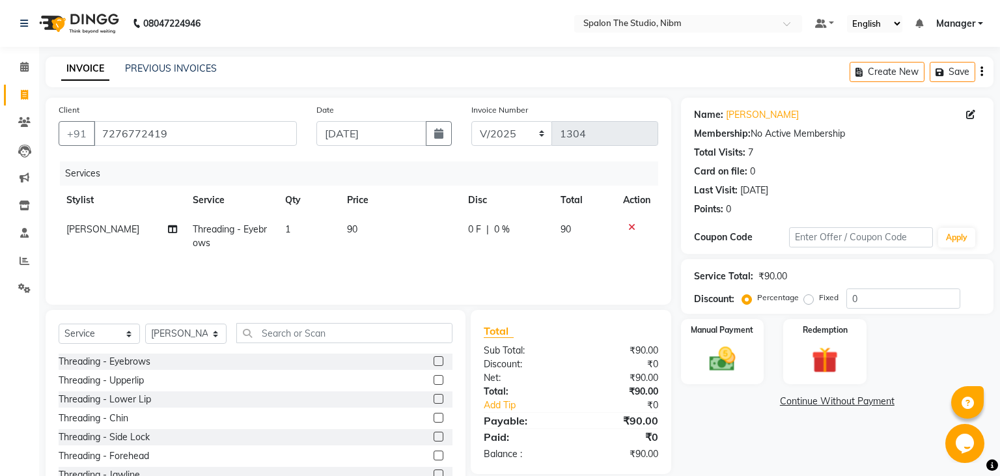
click at [437, 378] on label at bounding box center [439, 380] width 10 height 10
click at [437, 378] on input "checkbox" at bounding box center [438, 380] width 8 height 8
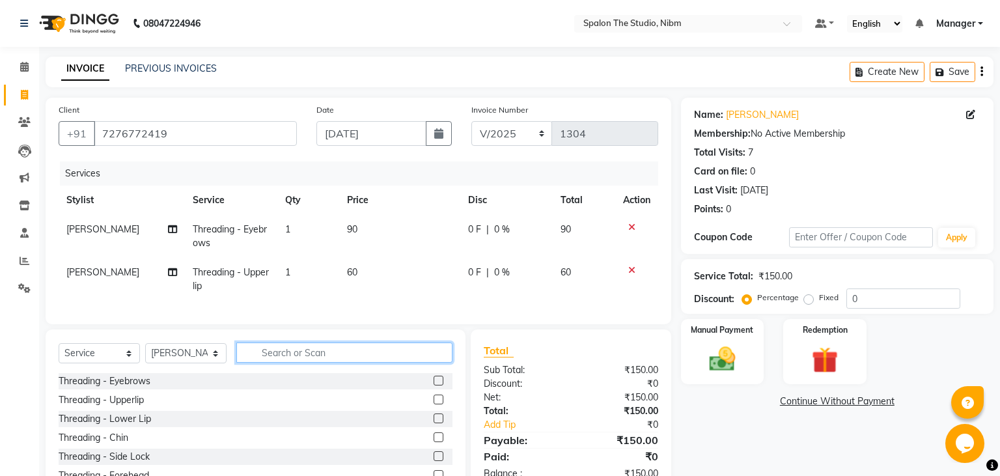
click at [283, 359] on input "text" at bounding box center [344, 353] width 216 height 20
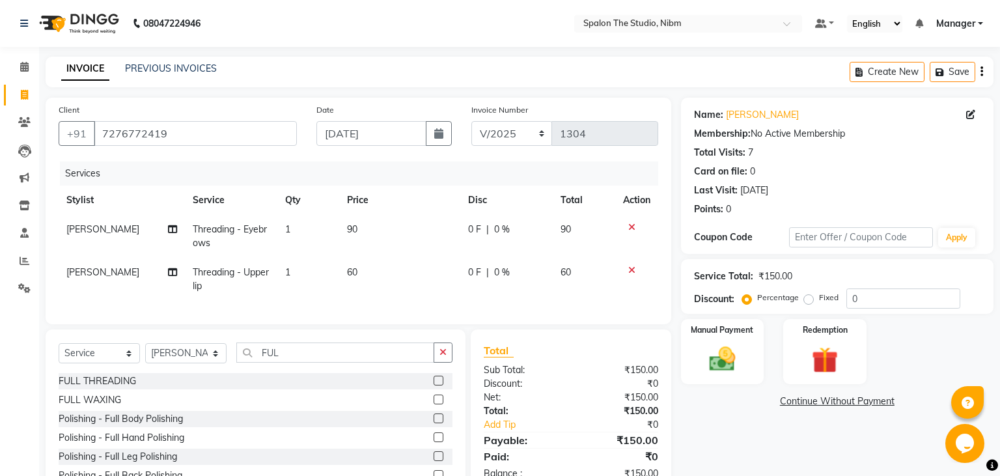
click at [440, 397] on label at bounding box center [439, 400] width 10 height 10
click at [440, 397] on input "checkbox" at bounding box center [438, 400] width 8 height 8
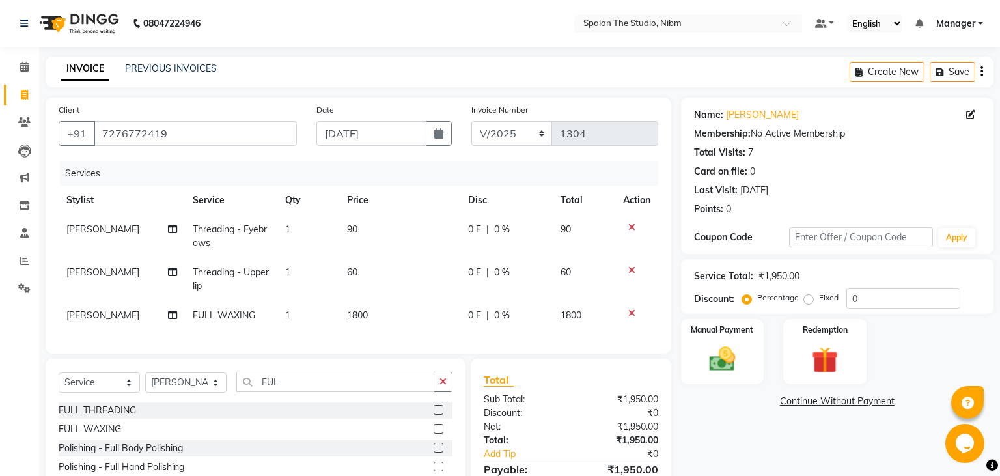
click at [383, 310] on td "1800" at bounding box center [399, 315] width 121 height 29
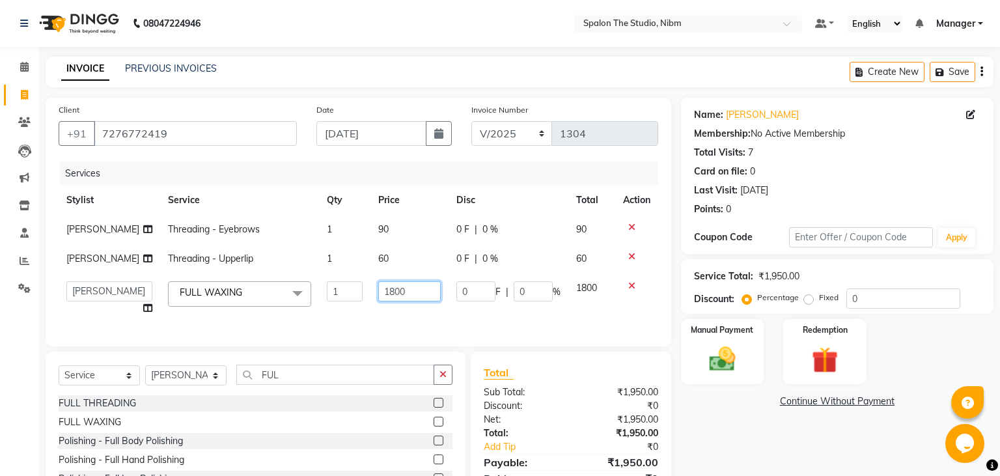
click at [399, 302] on input "1800" at bounding box center [409, 291] width 63 height 20
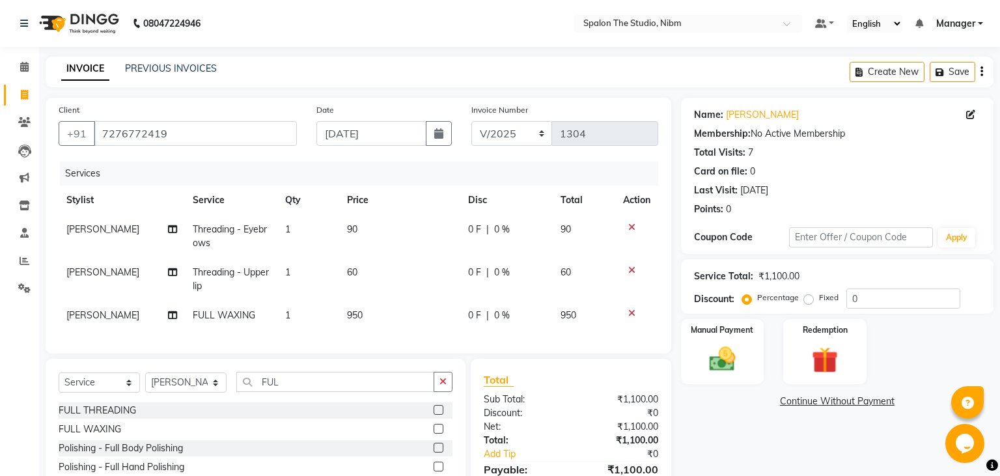
click at [408, 341] on div "Services Stylist Service Qty Price Disc Total Action [PERSON_NAME] Threading - …" at bounding box center [359, 251] width 600 height 179
click at [378, 320] on td "950" at bounding box center [399, 315] width 121 height 29
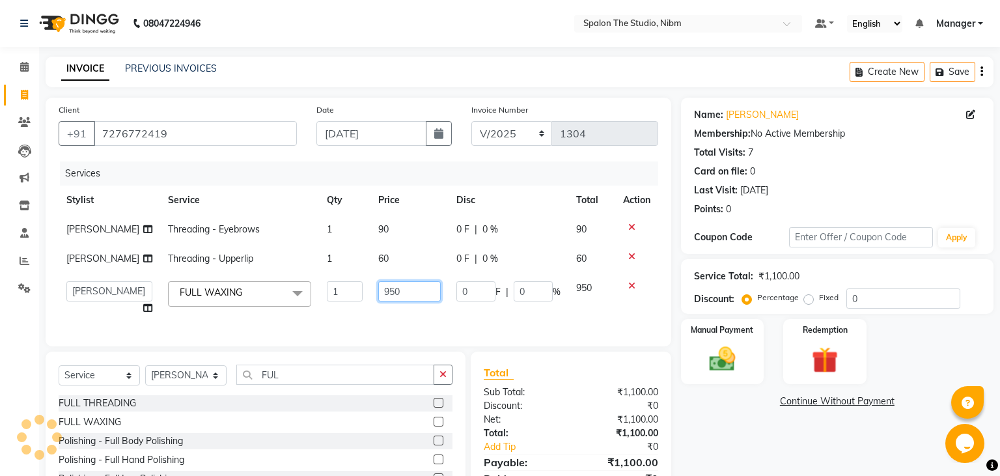
click at [404, 302] on input "950" at bounding box center [409, 291] width 63 height 20
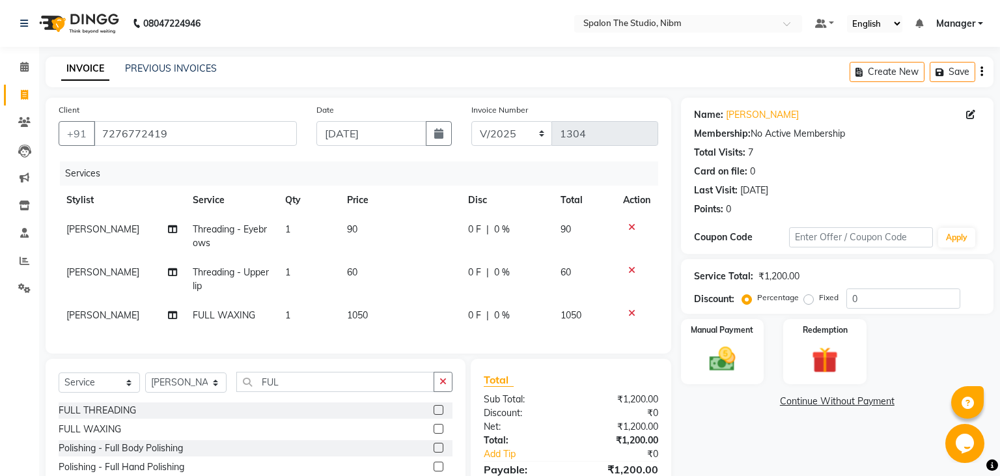
click at [406, 340] on div "Services Stylist Service Qty Price Disc Total Action [PERSON_NAME] Threading - …" at bounding box center [359, 251] width 600 height 179
click at [721, 358] on img at bounding box center [722, 359] width 44 height 31
click at [821, 405] on span "UPI" at bounding box center [818, 402] width 20 height 15
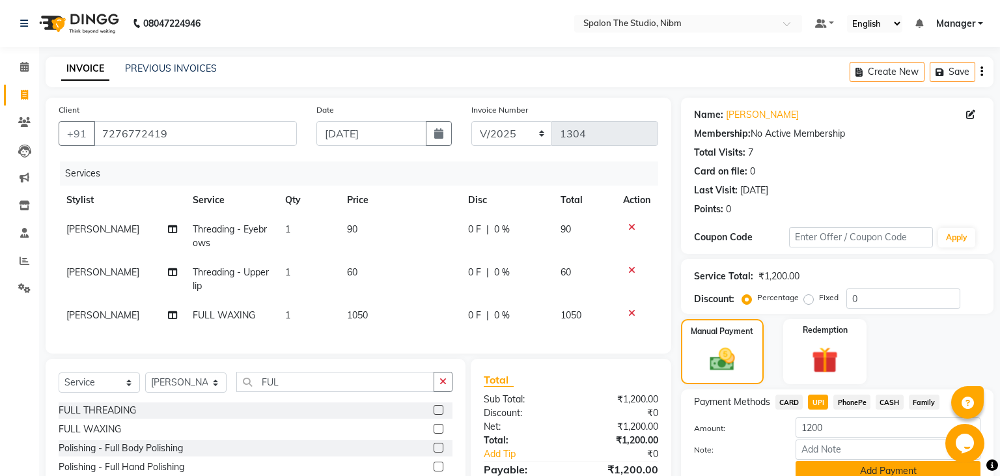
click at [834, 467] on button "Add Payment" at bounding box center [888, 471] width 185 height 20
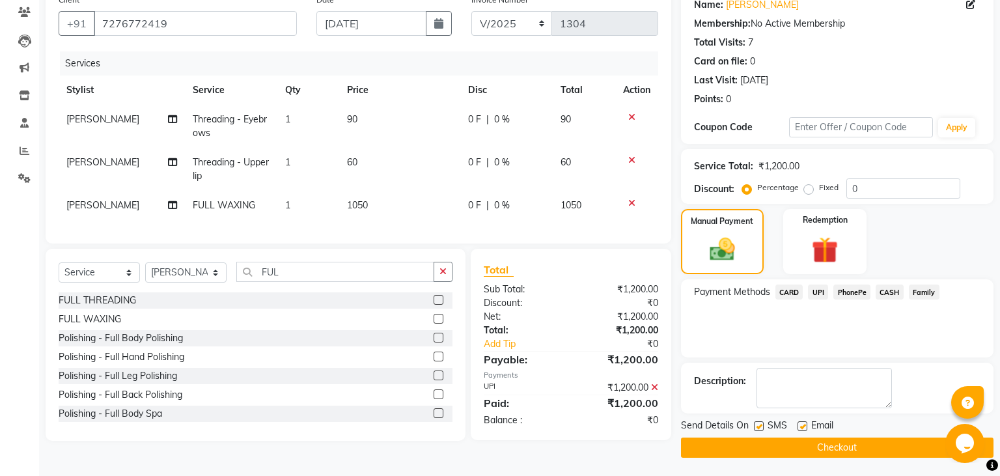
click at [759, 427] on label at bounding box center [759, 426] width 10 height 10
click at [759, 427] on input "checkbox" at bounding box center [758, 427] width 8 height 8
click at [774, 444] on button "Checkout" at bounding box center [837, 448] width 313 height 20
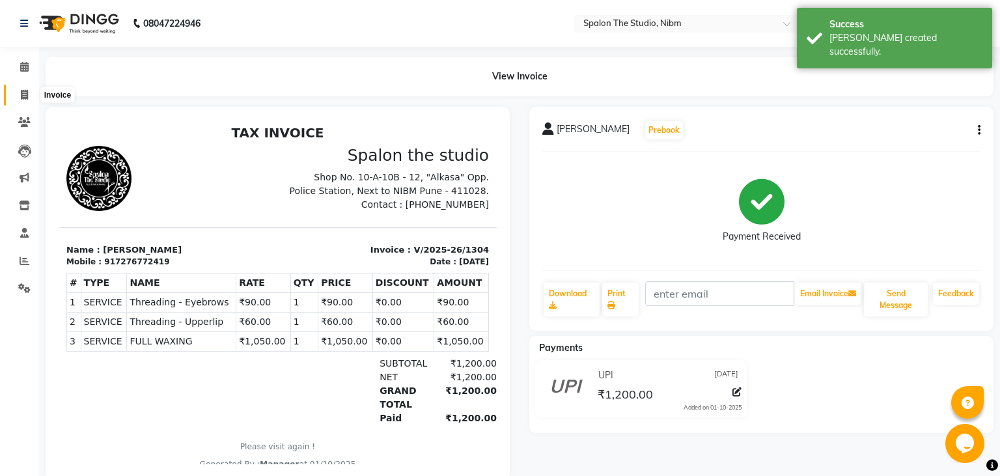
click at [25, 95] on icon at bounding box center [24, 95] width 7 height 10
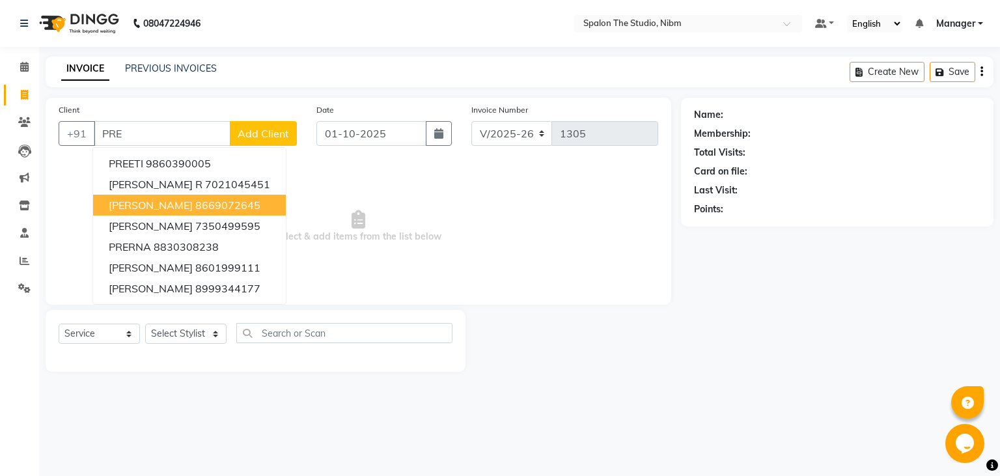
click at [183, 203] on span "[PERSON_NAME]" at bounding box center [151, 205] width 84 height 13
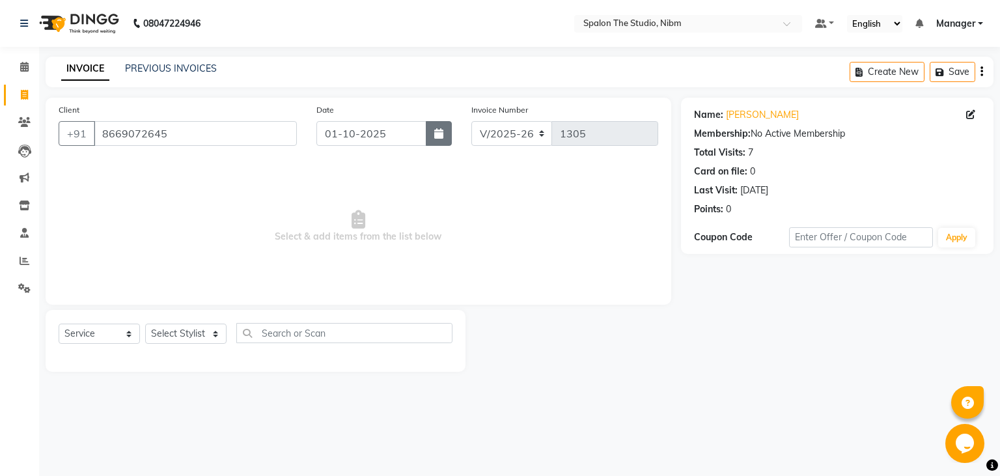
click at [436, 137] on icon "button" at bounding box center [438, 133] width 9 height 10
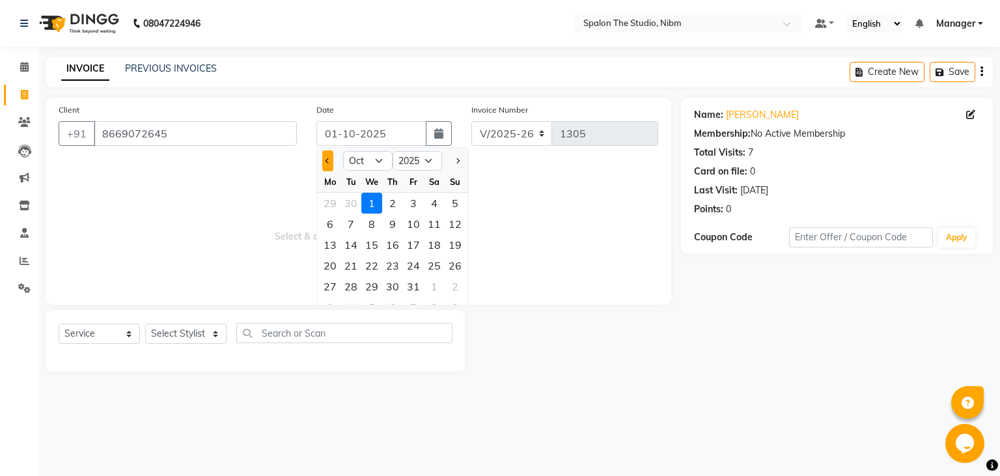
click at [331, 160] on span "Previous month" at bounding box center [328, 160] width 5 height 5
click at [353, 222] on div "9" at bounding box center [351, 224] width 21 height 21
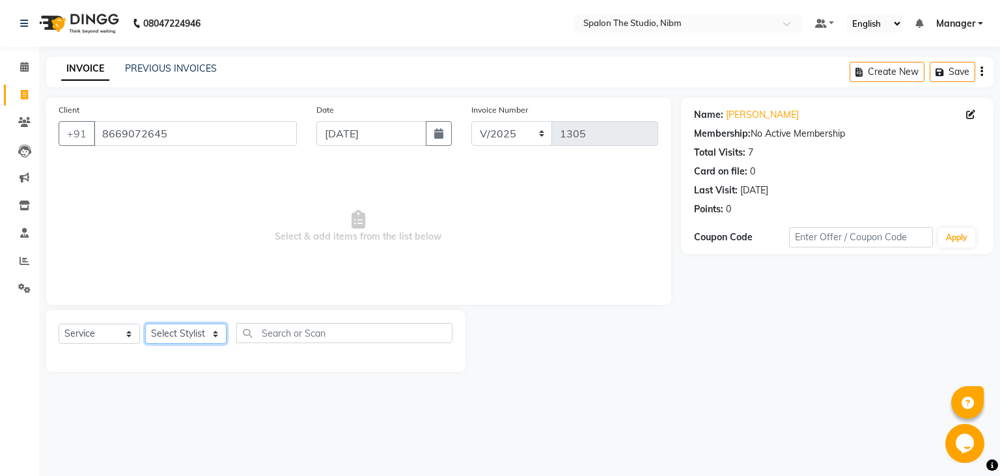
click at [145, 324] on select "Select Stylist AAYAT ARMAN [PERSON_NAME] [PERSON_NAME] Manager [PERSON_NAME] SU…" at bounding box center [185, 334] width 81 height 20
click option "[PERSON_NAME]" at bounding box center [0, 0] width 0 height 0
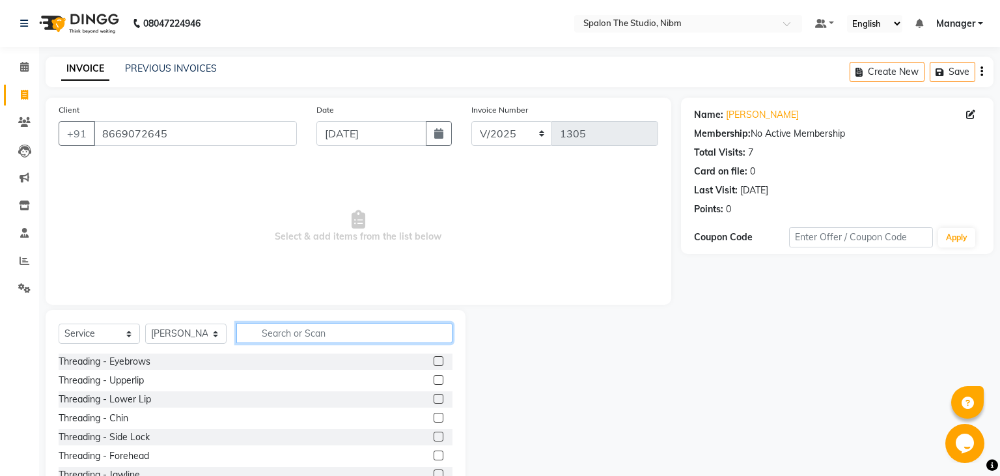
click at [274, 335] on input "text" at bounding box center [344, 333] width 216 height 20
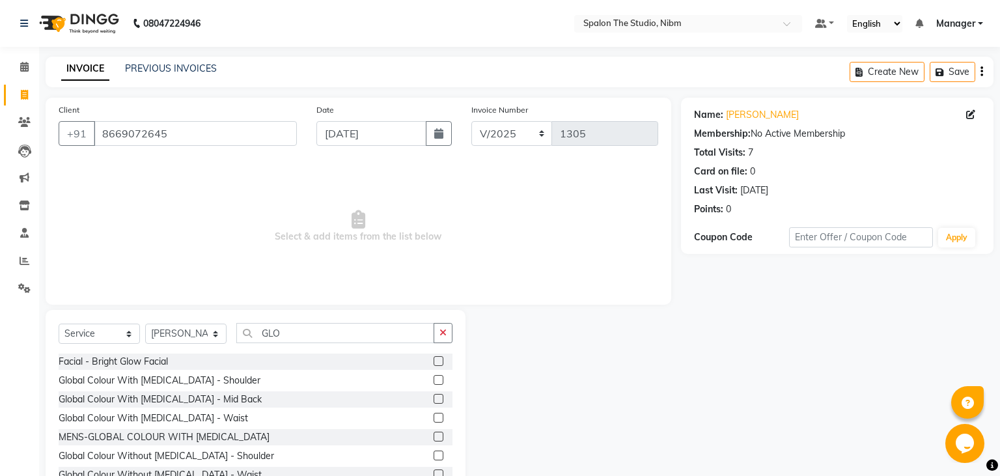
click at [440, 379] on label at bounding box center [439, 380] width 10 height 10
click at [440, 379] on input "checkbox" at bounding box center [438, 380] width 8 height 8
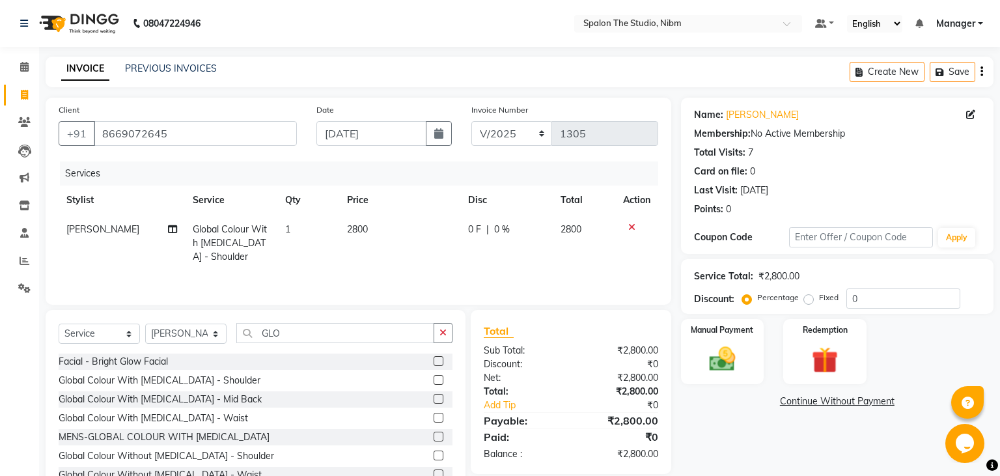
click at [440, 379] on label at bounding box center [439, 380] width 10 height 10
click at [440, 379] on input "checkbox" at bounding box center [438, 380] width 8 height 8
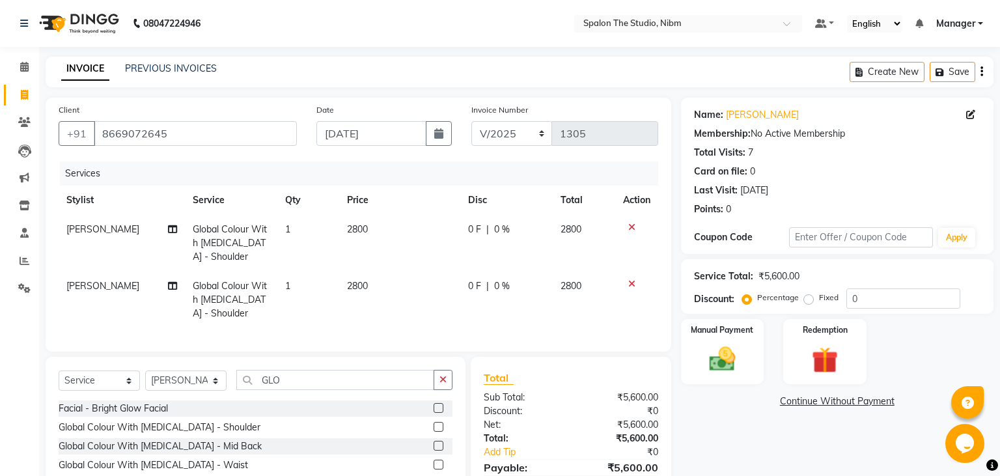
click at [440, 379] on button "button" at bounding box center [443, 380] width 19 height 20
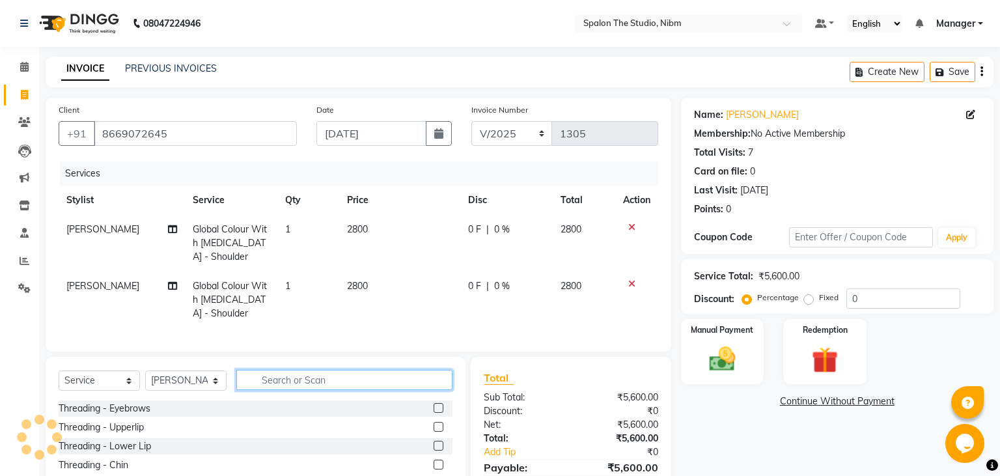
click at [440, 379] on input "text" at bounding box center [344, 380] width 216 height 20
click at [395, 228] on td "2800" at bounding box center [399, 243] width 121 height 57
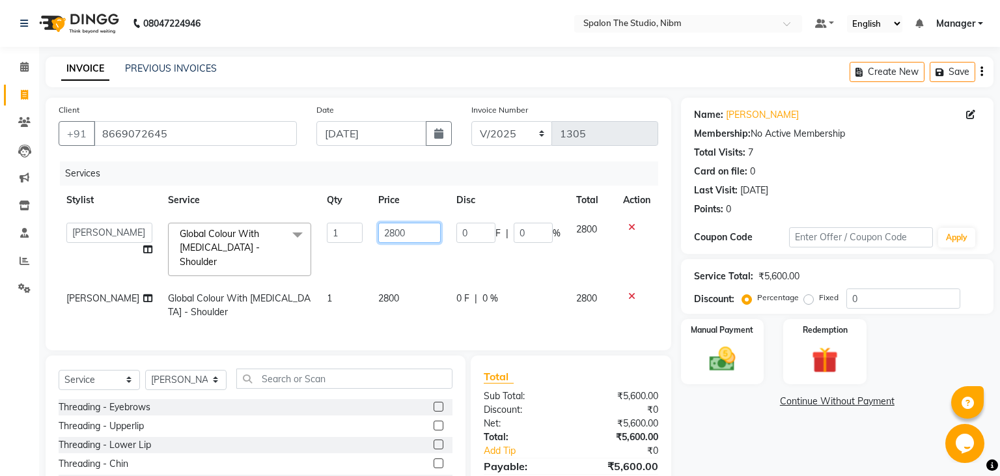
click at [395, 228] on input "2800" at bounding box center [409, 233] width 63 height 20
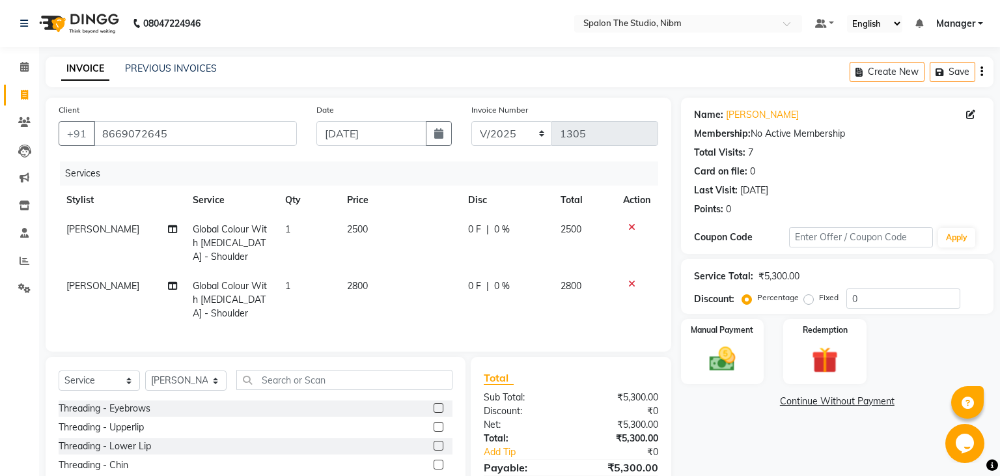
click at [400, 285] on td "2800" at bounding box center [399, 300] width 121 height 57
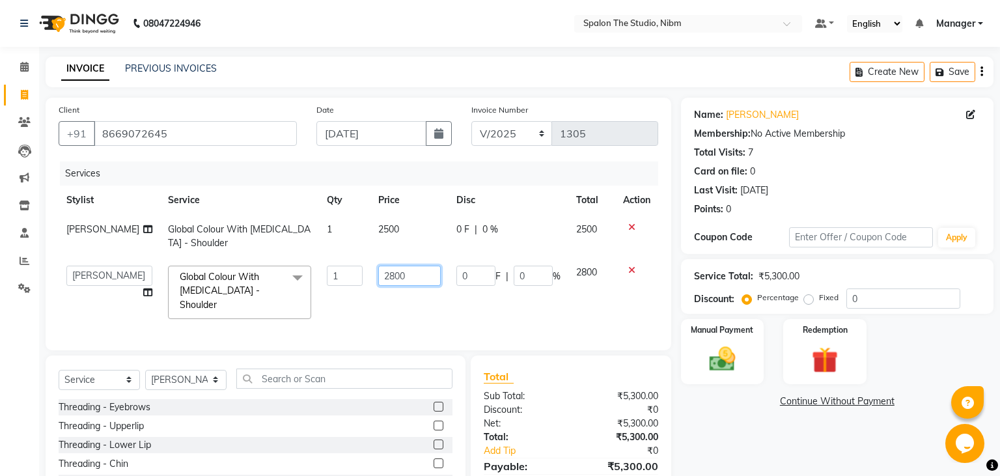
click at [400, 285] on input "2800" at bounding box center [409, 276] width 63 height 20
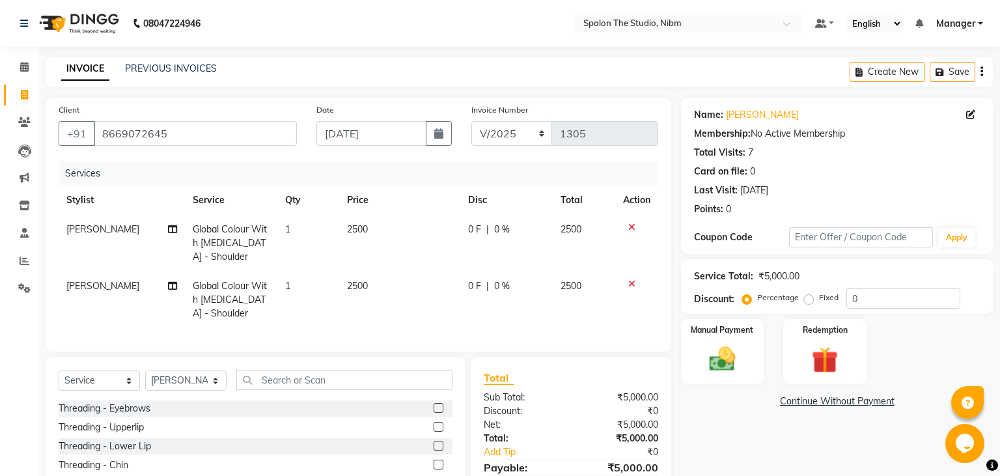
click at [406, 313] on td "2500" at bounding box center [399, 300] width 121 height 57
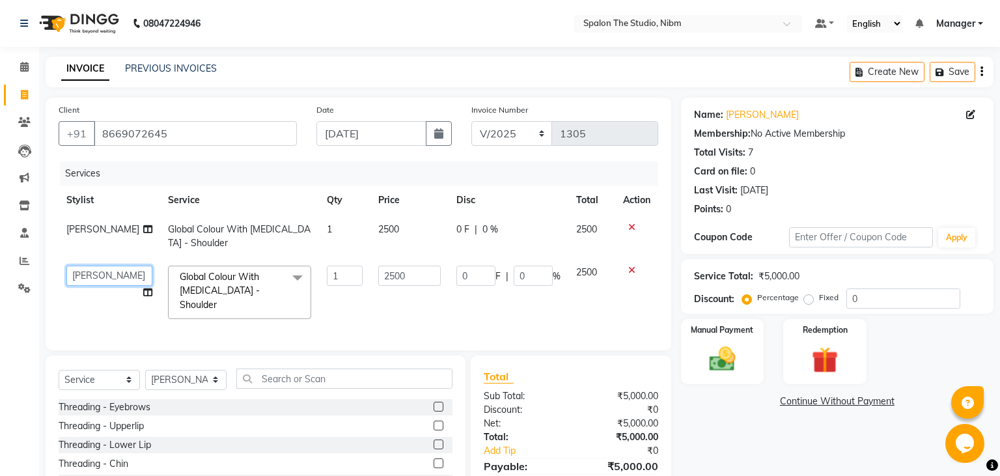
click at [66, 266] on select "AAYAT ARMAN [PERSON_NAME] [PERSON_NAME] ISHA Manager [PERSON_NAME] SANDHYA SUMI…" at bounding box center [109, 276] width 86 height 20
click at [145, 370] on select "Select Stylist AAYAT ARMAN [PERSON_NAME] [PERSON_NAME] Manager [PERSON_NAME] SU…" at bounding box center [185, 380] width 81 height 20
click option "AAYAT" at bounding box center [0, 0] width 0 height 0
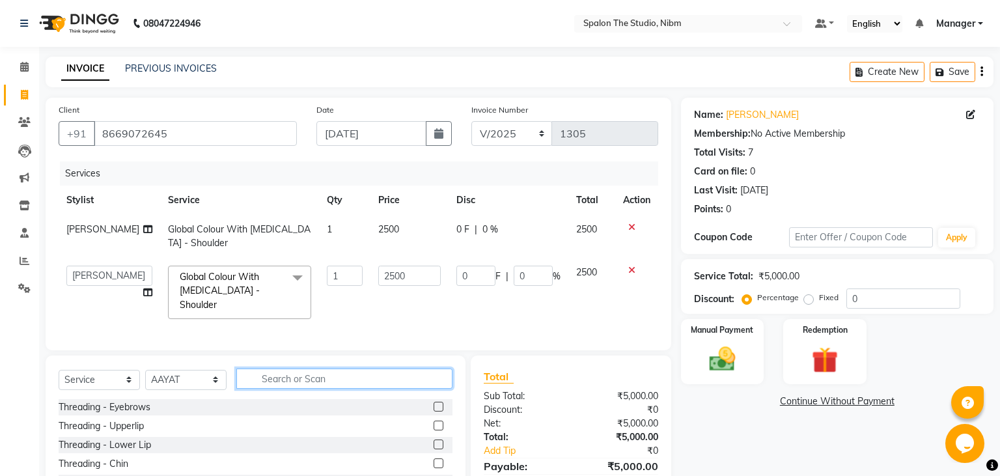
click at [281, 369] on input "text" at bounding box center [344, 379] width 216 height 20
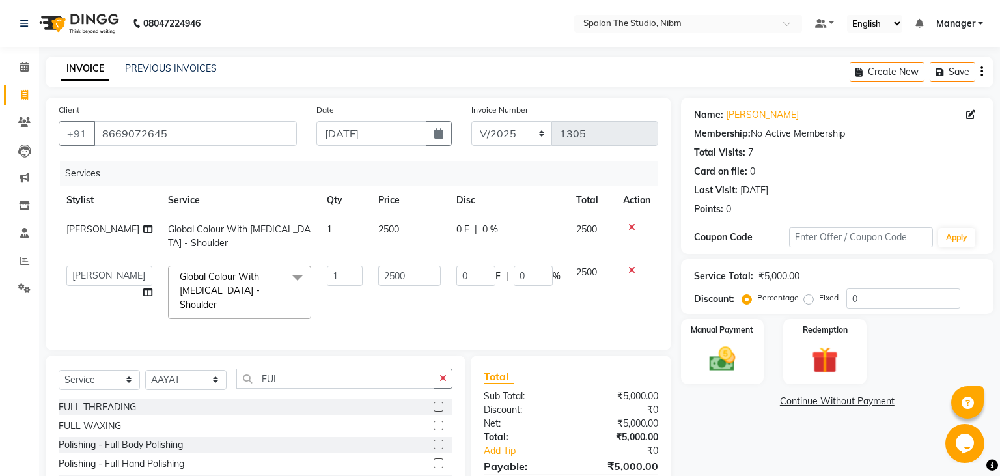
click at [442, 421] on label at bounding box center [439, 426] width 10 height 10
click at [442, 422] on input "checkbox" at bounding box center [438, 426] width 8 height 8
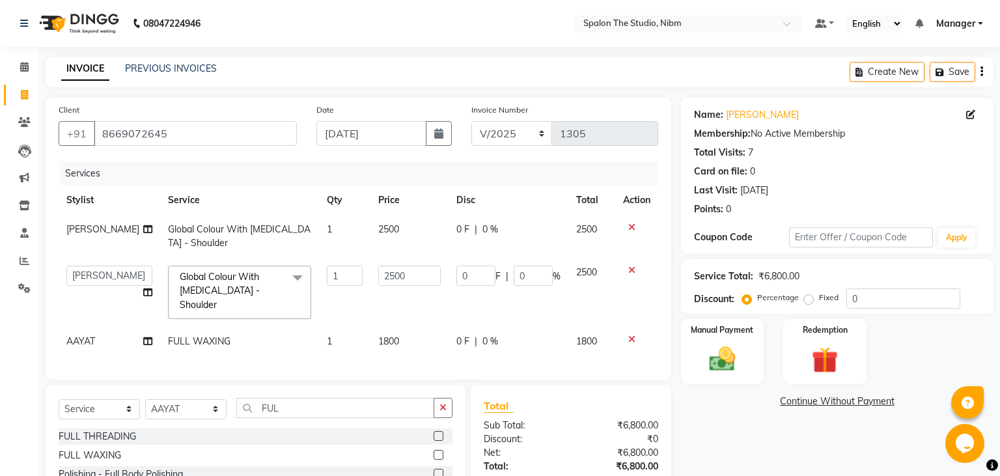
click at [403, 327] on td "1800" at bounding box center [410, 341] width 79 height 29
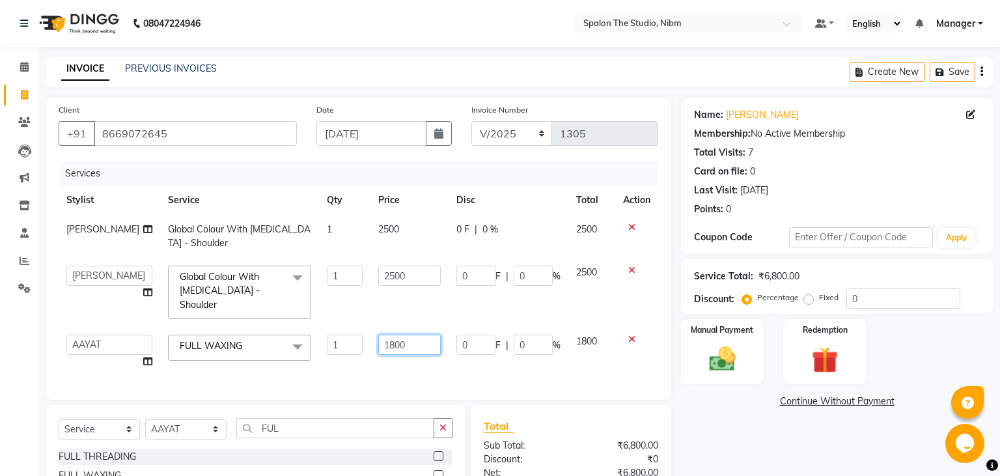
click at [403, 335] on input "1800" at bounding box center [409, 345] width 63 height 20
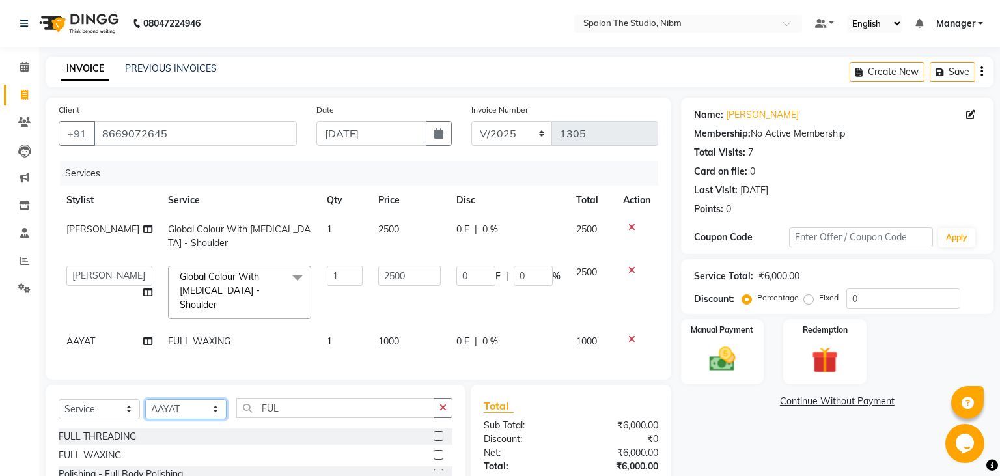
click at [145, 399] on select "Select Stylist AAYAT ARMAN [PERSON_NAME] [PERSON_NAME] Manager [PERSON_NAME] SU…" at bounding box center [185, 409] width 81 height 20
click option "[PERSON_NAME]" at bounding box center [0, 0] width 0 height 0
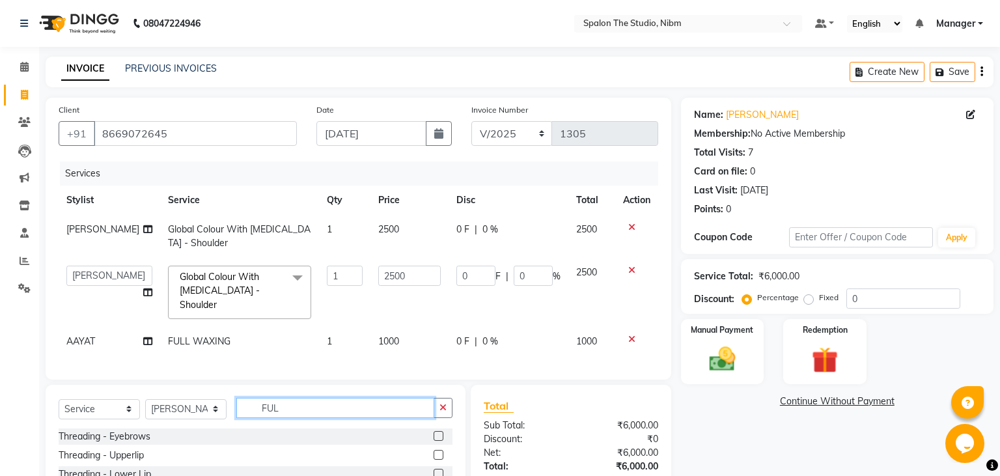
click at [340, 403] on input "FUL" at bounding box center [335, 408] width 198 height 20
click at [440, 431] on label at bounding box center [439, 436] width 10 height 10
click at [440, 432] on input "checkbox" at bounding box center [438, 436] width 8 height 8
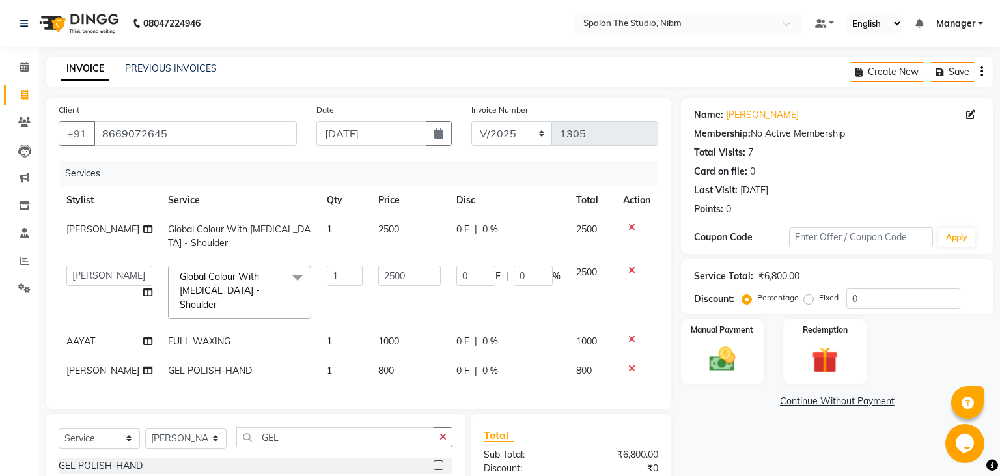
click at [409, 356] on td "800" at bounding box center [410, 370] width 79 height 29
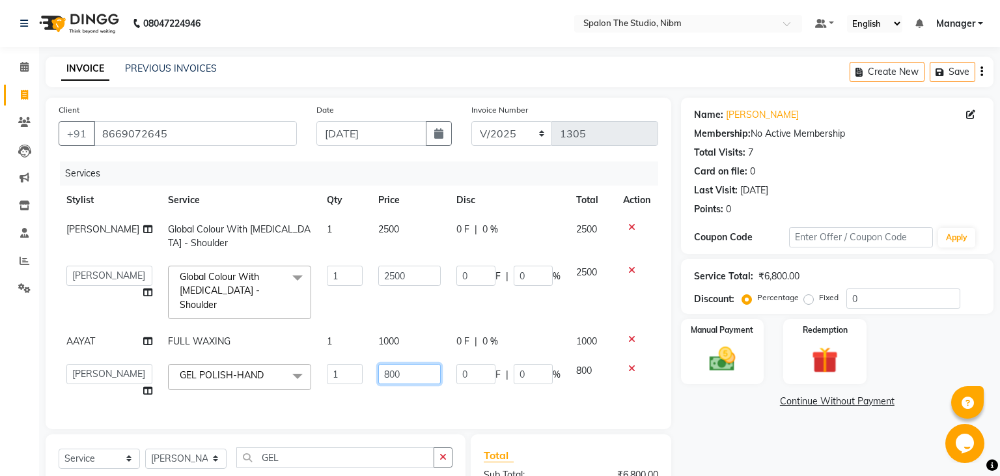
click at [409, 364] on input "800" at bounding box center [409, 374] width 63 height 20
click at [353, 384] on div "Services Stylist Service Qty Price Disc Total Action [PERSON_NAME] Global Colou…" at bounding box center [359, 289] width 600 height 255
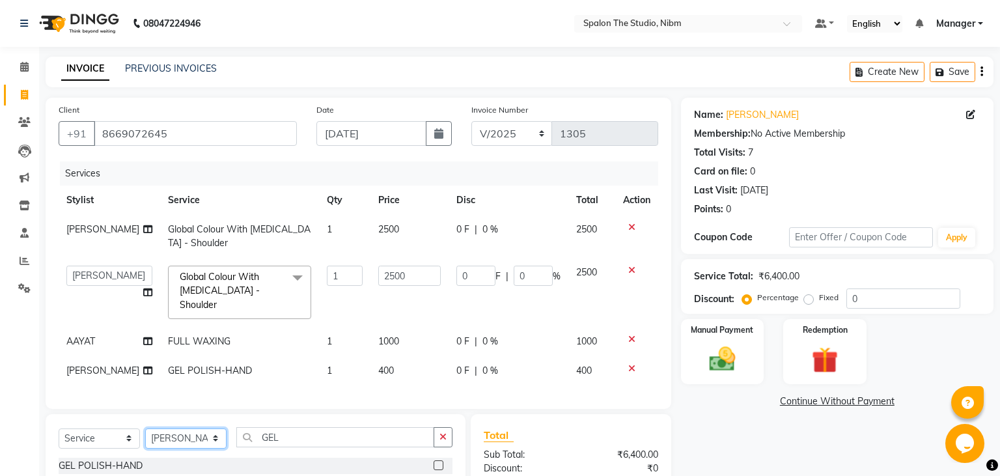
click at [145, 429] on select "Select Stylist AAYAT ARMAN [PERSON_NAME] [PERSON_NAME] Manager [PERSON_NAME] SU…" at bounding box center [185, 439] width 81 height 20
click option "AAYAT" at bounding box center [0, 0] width 0 height 0
click at [438, 458] on div at bounding box center [443, 466] width 19 height 16
click at [436, 460] on label at bounding box center [439, 465] width 10 height 10
click at [436, 462] on input "checkbox" at bounding box center [438, 466] width 8 height 8
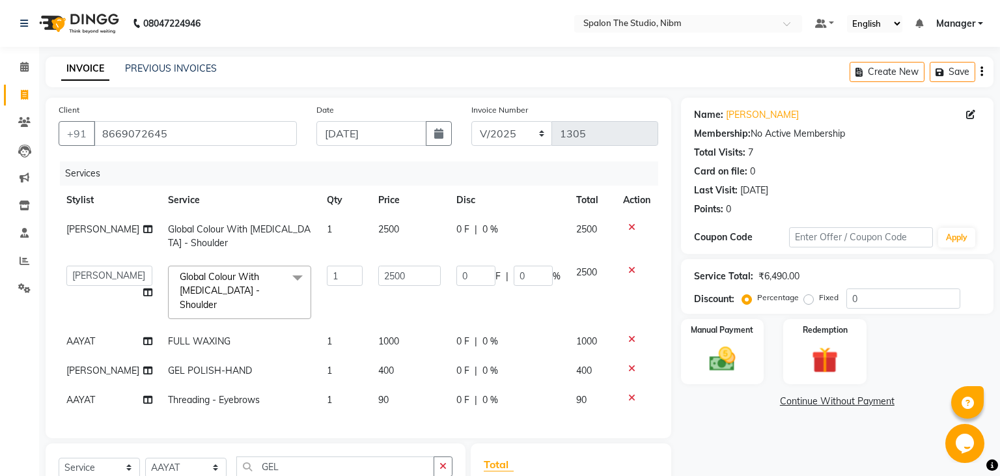
scroll to position [165, 0]
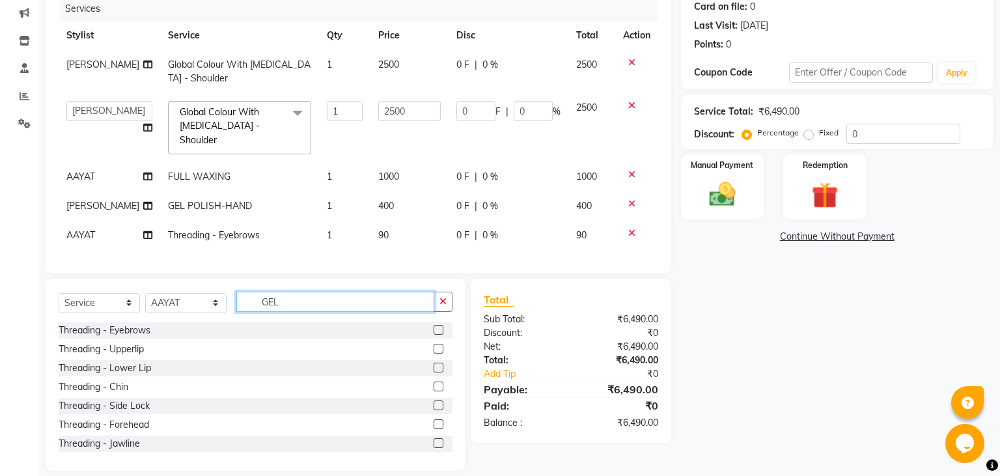
click at [320, 296] on input "GEL" at bounding box center [335, 302] width 198 height 20
click at [438, 344] on label at bounding box center [439, 349] width 10 height 10
click at [438, 345] on input "checkbox" at bounding box center [438, 349] width 8 height 8
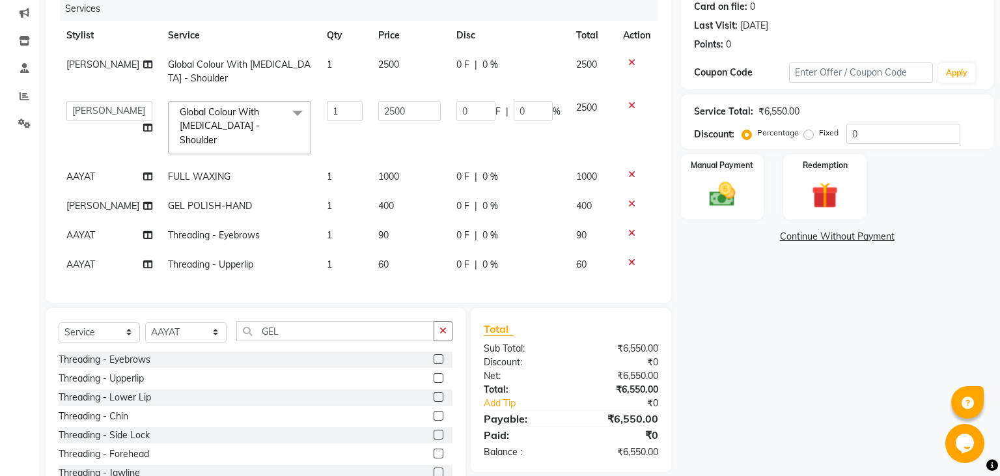
click at [395, 250] on td "60" at bounding box center [410, 264] width 79 height 29
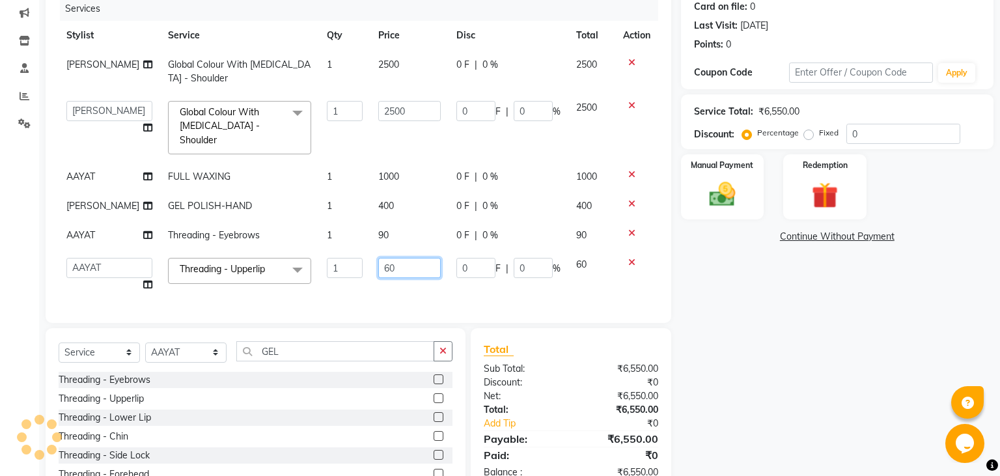
click at [395, 258] on input "60" at bounding box center [409, 268] width 63 height 20
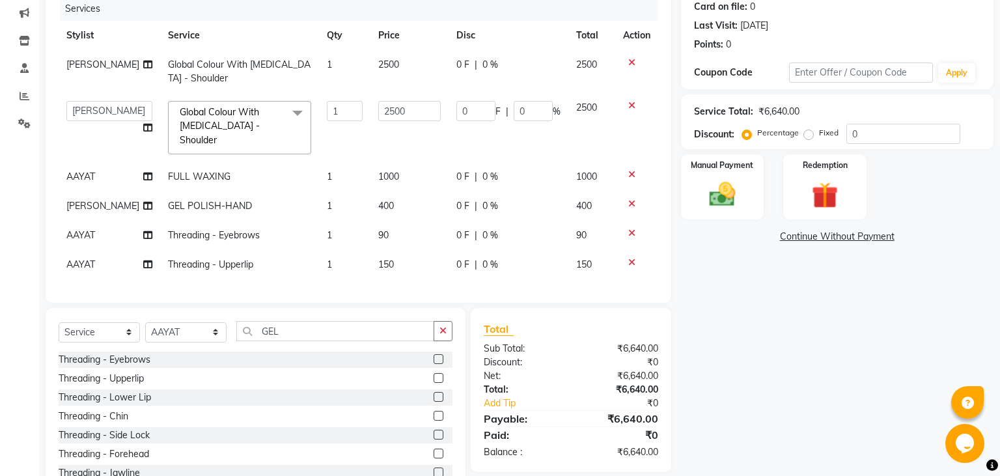
click at [408, 274] on div "Services Stylist Service Qty Price Disc Total Action [PERSON_NAME] Global Colou…" at bounding box center [359, 143] width 600 height 293
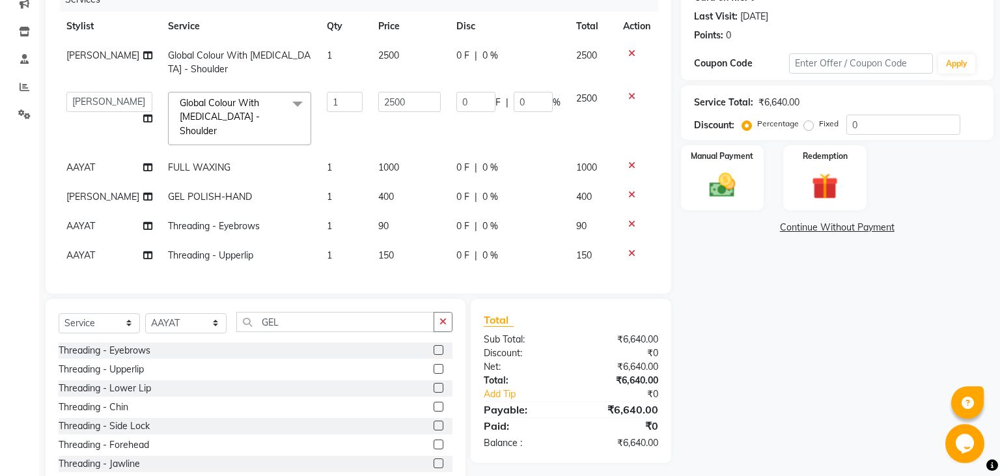
scroll to position [194, 0]
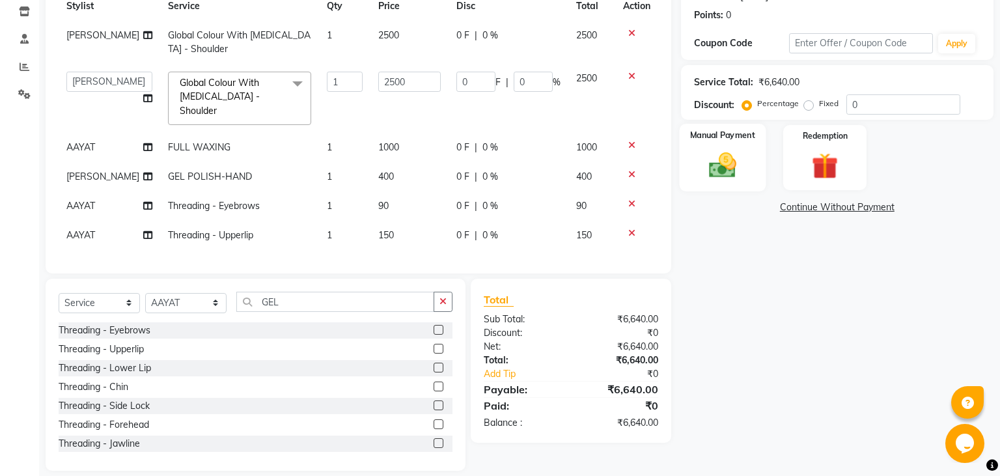
click at [726, 177] on img at bounding box center [722, 165] width 44 height 31
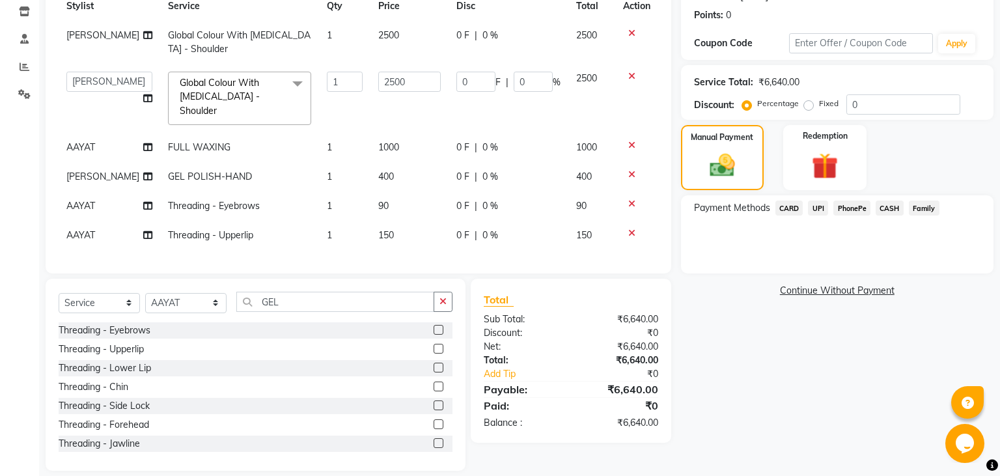
click at [822, 206] on span "UPI" at bounding box center [818, 208] width 20 height 15
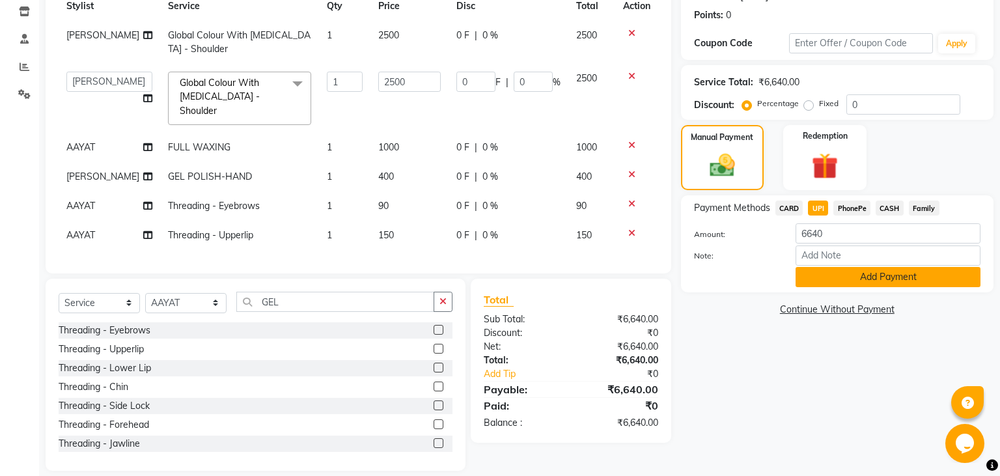
click at [840, 275] on button "Add Payment" at bounding box center [888, 277] width 185 height 20
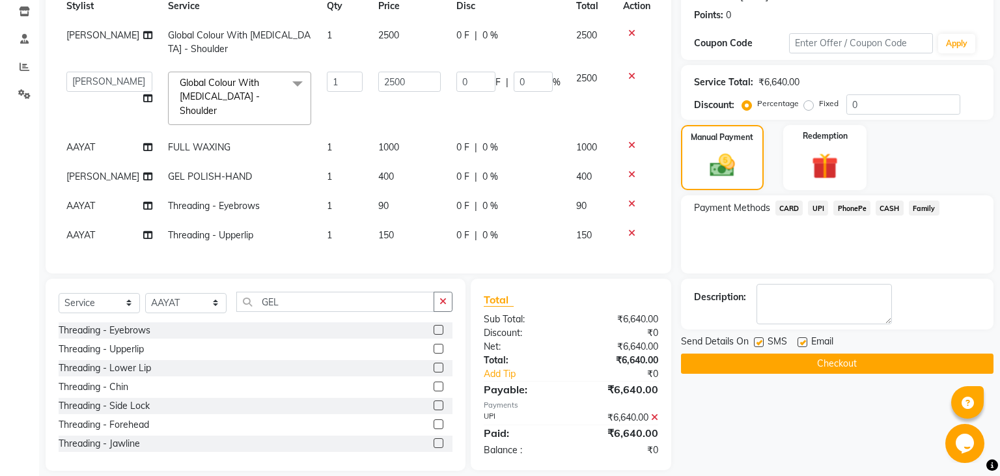
click at [757, 343] on label at bounding box center [759, 342] width 10 height 10
click at [757, 343] on input "checkbox" at bounding box center [758, 343] width 8 height 8
click at [774, 358] on button "Checkout" at bounding box center [837, 364] width 313 height 20
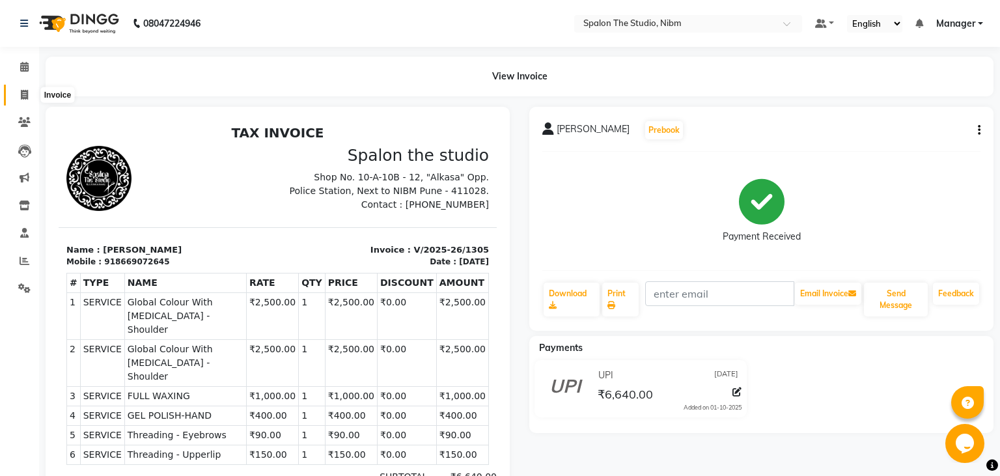
click at [27, 89] on span at bounding box center [24, 95] width 23 height 15
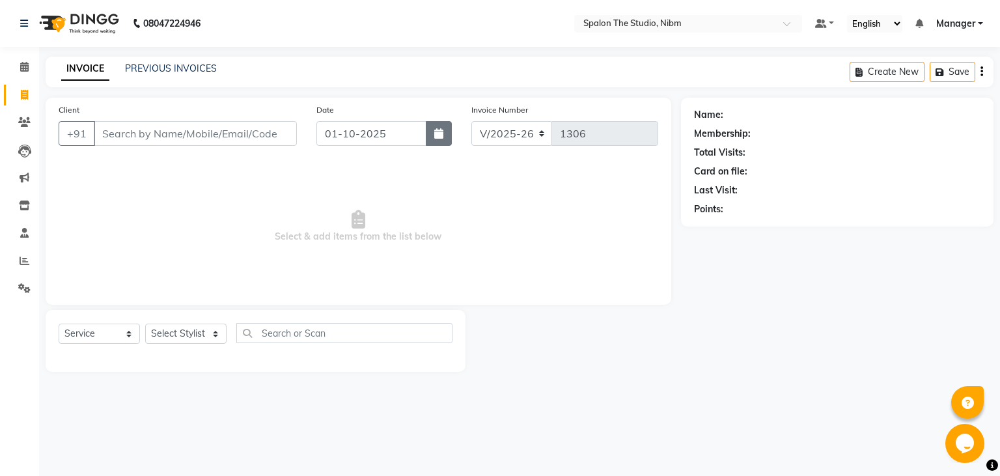
click at [444, 141] on button "button" at bounding box center [439, 133] width 26 height 25
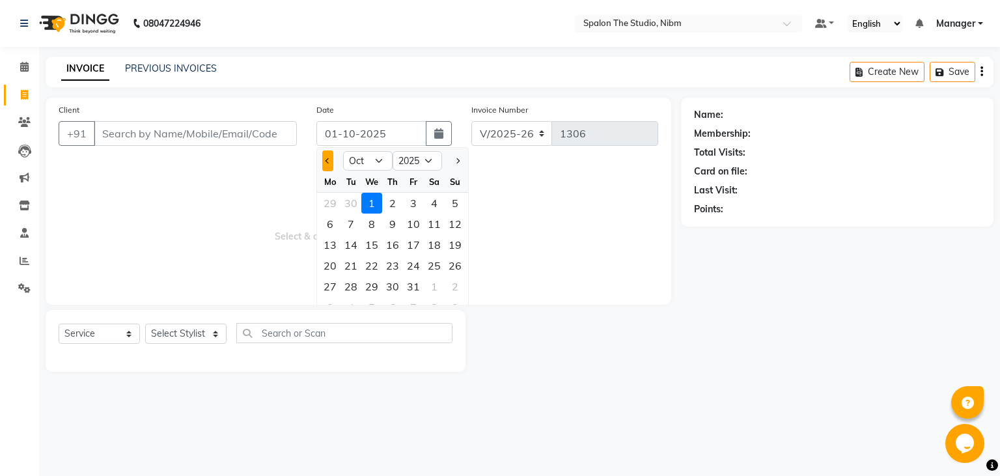
click at [324, 165] on button "Previous month" at bounding box center [327, 160] width 11 height 21
click at [353, 224] on div "9" at bounding box center [351, 224] width 21 height 21
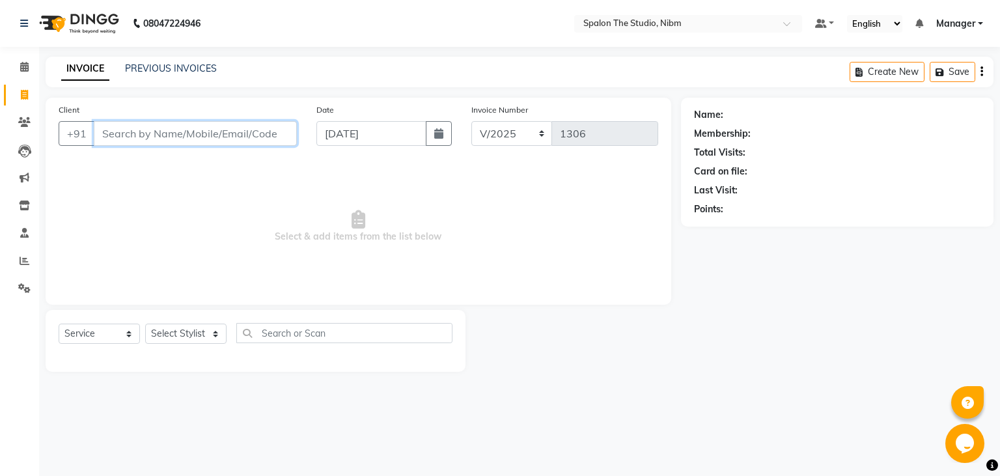
click at [120, 139] on input "Client" at bounding box center [195, 133] width 203 height 25
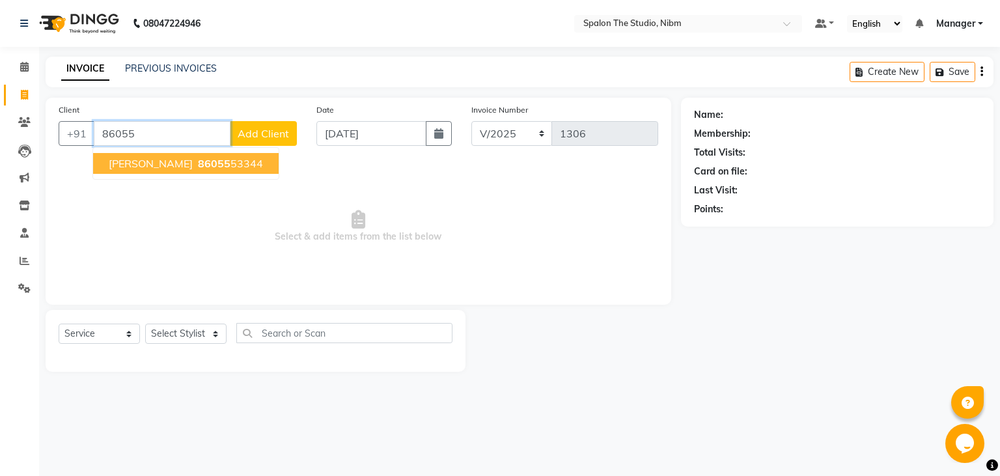
click at [171, 167] on span "[PERSON_NAME]" at bounding box center [151, 163] width 84 height 13
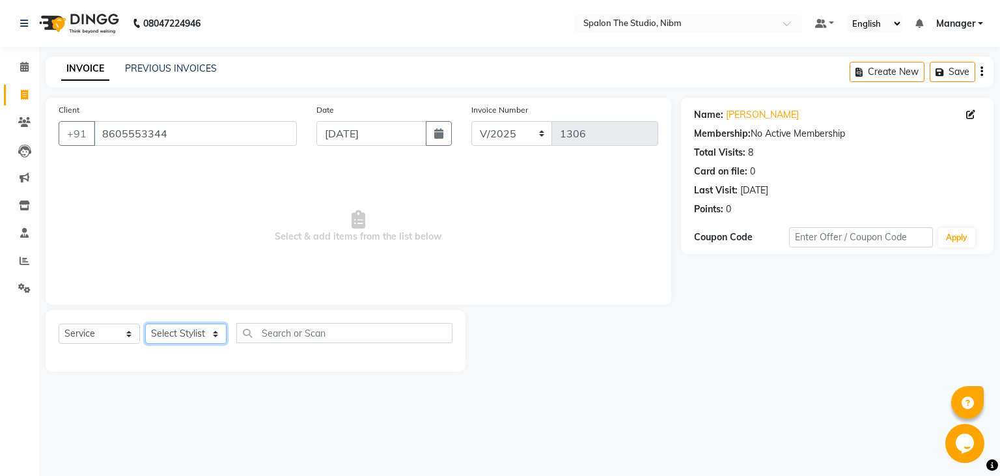
click at [145, 324] on select "Select Stylist AAYAT ARMAN [PERSON_NAME] [PERSON_NAME] Manager [PERSON_NAME] SU…" at bounding box center [185, 334] width 81 height 20
click option "[PERSON_NAME]" at bounding box center [0, 0] width 0 height 0
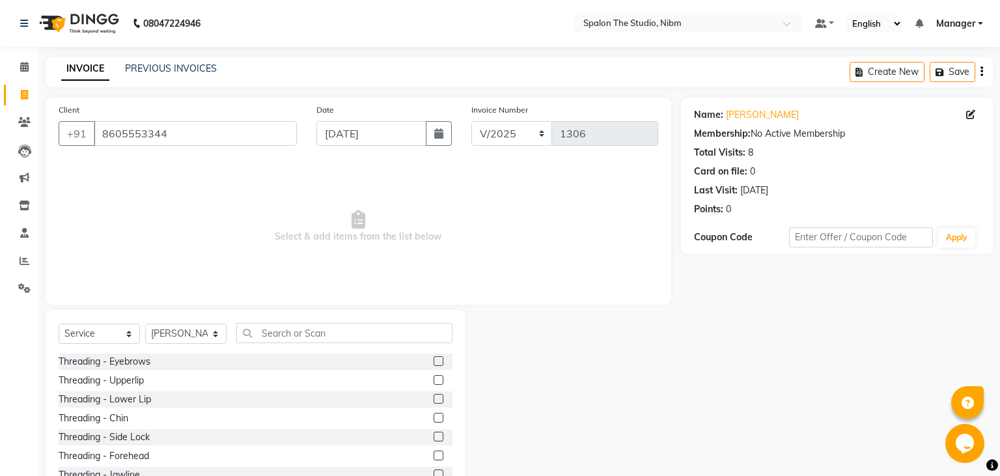
click at [439, 359] on label at bounding box center [439, 361] width 10 height 10
click at [439, 359] on input "checkbox" at bounding box center [438, 362] width 8 height 8
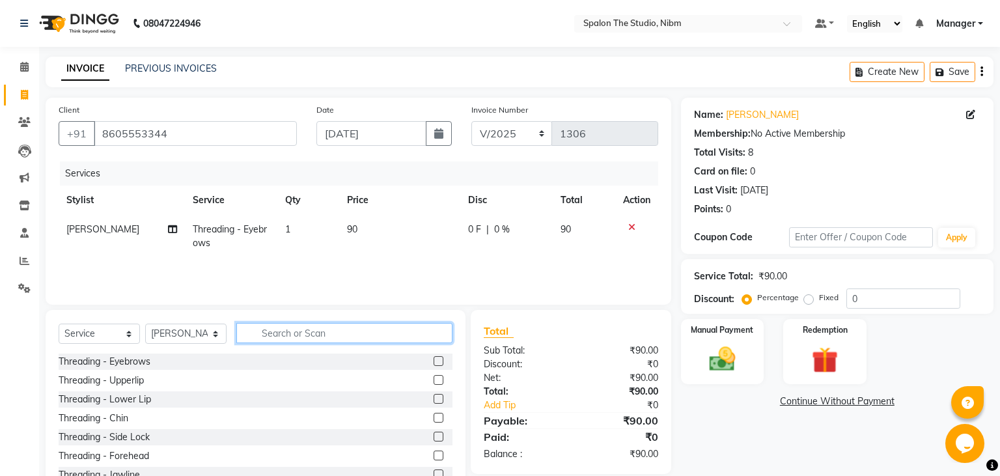
click at [345, 332] on input "text" at bounding box center [344, 333] width 216 height 20
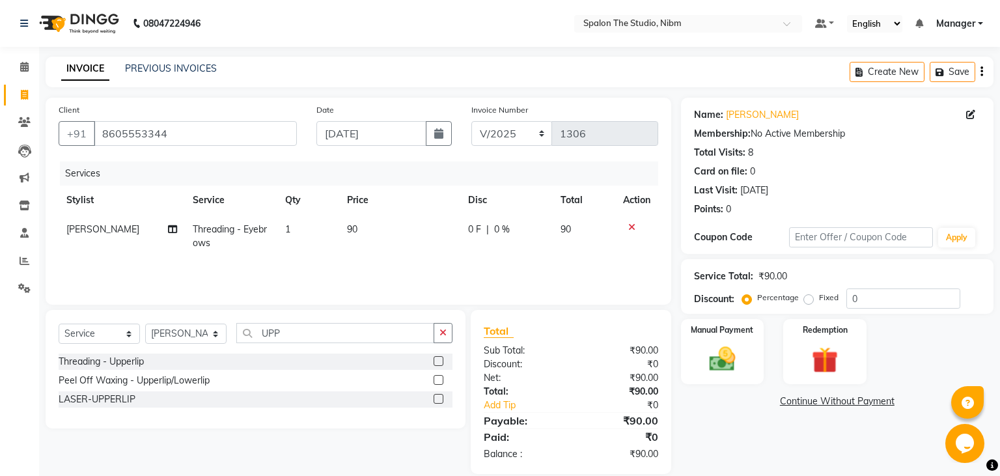
click at [438, 383] on label at bounding box center [439, 380] width 10 height 10
click at [438, 383] on input "checkbox" at bounding box center [438, 380] width 8 height 8
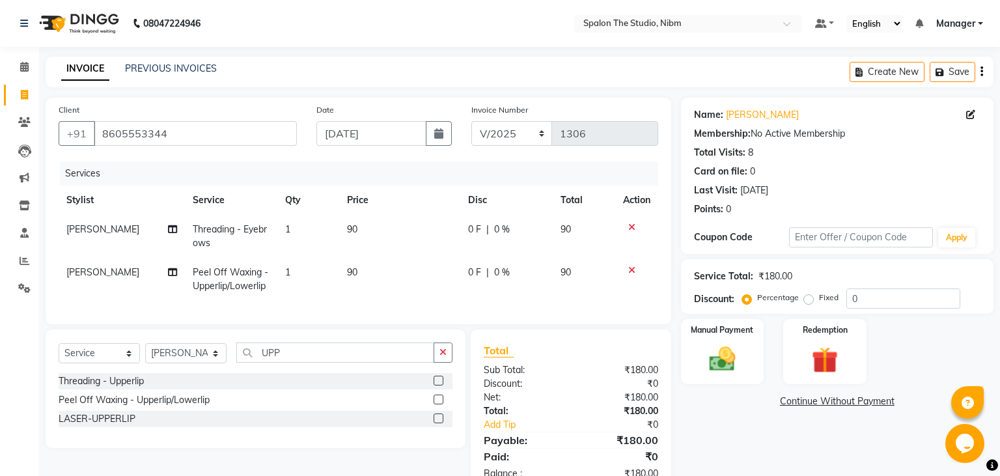
click at [378, 267] on td "90" at bounding box center [399, 279] width 121 height 43
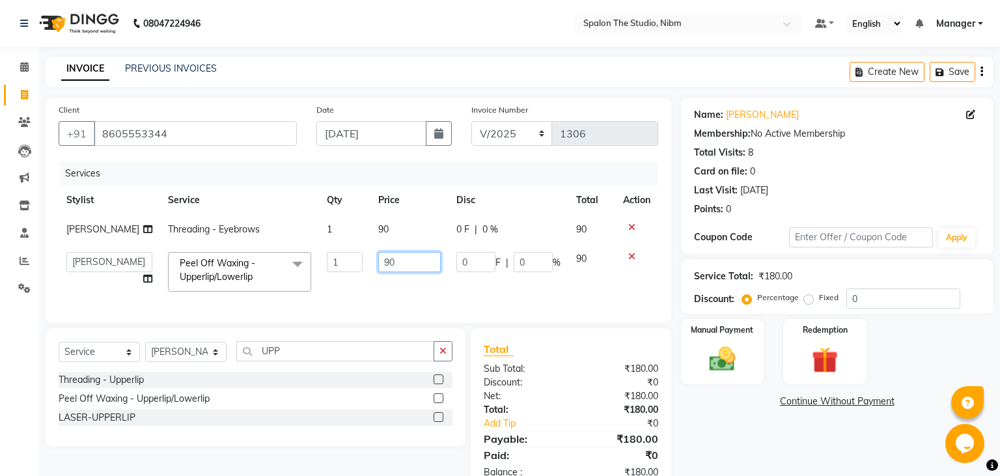
click at [386, 272] on input "90" at bounding box center [409, 262] width 63 height 20
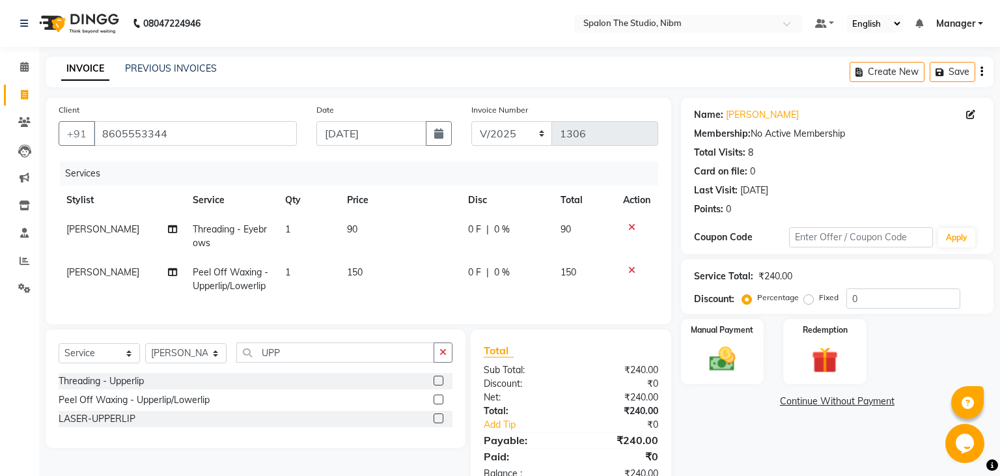
click at [423, 311] on div "Services Stylist Service Qty Price Disc Total Action [PERSON_NAME] Threading - …" at bounding box center [359, 237] width 600 height 150
click at [716, 356] on img at bounding box center [722, 359] width 44 height 31
click at [825, 397] on span "UPI" at bounding box center [818, 402] width 20 height 15
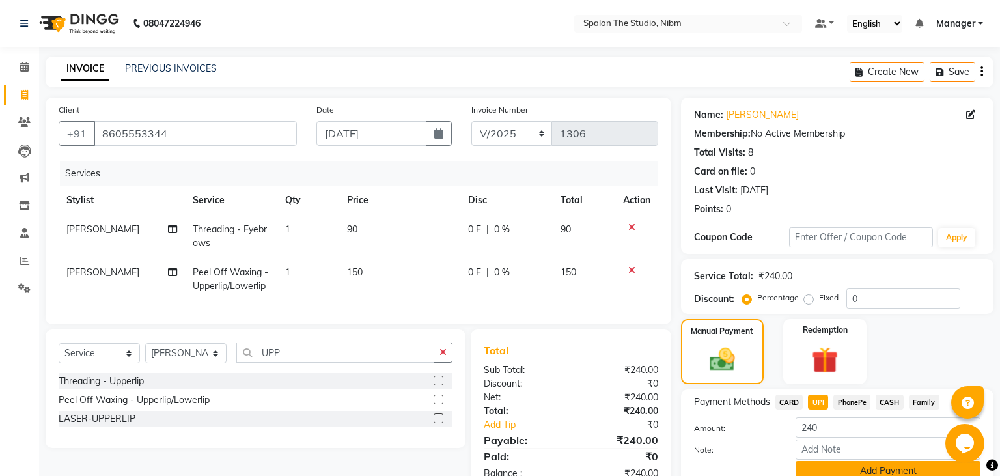
click at [836, 469] on button "Add Payment" at bounding box center [888, 471] width 185 height 20
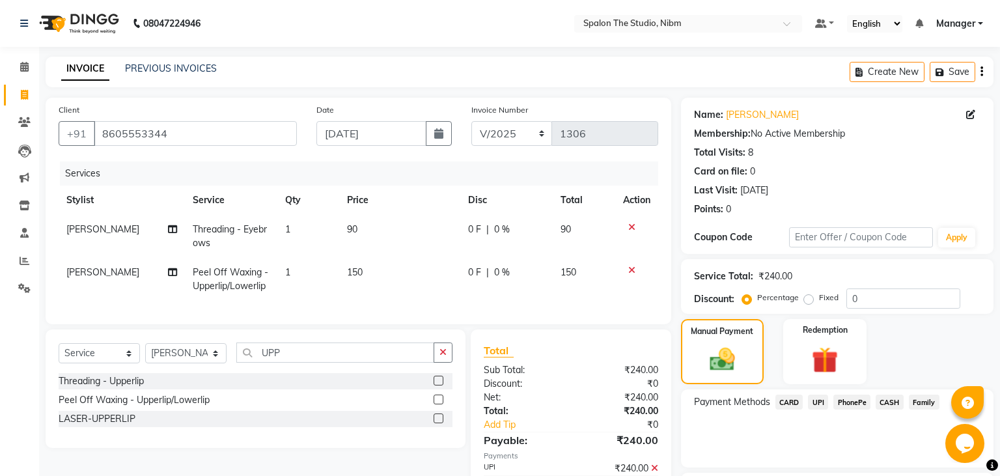
scroll to position [110, 0]
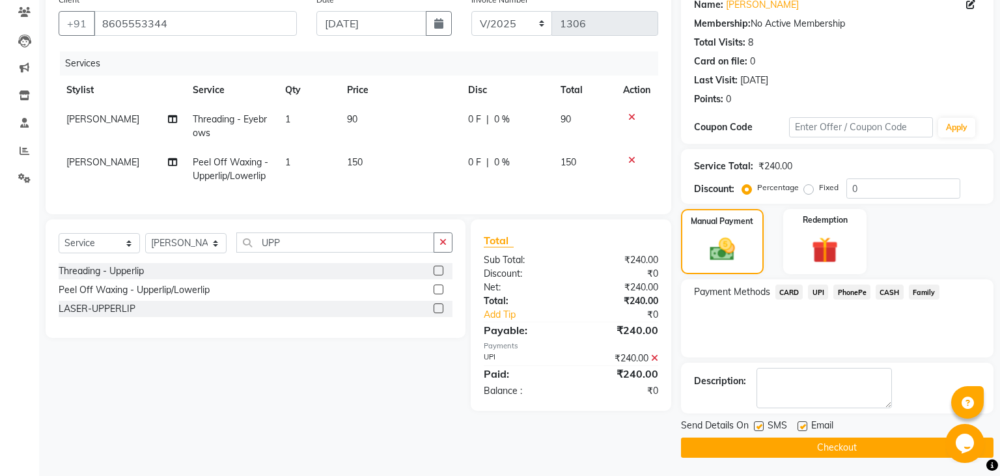
click at [758, 426] on label at bounding box center [759, 426] width 10 height 10
click at [758, 426] on input "checkbox" at bounding box center [758, 427] width 8 height 8
click at [775, 445] on button "Checkout" at bounding box center [837, 448] width 313 height 20
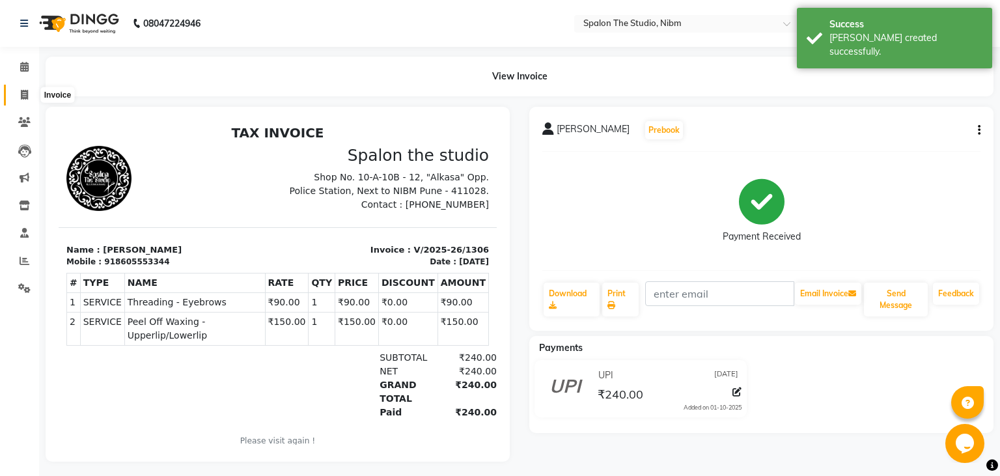
click at [25, 96] on icon at bounding box center [24, 95] width 7 height 10
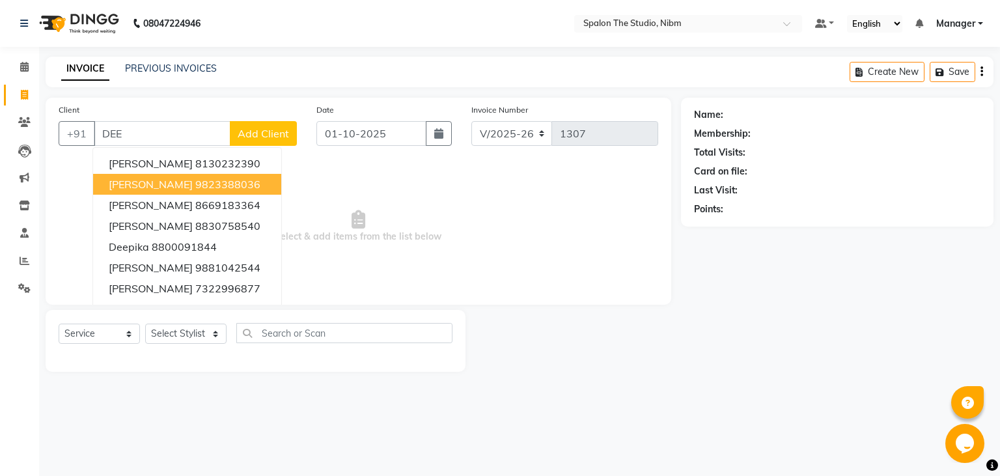
click at [206, 182] on ngb-highlight "9823388036" at bounding box center [227, 184] width 65 height 13
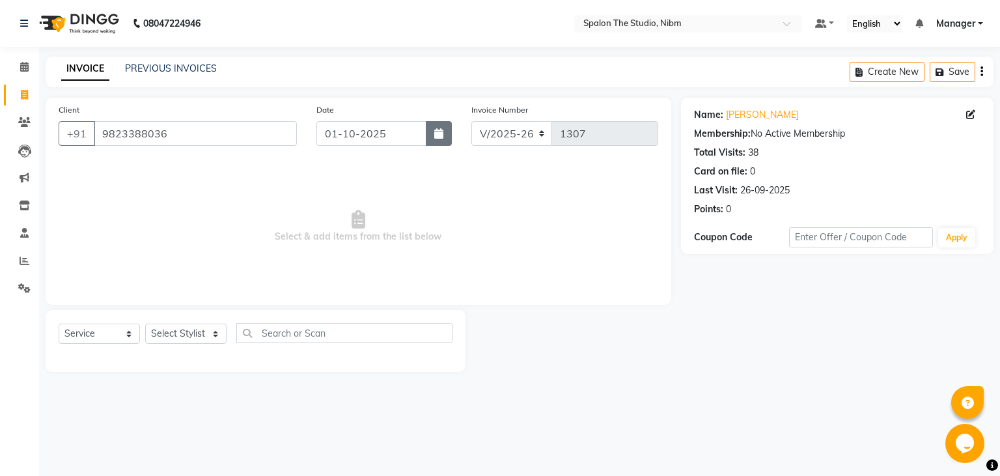
click at [440, 134] on icon "button" at bounding box center [438, 133] width 9 height 10
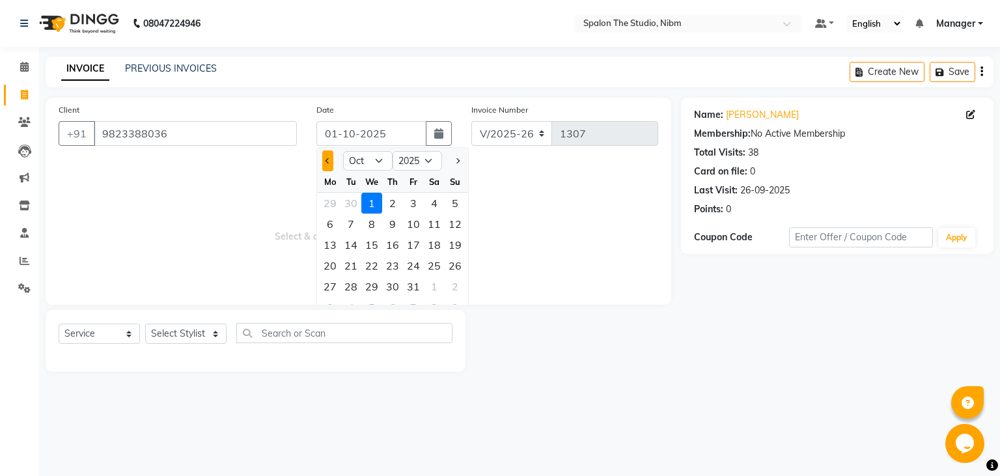
click at [323, 162] on button "Previous month" at bounding box center [327, 160] width 11 height 21
click at [350, 223] on div "9" at bounding box center [351, 224] width 21 height 21
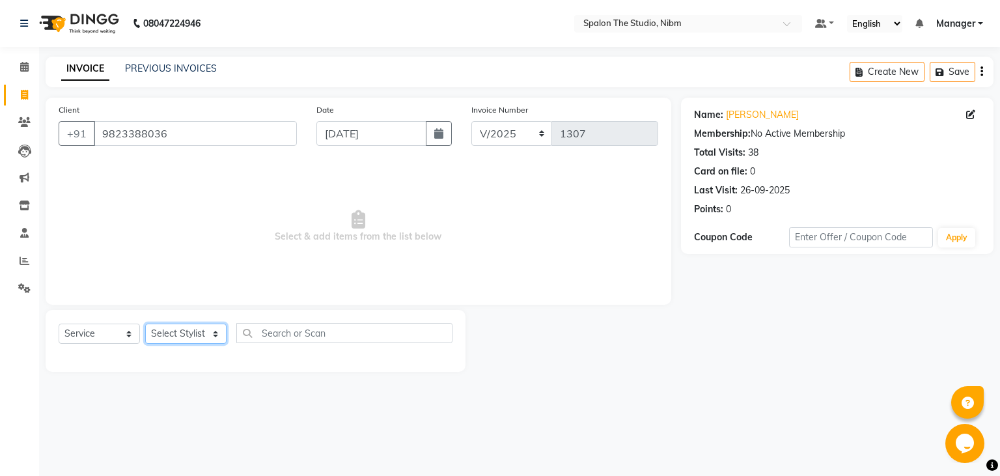
click at [145, 324] on select "Select Stylist AAYAT ARMAN [PERSON_NAME] [PERSON_NAME] Manager [PERSON_NAME] SU…" at bounding box center [185, 334] width 81 height 20
click option "[PERSON_NAME]" at bounding box center [0, 0] width 0 height 0
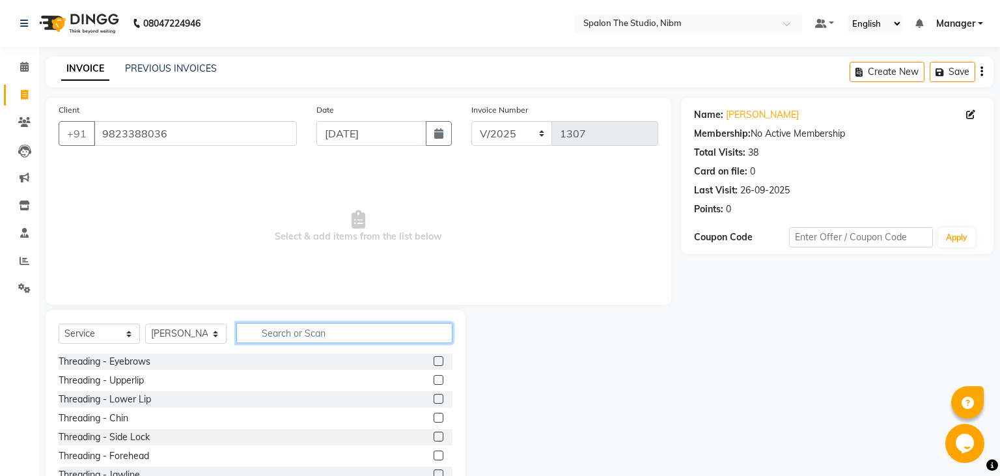
click at [280, 343] on input "text" at bounding box center [344, 333] width 216 height 20
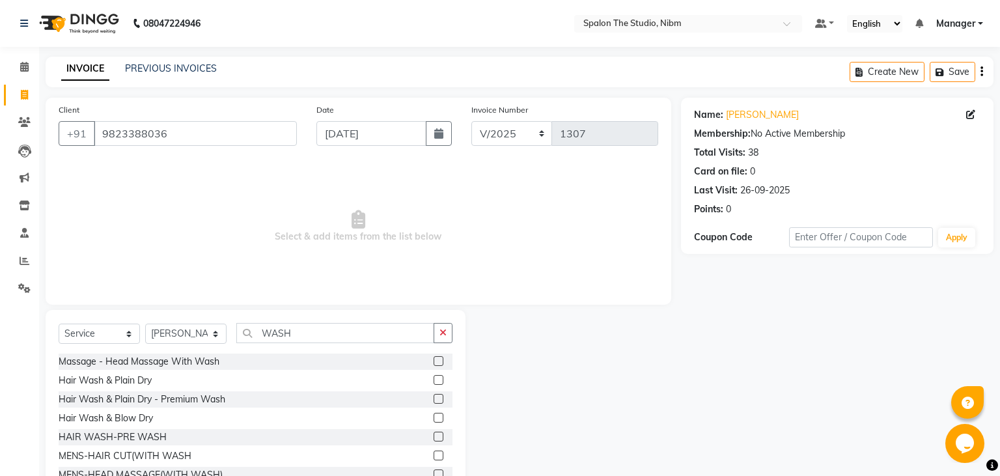
click at [438, 380] on label at bounding box center [439, 380] width 10 height 10
click at [438, 380] on input "checkbox" at bounding box center [438, 380] width 8 height 8
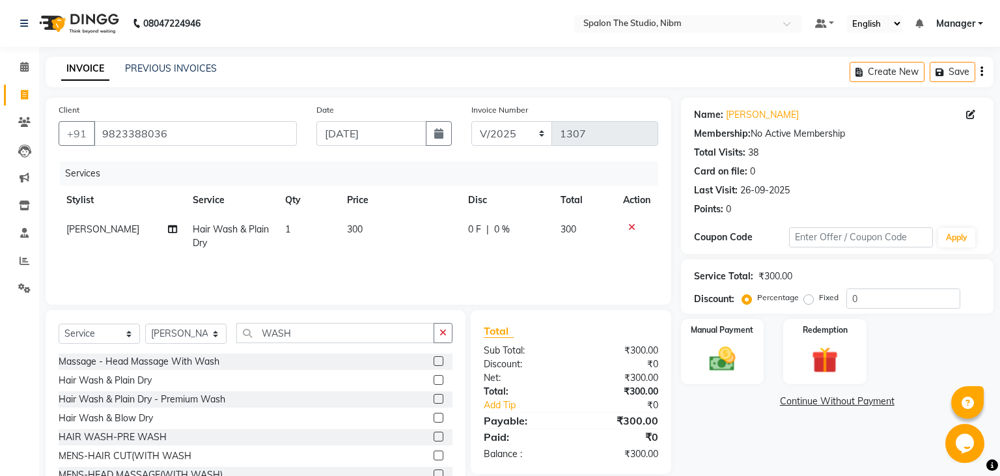
click at [389, 230] on td "300" at bounding box center [399, 236] width 121 height 43
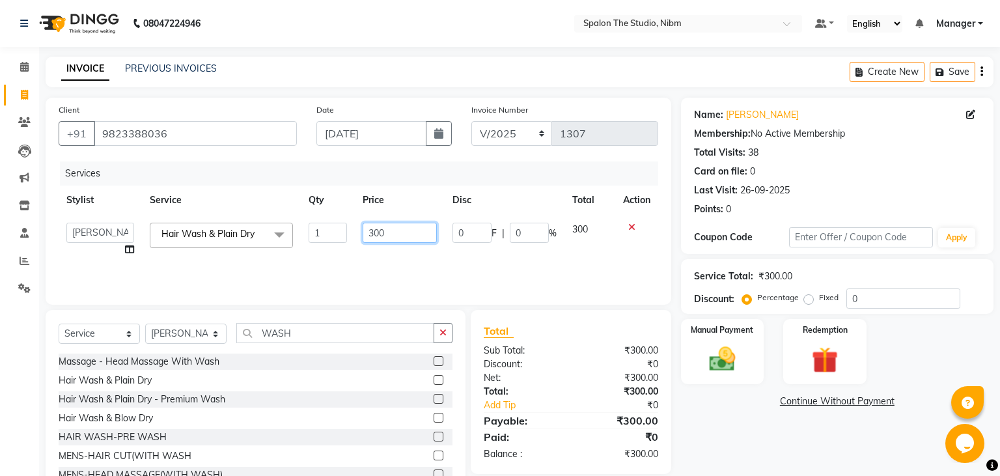
click at [389, 230] on input "300" at bounding box center [400, 233] width 74 height 20
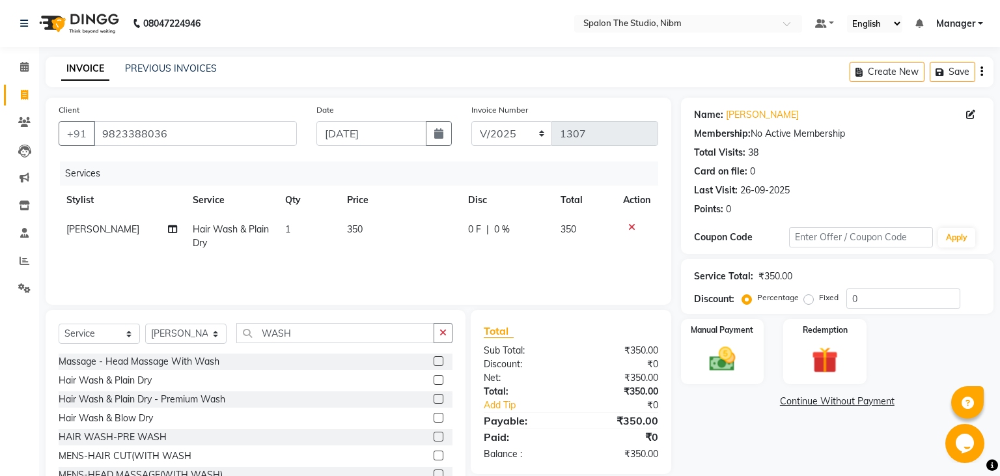
click at [401, 262] on div "Services Stylist Service Qty Price Disc Total Action [PERSON_NAME] Hair Wash & …" at bounding box center [359, 227] width 600 height 130
click at [726, 363] on img at bounding box center [722, 359] width 44 height 31
click at [817, 401] on span "UPI" at bounding box center [818, 402] width 20 height 15
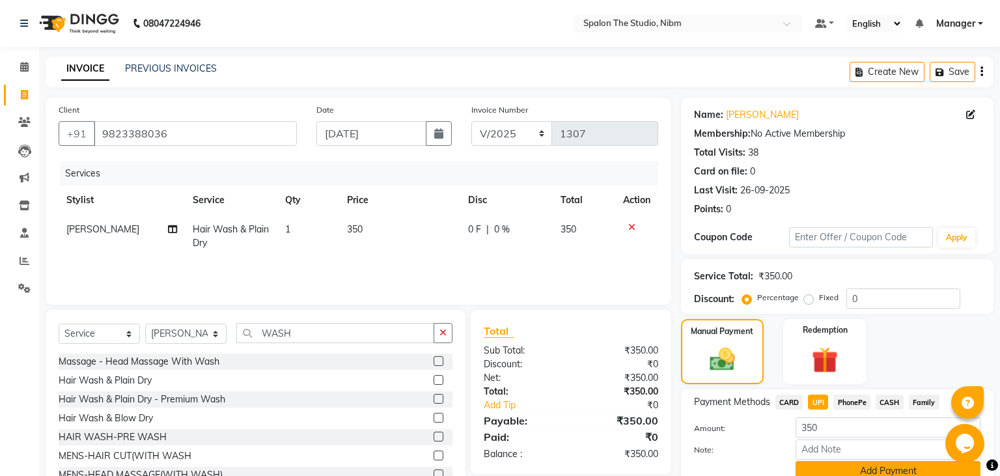
click at [838, 468] on button "Add Payment" at bounding box center [888, 471] width 185 height 20
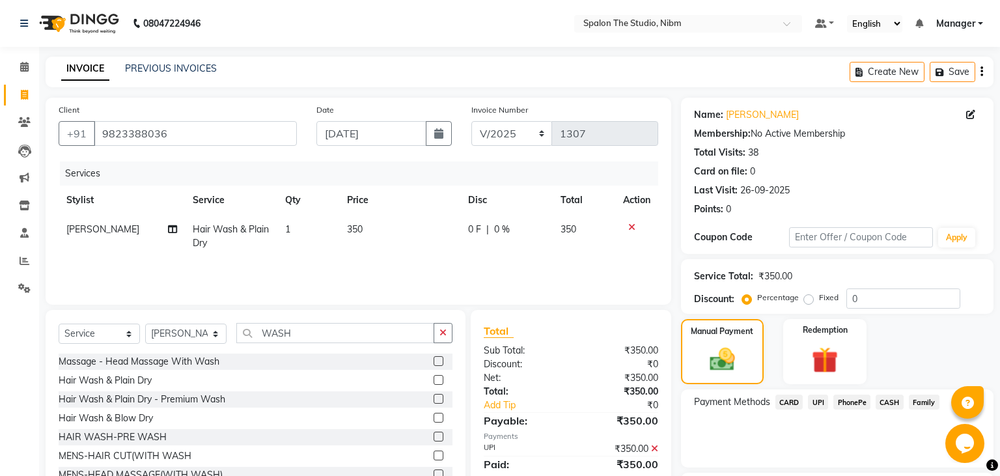
scroll to position [110, 0]
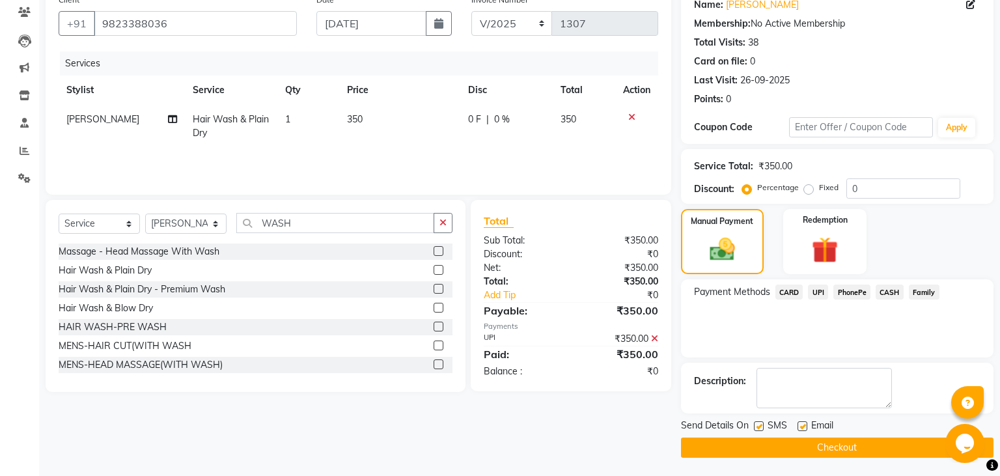
click at [755, 427] on label at bounding box center [759, 426] width 10 height 10
click at [755, 427] on input "checkbox" at bounding box center [758, 427] width 8 height 8
click at [778, 451] on button "Checkout" at bounding box center [837, 448] width 313 height 20
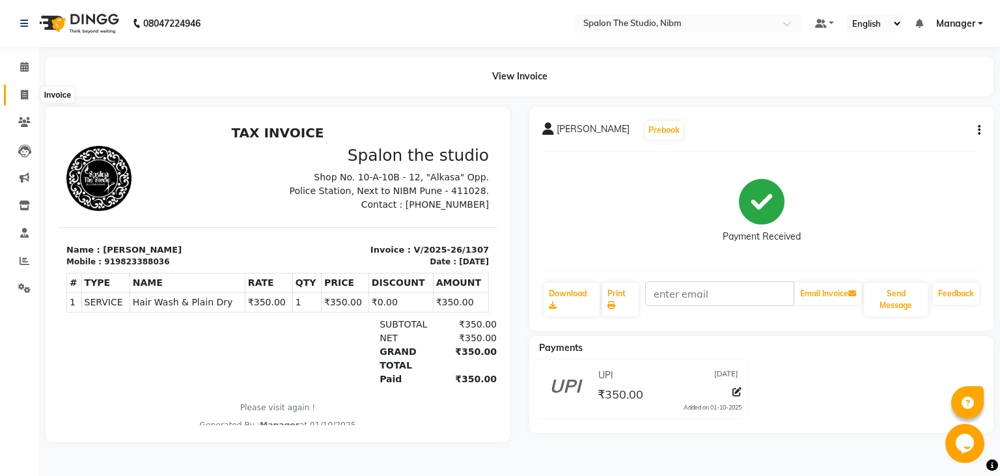
click at [26, 95] on icon at bounding box center [24, 95] width 7 height 10
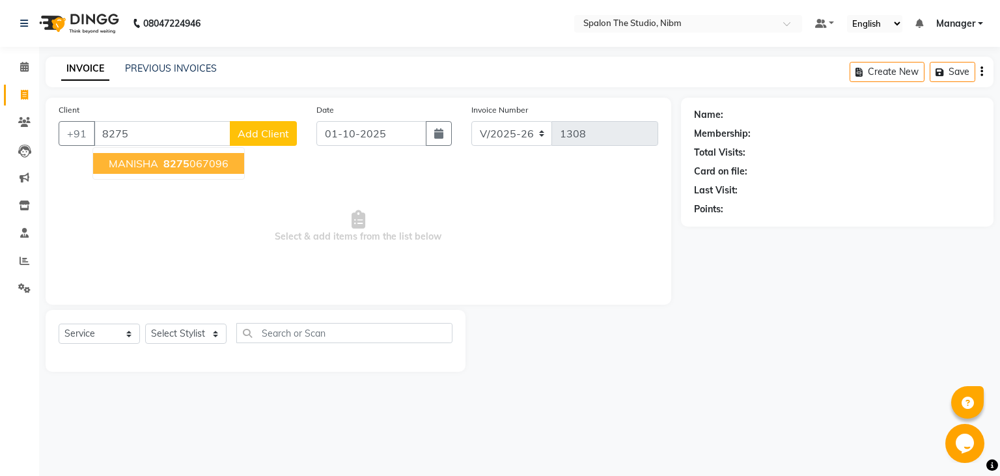
click at [152, 159] on span "MANISHA" at bounding box center [133, 163] width 49 height 13
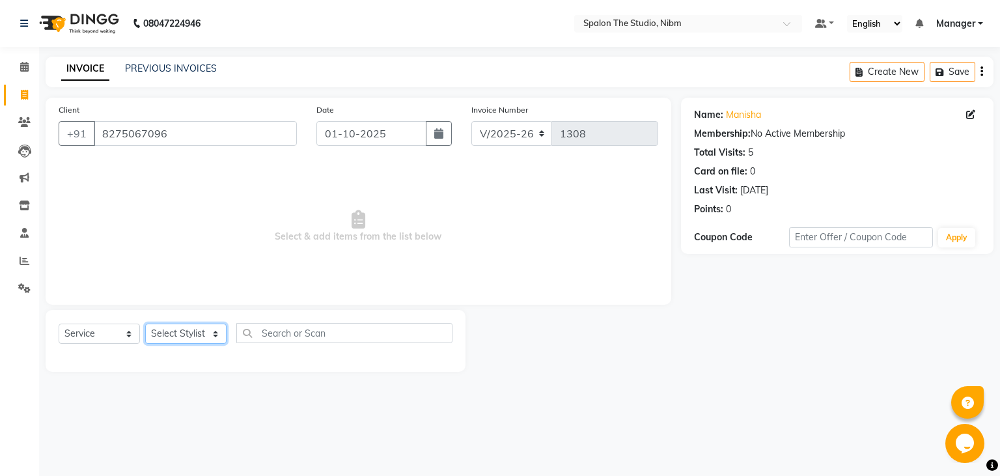
click at [145, 324] on select "Select Stylist AAYAT ARMAN [PERSON_NAME] [PERSON_NAME] Manager [PERSON_NAME] SU…" at bounding box center [185, 334] width 81 height 20
click option "SANDHYA" at bounding box center [0, 0] width 0 height 0
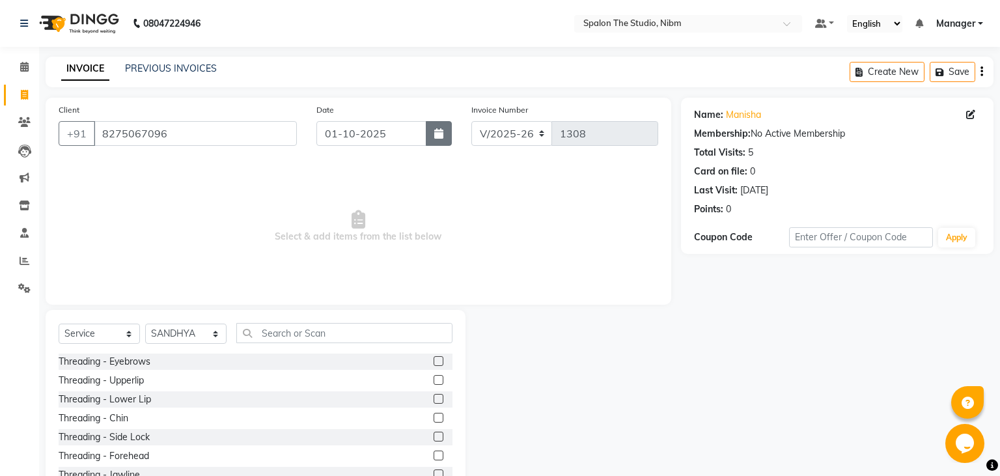
click at [442, 126] on button "button" at bounding box center [439, 133] width 26 height 25
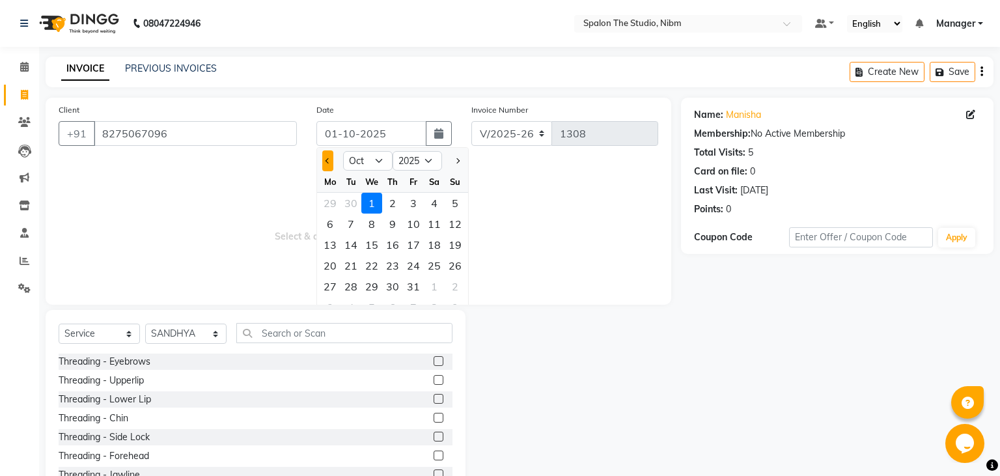
click at [326, 162] on button "Previous month" at bounding box center [327, 160] width 11 height 21
click at [369, 223] on div "10" at bounding box center [371, 224] width 21 height 21
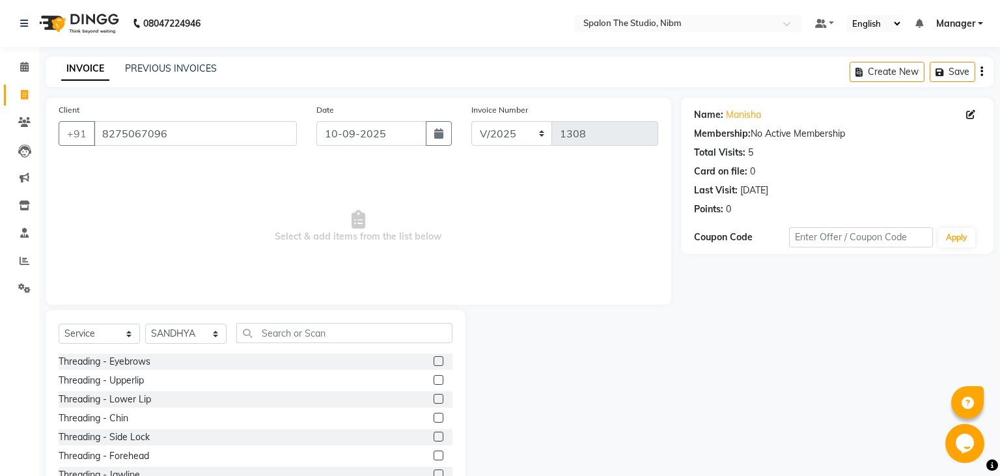
click at [442, 359] on label at bounding box center [439, 361] width 10 height 10
click at [442, 359] on input "checkbox" at bounding box center [438, 362] width 8 height 8
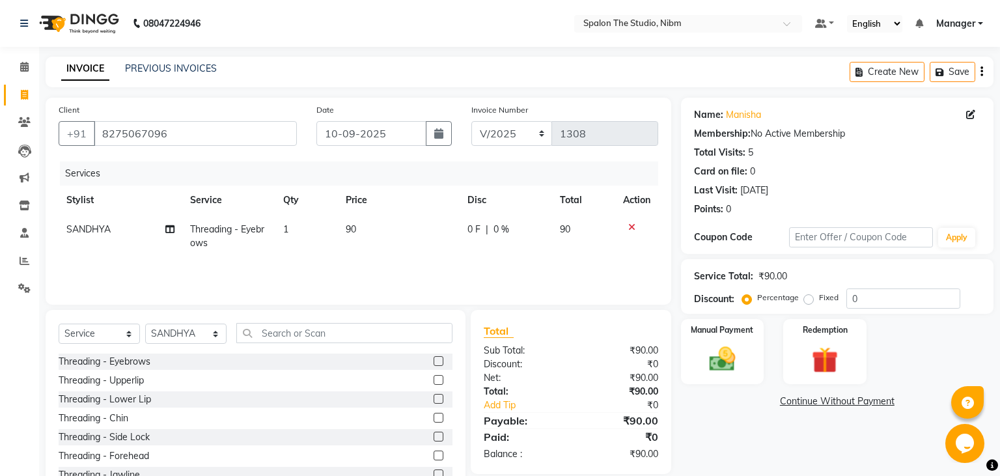
click at [439, 380] on label at bounding box center [439, 380] width 10 height 10
click at [439, 380] on input "checkbox" at bounding box center [438, 380] width 8 height 8
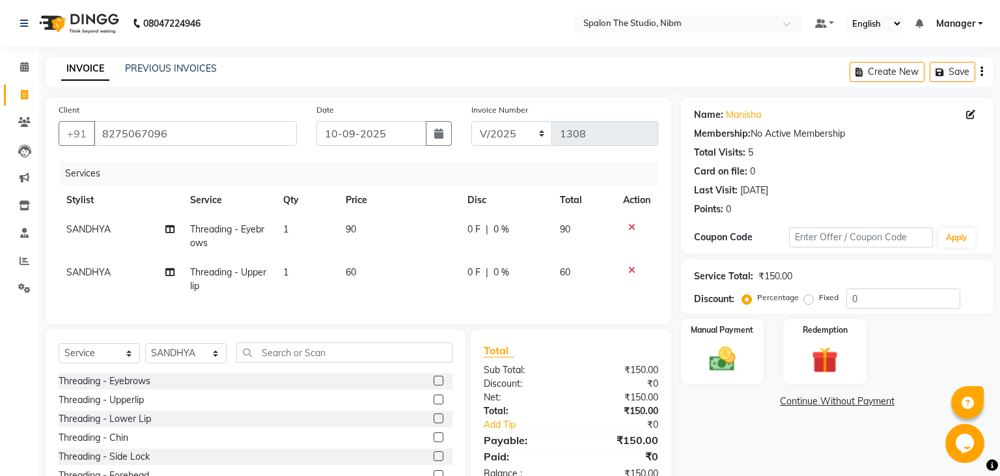
click at [438, 418] on label at bounding box center [439, 419] width 10 height 10
click at [438, 418] on input "checkbox" at bounding box center [438, 419] width 8 height 8
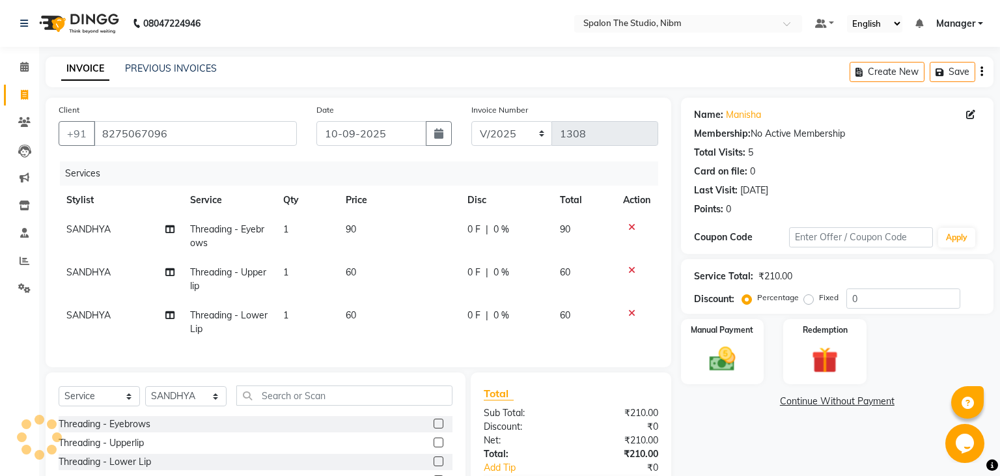
click at [374, 261] on td "60" at bounding box center [399, 279] width 122 height 43
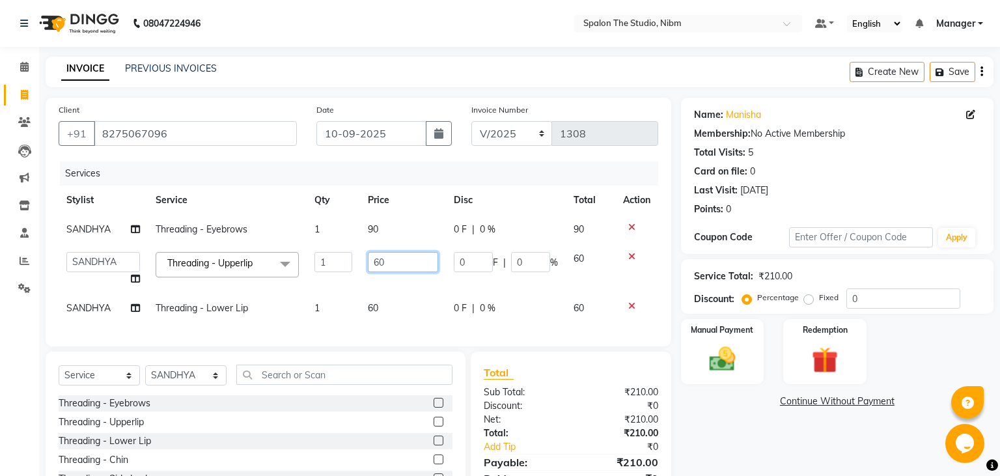
click at [389, 257] on input "60" at bounding box center [403, 262] width 70 height 20
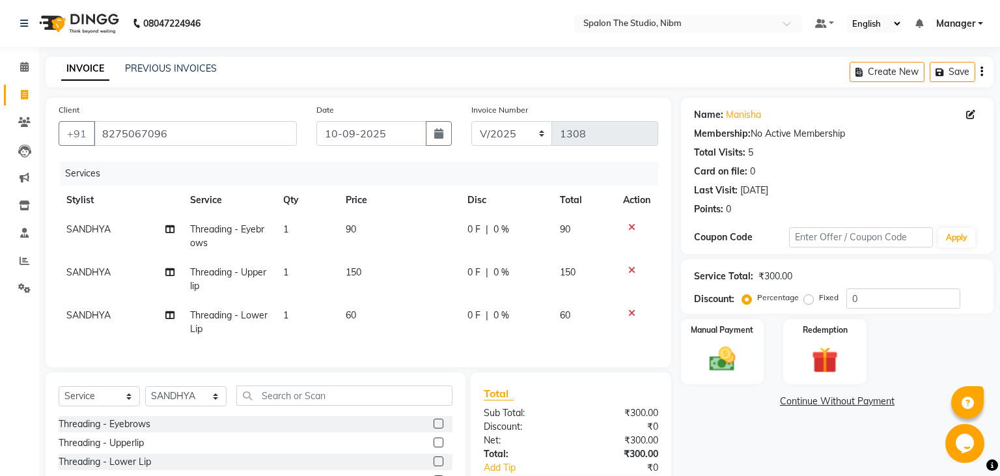
click at [394, 289] on td "150" at bounding box center [399, 279] width 122 height 43
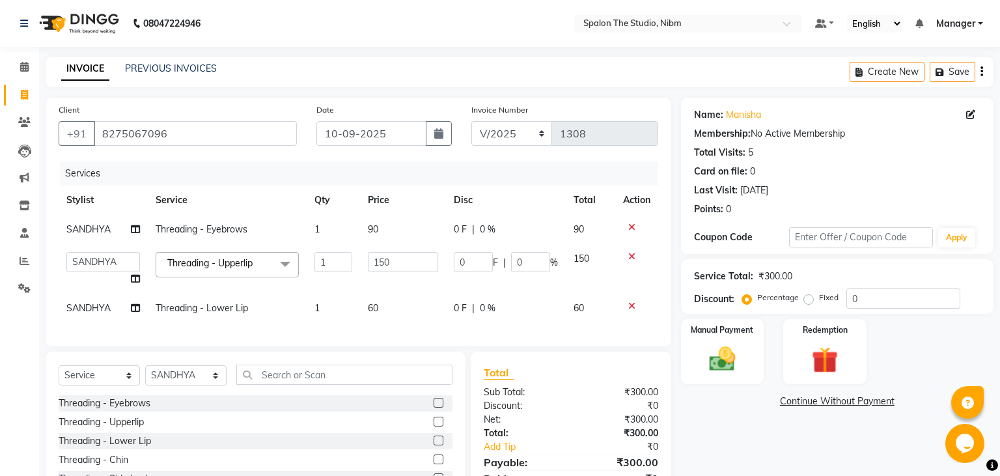
click at [395, 307] on td "60" at bounding box center [403, 308] width 86 height 29
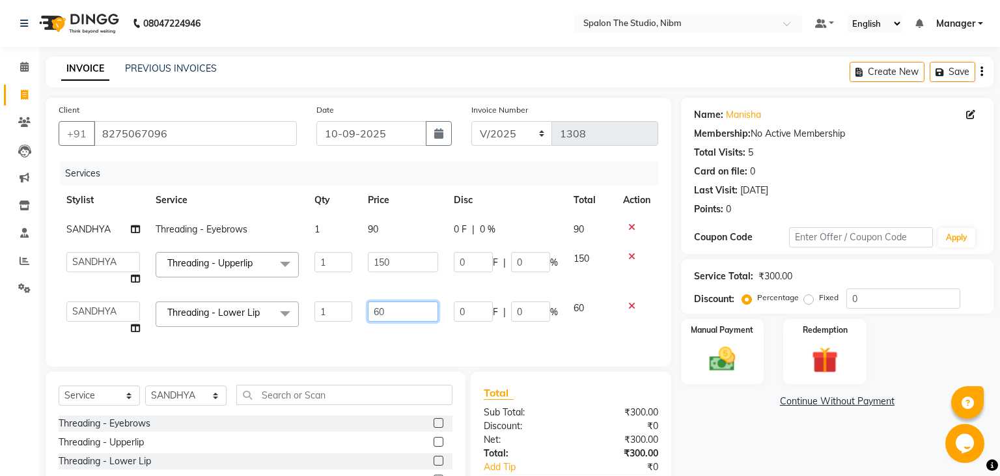
click at [395, 307] on input "60" at bounding box center [403, 312] width 70 height 20
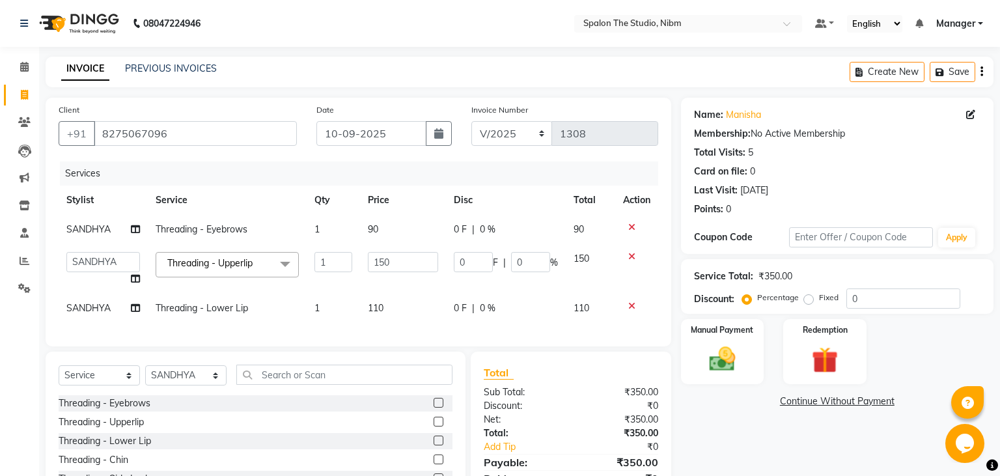
click at [413, 333] on div "Services Stylist Service Qty Price Disc Total Action SANDHYA Threading - Eyebro…" at bounding box center [359, 248] width 600 height 172
click at [440, 139] on button "button" at bounding box center [439, 133] width 26 height 25
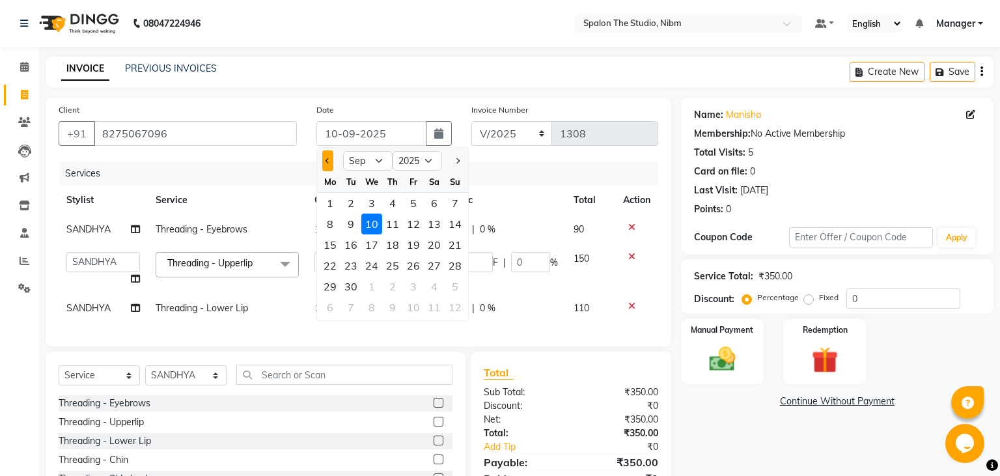
click at [326, 160] on button "Previous month" at bounding box center [327, 160] width 11 height 21
click at [460, 221] on div "10" at bounding box center [455, 224] width 21 height 21
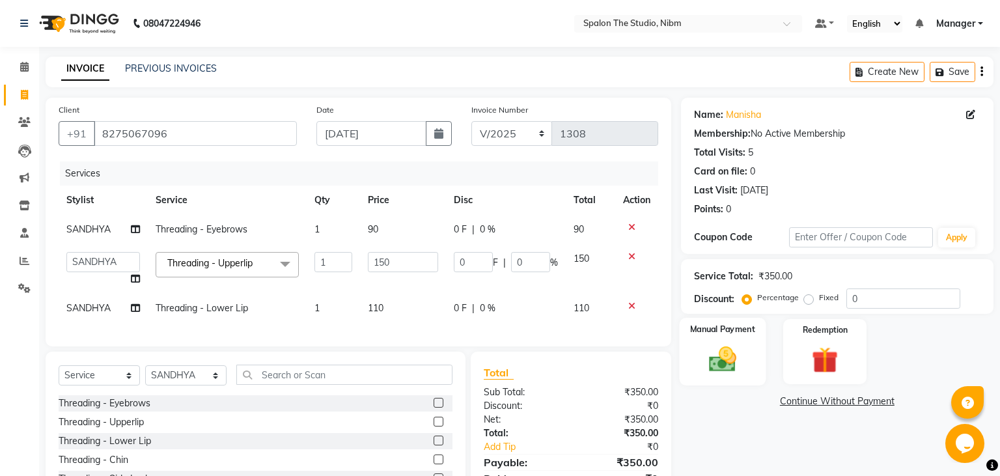
click at [722, 358] on img at bounding box center [722, 359] width 44 height 31
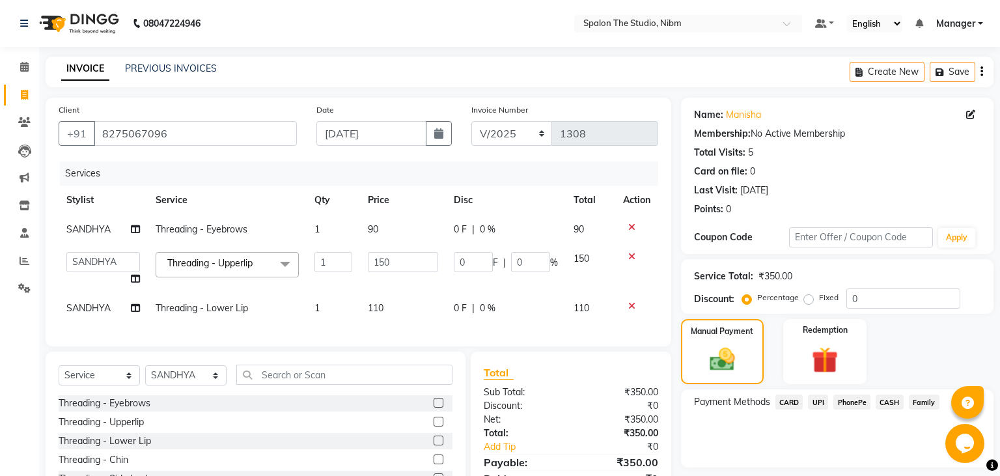
click at [890, 401] on span "CASH" at bounding box center [890, 402] width 28 height 15
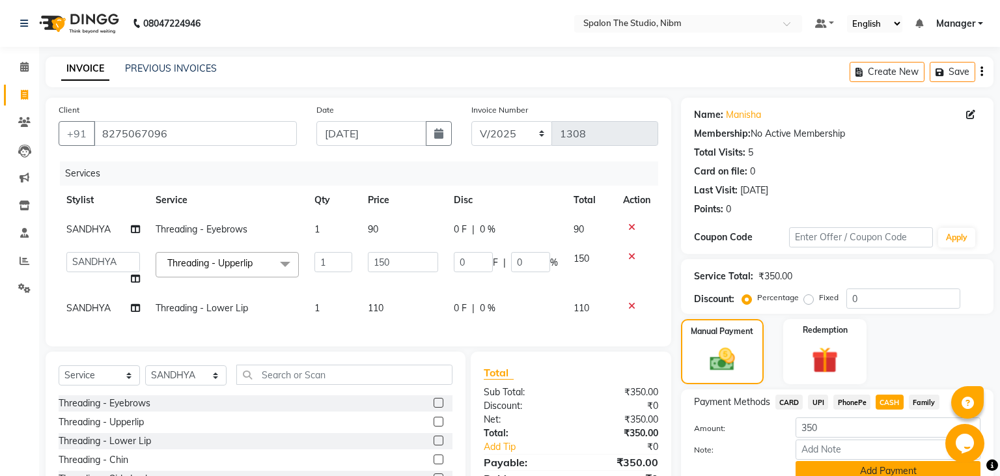
click at [866, 464] on button "Add Payment" at bounding box center [888, 471] width 185 height 20
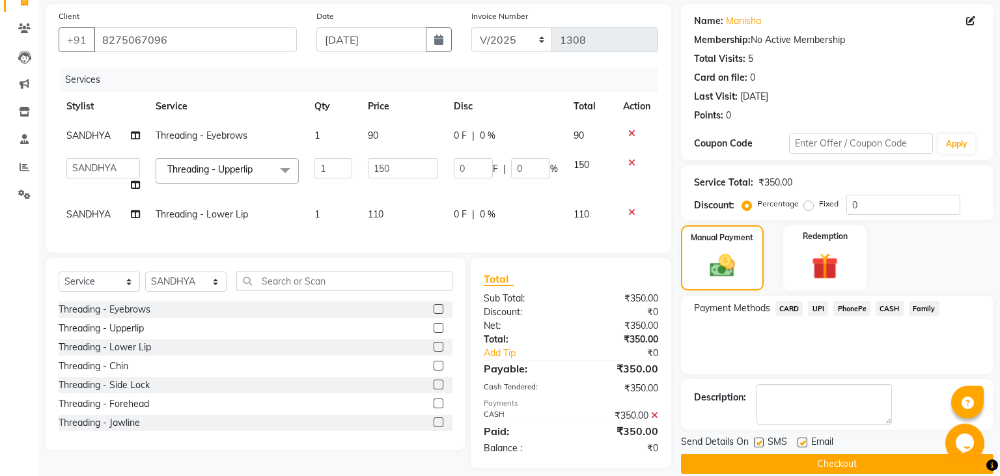
scroll to position [110, 0]
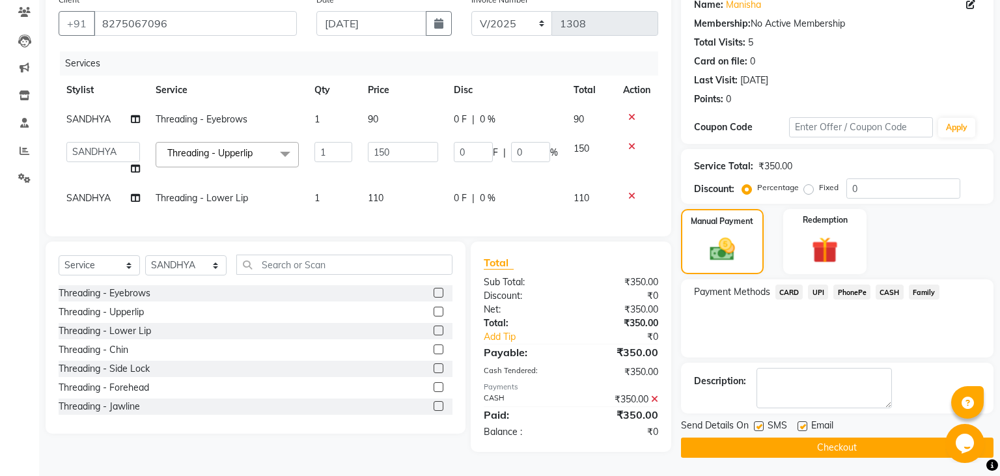
click at [759, 427] on label at bounding box center [759, 426] width 10 height 10
click at [759, 427] on input "checkbox" at bounding box center [758, 427] width 8 height 8
click at [768, 439] on button "Checkout" at bounding box center [837, 448] width 313 height 20
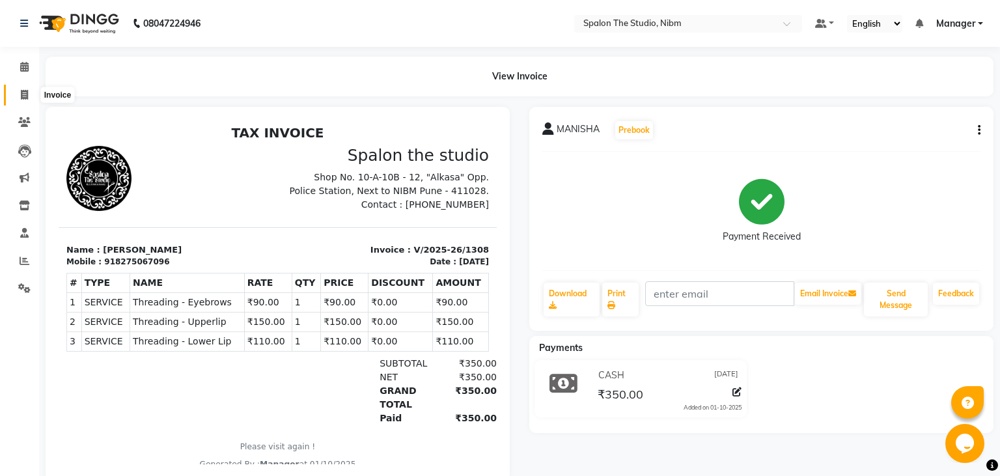
click at [22, 91] on icon at bounding box center [24, 95] width 7 height 10
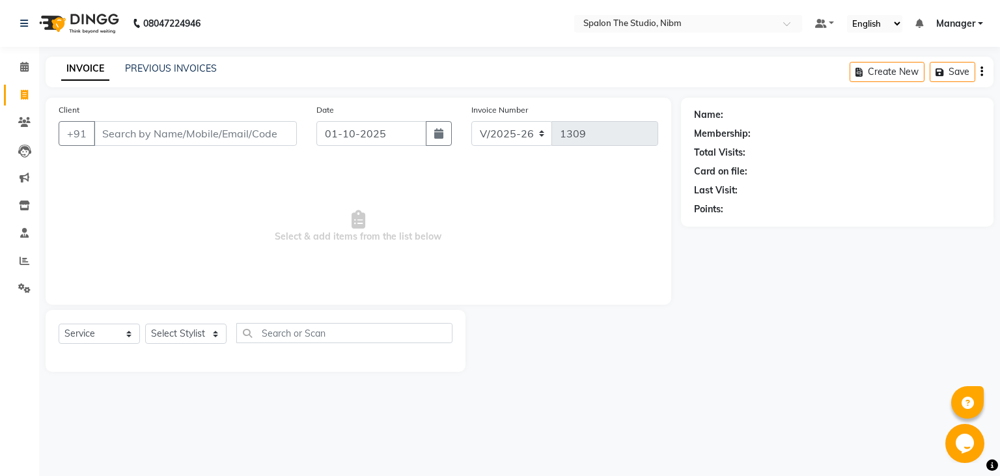
click at [133, 135] on input "Client" at bounding box center [195, 133] width 203 height 25
click at [205, 135] on input "Client" at bounding box center [195, 133] width 203 height 25
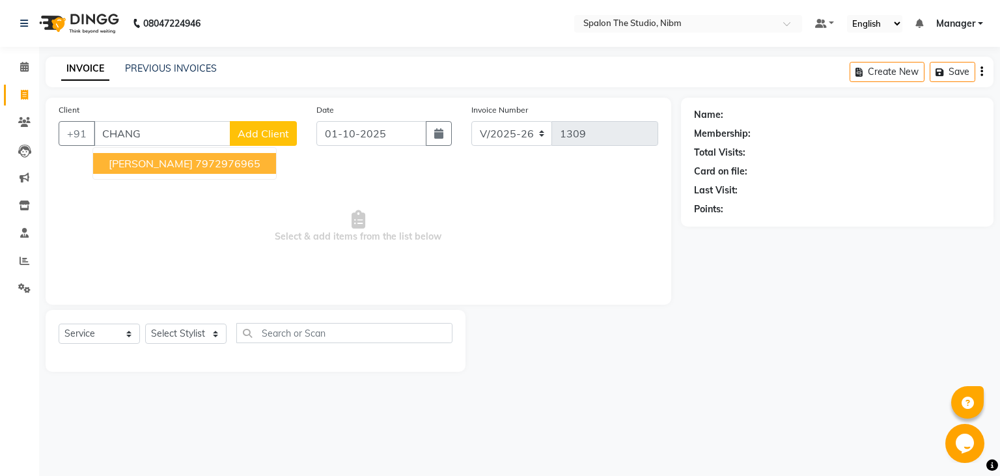
click at [231, 158] on ngb-highlight "7972976965" at bounding box center [227, 163] width 65 height 13
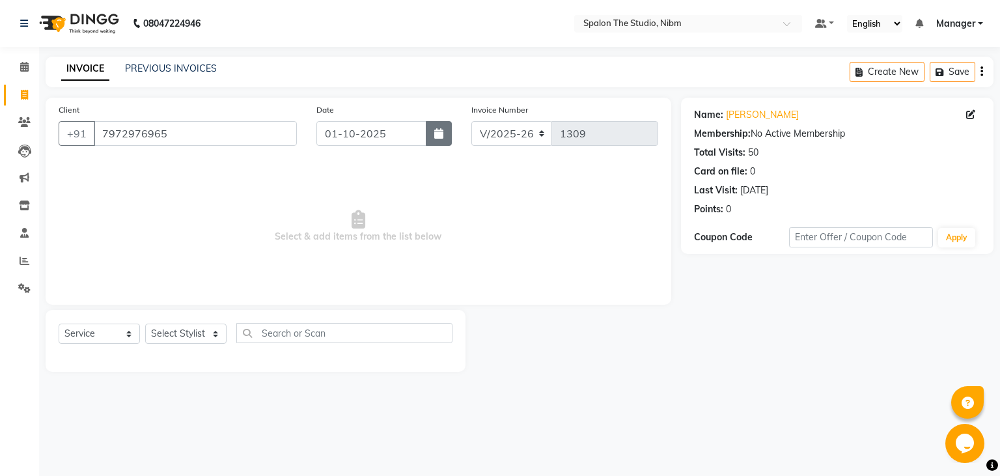
click at [440, 137] on icon "button" at bounding box center [438, 133] width 9 height 10
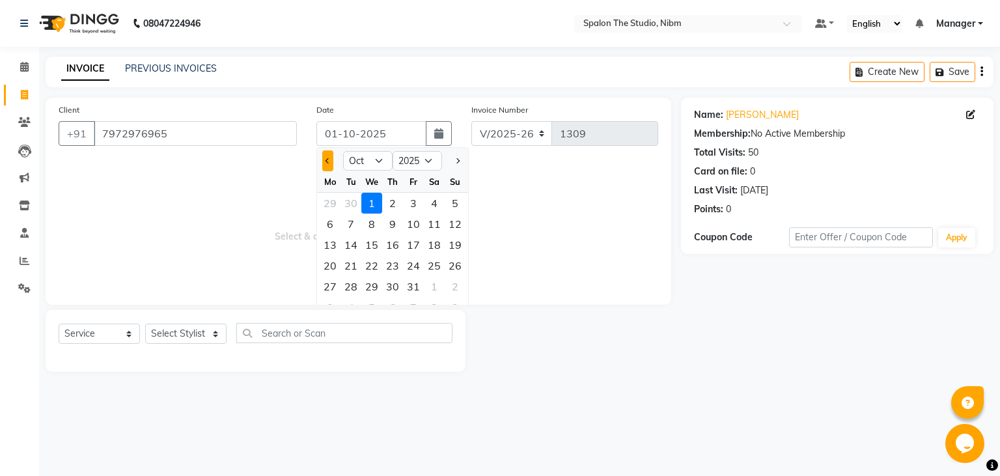
click at [329, 162] on span "Previous month" at bounding box center [328, 160] width 5 height 5
click at [373, 223] on div "10" at bounding box center [371, 224] width 21 height 21
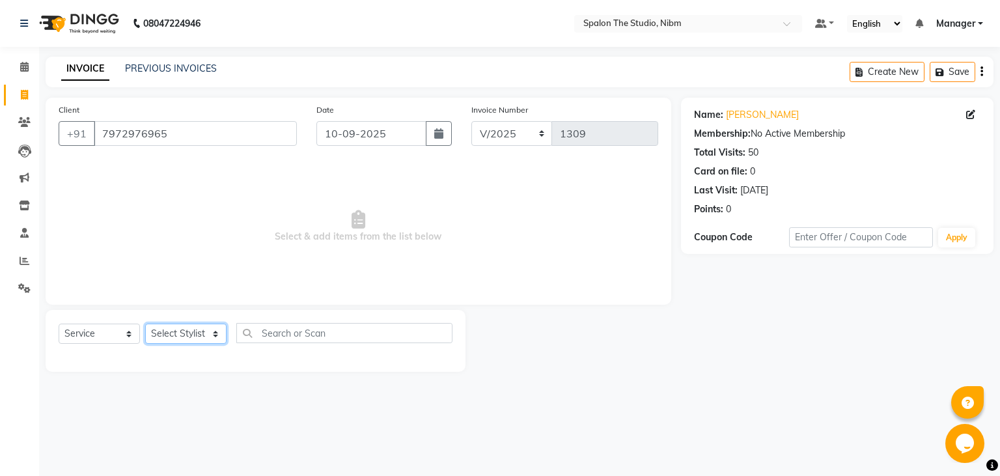
click at [145, 324] on select "Select Stylist AAYAT ARMAN [PERSON_NAME] [PERSON_NAME] Manager [PERSON_NAME] SU…" at bounding box center [185, 334] width 81 height 20
click option "AAYAT" at bounding box center [0, 0] width 0 height 0
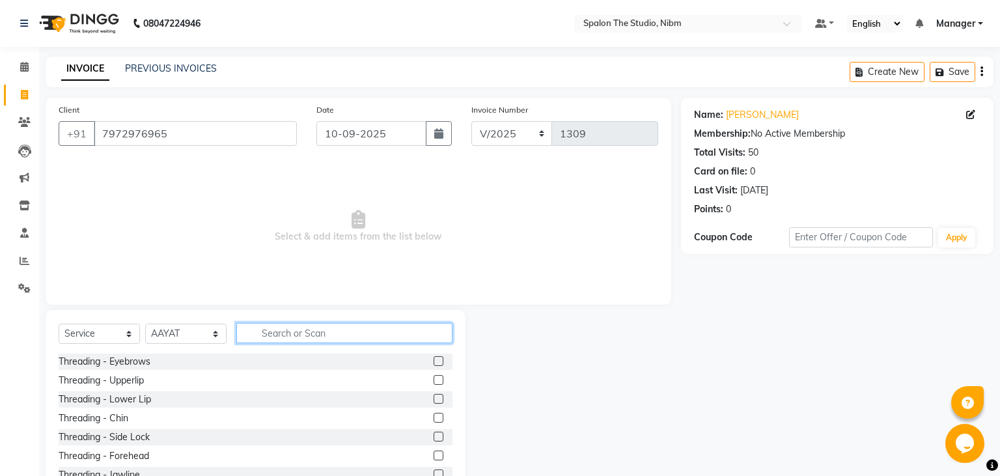
click at [296, 326] on input "text" at bounding box center [344, 333] width 216 height 20
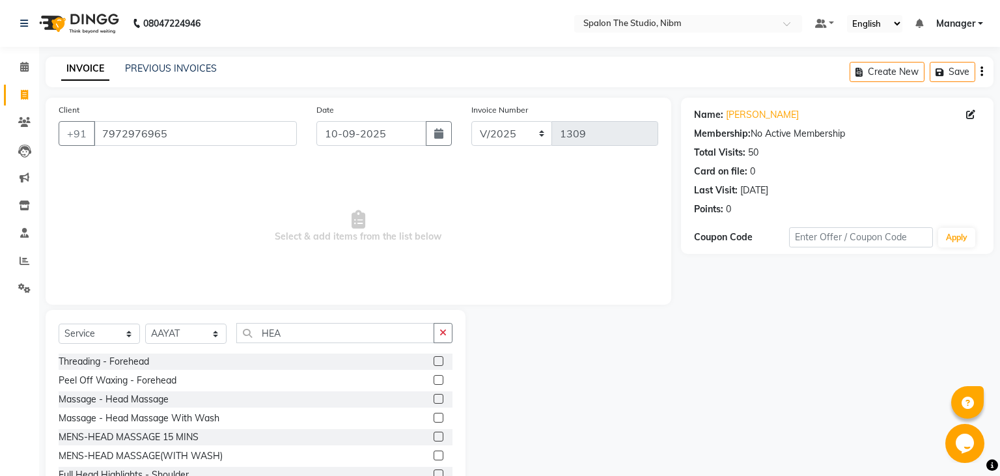
click at [439, 399] on label at bounding box center [439, 399] width 10 height 10
click at [439, 399] on input "checkbox" at bounding box center [438, 399] width 8 height 8
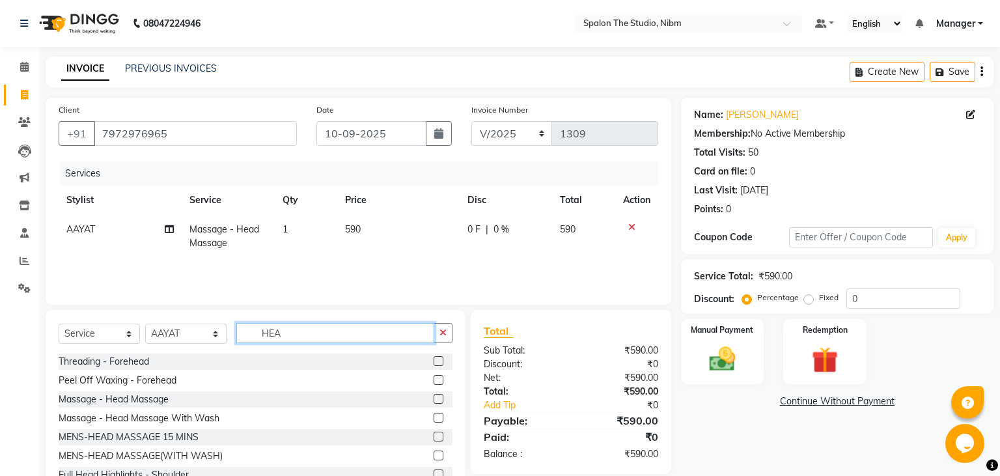
click at [297, 337] on input "HEA" at bounding box center [335, 333] width 198 height 20
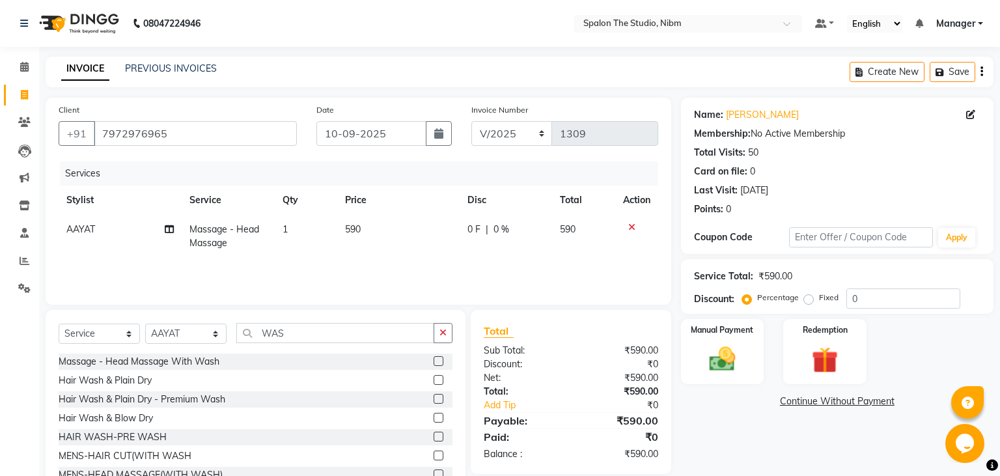
click at [438, 381] on label at bounding box center [439, 380] width 10 height 10
click at [438, 381] on input "checkbox" at bounding box center [438, 380] width 8 height 8
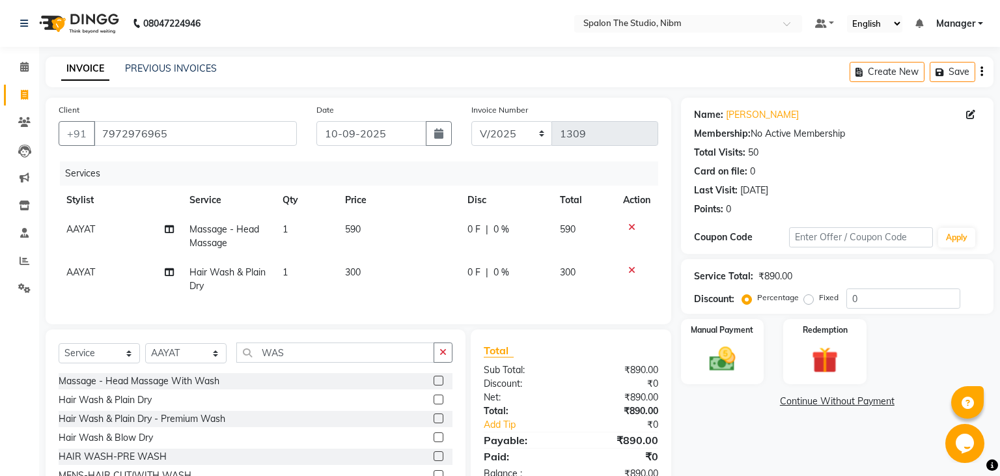
click at [395, 228] on td "590" at bounding box center [398, 236] width 122 height 43
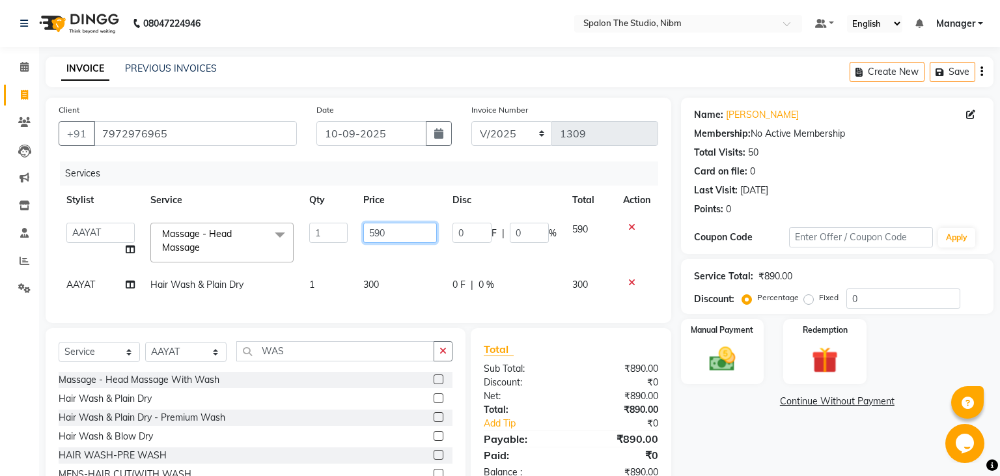
click at [395, 228] on input "590" at bounding box center [400, 233] width 74 height 20
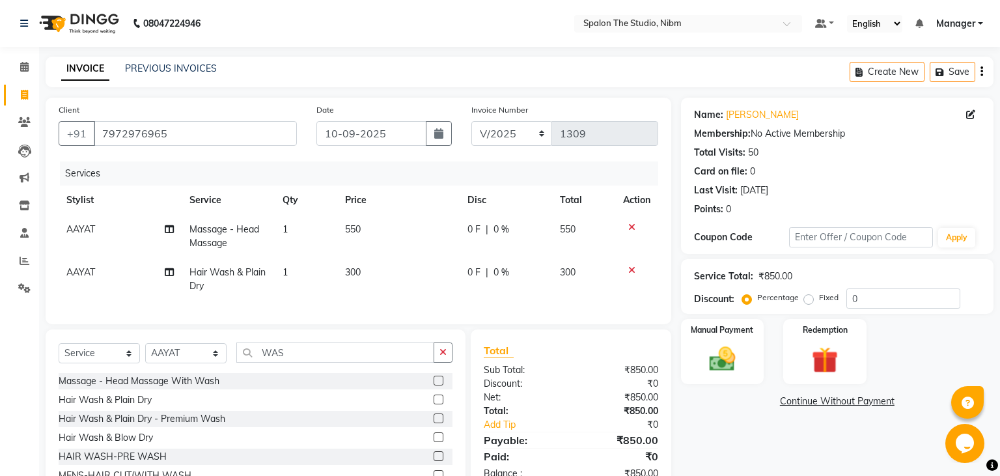
click at [404, 268] on tbody "AAYAT Massage - Head Massage 1 550 0 F | 0 % 550 AAYAT Hair Wash & Plain Dry 1 …" at bounding box center [359, 258] width 600 height 86
click at [715, 360] on img at bounding box center [722, 359] width 44 height 31
click at [819, 401] on span "UPI" at bounding box center [818, 402] width 20 height 15
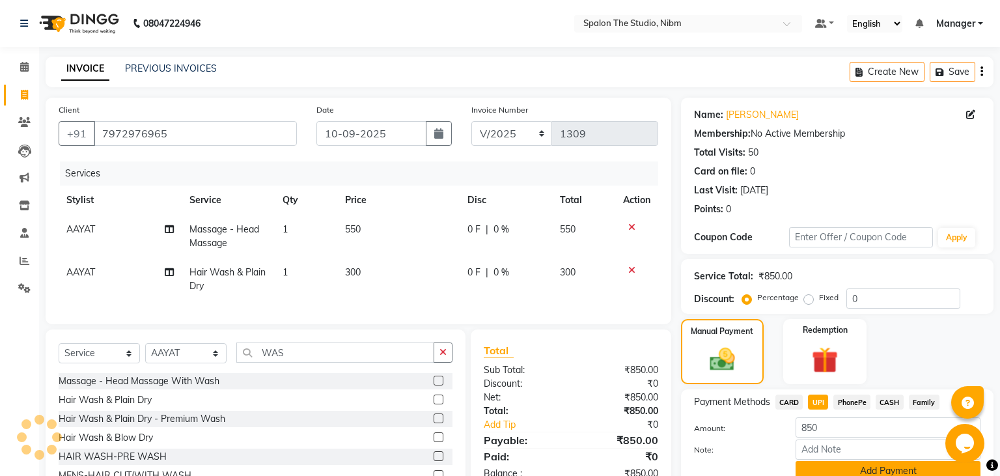
click at [853, 472] on button "Add Payment" at bounding box center [888, 471] width 185 height 20
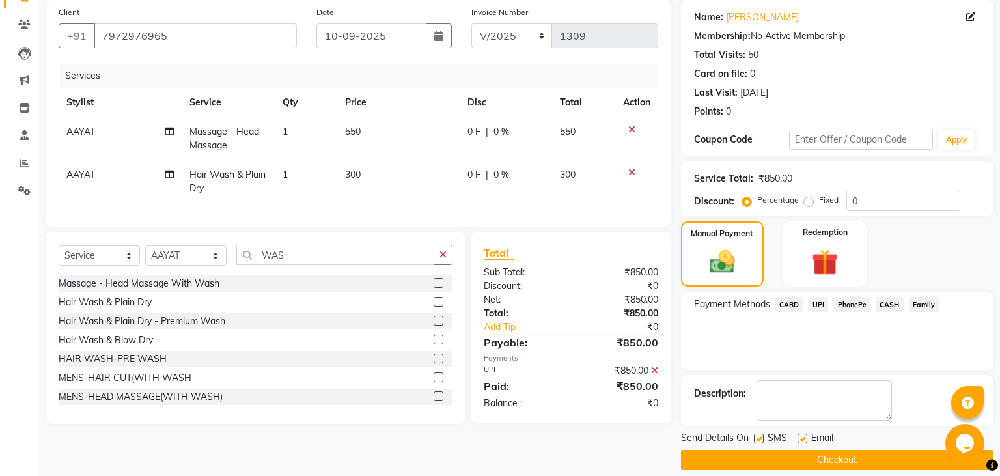
scroll to position [110, 0]
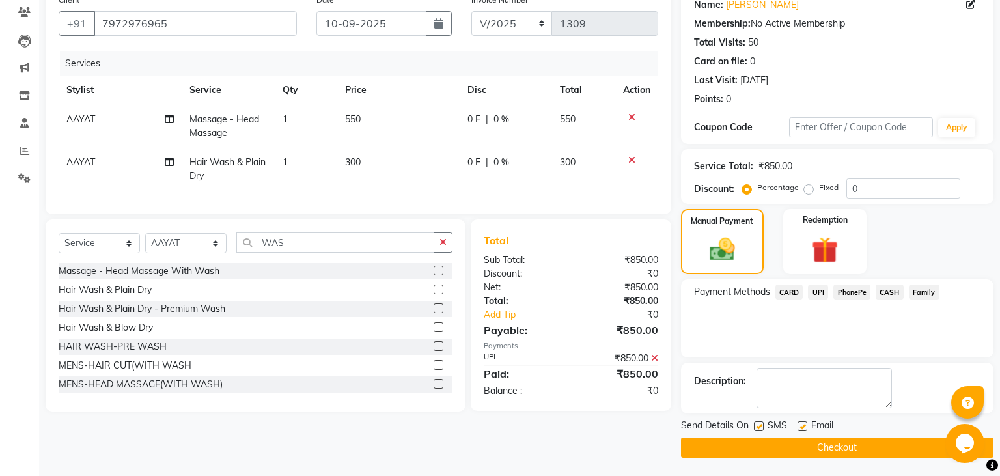
click at [761, 425] on label at bounding box center [759, 426] width 10 height 10
click at [761, 425] on input "checkbox" at bounding box center [758, 427] width 8 height 8
click at [761, 425] on label at bounding box center [759, 426] width 10 height 10
click at [761, 425] on input "checkbox" at bounding box center [758, 427] width 8 height 8
click at [761, 425] on label at bounding box center [759, 426] width 10 height 10
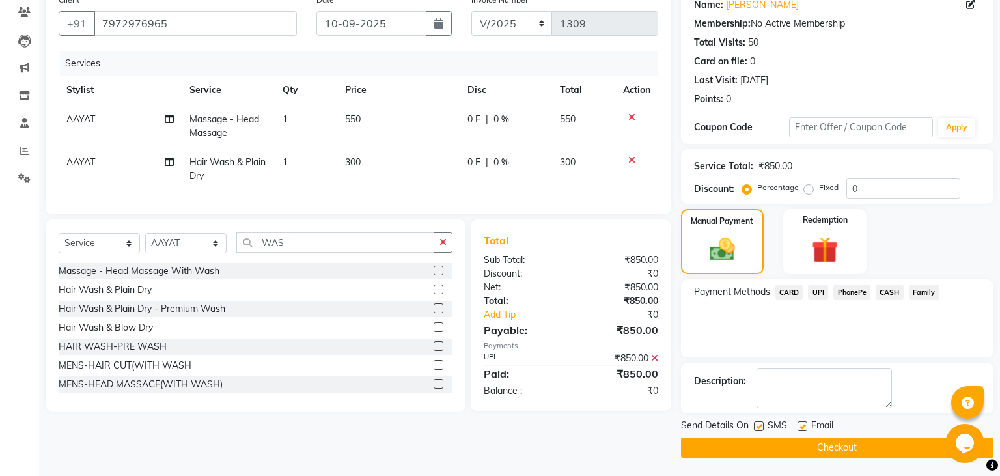
click at [761, 425] on input "checkbox" at bounding box center [758, 427] width 8 height 8
click at [789, 444] on button "Checkout" at bounding box center [837, 448] width 313 height 20
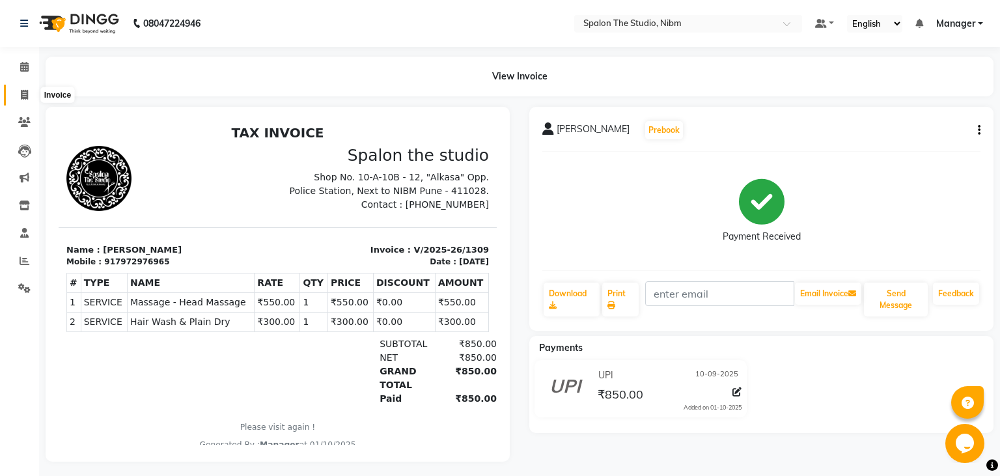
click at [29, 93] on span at bounding box center [24, 95] width 23 height 15
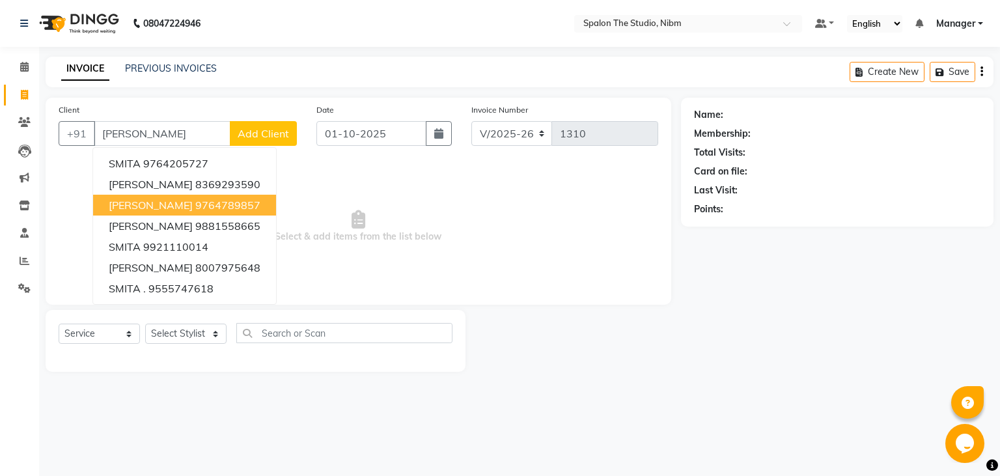
click at [210, 210] on ngb-highlight "9764789857" at bounding box center [227, 205] width 65 height 13
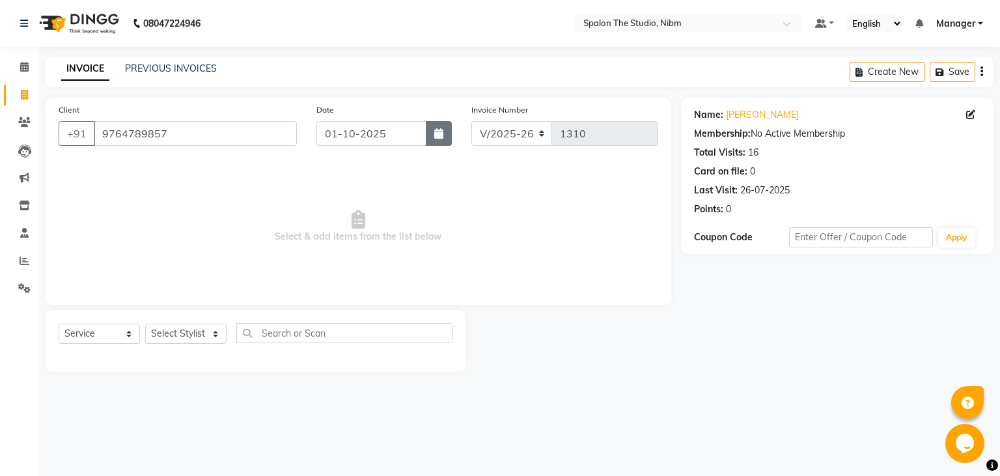
click at [439, 138] on icon "button" at bounding box center [438, 133] width 9 height 10
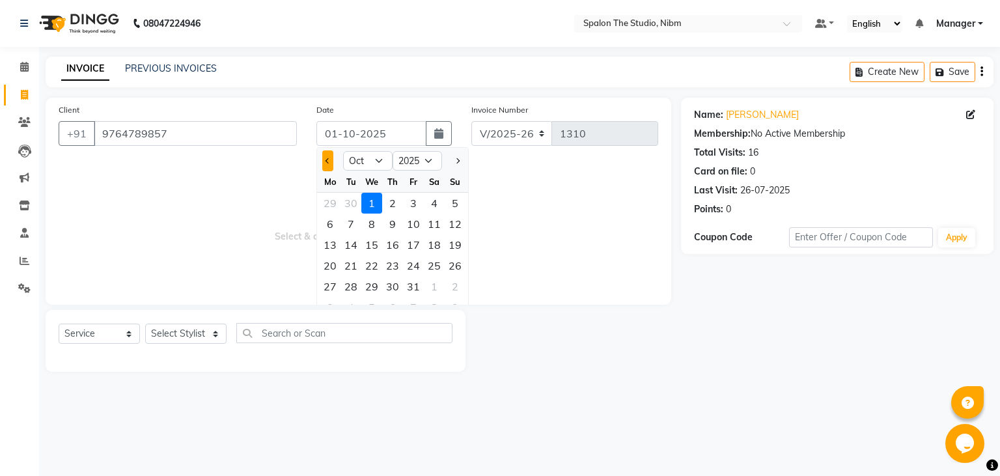
click at [328, 162] on span "Previous month" at bounding box center [328, 160] width 5 height 5
click at [374, 225] on div "10" at bounding box center [371, 224] width 21 height 21
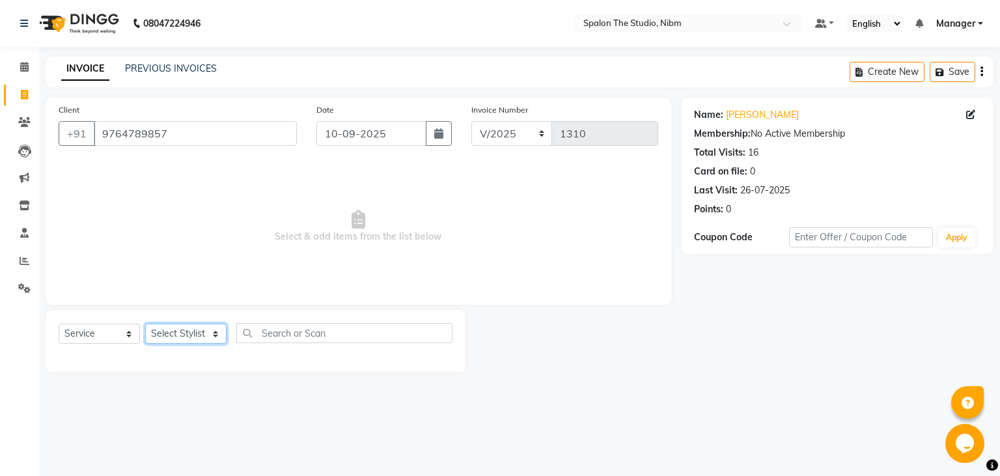
click at [145, 324] on select "Select Stylist AAYAT ARMAN [PERSON_NAME] [PERSON_NAME] Manager [PERSON_NAME] SU…" at bounding box center [185, 334] width 81 height 20
click option "[PERSON_NAME]" at bounding box center [0, 0] width 0 height 0
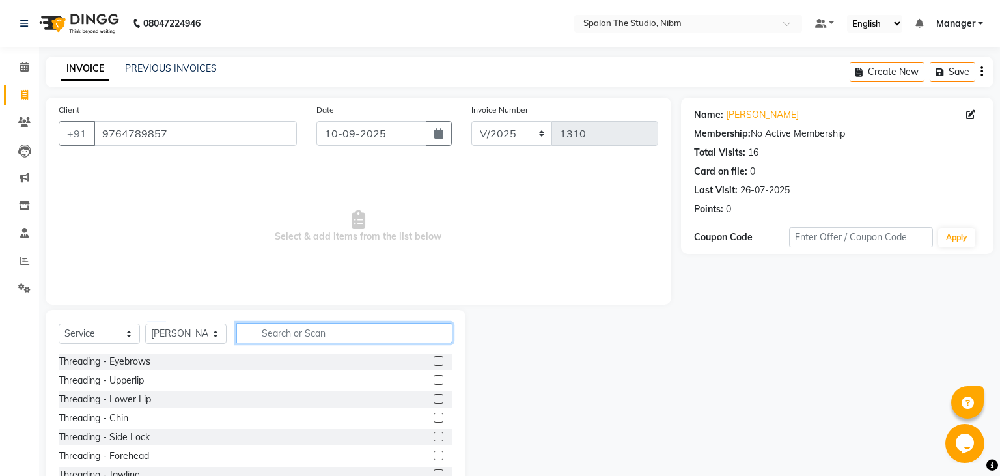
click at [302, 339] on input "text" at bounding box center [344, 333] width 216 height 20
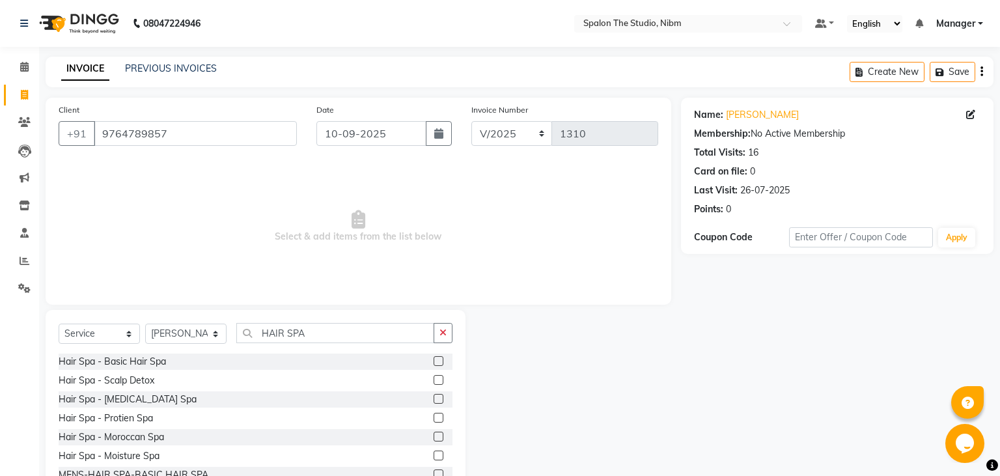
click at [439, 434] on label at bounding box center [439, 437] width 10 height 10
click at [439, 434] on input "checkbox" at bounding box center [438, 437] width 8 height 8
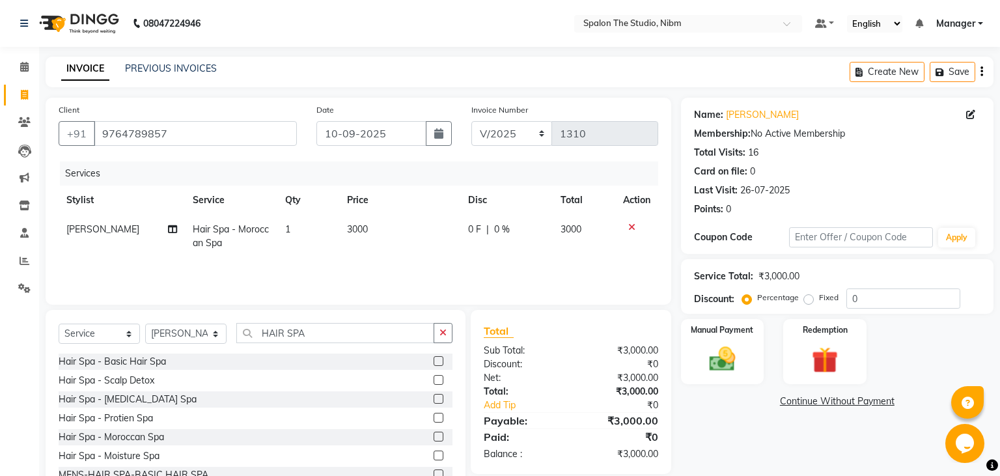
click at [382, 232] on td "3000" at bounding box center [399, 236] width 121 height 43
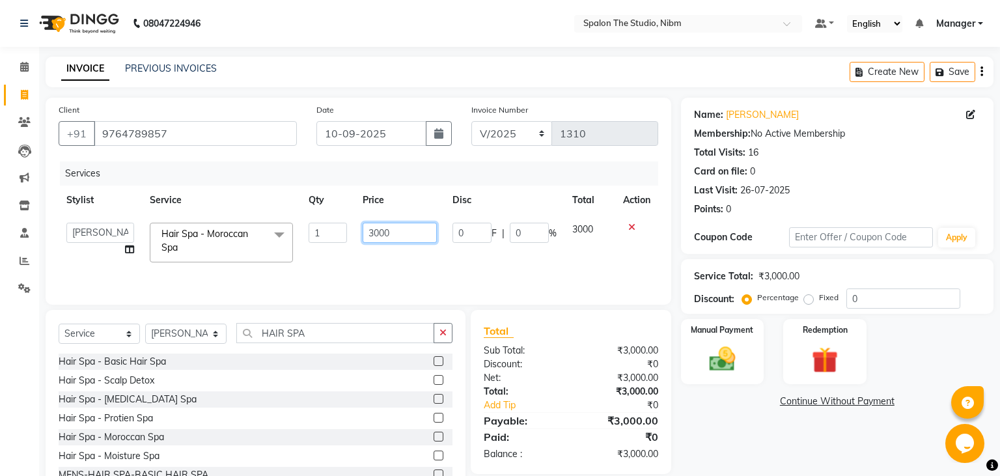
click at [393, 232] on input "3000" at bounding box center [400, 233] width 74 height 20
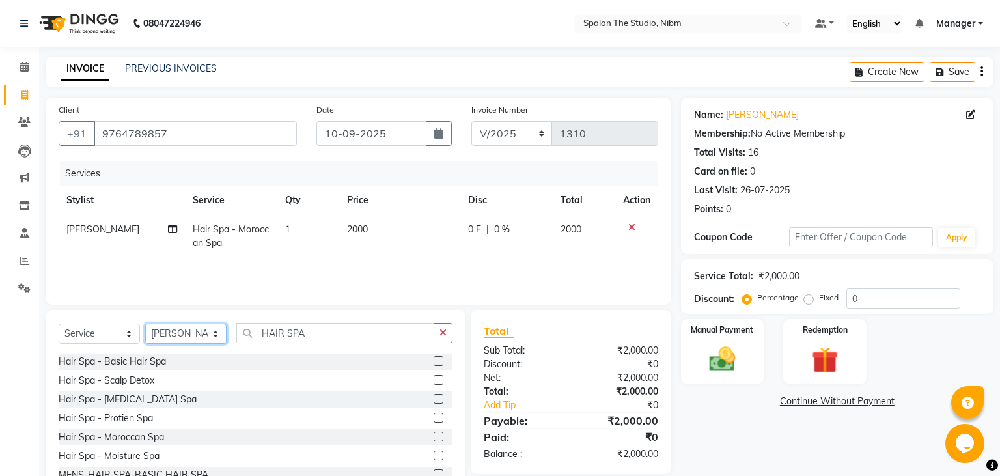
click at [145, 324] on select "Select Stylist AAYAT ARMAN [PERSON_NAME] [PERSON_NAME] Manager [PERSON_NAME] SU…" at bounding box center [185, 334] width 81 height 20
click at [180, 336] on select "Select Stylist AAYAT ARMAN [PERSON_NAME] [PERSON_NAME] Manager [PERSON_NAME] SU…" at bounding box center [185, 334] width 81 height 20
click at [145, 324] on select "Select Stylist AAYAT ARMAN [PERSON_NAME] [PERSON_NAME] Manager [PERSON_NAME] SU…" at bounding box center [185, 334] width 81 height 20
click option "HUSSAIN" at bounding box center [0, 0] width 0 height 0
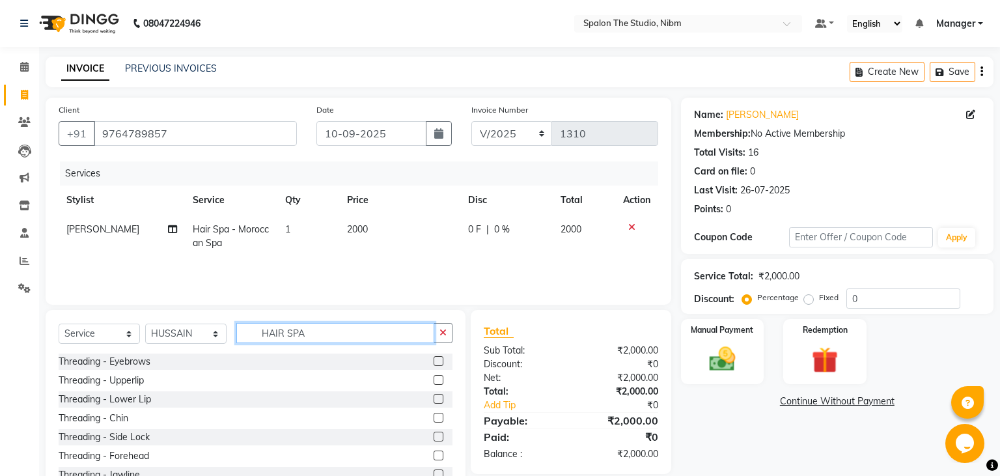
click at [326, 333] on input "HAIR SPA" at bounding box center [335, 333] width 198 height 20
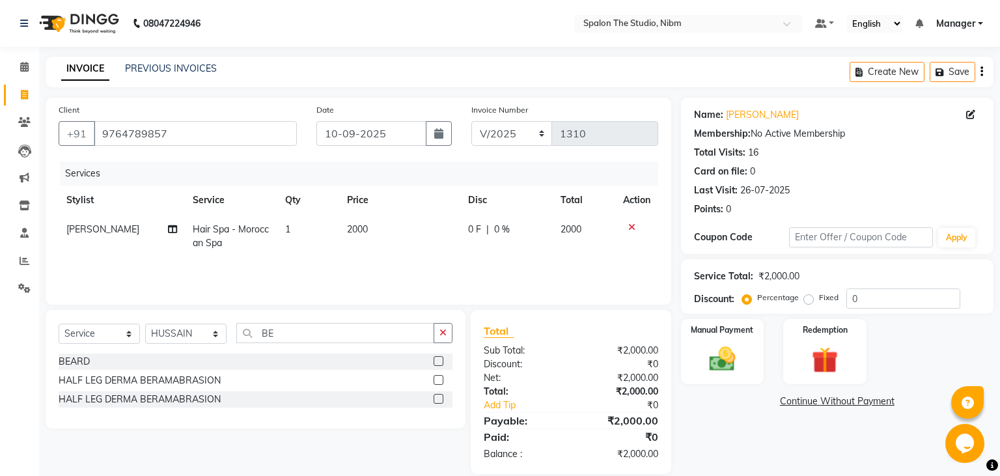
click at [438, 362] on label at bounding box center [439, 361] width 10 height 10
click at [438, 362] on input "checkbox" at bounding box center [438, 362] width 8 height 8
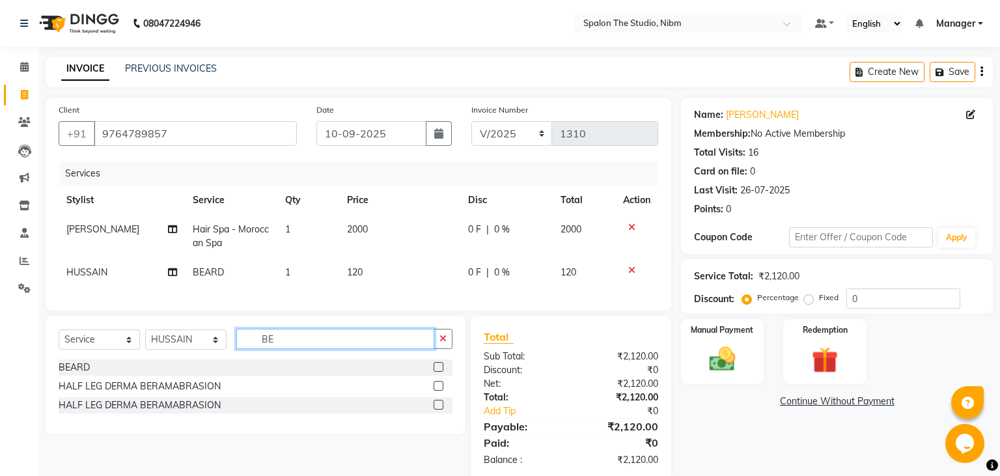
click at [343, 335] on input "BE" at bounding box center [335, 339] width 198 height 20
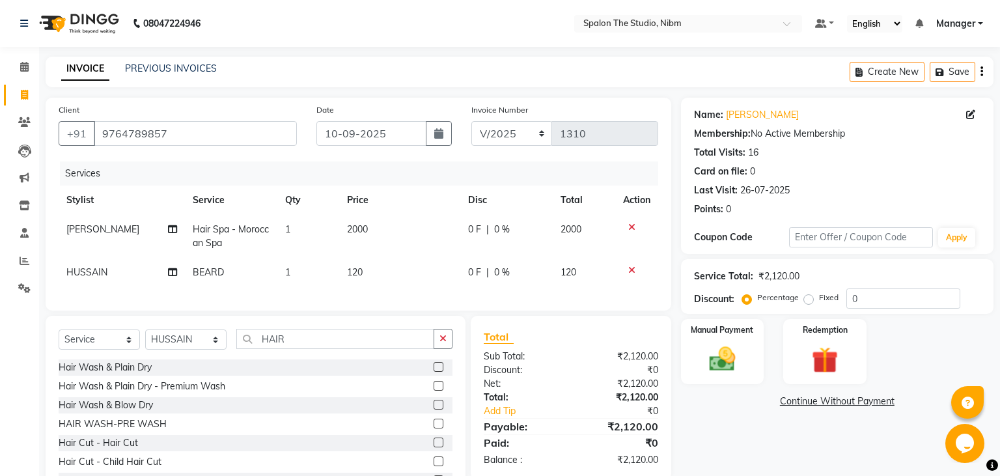
click at [437, 442] on label at bounding box center [439, 443] width 10 height 10
click at [437, 442] on input "checkbox" at bounding box center [438, 443] width 8 height 8
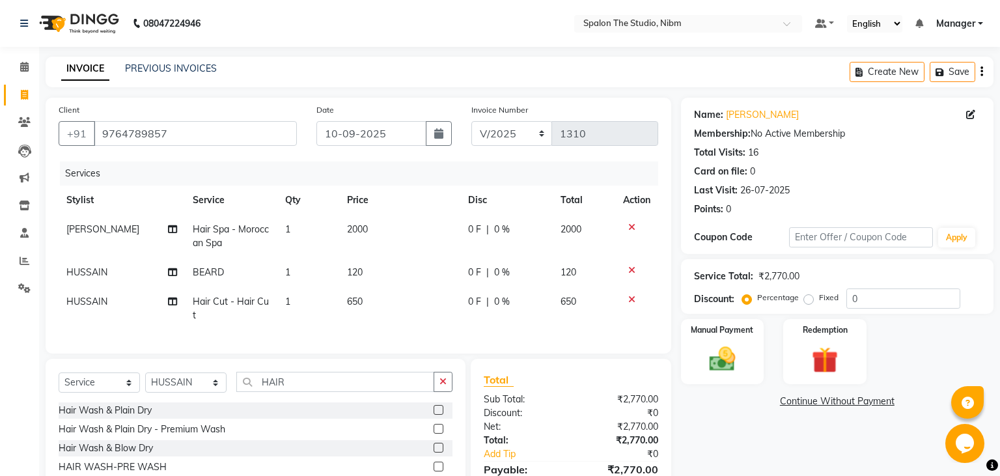
click at [377, 275] on td "120" at bounding box center [399, 272] width 121 height 29
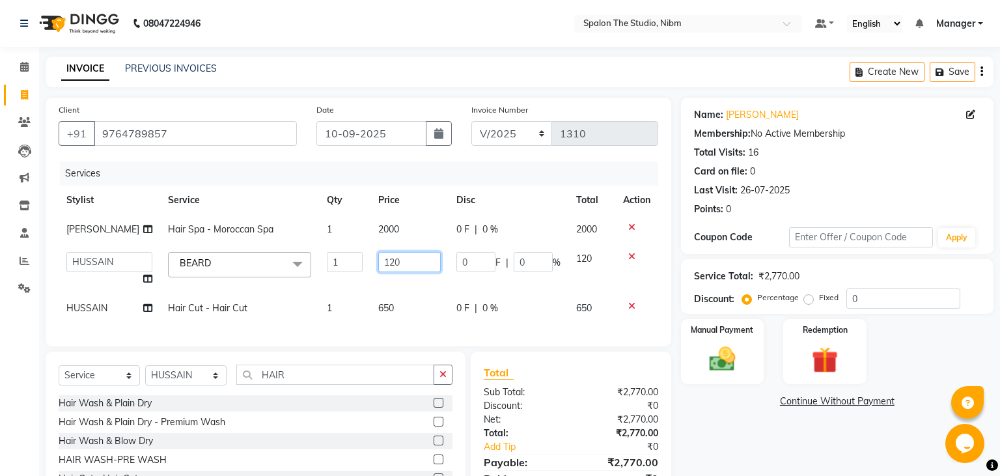
click at [391, 272] on input "120" at bounding box center [409, 262] width 63 height 20
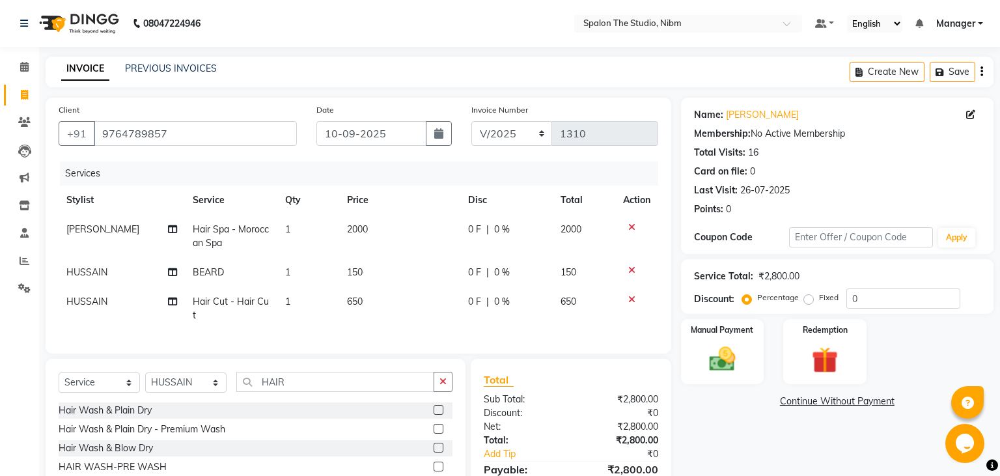
click at [405, 317] on td "650" at bounding box center [399, 308] width 121 height 43
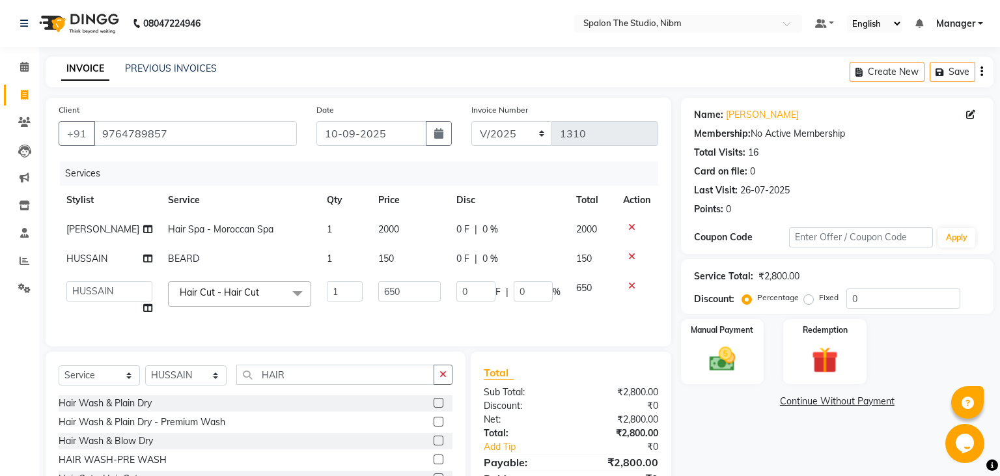
click at [405, 317] on td "650" at bounding box center [410, 298] width 79 height 49
click at [404, 302] on input "650" at bounding box center [409, 291] width 63 height 20
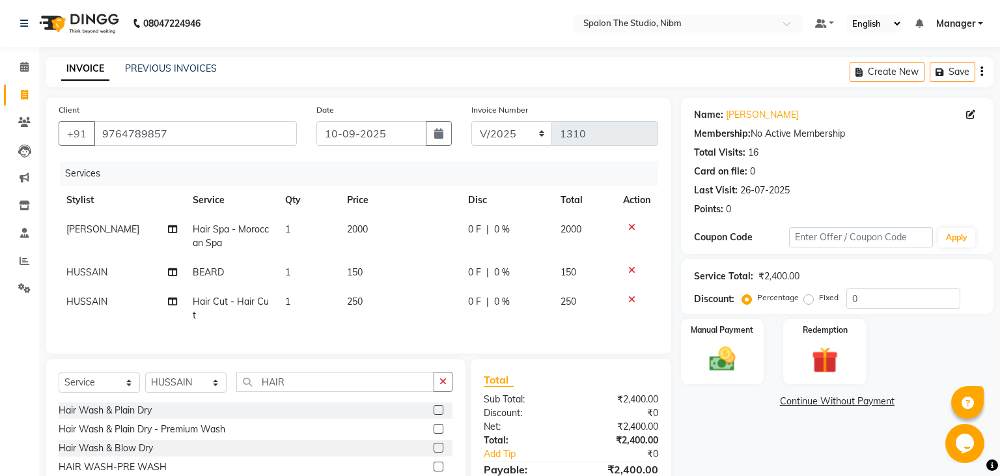
click at [405, 332] on div "Services Stylist Service Qty Price Disc Total Action [PERSON_NAME] Hair Spa - M…" at bounding box center [359, 251] width 600 height 179
click at [724, 356] on img at bounding box center [722, 359] width 44 height 31
click at [823, 407] on span "UPI" at bounding box center [818, 402] width 20 height 15
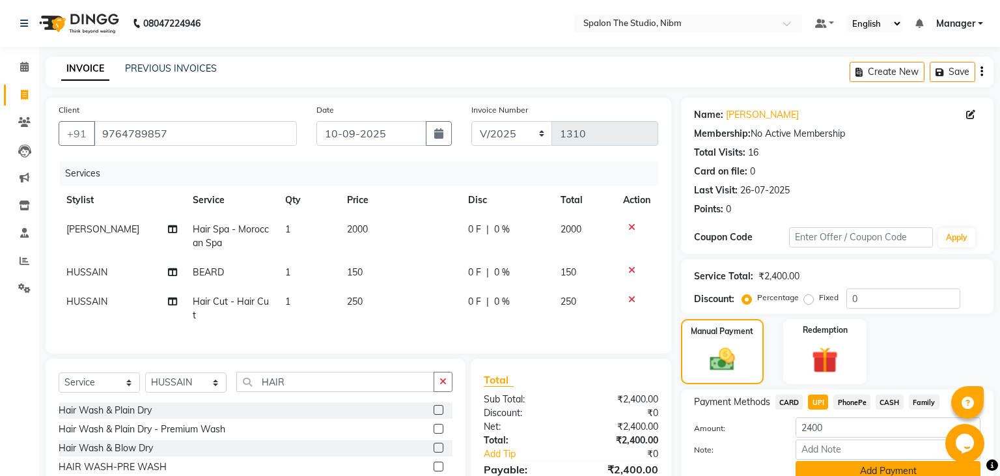
click at [862, 471] on button "Add Payment" at bounding box center [888, 471] width 185 height 20
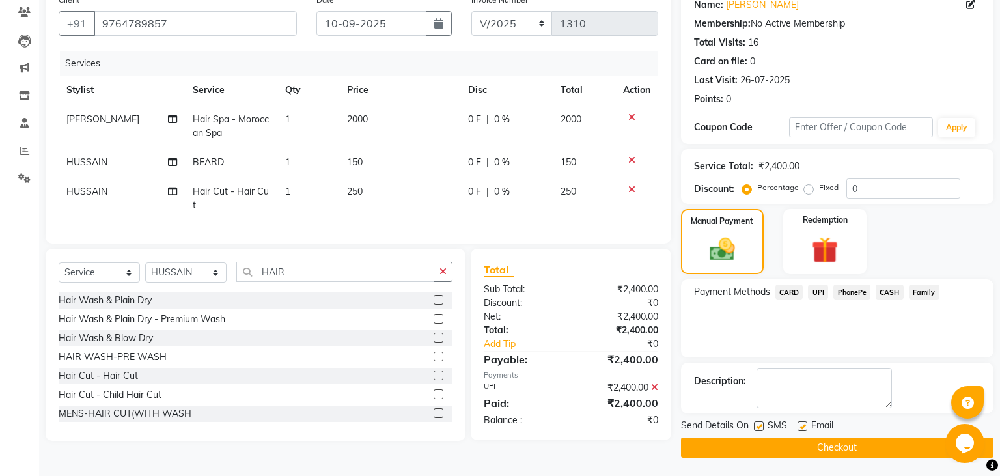
click at [760, 423] on label at bounding box center [759, 426] width 10 height 10
click at [760, 423] on input "checkbox" at bounding box center [758, 427] width 8 height 8
click at [786, 445] on button "Checkout" at bounding box center [837, 448] width 313 height 20
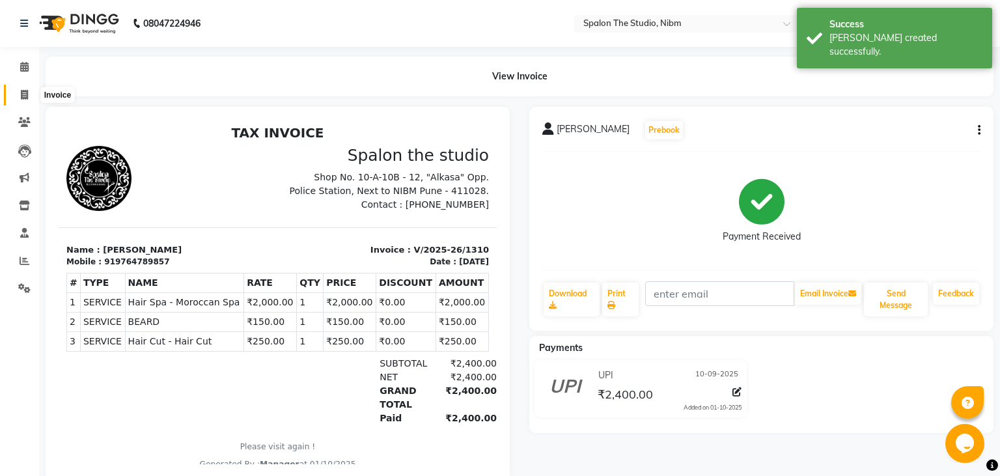
click at [21, 89] on span at bounding box center [24, 95] width 23 height 15
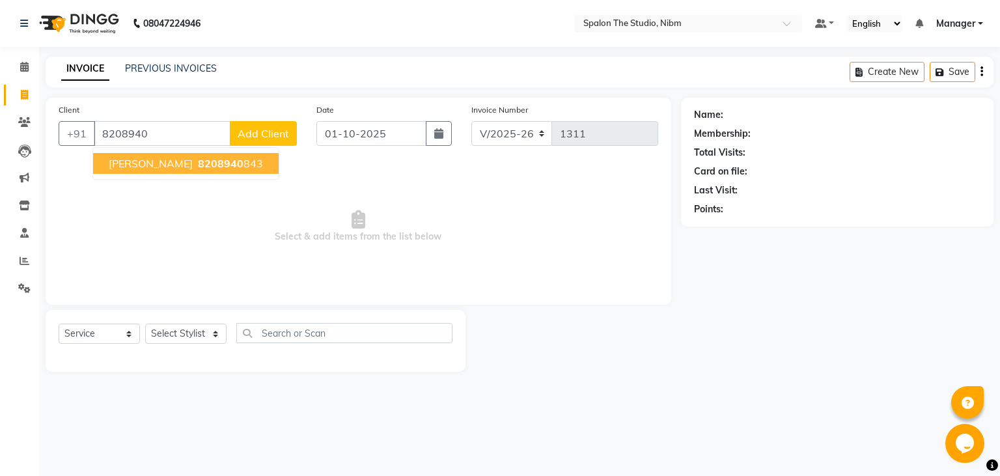
click at [198, 163] on span "8208940" at bounding box center [221, 163] width 46 height 13
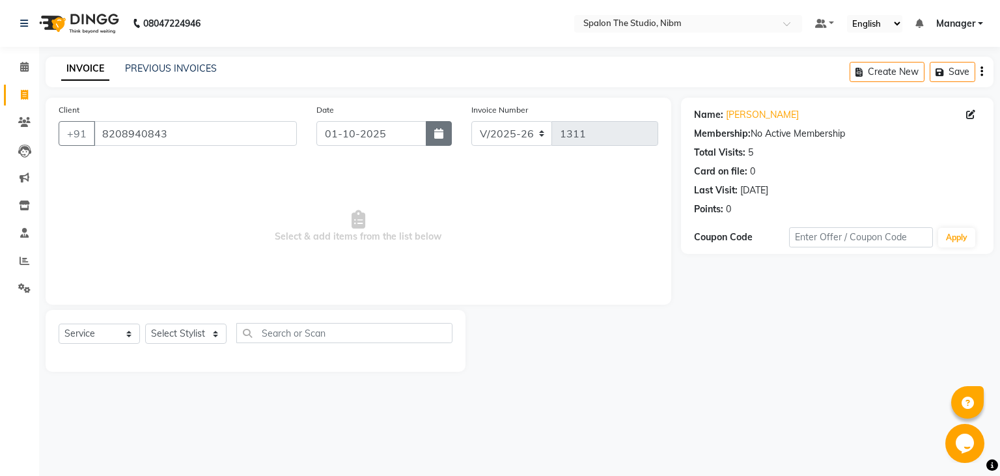
click at [437, 135] on icon "button" at bounding box center [438, 133] width 9 height 10
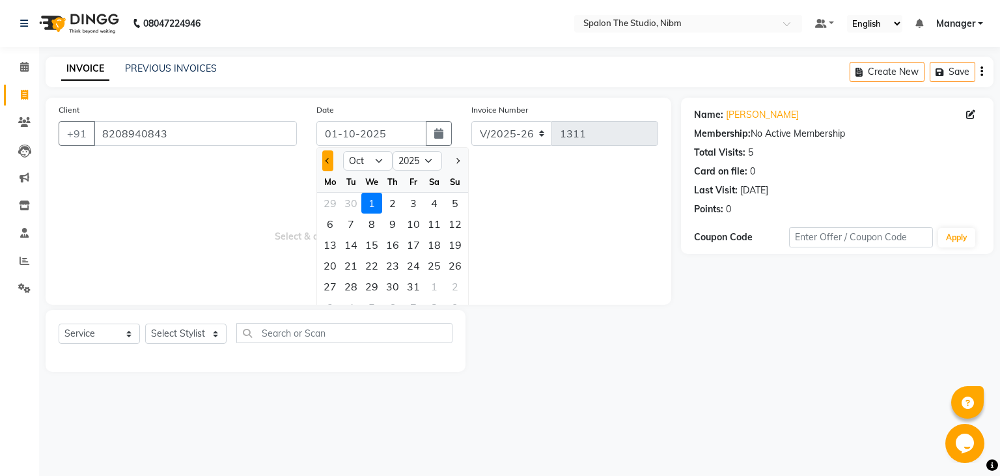
click at [331, 161] on span "Previous month" at bounding box center [328, 160] width 5 height 5
click at [371, 225] on div "10" at bounding box center [371, 224] width 21 height 21
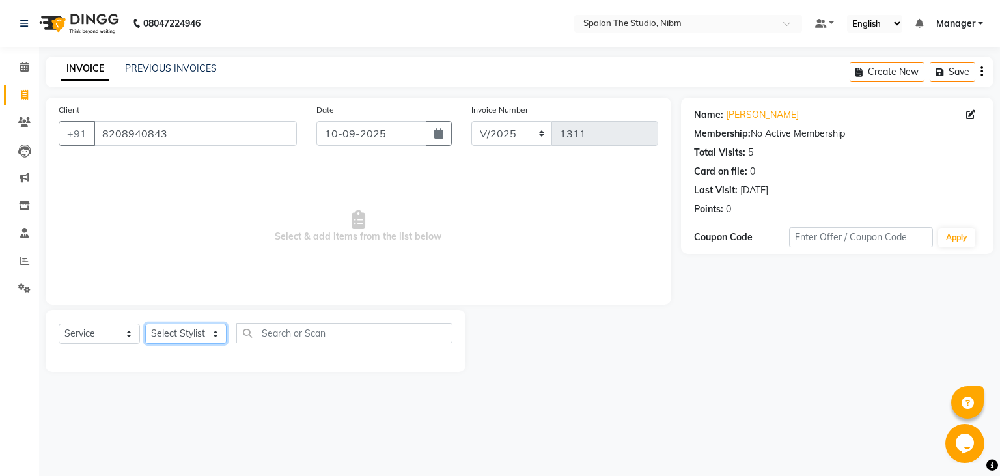
click at [145, 324] on select "Select Stylist AAYAT ARMAN [PERSON_NAME] [PERSON_NAME] Manager [PERSON_NAME] SU…" at bounding box center [185, 334] width 81 height 20
click option "SANDHYA" at bounding box center [0, 0] width 0 height 0
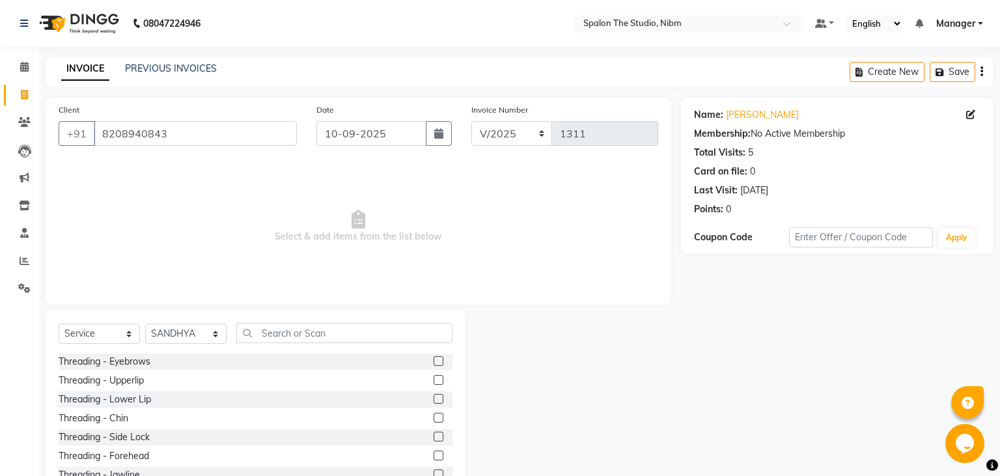
click at [439, 358] on label at bounding box center [439, 361] width 10 height 10
click at [439, 358] on input "checkbox" at bounding box center [438, 362] width 8 height 8
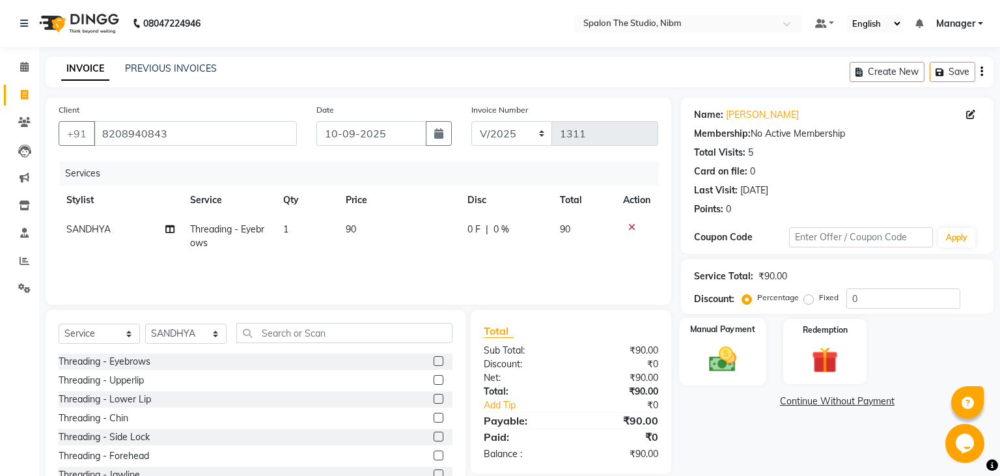
click at [720, 362] on img at bounding box center [722, 359] width 44 height 31
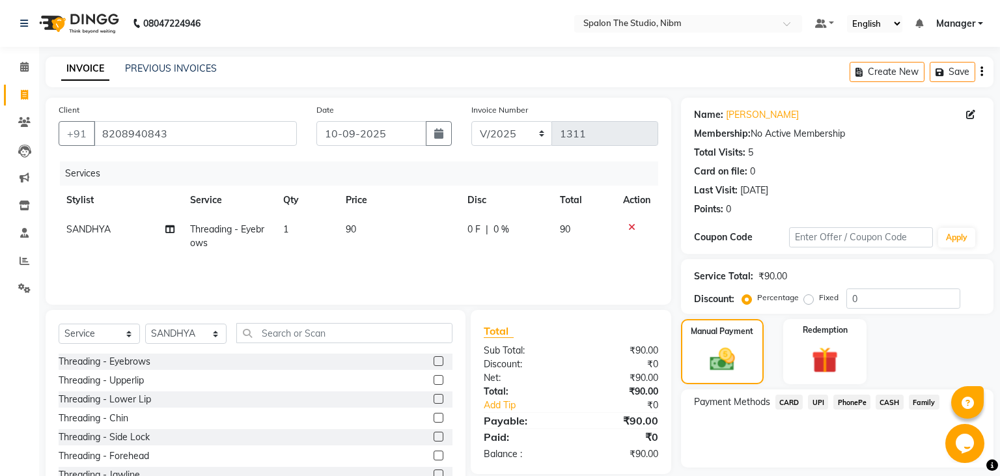
click at [892, 398] on span "CASH" at bounding box center [890, 402] width 28 height 15
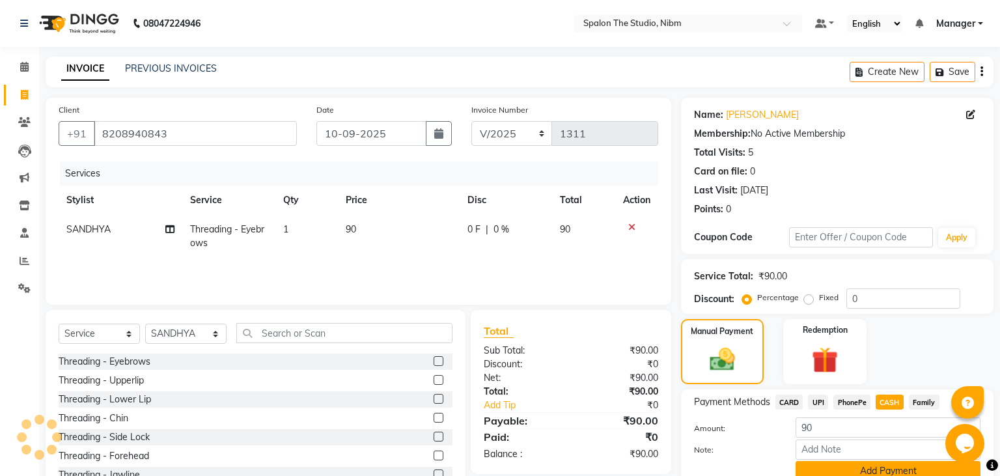
click at [860, 468] on button "Add Payment" at bounding box center [888, 471] width 185 height 20
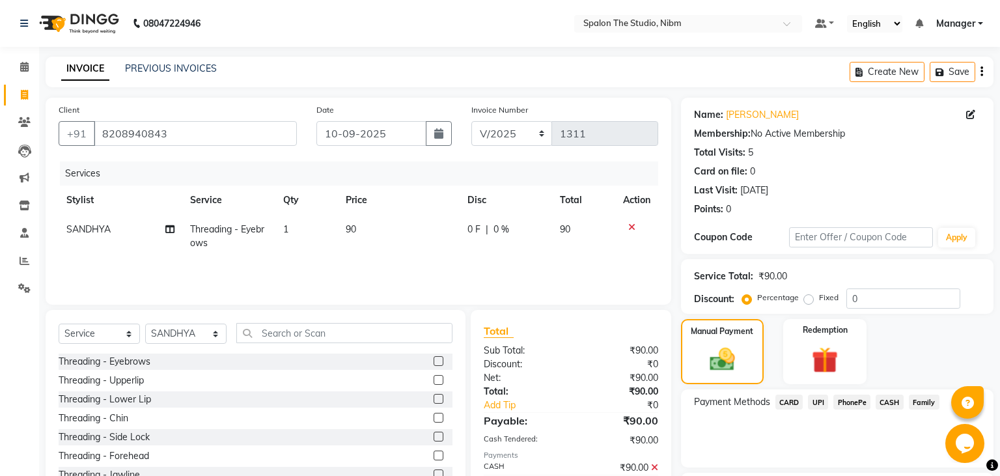
scroll to position [110, 0]
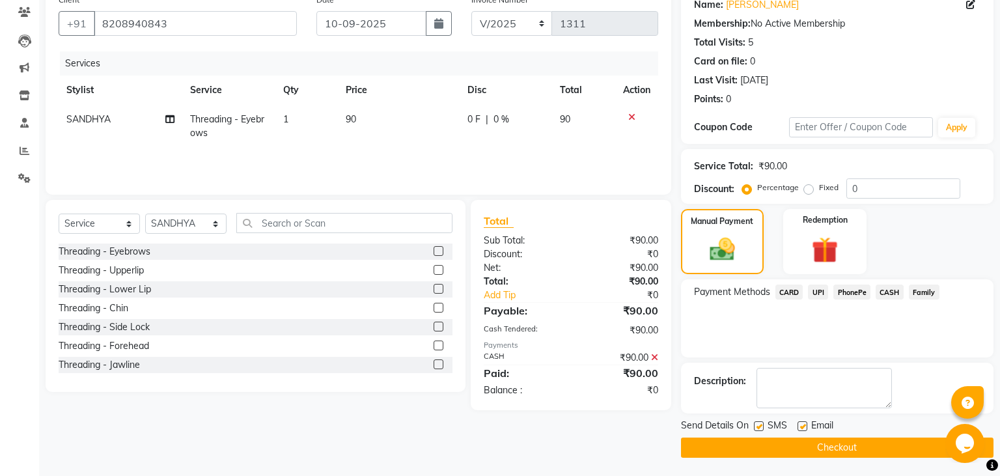
click at [757, 422] on label at bounding box center [759, 426] width 10 height 10
click at [757, 423] on input "checkbox" at bounding box center [758, 427] width 8 height 8
click at [765, 444] on button "Checkout" at bounding box center [837, 448] width 313 height 20
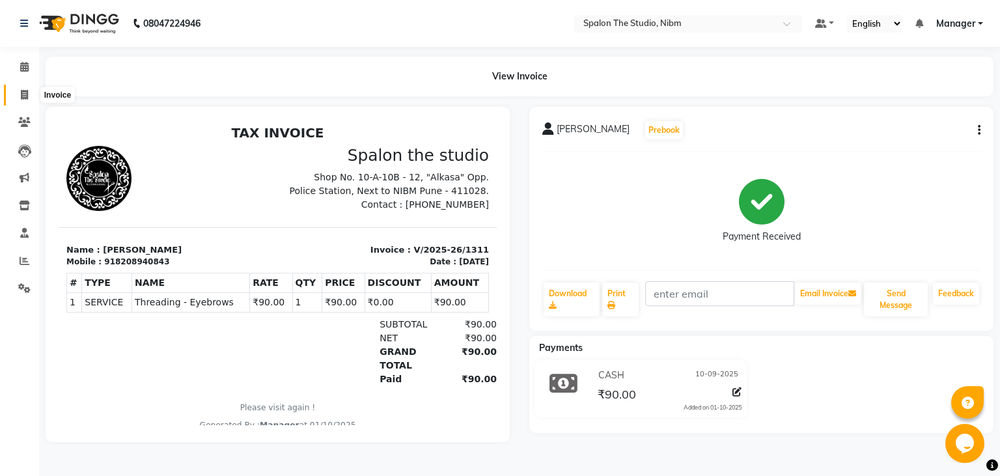
click at [20, 96] on span at bounding box center [24, 95] width 23 height 15
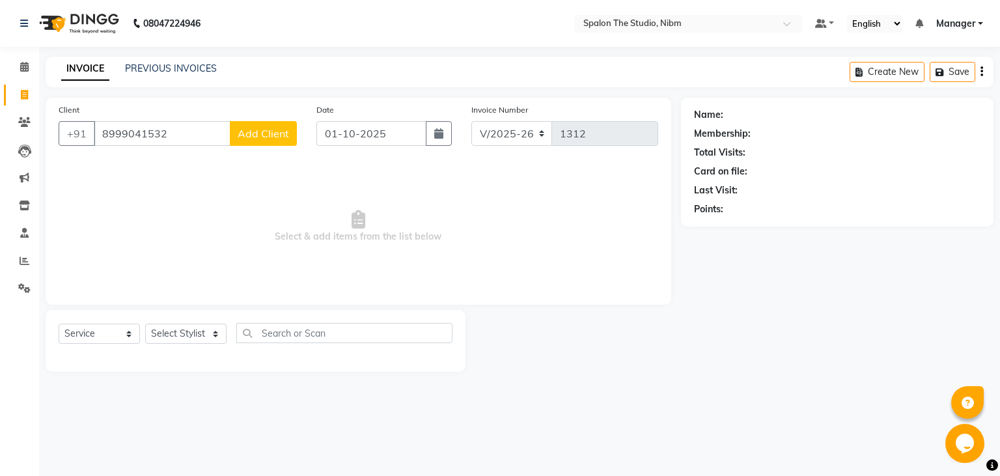
click at [275, 139] on span "Add Client" at bounding box center [263, 133] width 51 height 13
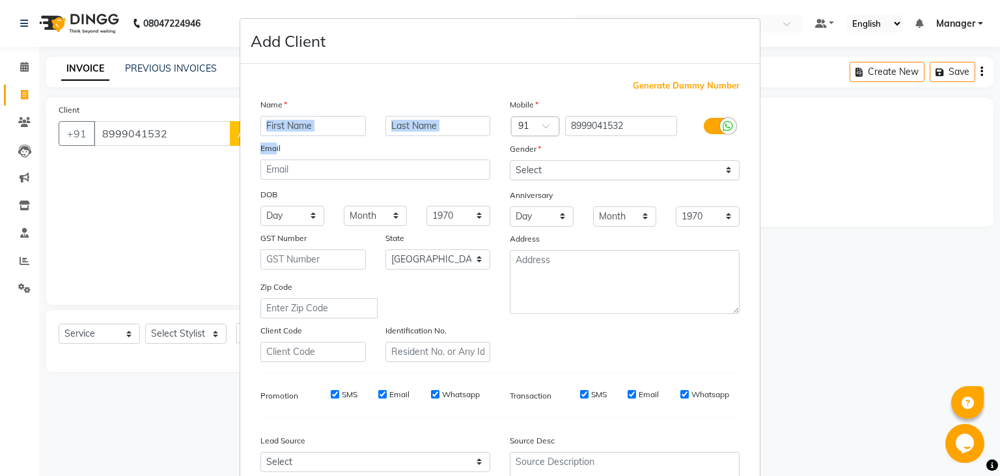
drag, startPoint x: 275, startPoint y: 139, endPoint x: 282, endPoint y: 137, distance: 7.6
click at [282, 137] on div "Name Email DOB Day 01 02 03 04 05 06 07 08 09 10 11 12 13 14 15 16 17 18 19 20 …" at bounding box center [375, 230] width 249 height 264
click at [290, 124] on input "text" at bounding box center [314, 126] width 106 height 20
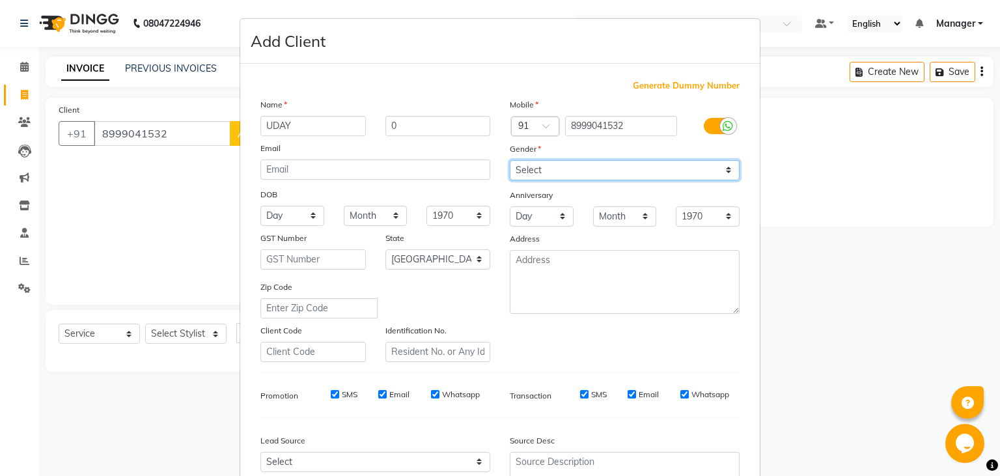
click option "[DEMOGRAPHIC_DATA]" at bounding box center [0, 0] width 0 height 0
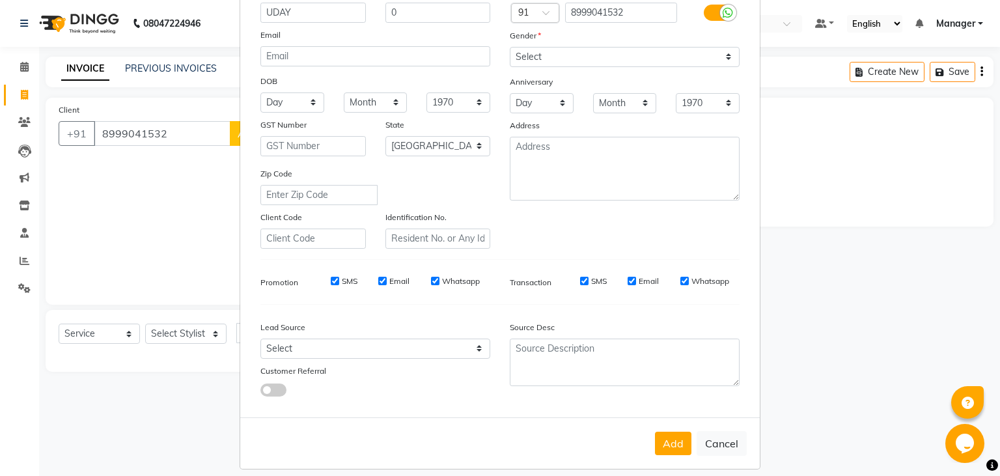
scroll to position [128, 0]
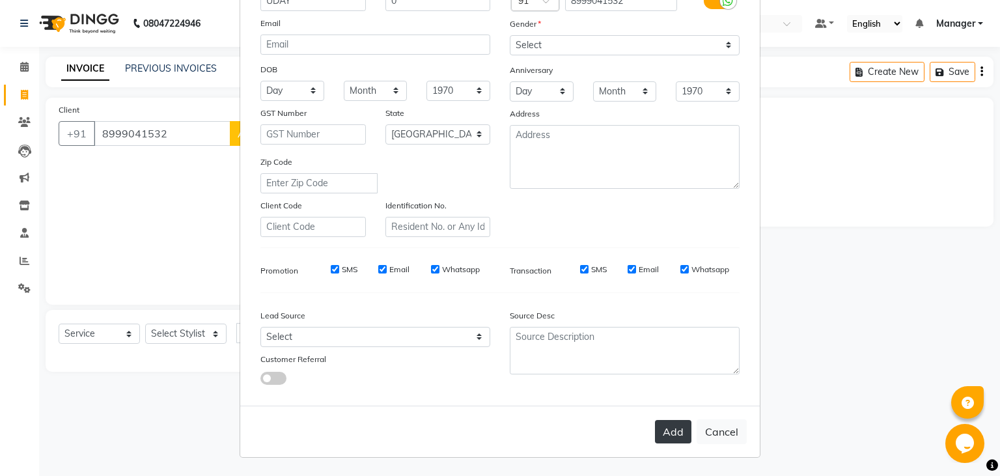
click at [674, 434] on button "Add" at bounding box center [673, 431] width 36 height 23
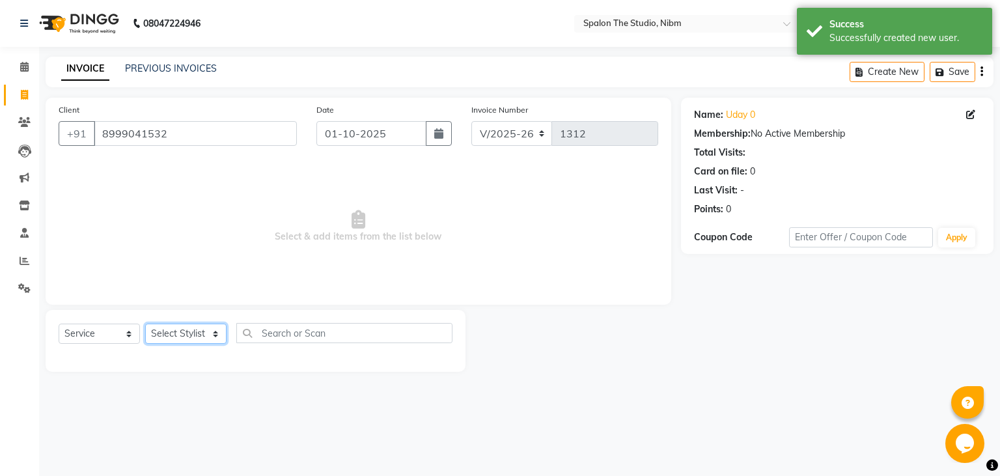
click at [145, 324] on select "Select Stylist AAYAT ARMAN [PERSON_NAME] [PERSON_NAME] Manager [PERSON_NAME] SU…" at bounding box center [185, 334] width 81 height 20
click option "SUMIT" at bounding box center [0, 0] width 0 height 0
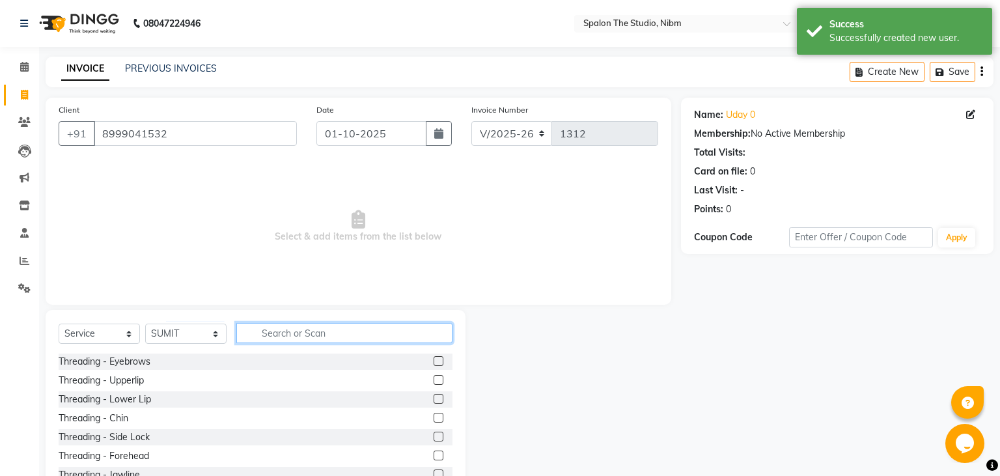
click at [278, 329] on input "text" at bounding box center [344, 333] width 216 height 20
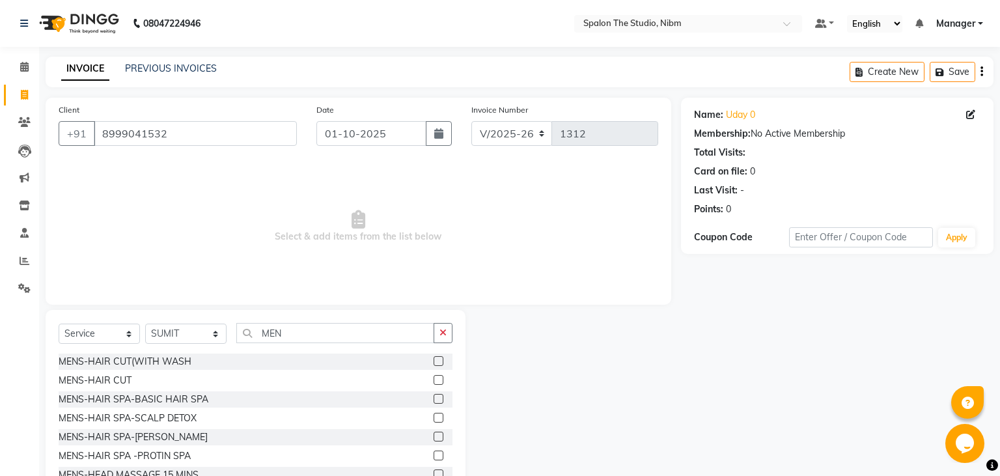
click at [438, 379] on label at bounding box center [439, 380] width 10 height 10
click at [438, 379] on input "checkbox" at bounding box center [438, 380] width 8 height 8
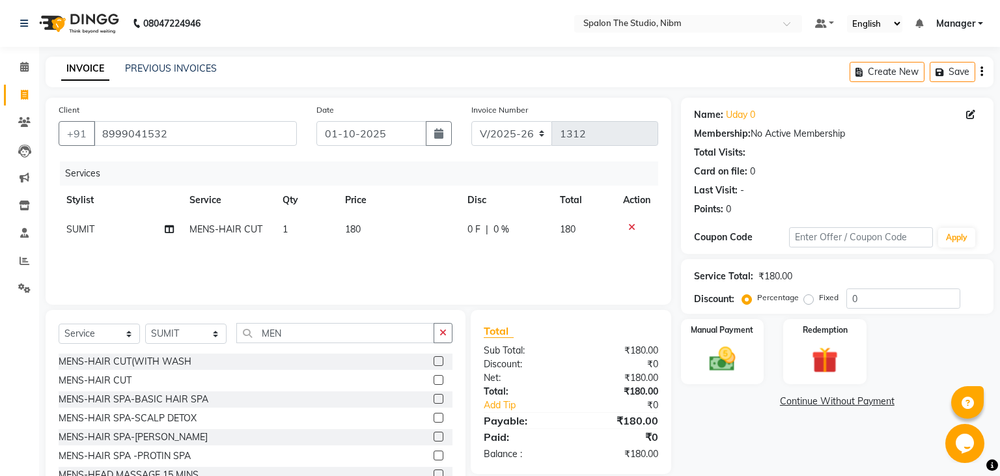
click at [375, 229] on td "180" at bounding box center [398, 229] width 122 height 29
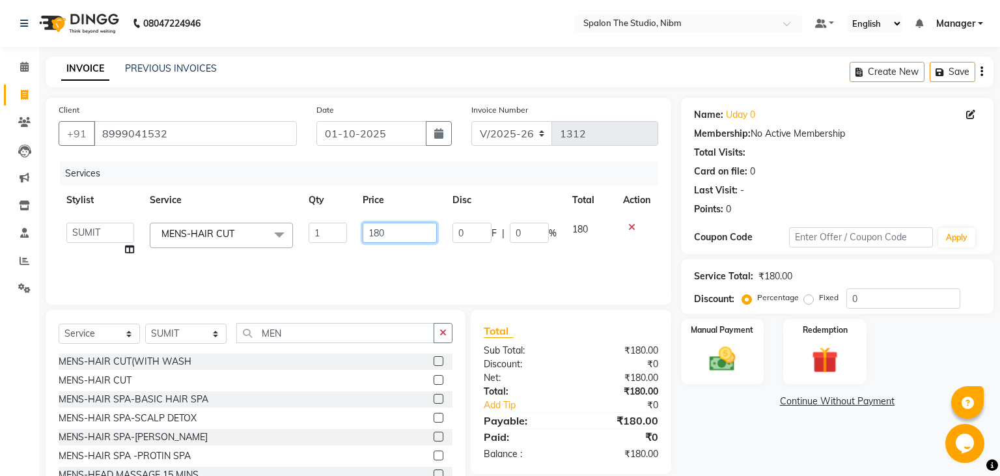
click at [392, 230] on input "180" at bounding box center [400, 233] width 74 height 20
click at [398, 233] on input "180" at bounding box center [400, 233] width 74 height 20
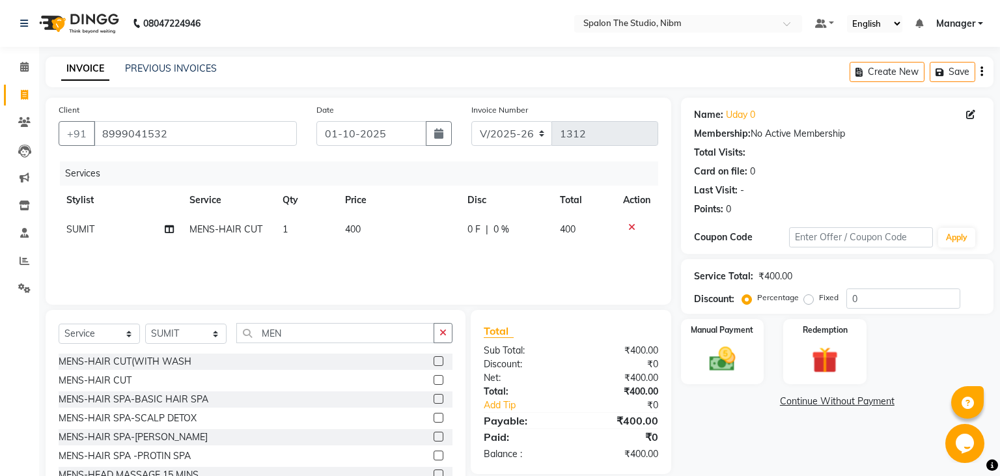
click at [411, 269] on div "Services Stylist Service Qty Price Disc Total Action SUMIT MENS-HAIR CUT 1 400 …" at bounding box center [359, 227] width 600 height 130
click at [438, 132] on icon "button" at bounding box center [438, 133] width 9 height 10
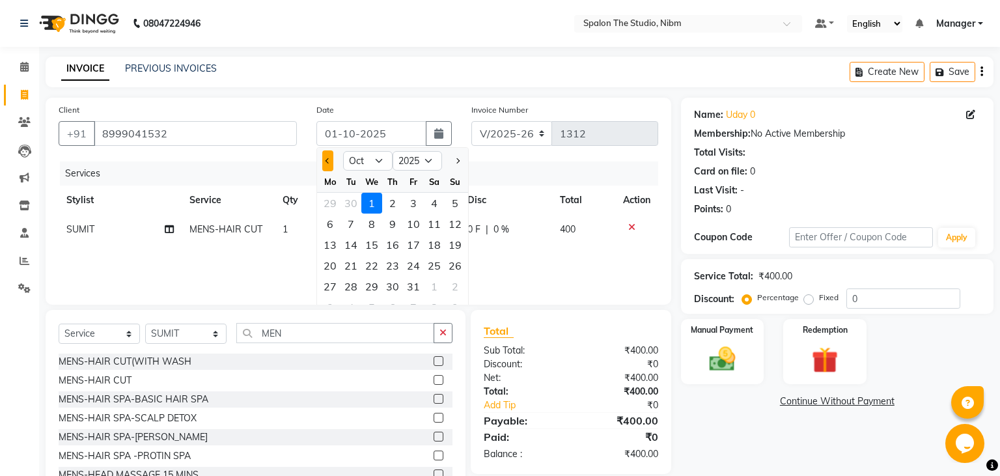
click at [330, 156] on button "Previous month" at bounding box center [327, 160] width 11 height 21
click at [370, 223] on div "10" at bounding box center [371, 224] width 21 height 21
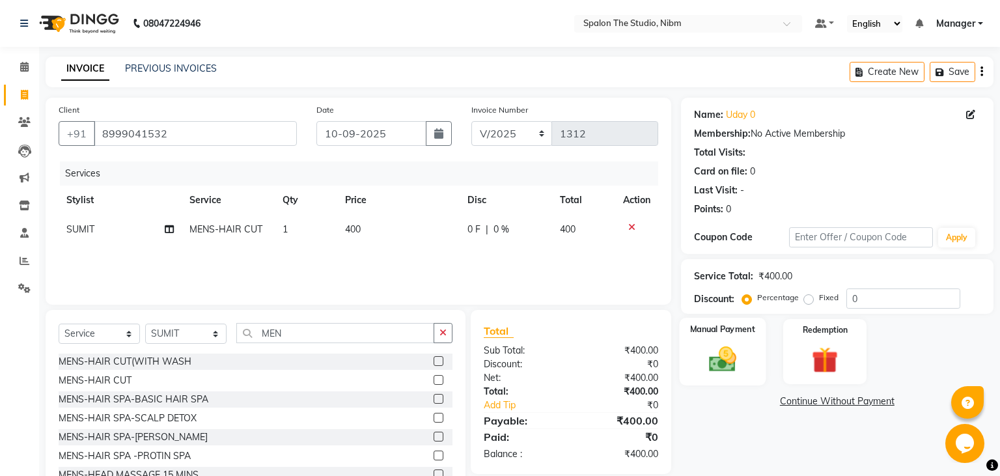
click at [720, 357] on img at bounding box center [722, 359] width 44 height 31
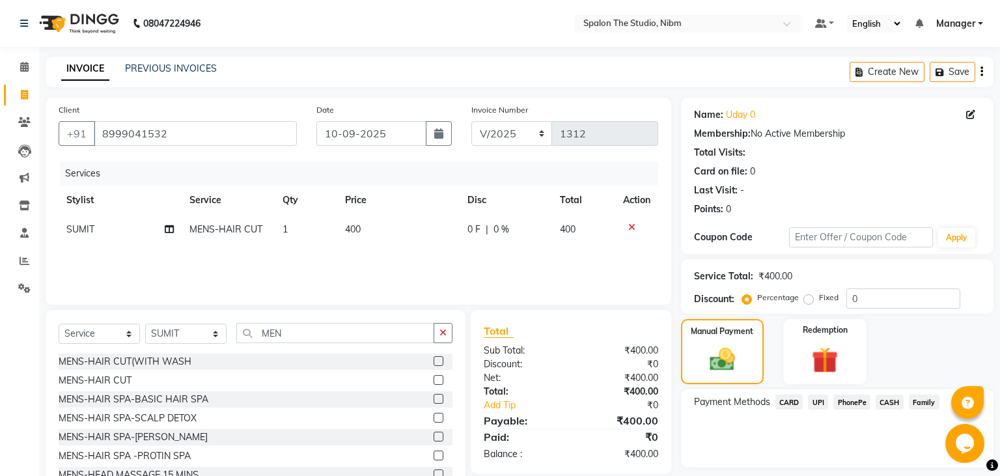
click at [823, 404] on span "UPI" at bounding box center [818, 402] width 20 height 15
click at [845, 470] on button "Add Payment" at bounding box center [888, 471] width 185 height 20
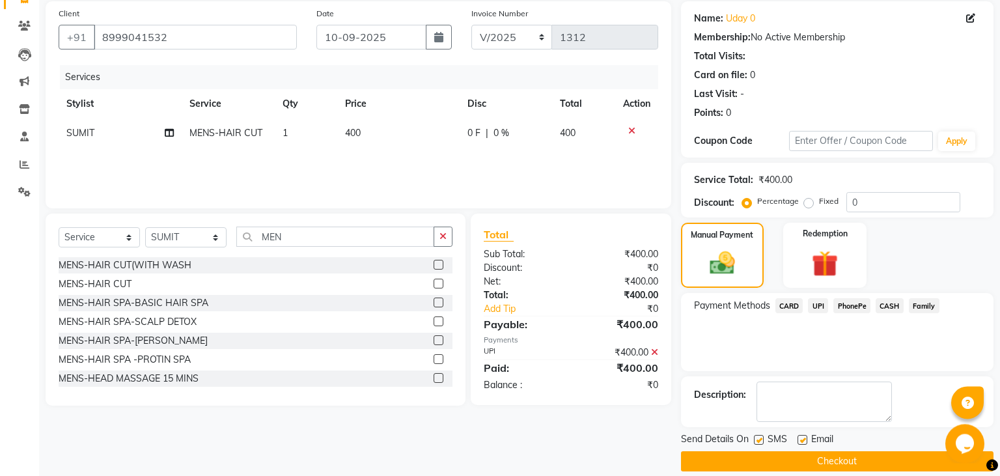
scroll to position [110, 0]
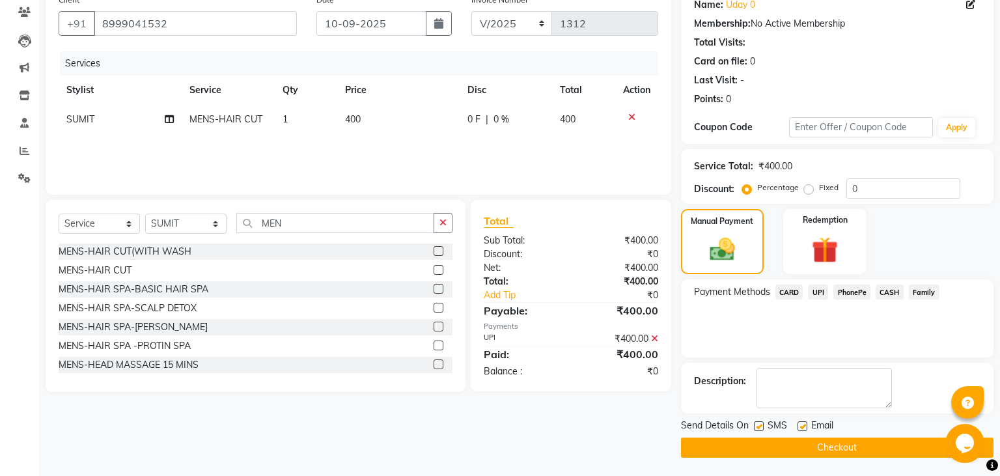
click at [760, 423] on label at bounding box center [759, 426] width 10 height 10
click at [760, 423] on input "checkbox" at bounding box center [758, 427] width 8 height 8
click at [791, 447] on button "Checkout" at bounding box center [837, 448] width 313 height 20
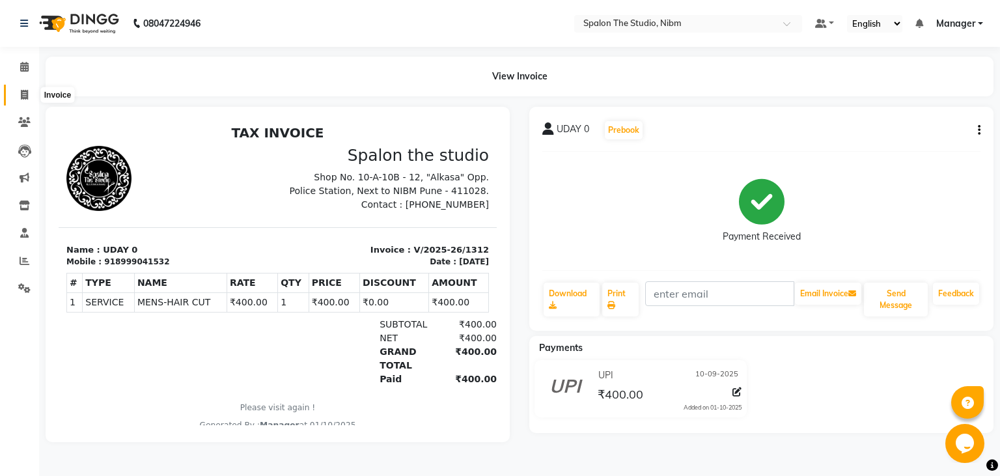
click at [25, 92] on icon at bounding box center [24, 95] width 7 height 10
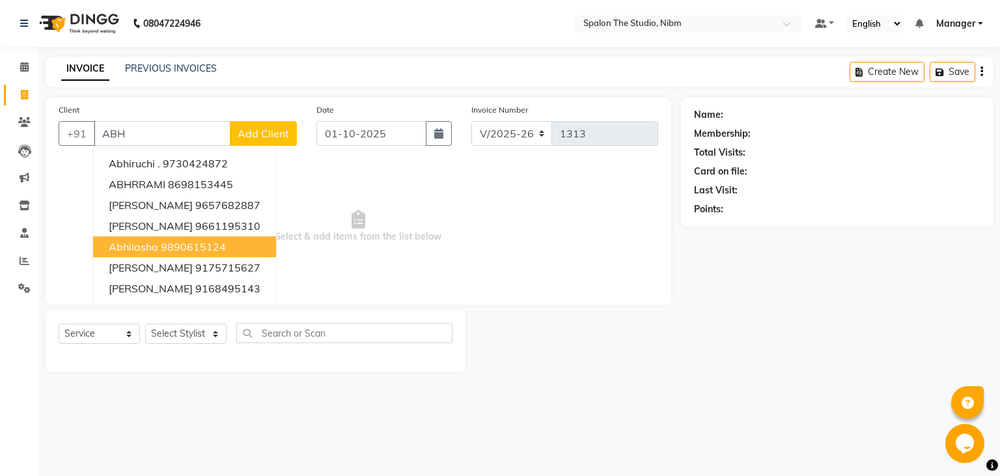
click at [175, 246] on ngb-highlight "9890615124" at bounding box center [193, 246] width 65 height 13
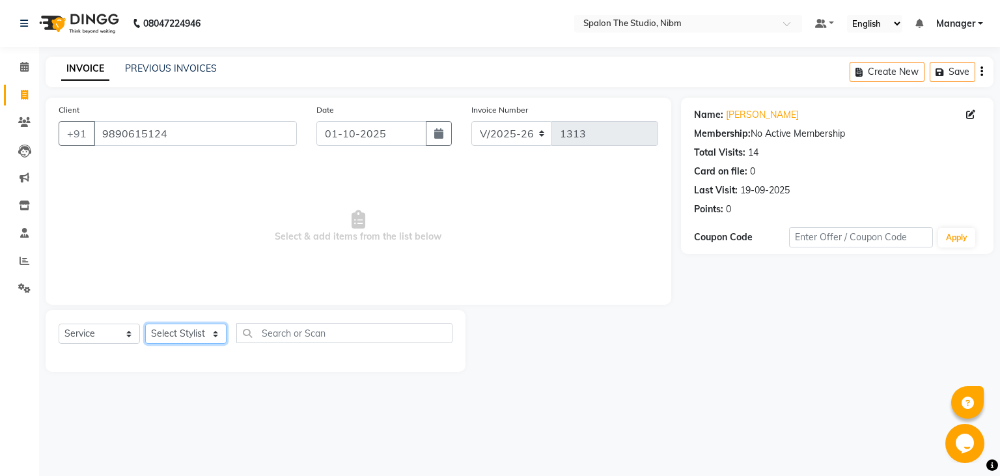
click at [145, 324] on select "Select Stylist AAYAT ARMAN [PERSON_NAME] [PERSON_NAME] Manager [PERSON_NAME] SU…" at bounding box center [185, 334] width 81 height 20
click option "[PERSON_NAME]" at bounding box center [0, 0] width 0 height 0
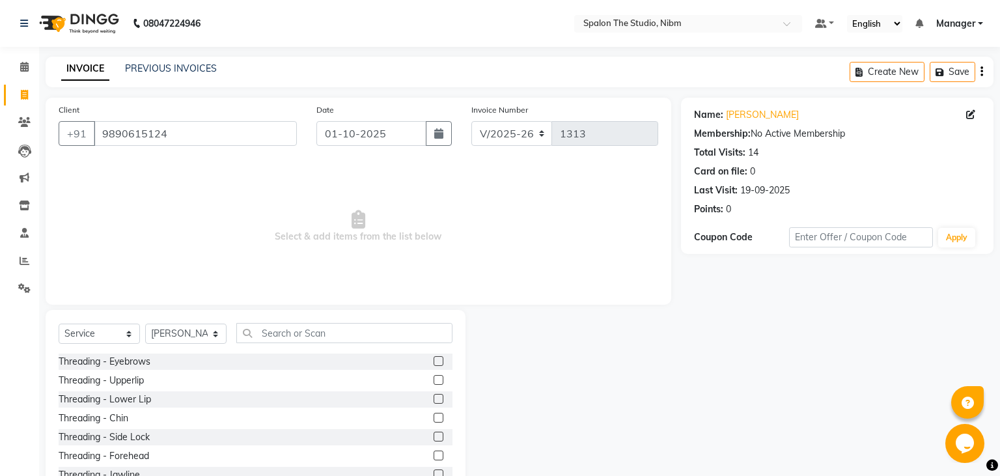
click at [440, 361] on label at bounding box center [439, 361] width 10 height 10
click at [440, 361] on input "checkbox" at bounding box center [438, 362] width 8 height 8
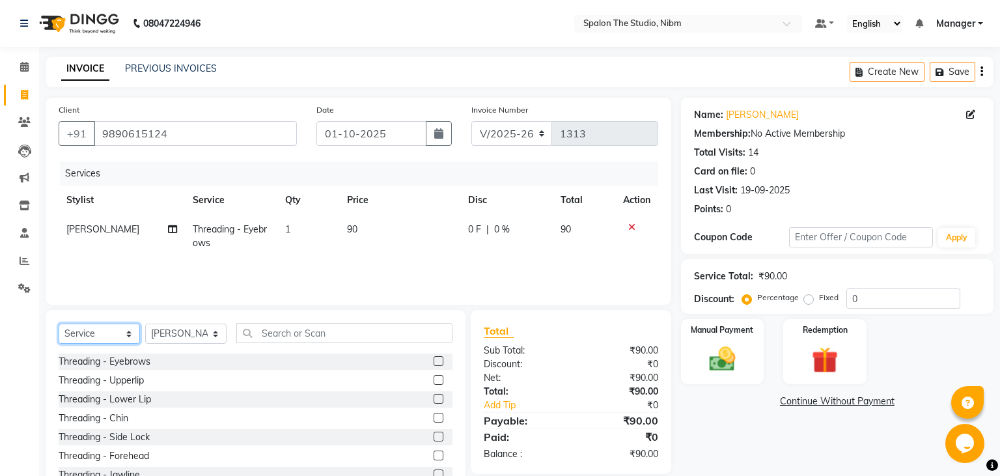
click at [59, 324] on select "Select Service Product Membership Package Voucher Prepaid Gift Card" at bounding box center [99, 334] width 81 height 20
click option "Product" at bounding box center [0, 0] width 0 height 0
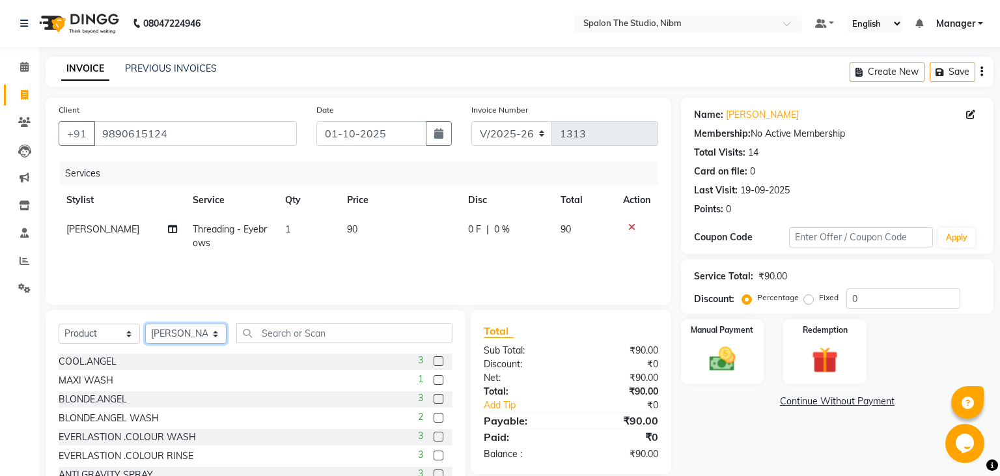
click at [145, 324] on select "Select Stylist AAYAT ARMAN [PERSON_NAME] [PERSON_NAME] Manager [PERSON_NAME] SU…" at bounding box center [185, 334] width 81 height 20
click option "[PERSON_NAME]" at bounding box center [0, 0] width 0 height 0
click at [288, 325] on input "text" at bounding box center [344, 333] width 216 height 20
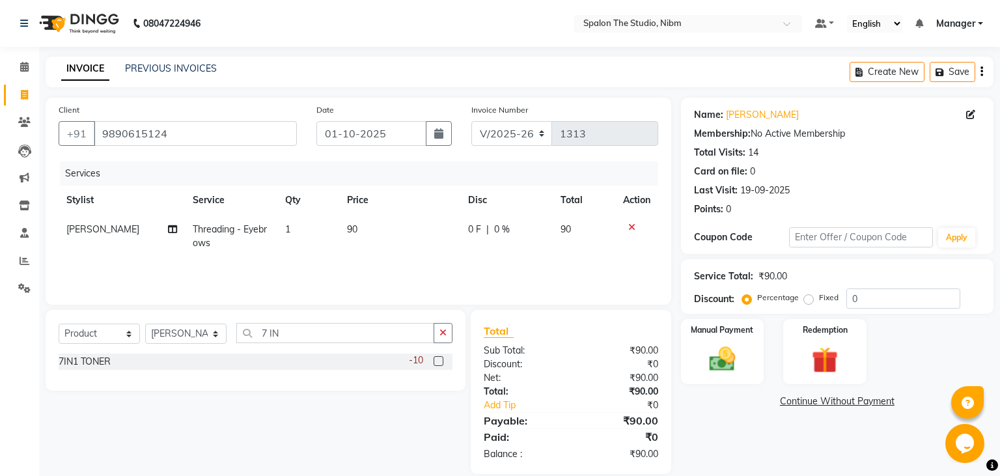
click at [439, 358] on label at bounding box center [439, 361] width 10 height 10
click at [439, 358] on input "checkbox" at bounding box center [438, 362] width 8 height 8
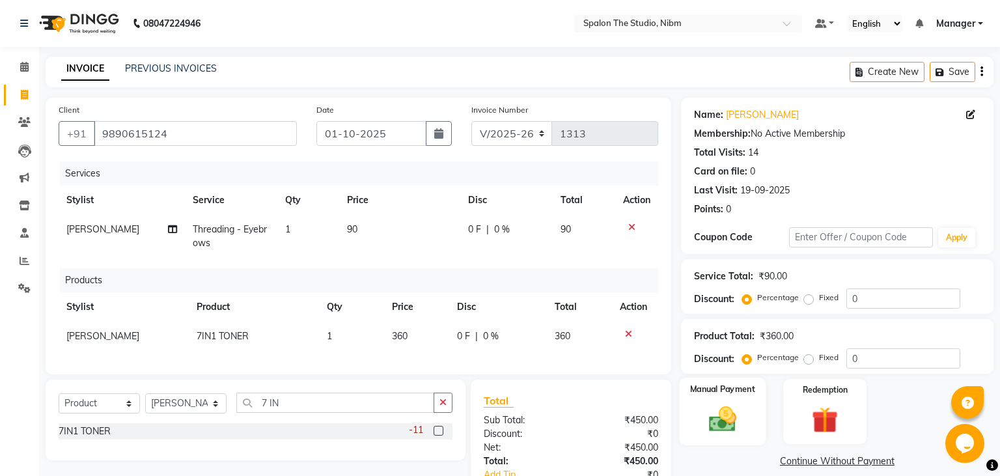
click at [720, 425] on img at bounding box center [722, 419] width 44 height 31
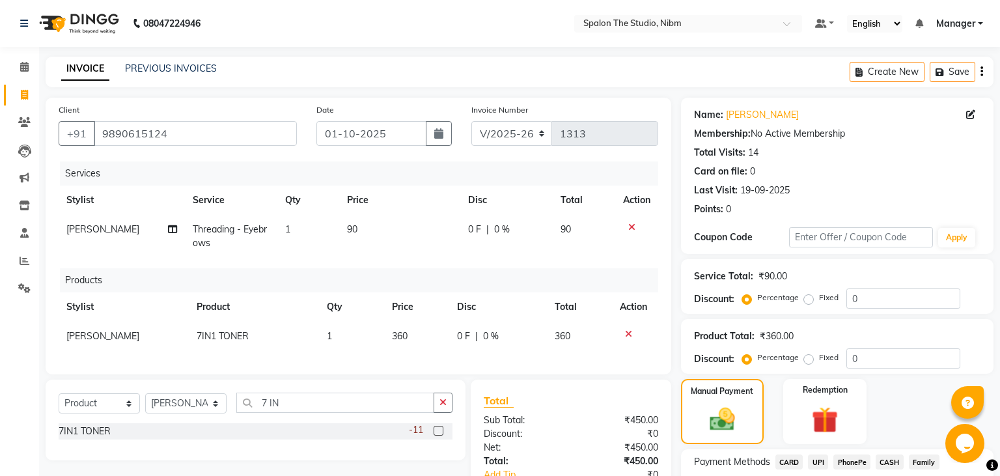
click at [824, 462] on span "UPI" at bounding box center [818, 462] width 20 height 15
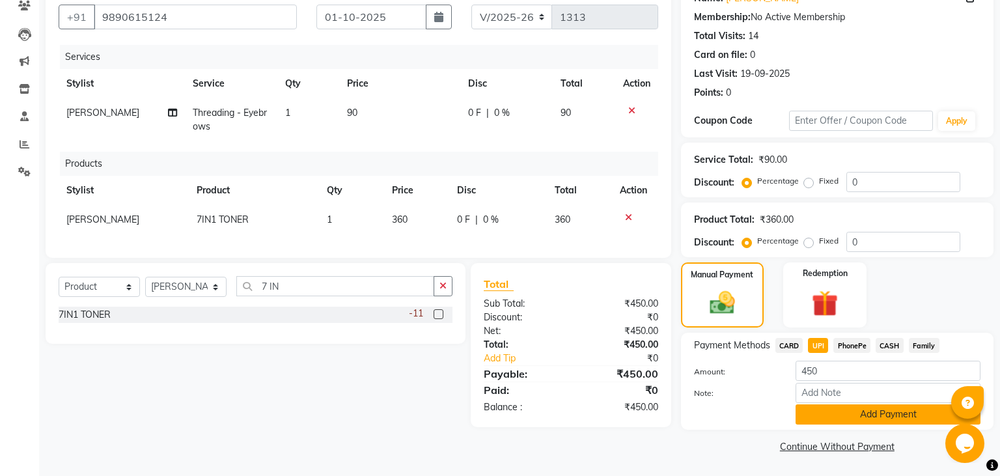
click at [822, 413] on button "Add Payment" at bounding box center [888, 414] width 185 height 20
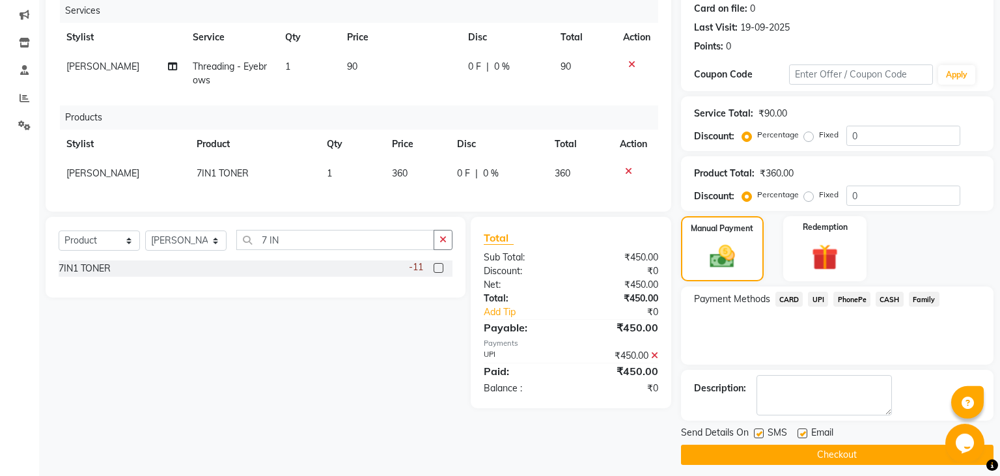
scroll to position [170, 0]
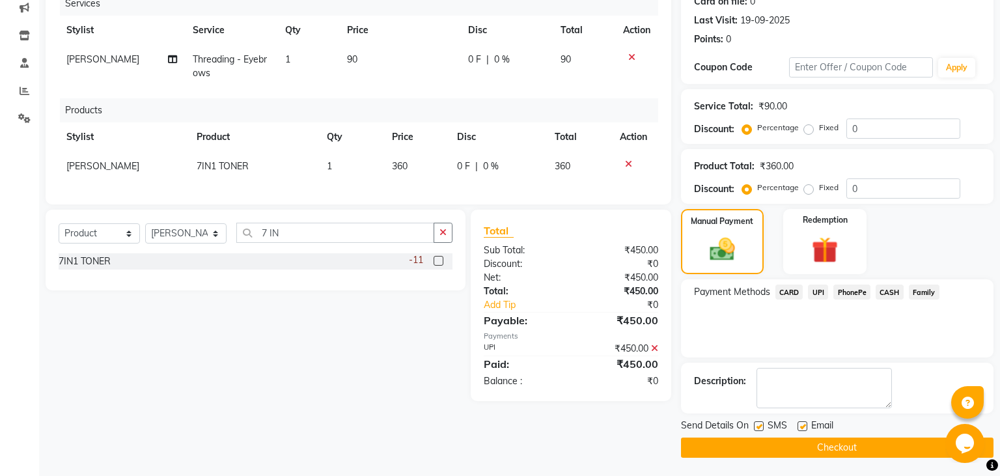
click at [757, 426] on label at bounding box center [759, 426] width 10 height 10
click at [757, 426] on input "checkbox" at bounding box center [758, 427] width 8 height 8
click at [780, 447] on button "Checkout" at bounding box center [837, 448] width 313 height 20
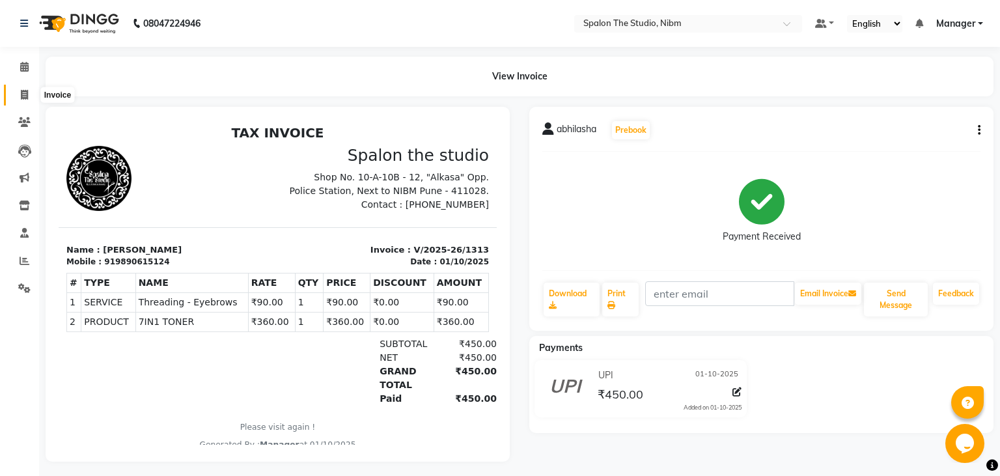
click at [25, 95] on icon at bounding box center [24, 95] width 7 height 10
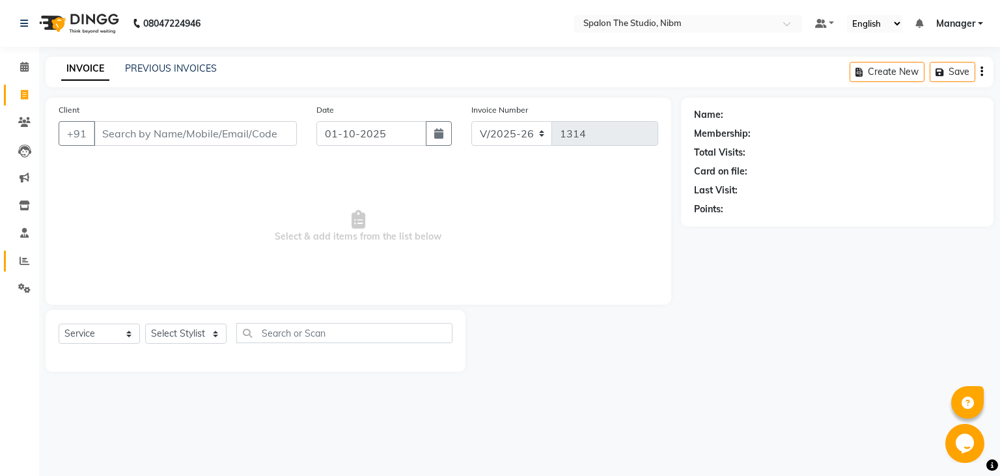
click at [21, 259] on icon at bounding box center [25, 261] width 10 height 10
